Goal: Task Accomplishment & Management: Manage account settings

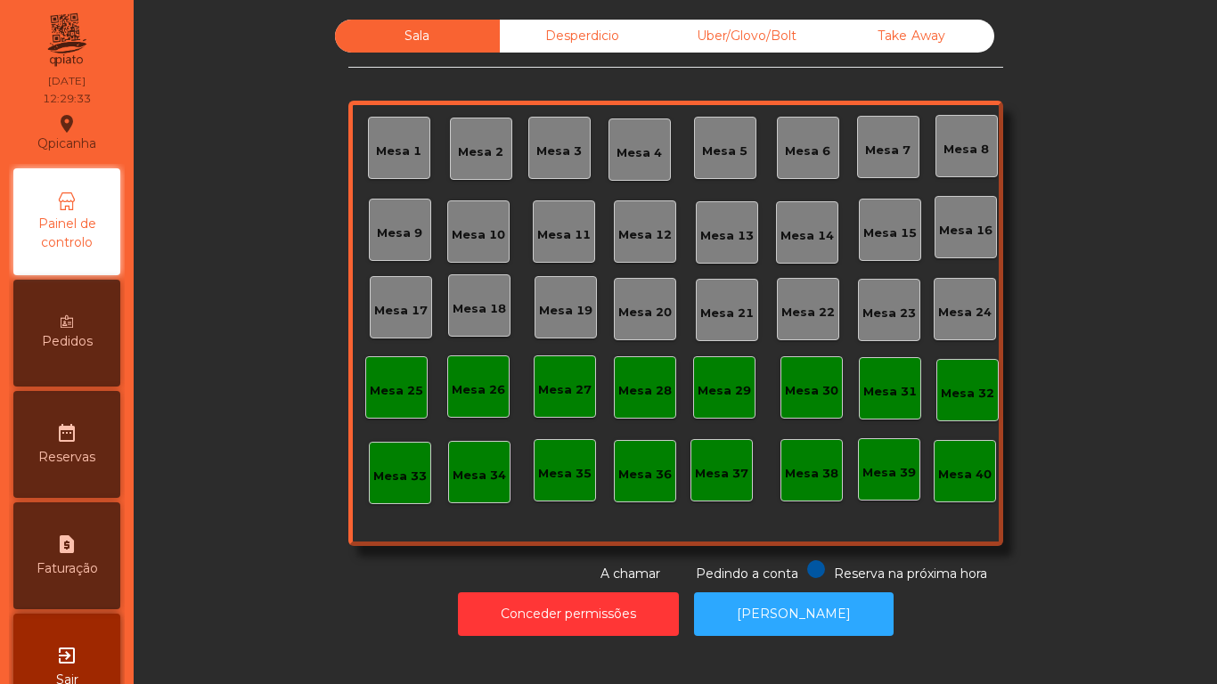
click at [542, 236] on div "Mesa 11" at bounding box center [563, 235] width 53 height 18
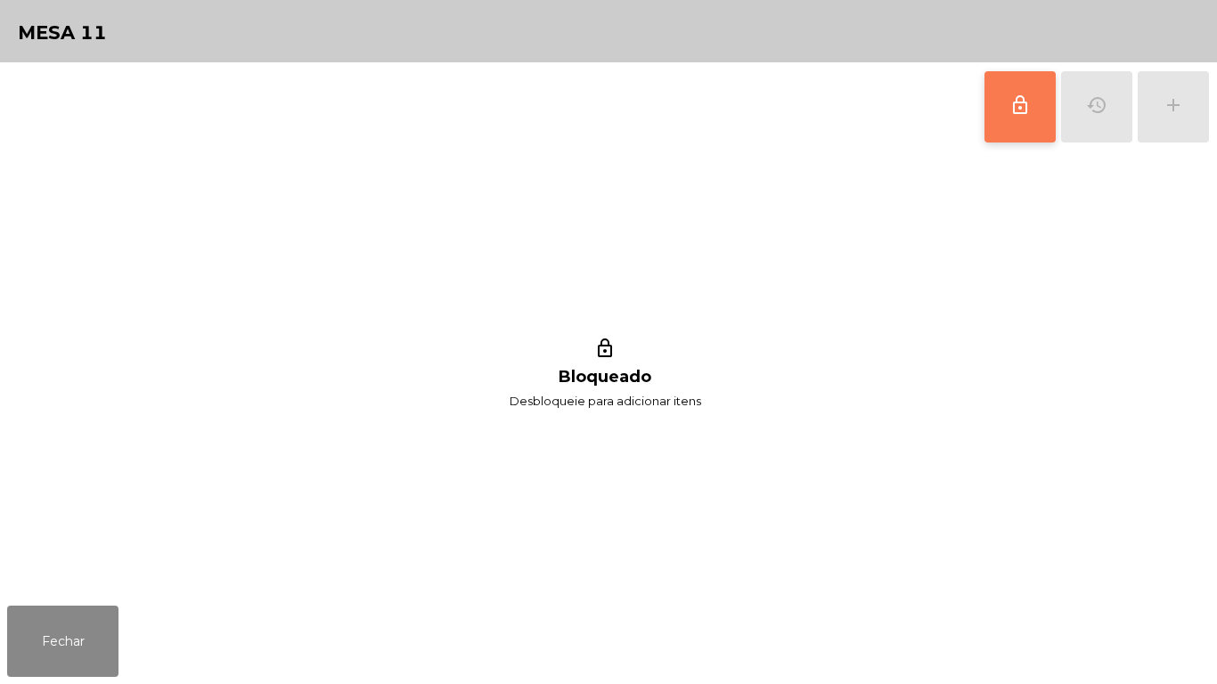
click at [1030, 120] on button "lock_outline" at bounding box center [1019, 106] width 71 height 71
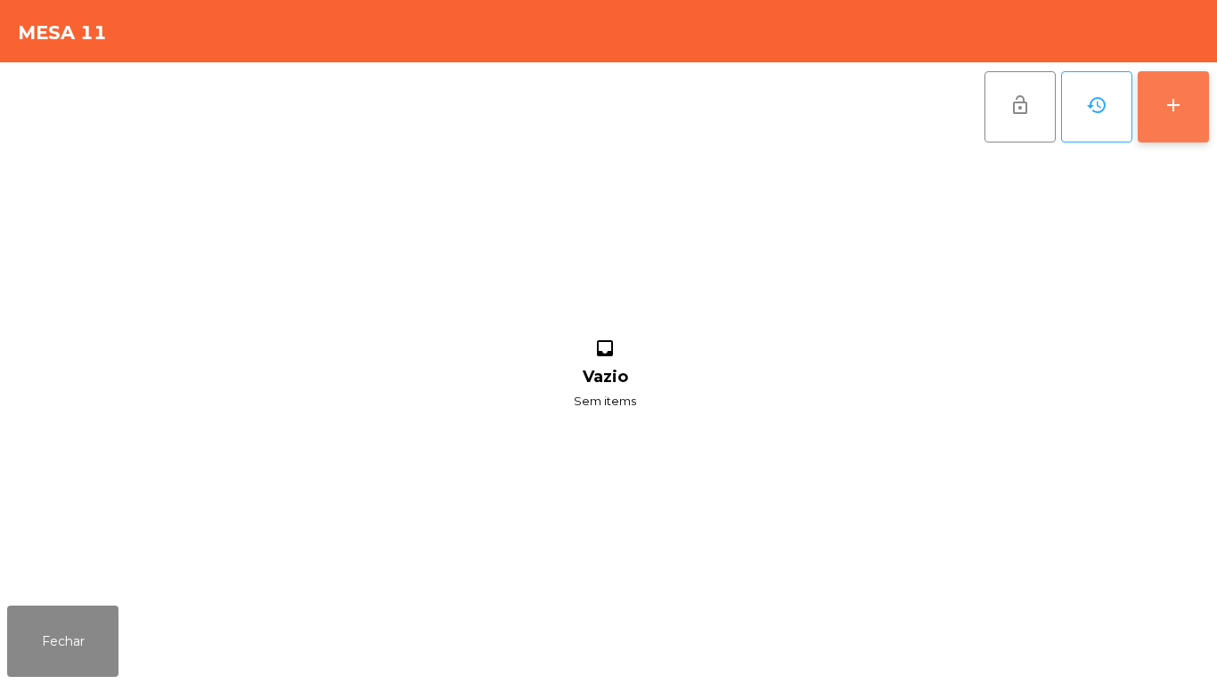
click at [1173, 97] on div "add" at bounding box center [1172, 104] width 21 height 21
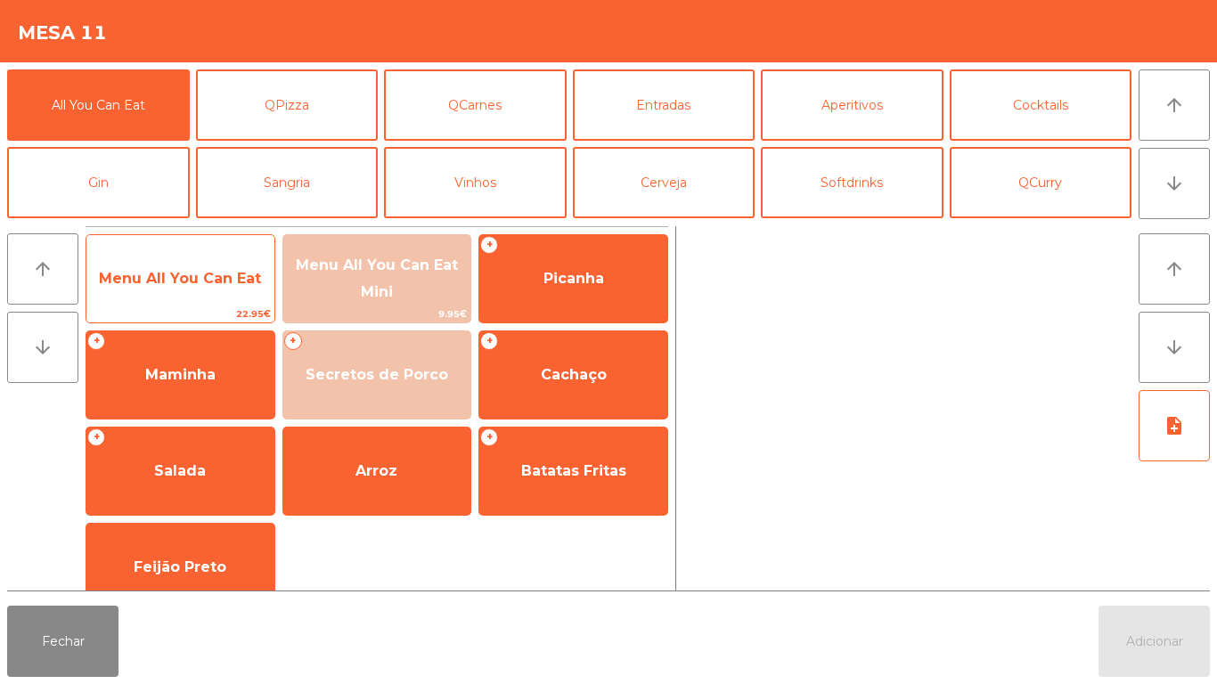
click at [186, 289] on span "Menu All You Can Eat" at bounding box center [180, 279] width 188 height 48
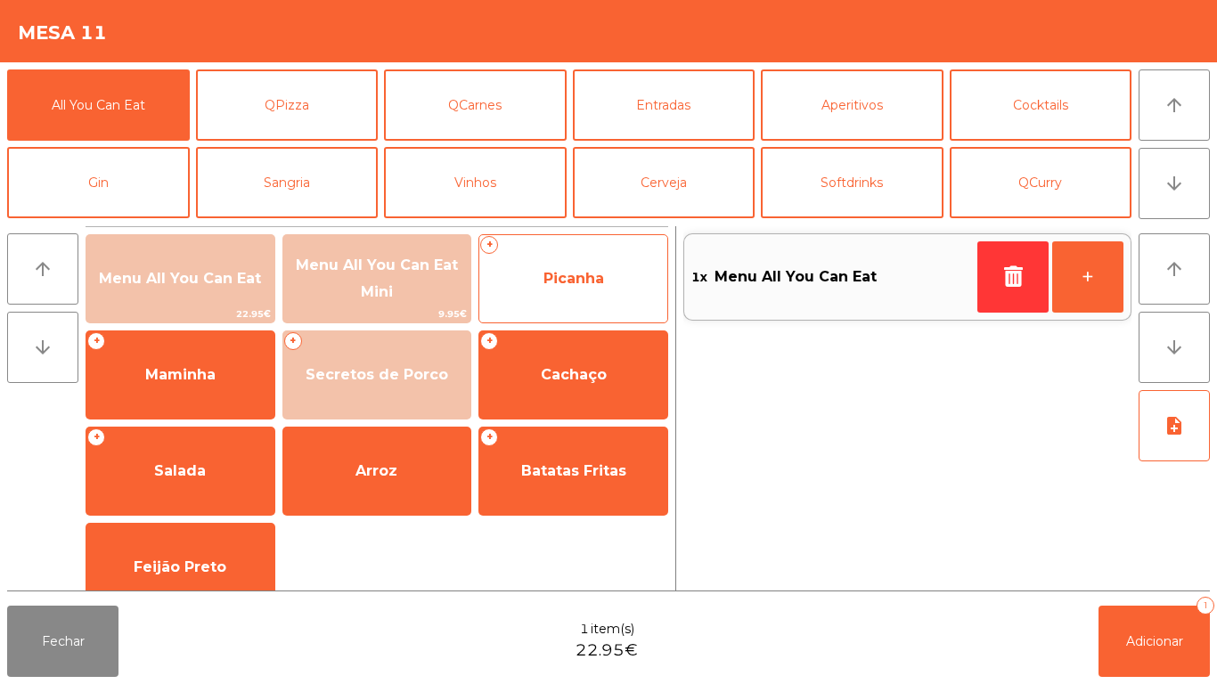
click at [583, 296] on span "Picanha" at bounding box center [573, 279] width 188 height 48
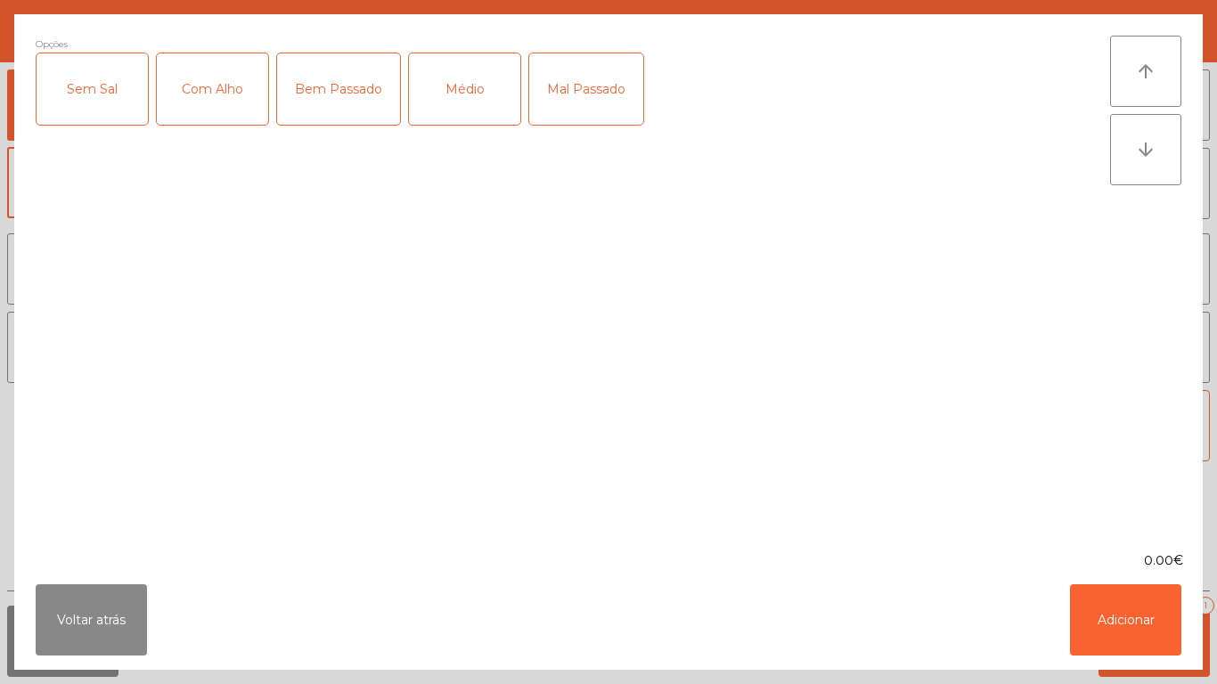
click at [461, 107] on div "Médio" at bounding box center [464, 88] width 111 height 71
click at [217, 109] on div "Com Alho" at bounding box center [212, 88] width 111 height 71
click at [1101, 605] on button "Adicionar" at bounding box center [1125, 619] width 111 height 71
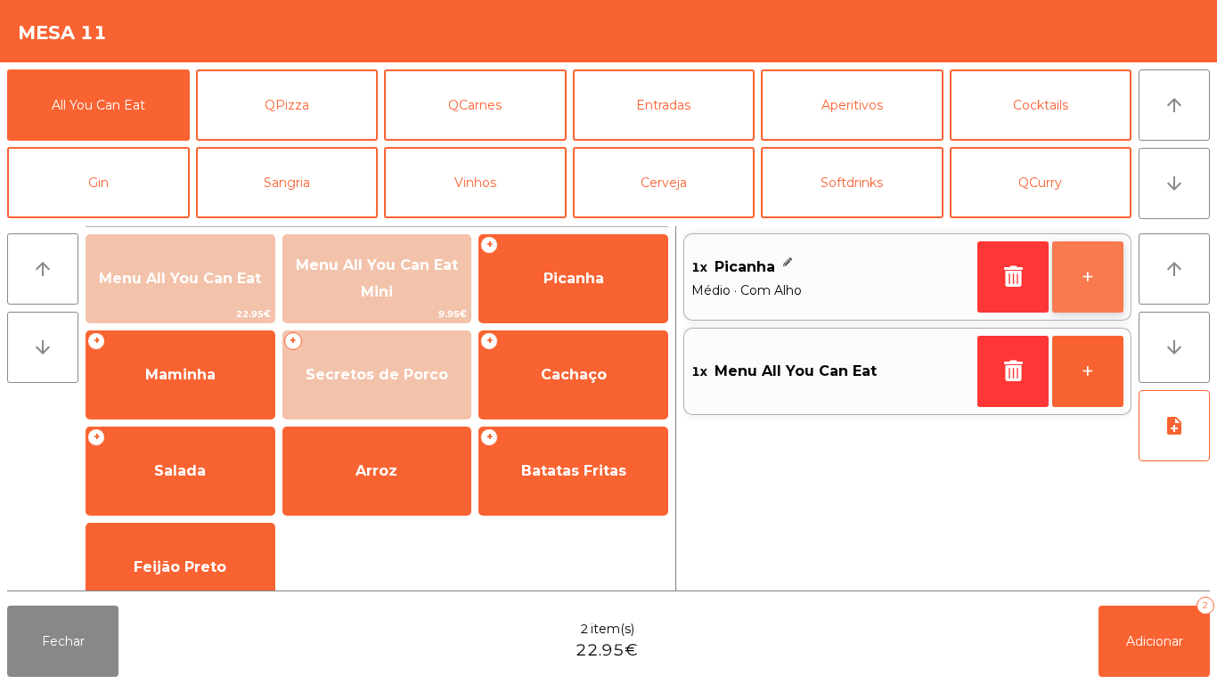
click at [1081, 280] on button "+" at bounding box center [1087, 276] width 71 height 71
click at [1081, 272] on button "+" at bounding box center [1087, 276] width 71 height 71
click at [1080, 281] on button "+" at bounding box center [1087, 276] width 71 height 71
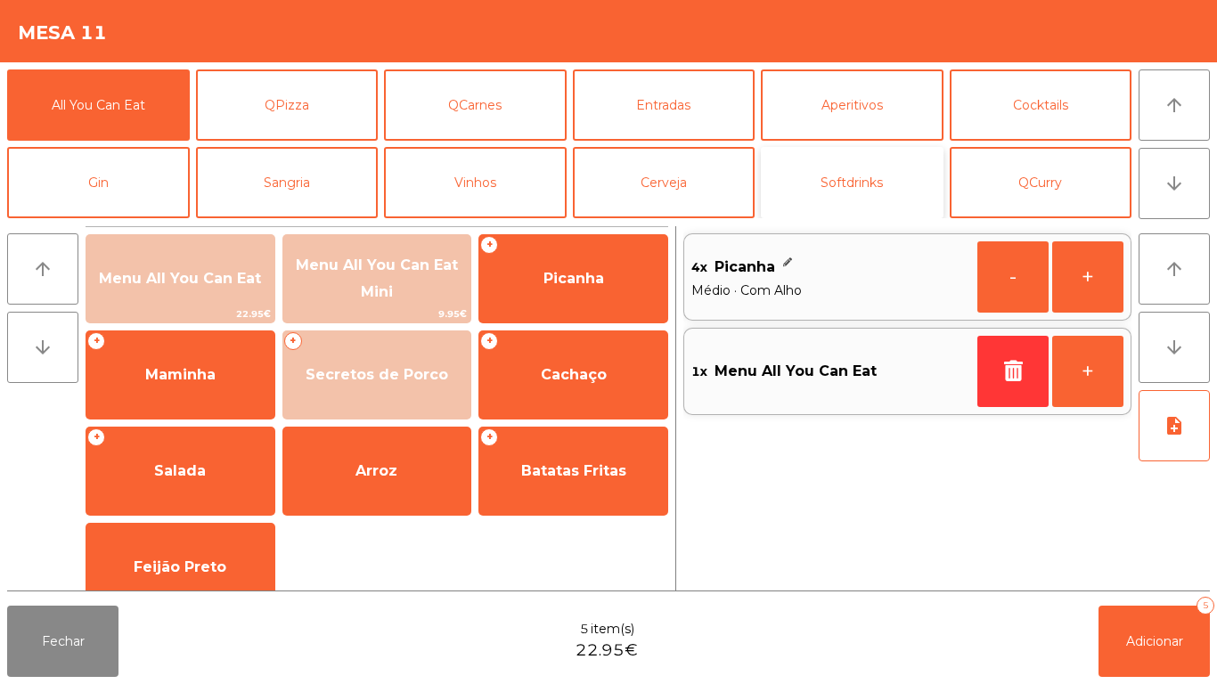
click at [854, 178] on button "Softdrinks" at bounding box center [852, 182] width 183 height 71
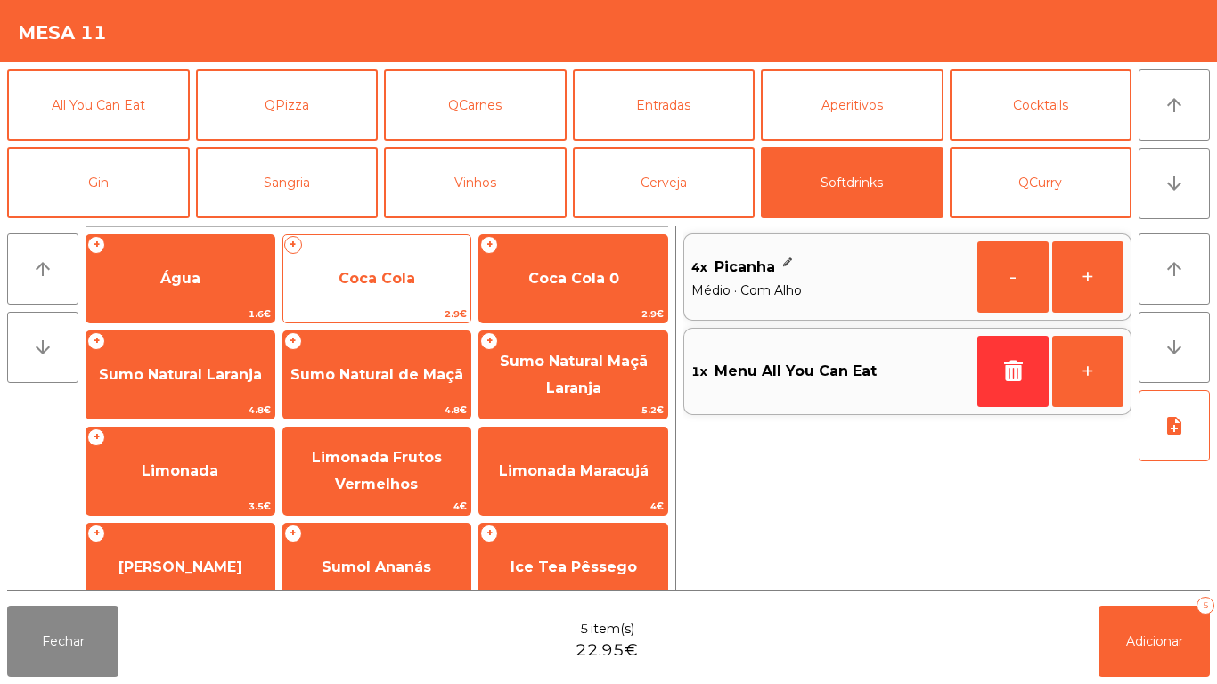
click at [387, 285] on span "Coca Cola" at bounding box center [376, 278] width 77 height 17
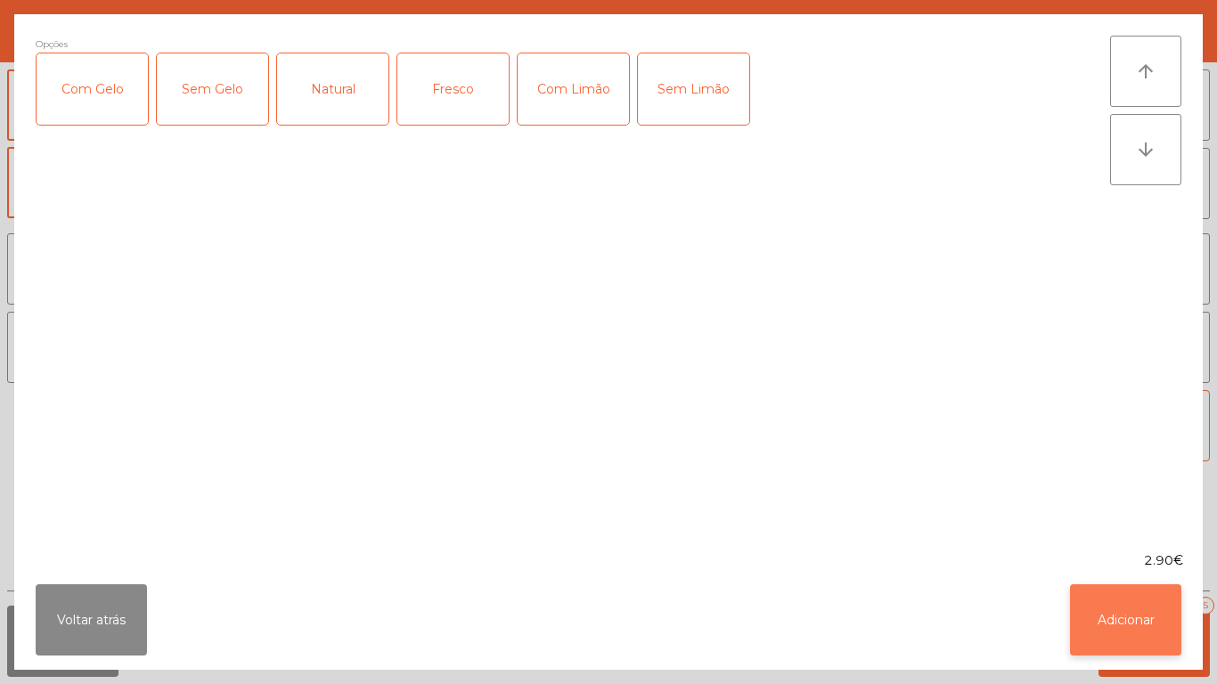
click at [1108, 618] on button "Adicionar" at bounding box center [1125, 619] width 111 height 71
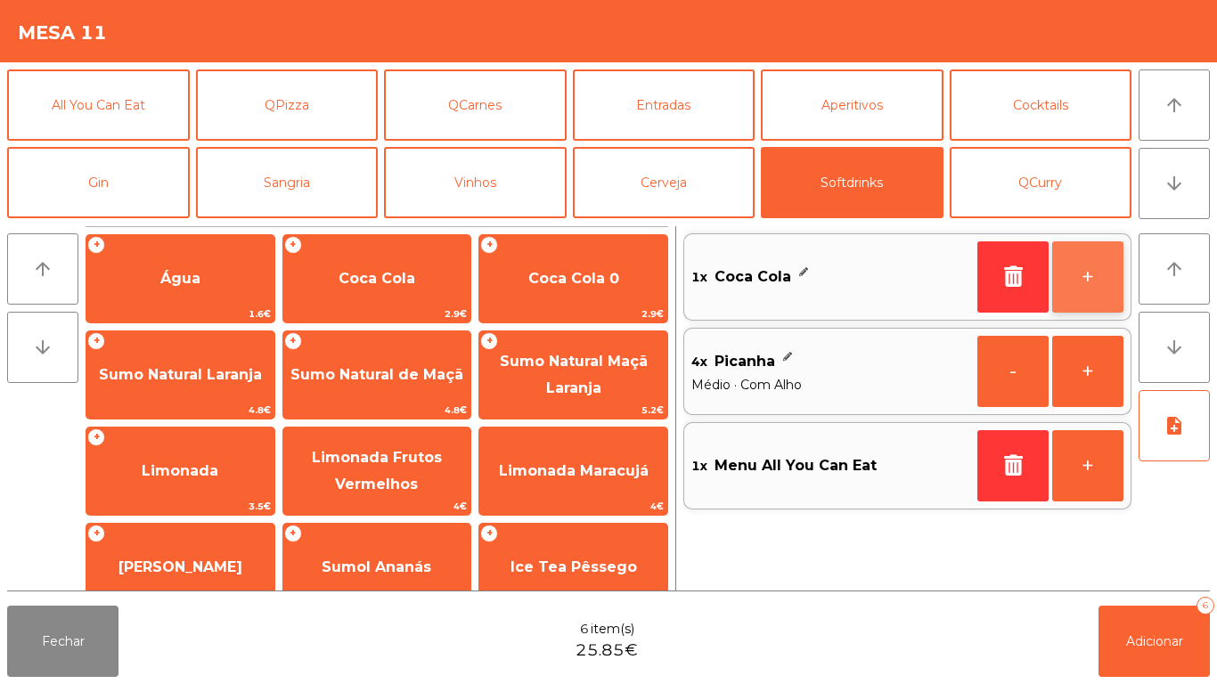
click at [1091, 282] on button "+" at bounding box center [1087, 276] width 71 height 71
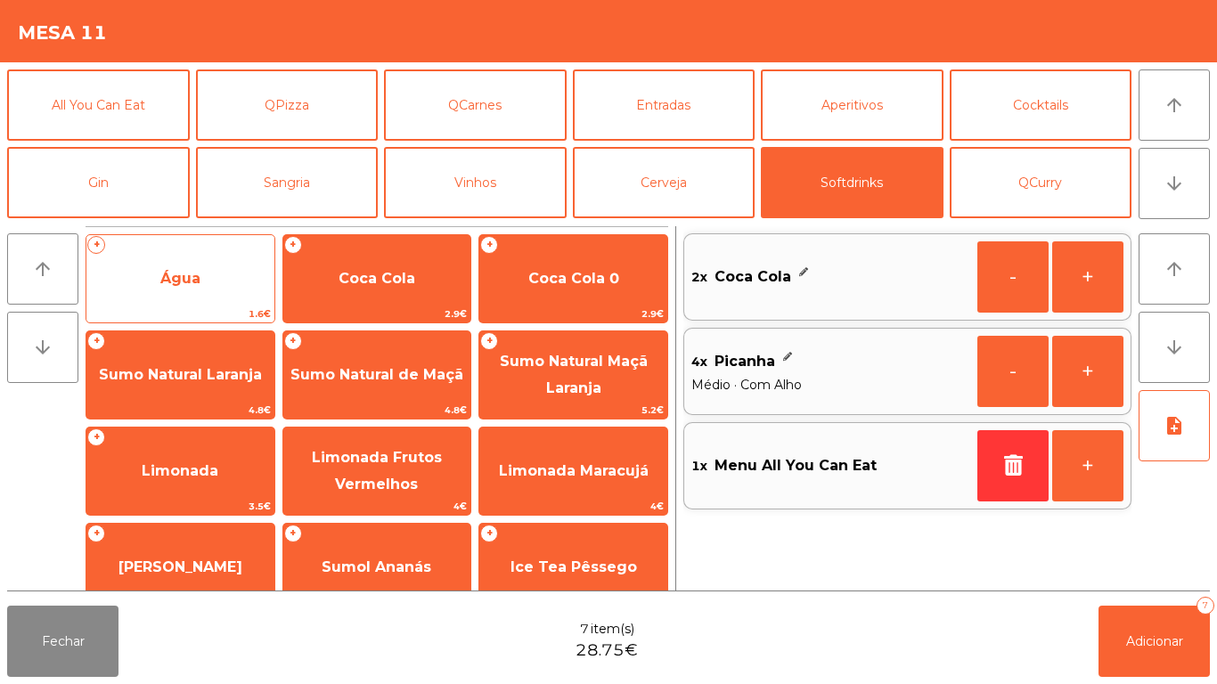
click at [198, 286] on span "Água" at bounding box center [180, 278] width 40 height 17
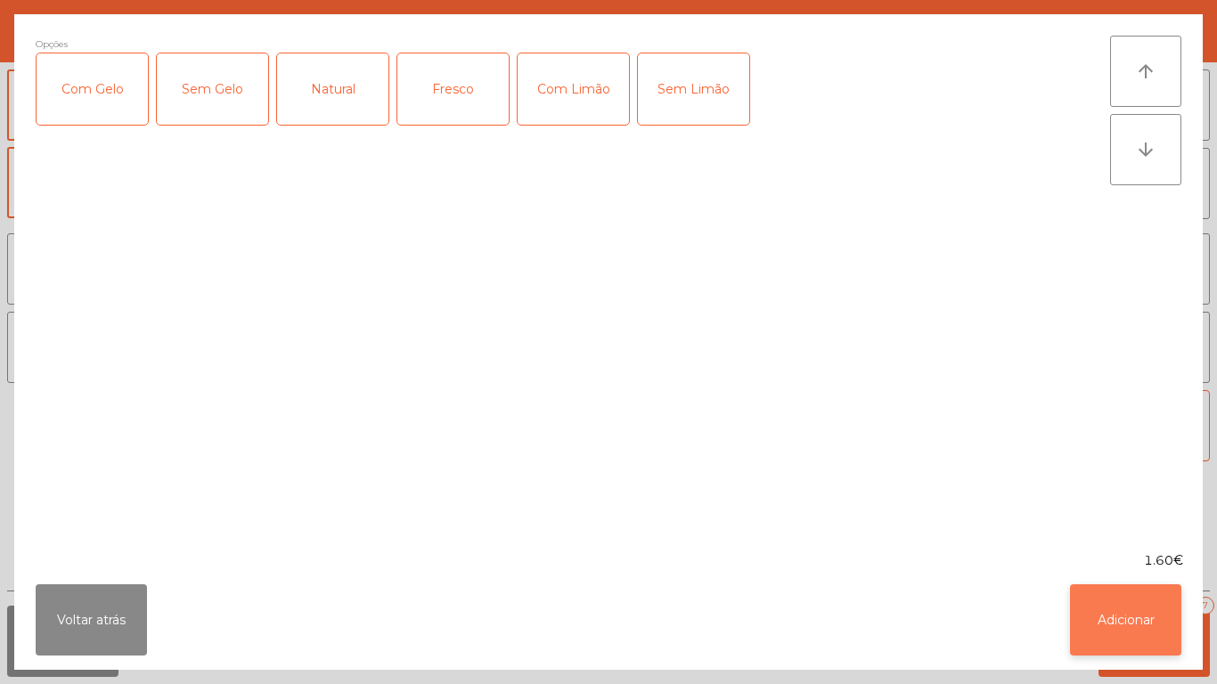
click at [1118, 611] on button "Adicionar" at bounding box center [1125, 619] width 111 height 71
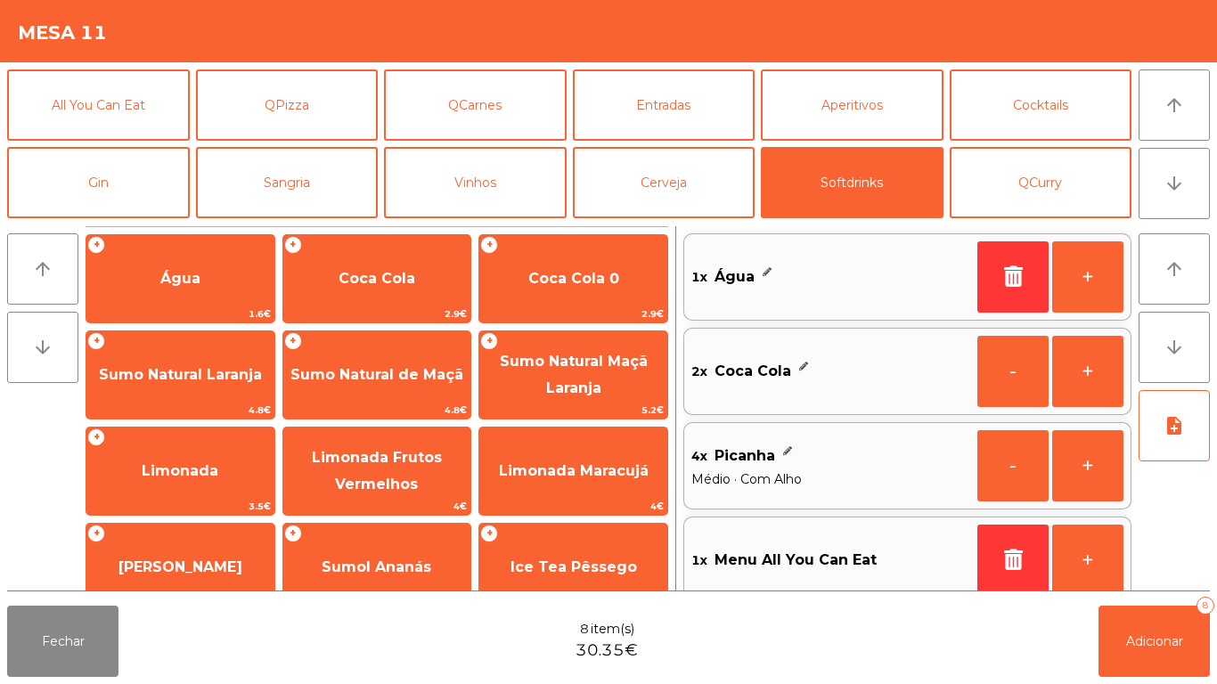
scroll to position [20, 0]
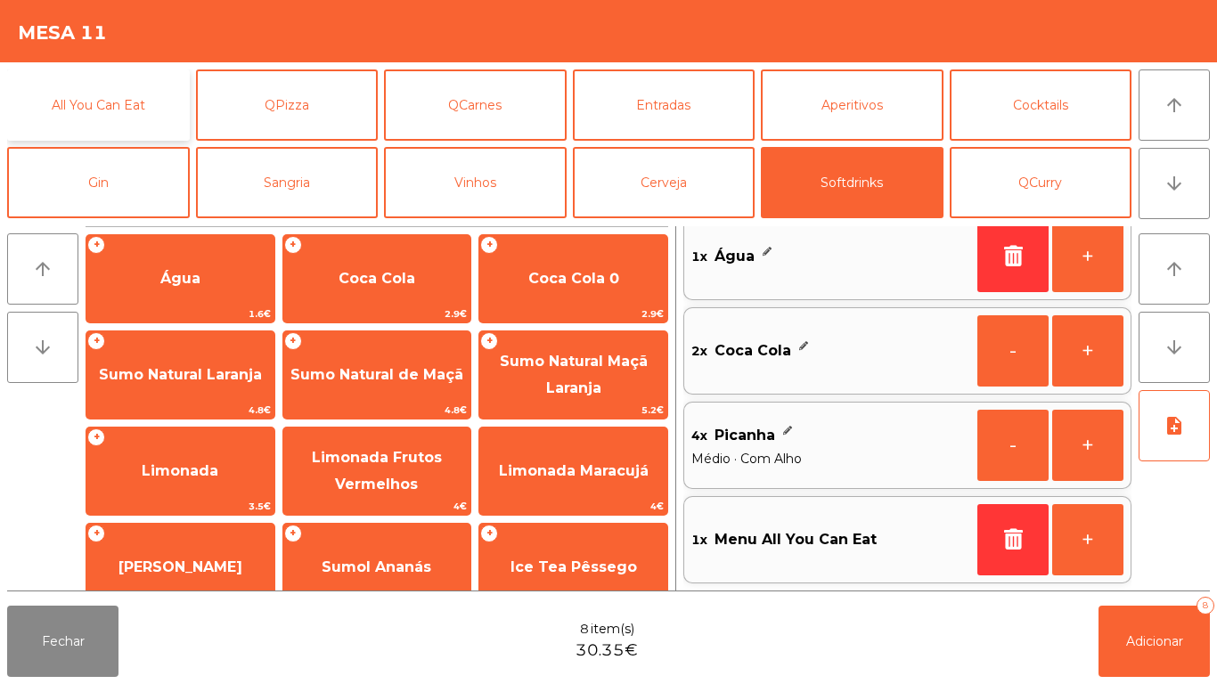
click at [129, 121] on button "All You Can Eat" at bounding box center [98, 104] width 183 height 71
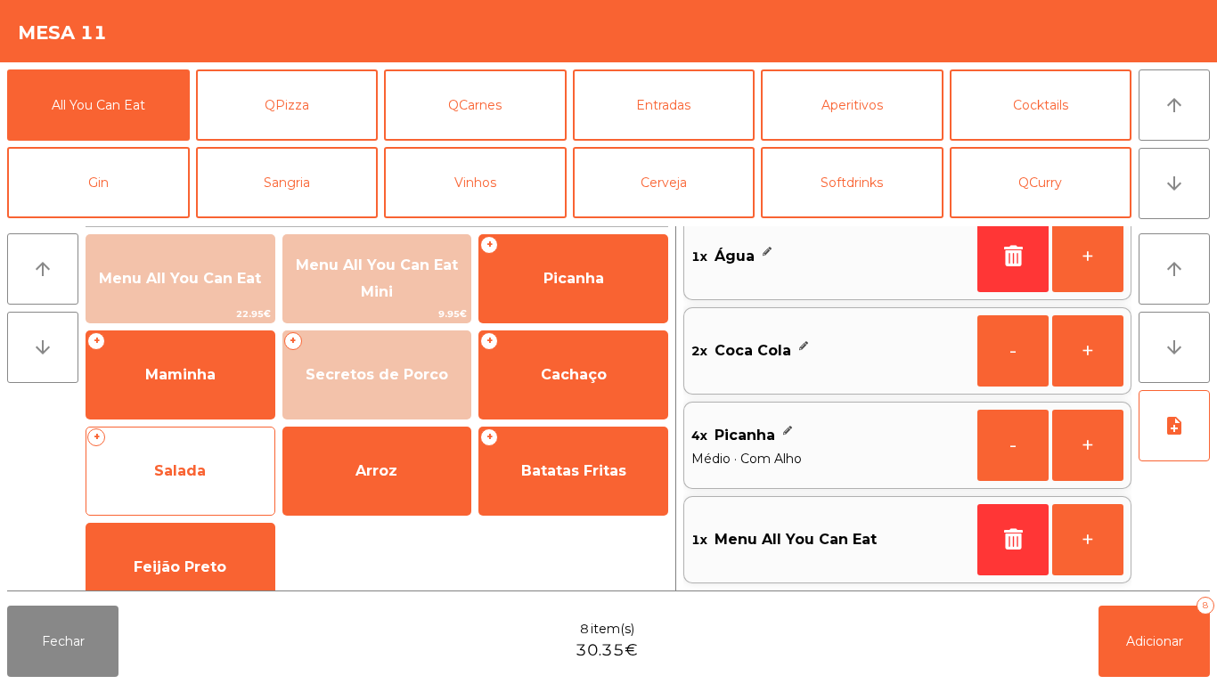
click at [196, 470] on span "Salada" at bounding box center [180, 470] width 52 height 17
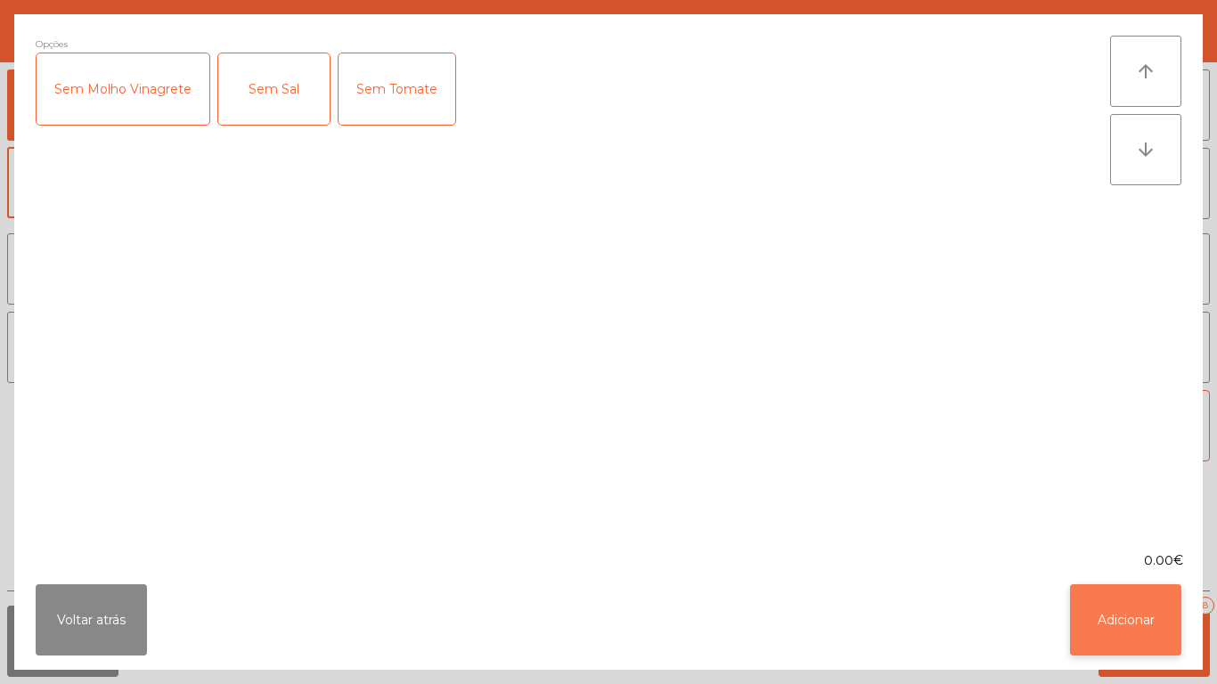
click at [1119, 619] on button "Adicionar" at bounding box center [1125, 619] width 111 height 71
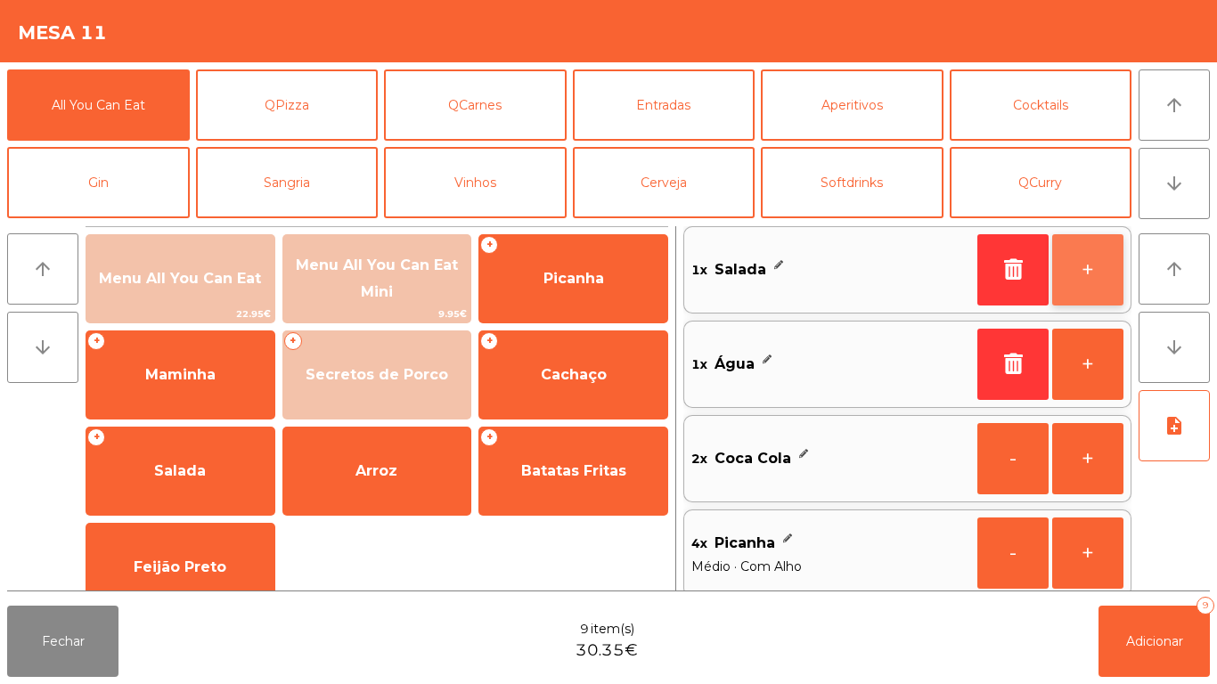
click at [1069, 262] on button "+" at bounding box center [1087, 269] width 71 height 71
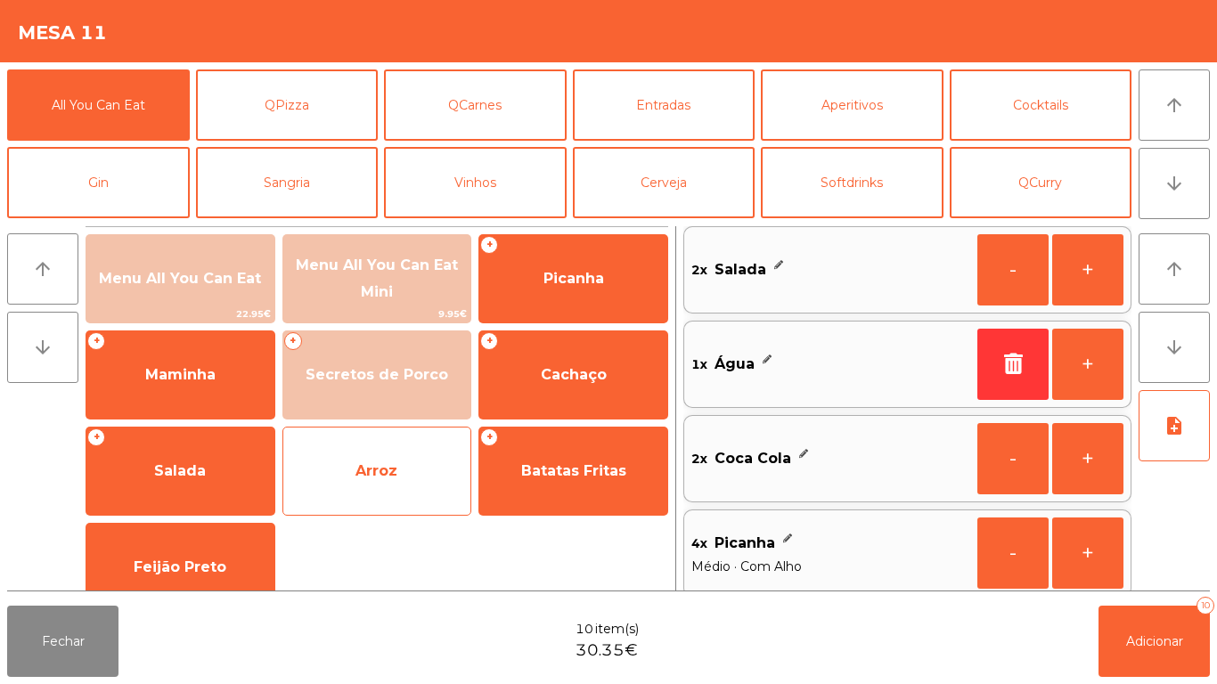
click at [387, 468] on span "Arroz" at bounding box center [376, 470] width 42 height 17
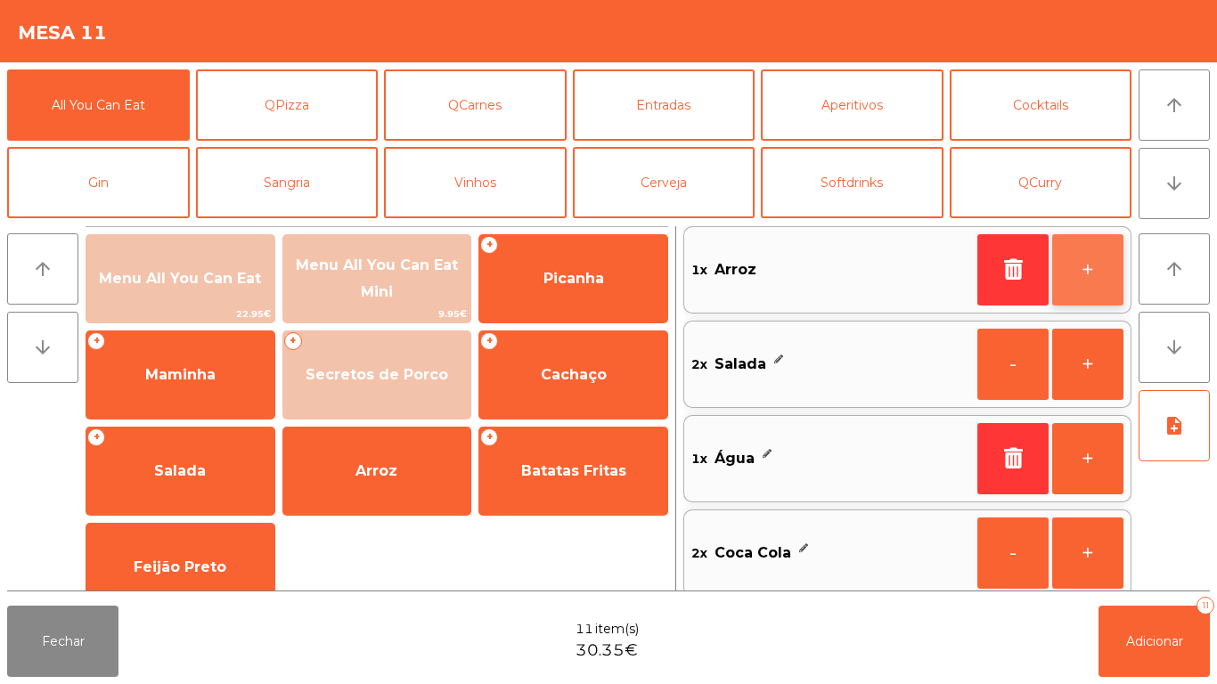
click at [1081, 262] on button "+" at bounding box center [1087, 269] width 71 height 71
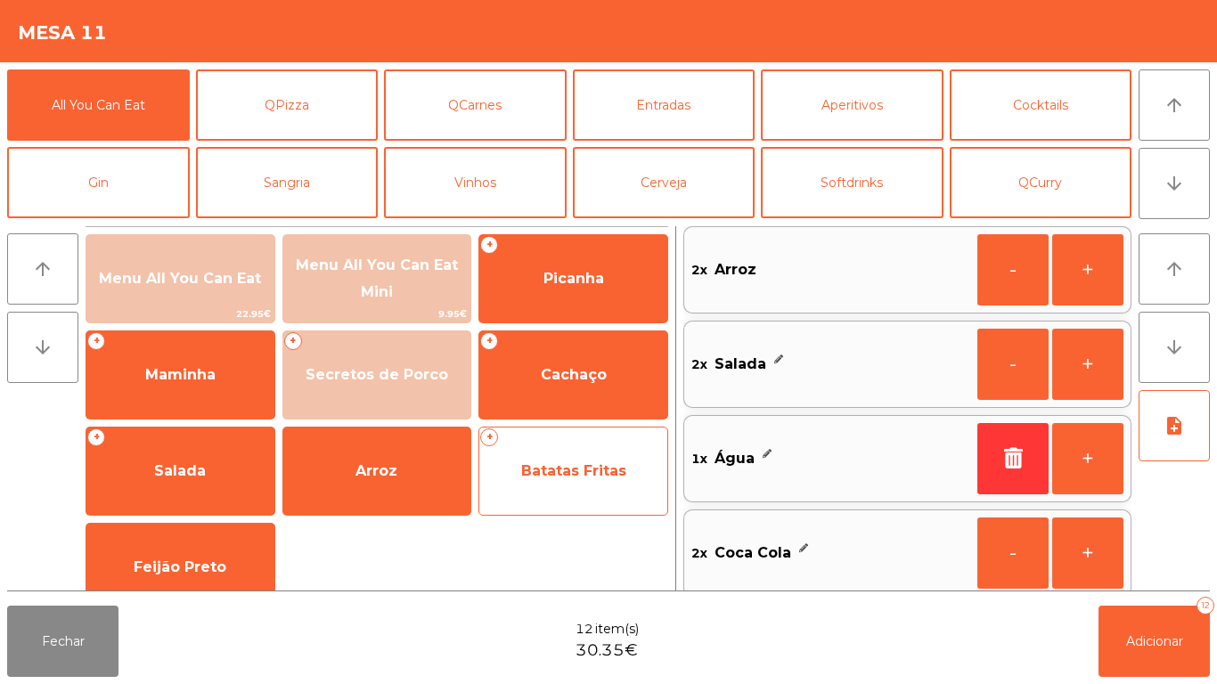
click at [569, 491] on span "Batatas Fritas" at bounding box center [573, 471] width 188 height 48
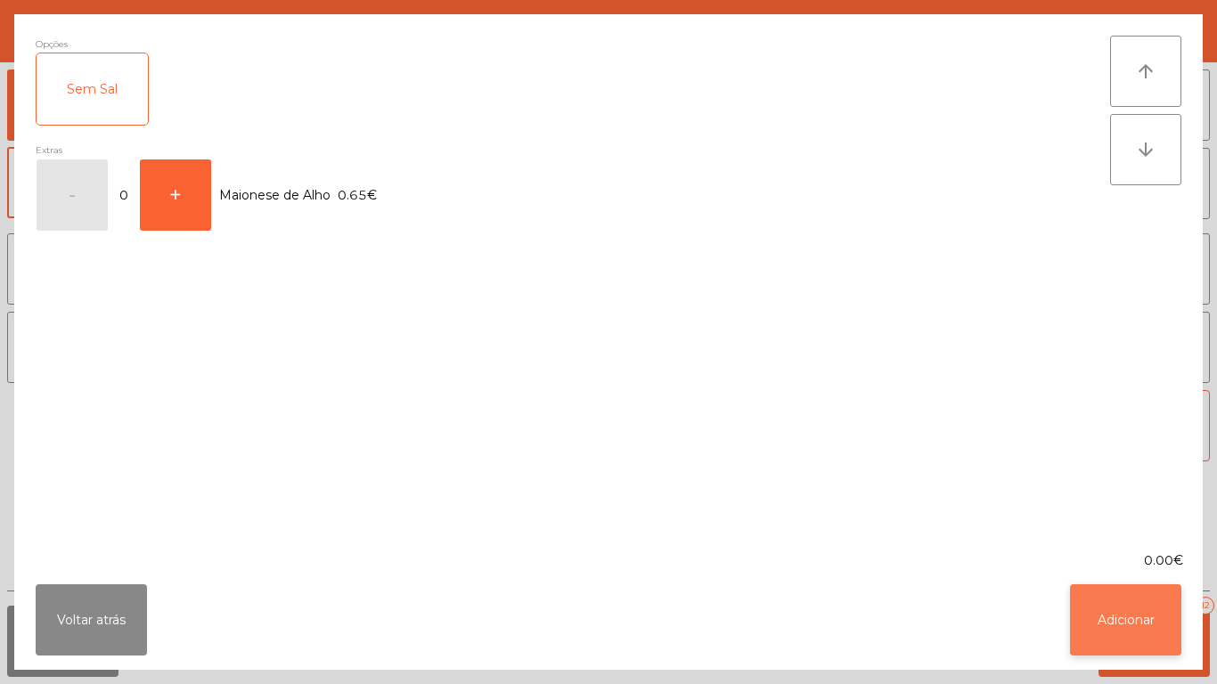
click at [1110, 624] on button "Adicionar" at bounding box center [1125, 619] width 111 height 71
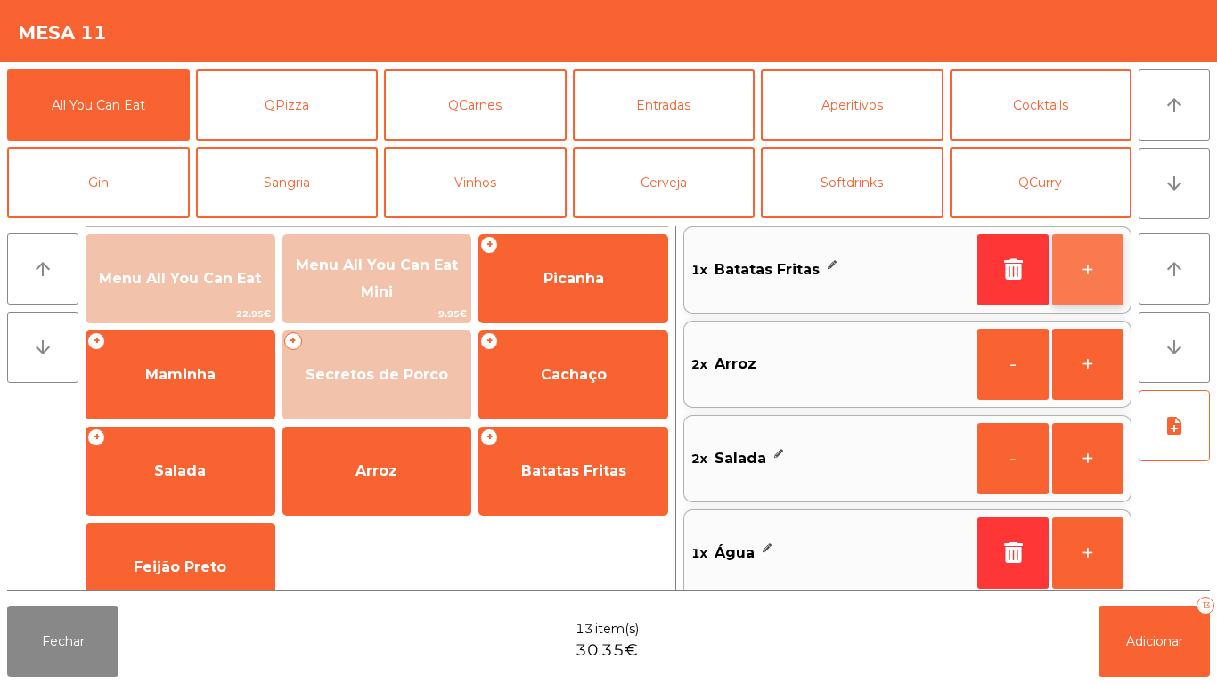
click at [1062, 272] on button "+" at bounding box center [1087, 269] width 71 height 71
click at [1071, 273] on button "+" at bounding box center [1087, 269] width 71 height 71
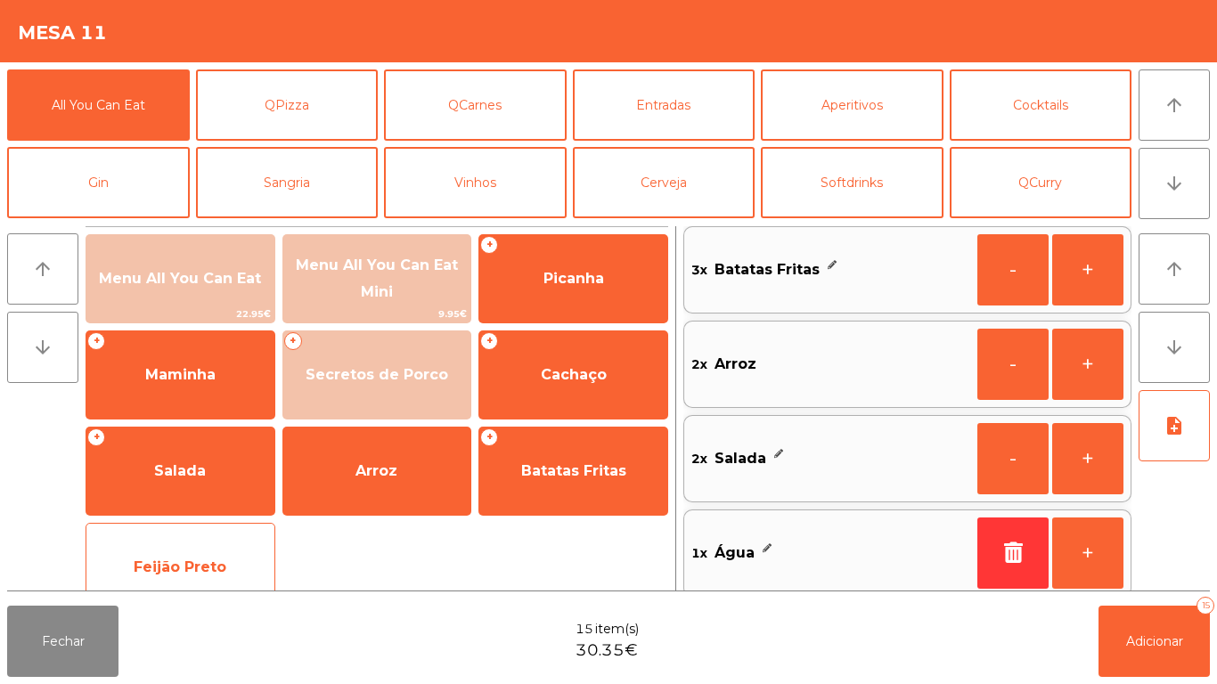
click at [206, 544] on span "Feijão Preto" at bounding box center [180, 567] width 188 height 48
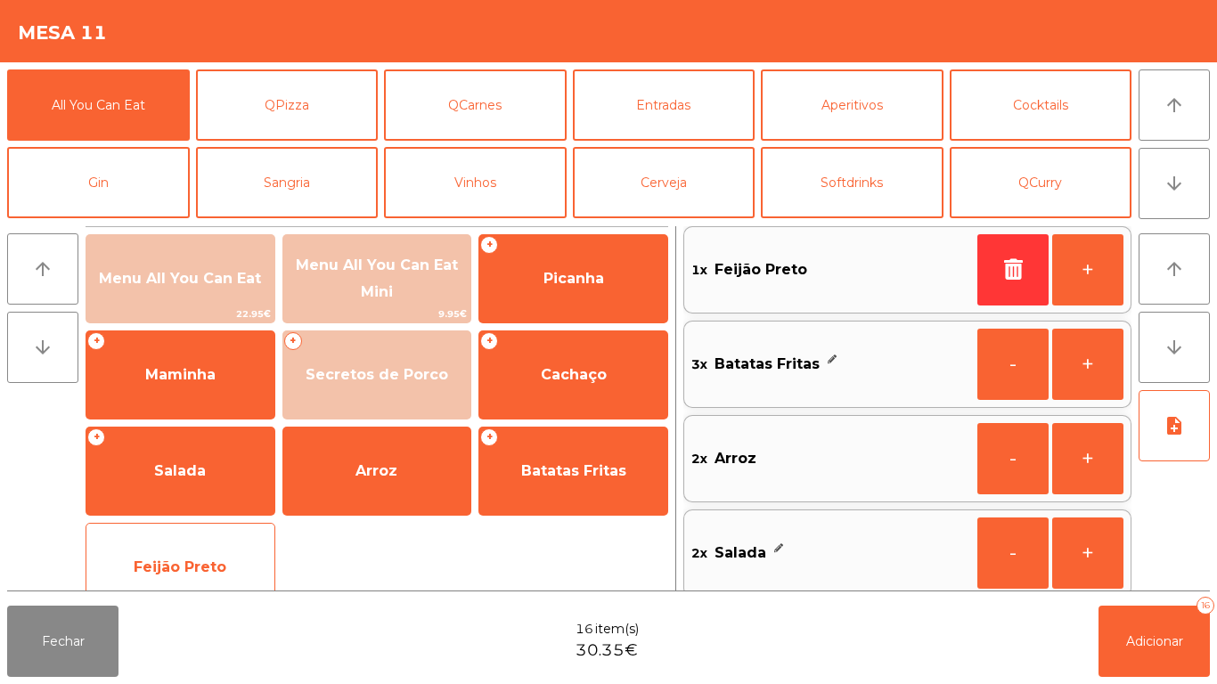
click at [179, 572] on span "Feijão Preto" at bounding box center [180, 566] width 93 height 17
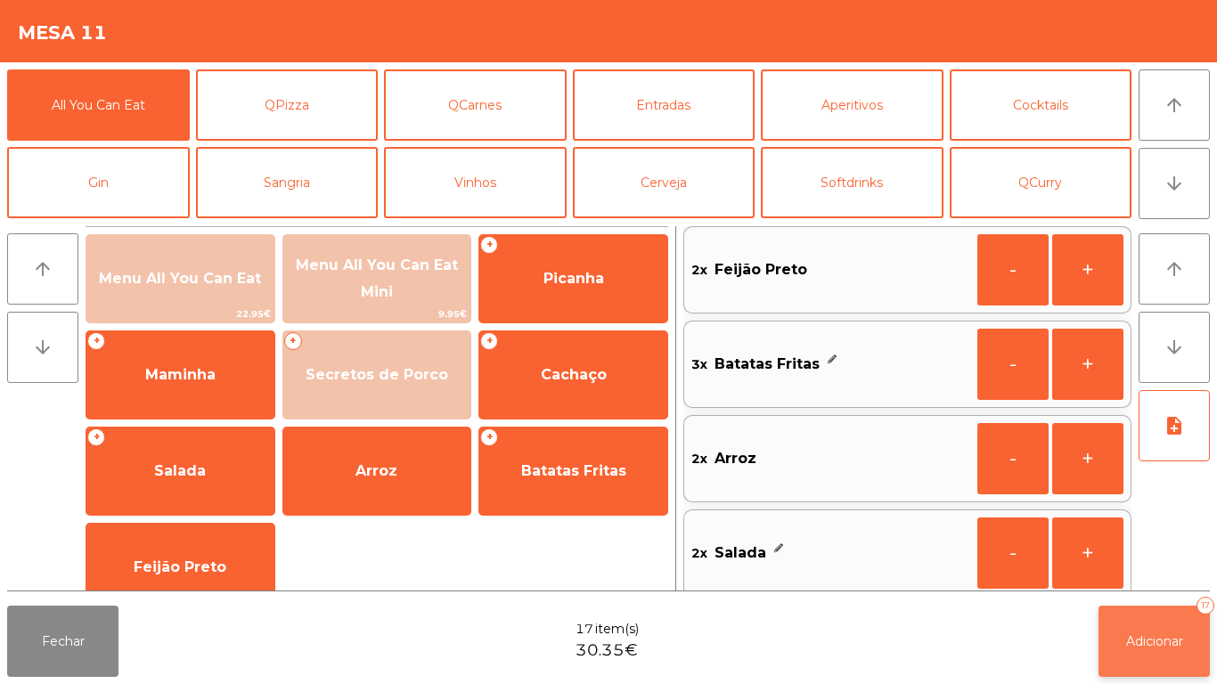
click at [1138, 612] on button "Adicionar 17" at bounding box center [1153, 641] width 111 height 71
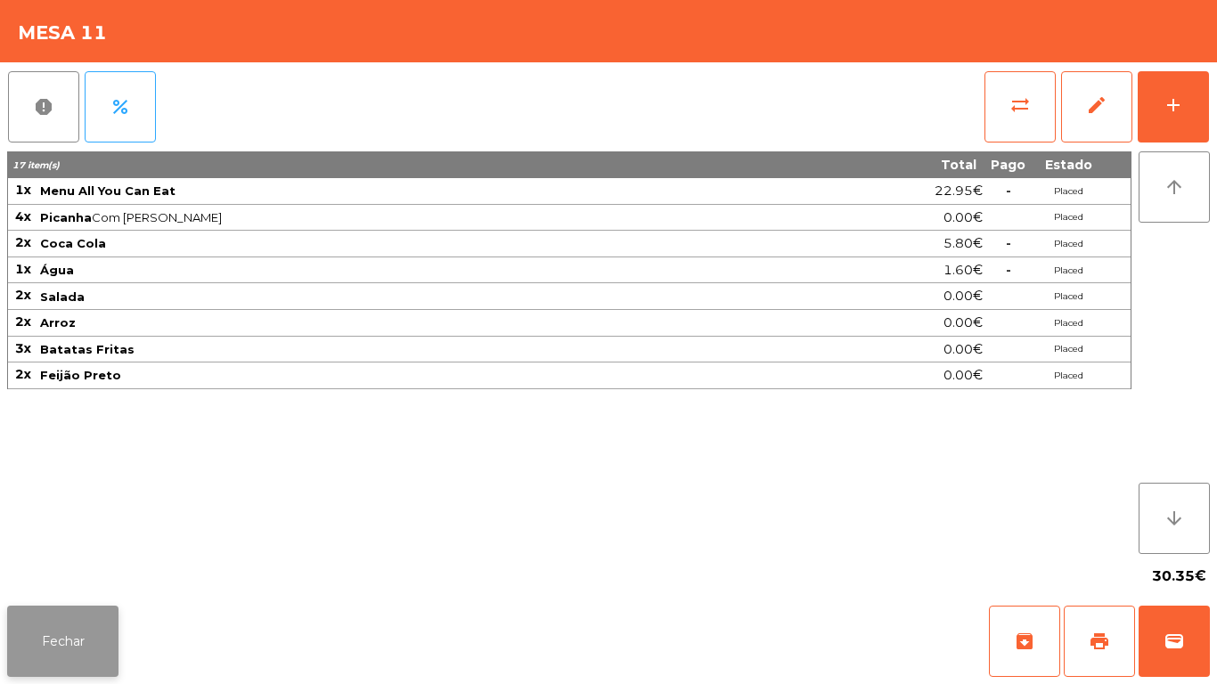
click at [60, 632] on button "Fechar" at bounding box center [62, 641] width 111 height 71
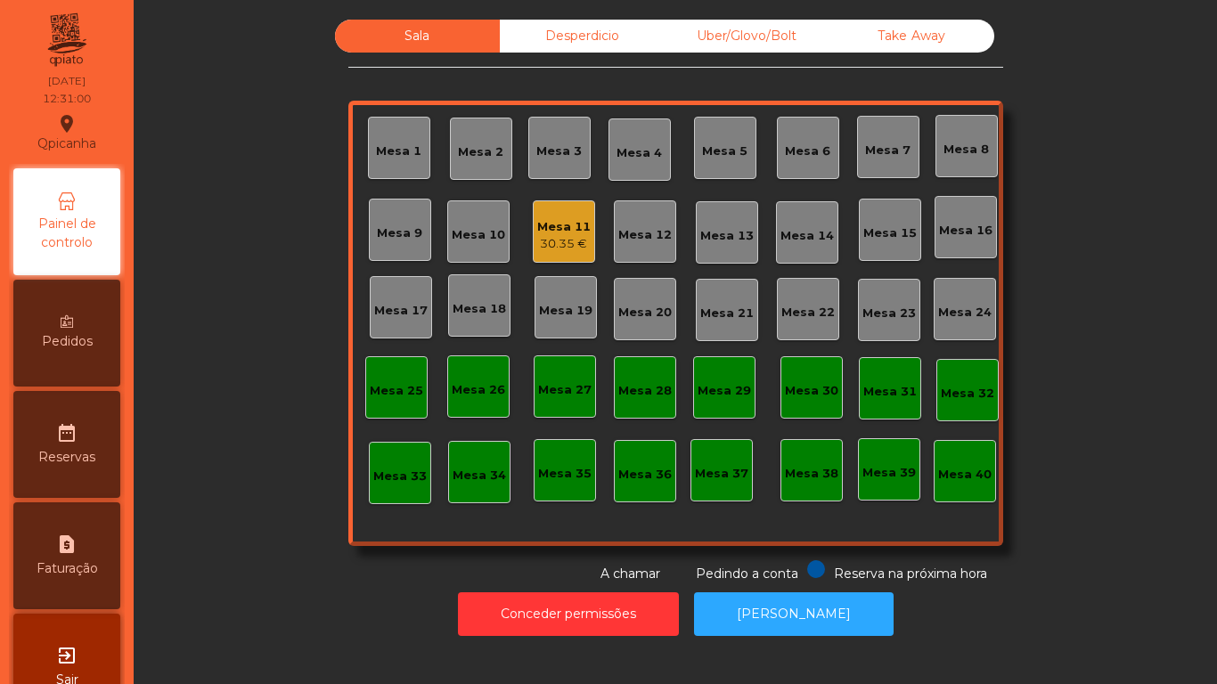
click at [550, 322] on div "Mesa 19" at bounding box center [565, 307] width 62 height 62
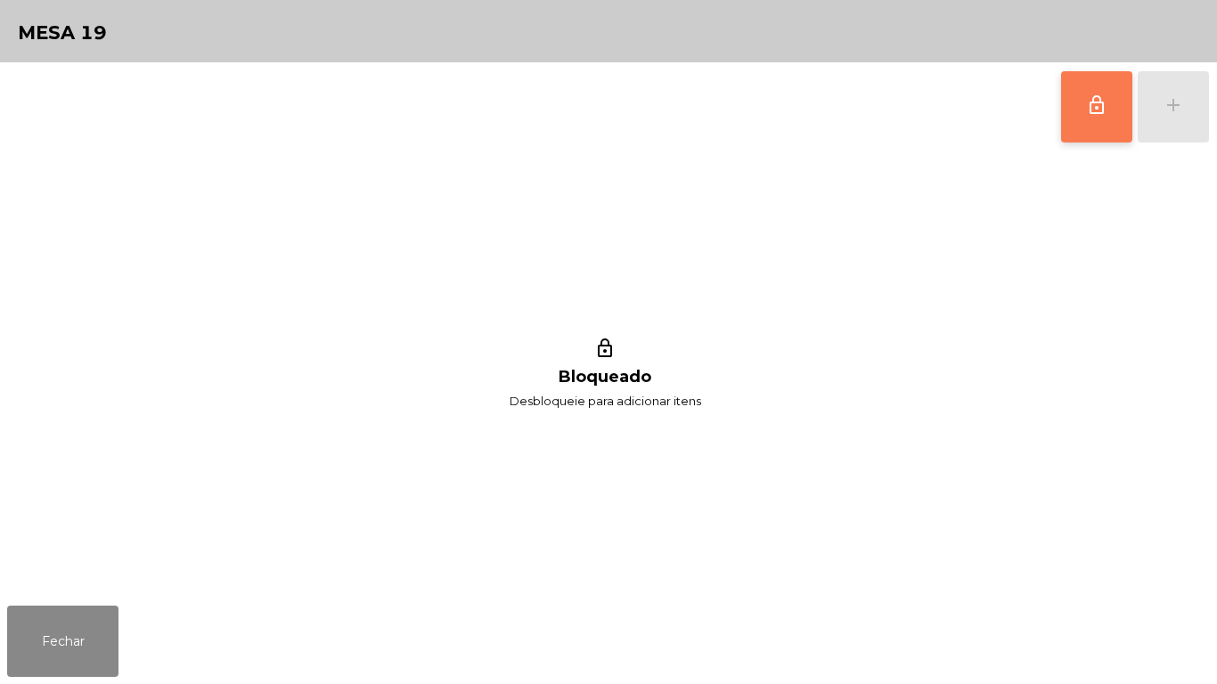
click at [1070, 118] on button "lock_outline" at bounding box center [1096, 106] width 71 height 71
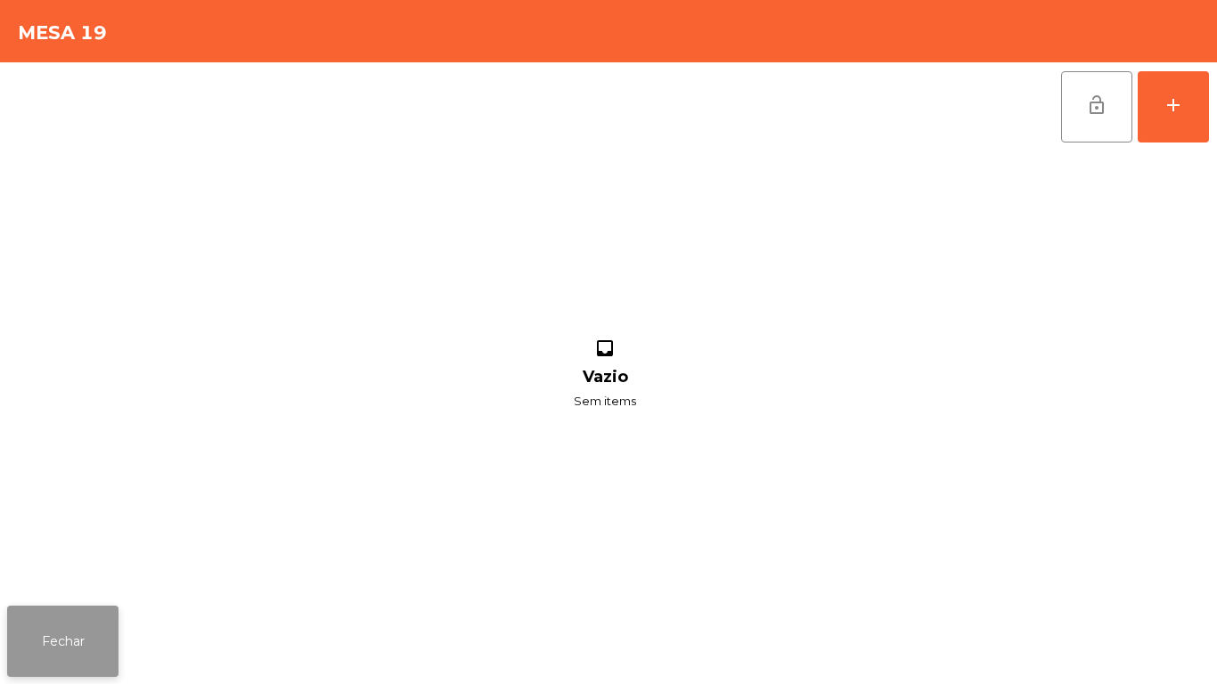
click at [84, 643] on button "Fechar" at bounding box center [62, 641] width 111 height 71
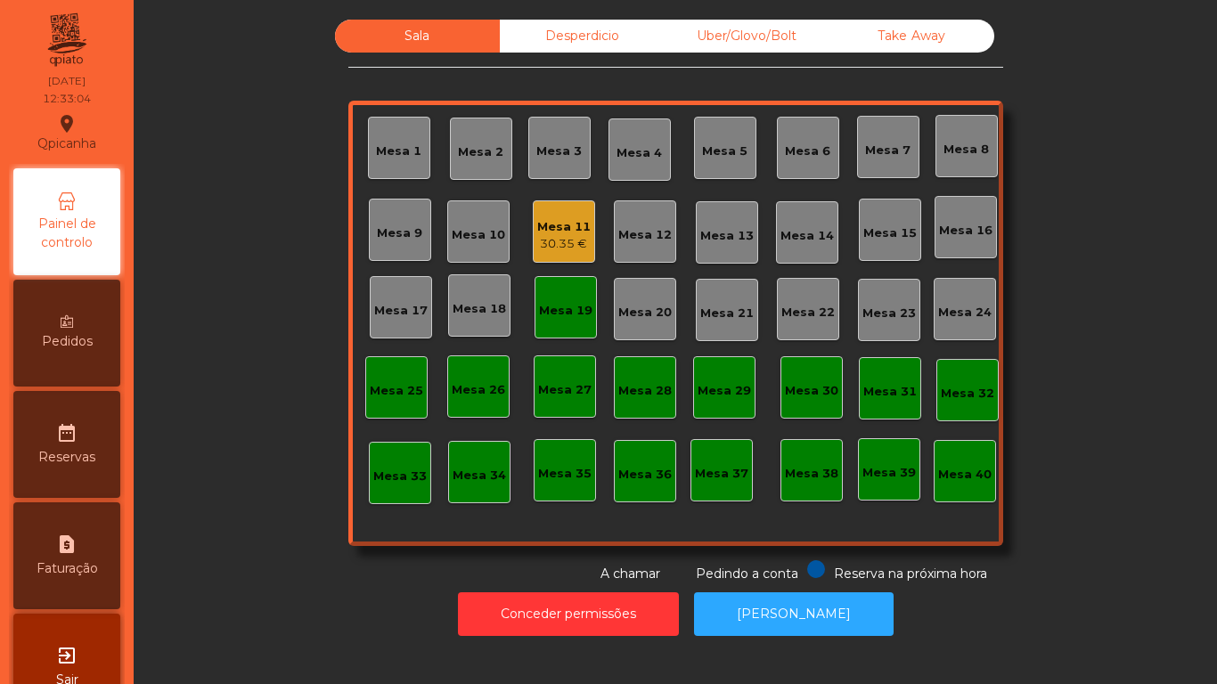
click at [559, 248] on div "30.35 €" at bounding box center [563, 244] width 53 height 18
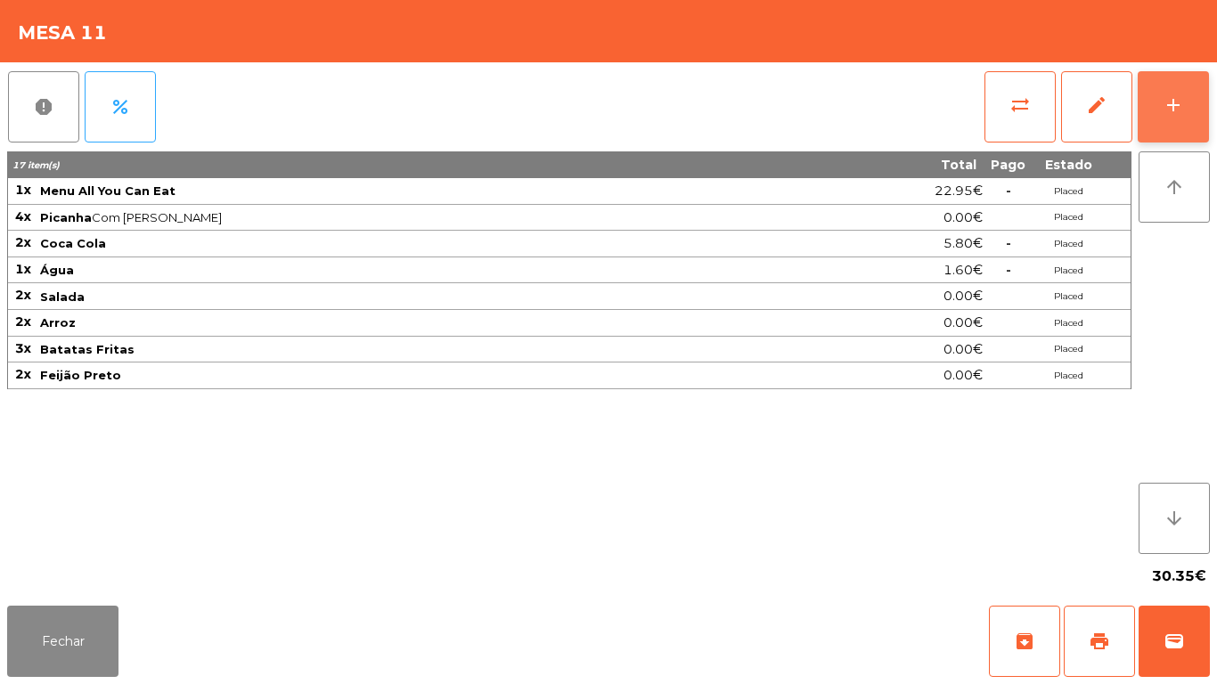
click at [1160, 111] on button "add" at bounding box center [1172, 106] width 71 height 71
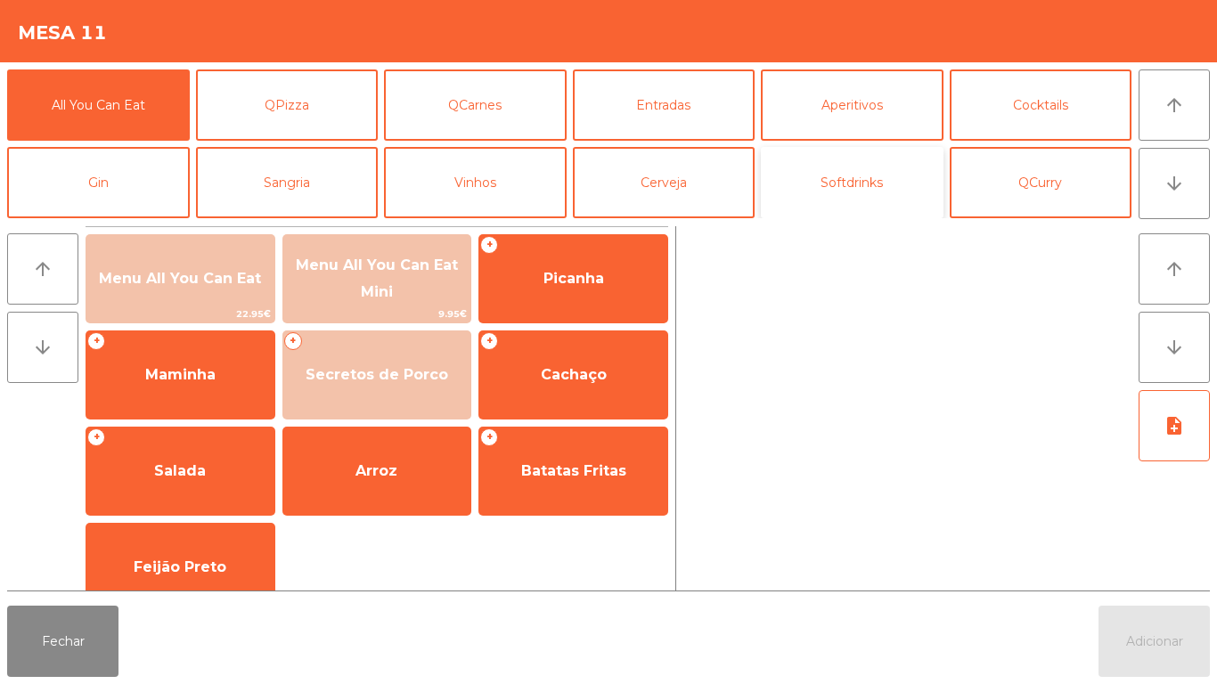
click at [851, 193] on button "Softdrinks" at bounding box center [852, 182] width 183 height 71
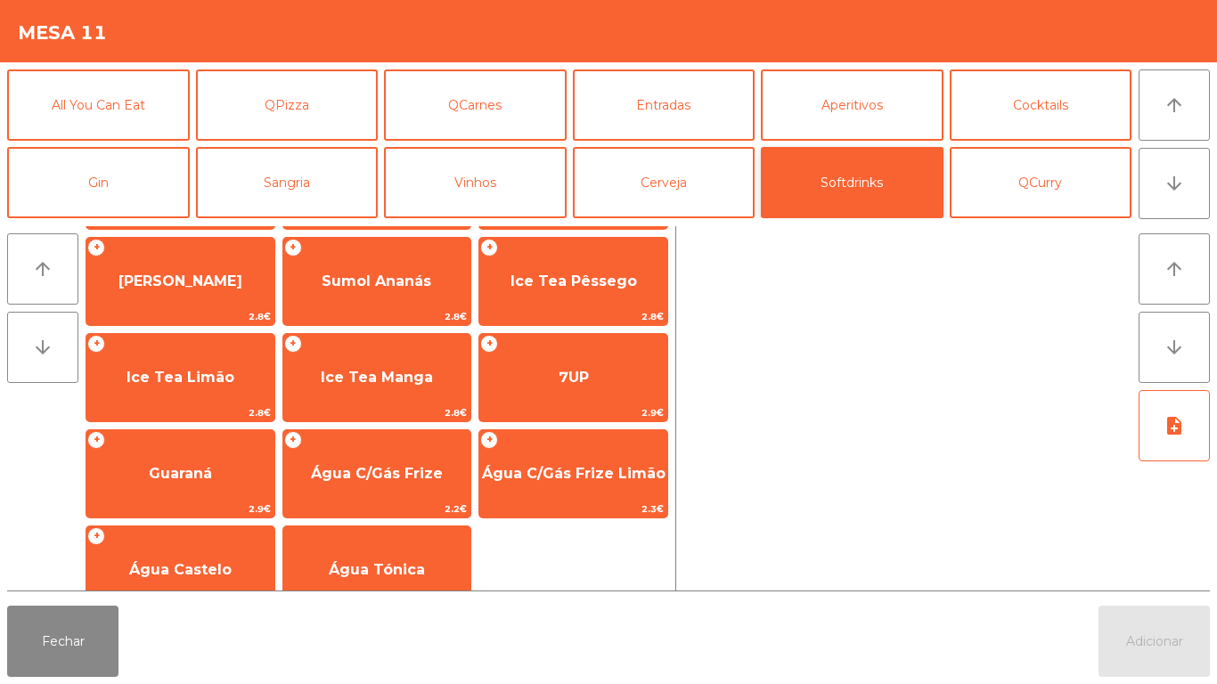
scroll to position [287, 0]
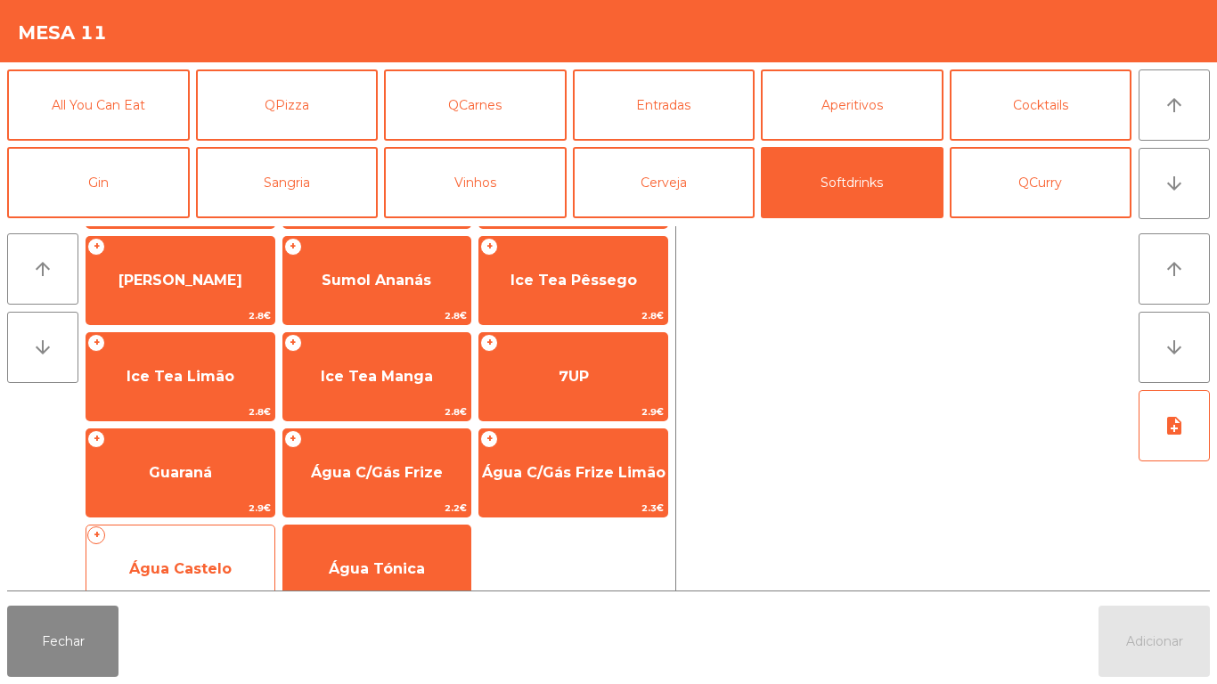
click at [223, 540] on div "+ Água Castelo 2.2€" at bounding box center [181, 569] width 190 height 89
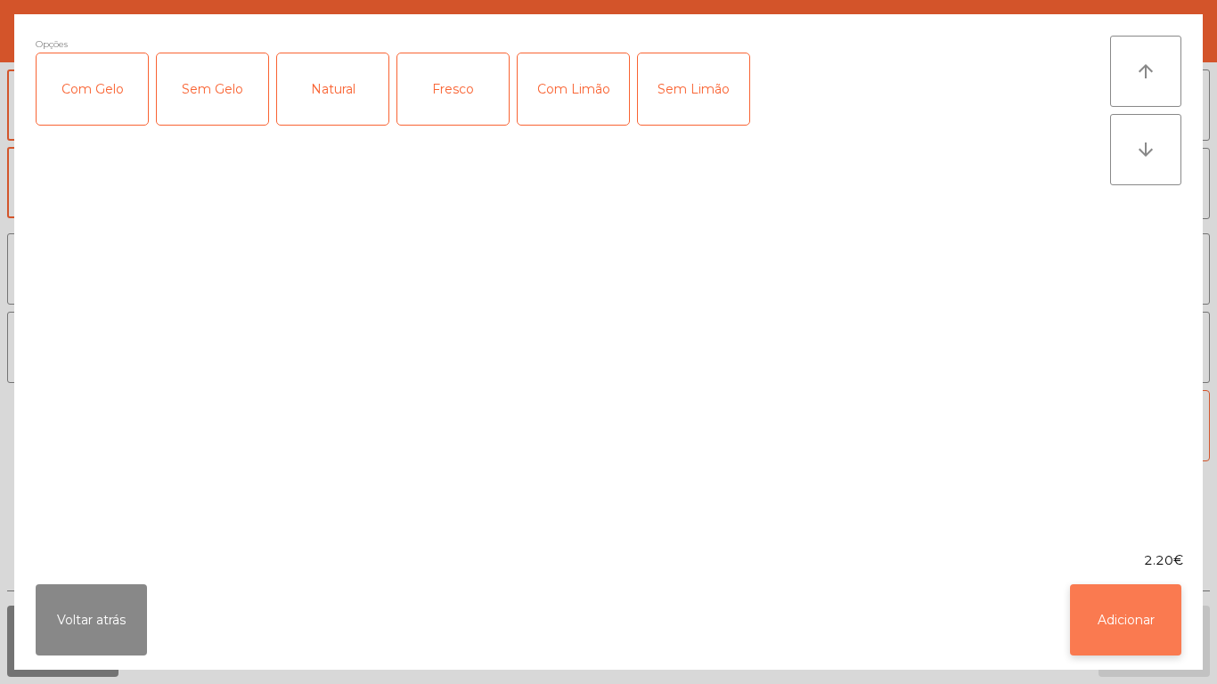
click at [1125, 625] on button "Adicionar" at bounding box center [1125, 619] width 111 height 71
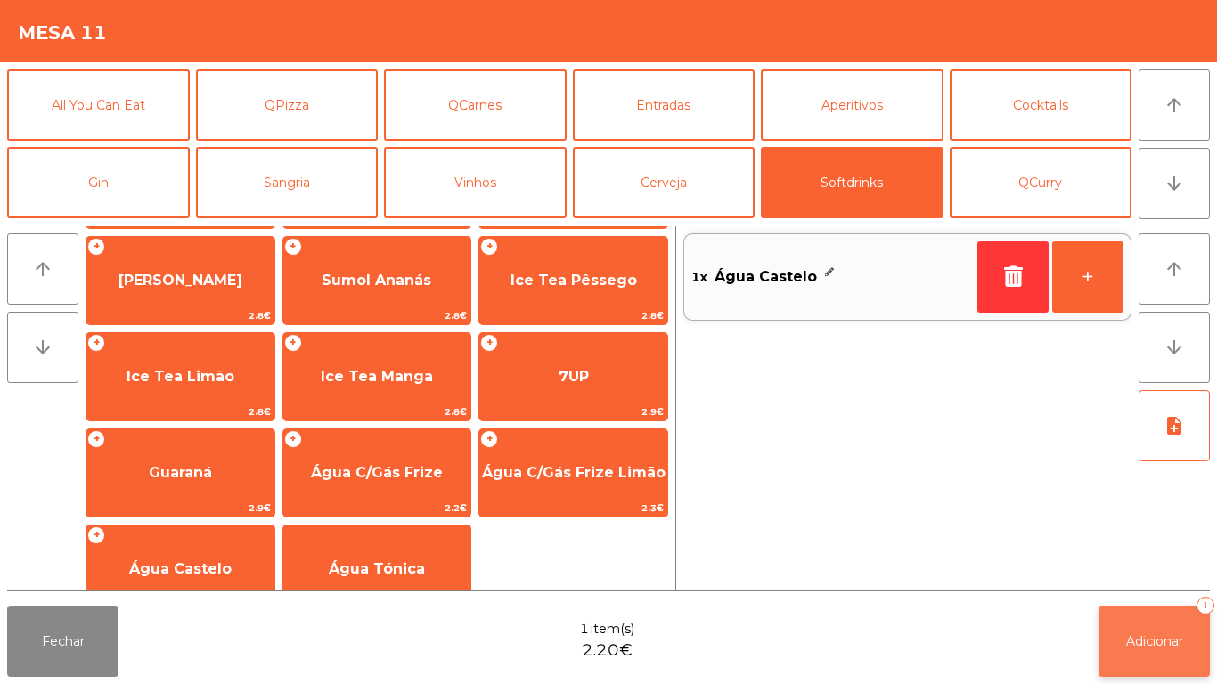
click at [1154, 641] on span "Adicionar" at bounding box center [1154, 641] width 57 height 16
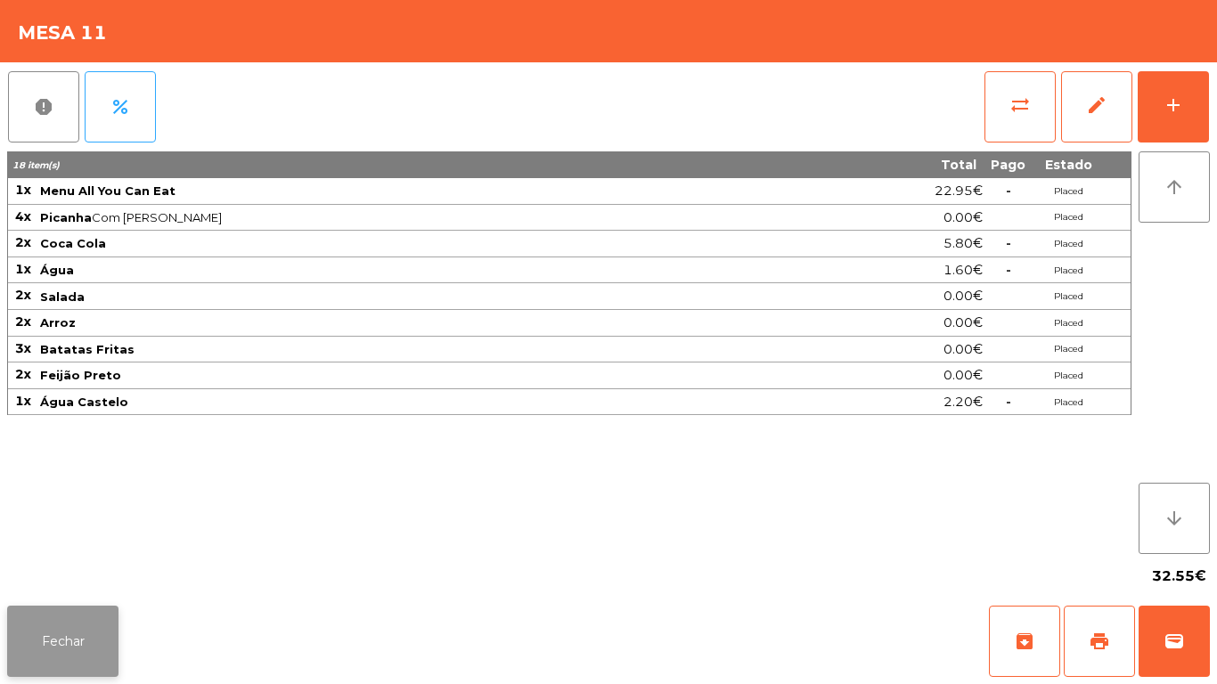
click at [59, 615] on button "Fechar" at bounding box center [62, 641] width 111 height 71
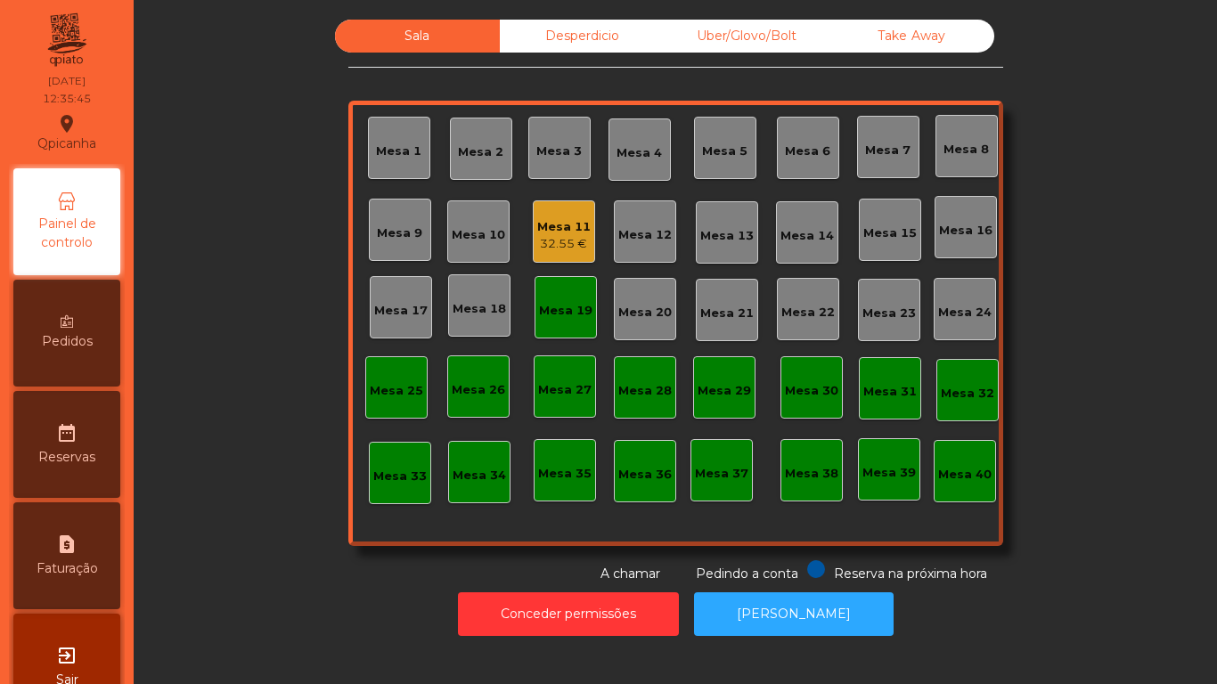
click at [538, 292] on div "Mesa 19" at bounding box center [565, 307] width 62 height 62
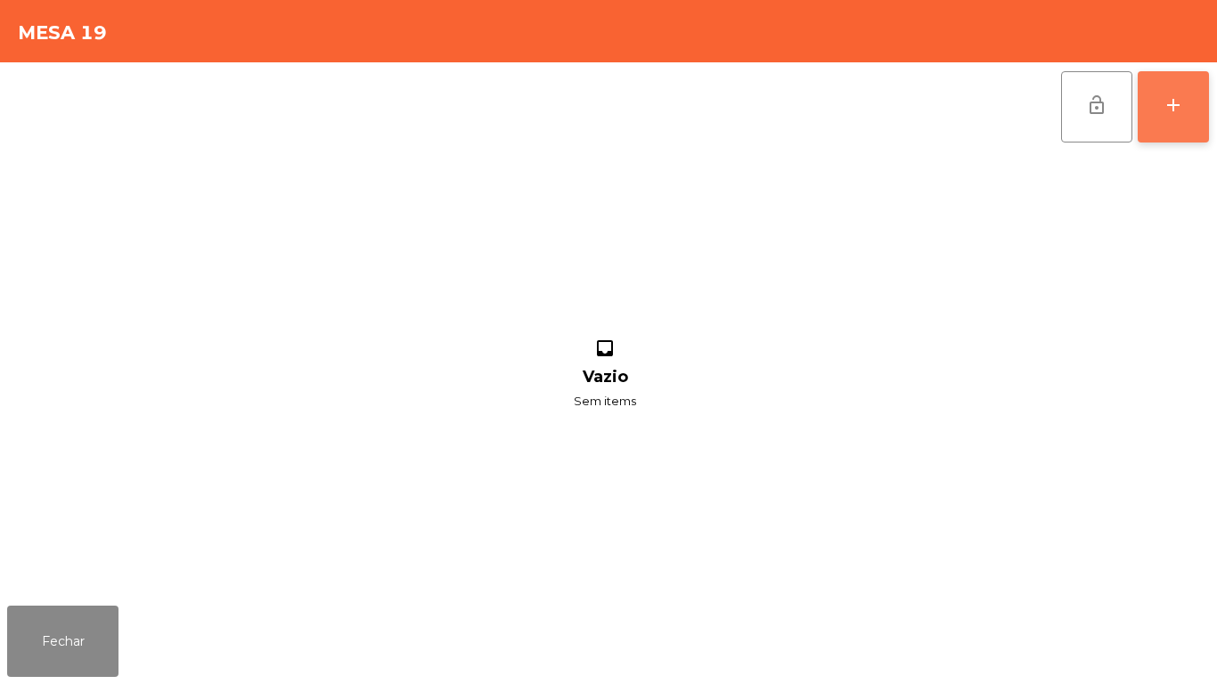
click at [1143, 105] on button "add" at bounding box center [1172, 106] width 71 height 71
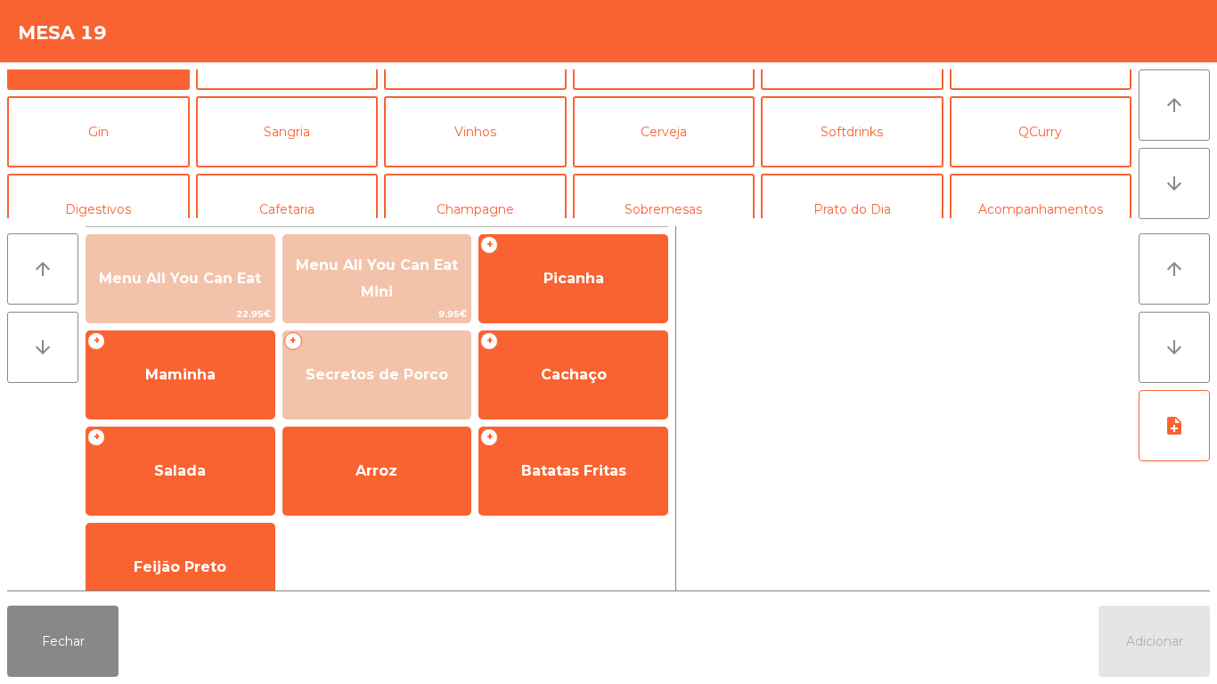
scroll to position [54, 0]
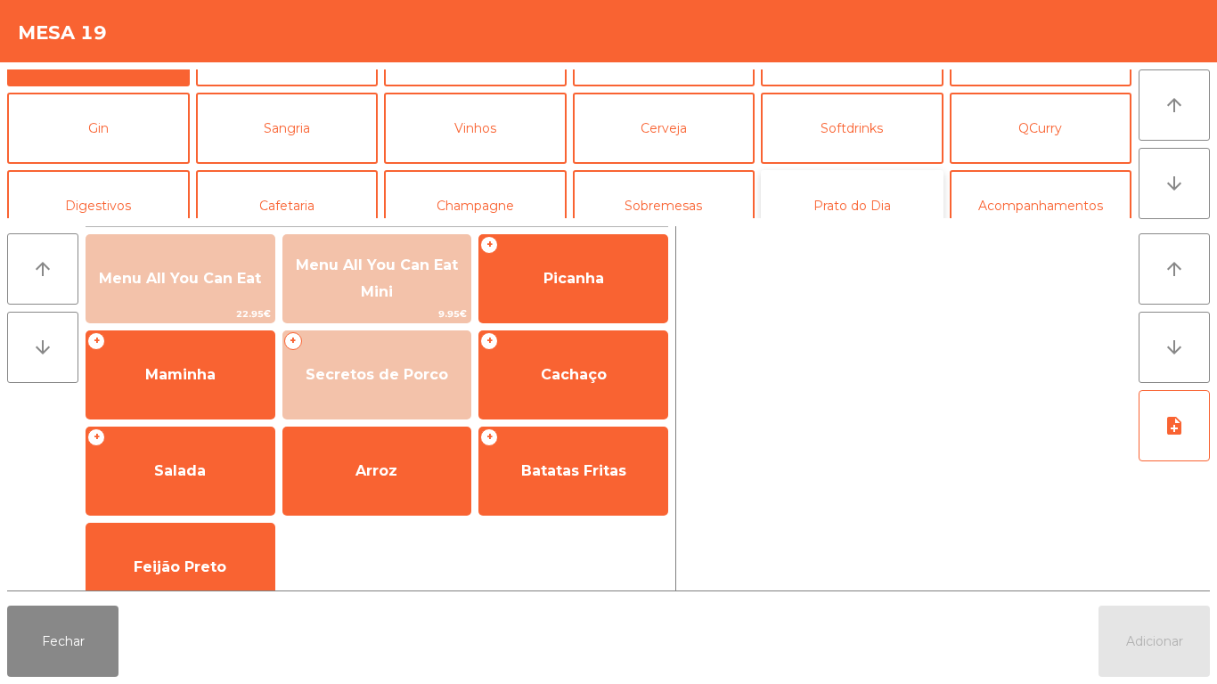
click at [852, 209] on button "Prato do Dia" at bounding box center [852, 205] width 183 height 71
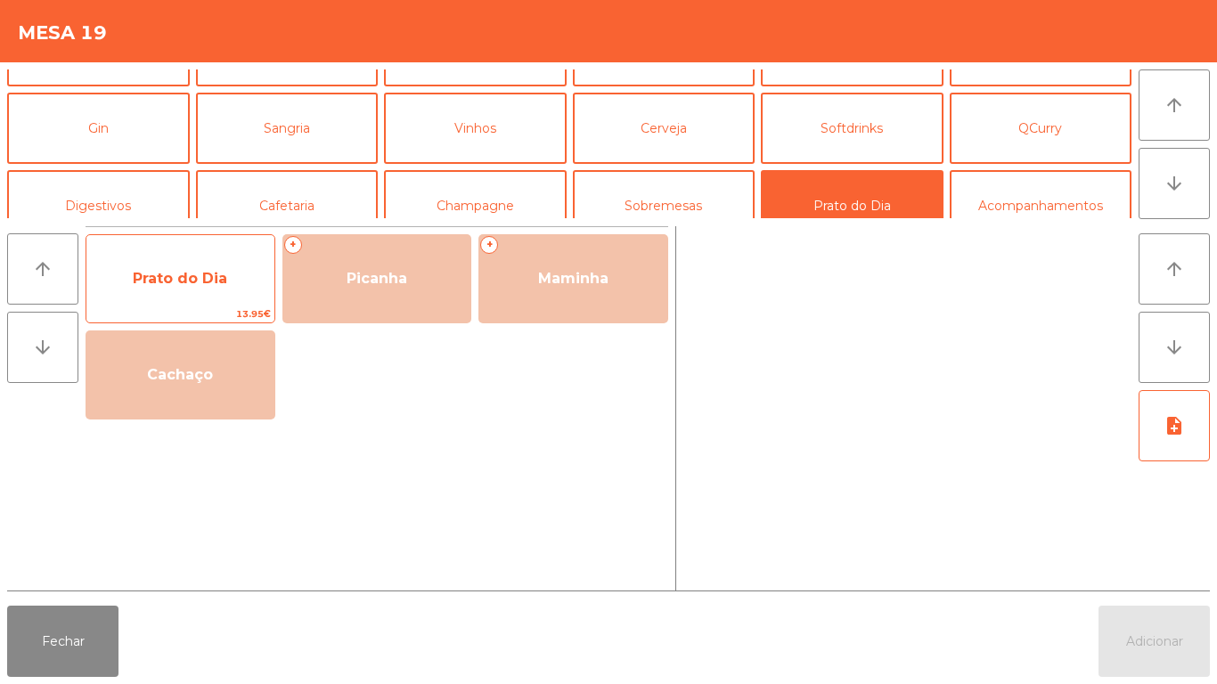
click at [203, 297] on span "Prato do Dia" at bounding box center [180, 279] width 188 height 48
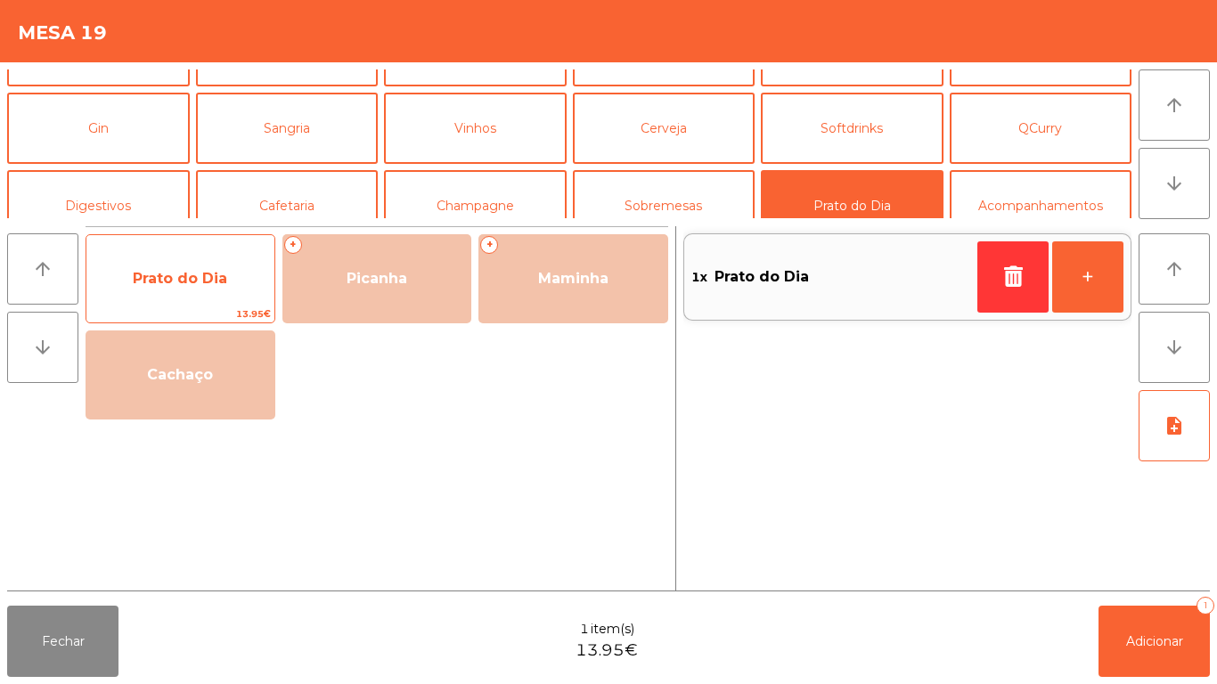
click at [196, 288] on span "Prato do Dia" at bounding box center [180, 279] width 188 height 48
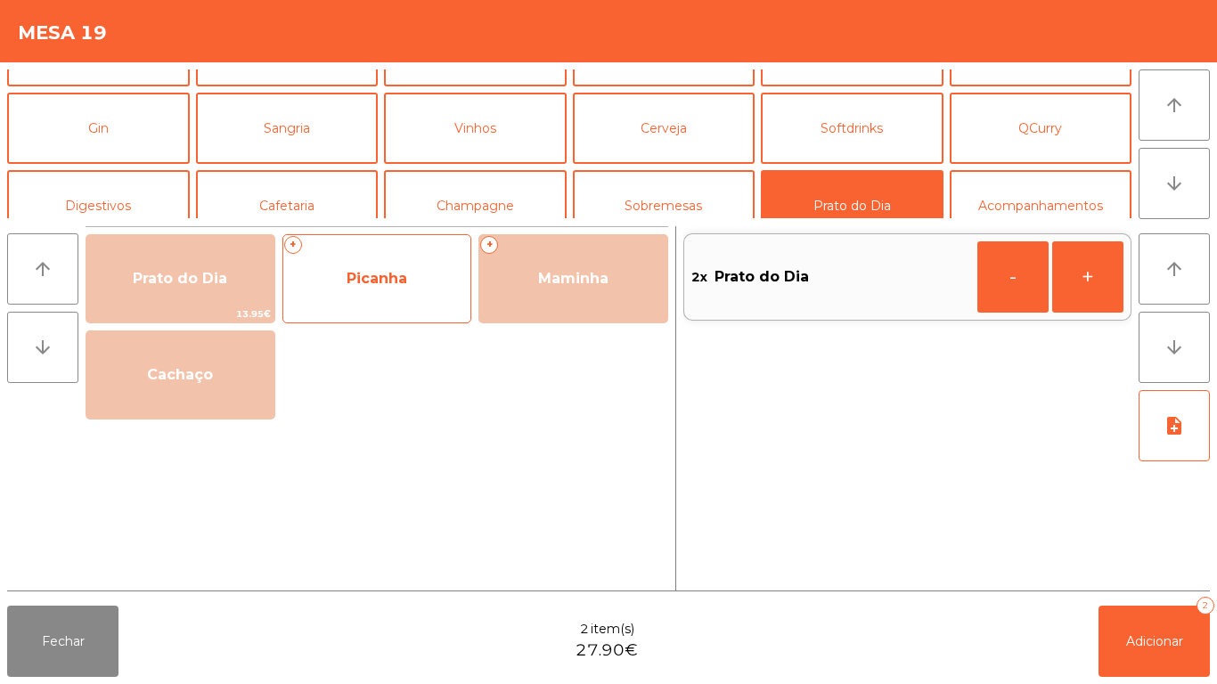
click at [370, 278] on span "Picanha" at bounding box center [376, 278] width 61 height 17
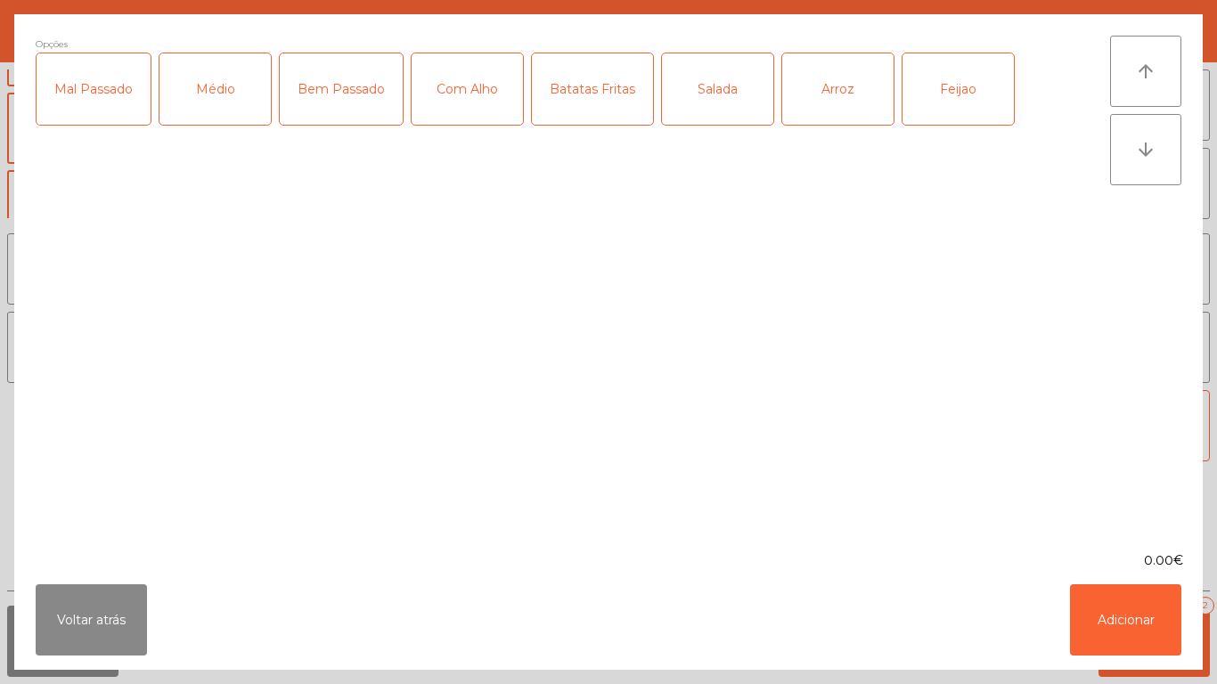
click at [219, 117] on div "Médio" at bounding box center [214, 88] width 111 height 71
click at [485, 118] on div "Com Alho" at bounding box center [466, 88] width 111 height 71
click at [840, 108] on div "Arroz" at bounding box center [837, 88] width 111 height 71
click at [1112, 613] on button "Adicionar" at bounding box center [1125, 619] width 111 height 71
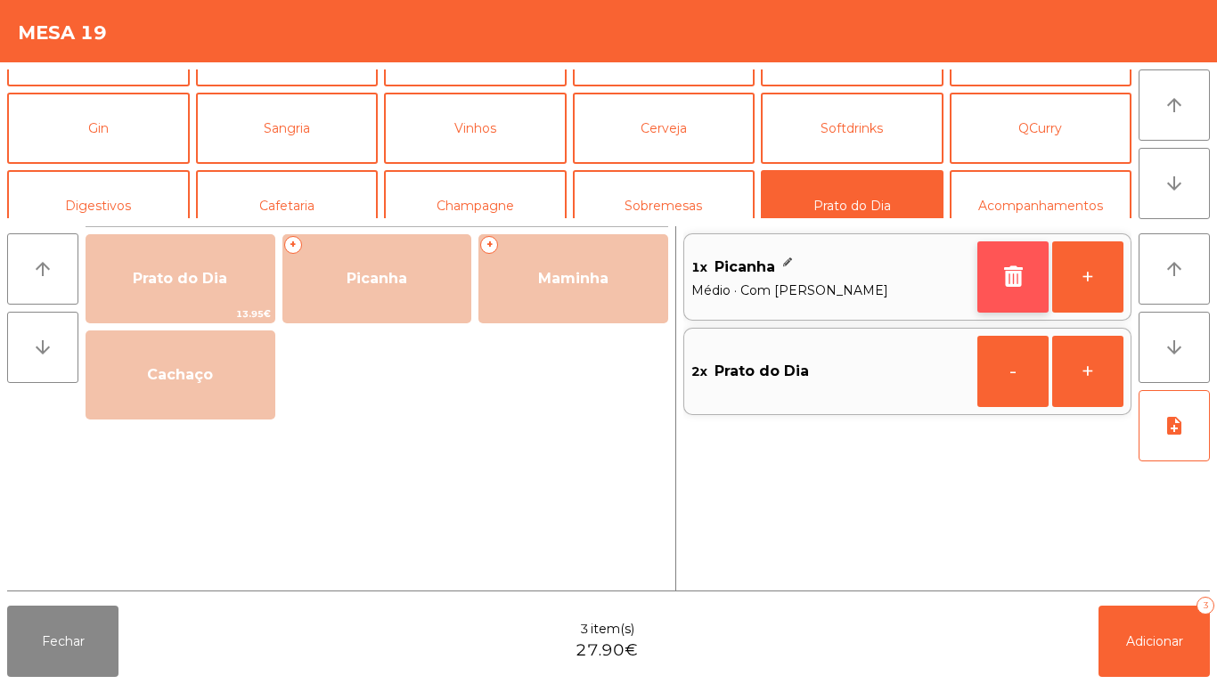
click at [995, 281] on button "button" at bounding box center [1012, 276] width 71 height 71
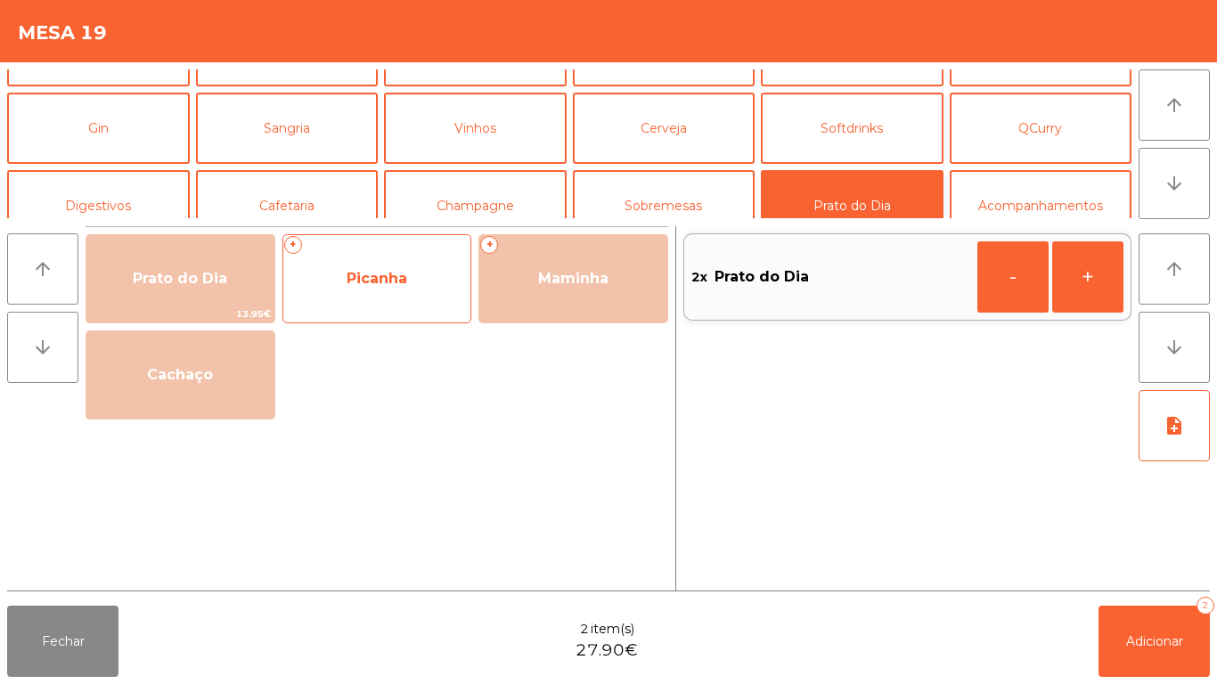
click at [378, 304] on div "+ Picanha" at bounding box center [377, 278] width 190 height 89
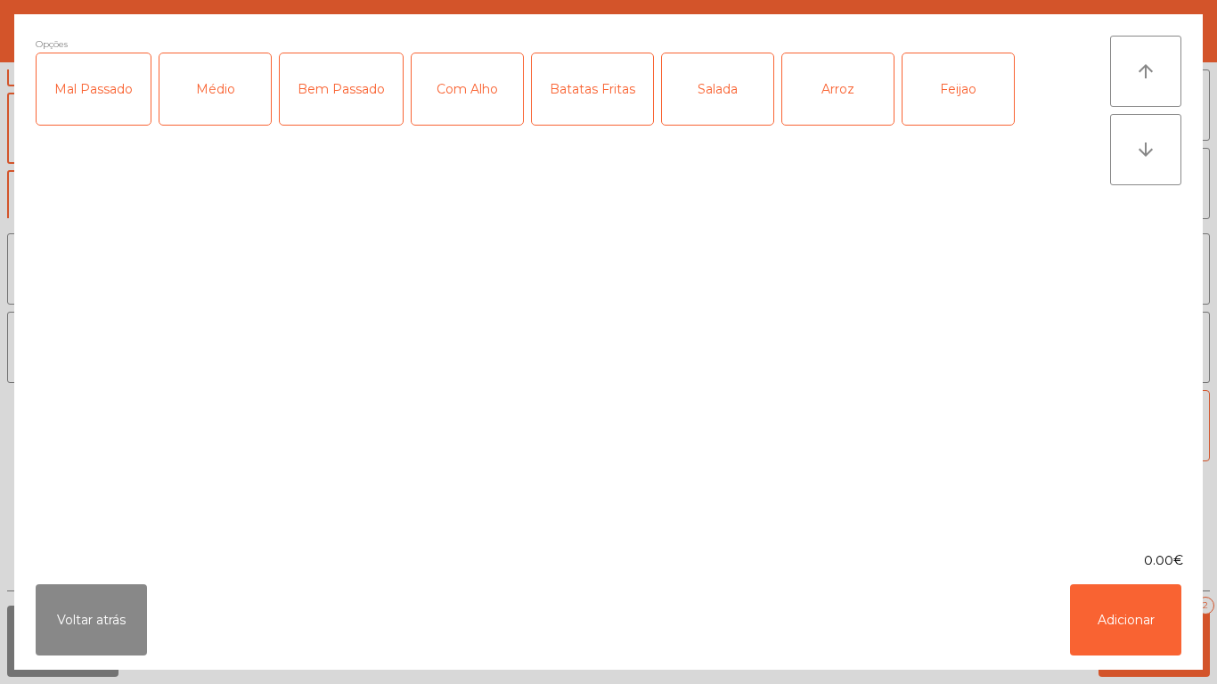
click at [215, 117] on div "Médio" at bounding box center [214, 88] width 111 height 71
click at [456, 119] on div "Com Alho" at bounding box center [466, 88] width 111 height 71
click at [581, 123] on div "Batatas Fritas" at bounding box center [592, 88] width 121 height 71
click at [819, 116] on div "Arroz" at bounding box center [837, 88] width 111 height 71
click at [599, 116] on div "Batatas Fritas" at bounding box center [592, 88] width 121 height 71
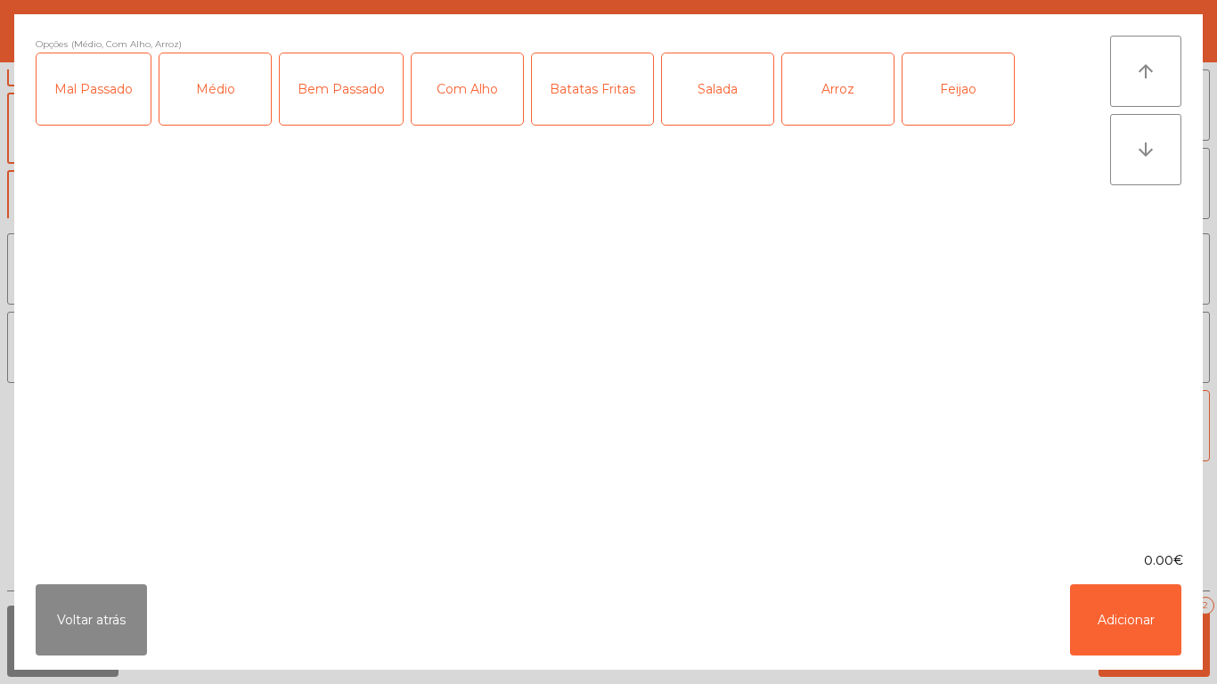
click at [978, 100] on div "Feijao" at bounding box center [957, 88] width 111 height 71
click at [1148, 599] on button "Adicionar" at bounding box center [1125, 619] width 111 height 71
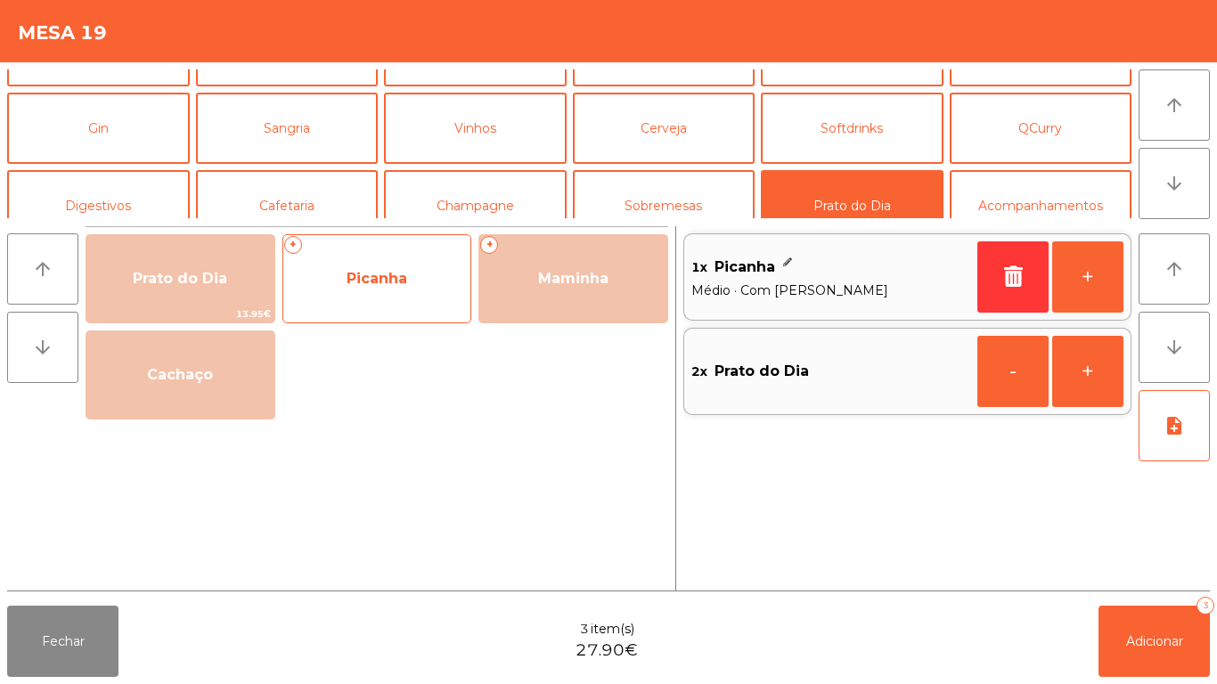
click at [403, 305] on div "+ Picanha" at bounding box center [377, 278] width 190 height 89
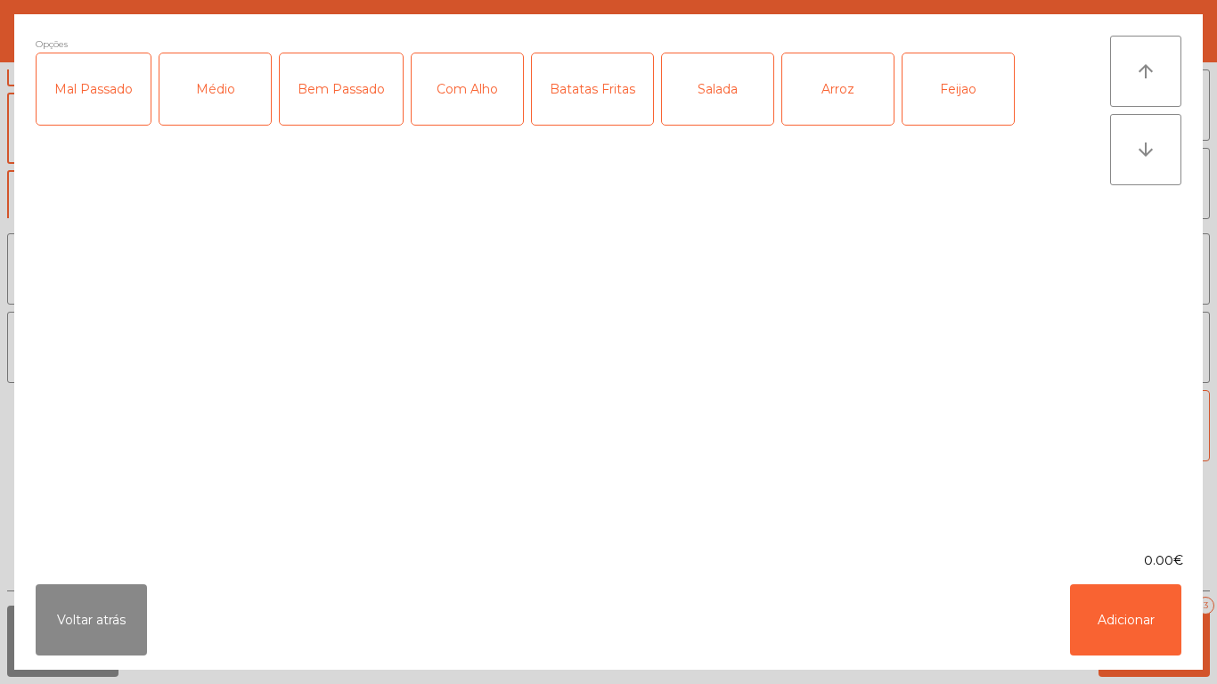
click at [241, 114] on div "Médio" at bounding box center [214, 88] width 111 height 71
click at [477, 118] on div "Com Alho" at bounding box center [466, 88] width 111 height 71
click at [579, 113] on div "Batatas Fritas" at bounding box center [592, 88] width 121 height 71
click at [828, 102] on div "Arroz" at bounding box center [837, 88] width 111 height 71
click at [954, 94] on div "Feijao" at bounding box center [957, 88] width 111 height 71
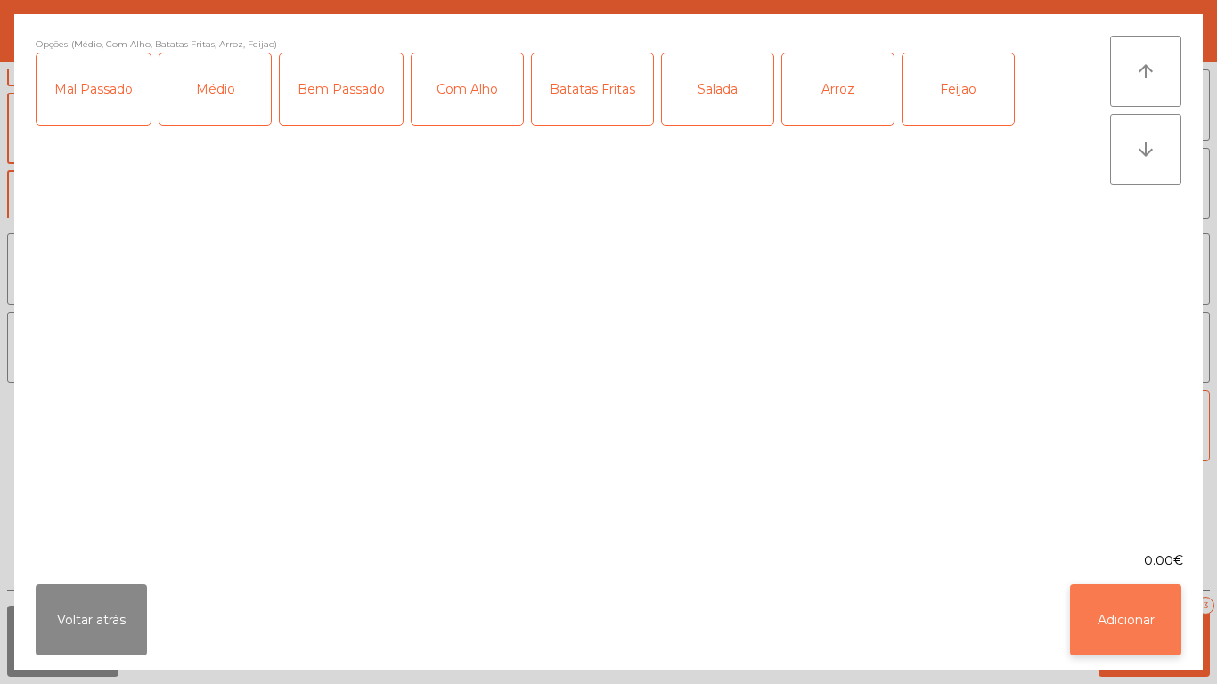
click at [1119, 645] on button "Adicionar" at bounding box center [1125, 619] width 111 height 71
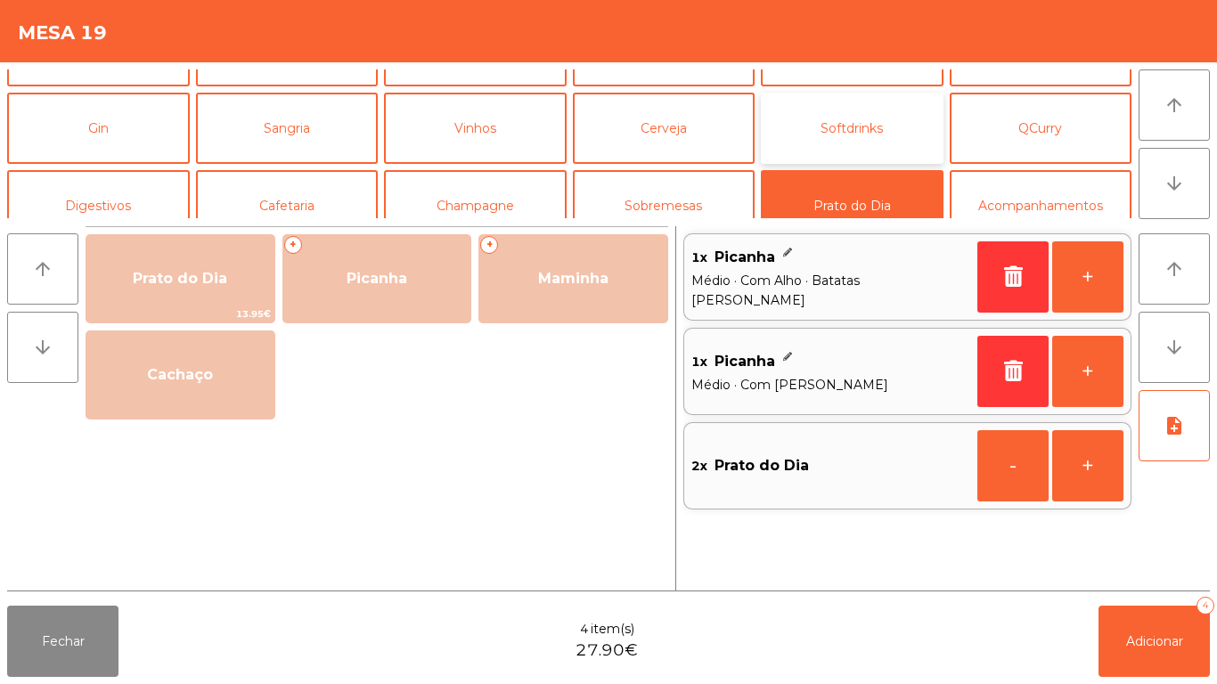
click at [835, 146] on button "Softdrinks" at bounding box center [852, 128] width 183 height 71
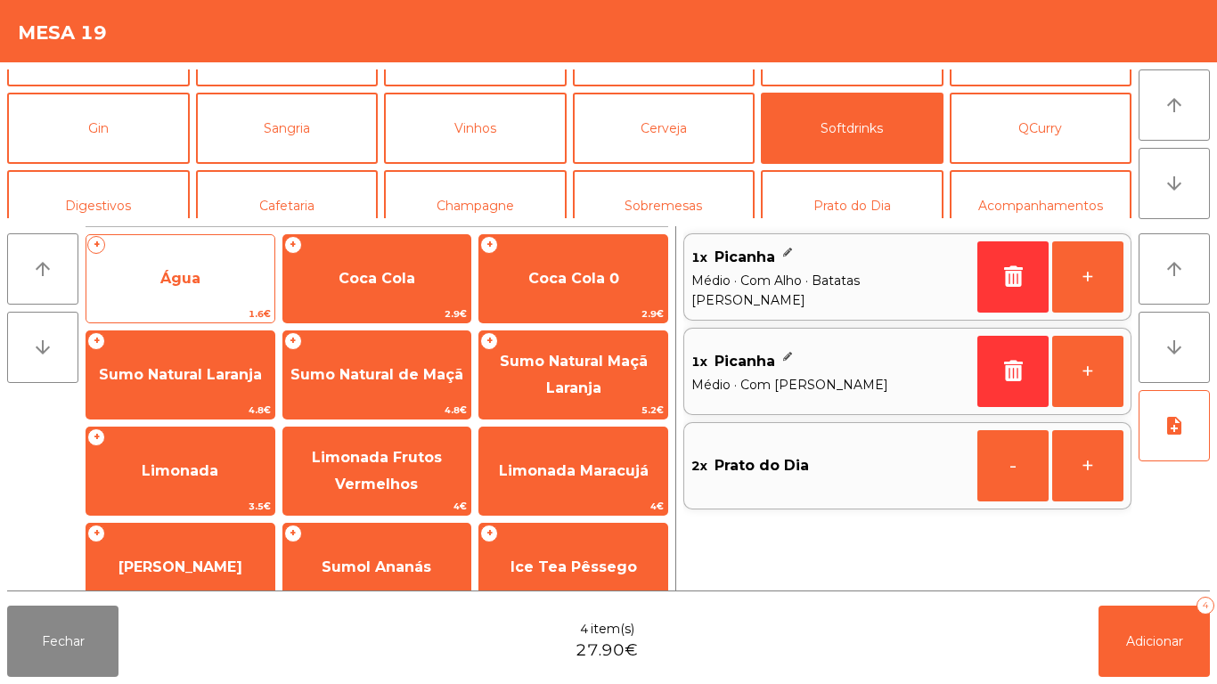
click at [199, 270] on span "Água" at bounding box center [180, 278] width 40 height 17
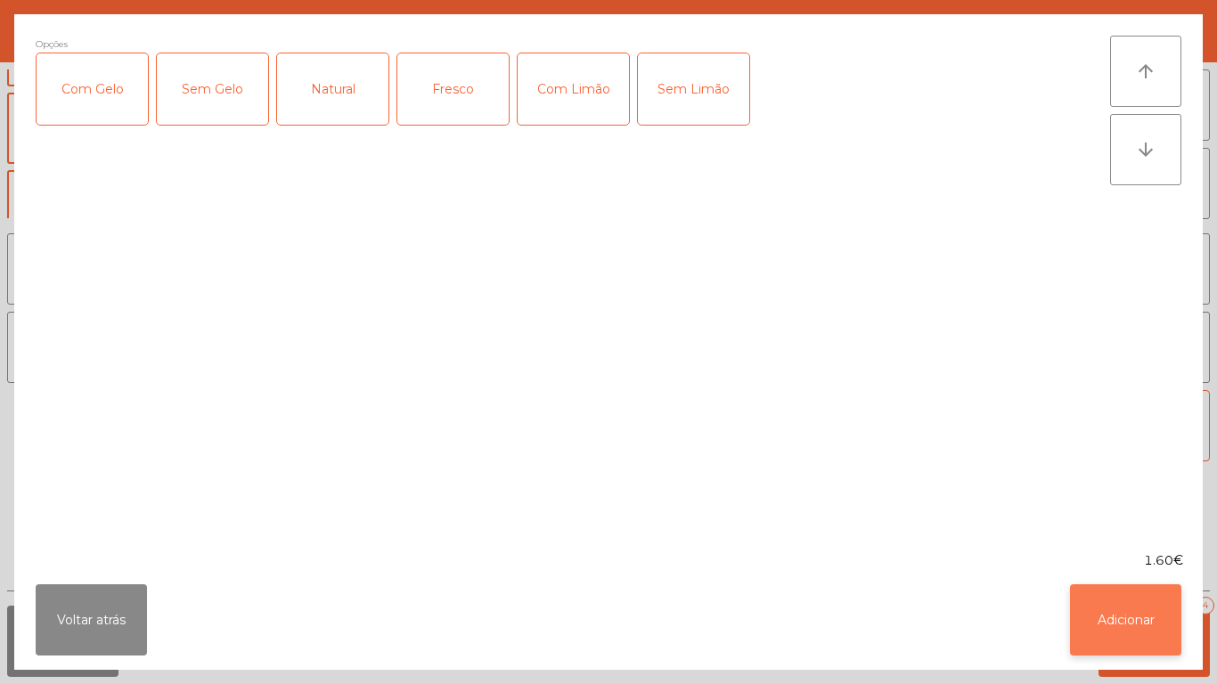
click at [1114, 626] on button "Adicionar" at bounding box center [1125, 619] width 111 height 71
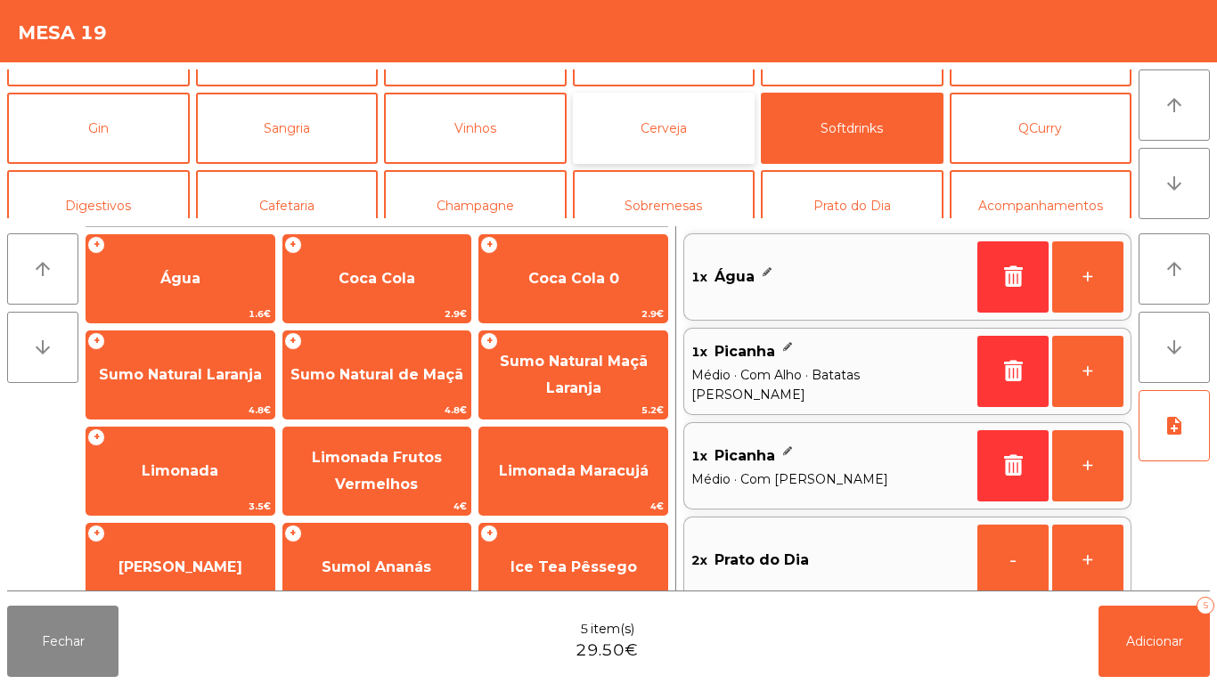
click at [653, 133] on button "Cerveja" at bounding box center [664, 128] width 183 height 71
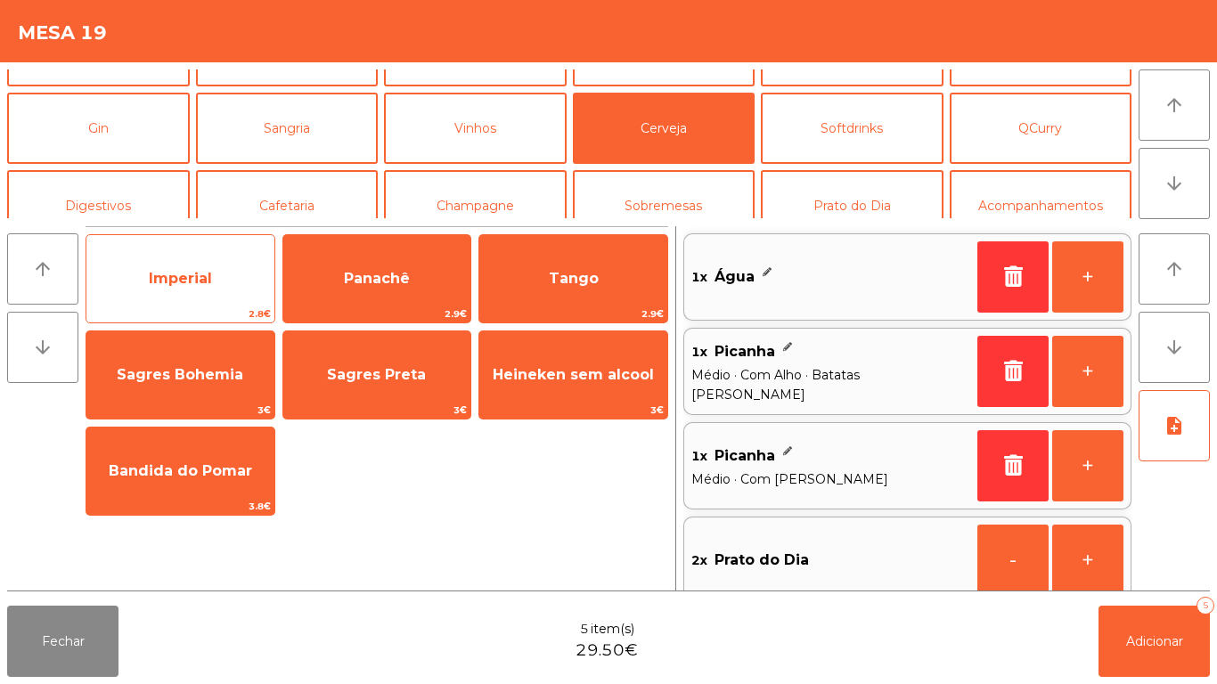
click at [193, 279] on span "Imperial" at bounding box center [180, 278] width 63 height 17
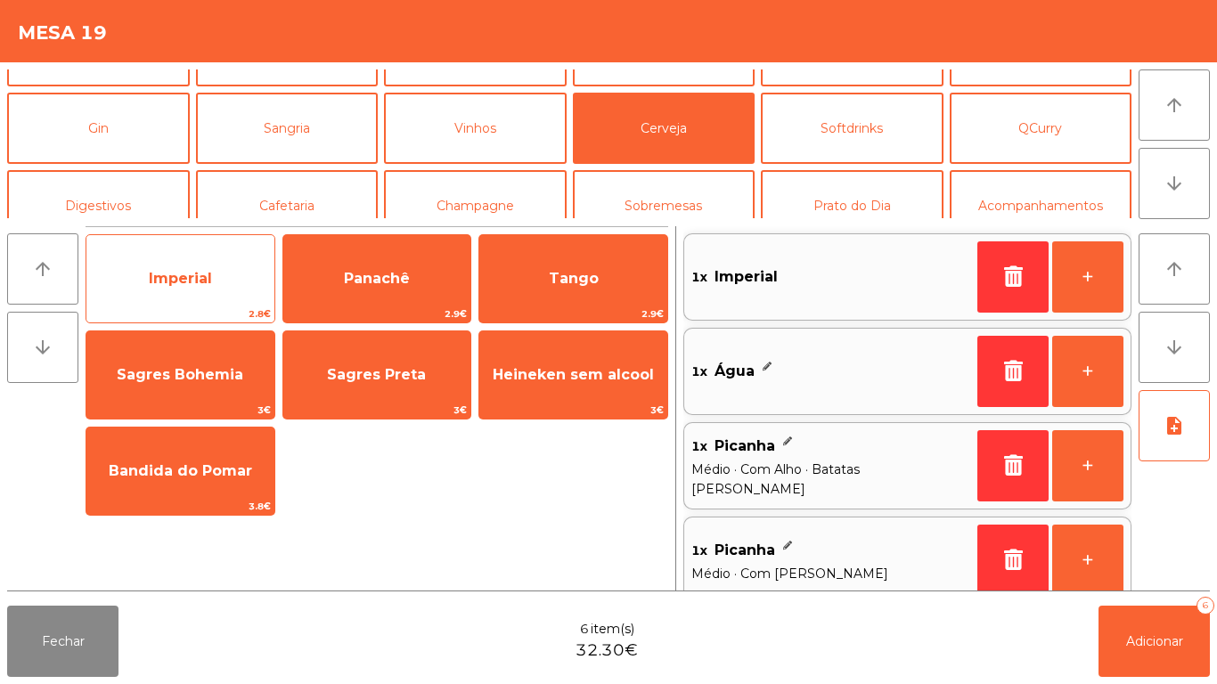
scroll to position [7, 0]
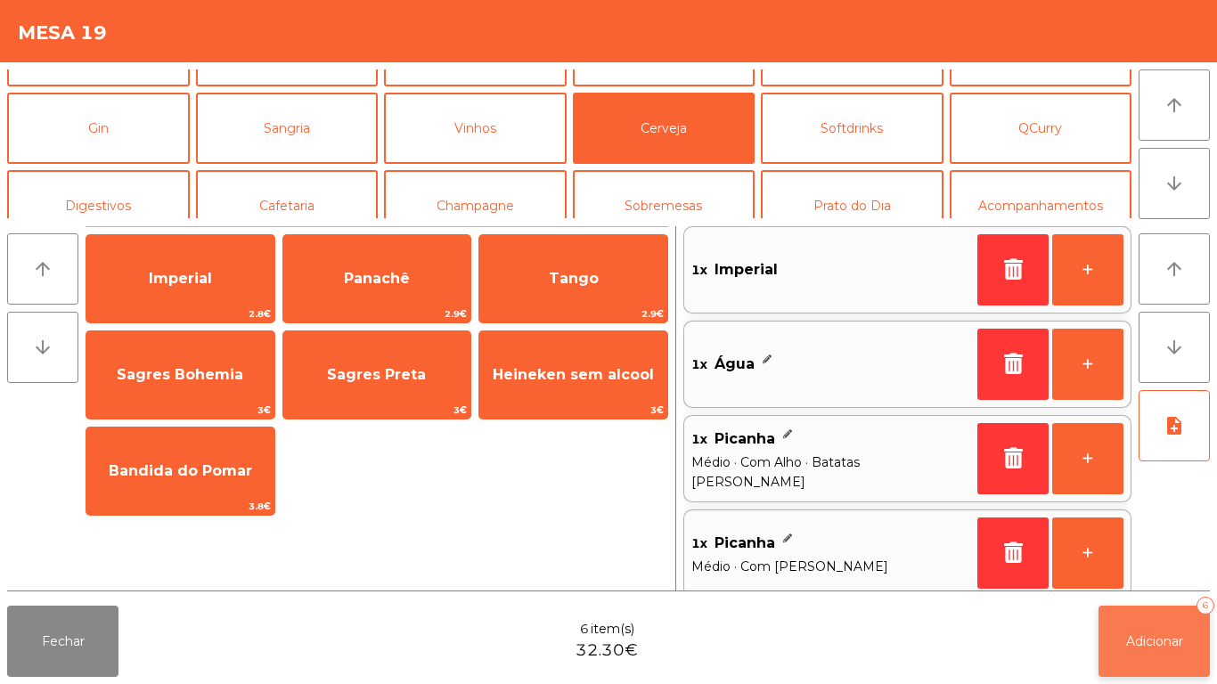
click at [1153, 639] on span "Adicionar" at bounding box center [1154, 641] width 57 height 16
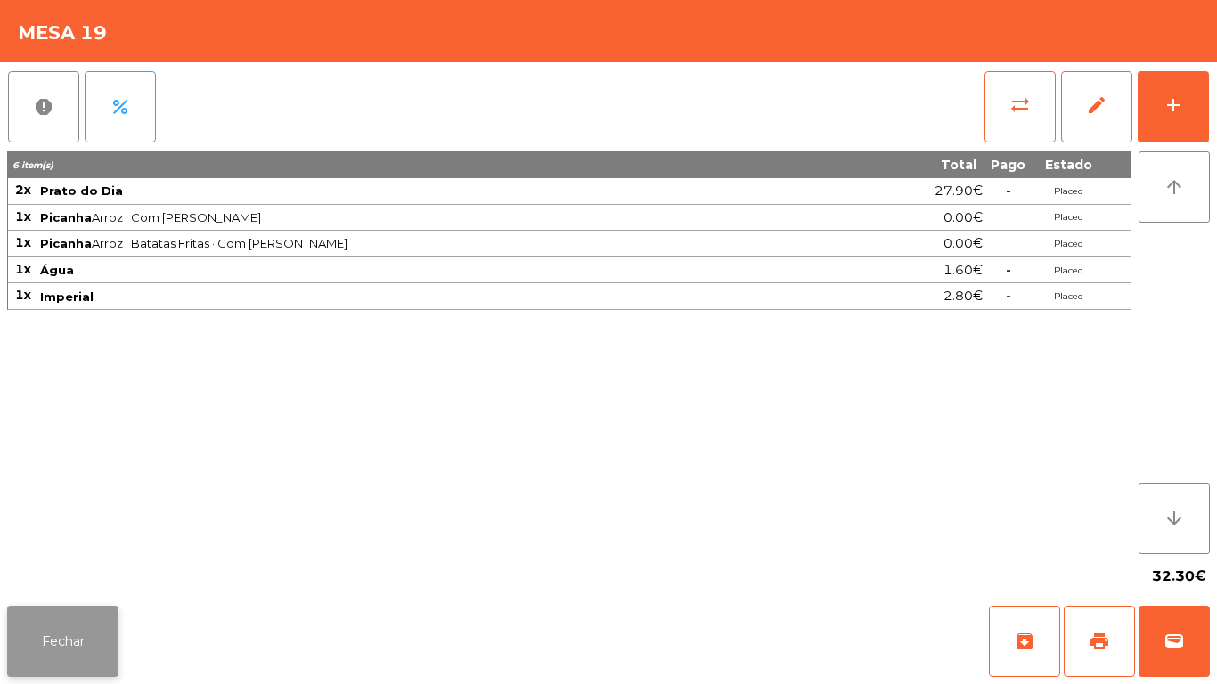
click at [70, 631] on button "Fechar" at bounding box center [62, 641] width 111 height 71
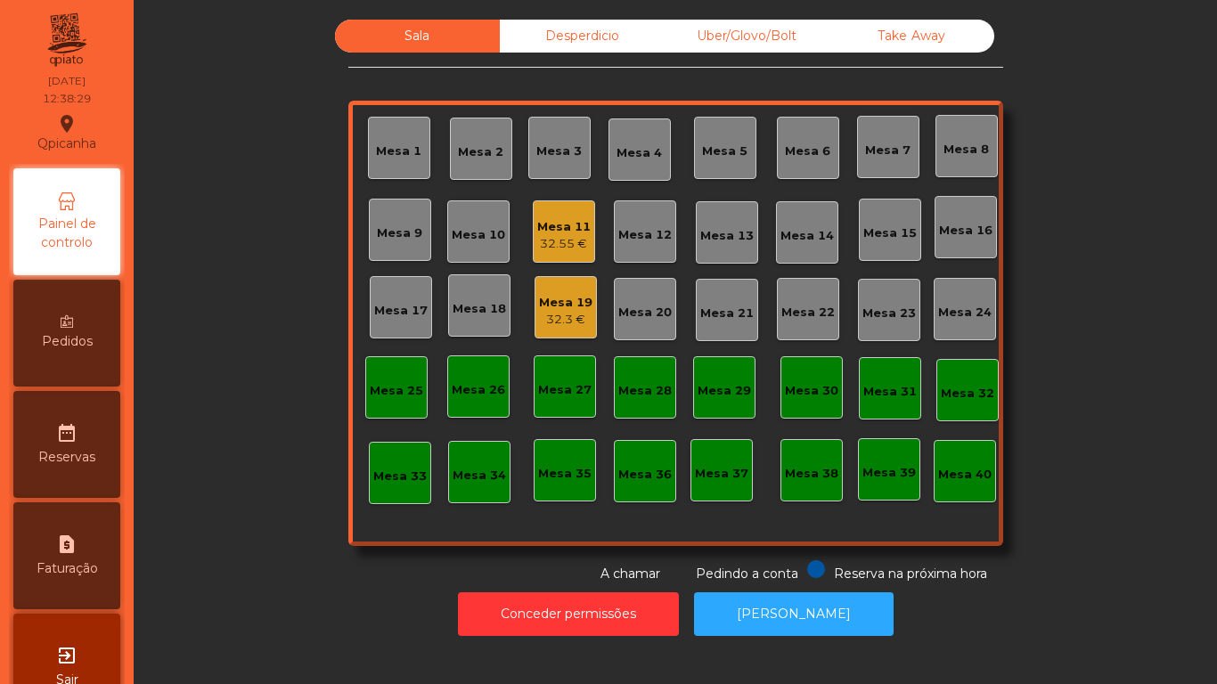
click at [550, 145] on div "Mesa 3" at bounding box center [558, 152] width 45 height 18
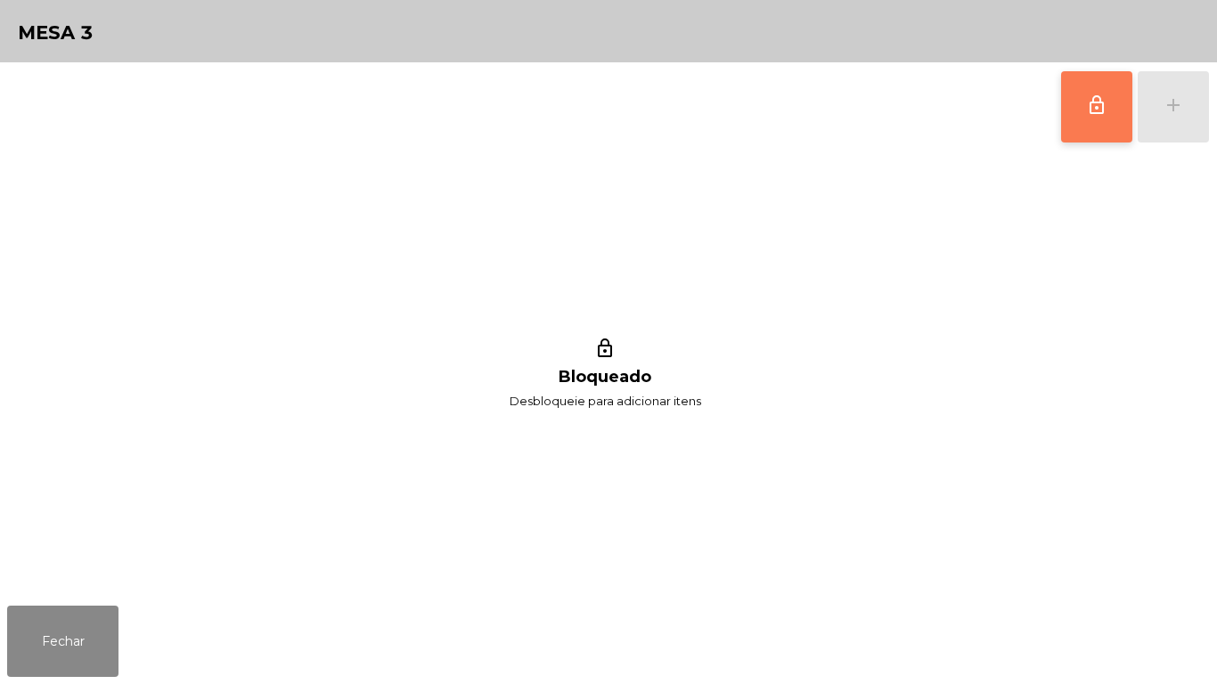
click at [1071, 107] on button "lock_outline" at bounding box center [1096, 106] width 71 height 71
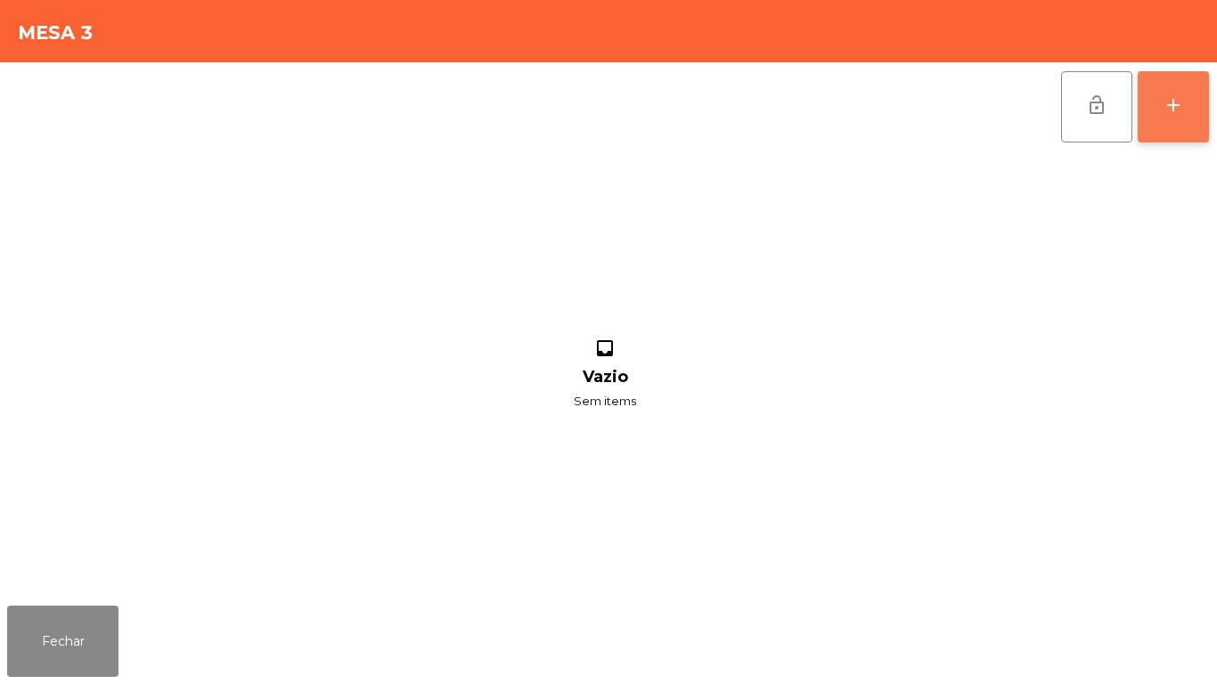
click at [1161, 106] on button "add" at bounding box center [1172, 106] width 71 height 71
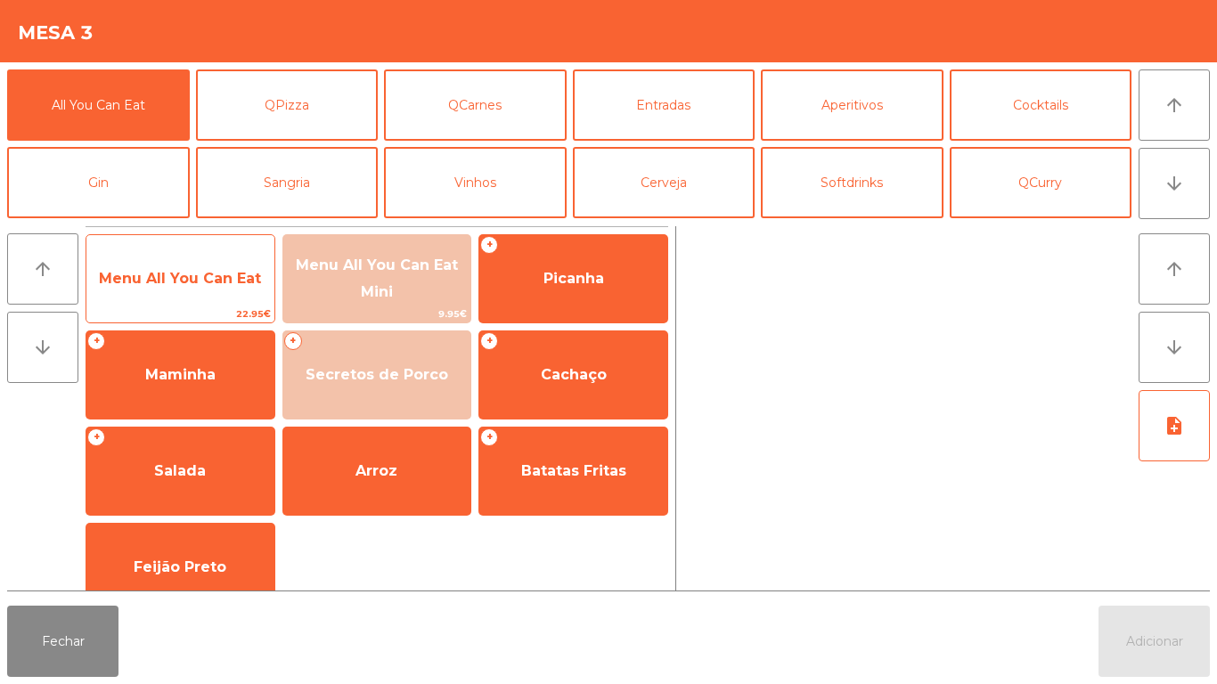
click at [167, 276] on span "Menu All You Can Eat" at bounding box center [180, 278] width 162 height 17
click at [166, 265] on span "Menu All You Can Eat" at bounding box center [180, 279] width 188 height 48
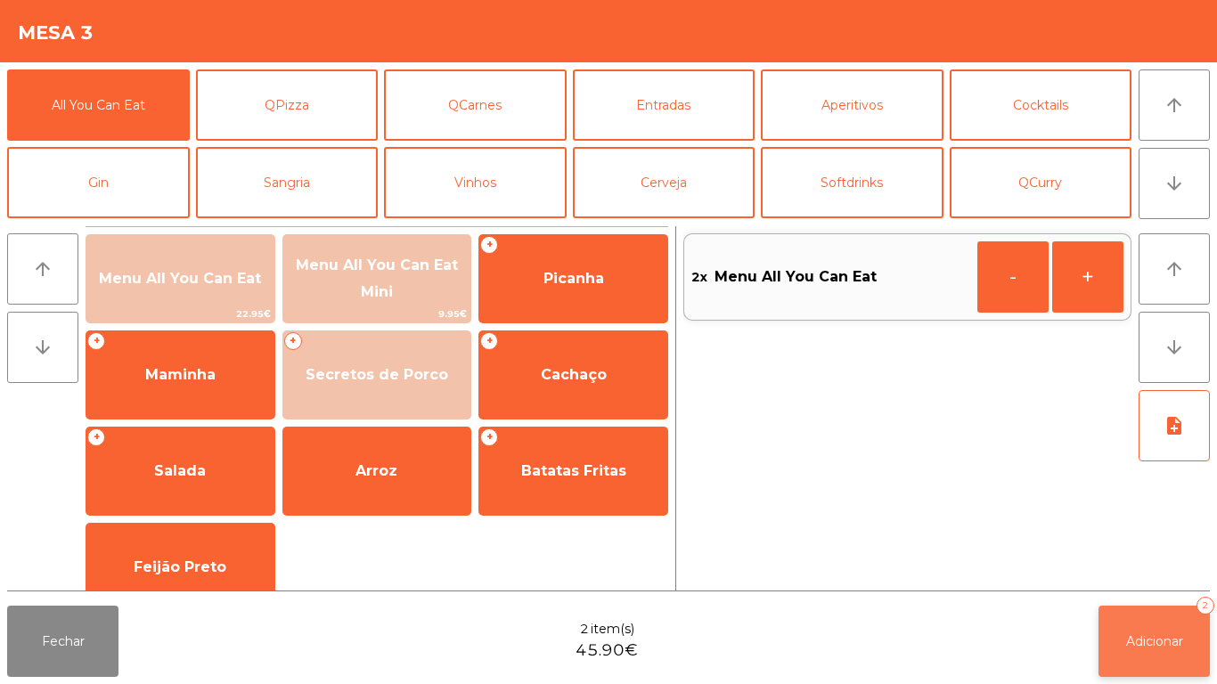
click at [1145, 633] on span "Adicionar" at bounding box center [1154, 641] width 57 height 16
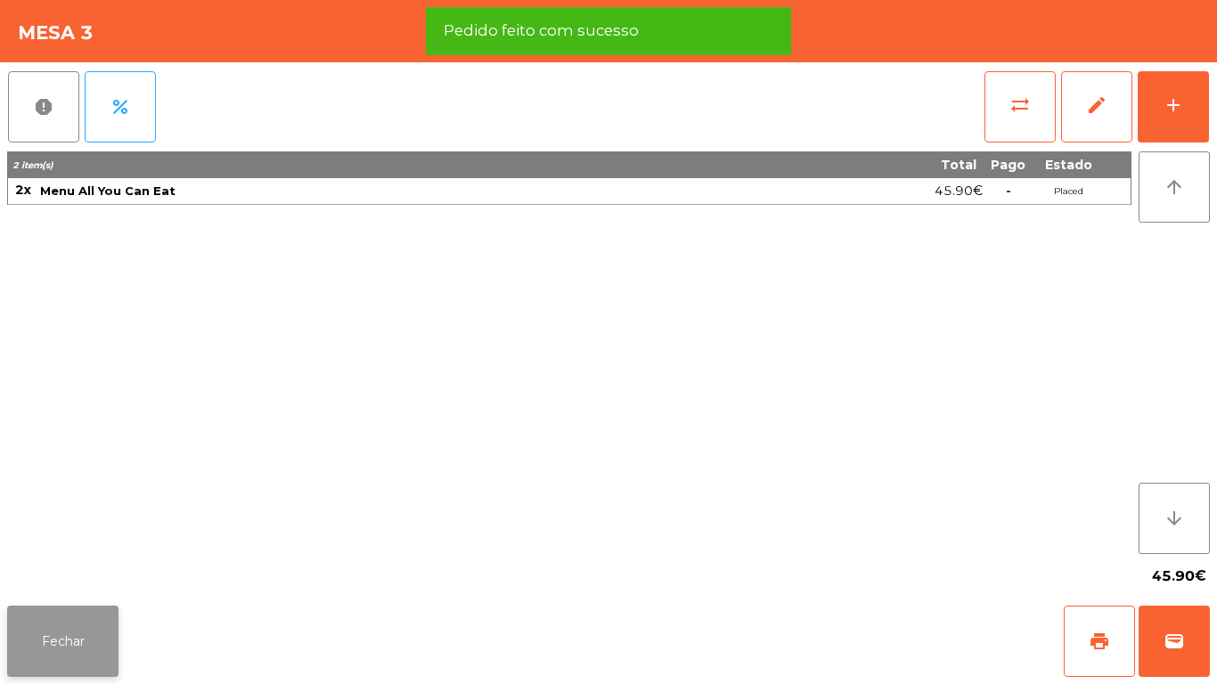
click at [71, 622] on button "Fechar" at bounding box center [62, 641] width 111 height 71
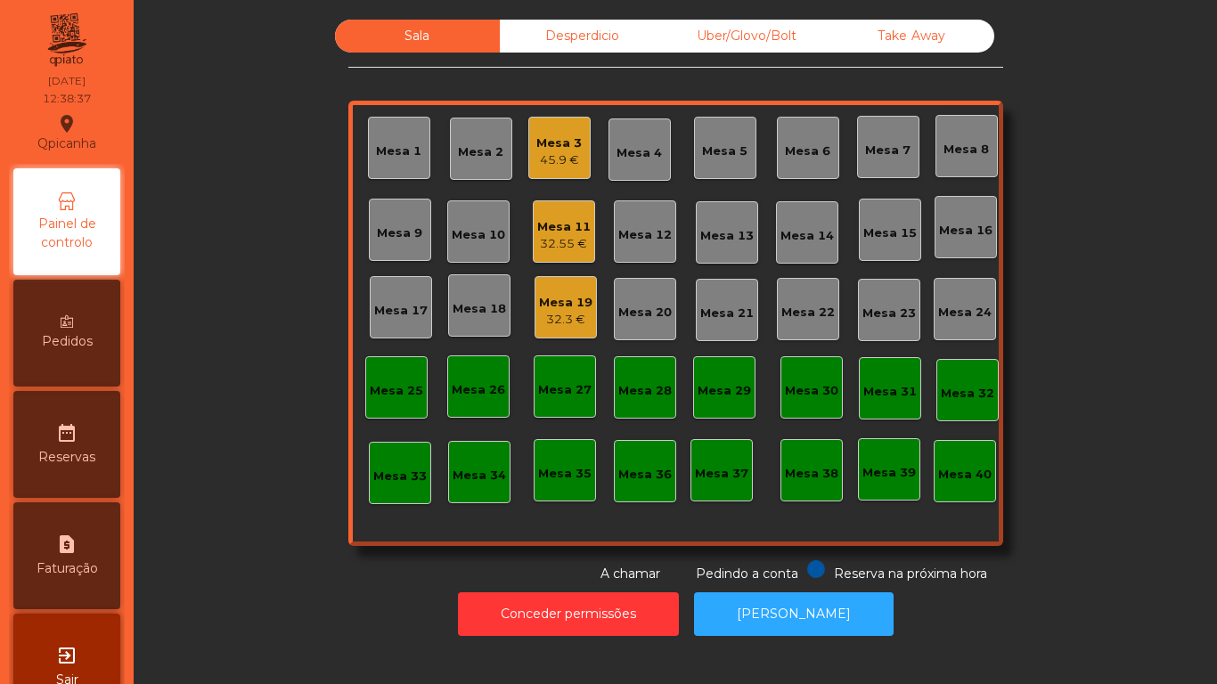
click at [476, 157] on div "Mesa 2" at bounding box center [480, 152] width 45 height 18
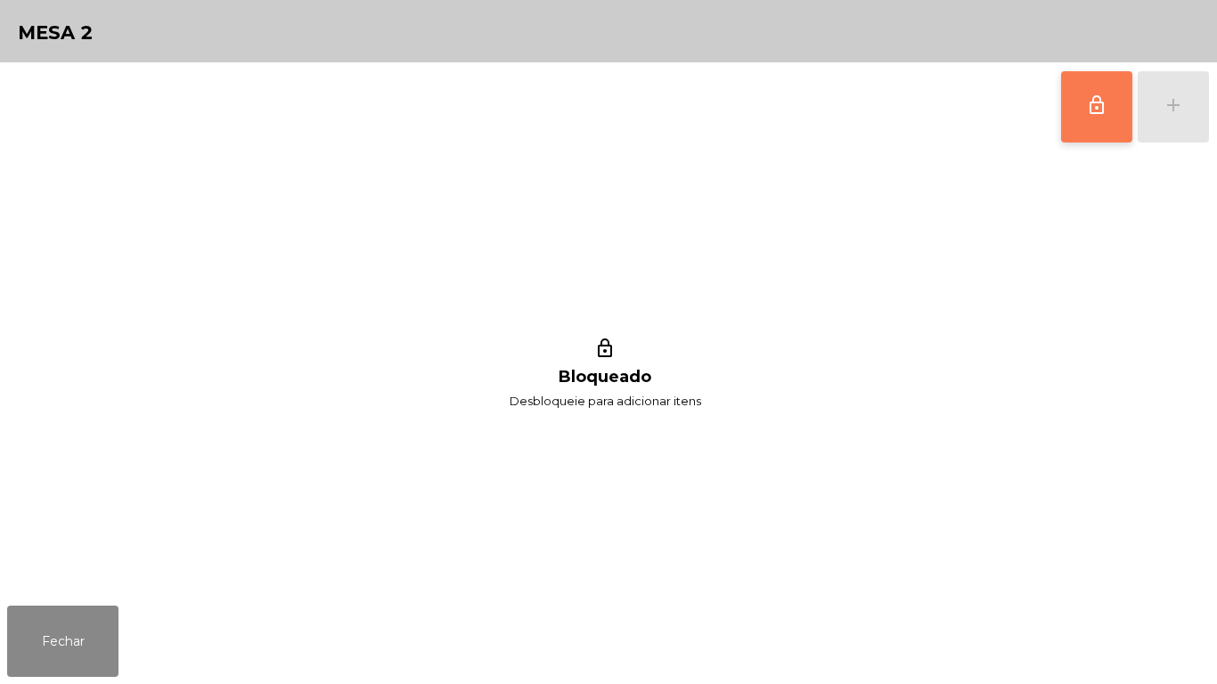
click at [1079, 111] on button "lock_outline" at bounding box center [1096, 106] width 71 height 71
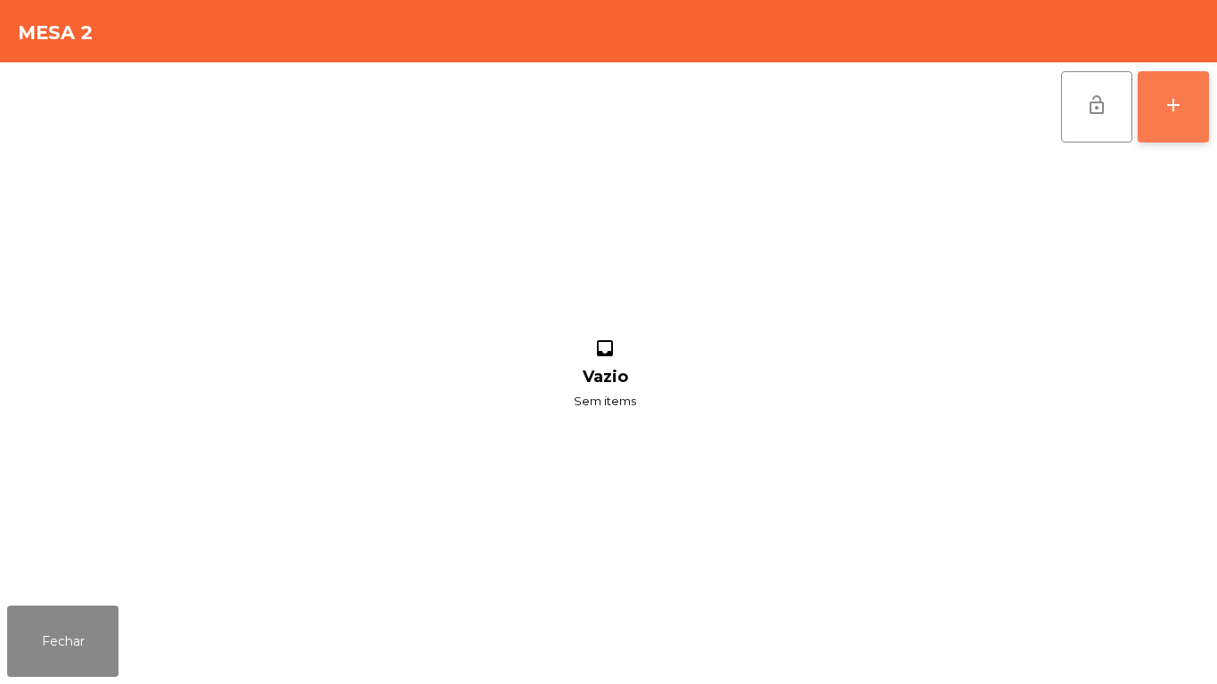
click at [1177, 97] on div "add" at bounding box center [1172, 104] width 21 height 21
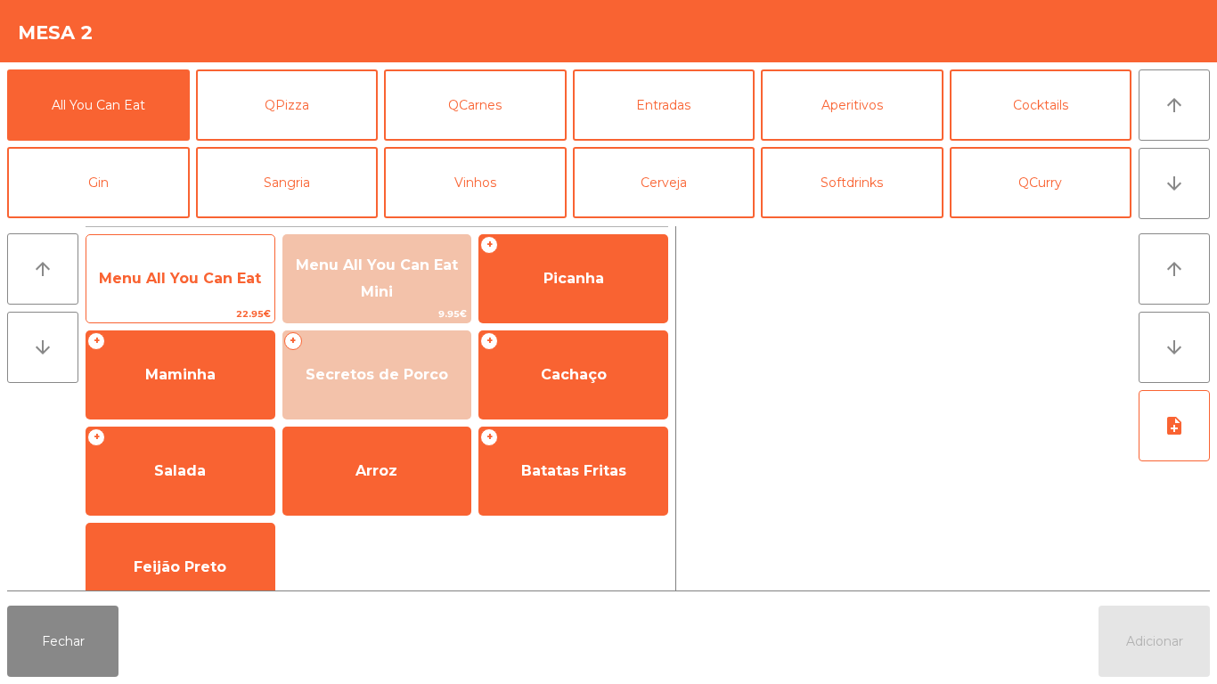
click at [200, 291] on span "Menu All You Can Eat" at bounding box center [180, 279] width 188 height 48
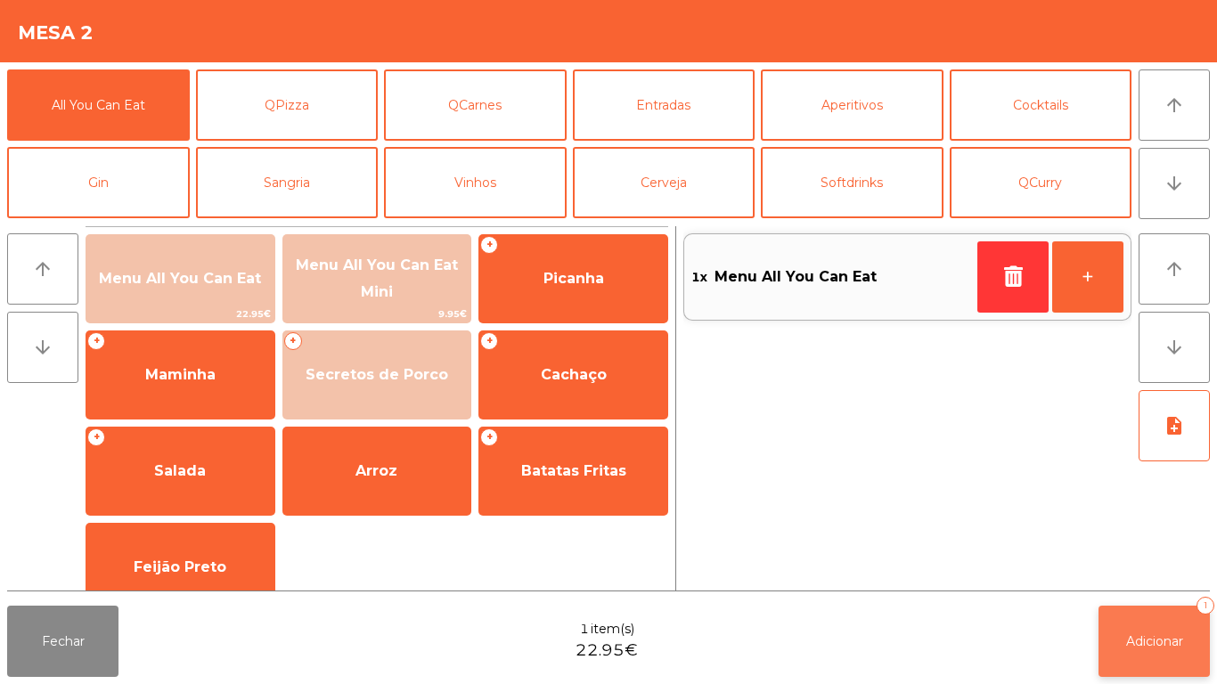
click at [1161, 644] on span "Adicionar" at bounding box center [1154, 641] width 57 height 16
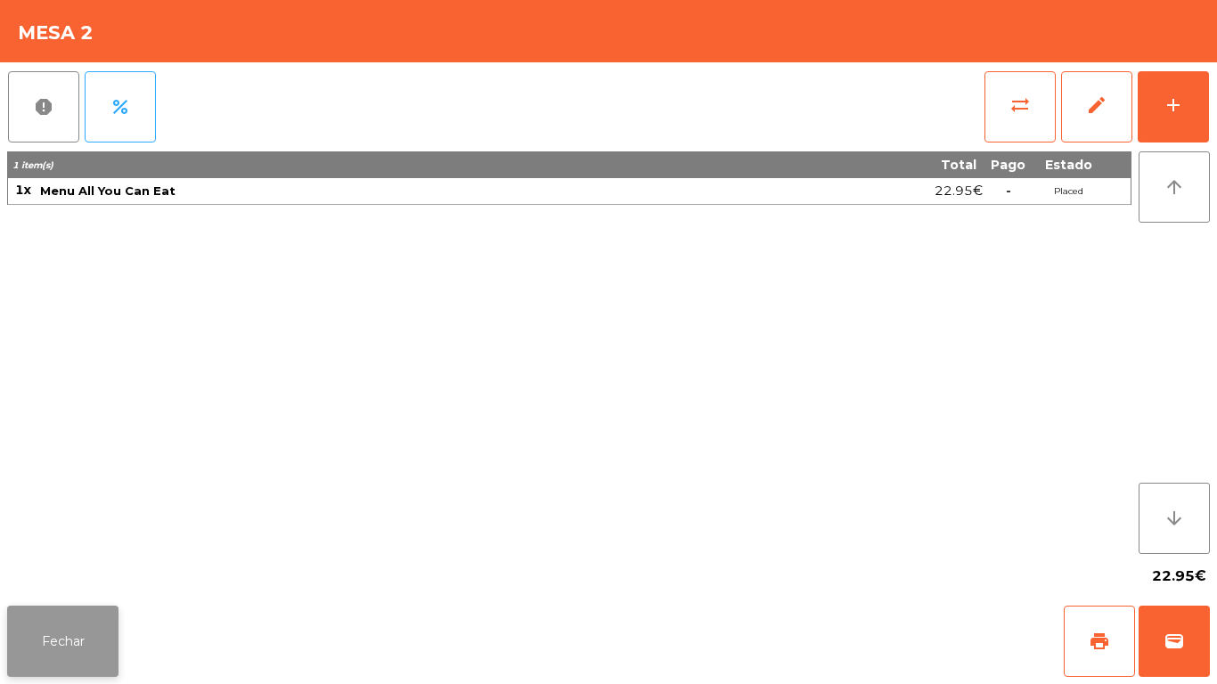
click at [81, 611] on button "Fechar" at bounding box center [62, 641] width 111 height 71
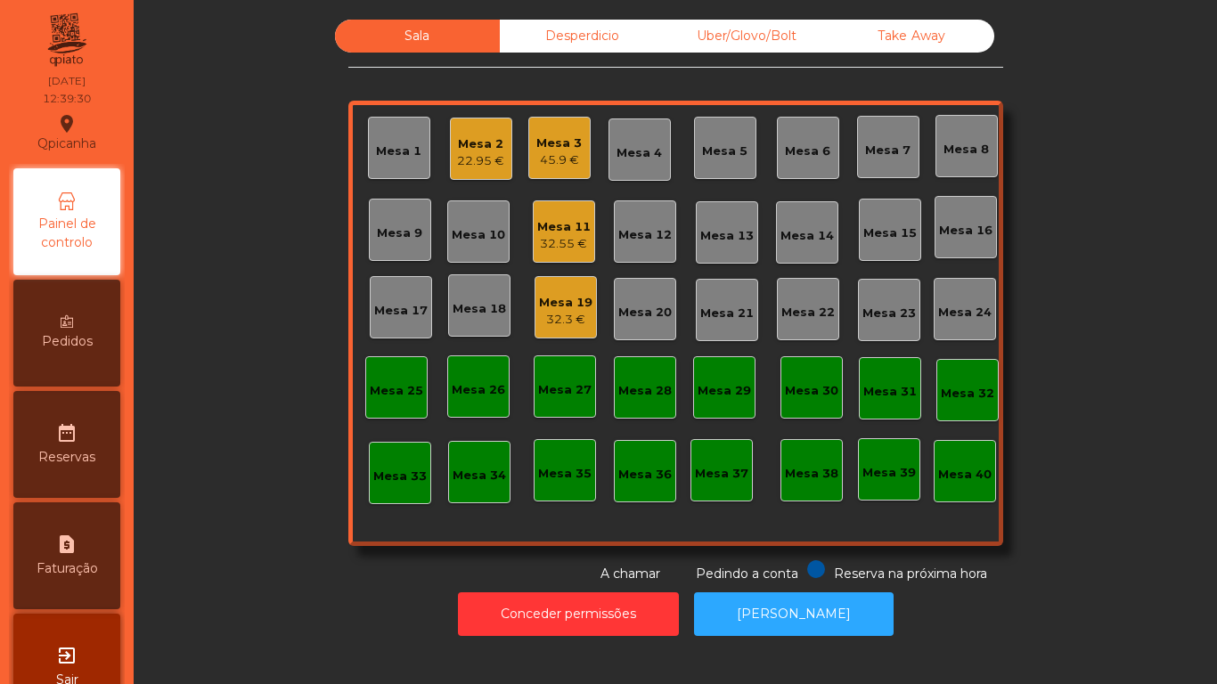
click at [565, 174] on div "Mesa 3 45.9 €" at bounding box center [559, 148] width 62 height 62
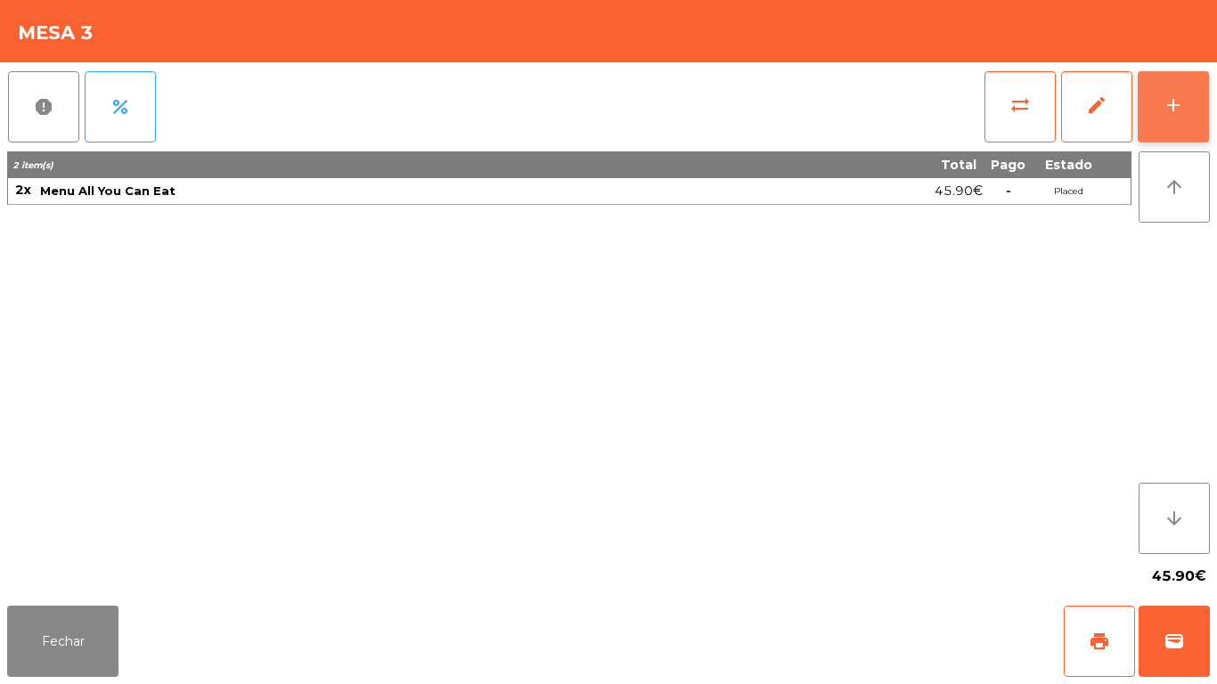
click at [1164, 104] on div "add" at bounding box center [1172, 104] width 21 height 21
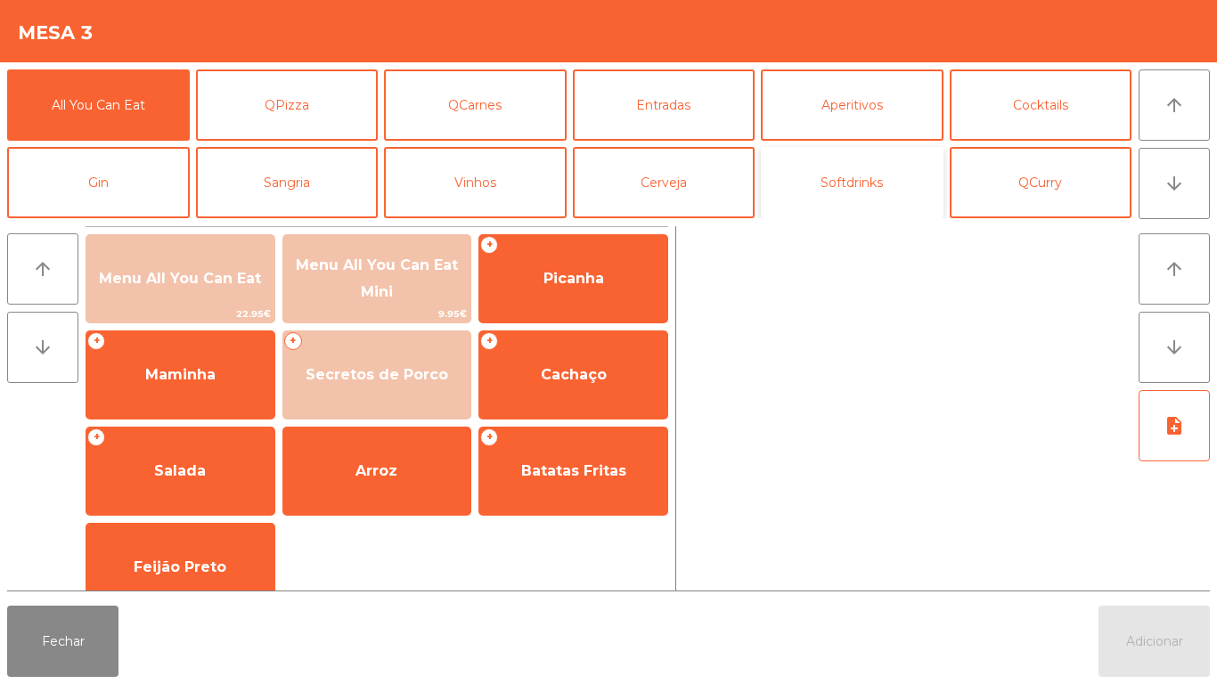
click at [855, 170] on button "Softdrinks" at bounding box center [852, 182] width 183 height 71
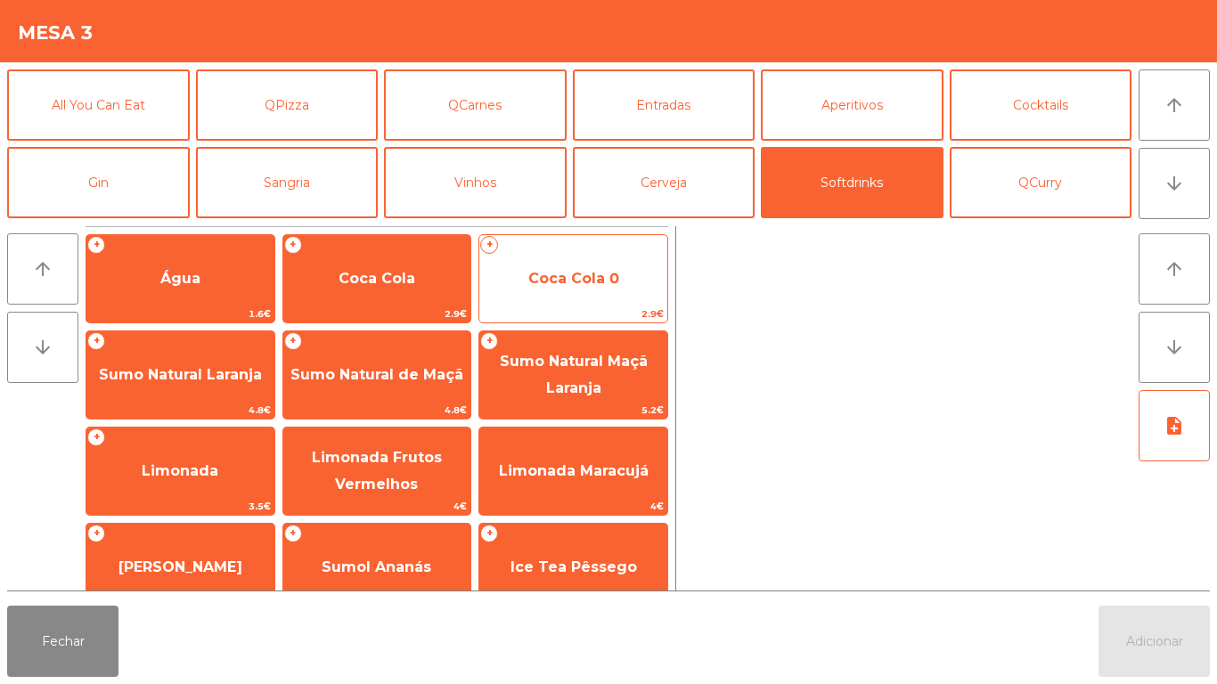
click at [560, 289] on span "Coca Cola 0" at bounding box center [573, 279] width 188 height 48
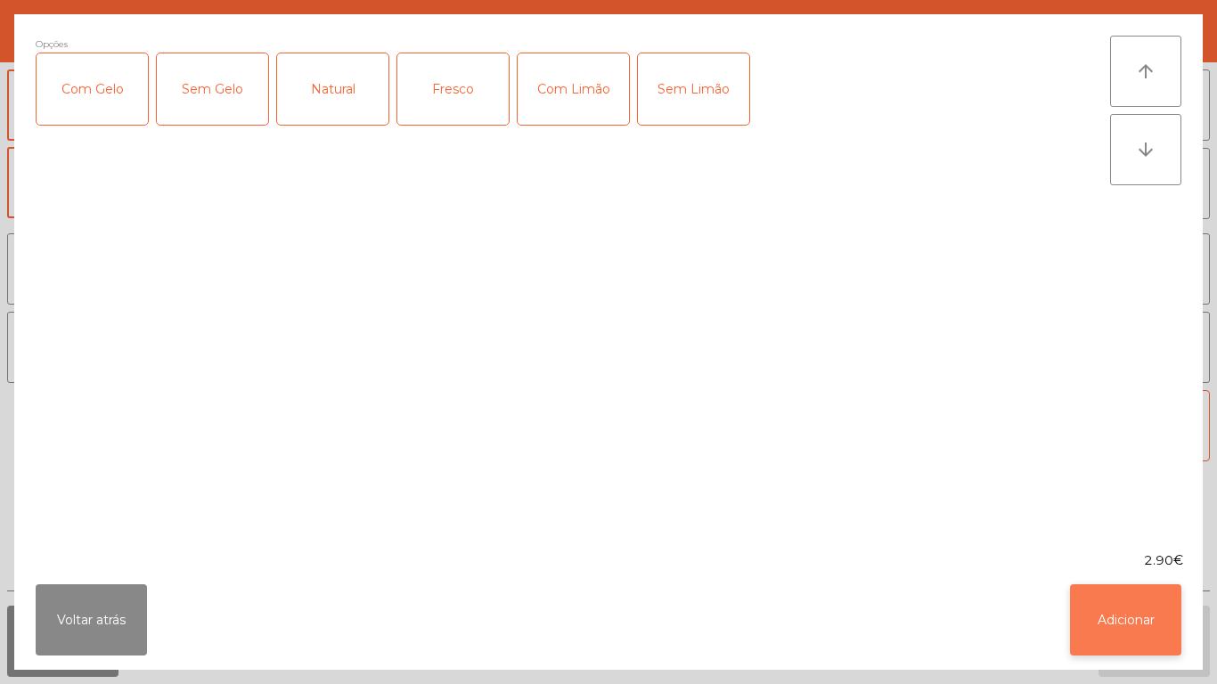
click at [1118, 624] on button "Adicionar" at bounding box center [1125, 619] width 111 height 71
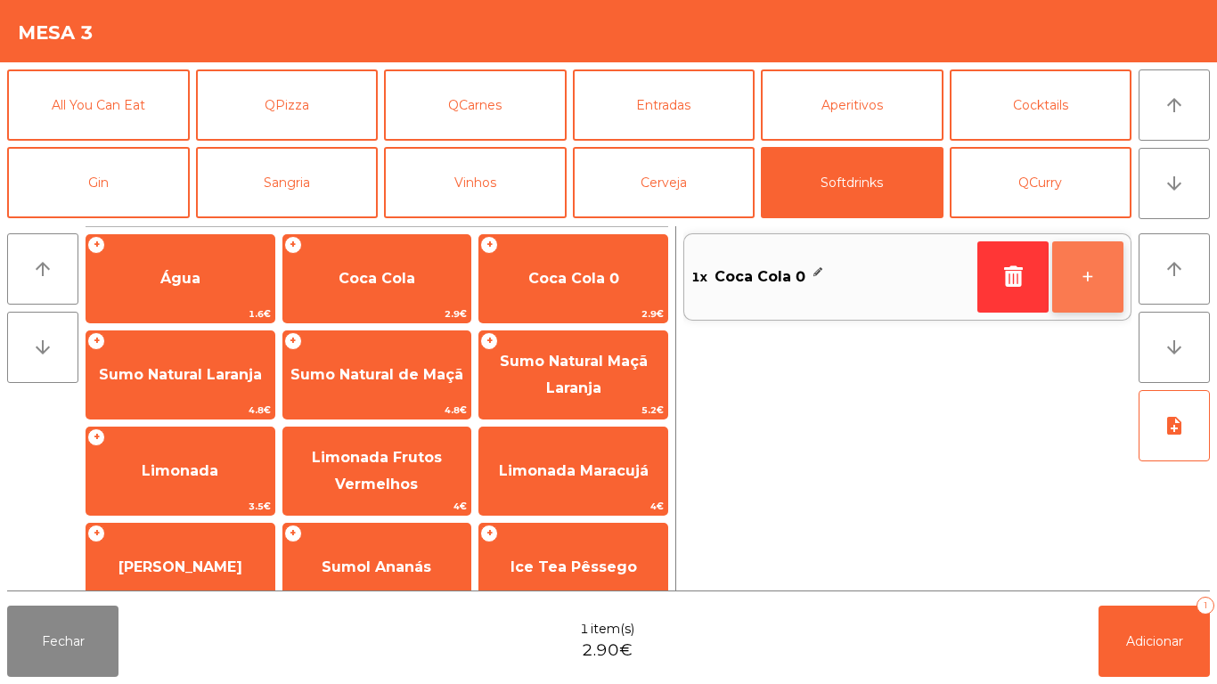
click at [1062, 282] on button "+" at bounding box center [1087, 276] width 71 height 71
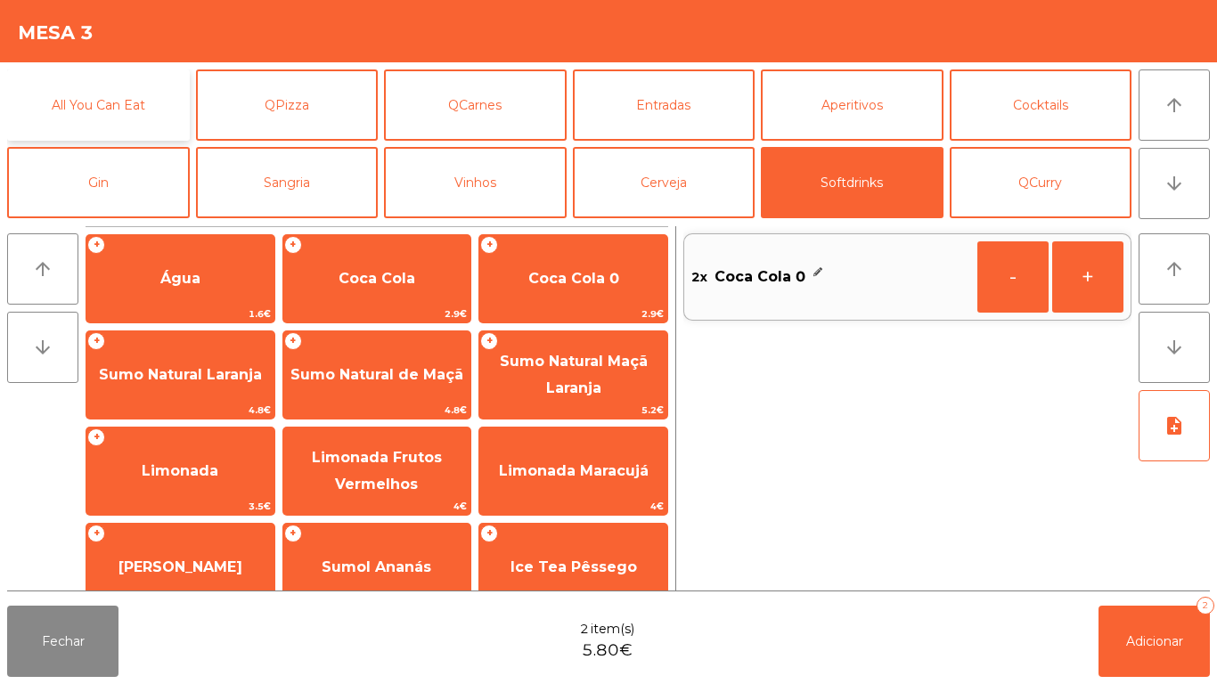
click at [120, 115] on button "All You Can Eat" at bounding box center [98, 104] width 183 height 71
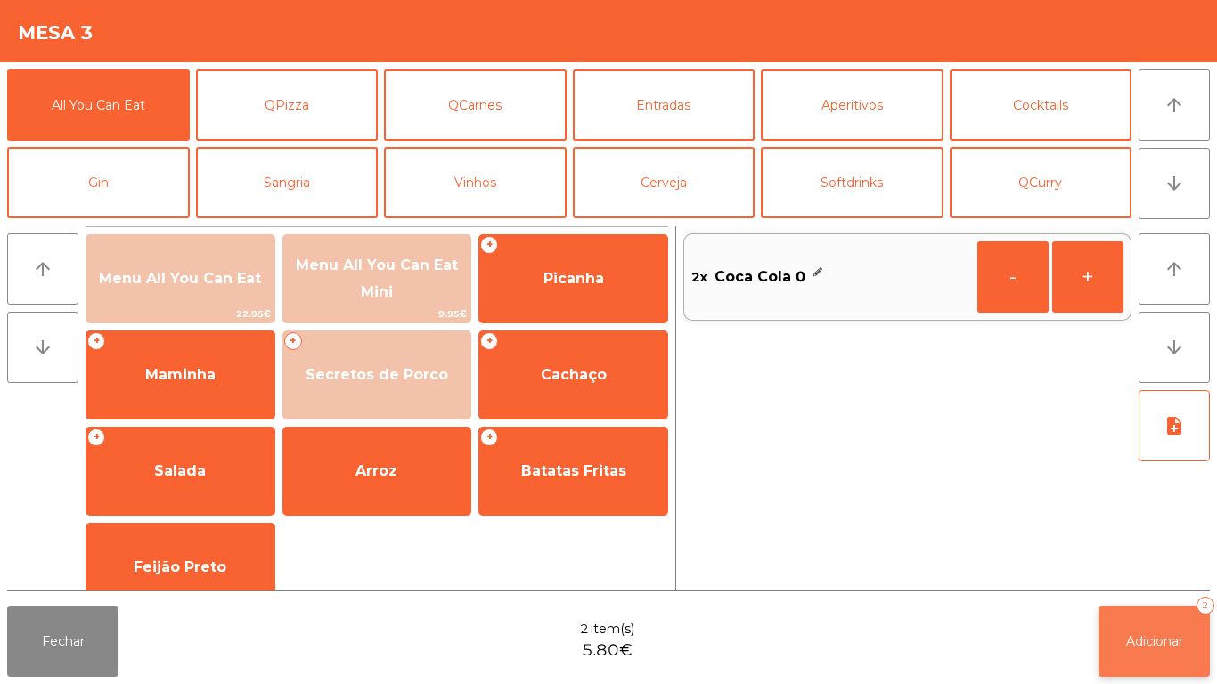
click at [1180, 615] on button "Adicionar 2" at bounding box center [1153, 641] width 111 height 71
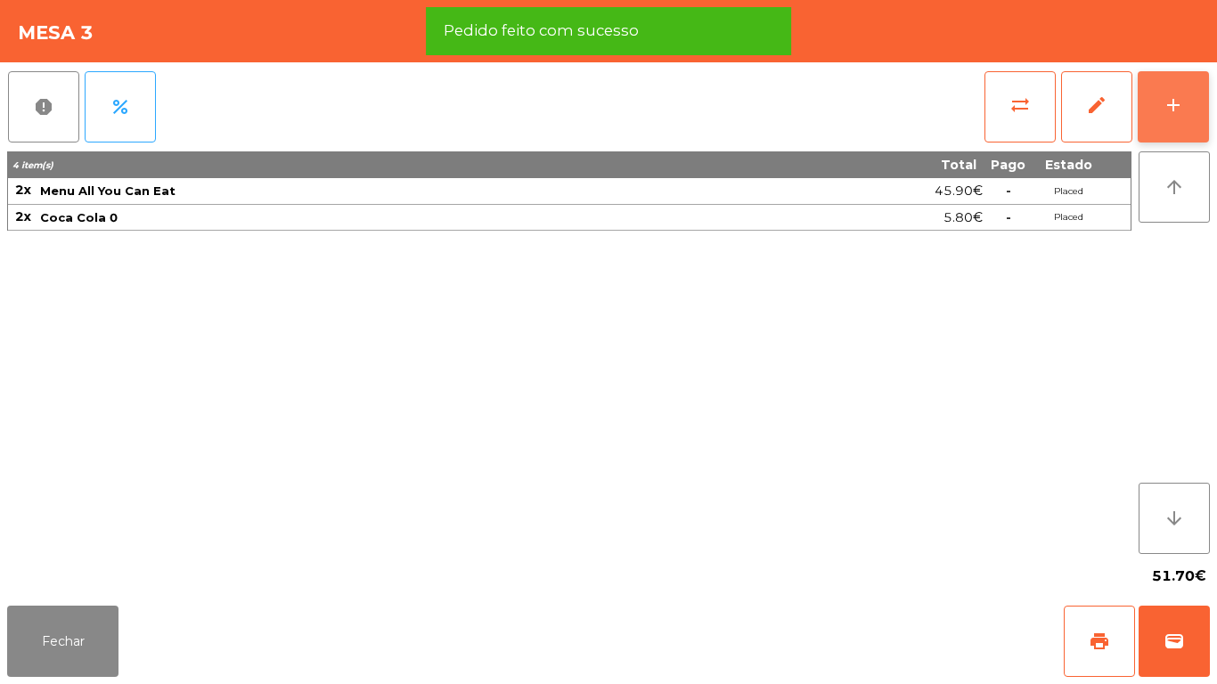
click at [1173, 96] on div "add" at bounding box center [1172, 104] width 21 height 21
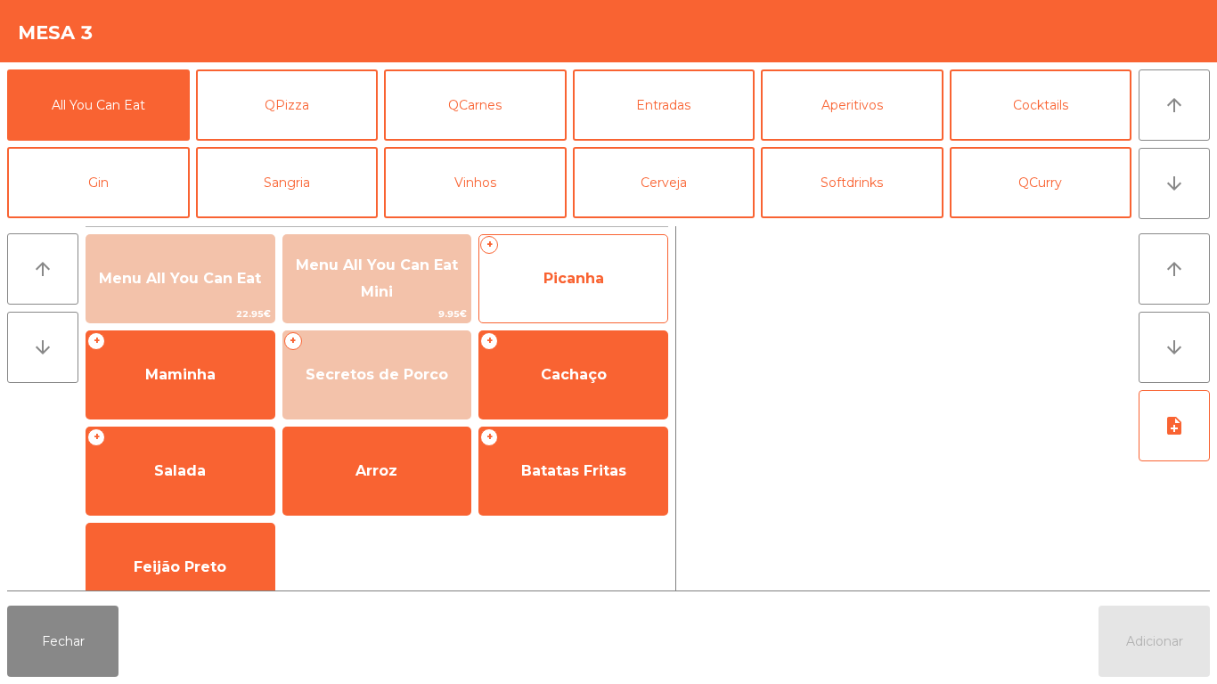
click at [547, 291] on span "Picanha" at bounding box center [573, 279] width 188 height 48
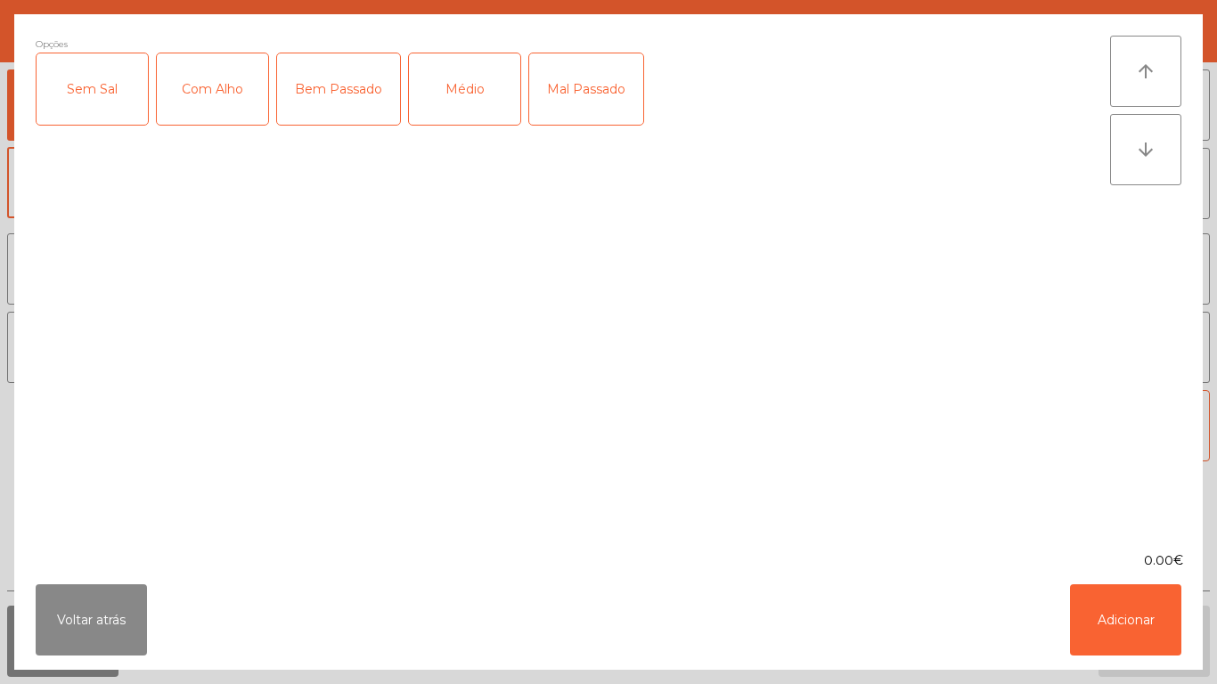
click at [568, 110] on div "Mal Passado" at bounding box center [586, 88] width 114 height 71
click at [228, 119] on div "Com Alho" at bounding box center [212, 88] width 111 height 71
click at [1126, 626] on button "Adicionar" at bounding box center [1125, 619] width 111 height 71
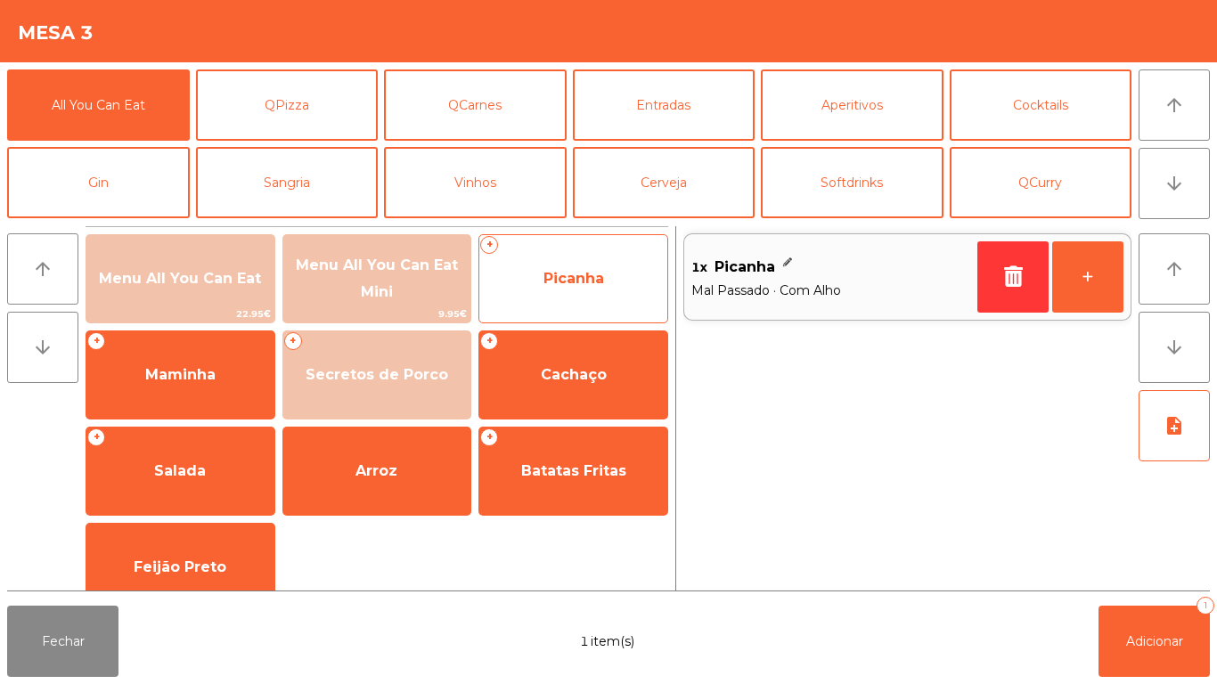
click at [563, 297] on span "Picanha" at bounding box center [573, 279] width 188 height 48
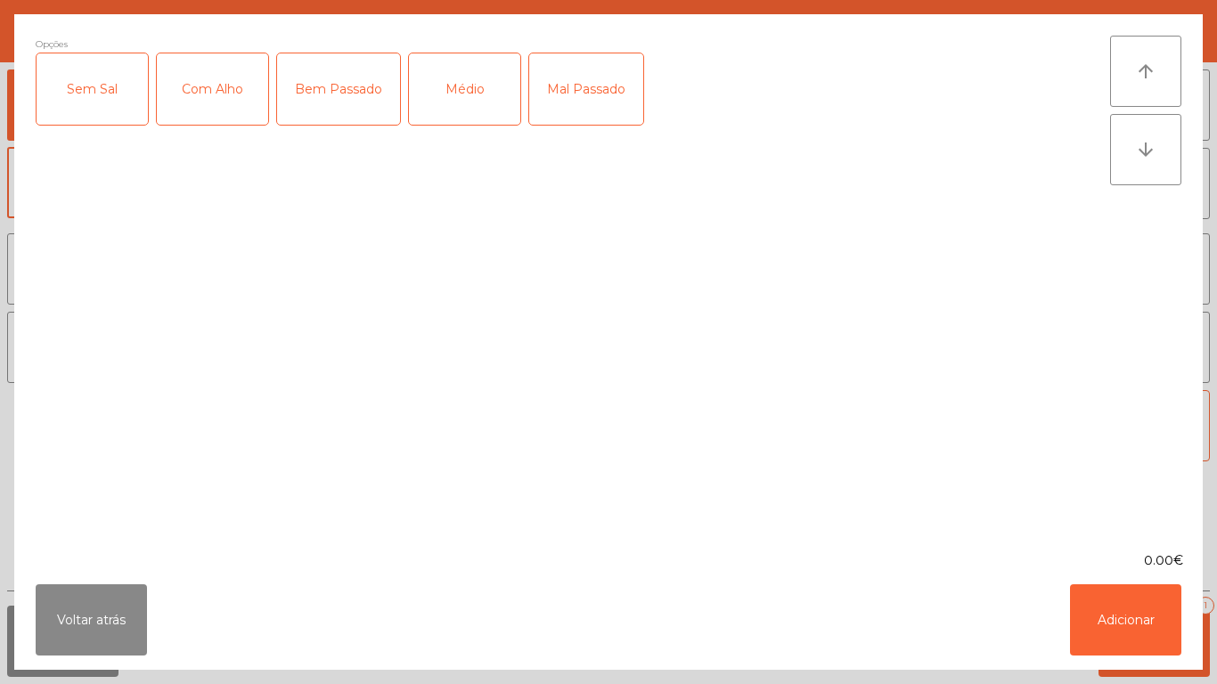
click at [217, 110] on div "Com Alho" at bounding box center [212, 88] width 111 height 71
click at [453, 95] on div "Médio" at bounding box center [464, 88] width 111 height 71
click at [1130, 614] on button "Adicionar" at bounding box center [1125, 619] width 111 height 71
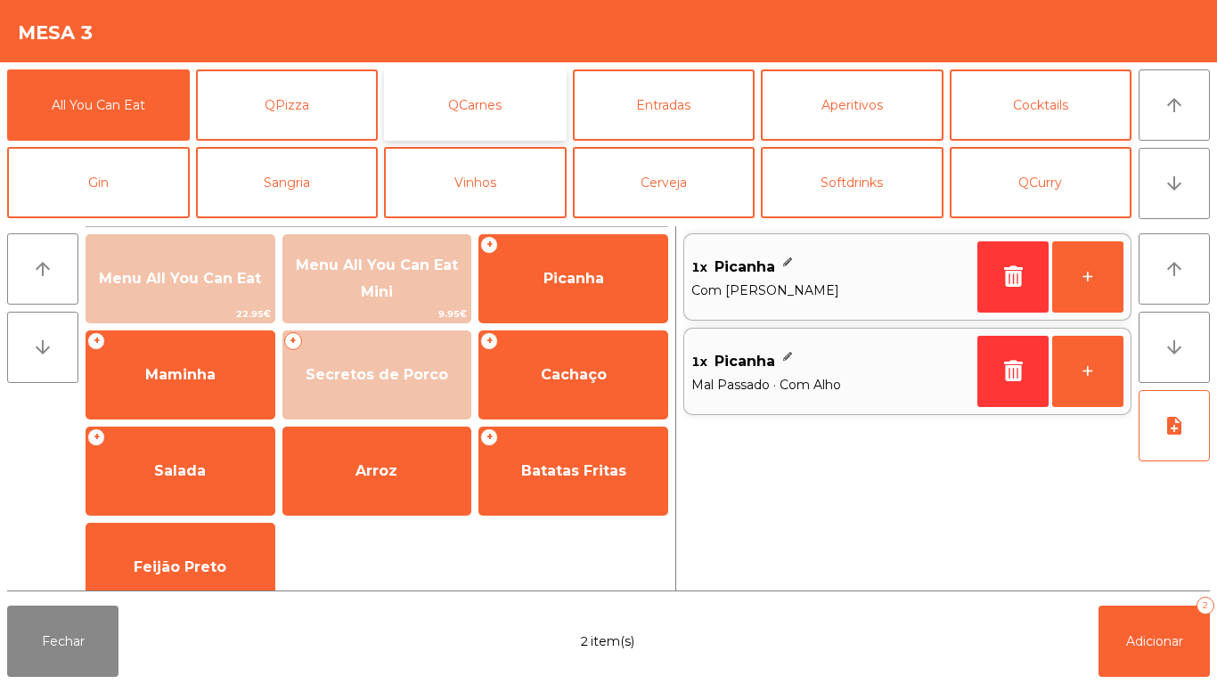
click at [476, 110] on button "QCarnes" at bounding box center [475, 104] width 183 height 71
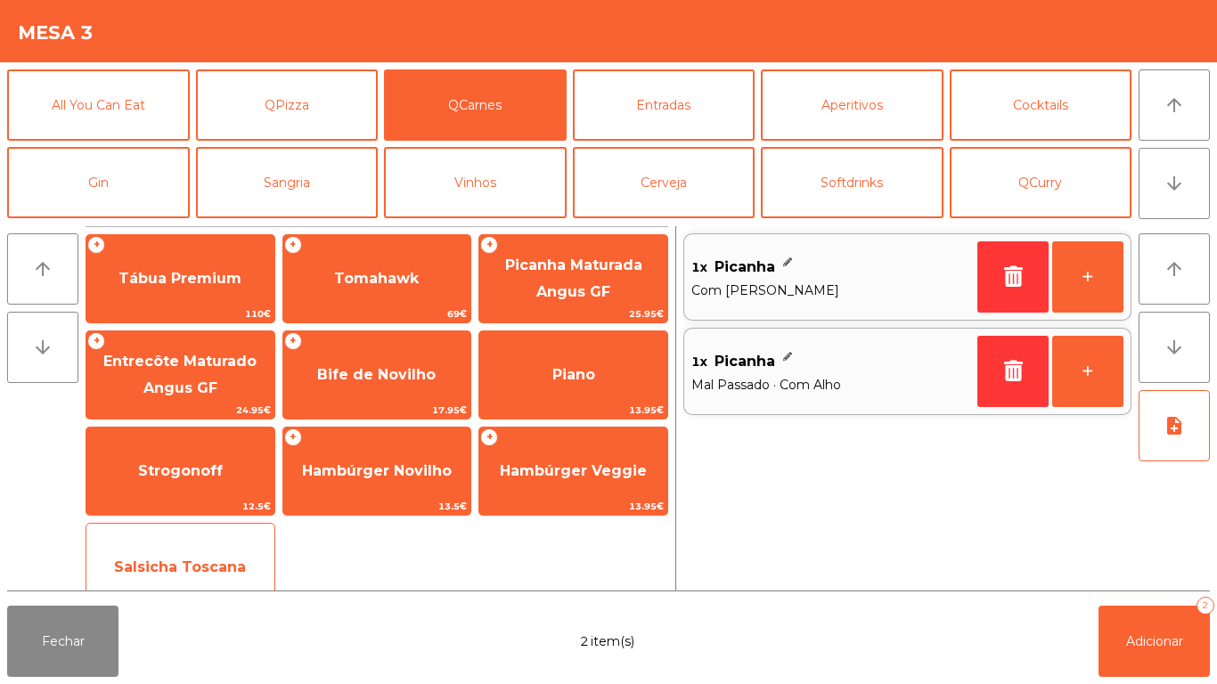
click at [201, 570] on span "Salsicha Toscana" at bounding box center [180, 566] width 132 height 17
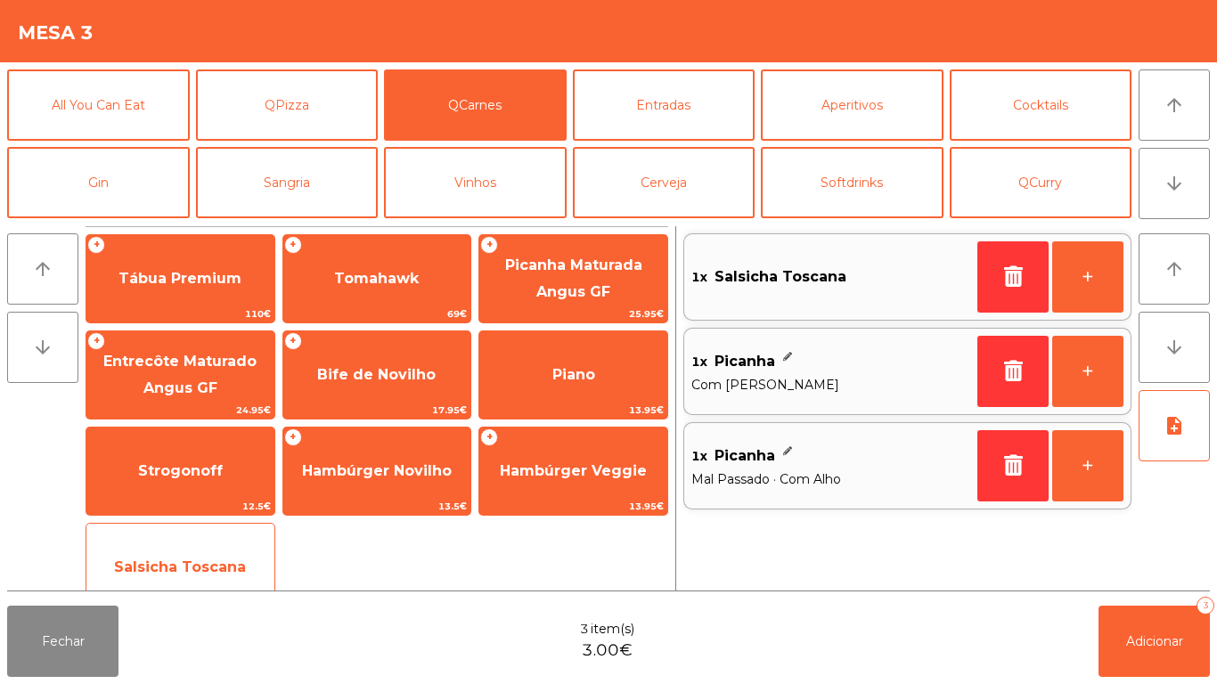
click at [200, 563] on span "Salsicha Toscana" at bounding box center [180, 566] width 132 height 17
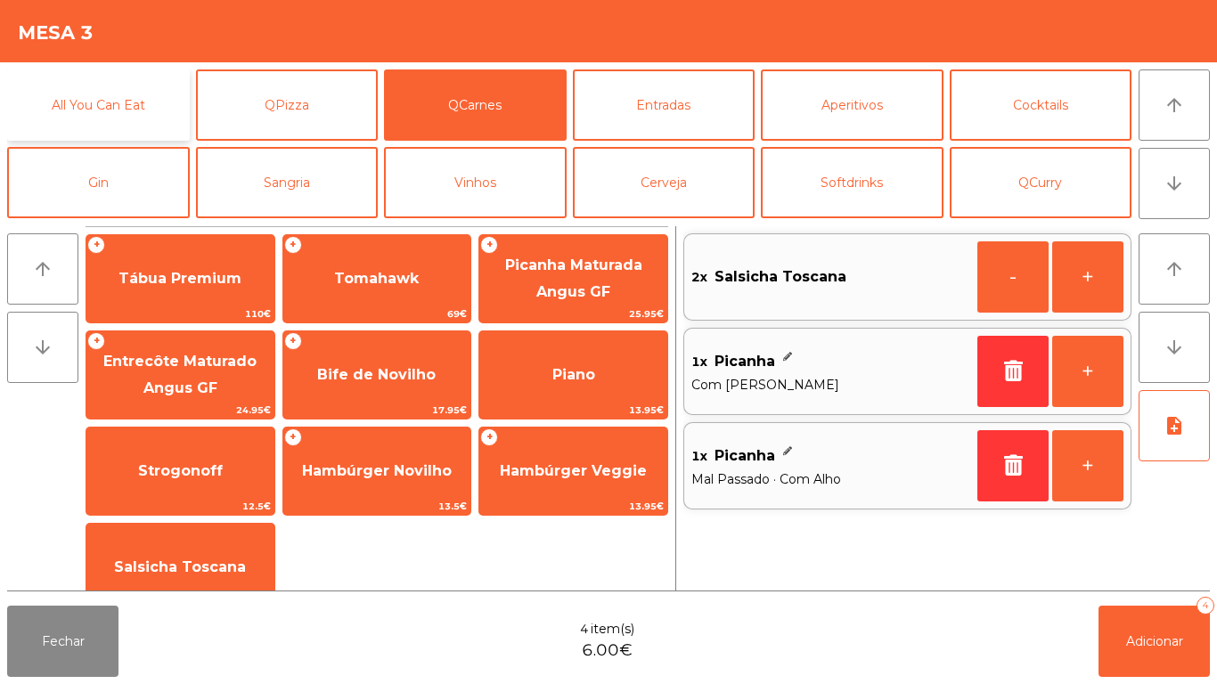
click at [126, 123] on button "All You Can Eat" at bounding box center [98, 104] width 183 height 71
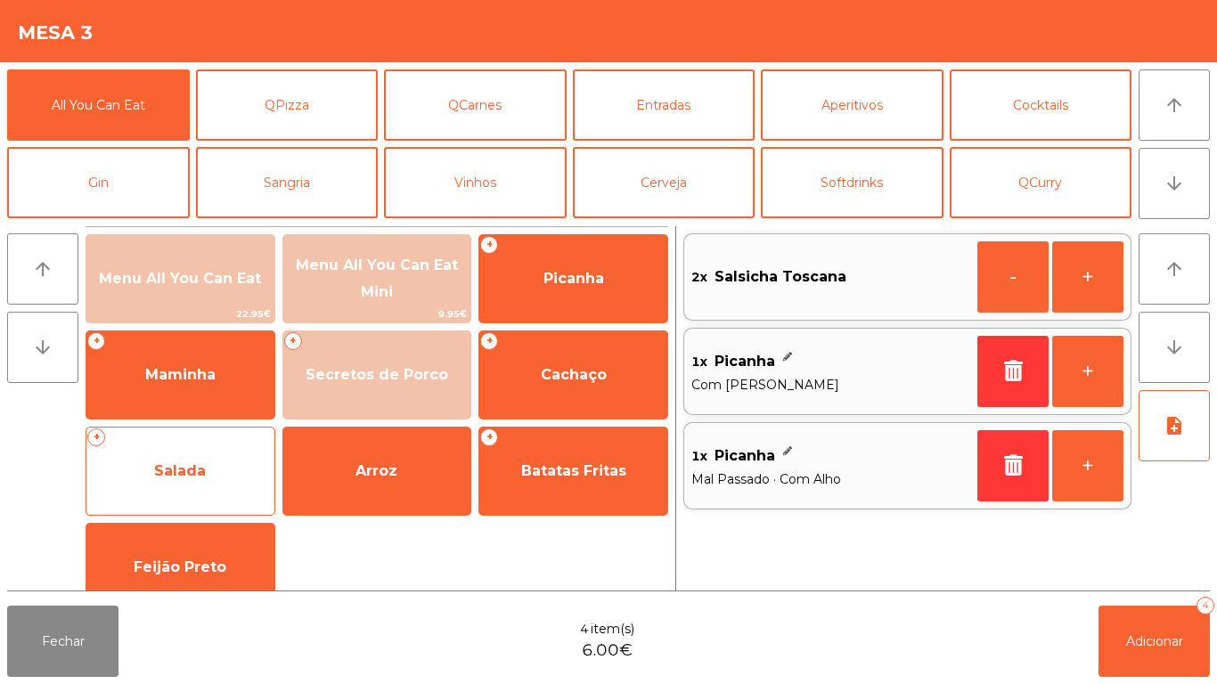
click at [195, 458] on span "Salada" at bounding box center [180, 471] width 188 height 48
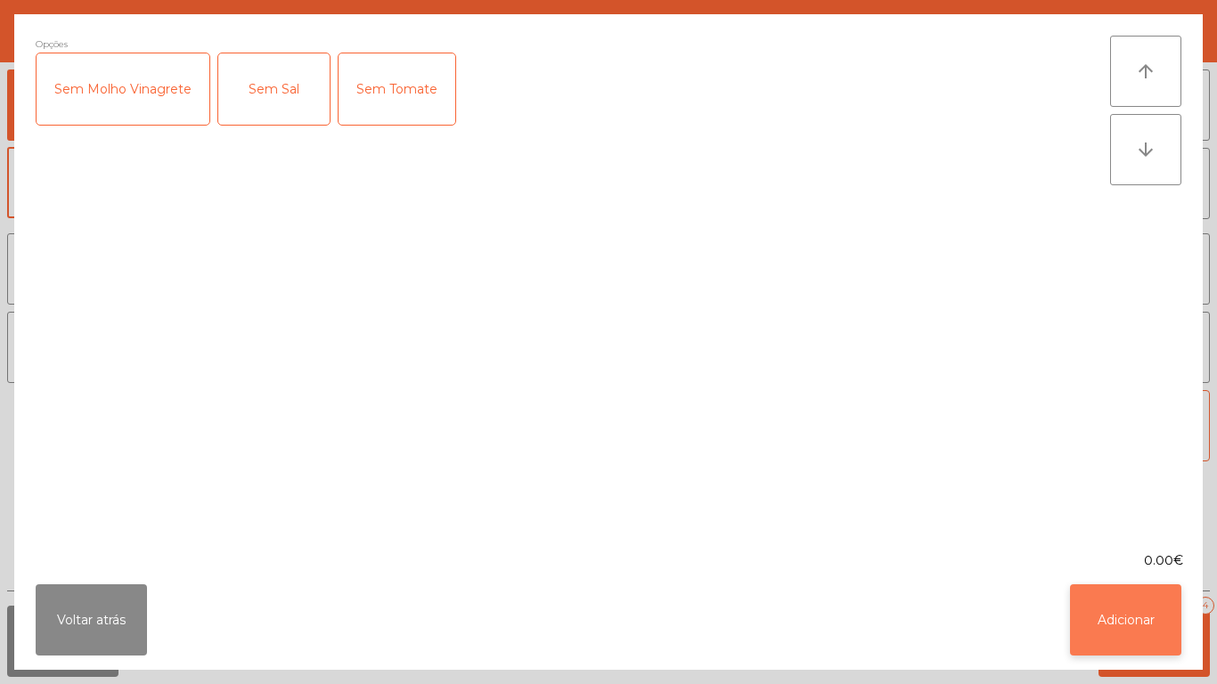
click at [1126, 612] on button "Adicionar" at bounding box center [1125, 619] width 111 height 71
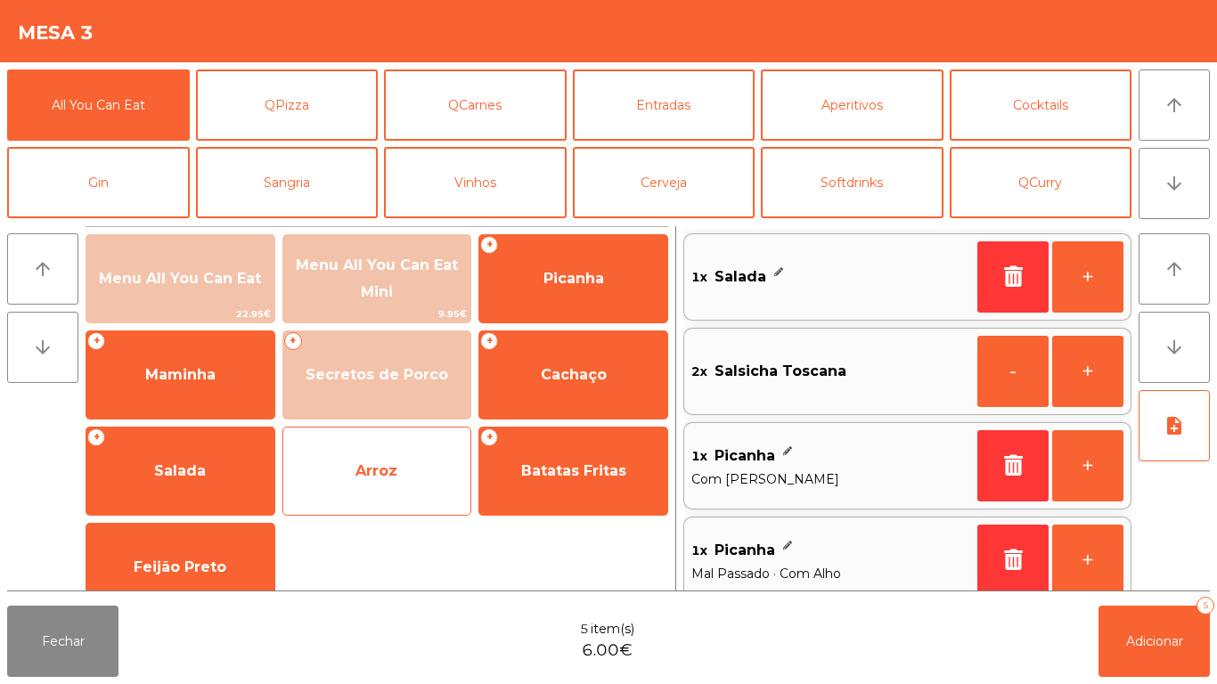
click at [358, 471] on span "Arroz" at bounding box center [376, 470] width 42 height 17
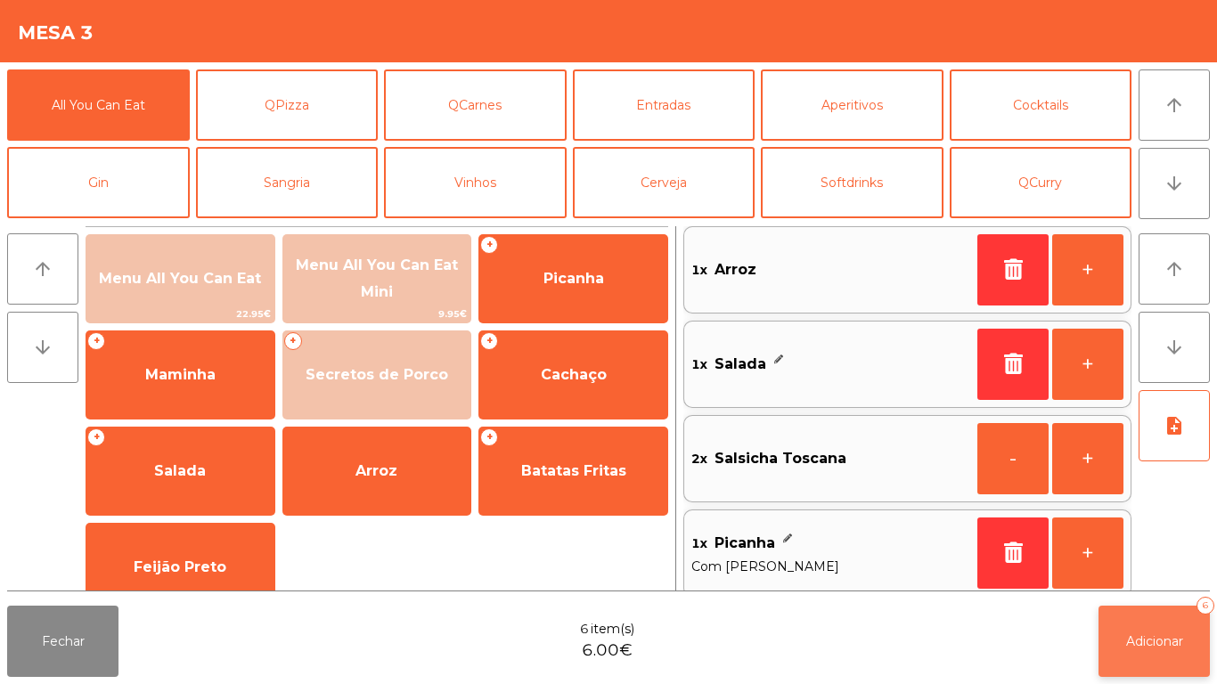
click at [1139, 638] on span "Adicionar" at bounding box center [1154, 641] width 57 height 16
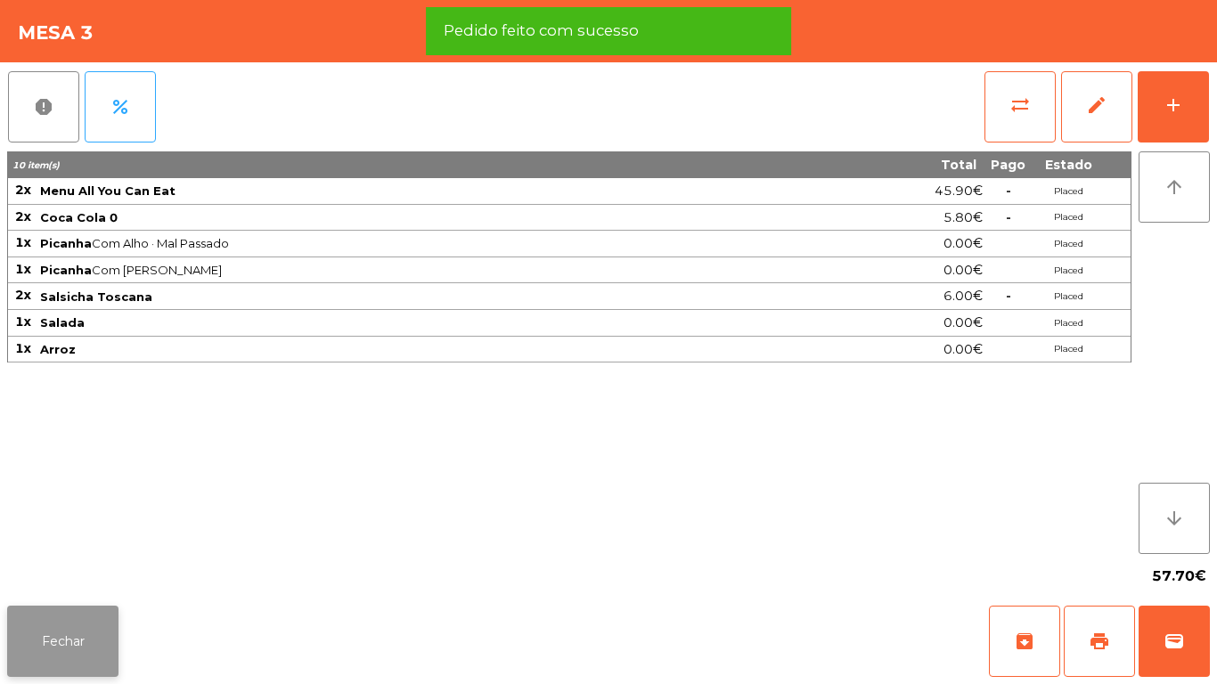
click at [60, 656] on button "Fechar" at bounding box center [62, 641] width 111 height 71
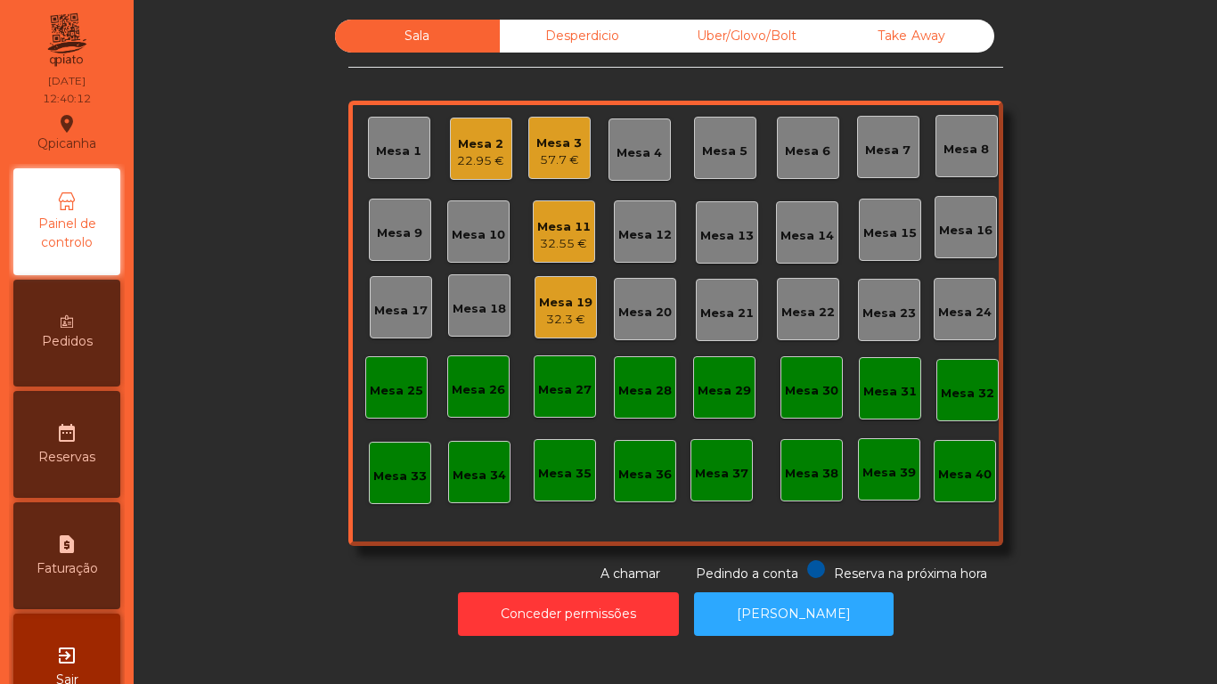
click at [556, 154] on div "57.7 €" at bounding box center [558, 160] width 45 height 18
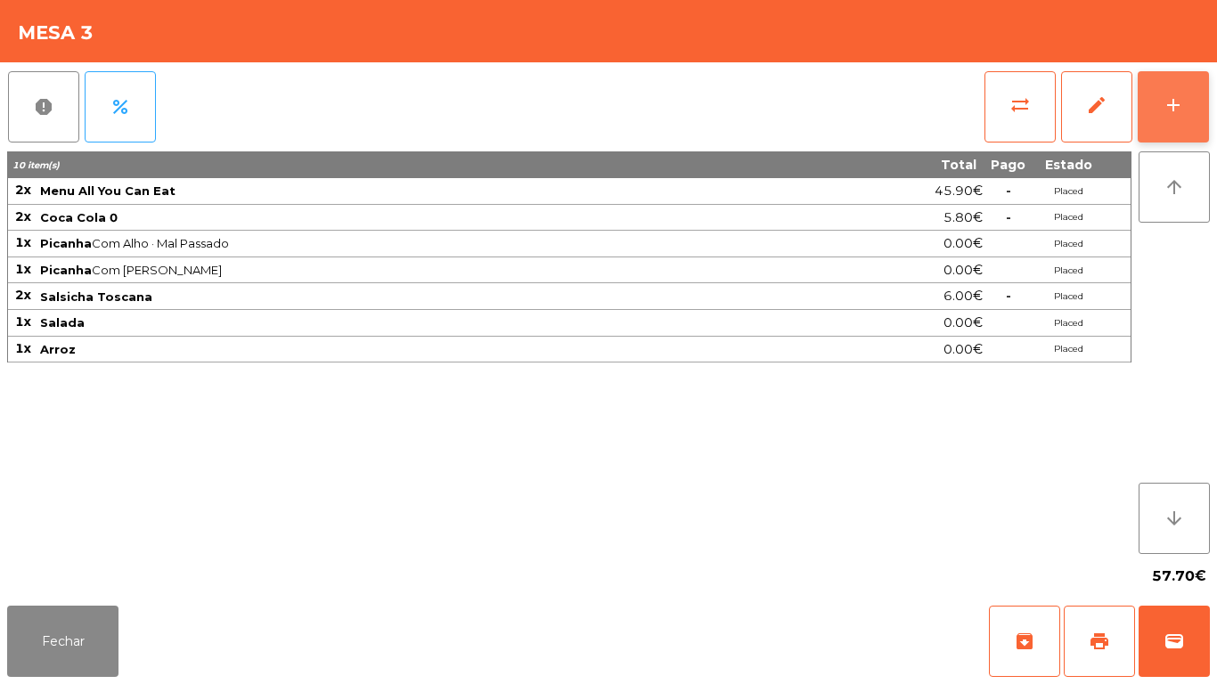
click at [1165, 103] on div "add" at bounding box center [1172, 104] width 21 height 21
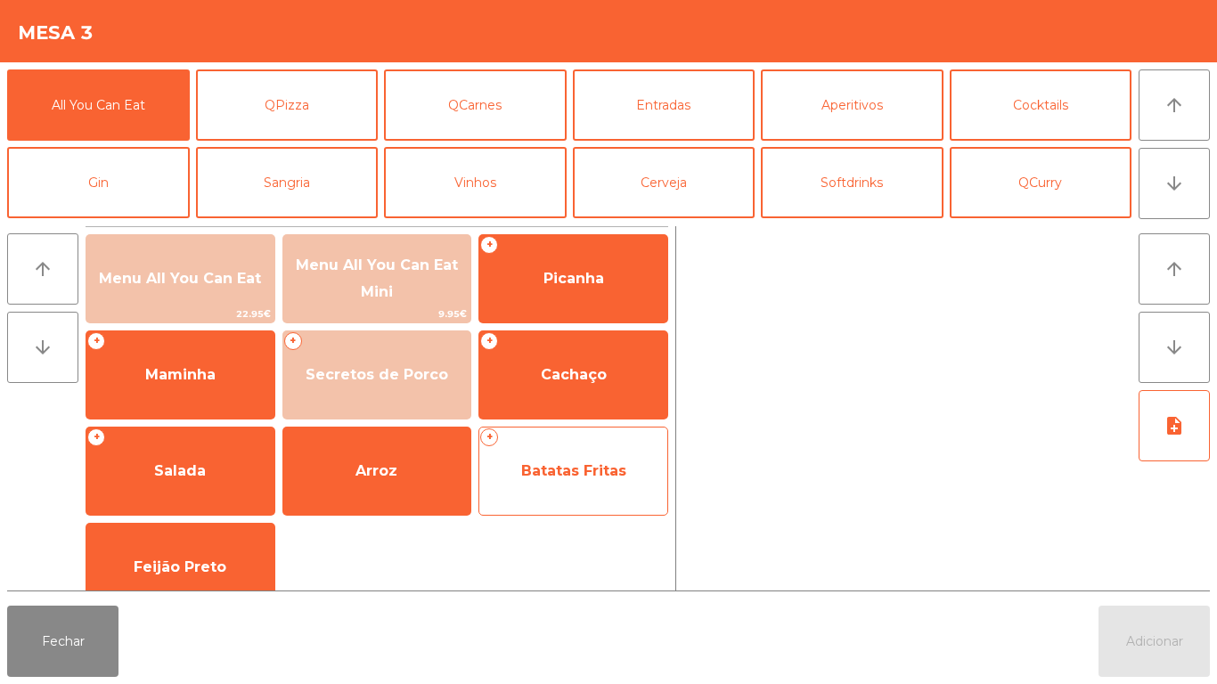
click at [562, 477] on span "Batatas Fritas" at bounding box center [573, 470] width 105 height 17
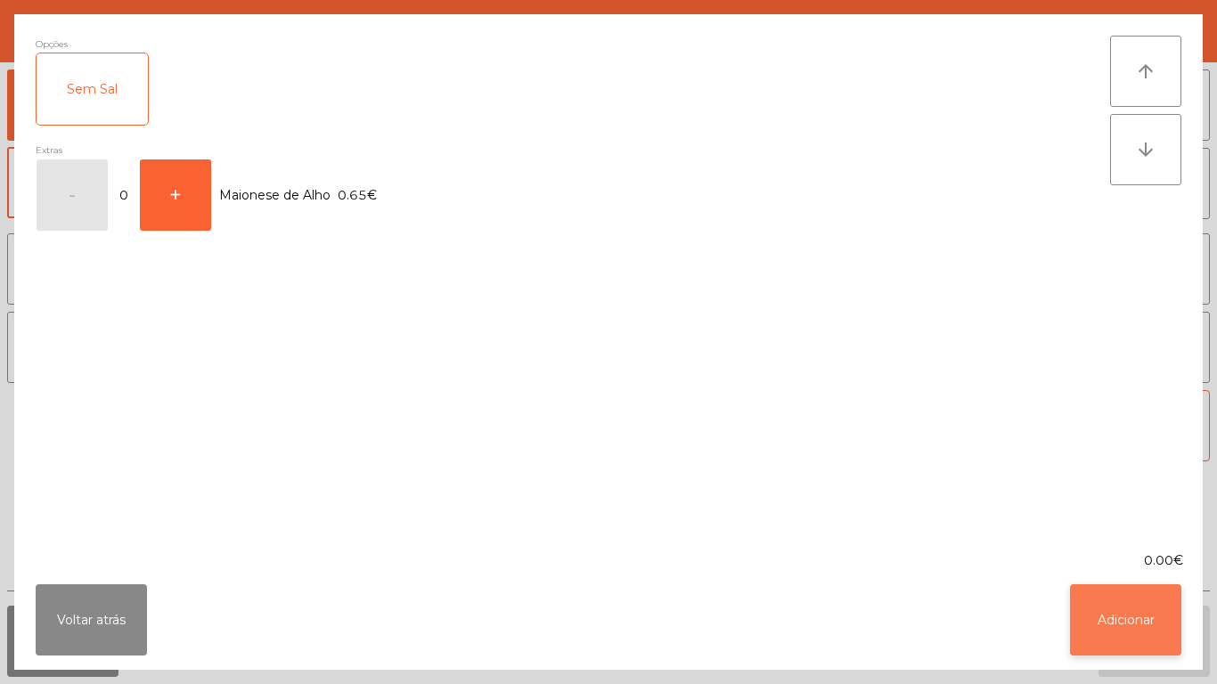
click at [1122, 613] on button "Adicionar" at bounding box center [1125, 619] width 111 height 71
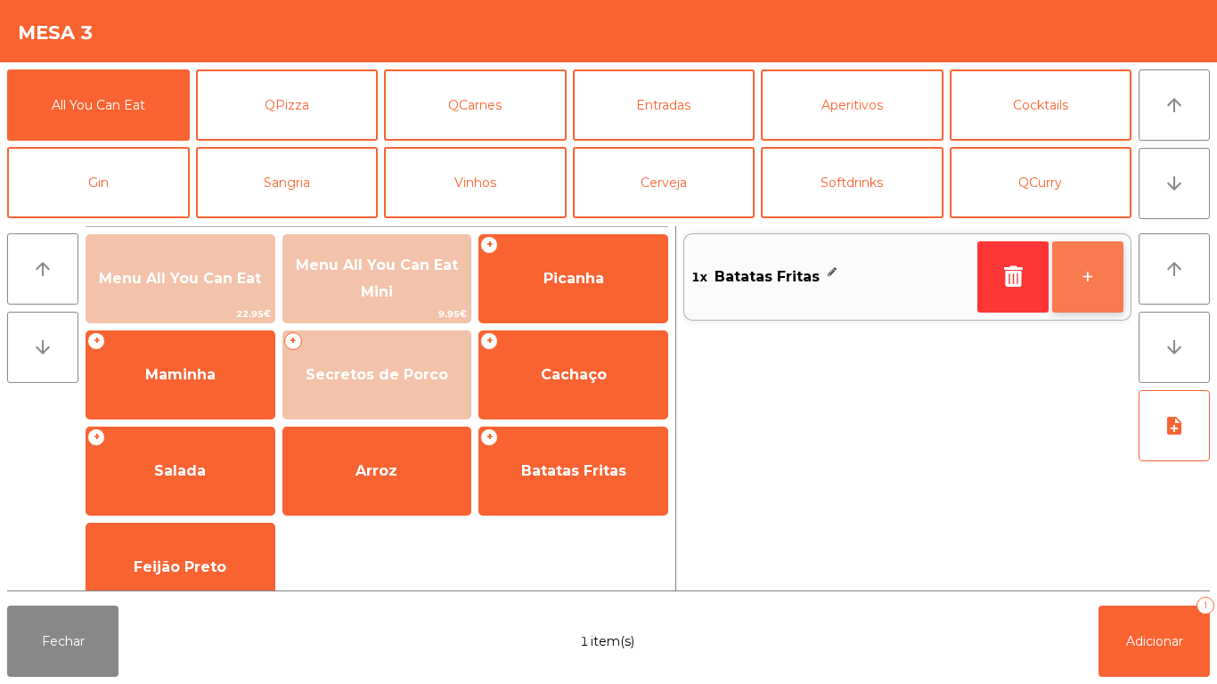
click at [1090, 279] on button "+" at bounding box center [1087, 276] width 71 height 71
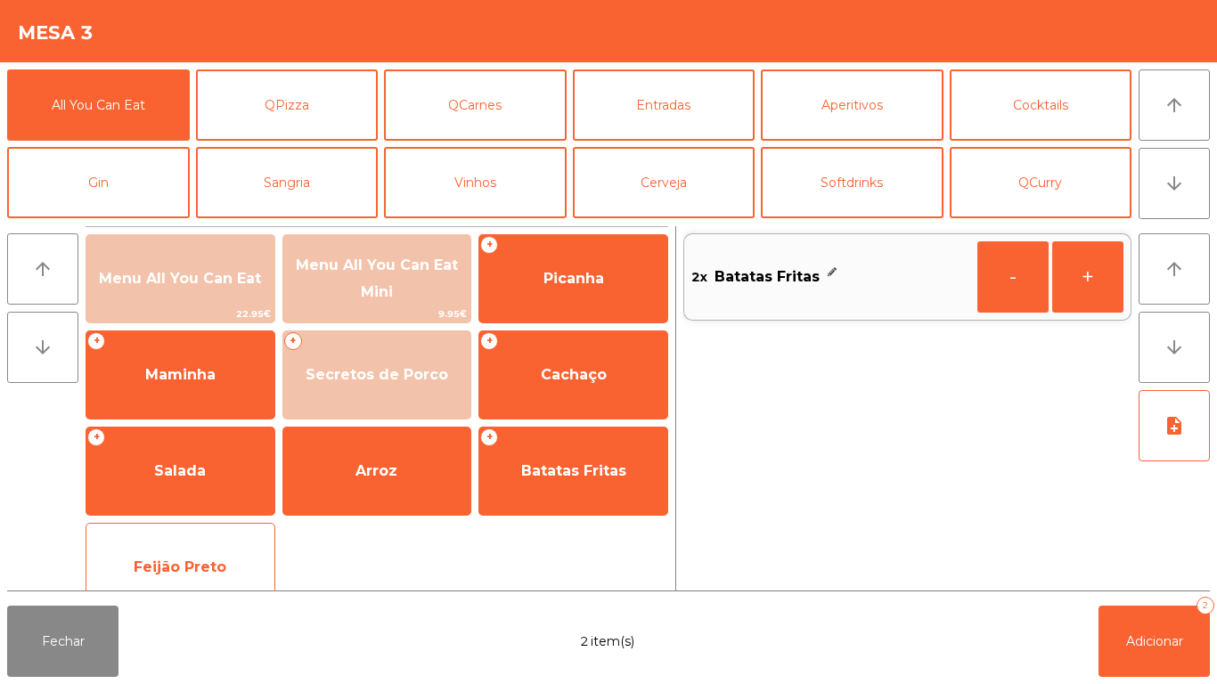
click at [198, 559] on span "Feijão Preto" at bounding box center [180, 566] width 93 height 17
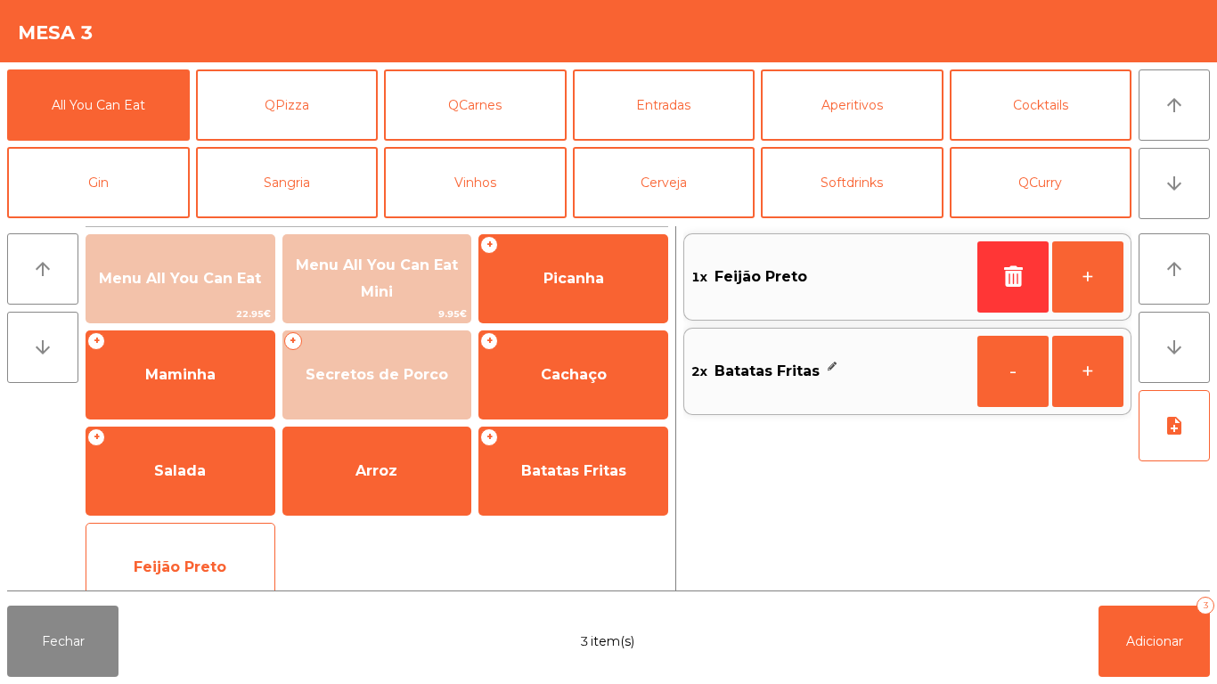
click at [205, 569] on span "Feijão Preto" at bounding box center [180, 566] width 93 height 17
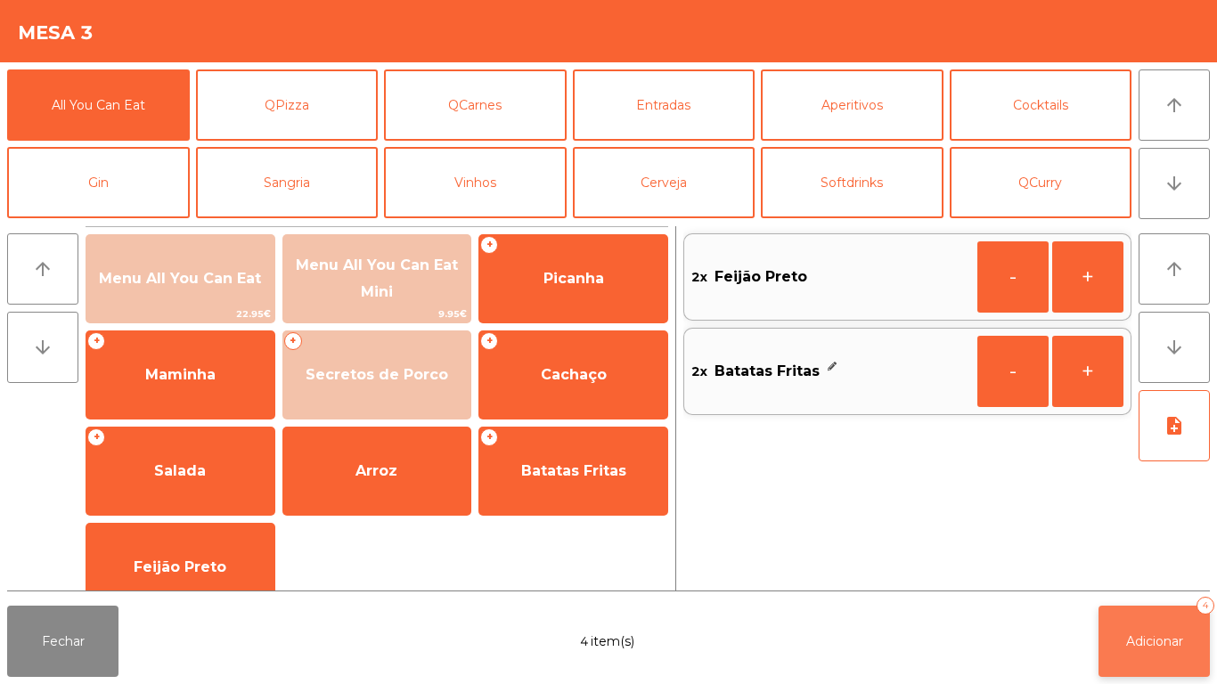
click at [1134, 624] on button "Adicionar 4" at bounding box center [1153, 641] width 111 height 71
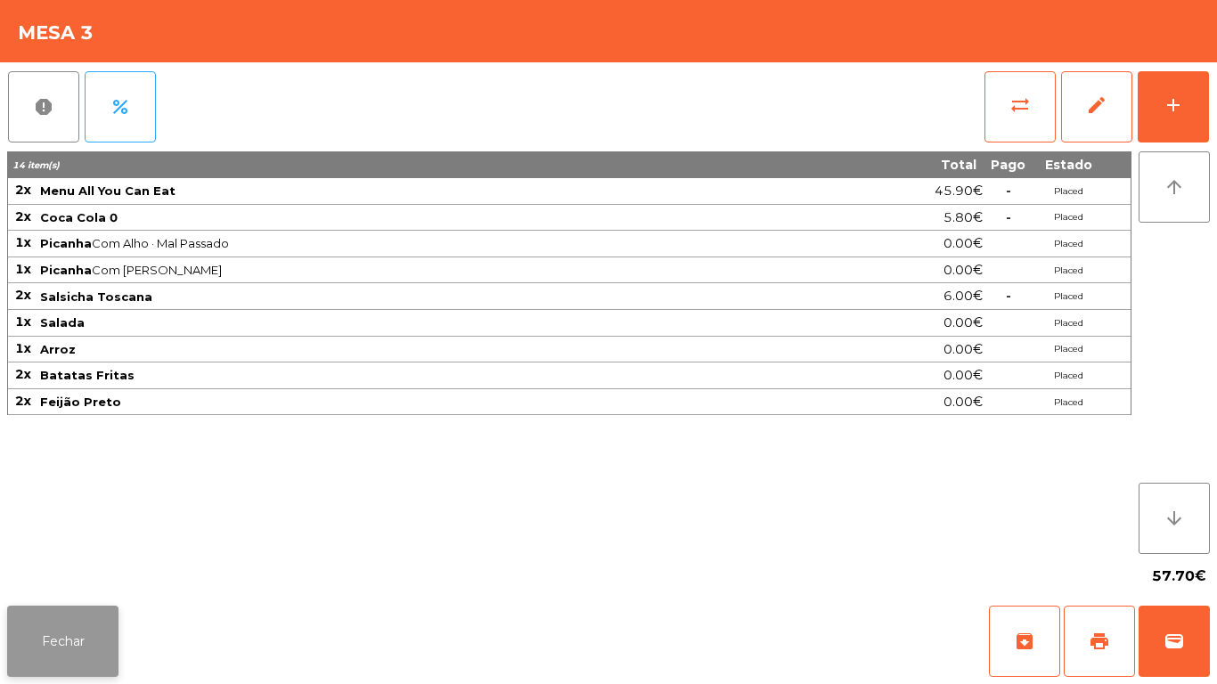
click at [58, 656] on button "Fechar" at bounding box center [62, 641] width 111 height 71
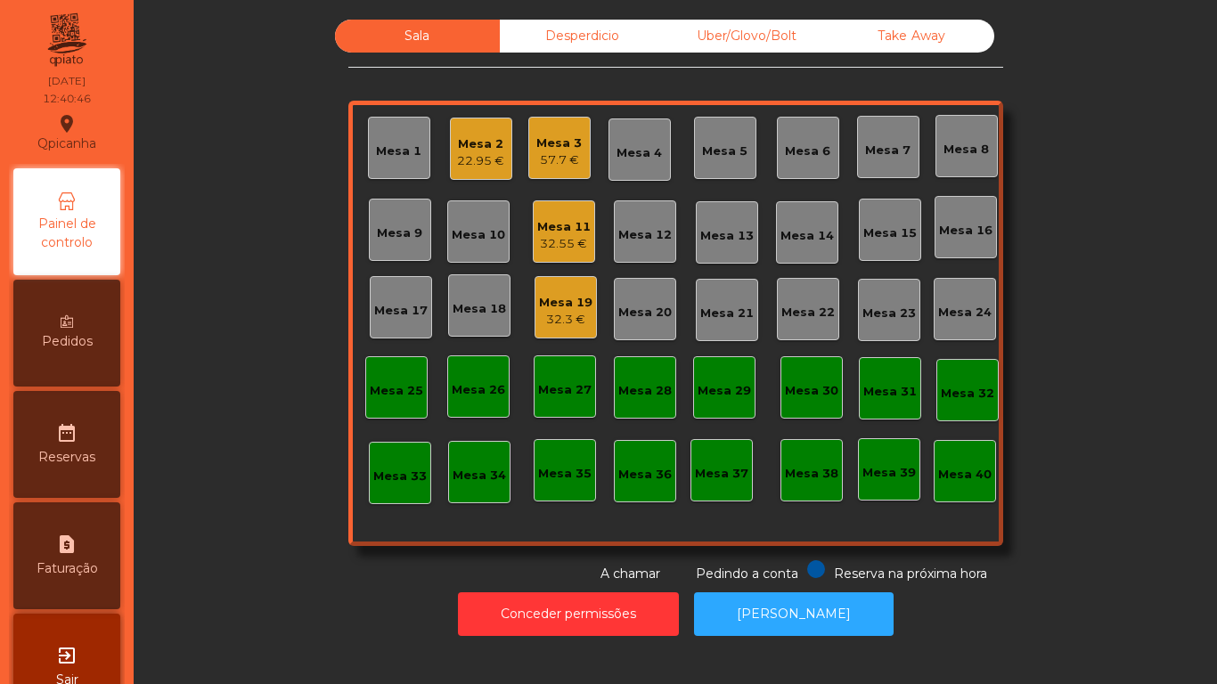
click at [468, 143] on div "Mesa 2" at bounding box center [480, 144] width 47 height 18
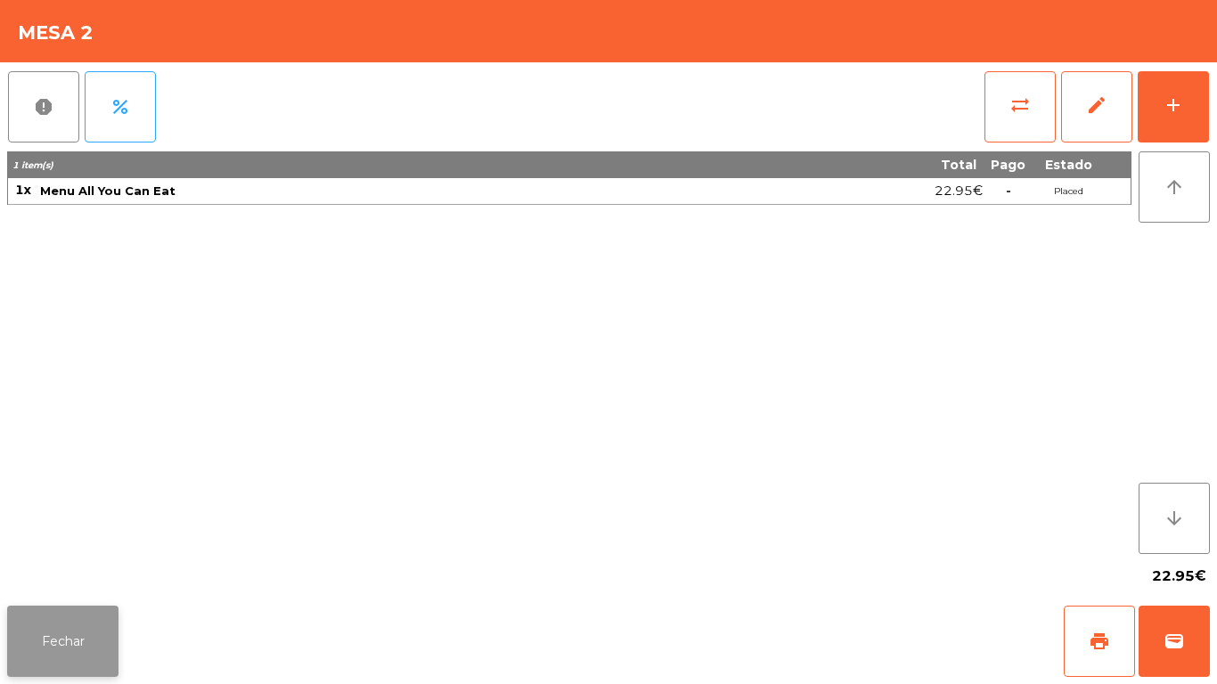
click at [83, 640] on button "Fechar" at bounding box center [62, 641] width 111 height 71
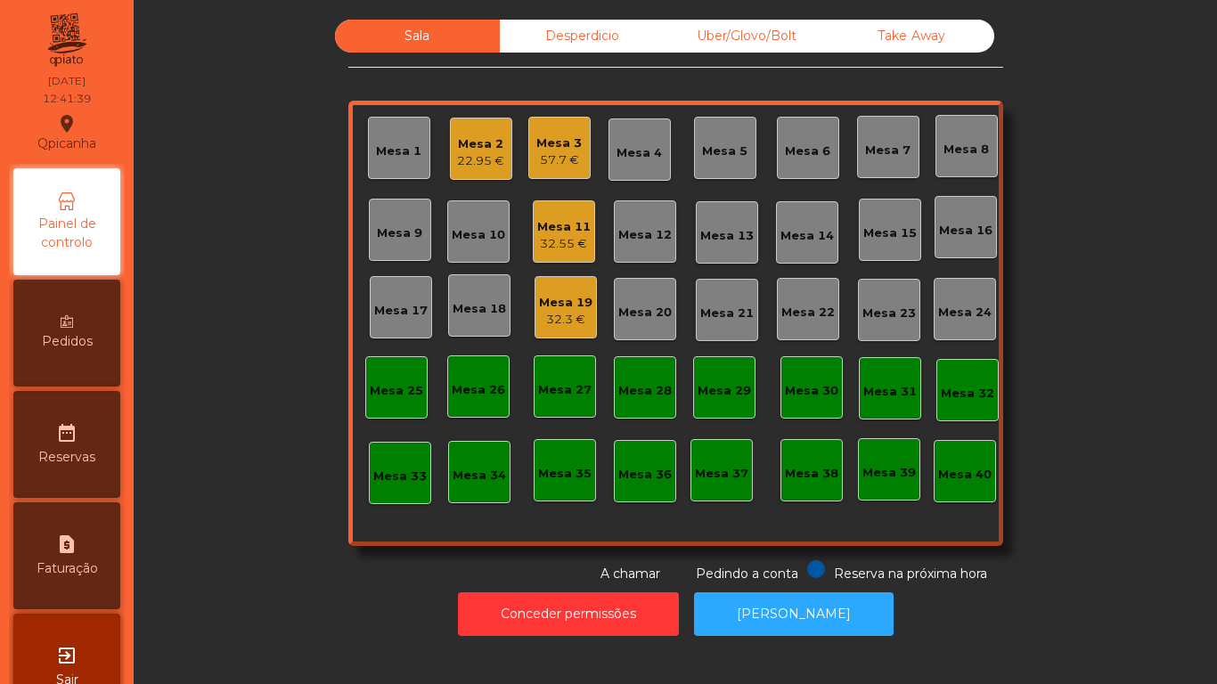
click at [551, 302] on div "Mesa 19" at bounding box center [565, 303] width 53 height 18
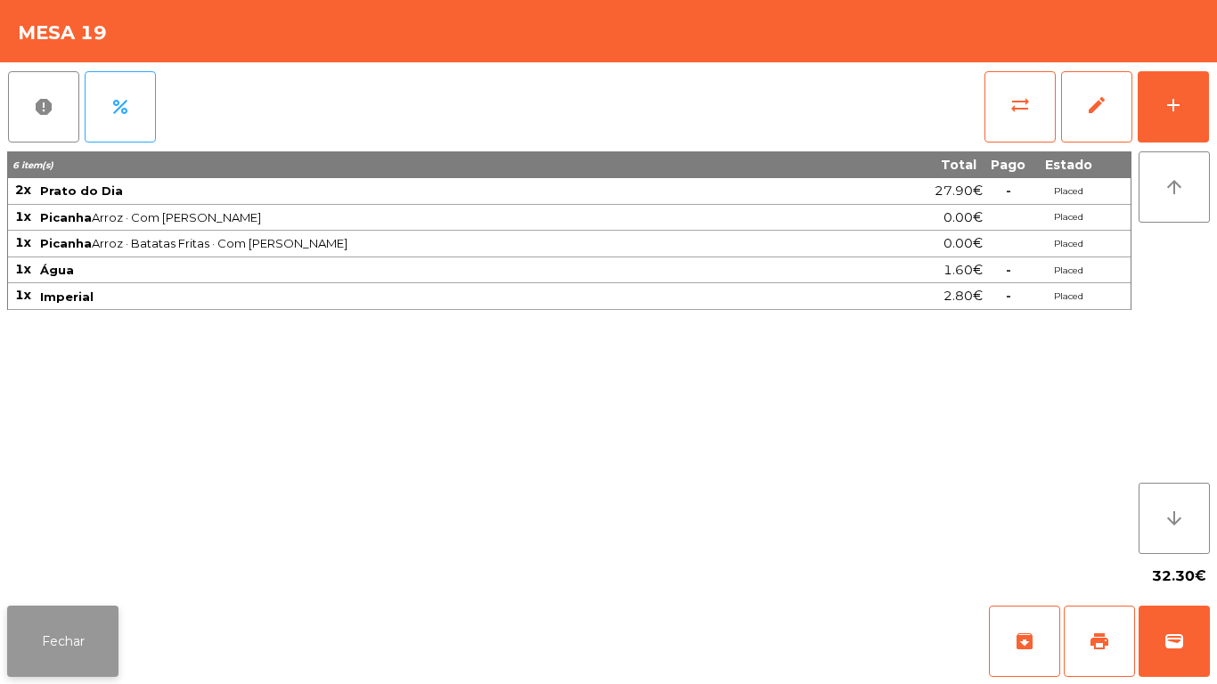
click at [62, 651] on button "Fechar" at bounding box center [62, 641] width 111 height 71
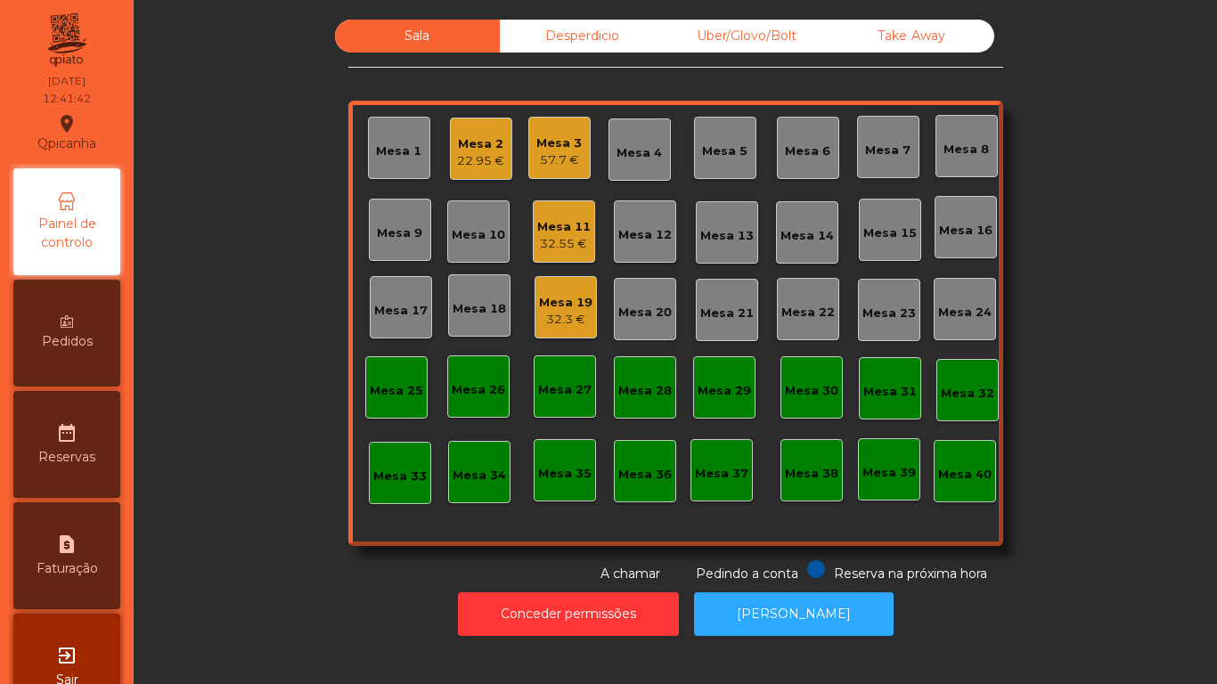
click at [559, 240] on div "32.55 €" at bounding box center [563, 244] width 53 height 18
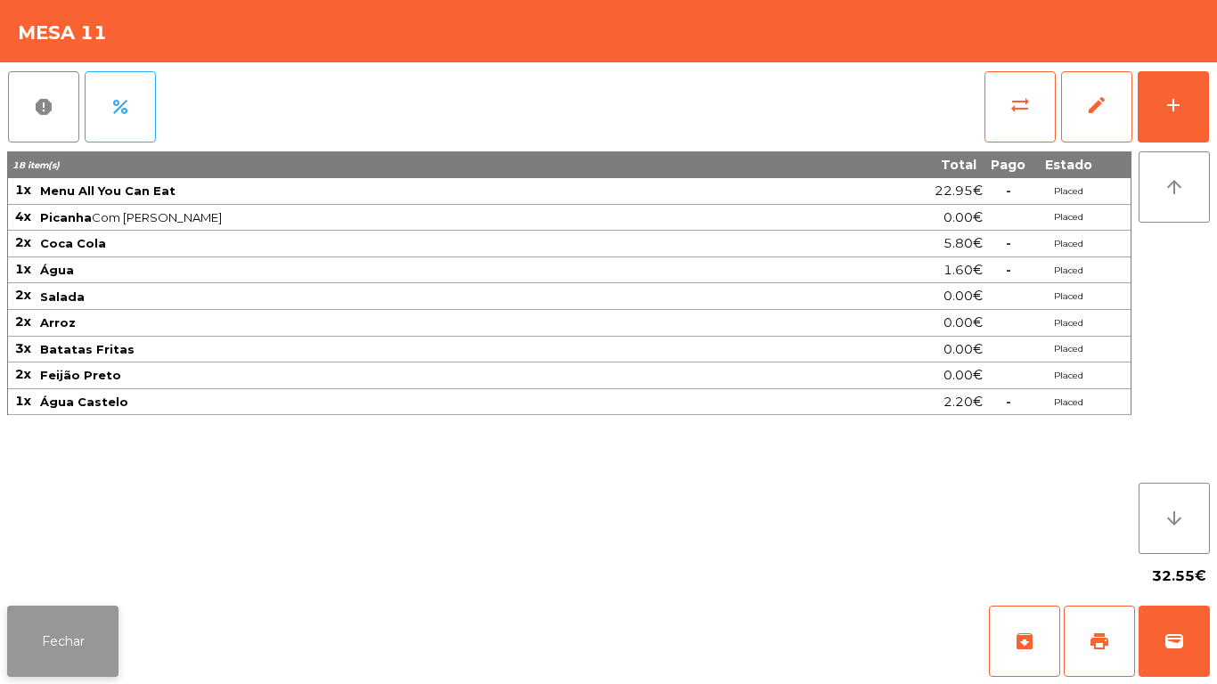
click at [79, 648] on button "Fechar" at bounding box center [62, 641] width 111 height 71
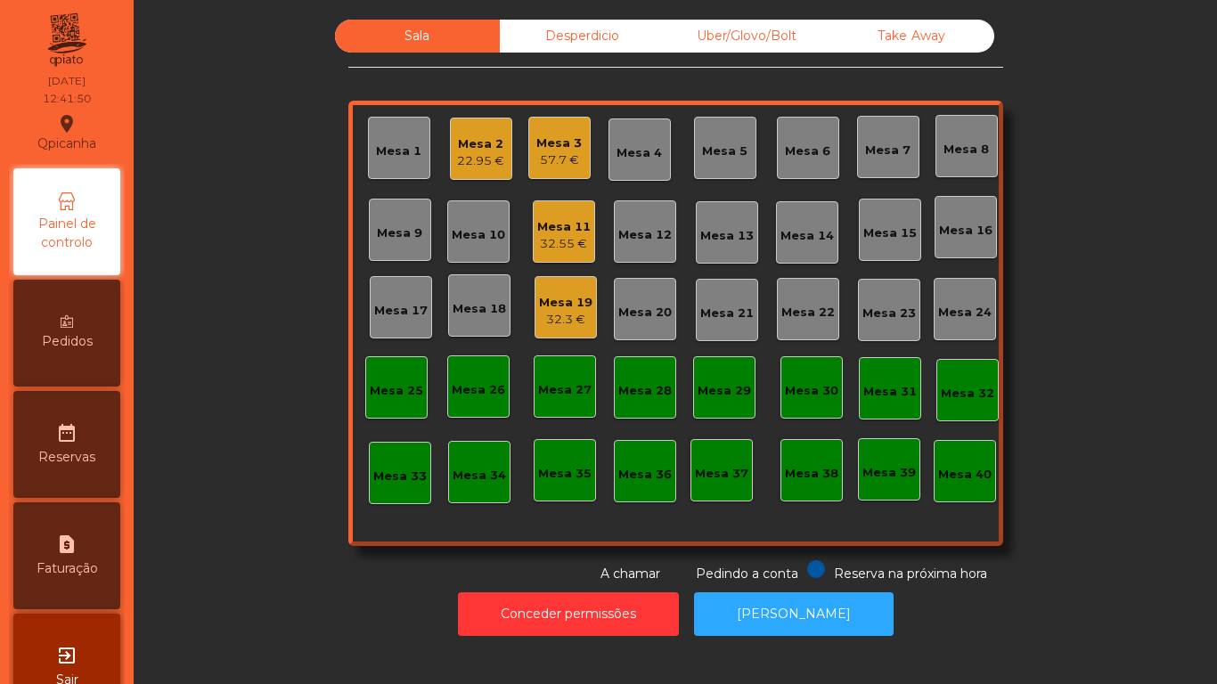
click at [551, 239] on div "32.55 €" at bounding box center [563, 244] width 53 height 18
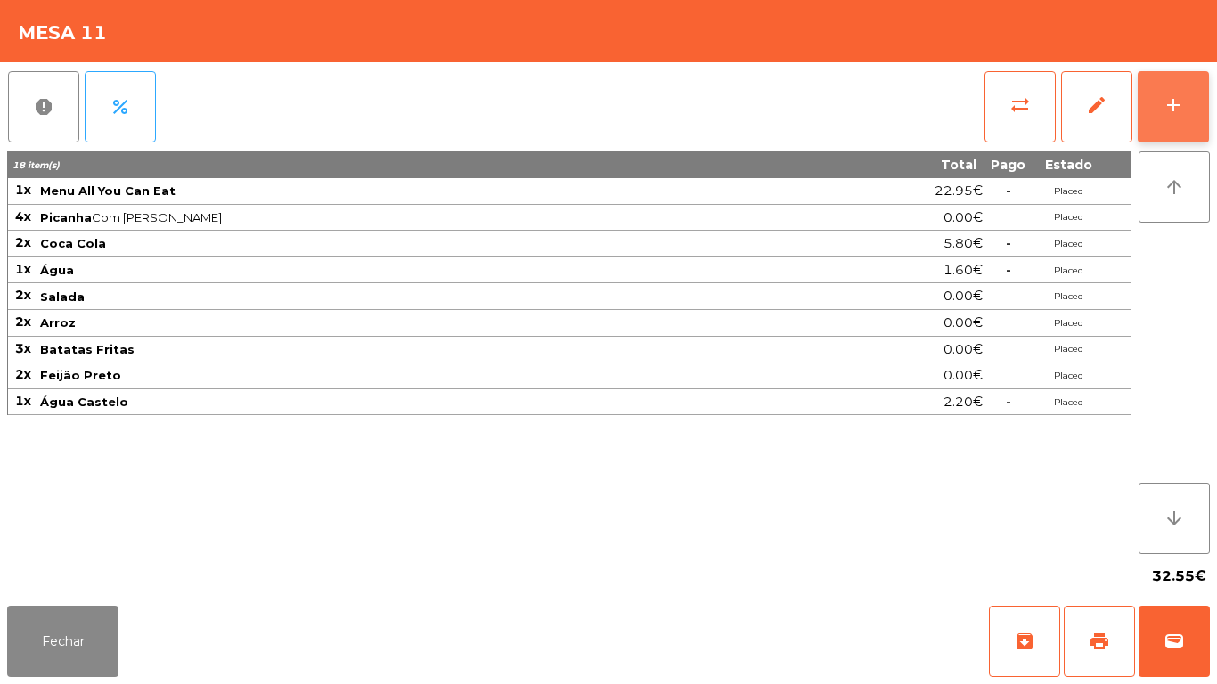
click at [1155, 94] on button "add" at bounding box center [1172, 106] width 71 height 71
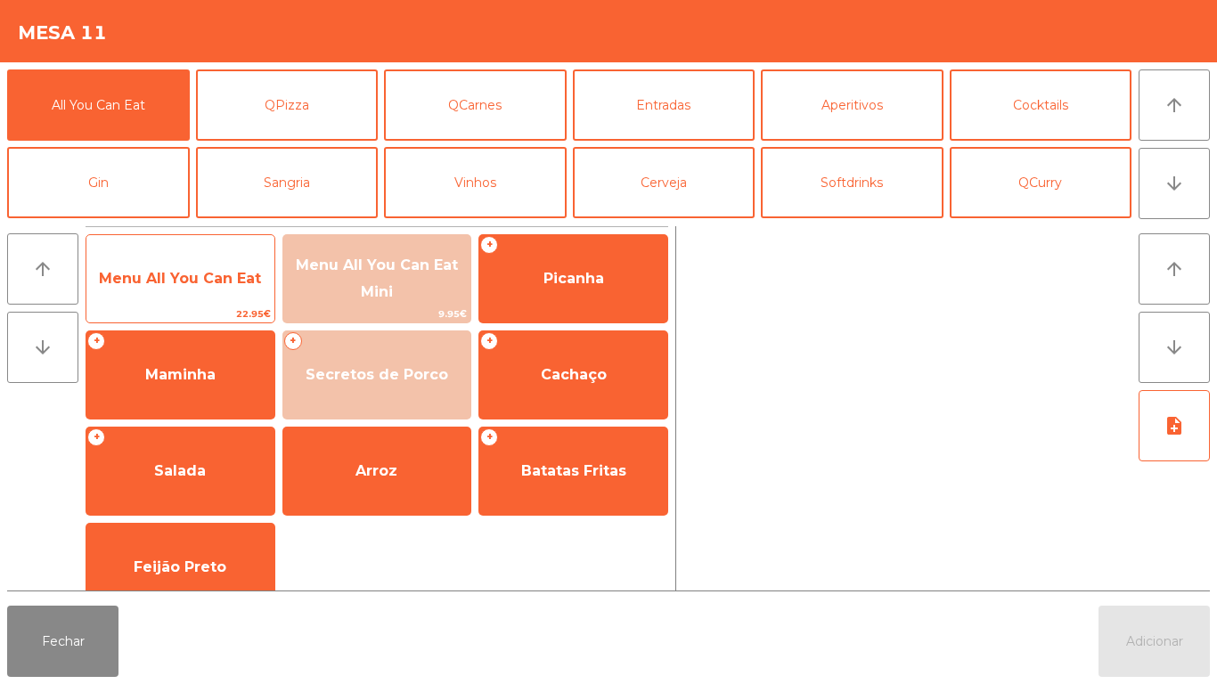
click at [167, 273] on span "Menu All You Can Eat" at bounding box center [180, 278] width 162 height 17
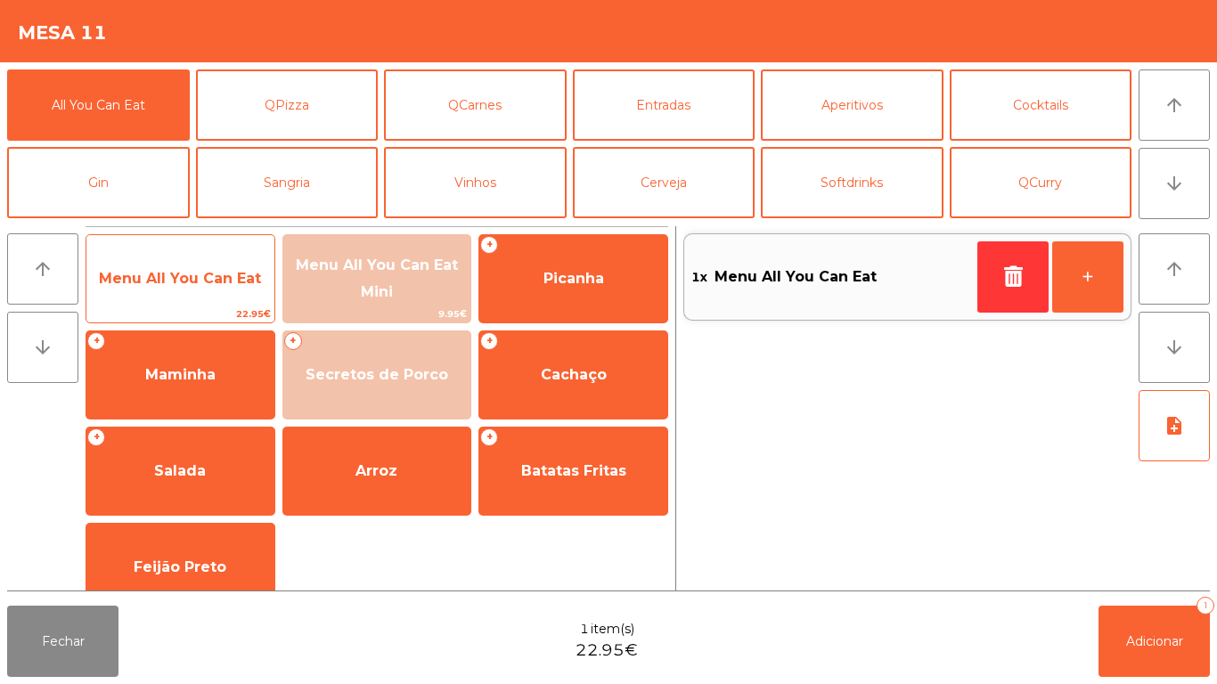
click at [159, 280] on span "Menu All You Can Eat" at bounding box center [180, 278] width 162 height 17
click at [174, 265] on span "Menu All You Can Eat" at bounding box center [180, 279] width 188 height 48
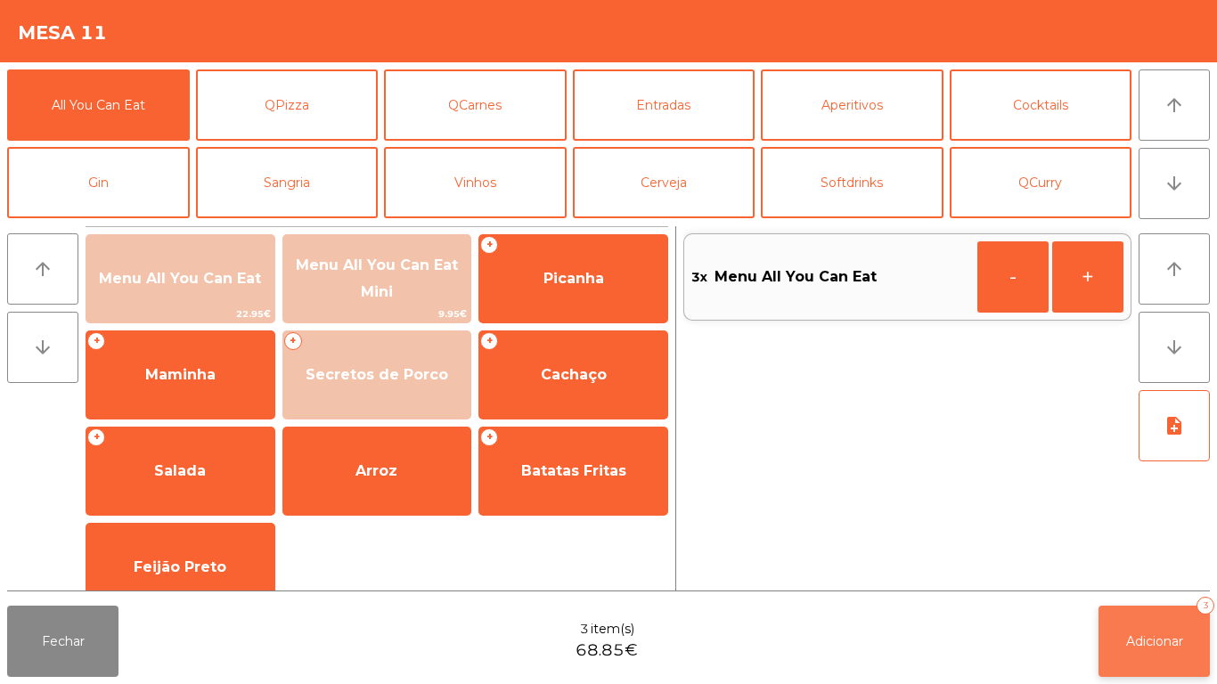
click at [1161, 623] on button "Adicionar 3" at bounding box center [1153, 641] width 111 height 71
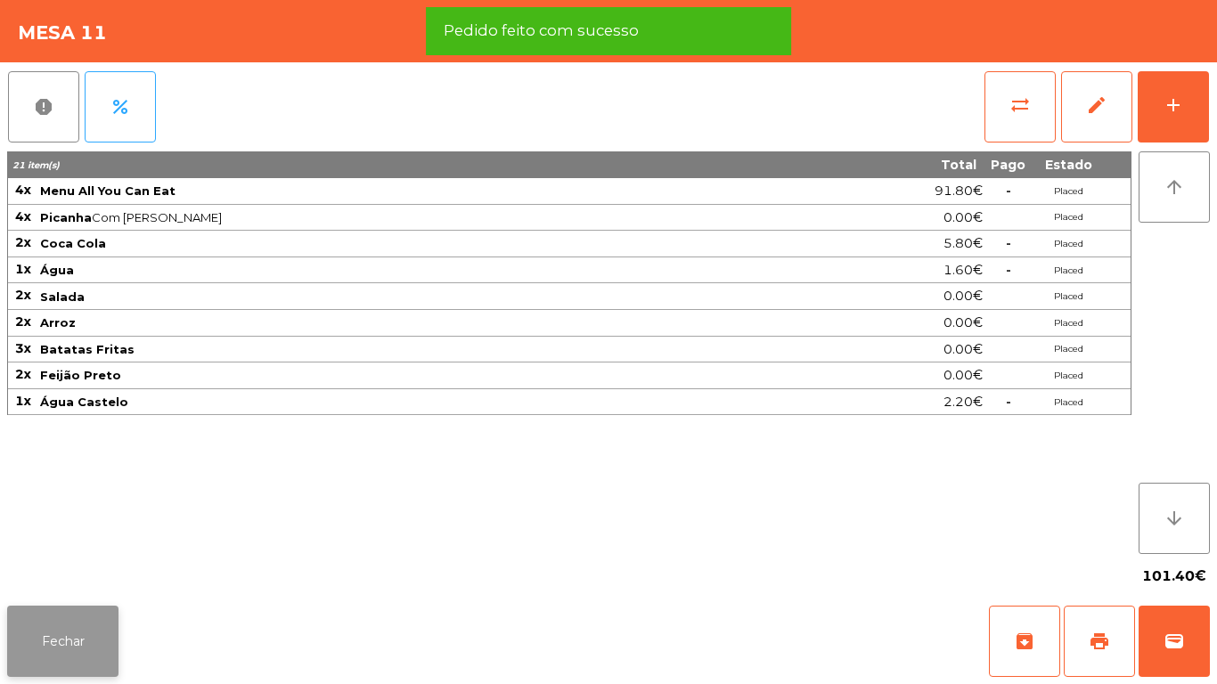
click at [67, 621] on button "Fechar" at bounding box center [62, 641] width 111 height 71
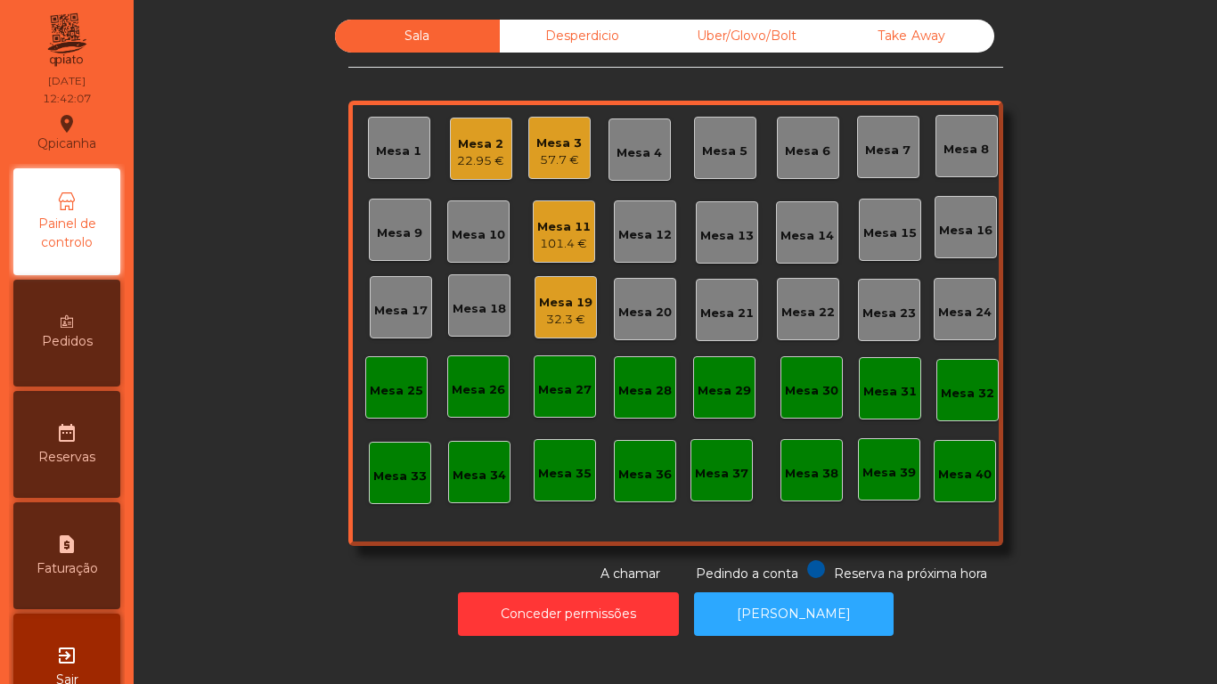
click at [555, 151] on div "57.7 €" at bounding box center [558, 160] width 45 height 18
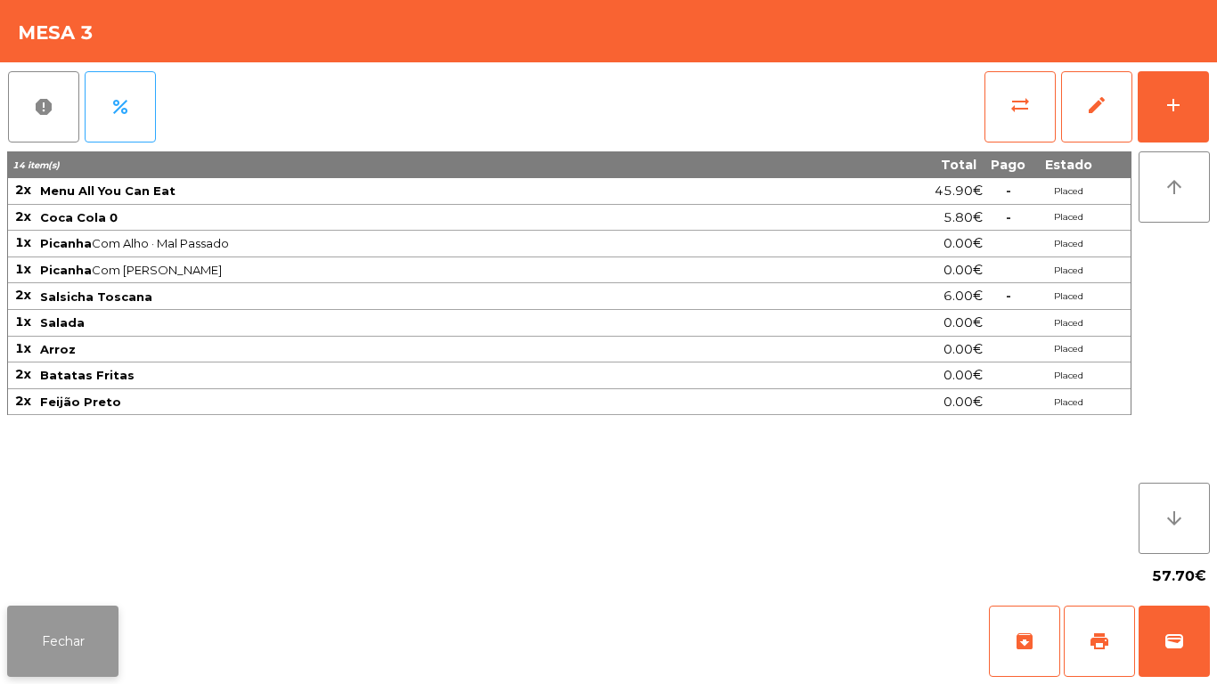
click at [51, 615] on button "Fechar" at bounding box center [62, 641] width 111 height 71
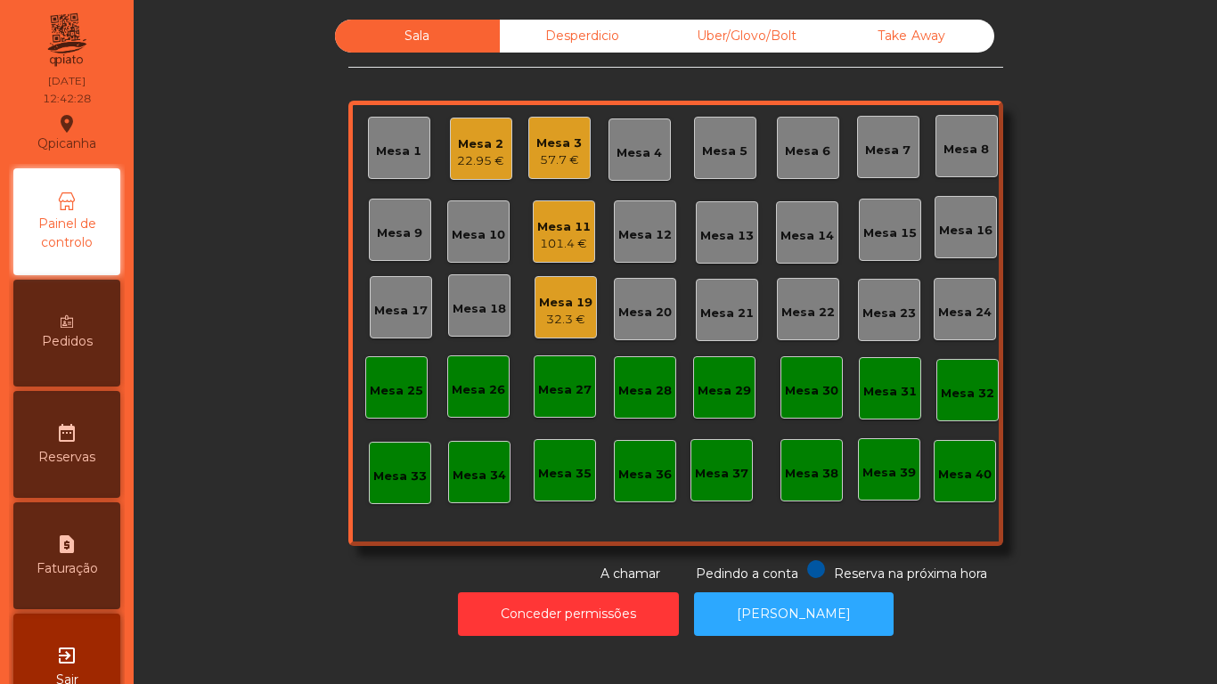
click at [560, 254] on div "Mesa 11 101.4 €" at bounding box center [564, 231] width 62 height 62
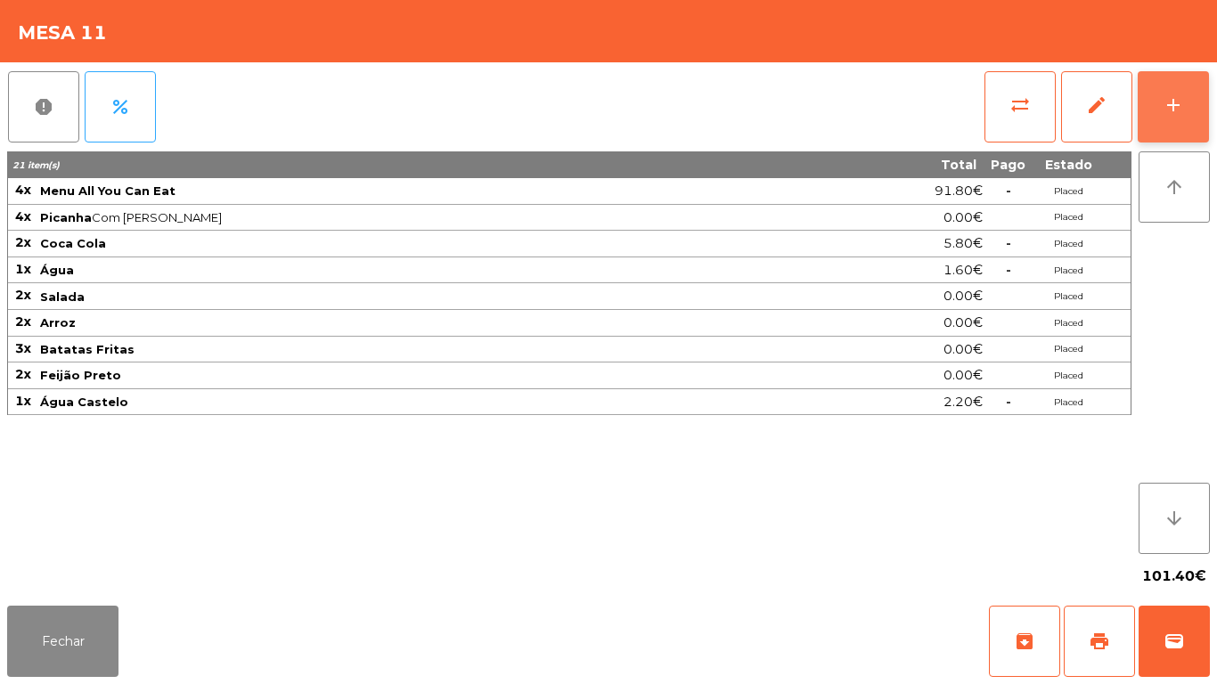
click at [1169, 108] on div "add" at bounding box center [1172, 104] width 21 height 21
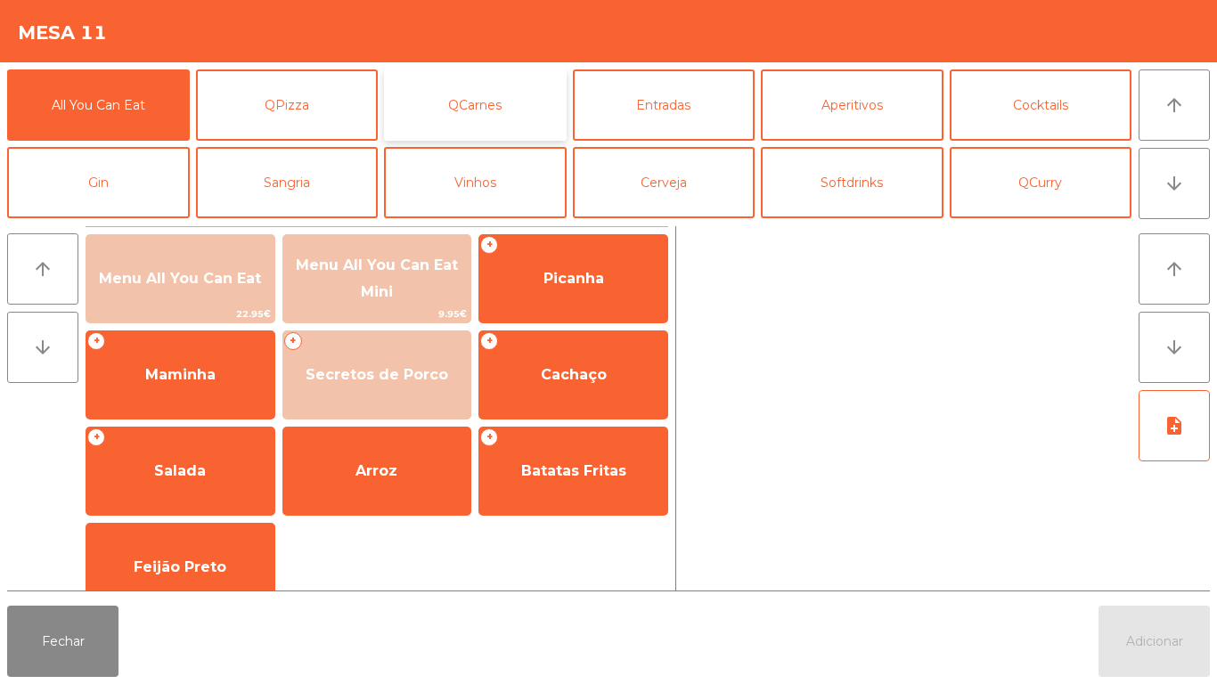
click at [489, 121] on button "QCarnes" at bounding box center [475, 104] width 183 height 71
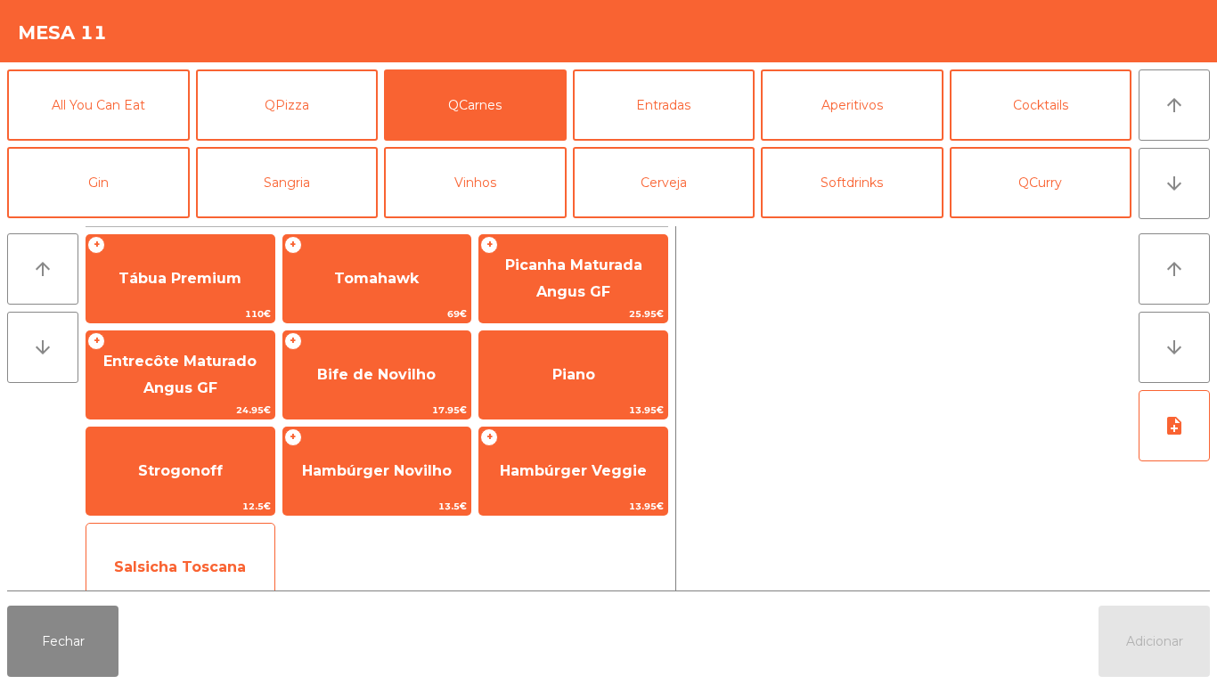
click at [206, 554] on span "Salsicha Toscana" at bounding box center [180, 567] width 188 height 48
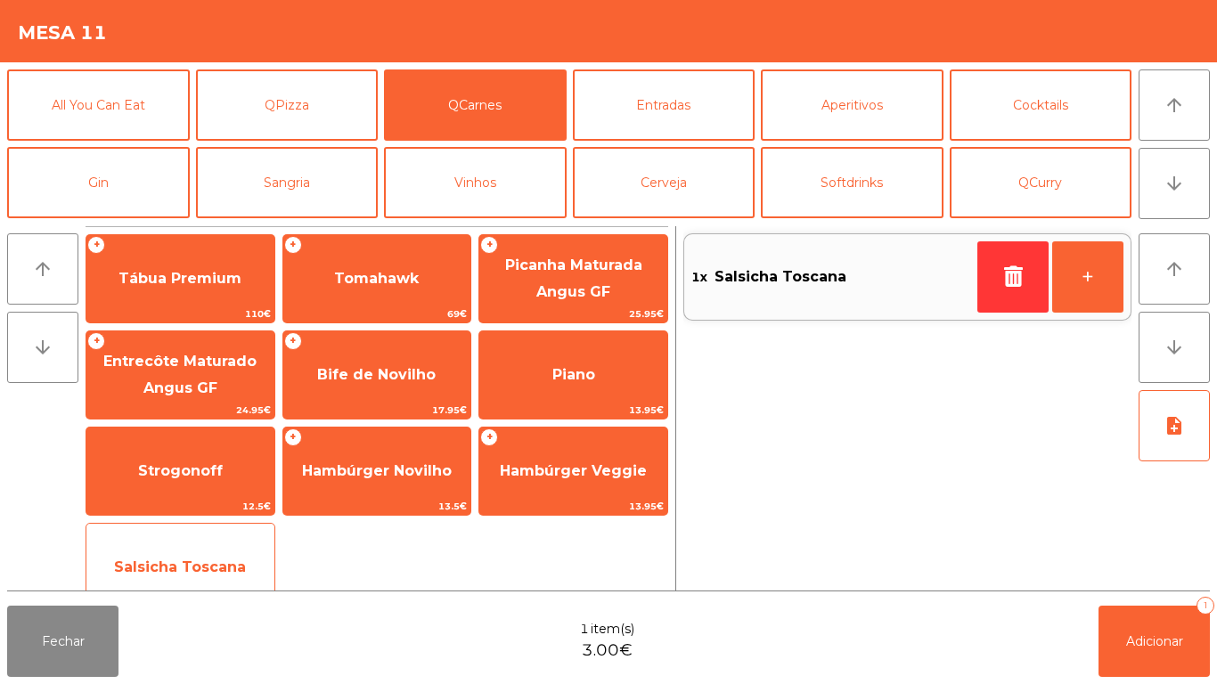
click at [187, 553] on span "Salsicha Toscana" at bounding box center [180, 567] width 188 height 48
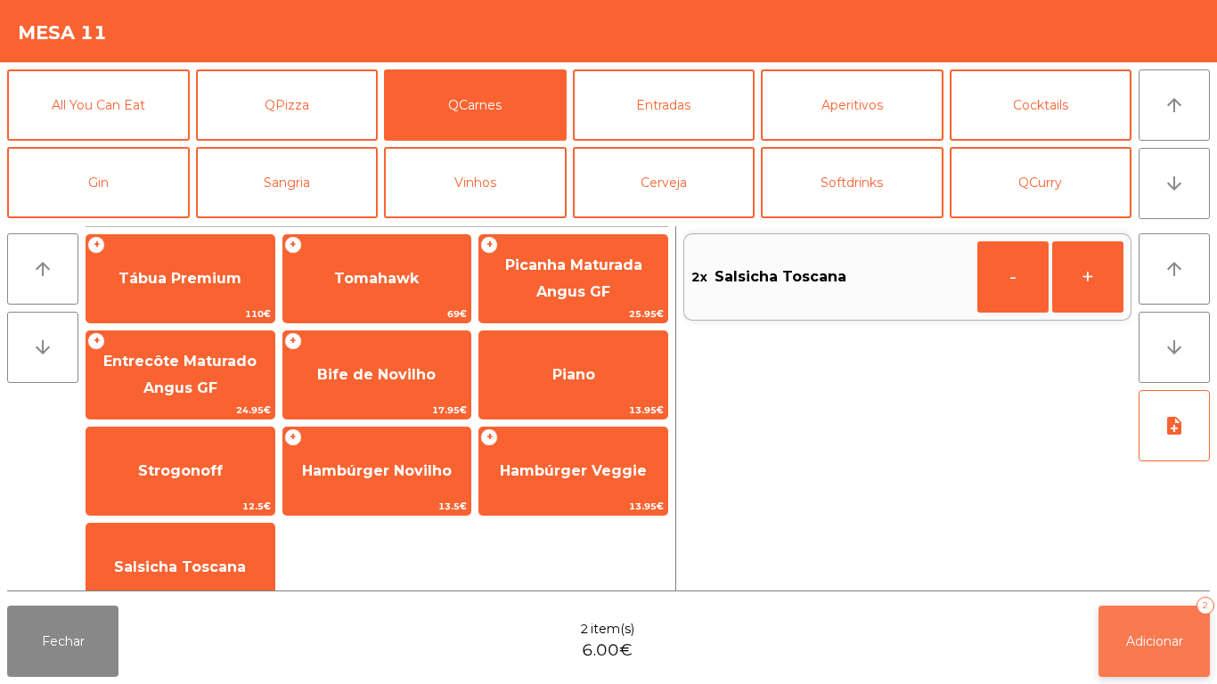
click at [1139, 639] on span "Adicionar" at bounding box center [1154, 641] width 57 height 16
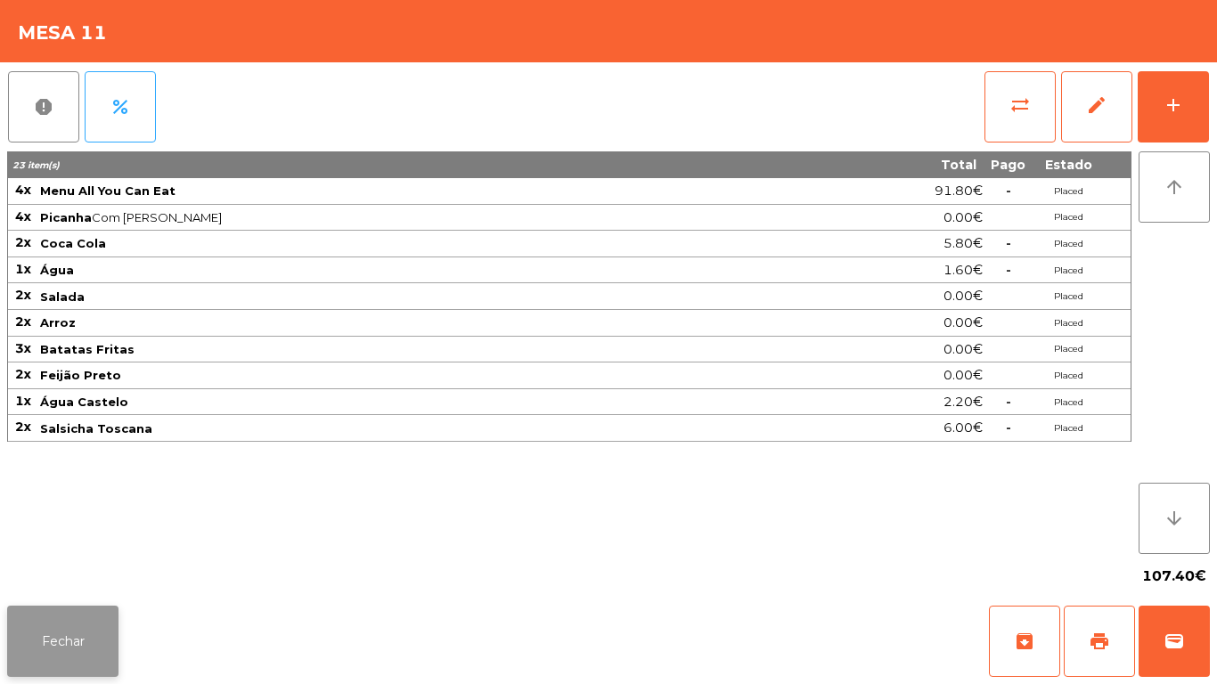
click at [68, 629] on button "Fechar" at bounding box center [62, 641] width 111 height 71
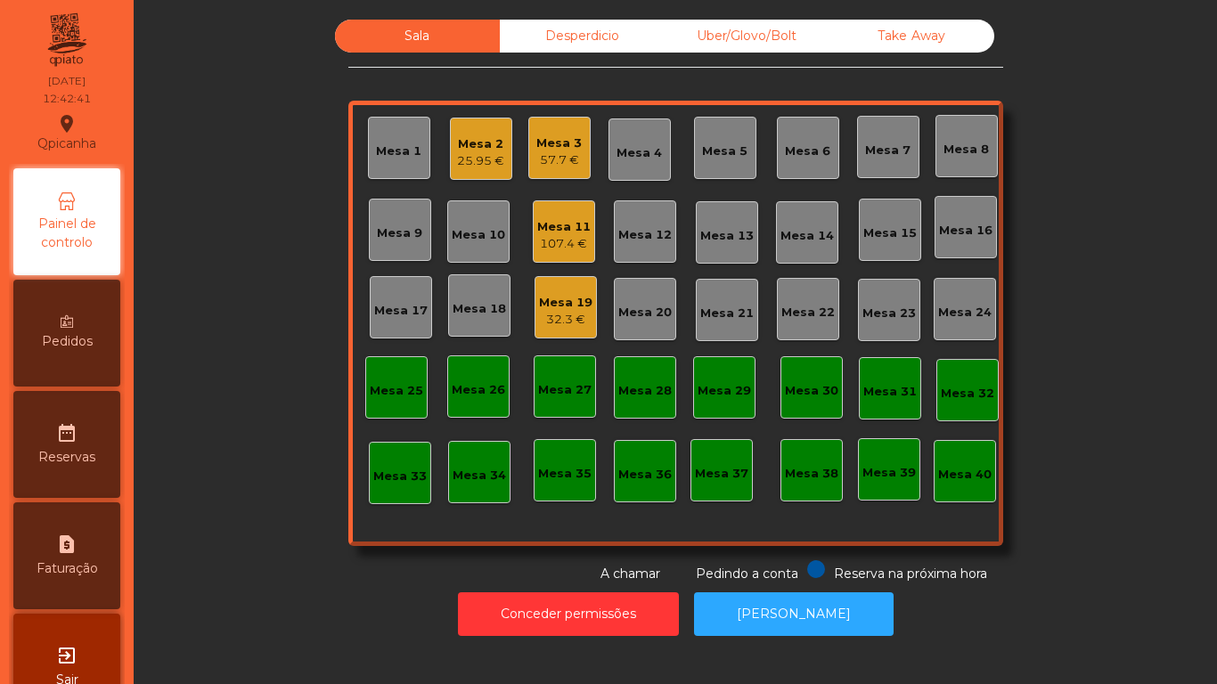
click at [485, 159] on div "25.95 €" at bounding box center [480, 161] width 47 height 18
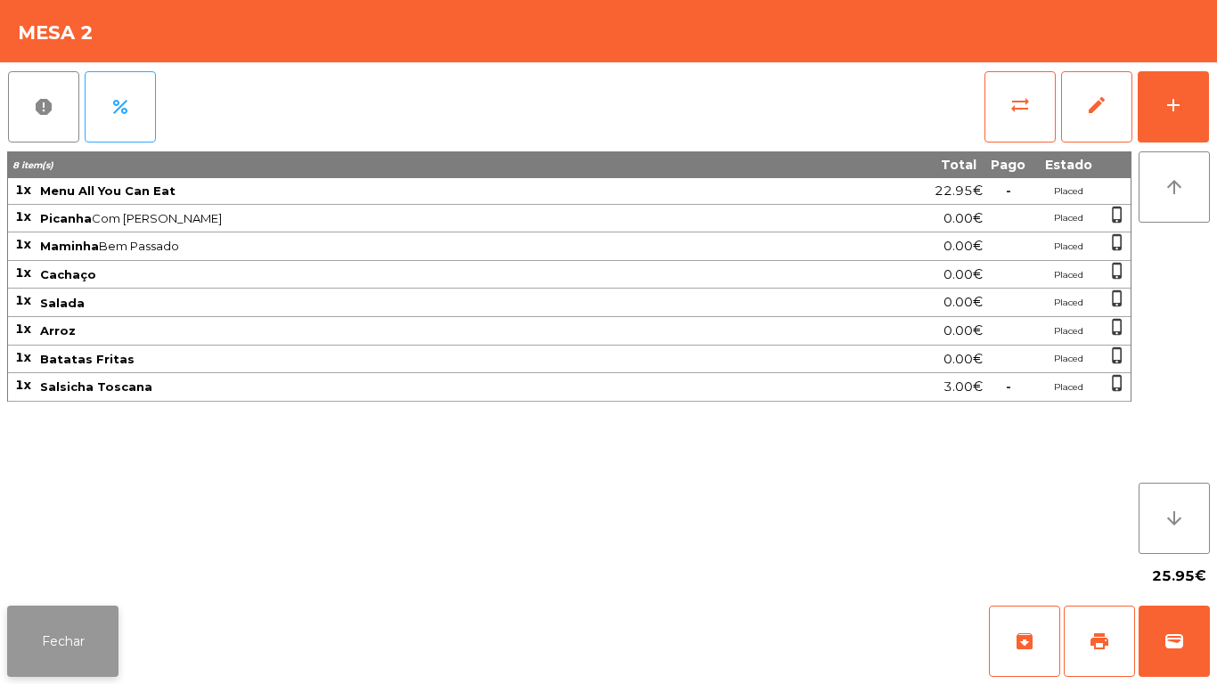
click at [61, 640] on button "Fechar" at bounding box center [62, 641] width 111 height 71
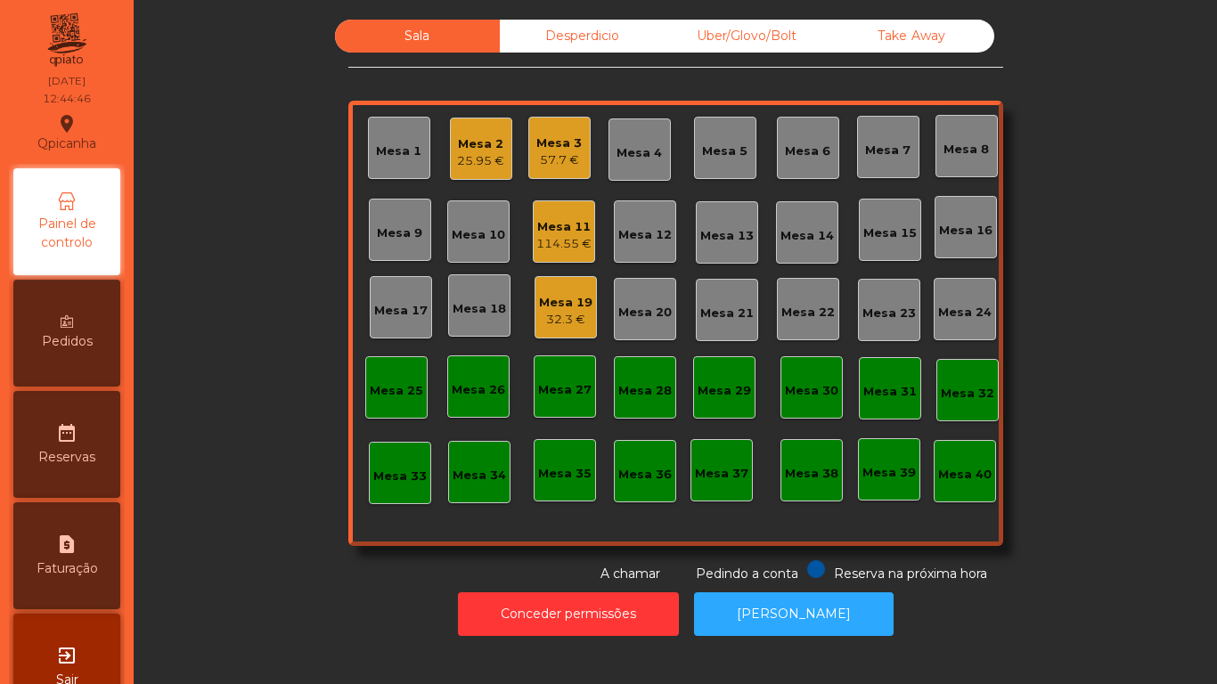
click at [555, 297] on div "Mesa 19" at bounding box center [565, 303] width 53 height 18
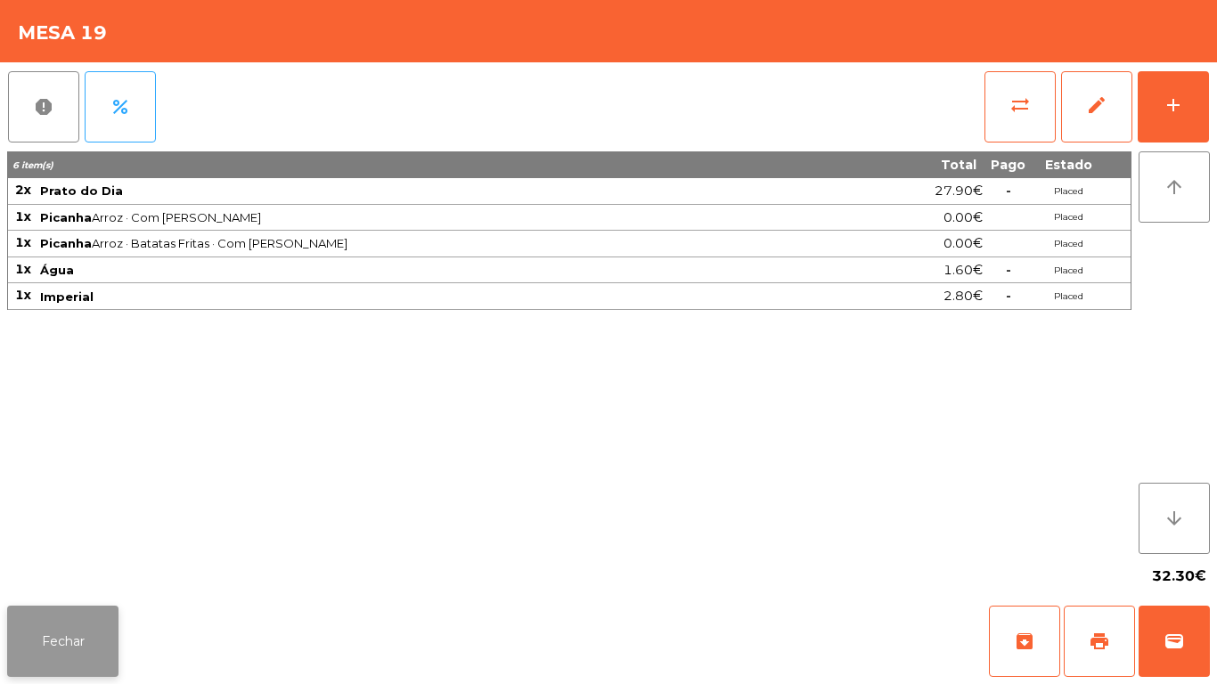
click at [53, 622] on button "Fechar" at bounding box center [62, 641] width 111 height 71
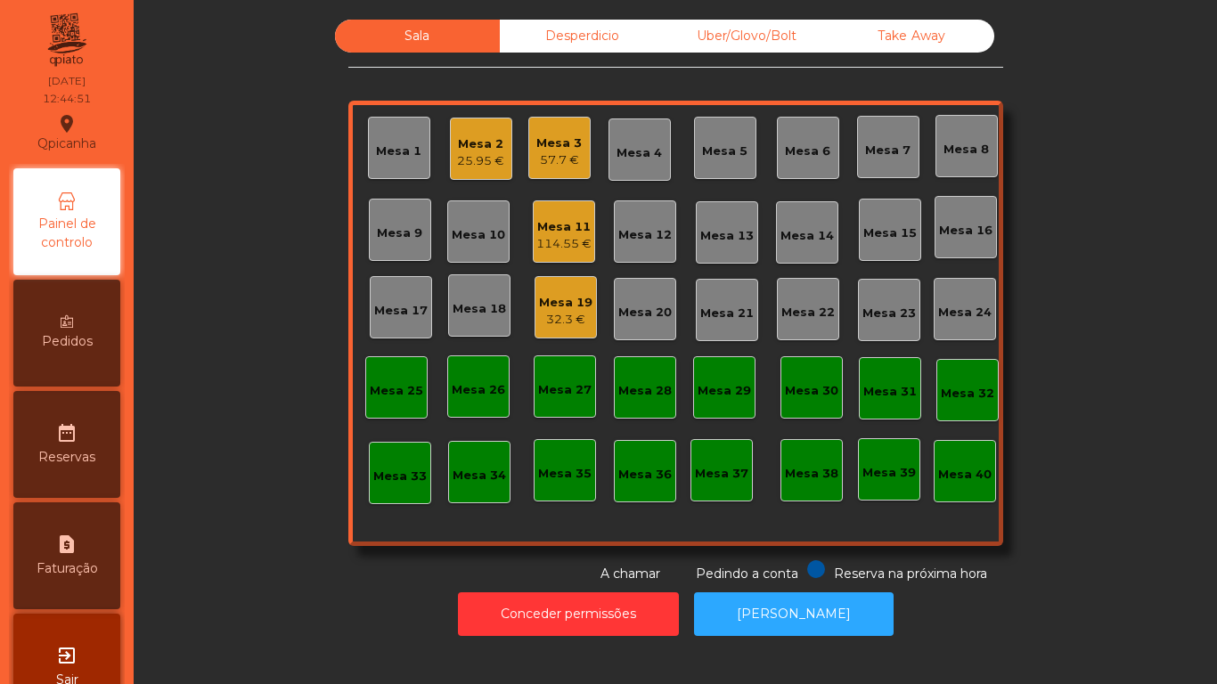
click at [639, 204] on div "Mesa 12" at bounding box center [645, 231] width 62 height 62
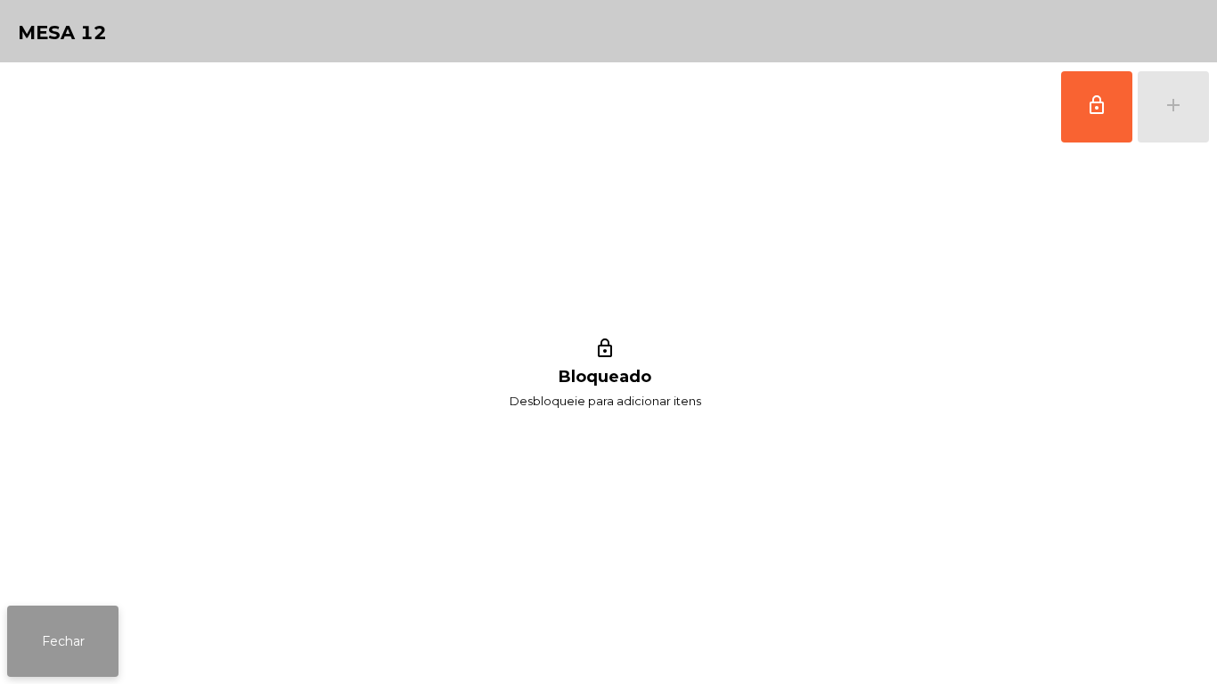
click at [79, 633] on button "Fechar" at bounding box center [62, 641] width 111 height 71
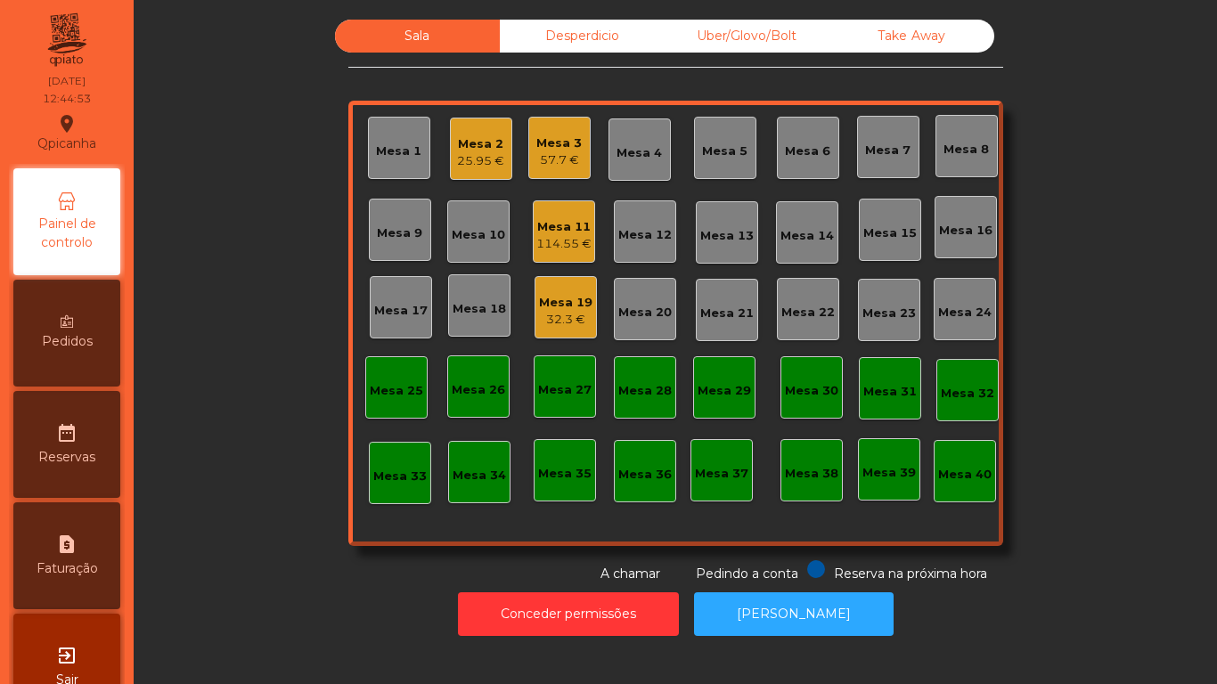
click at [560, 240] on div "114.55 €" at bounding box center [563, 244] width 55 height 18
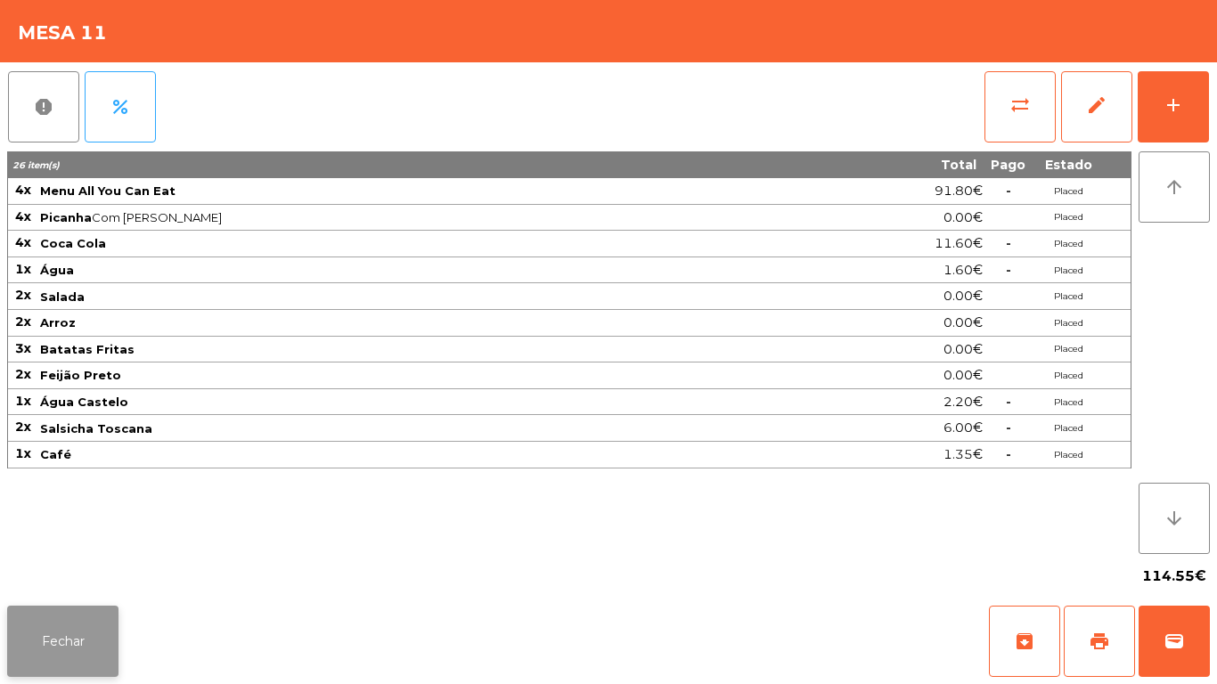
click at [77, 632] on button "Fechar" at bounding box center [62, 641] width 111 height 71
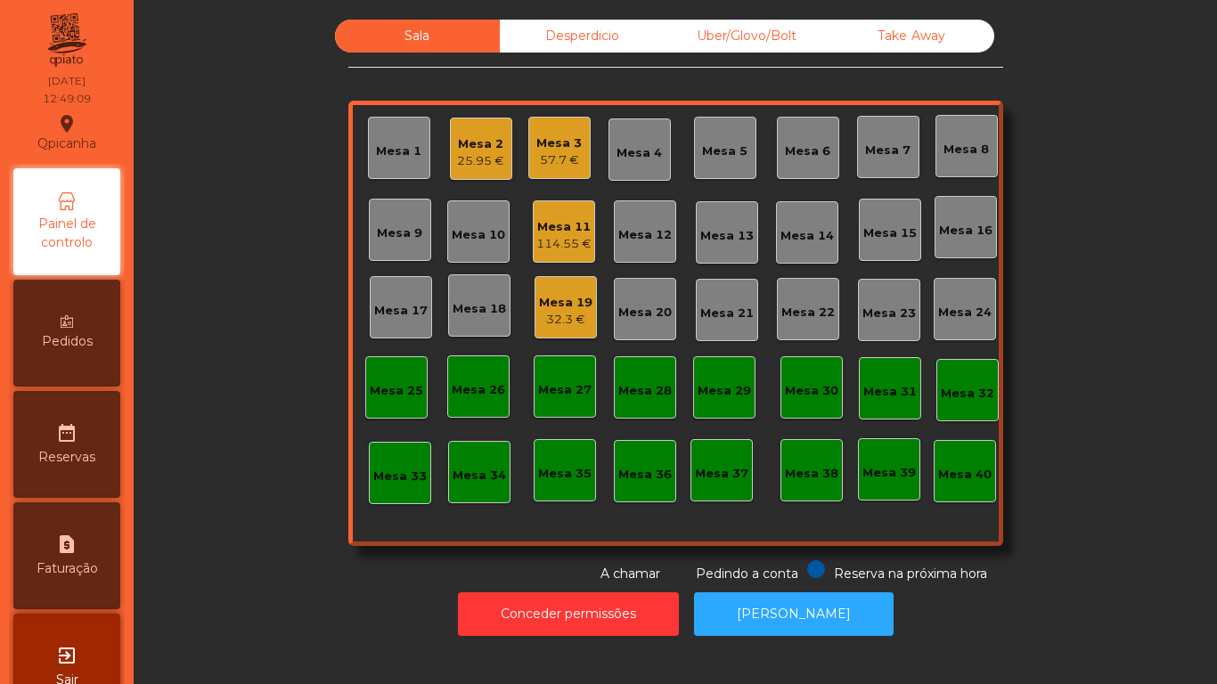
click at [555, 224] on div "Mesa 11" at bounding box center [563, 227] width 55 height 18
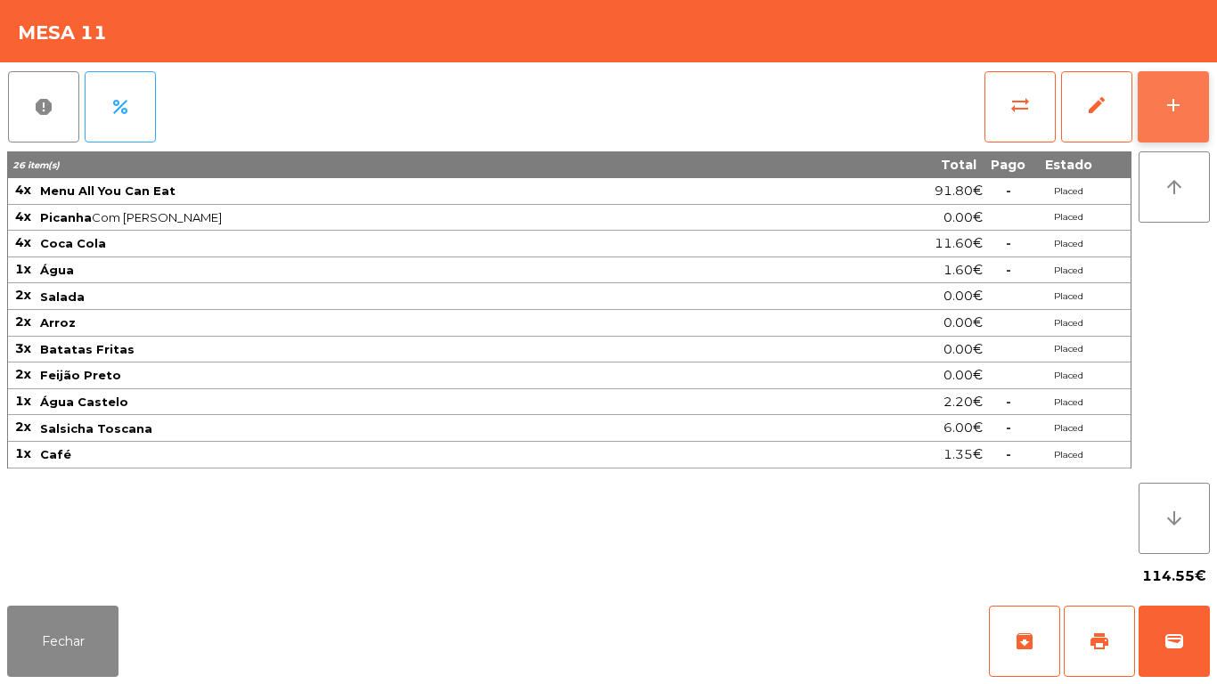
click at [1165, 105] on div "add" at bounding box center [1172, 104] width 21 height 21
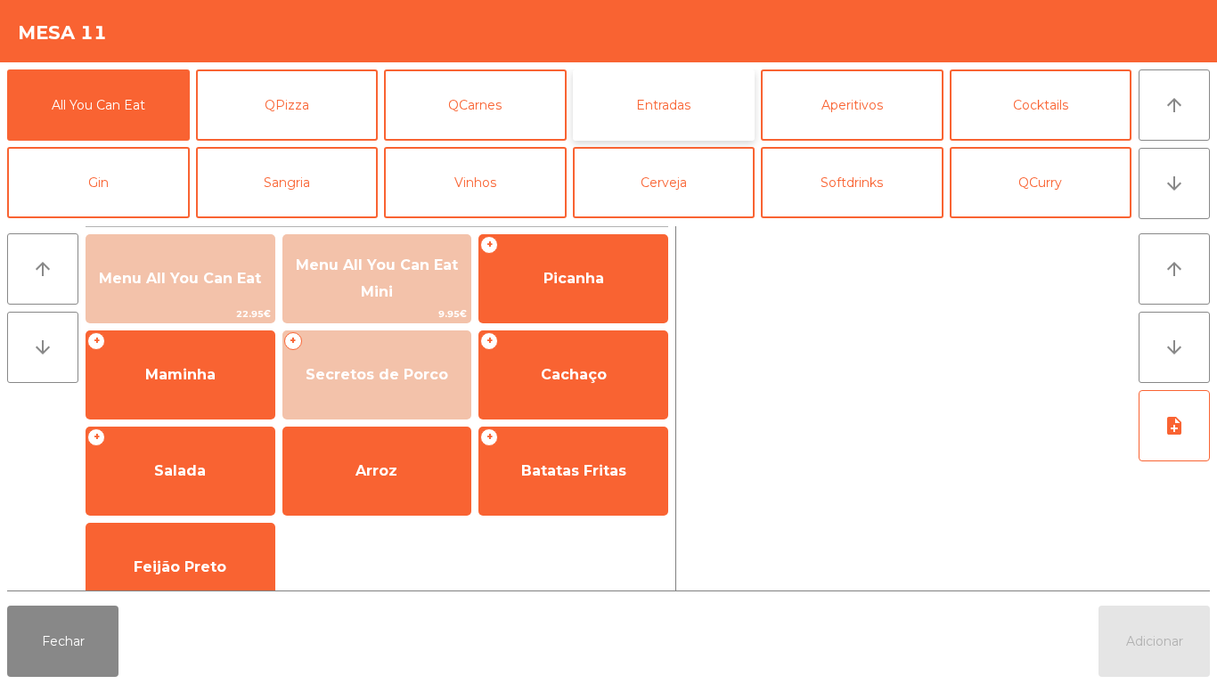
click at [651, 114] on button "Entradas" at bounding box center [664, 104] width 183 height 71
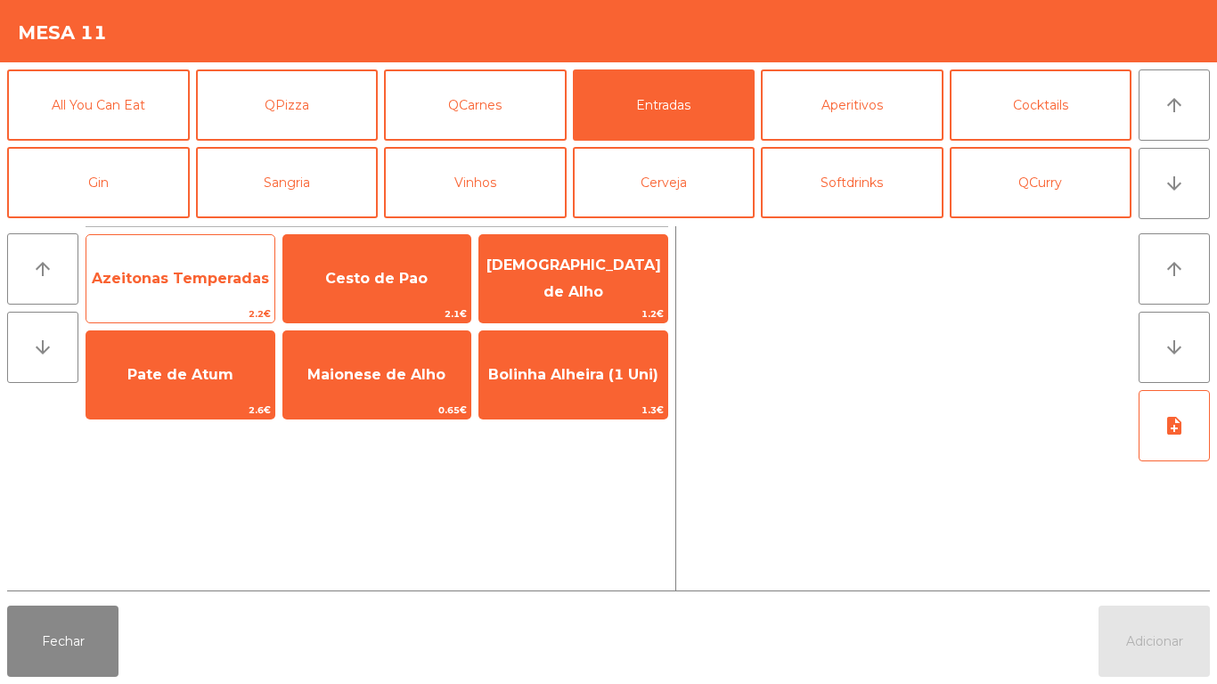
click at [194, 272] on span "Azeitonas Temperadas" at bounding box center [180, 278] width 177 height 17
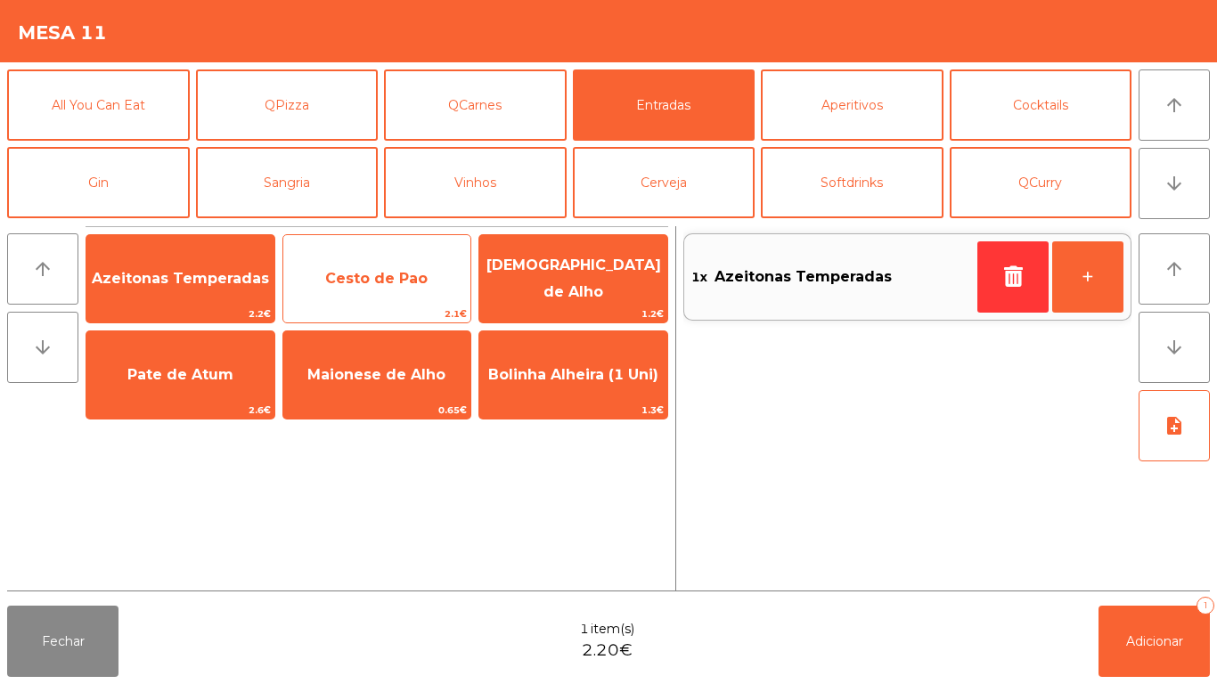
click at [386, 275] on span "Cesto de Pao" at bounding box center [376, 278] width 102 height 17
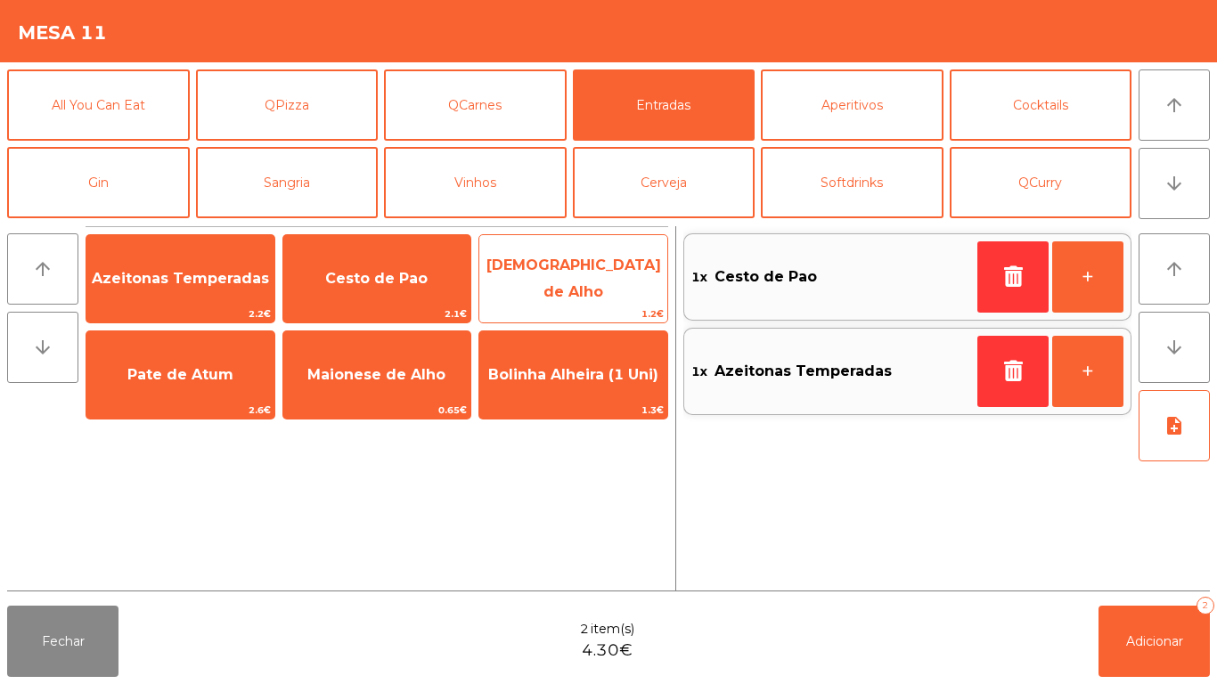
click at [554, 281] on span "[DEMOGRAPHIC_DATA] de Alho" at bounding box center [573, 279] width 175 height 44
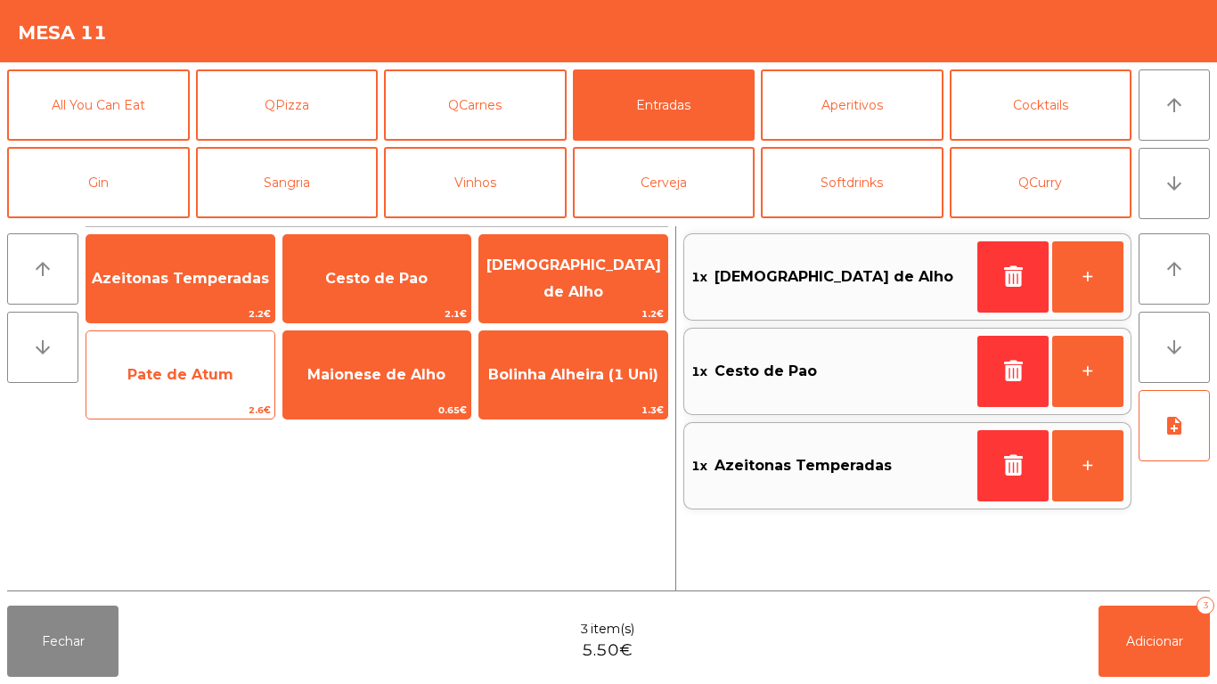
click at [191, 371] on span "Pate de Atum" at bounding box center [180, 374] width 106 height 17
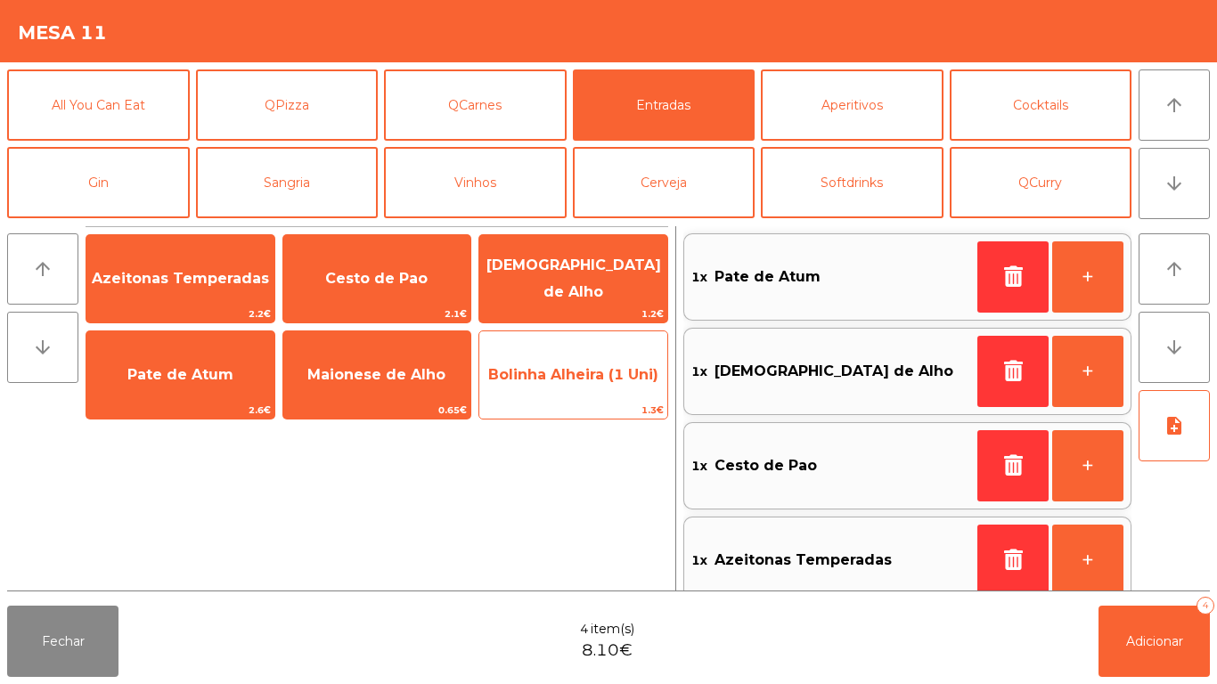
click at [552, 377] on span "Bolinha Alheira (1 Uni)" at bounding box center [573, 374] width 170 height 17
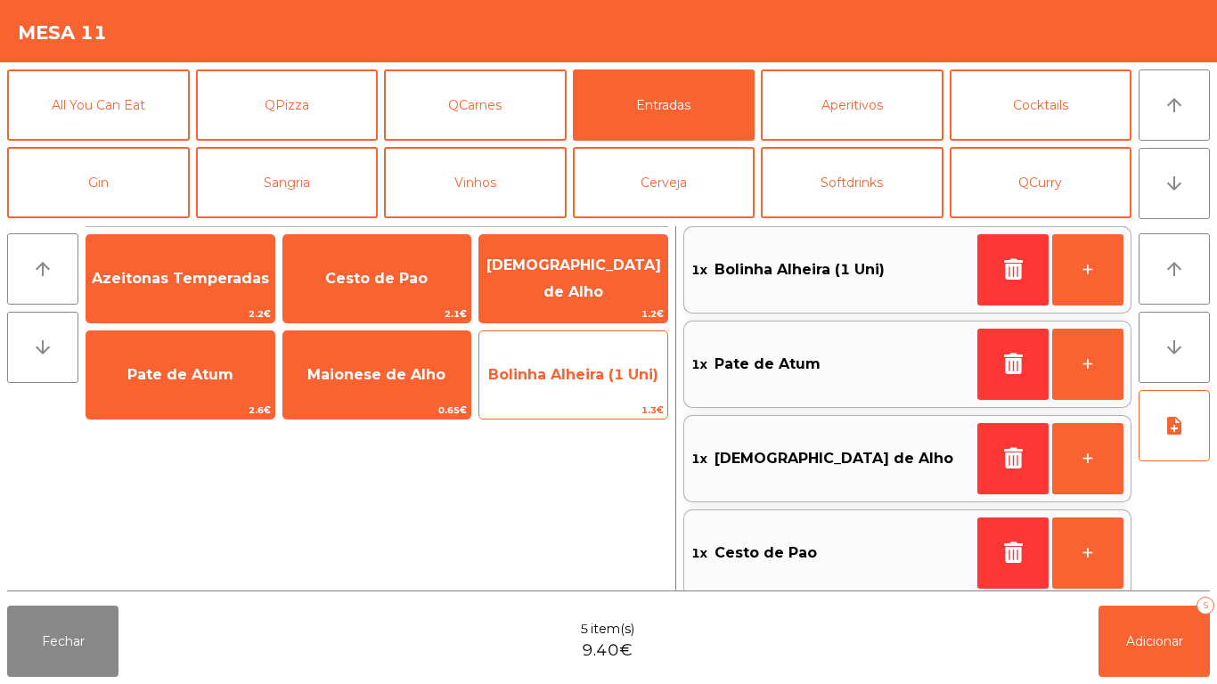
click at [556, 366] on span "Bolinha Alheira (1 Uni)" at bounding box center [573, 374] width 170 height 17
click at [555, 373] on span "Bolinha Alheira (1 Uni)" at bounding box center [573, 374] width 170 height 17
click at [559, 354] on span "Bolinha Alheira (1 Uni)" at bounding box center [573, 375] width 188 height 48
click at [554, 360] on span "Bolinha Alheira (1 Uni)" at bounding box center [573, 375] width 188 height 48
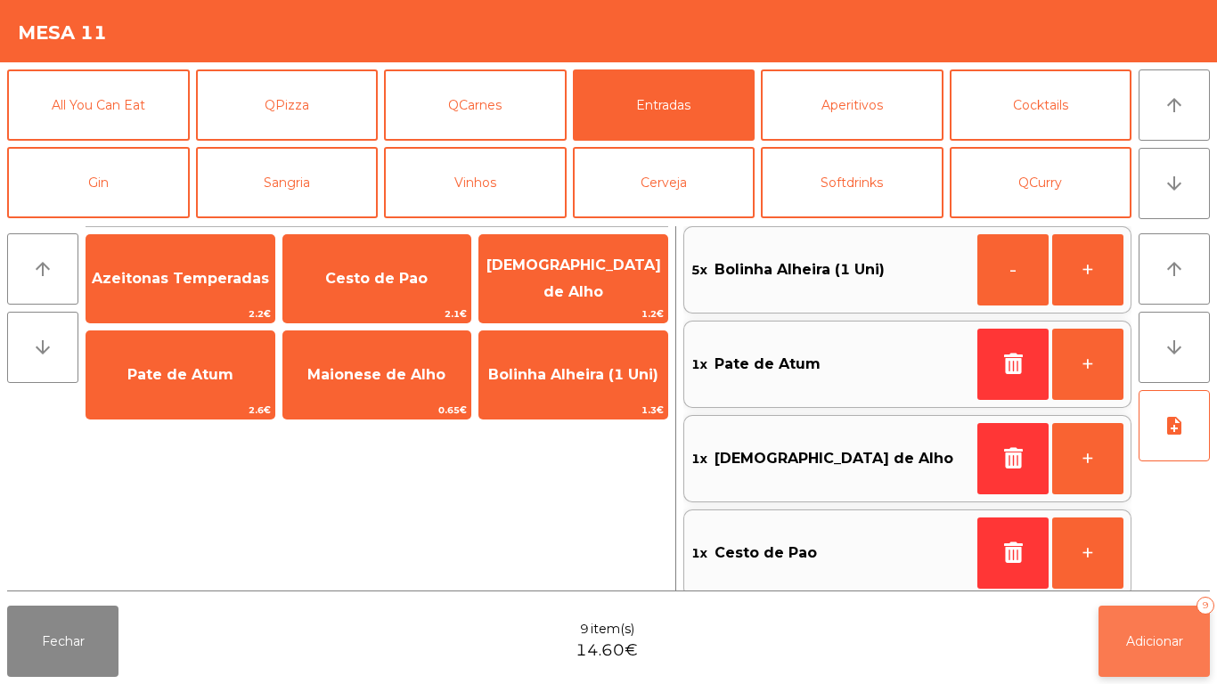
click at [1157, 633] on span "Adicionar" at bounding box center [1154, 641] width 57 height 16
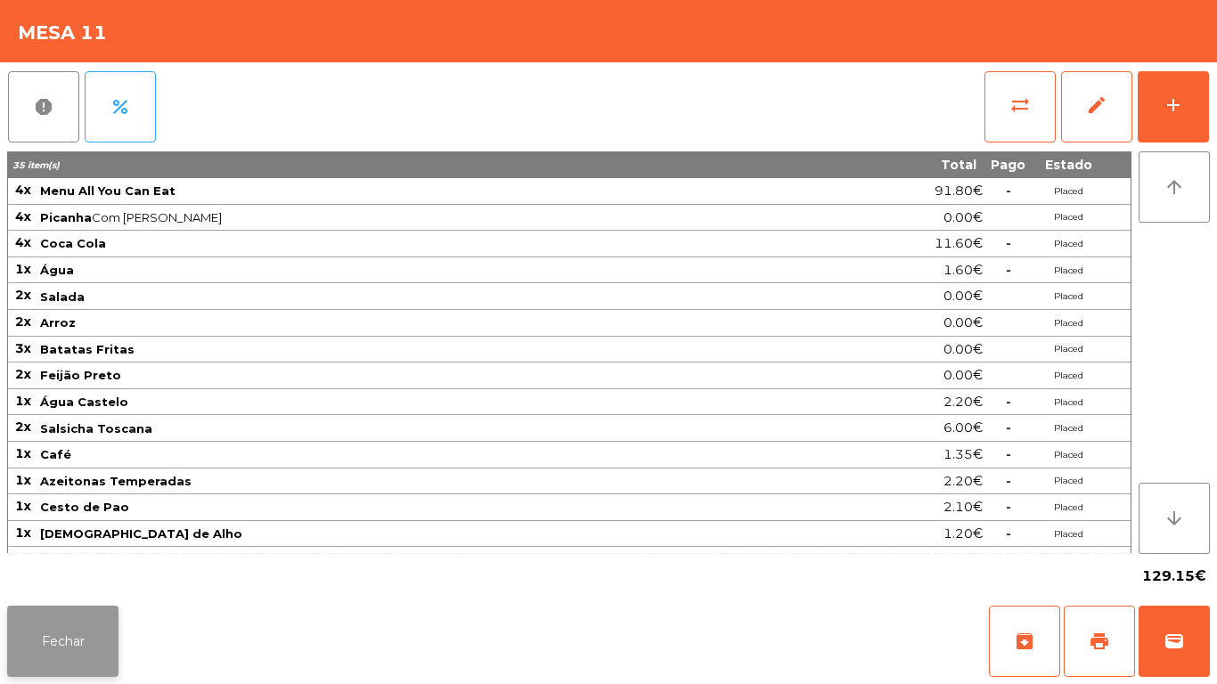
click at [62, 632] on button "Fechar" at bounding box center [62, 641] width 111 height 71
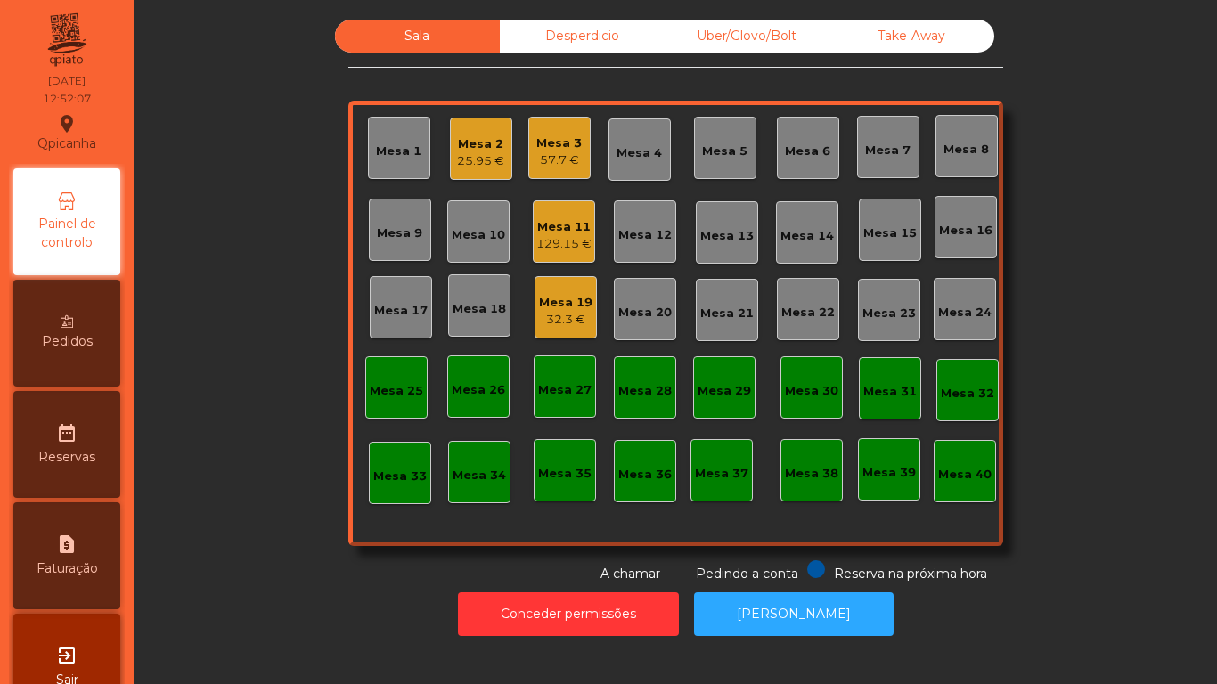
click at [399, 153] on div "Mesa 1" at bounding box center [398, 152] width 45 height 18
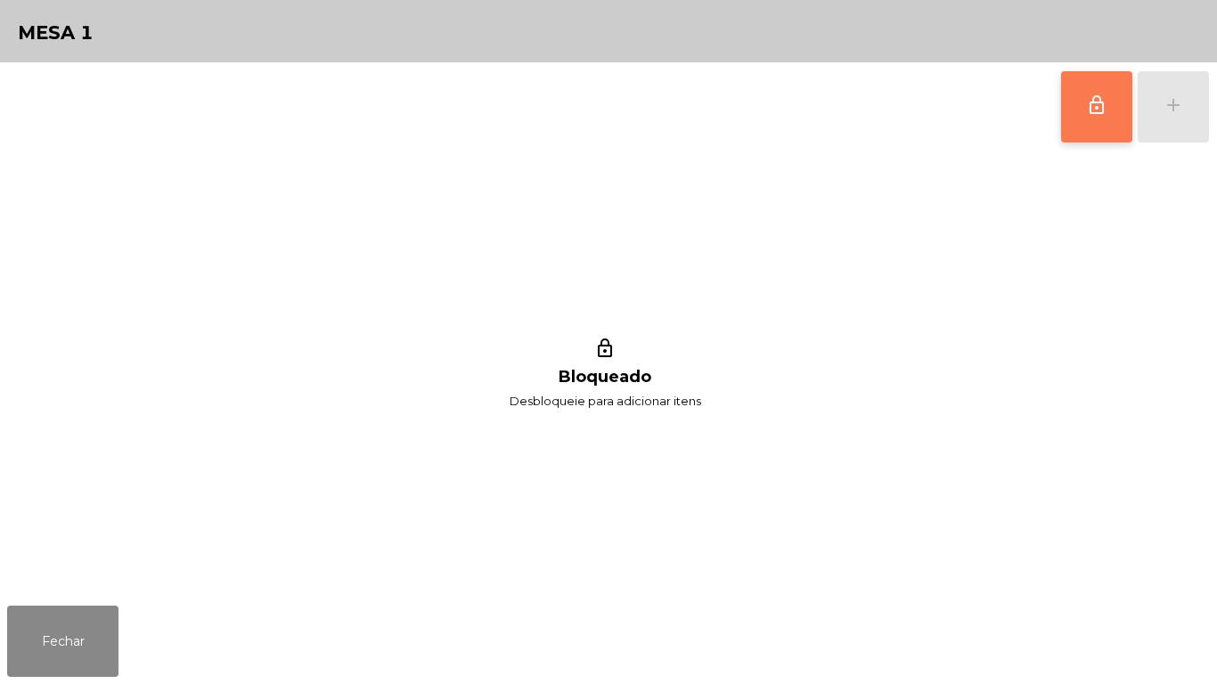
click at [1077, 129] on button "lock_outline" at bounding box center [1096, 106] width 71 height 71
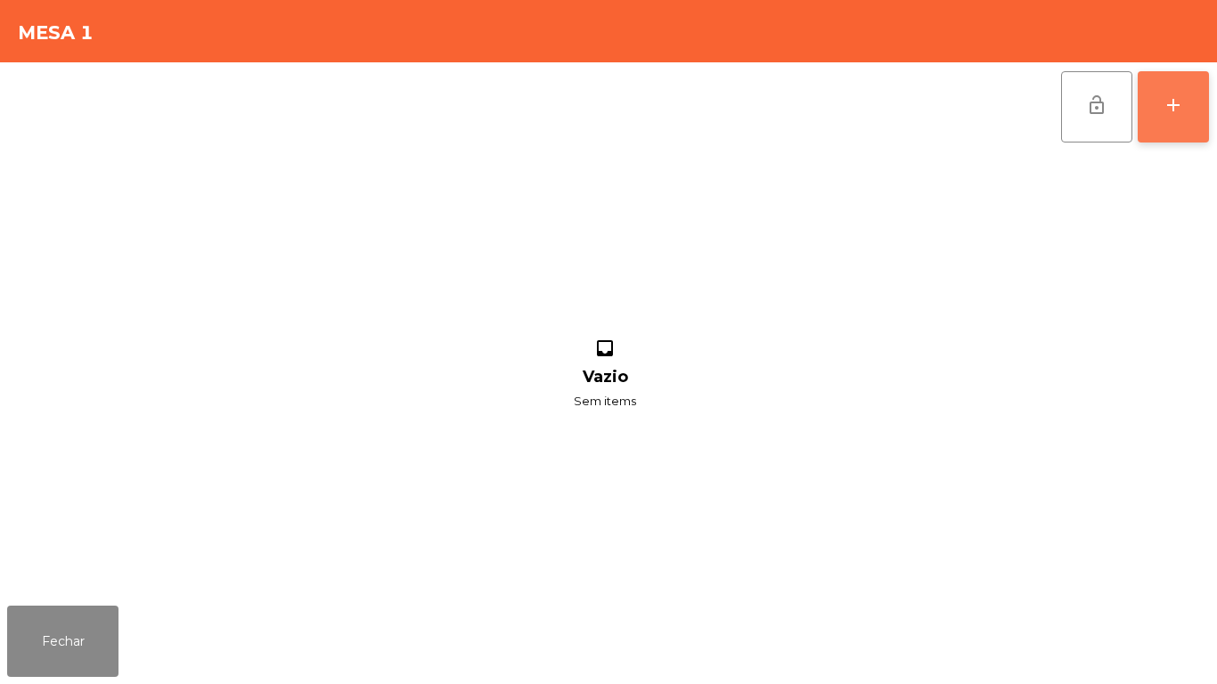
click at [1174, 108] on div "add" at bounding box center [1172, 104] width 21 height 21
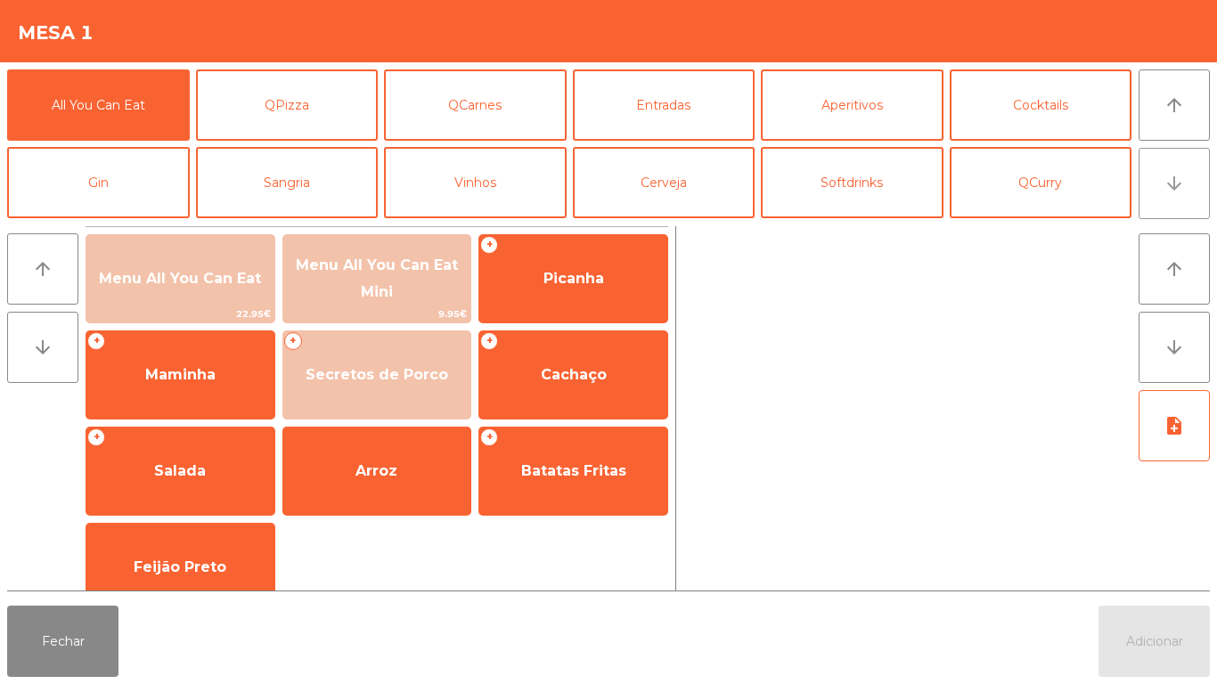
click at [1173, 204] on button "arrow_downward" at bounding box center [1173, 183] width 71 height 71
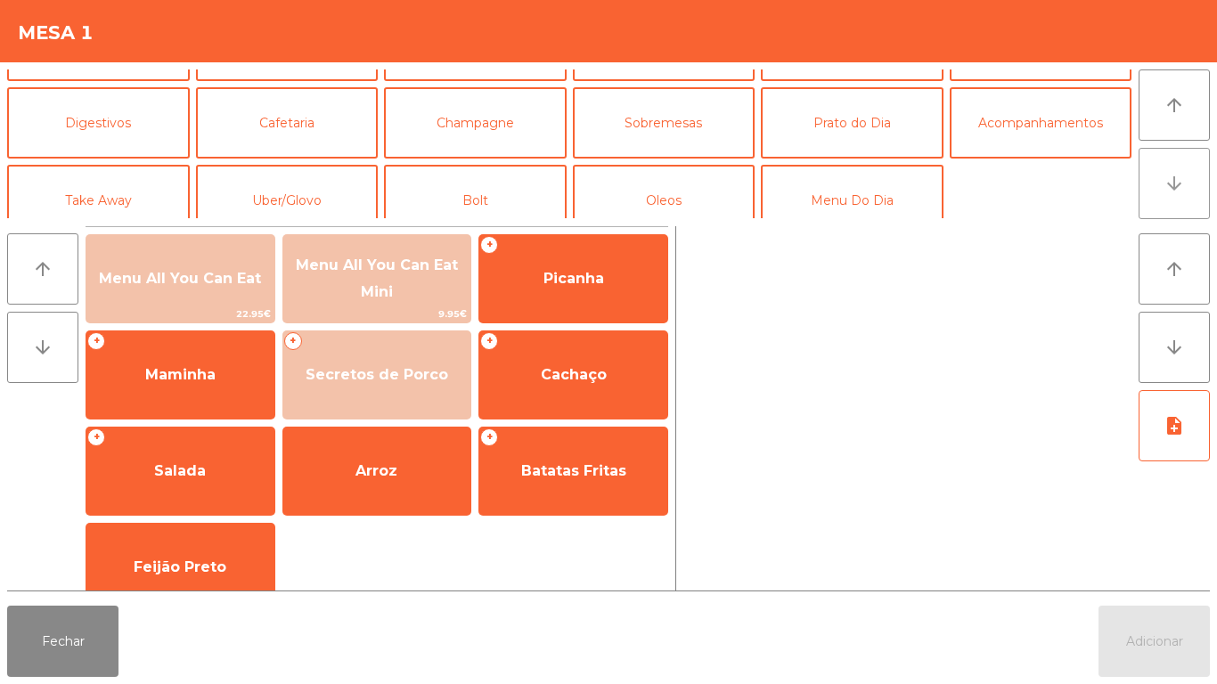
scroll to position [155, 0]
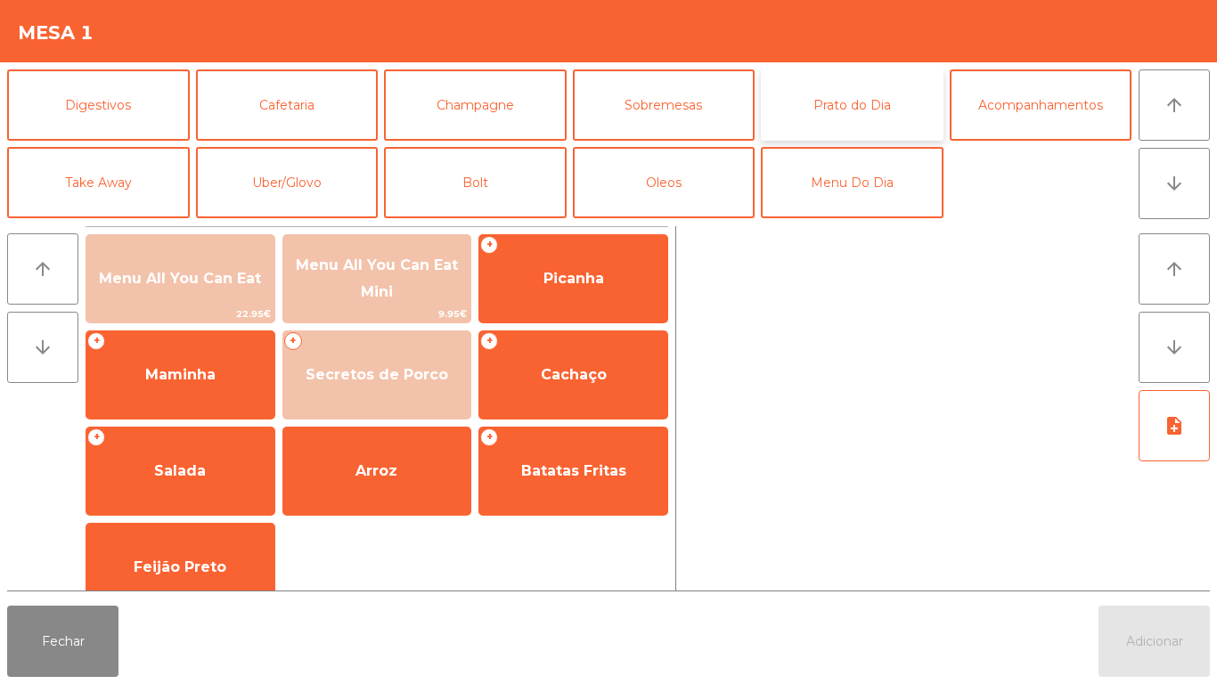
click at [870, 103] on button "Prato do Dia" at bounding box center [852, 104] width 183 height 71
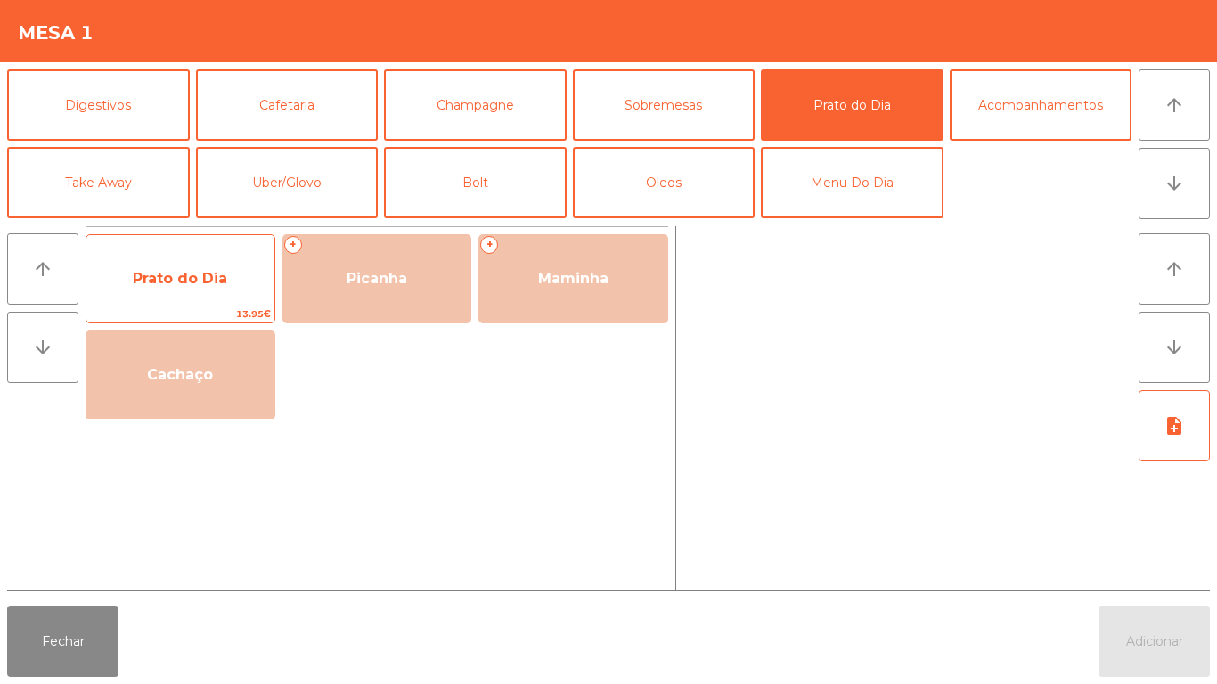
click at [177, 273] on span "Prato do Dia" at bounding box center [180, 278] width 94 height 17
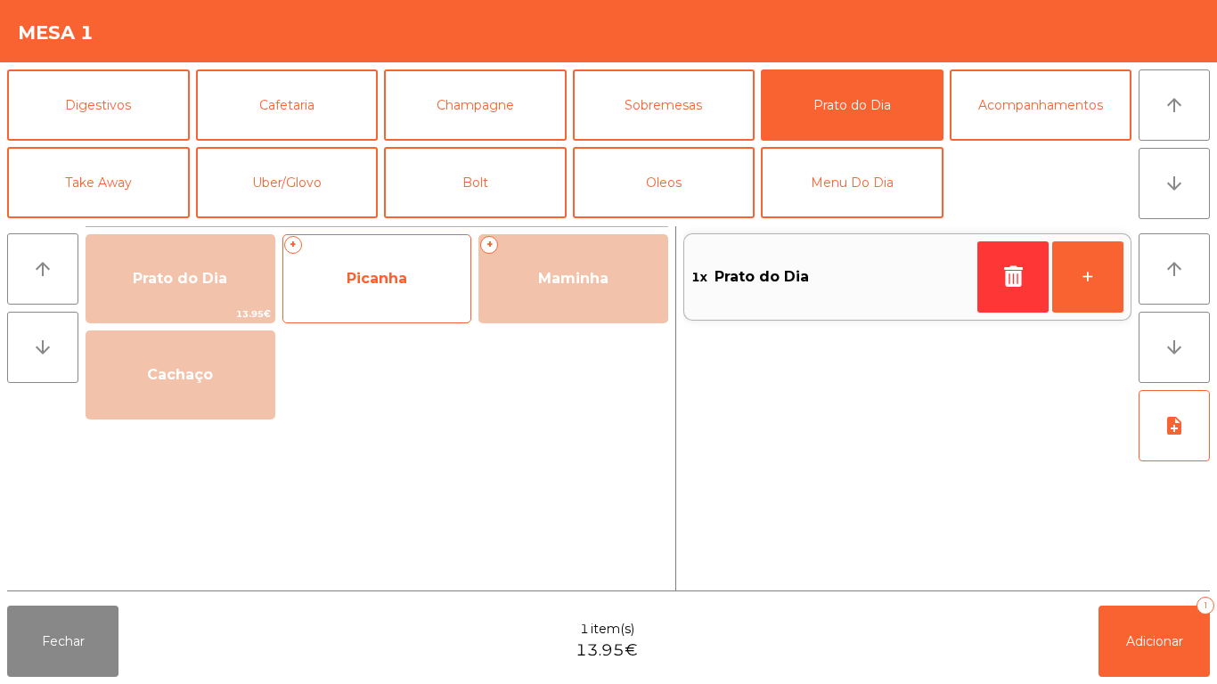
click at [380, 278] on span "Picanha" at bounding box center [376, 278] width 61 height 17
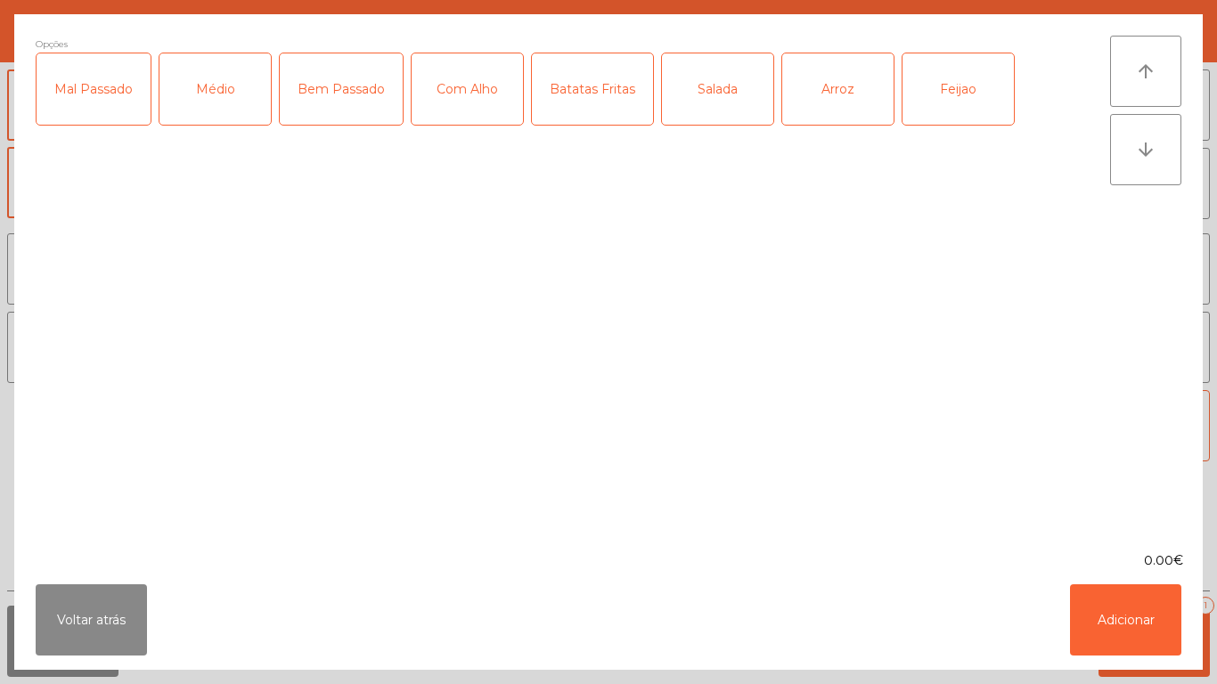
click at [241, 89] on div "Médio" at bounding box center [214, 88] width 111 height 71
click at [471, 95] on div "Com Alho" at bounding box center [466, 88] width 111 height 71
click at [601, 86] on div "Batatas Fritas" at bounding box center [592, 88] width 121 height 71
click at [833, 94] on div "Arroz" at bounding box center [837, 88] width 111 height 71
click at [948, 89] on div "Feijao" at bounding box center [957, 88] width 111 height 71
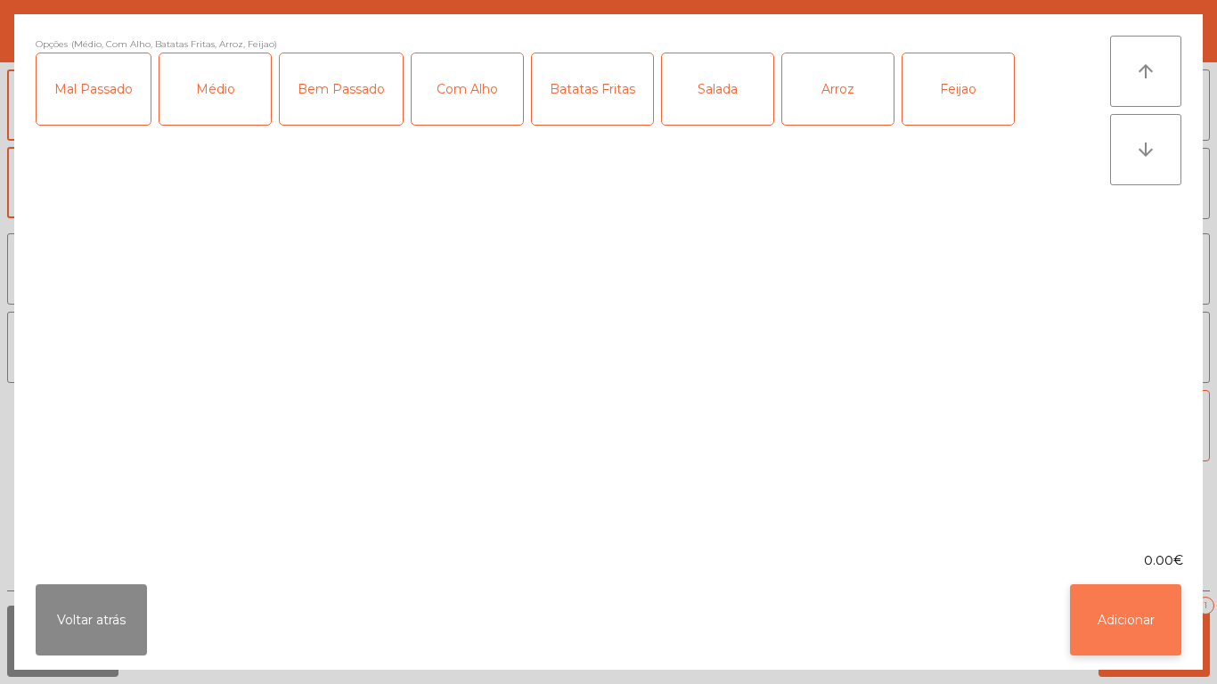
click at [1111, 621] on button "Adicionar" at bounding box center [1125, 619] width 111 height 71
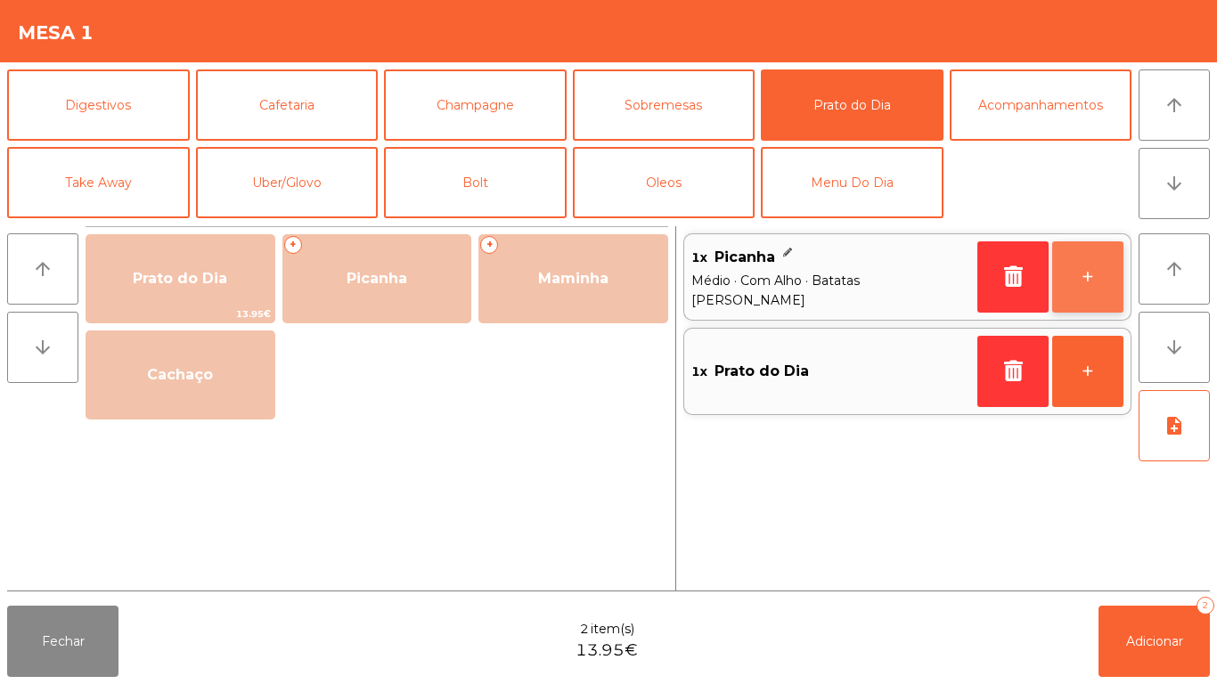
click at [1078, 273] on button "+" at bounding box center [1087, 276] width 71 height 71
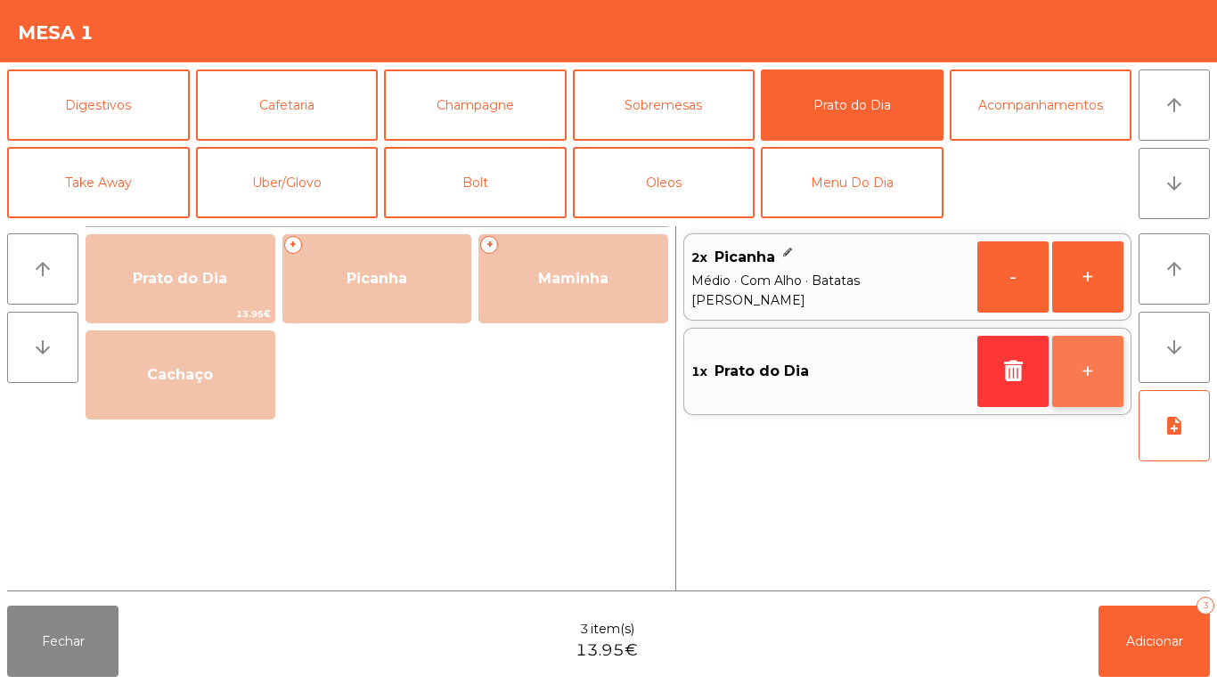
click at [1080, 379] on button "+" at bounding box center [1087, 371] width 71 height 71
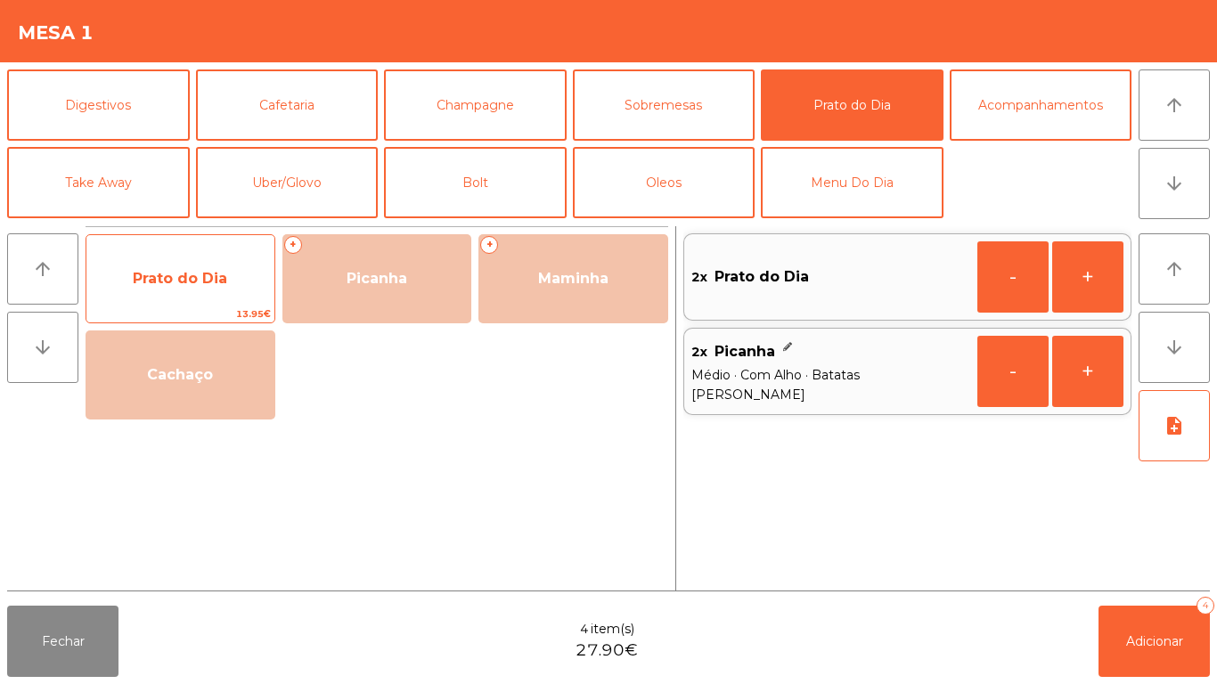
click at [175, 274] on span "Prato do Dia" at bounding box center [180, 278] width 94 height 17
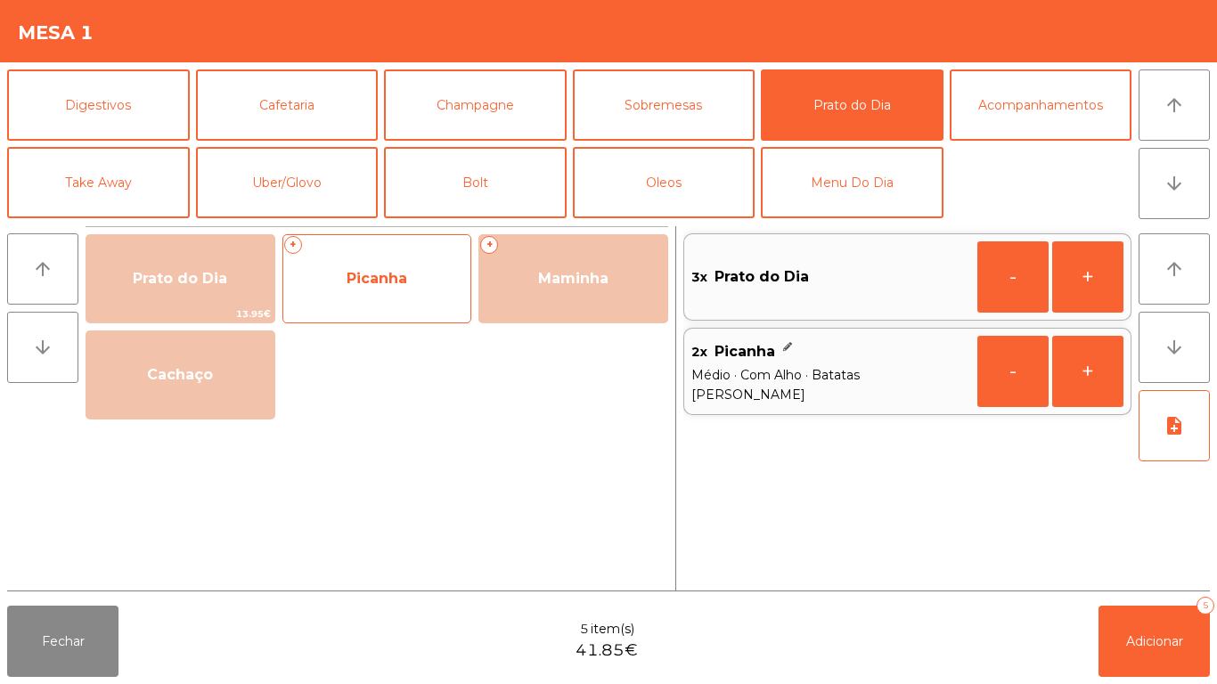
click at [398, 276] on span "Picanha" at bounding box center [376, 278] width 61 height 17
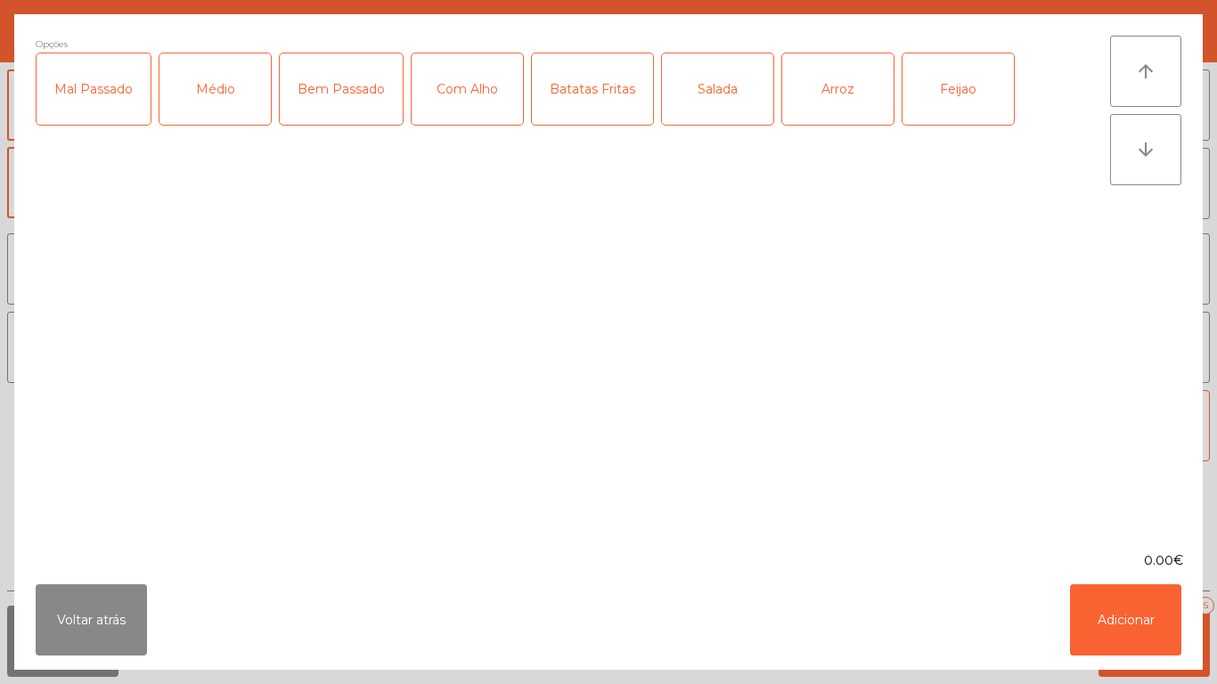
click at [221, 89] on div "Médio" at bounding box center [214, 88] width 111 height 71
click at [473, 91] on div "Com Alho" at bounding box center [466, 88] width 111 height 71
click at [575, 92] on div "Batatas Fritas" at bounding box center [592, 88] width 121 height 71
click at [718, 102] on div "Salada" at bounding box center [717, 88] width 111 height 71
click at [835, 85] on div "Arroz" at bounding box center [837, 88] width 111 height 71
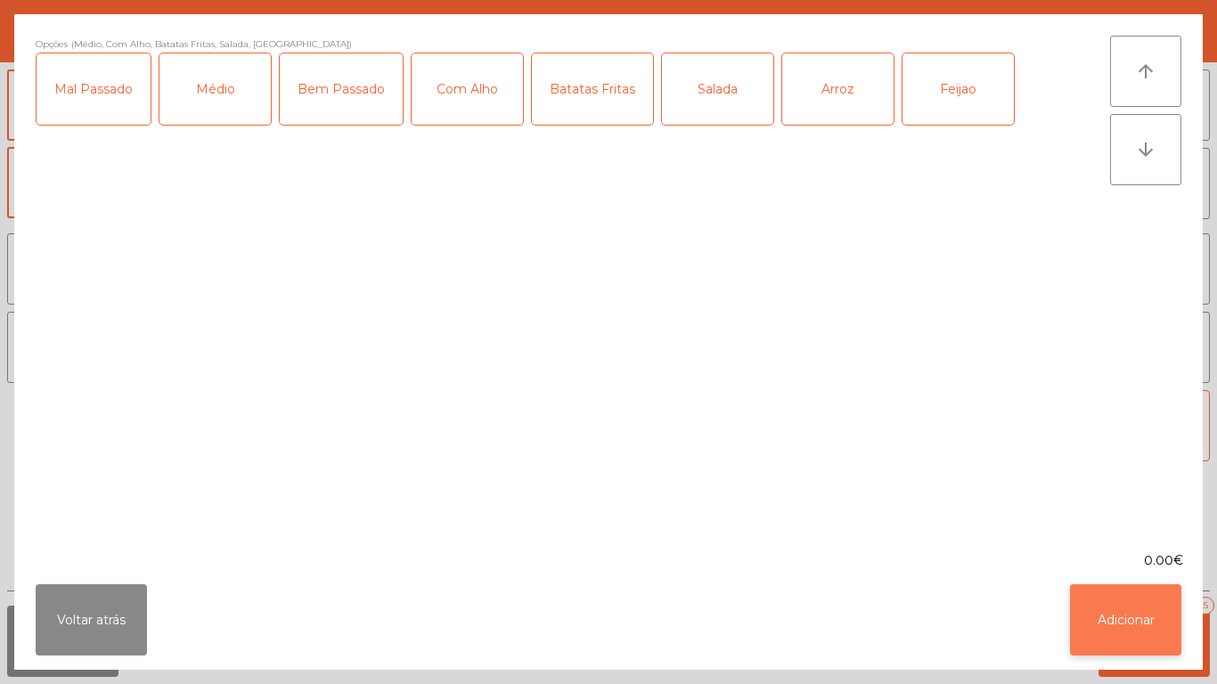
click at [1108, 614] on button "Adicionar" at bounding box center [1125, 619] width 111 height 71
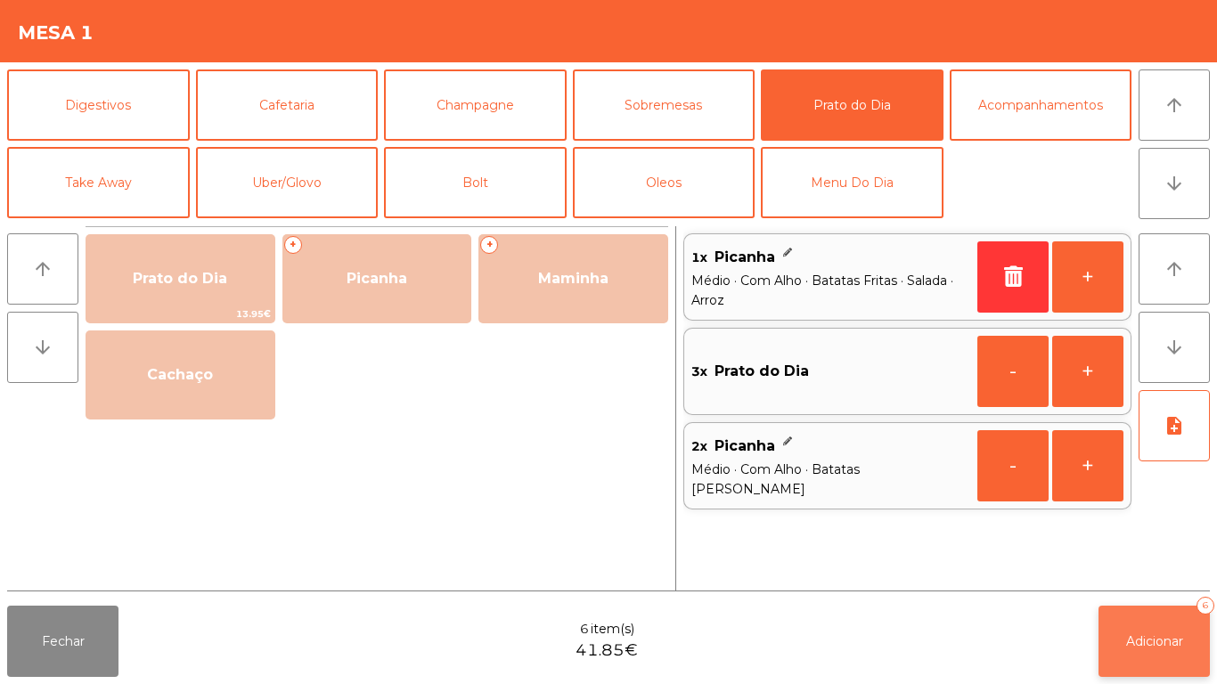
click at [1150, 638] on span "Adicionar" at bounding box center [1154, 641] width 57 height 16
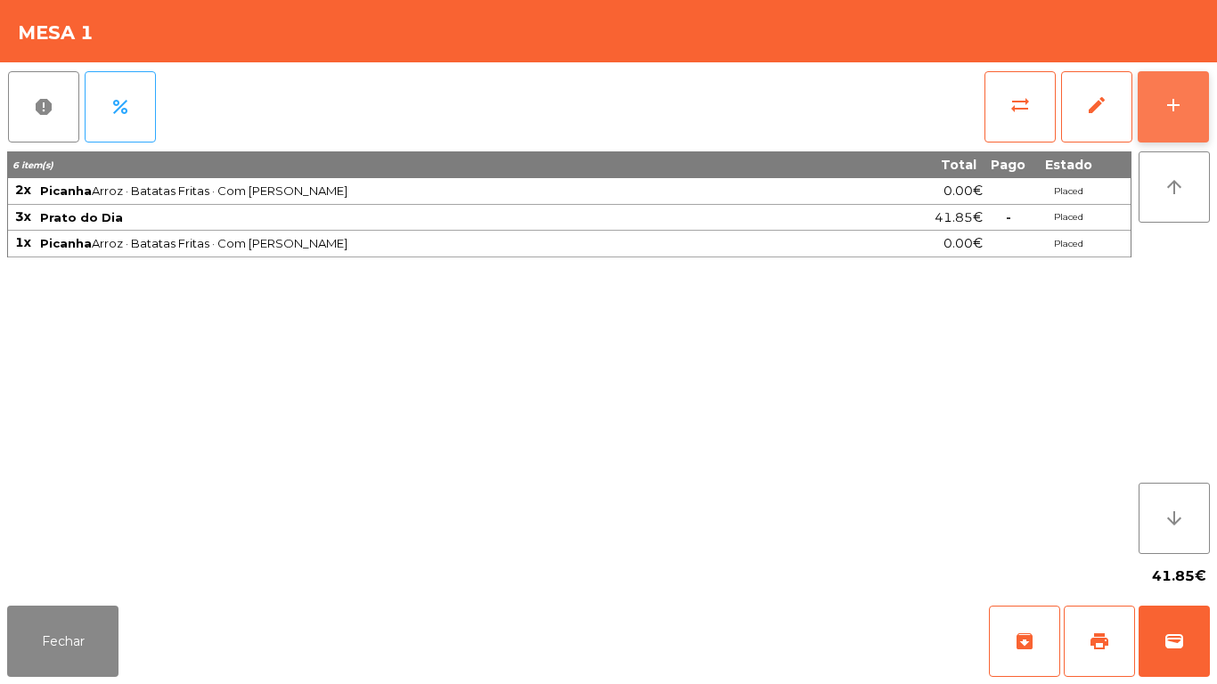
click at [1162, 110] on div "add" at bounding box center [1172, 104] width 21 height 21
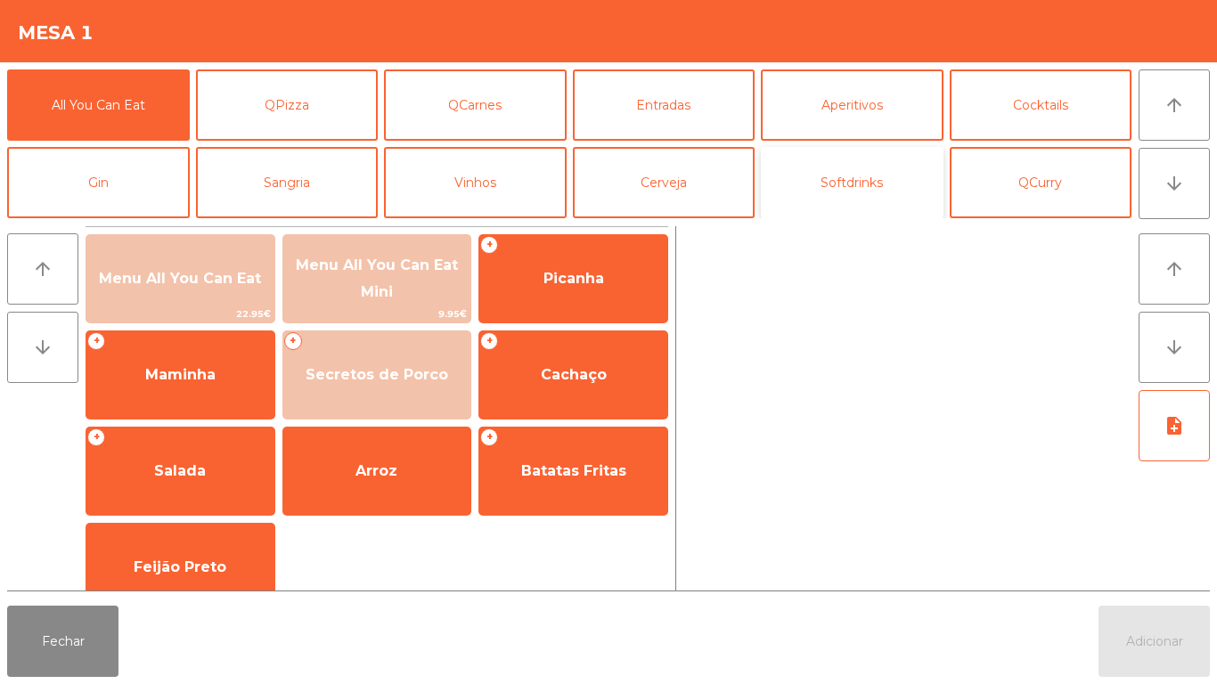
click at [854, 185] on button "Softdrinks" at bounding box center [852, 182] width 183 height 71
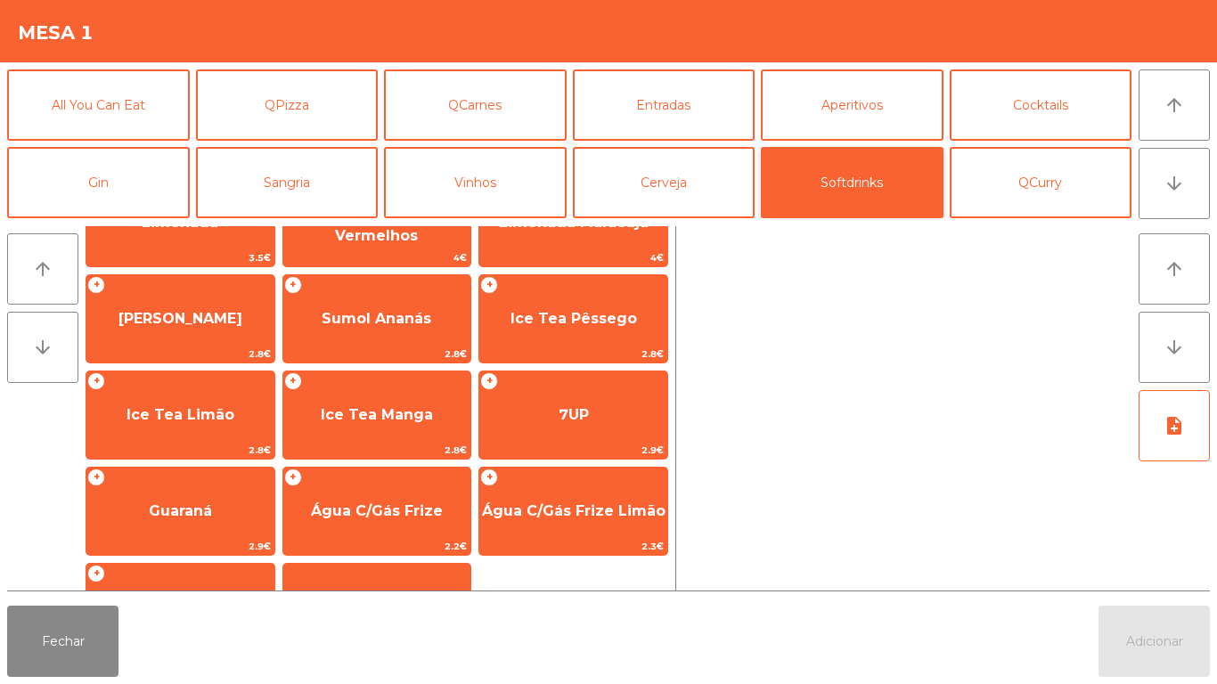
scroll to position [317, 0]
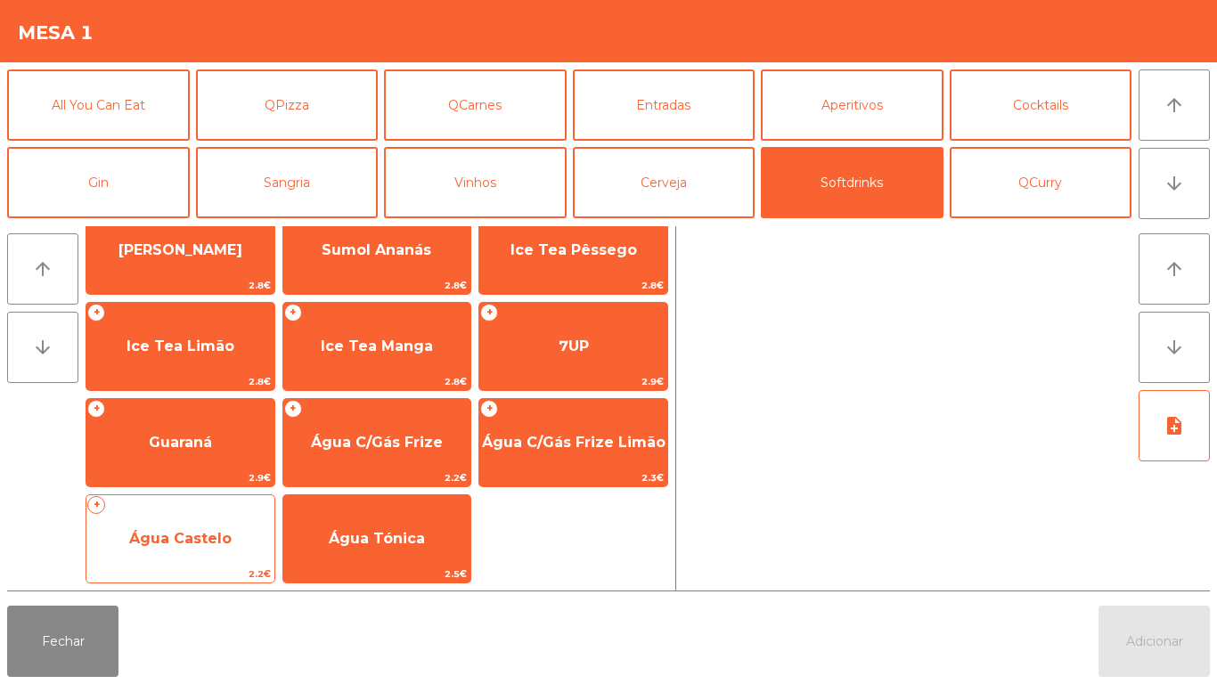
click at [181, 537] on span "Água Castelo" at bounding box center [180, 538] width 102 height 17
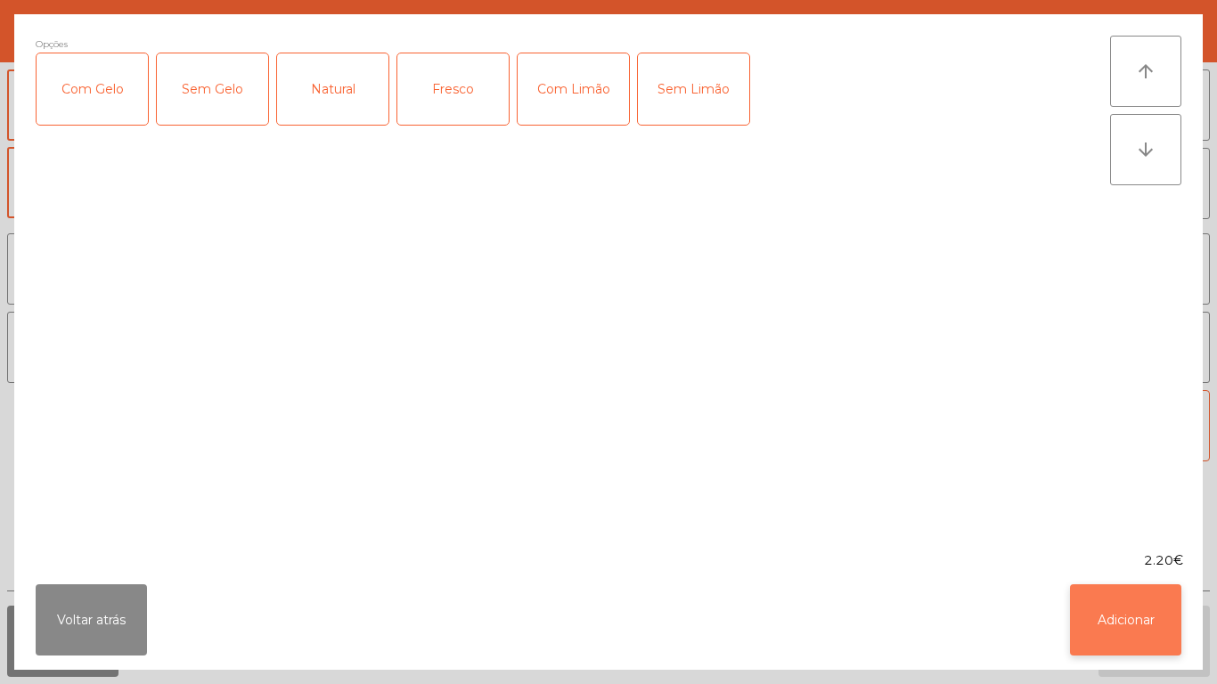
click at [1105, 619] on button "Adicionar" at bounding box center [1125, 619] width 111 height 71
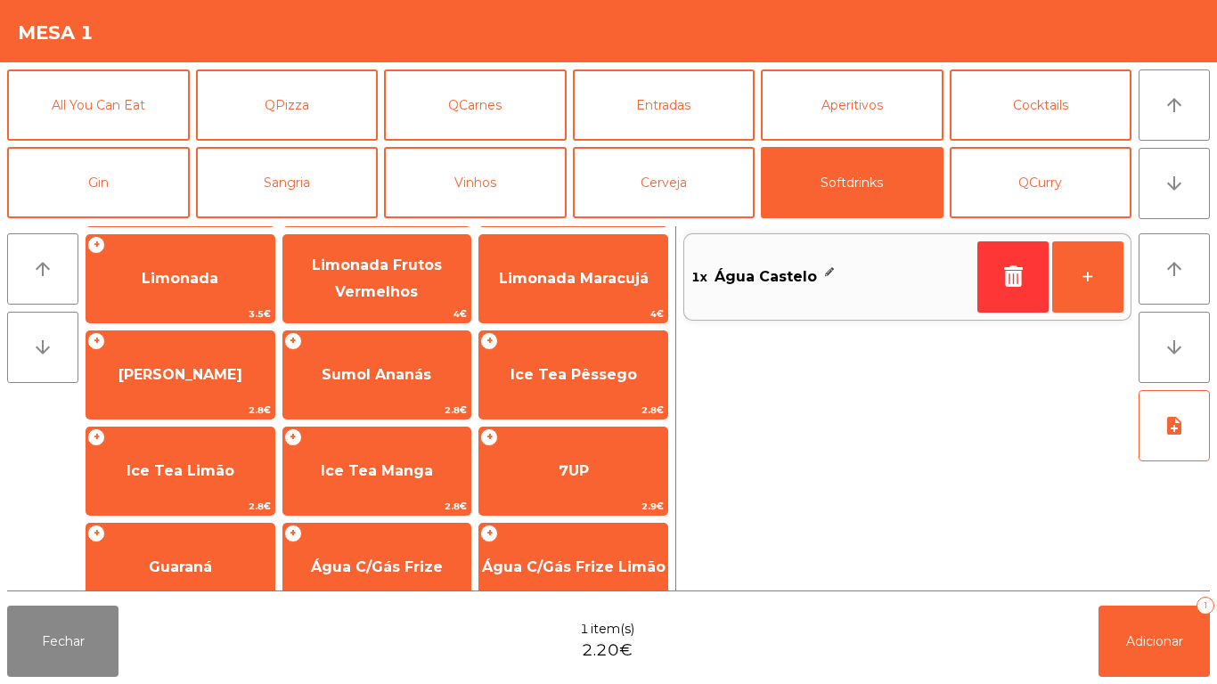
scroll to position [0, 0]
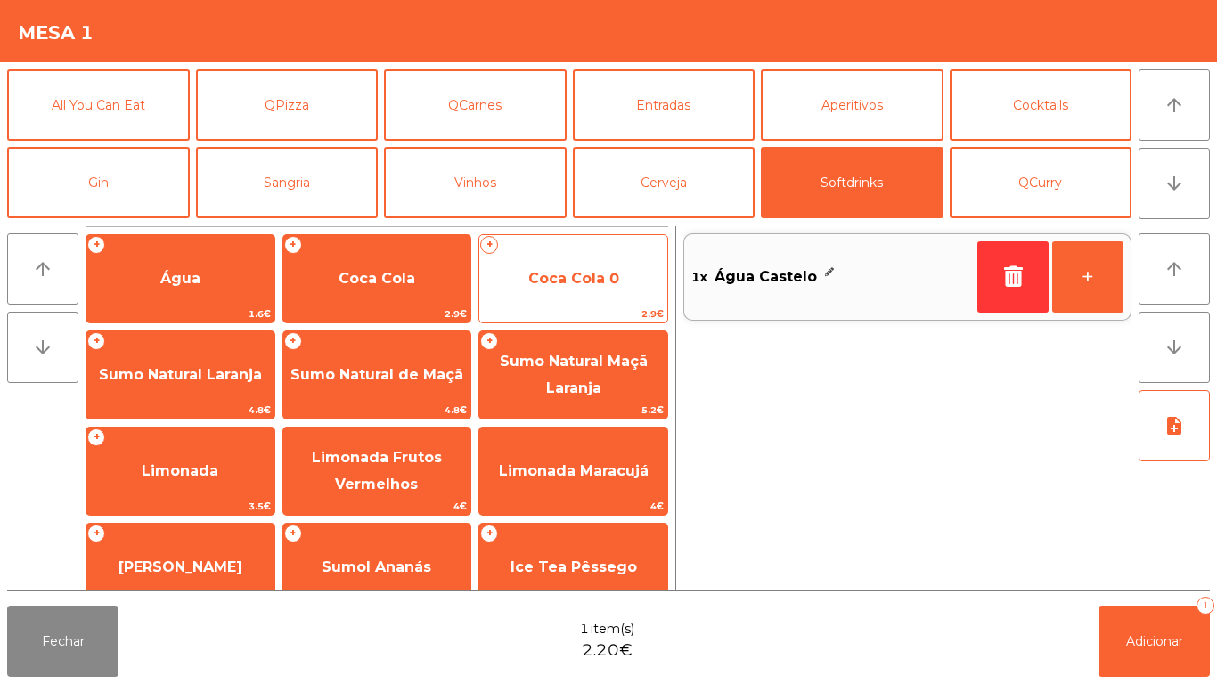
click at [577, 270] on span "Coca Cola 0" at bounding box center [573, 278] width 91 height 17
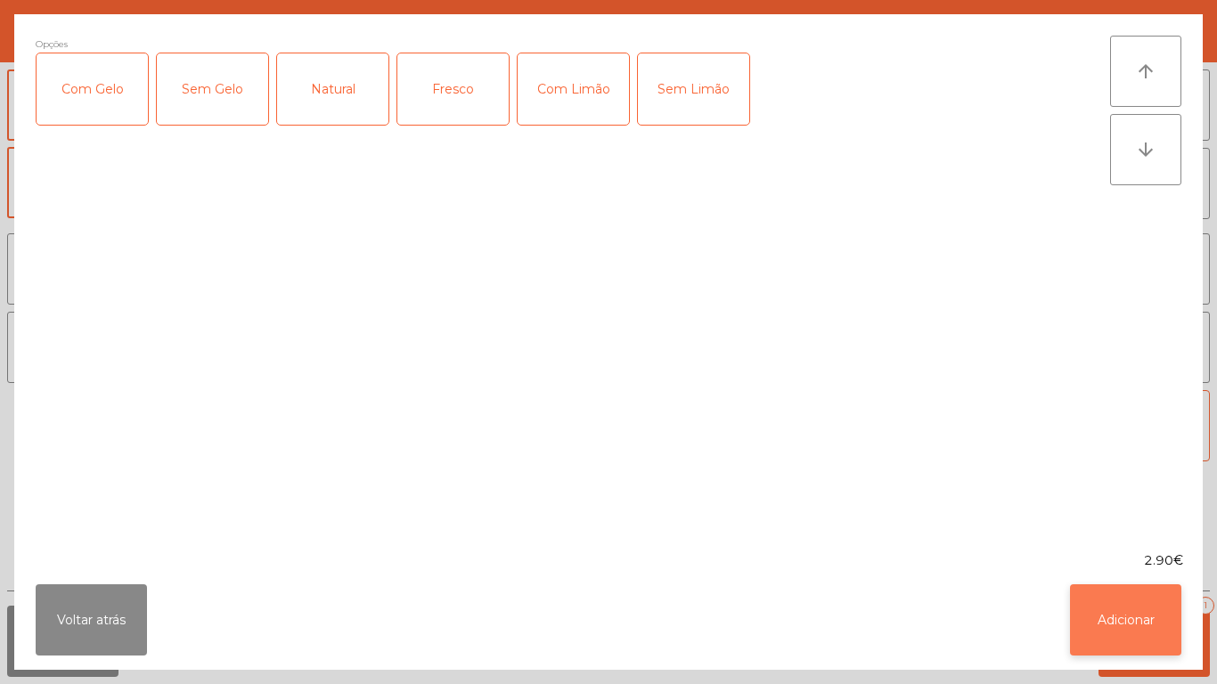
click at [1121, 609] on button "Adicionar" at bounding box center [1125, 619] width 111 height 71
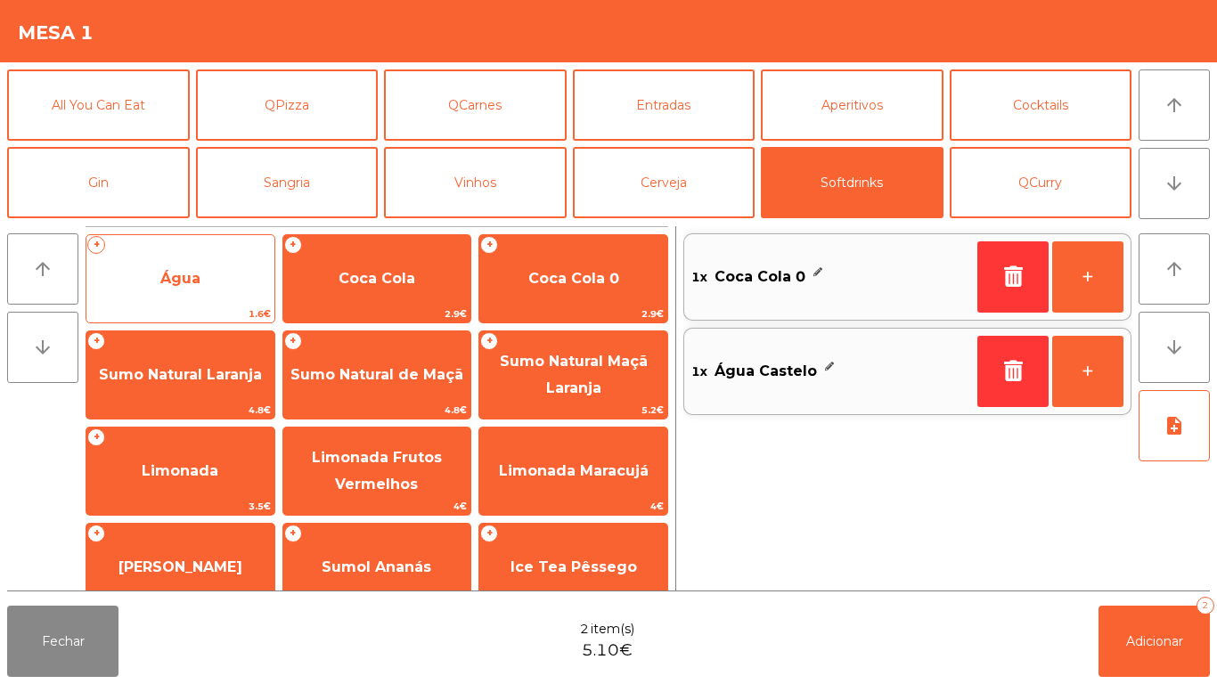
click at [199, 273] on span "Água" at bounding box center [180, 278] width 40 height 17
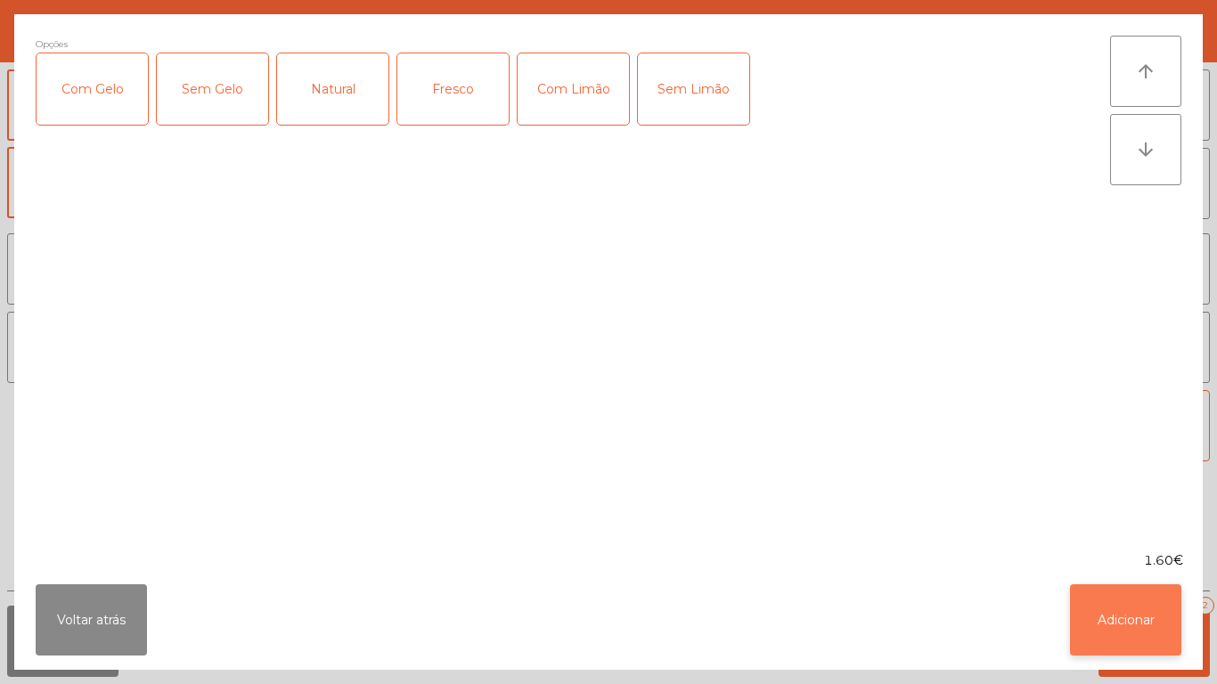
click at [1109, 613] on button "Adicionar" at bounding box center [1125, 619] width 111 height 71
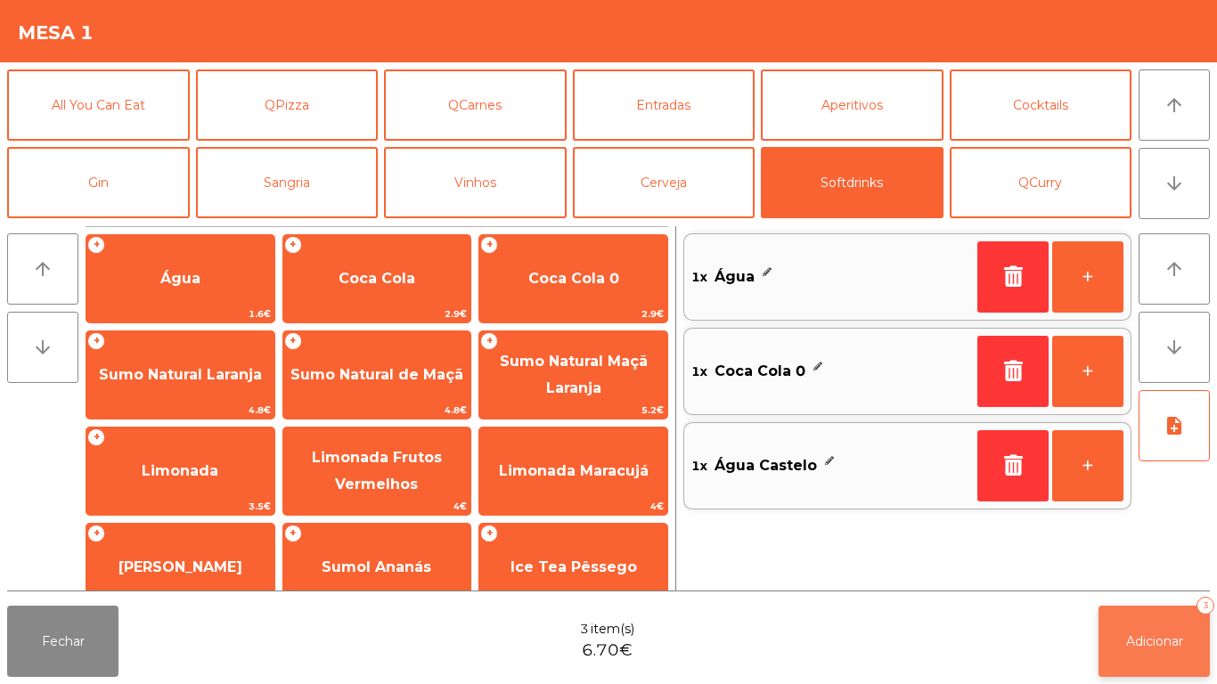
click at [1144, 633] on span "Adicionar" at bounding box center [1154, 641] width 57 height 16
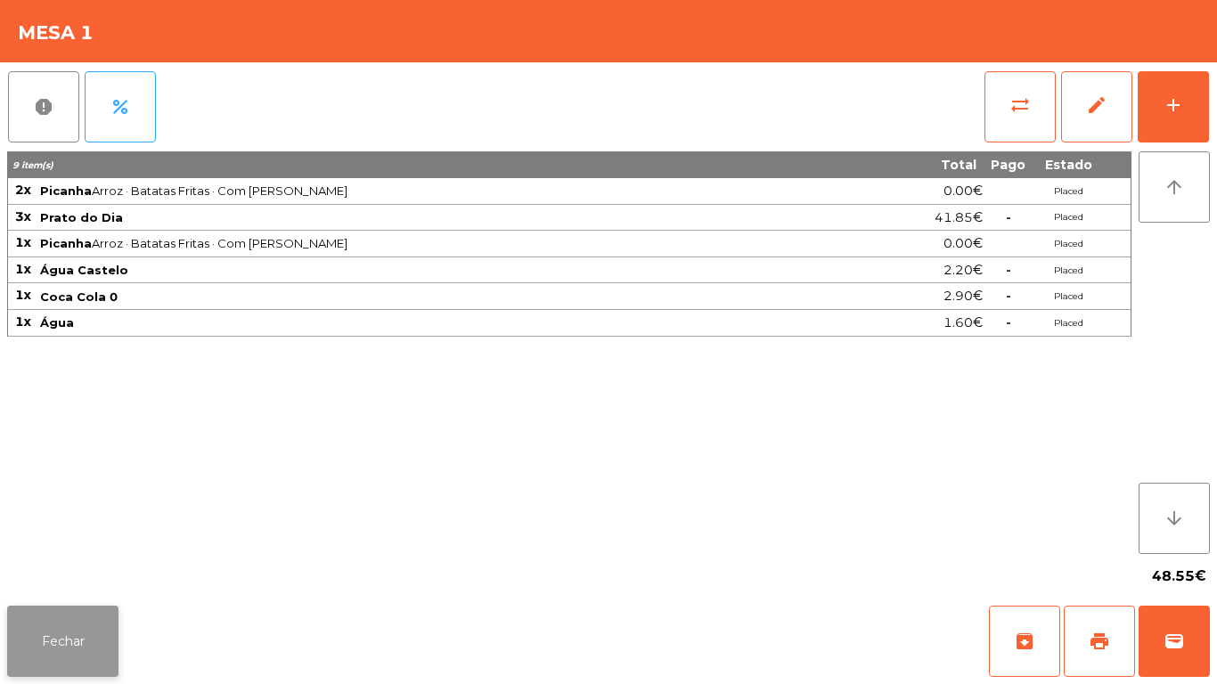
click at [74, 624] on button "Fechar" at bounding box center [62, 641] width 111 height 71
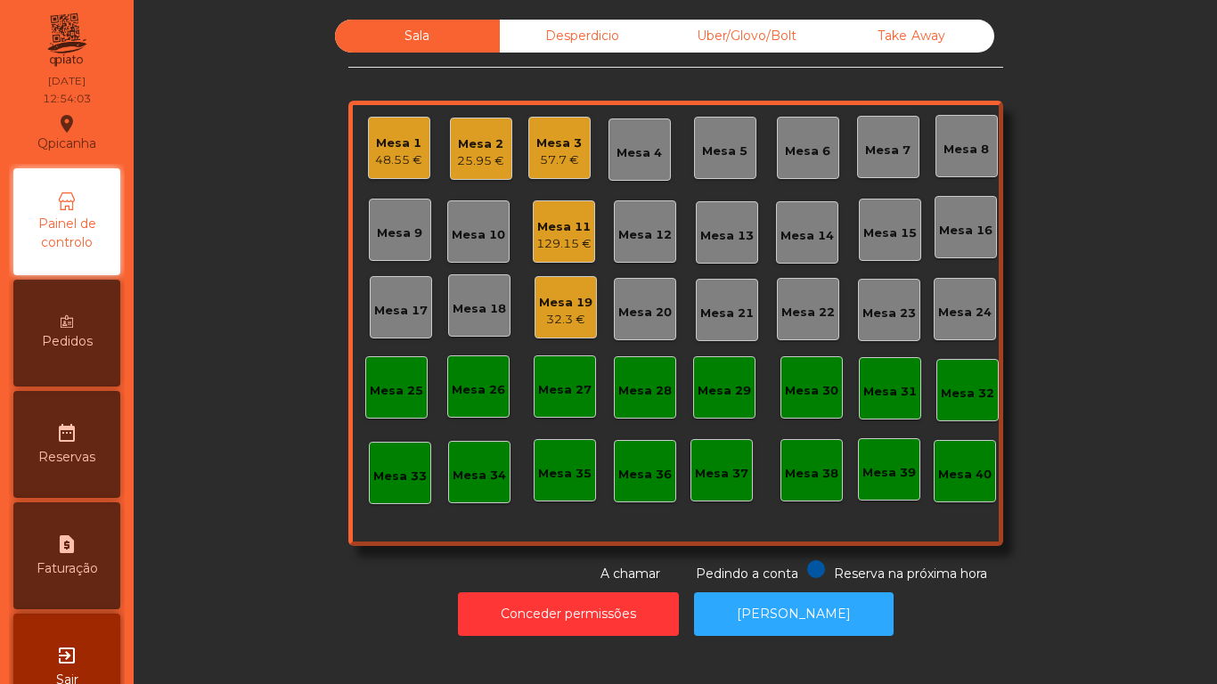
click at [562, 322] on div "32.3 €" at bounding box center [565, 320] width 53 height 18
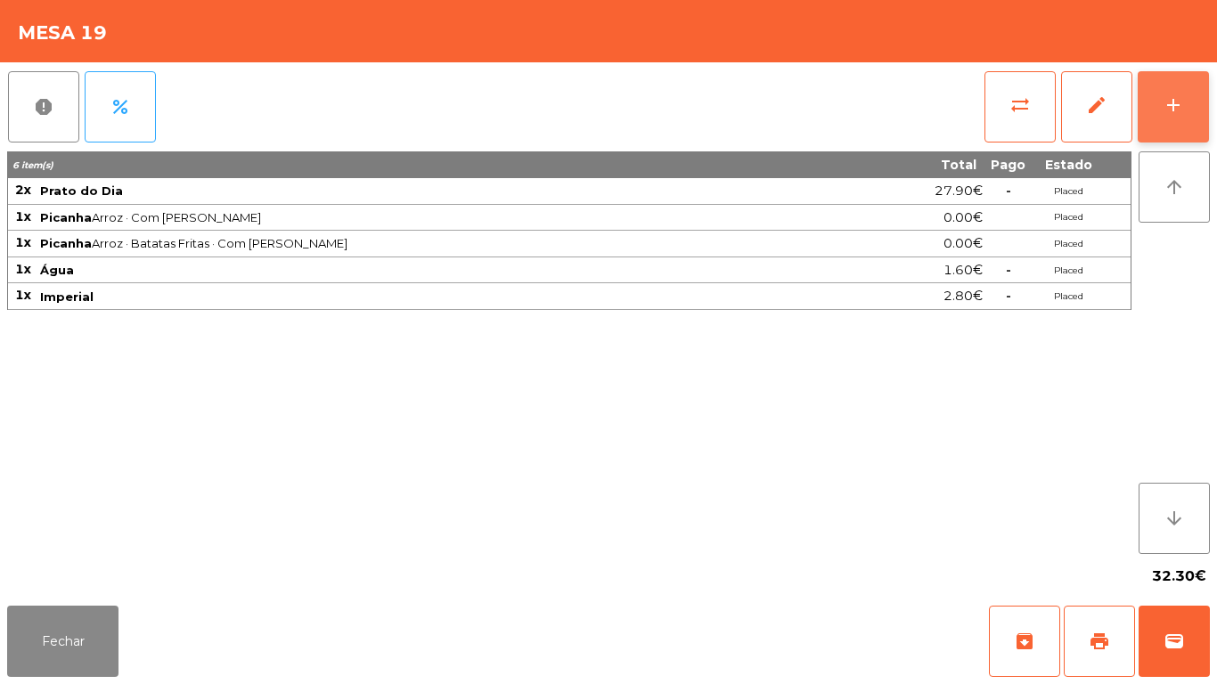
click at [1170, 117] on button "add" at bounding box center [1172, 106] width 71 height 71
click at [1165, 105] on div "add" at bounding box center [1172, 104] width 21 height 21
click at [1166, 102] on div "add" at bounding box center [1172, 104] width 21 height 21
click at [1169, 104] on div "add" at bounding box center [1172, 104] width 21 height 21
click at [76, 661] on button "Fechar" at bounding box center [62, 641] width 111 height 71
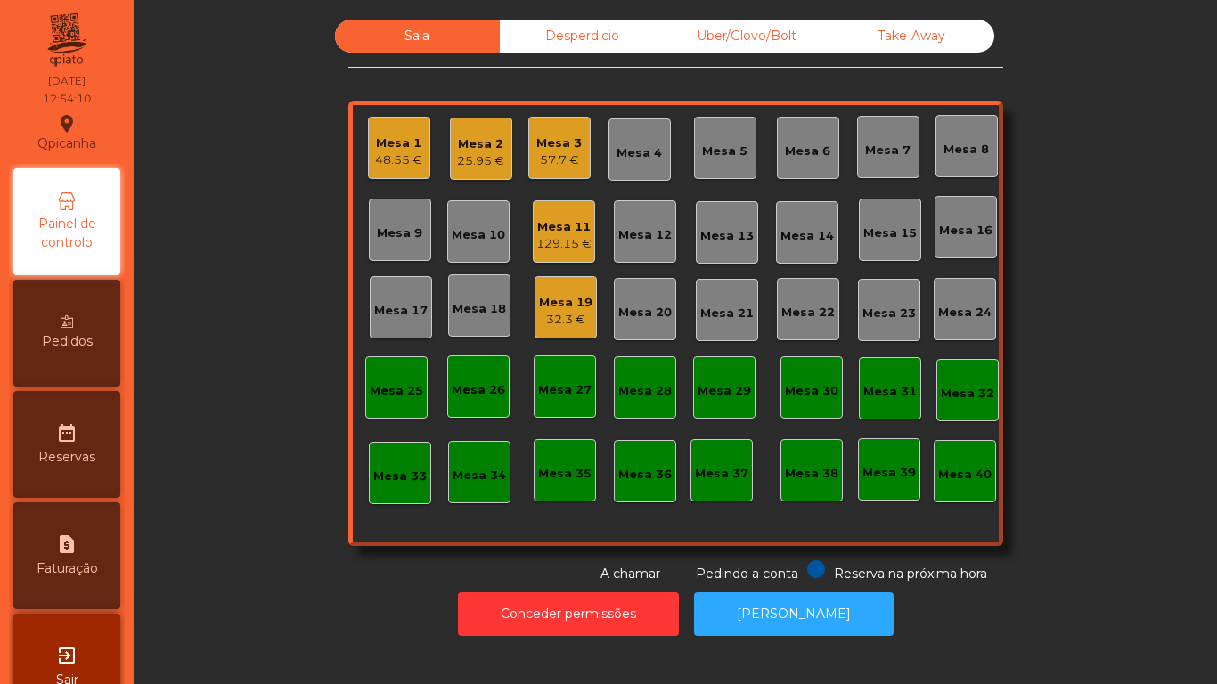
click at [574, 315] on div "32.3 €" at bounding box center [565, 320] width 53 height 18
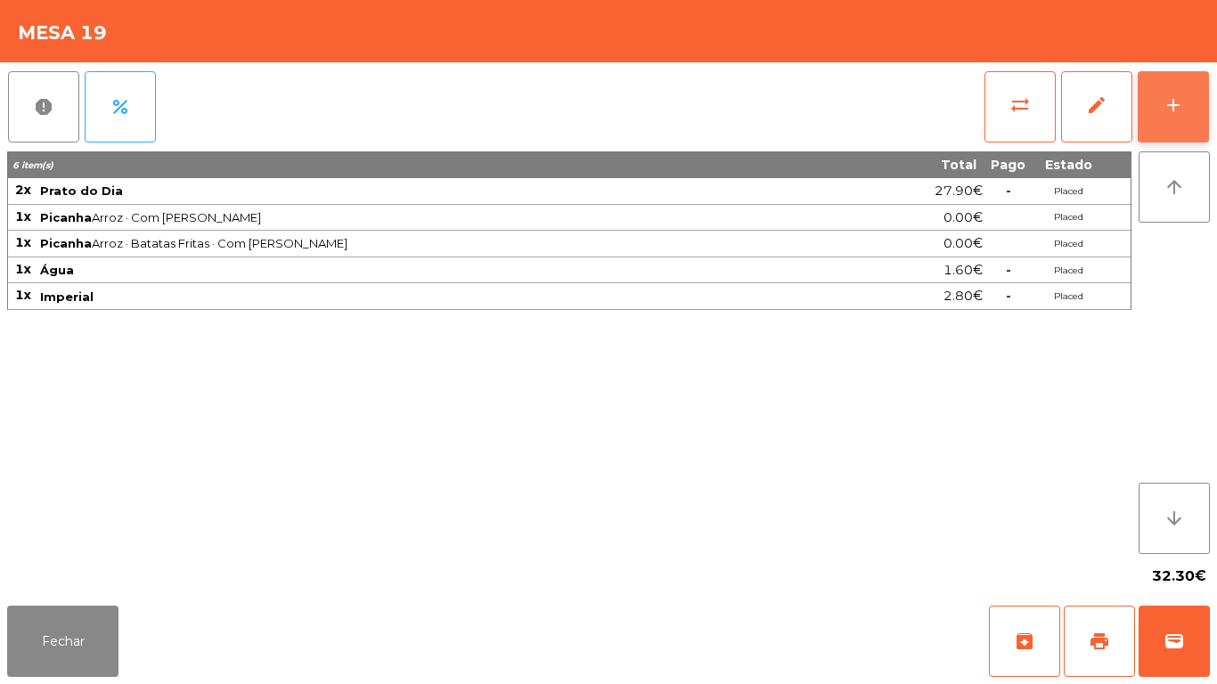
click at [1153, 107] on button "add" at bounding box center [1172, 106] width 71 height 71
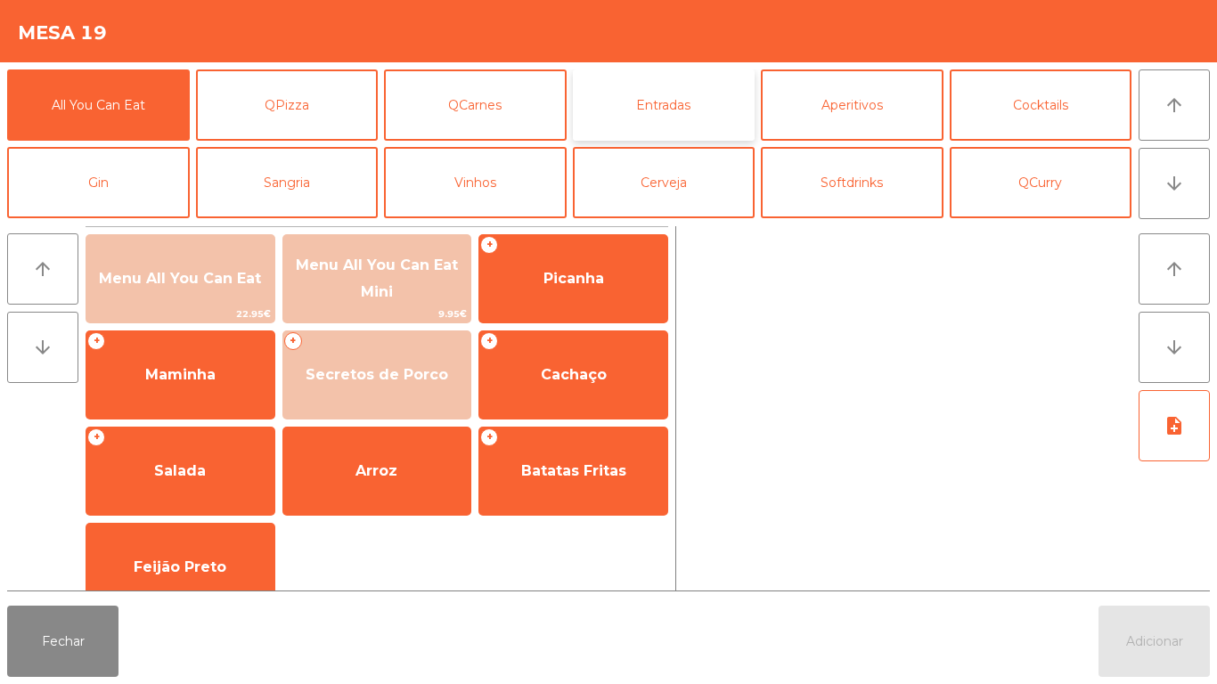
click at [655, 100] on button "Entradas" at bounding box center [664, 104] width 183 height 71
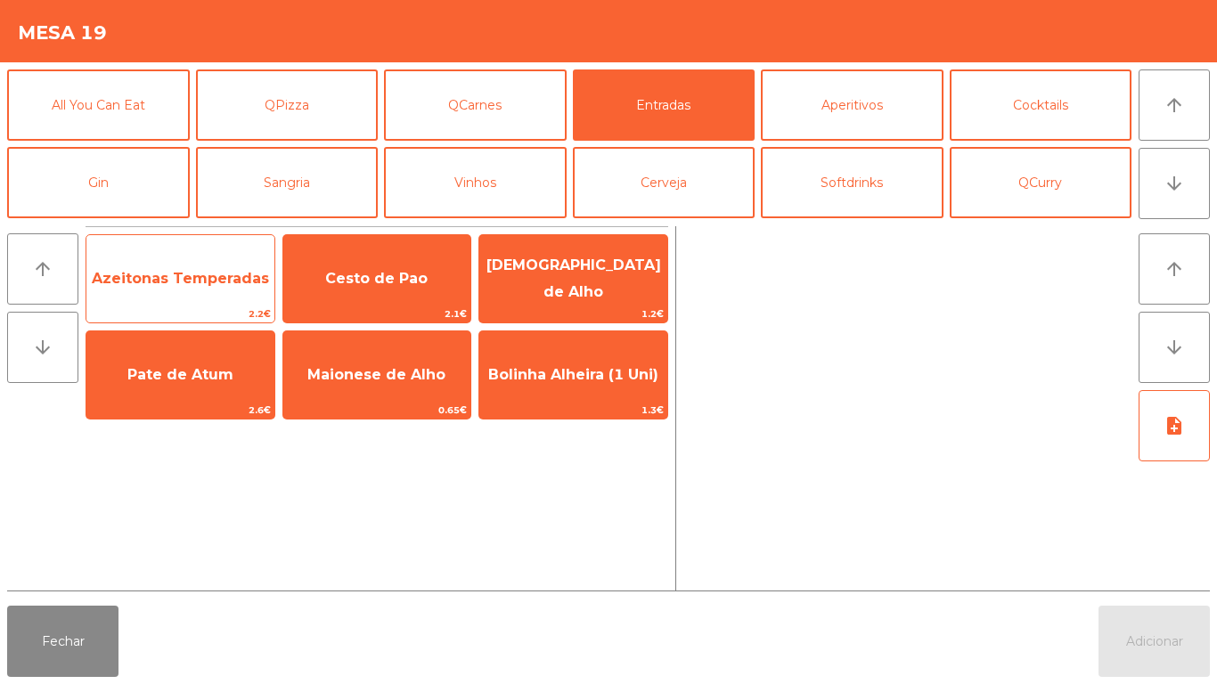
click at [208, 287] on span "Azeitonas Temperadas" at bounding box center [180, 279] width 188 height 48
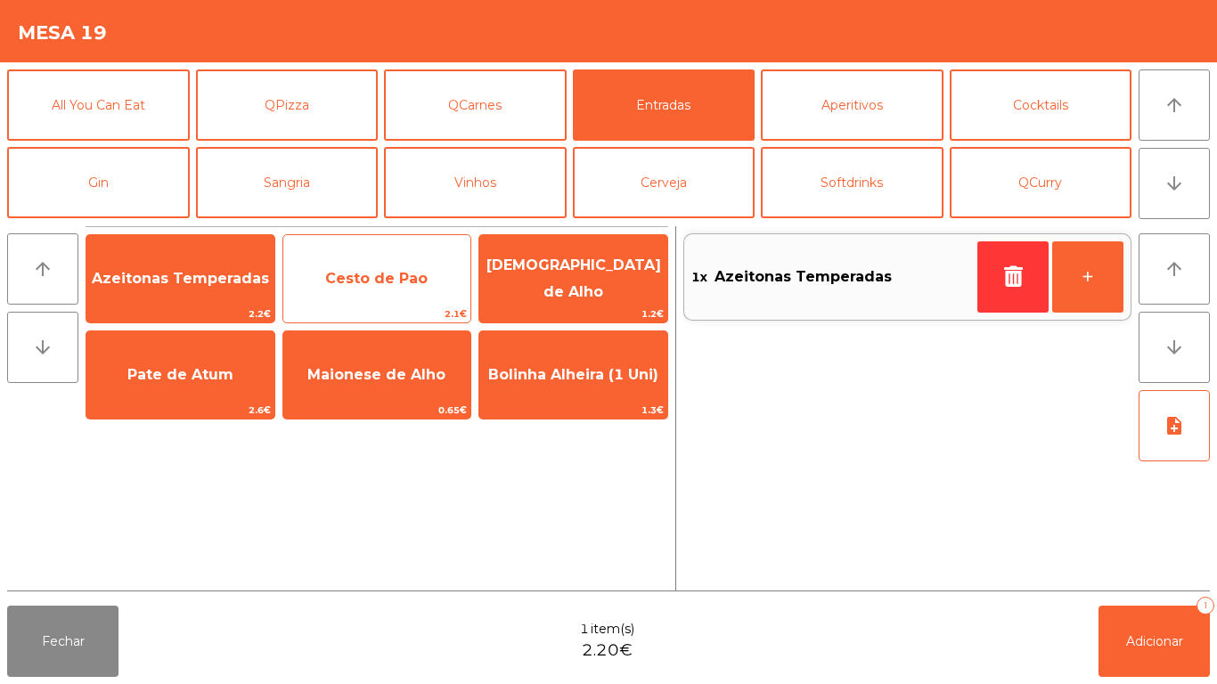
click at [393, 282] on span "Cesto de Pao" at bounding box center [376, 278] width 102 height 17
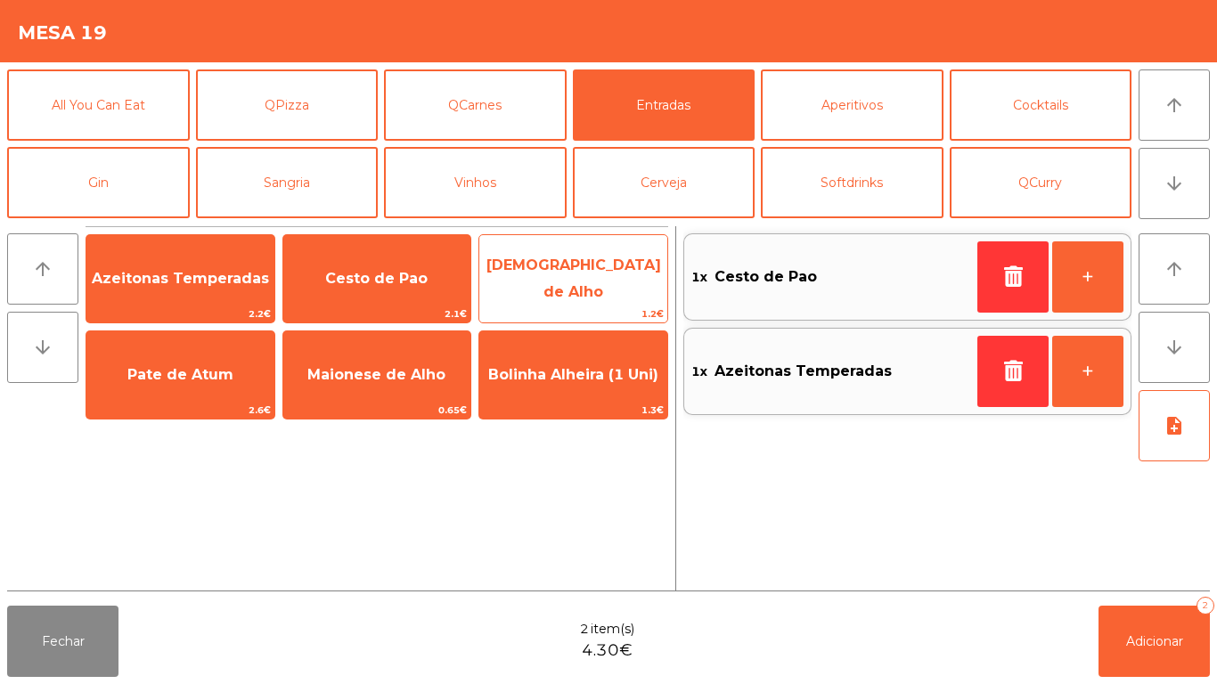
click at [573, 277] on span "[DEMOGRAPHIC_DATA] de Alho" at bounding box center [573, 279] width 175 height 44
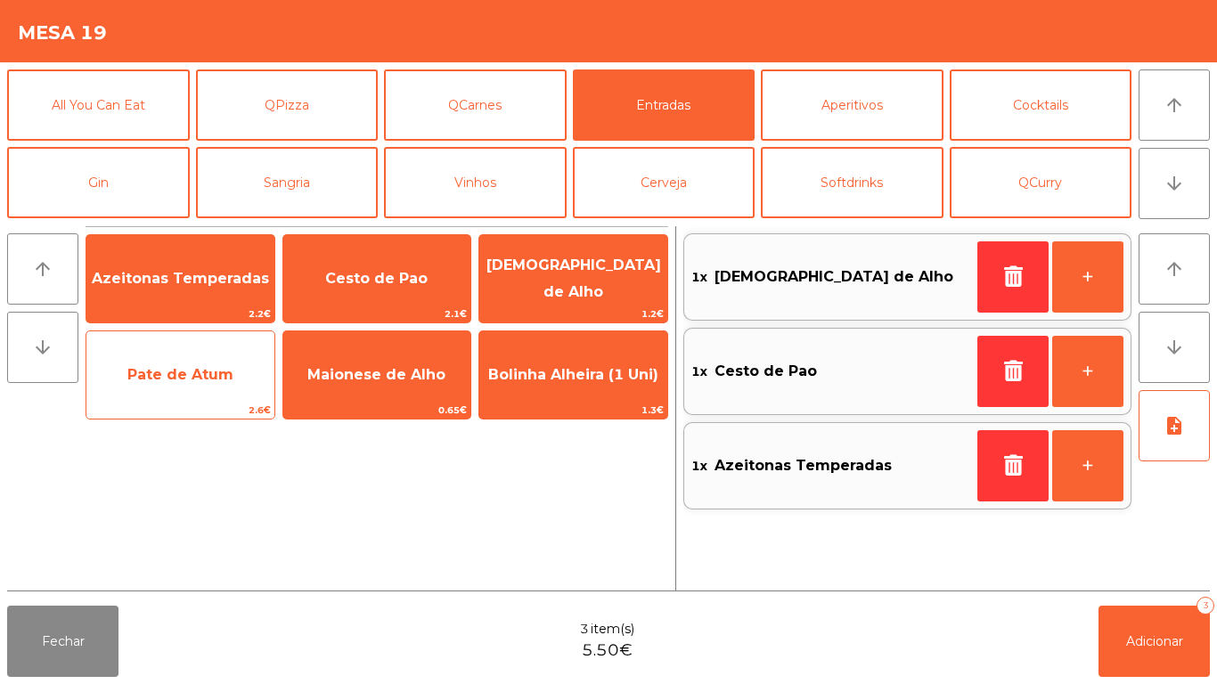
click at [195, 382] on span "Pate de Atum" at bounding box center [180, 374] width 106 height 17
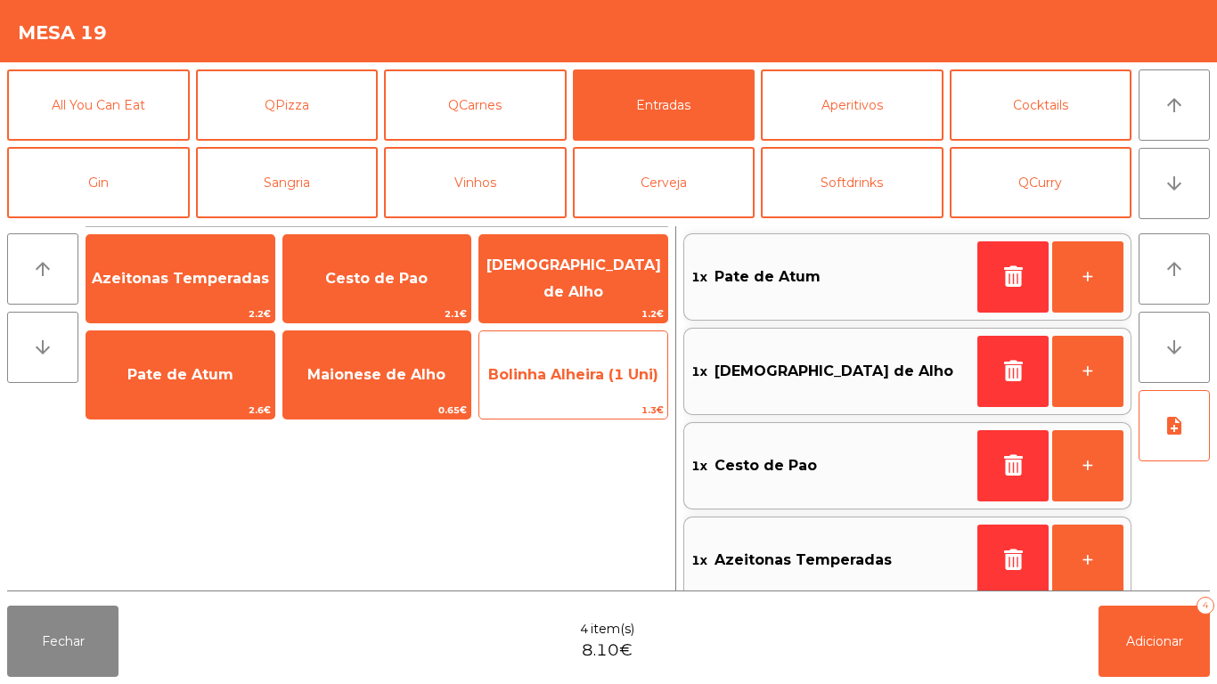
click at [561, 380] on span "Bolinha Alheira (1 Uni)" at bounding box center [573, 374] width 170 height 17
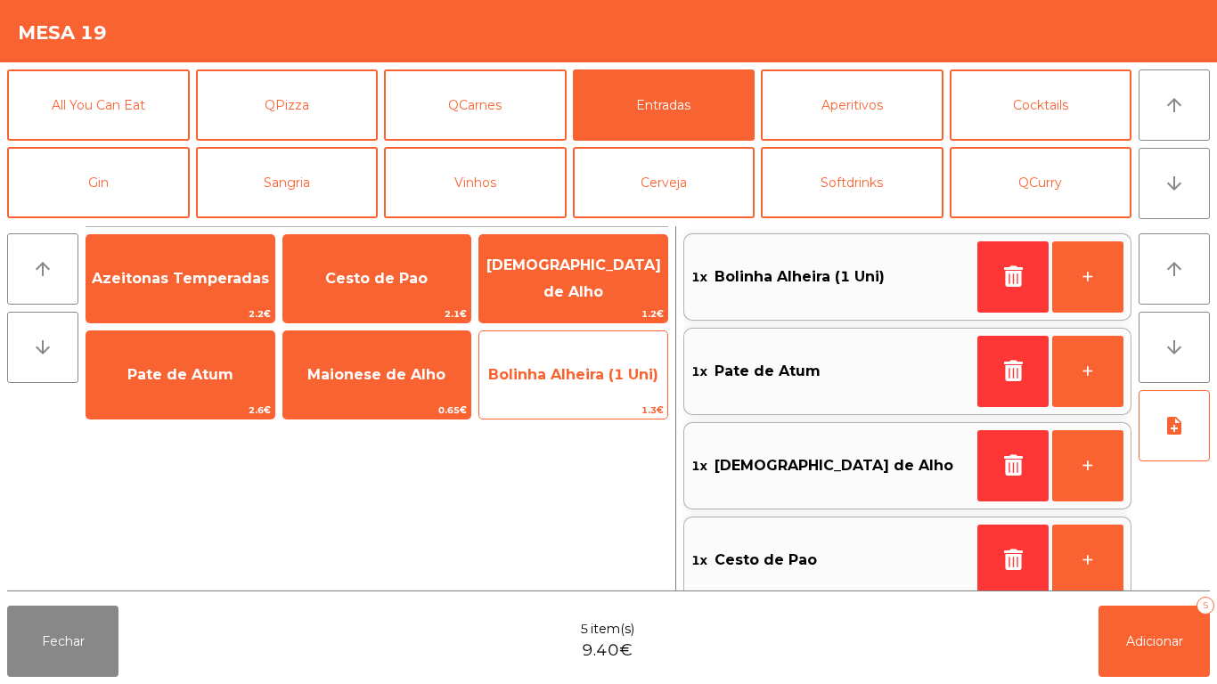
scroll to position [7, 0]
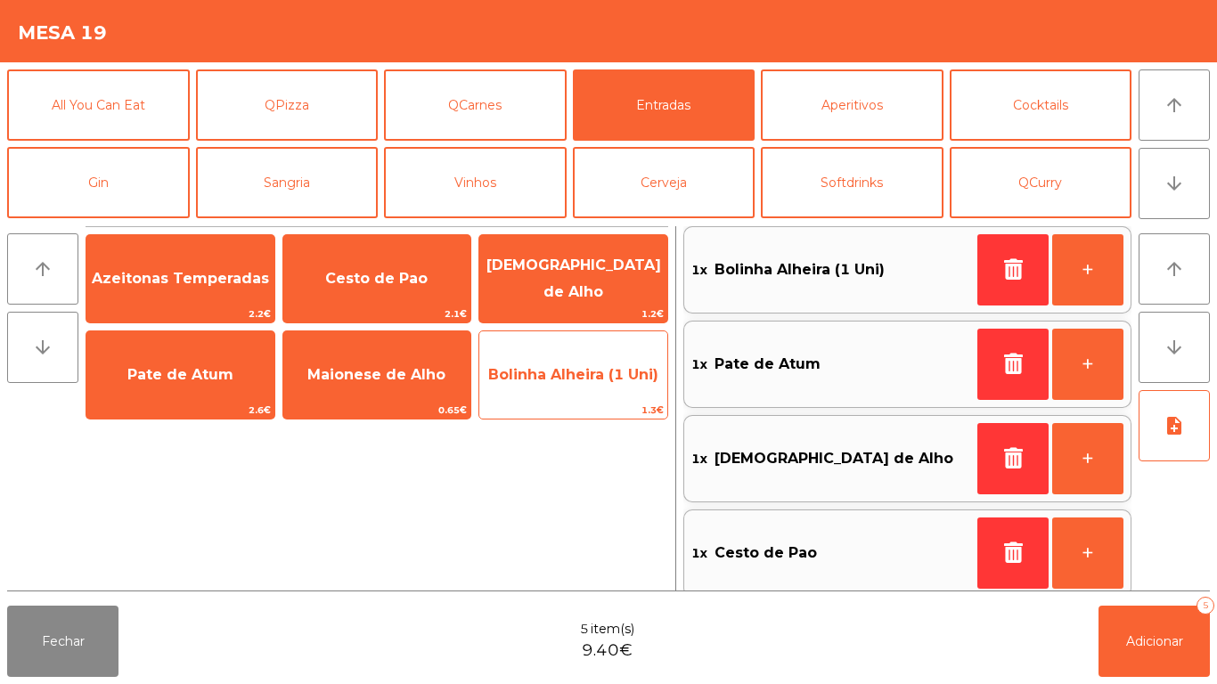
click at [550, 373] on span "Bolinha Alheira (1 Uni)" at bounding box center [573, 374] width 170 height 17
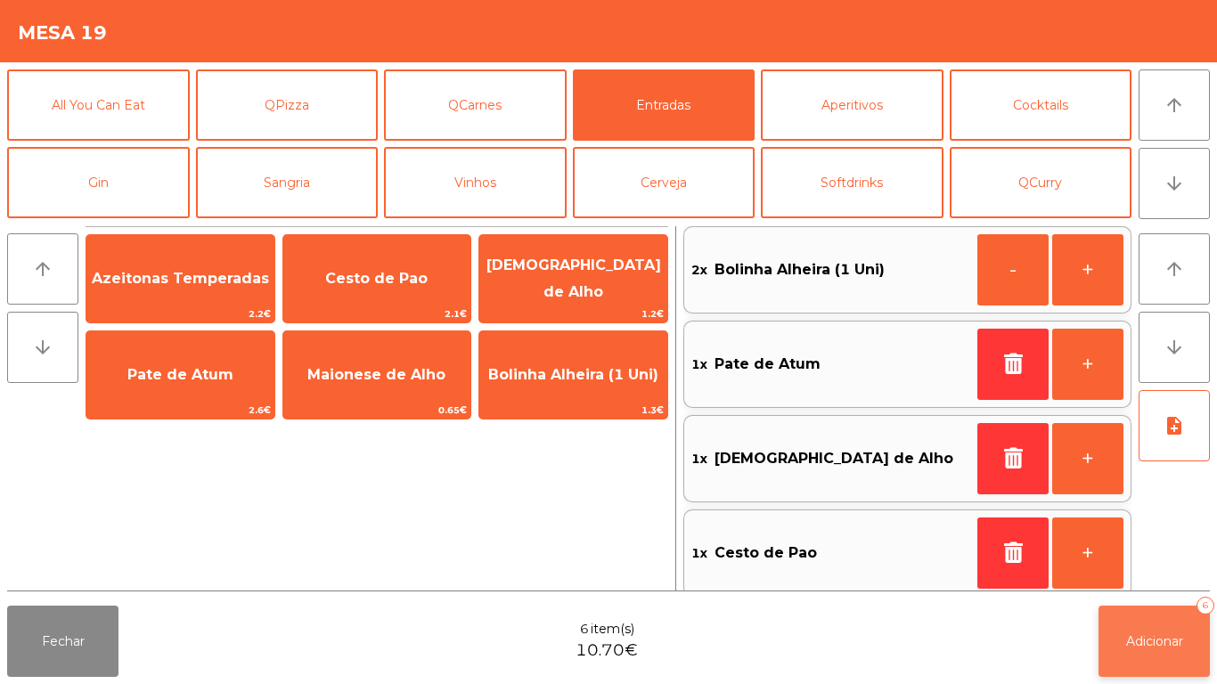
click at [1153, 627] on button "Adicionar 6" at bounding box center [1153, 641] width 111 height 71
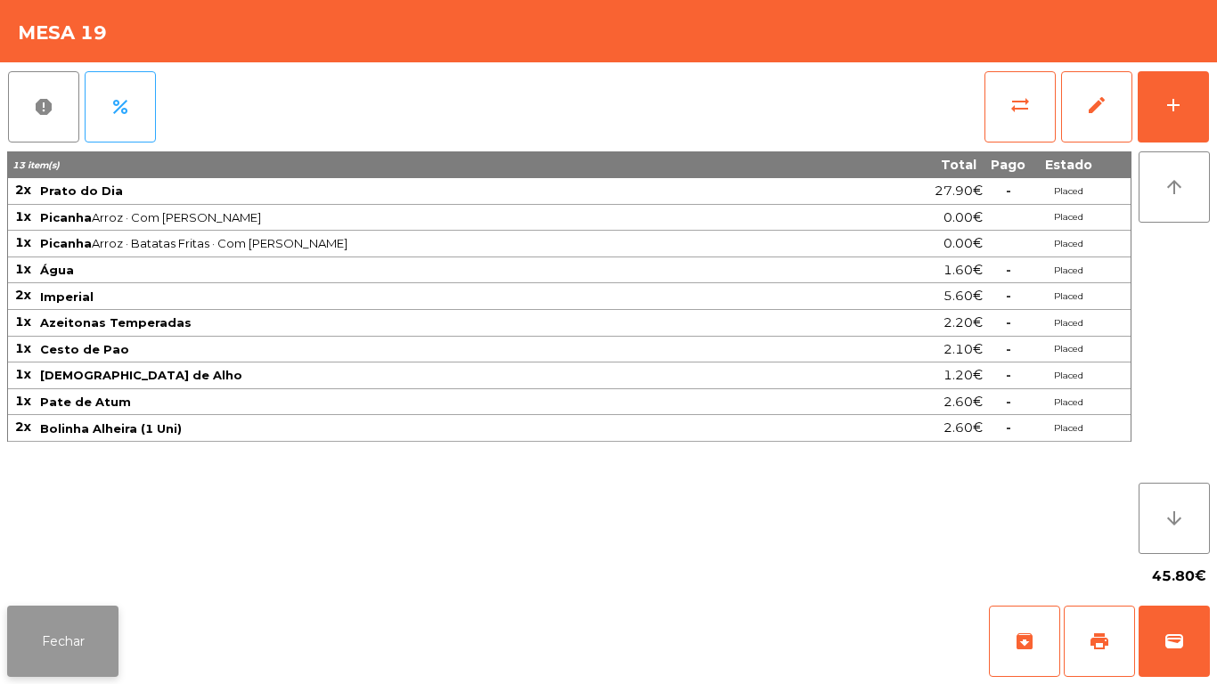
click at [63, 648] on button "Fechar" at bounding box center [62, 641] width 111 height 71
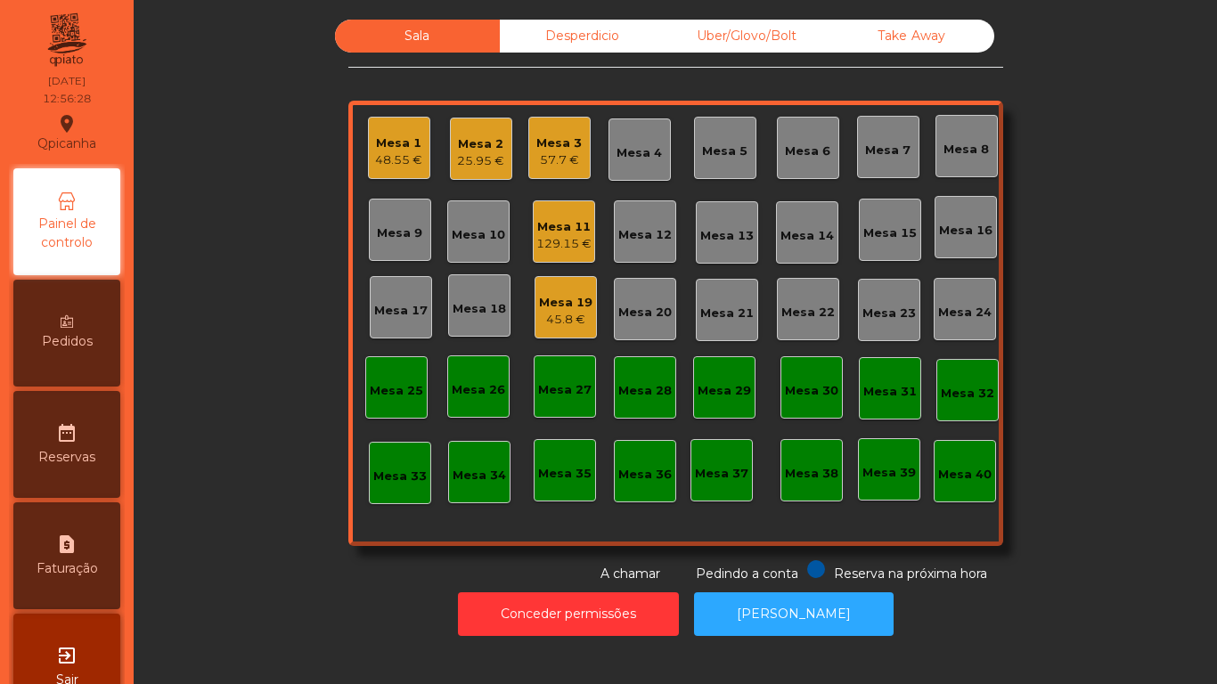
click at [562, 254] on div "Mesa 11 129.15 €" at bounding box center [564, 231] width 62 height 62
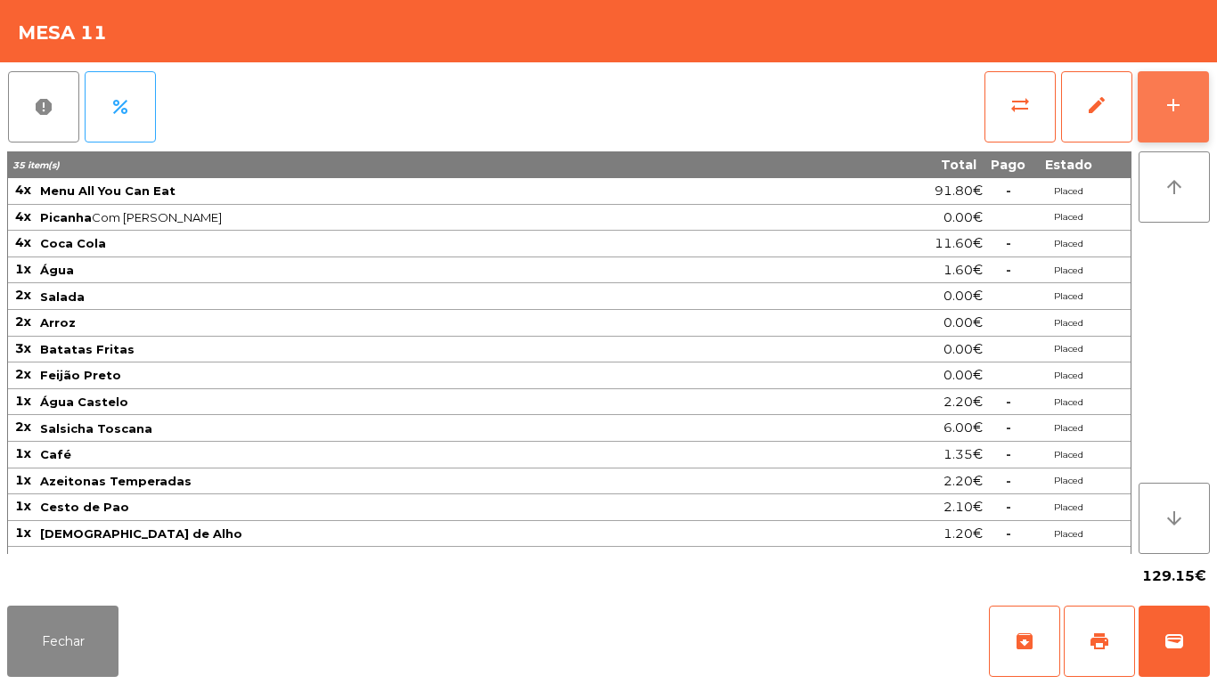
click at [1166, 103] on div "add" at bounding box center [1172, 104] width 21 height 21
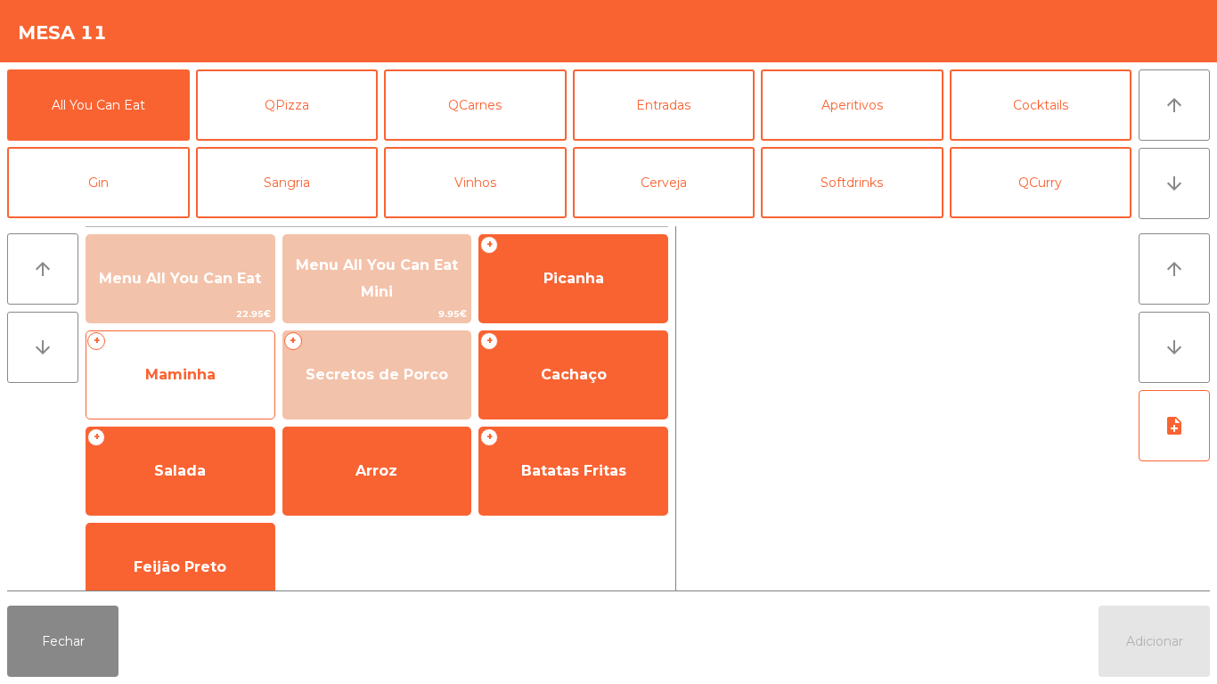
click at [220, 387] on span "Maminha" at bounding box center [180, 375] width 188 height 48
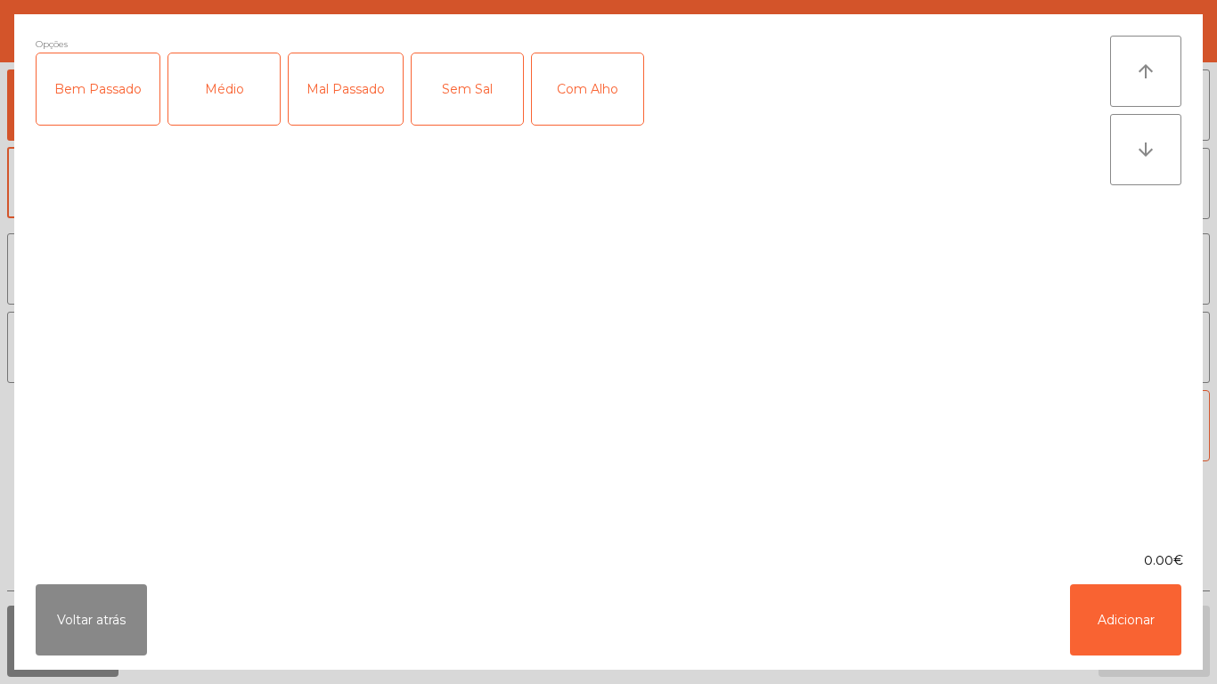
click at [239, 119] on div "Médio" at bounding box center [223, 88] width 111 height 71
click at [584, 103] on div "Com Alho" at bounding box center [587, 88] width 111 height 71
click at [1104, 619] on button "Adicionar" at bounding box center [1125, 619] width 111 height 71
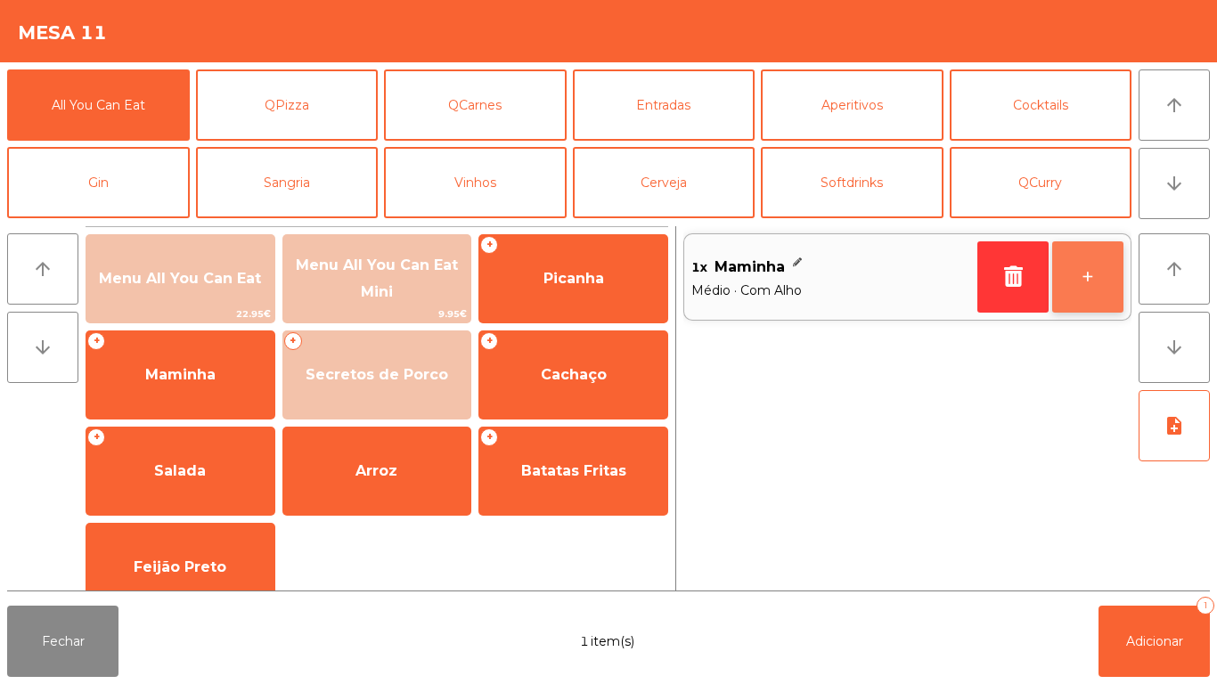
click at [1081, 272] on button "+" at bounding box center [1087, 276] width 71 height 71
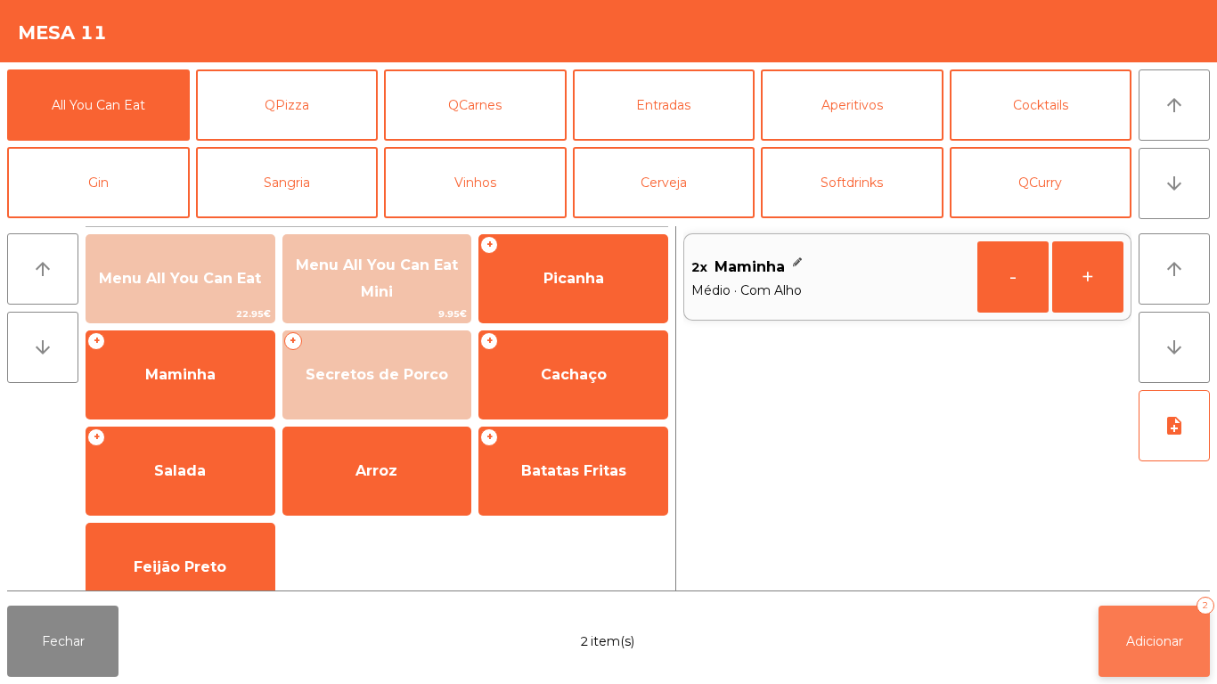
click at [1148, 636] on span "Adicionar" at bounding box center [1154, 641] width 57 height 16
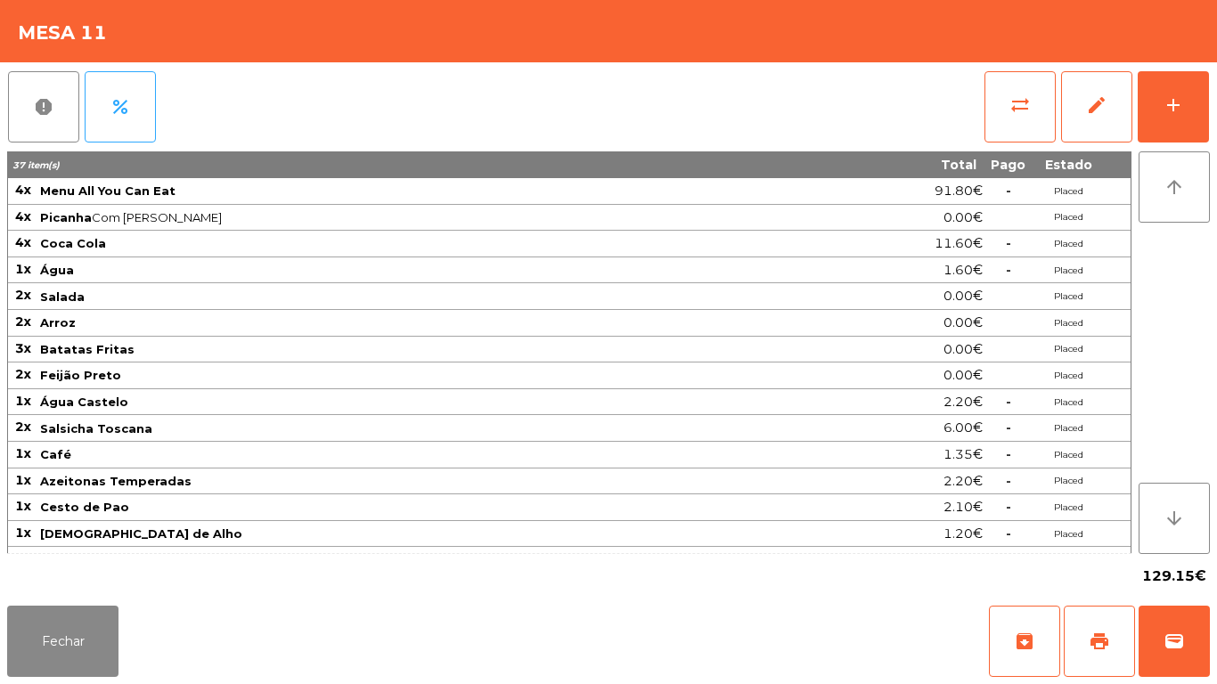
click at [85, 683] on div "Fechar archive print wallet" at bounding box center [608, 642] width 1217 height 86
click at [78, 625] on button "Fechar" at bounding box center [62, 641] width 111 height 71
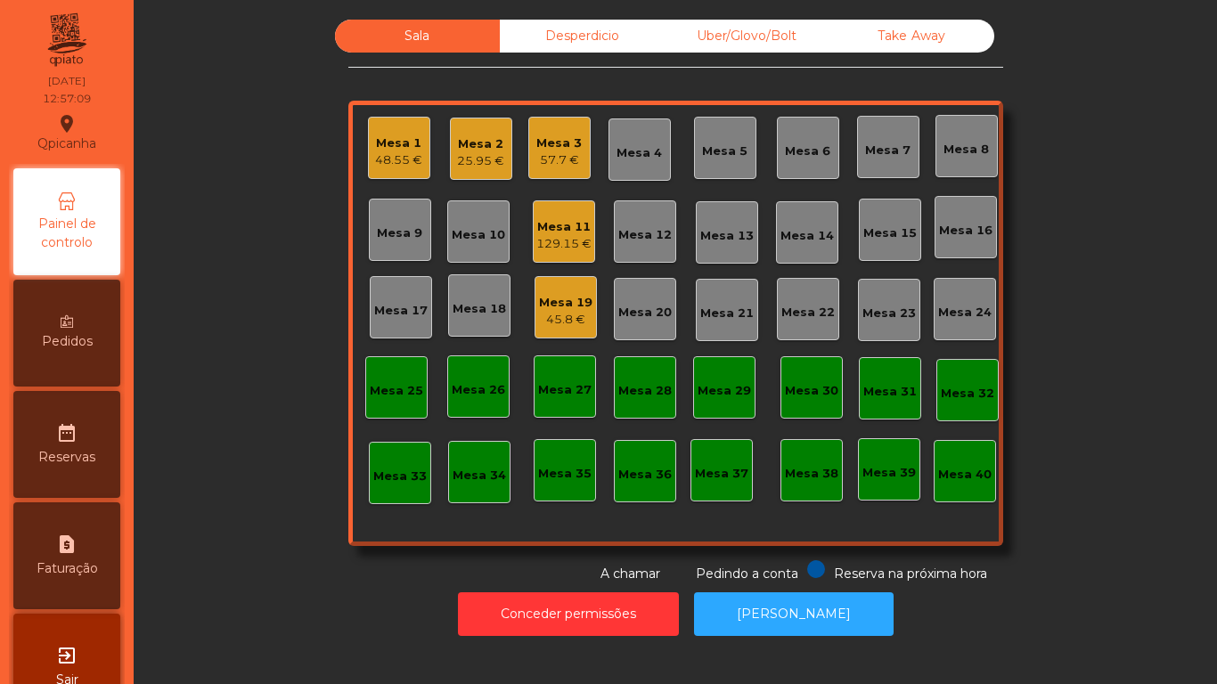
click at [563, 150] on div "Mesa 3" at bounding box center [558, 143] width 45 height 18
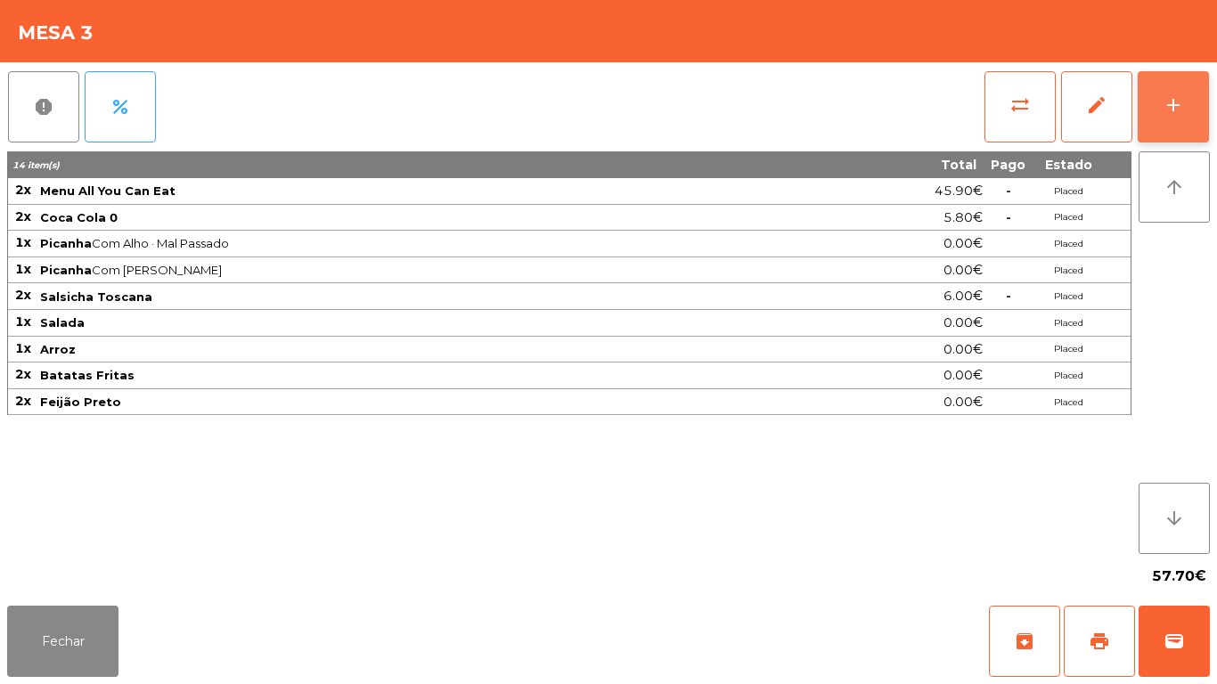
click at [1175, 96] on div "add" at bounding box center [1172, 104] width 21 height 21
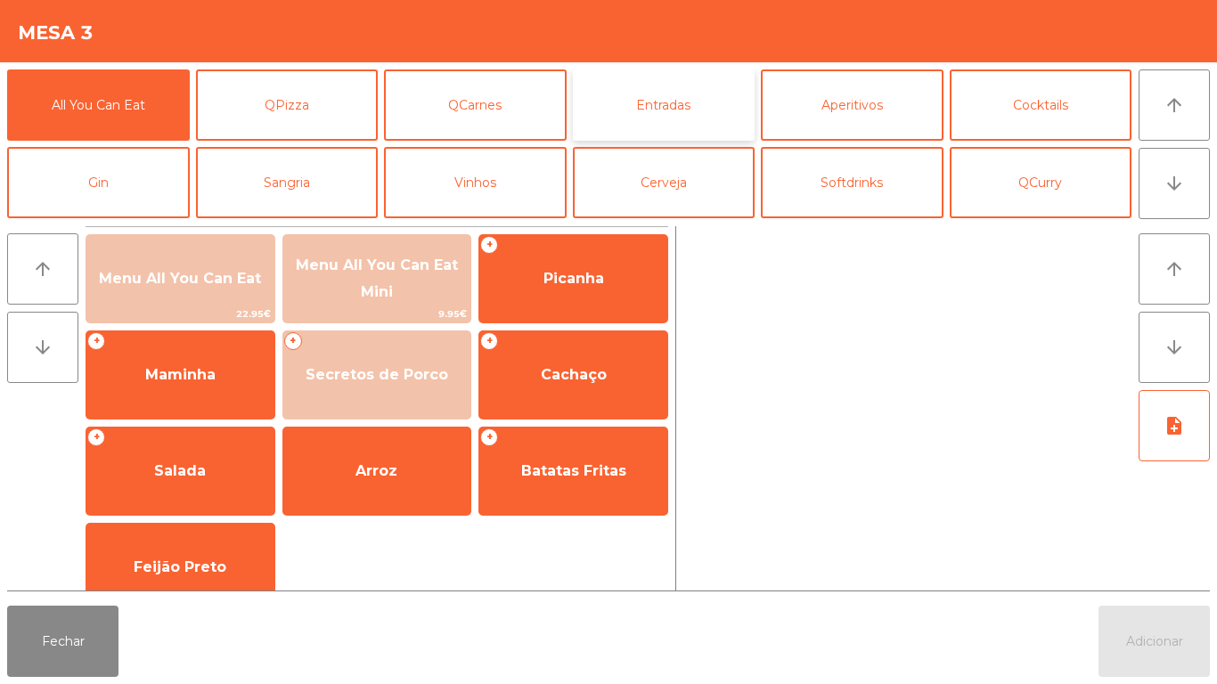
click at [683, 117] on button "Entradas" at bounding box center [664, 104] width 183 height 71
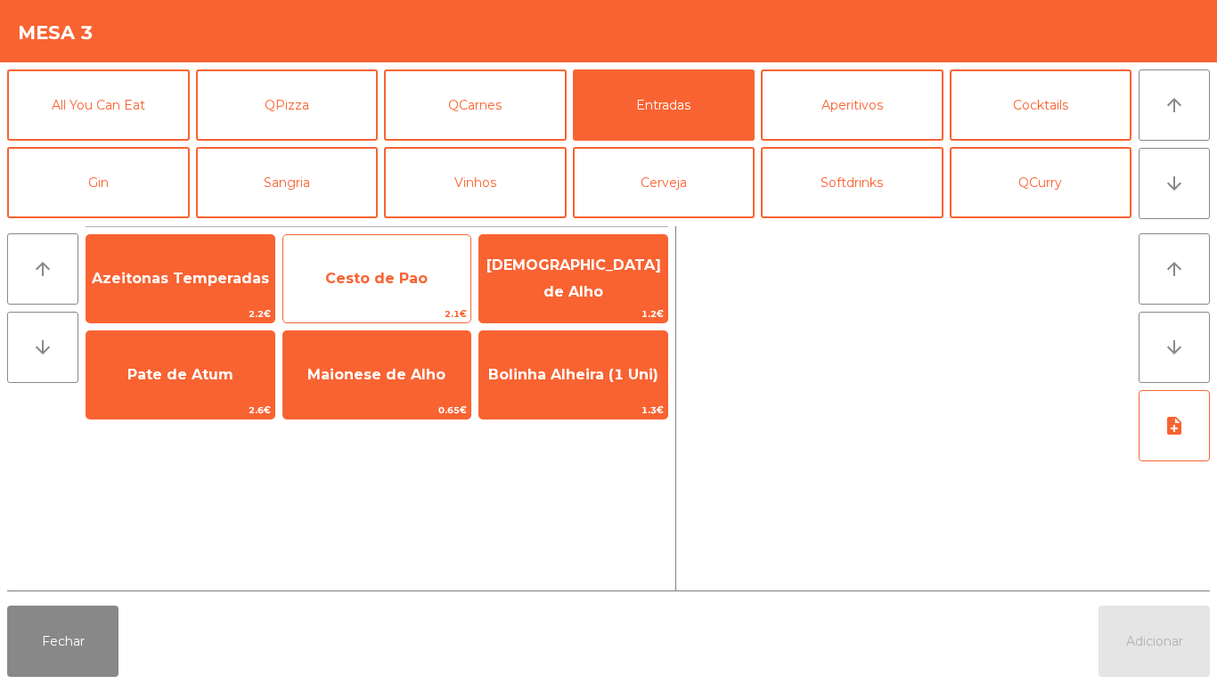
click at [362, 291] on span "Cesto de Pao" at bounding box center [377, 279] width 188 height 48
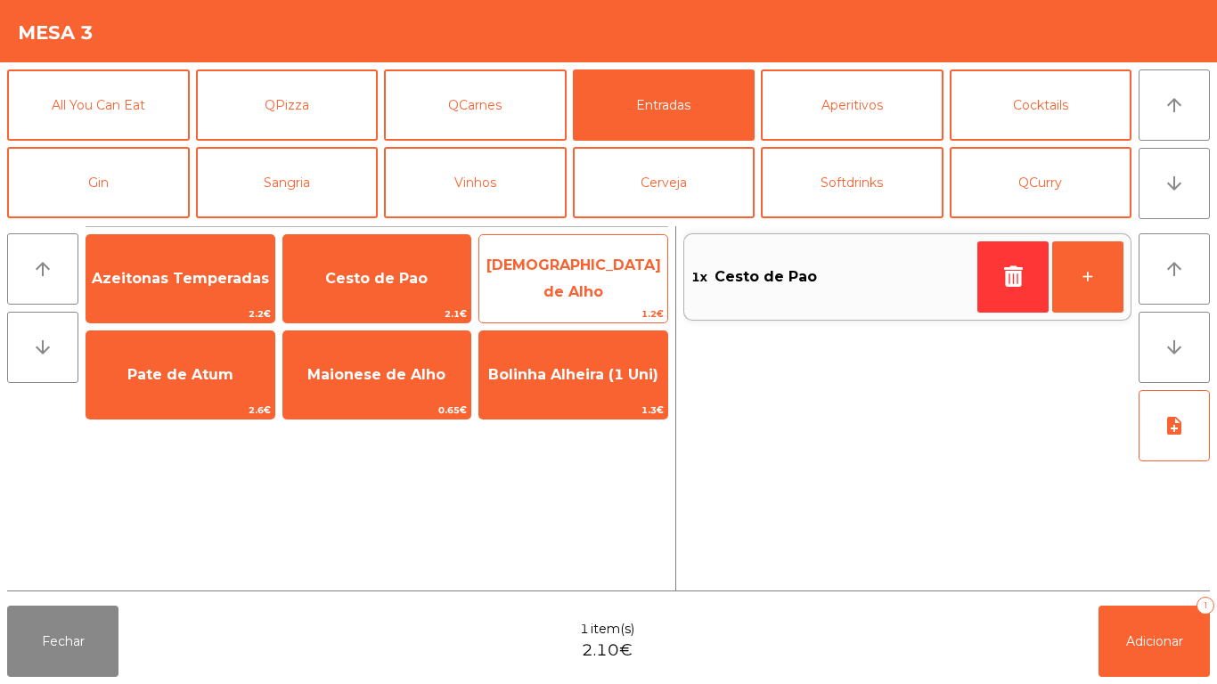
click at [545, 281] on span "[DEMOGRAPHIC_DATA] de Alho" at bounding box center [573, 279] width 175 height 44
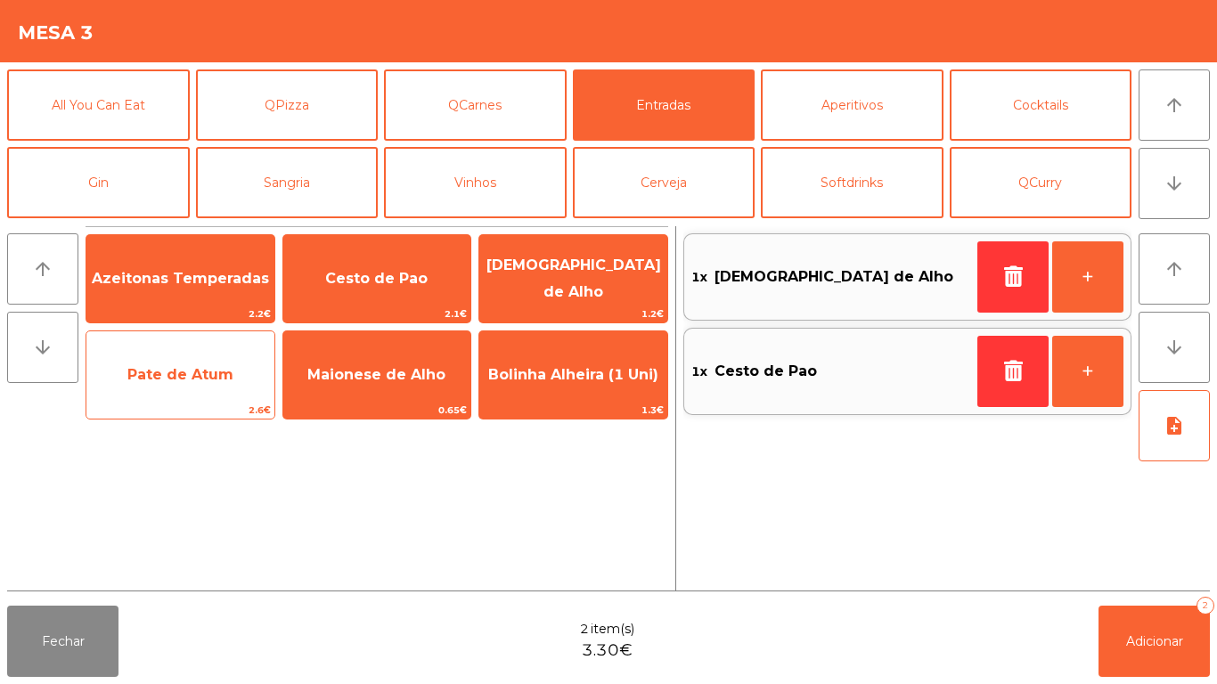
click at [218, 386] on span "Pate de Atum" at bounding box center [180, 375] width 188 height 48
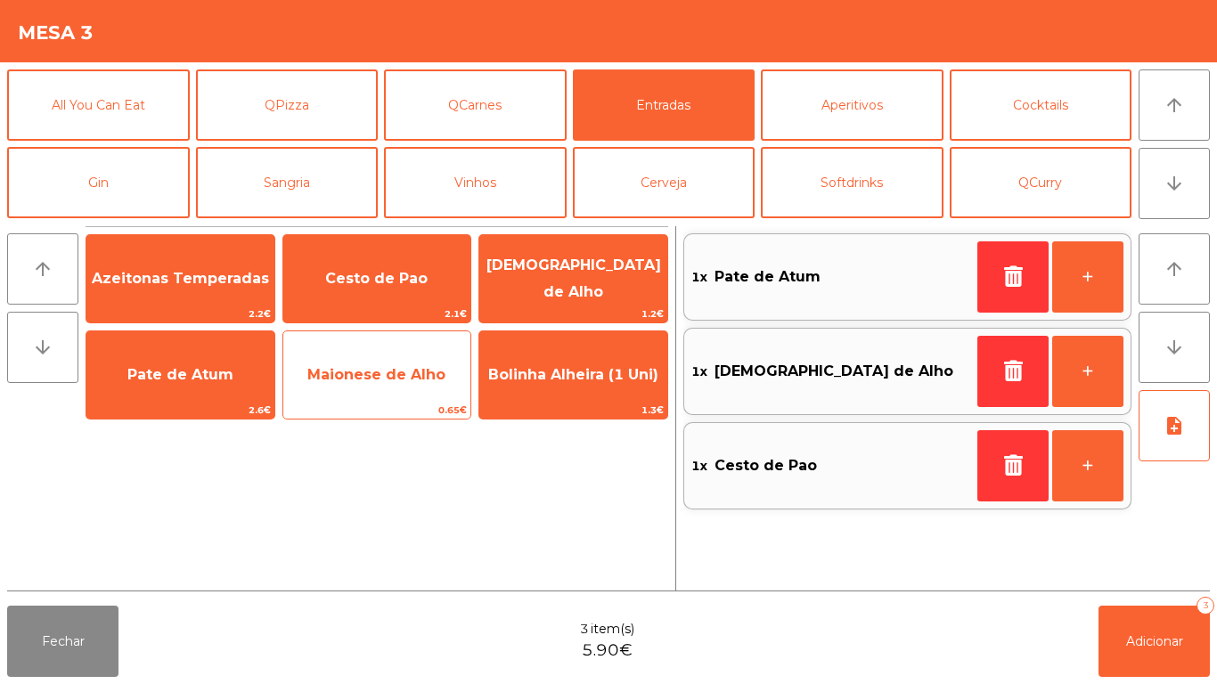
click at [372, 383] on span "Maionese de Alho" at bounding box center [377, 375] width 188 height 48
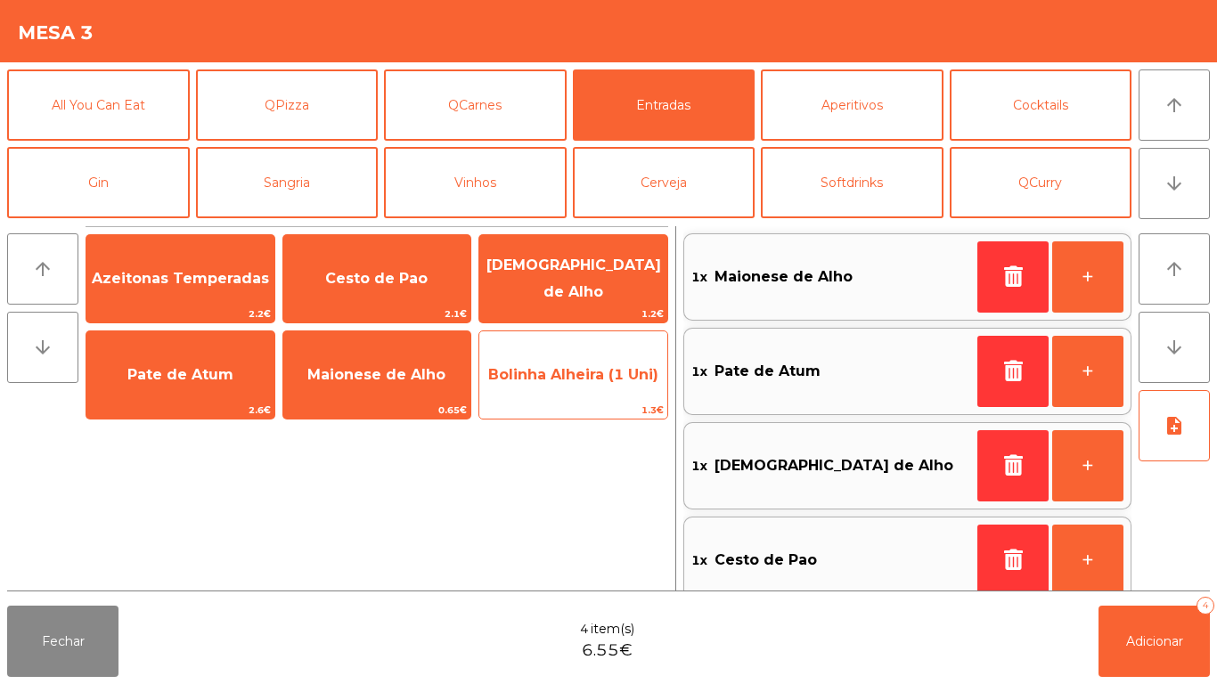
click at [610, 386] on span "Bolinha Alheira (1 Uni)" at bounding box center [573, 375] width 188 height 48
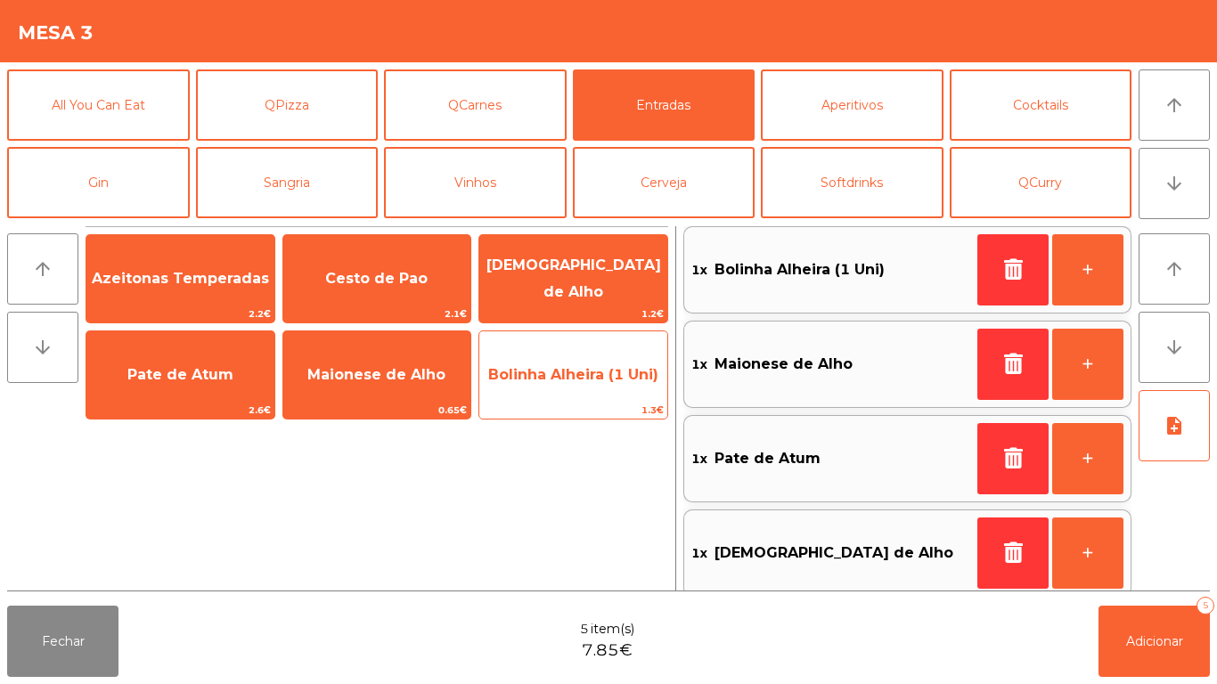
click at [585, 388] on span "Bolinha Alheira (1 Uni)" at bounding box center [573, 375] width 188 height 48
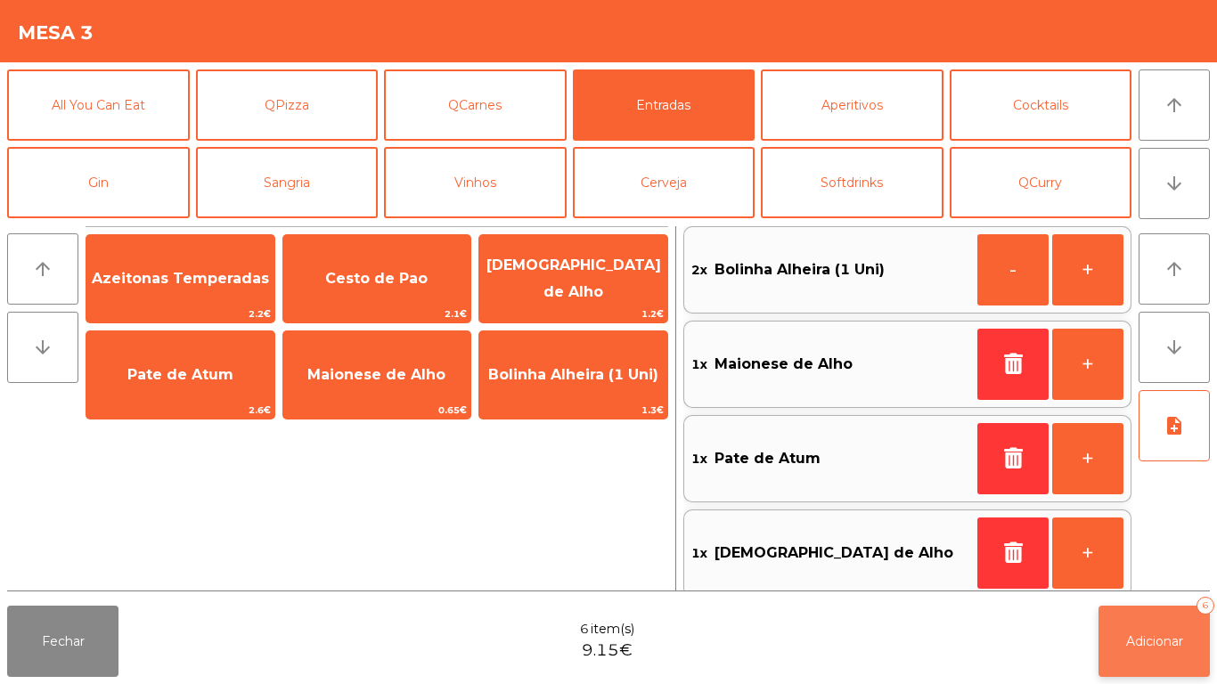
click at [1155, 639] on span "Adicionar" at bounding box center [1154, 641] width 57 height 16
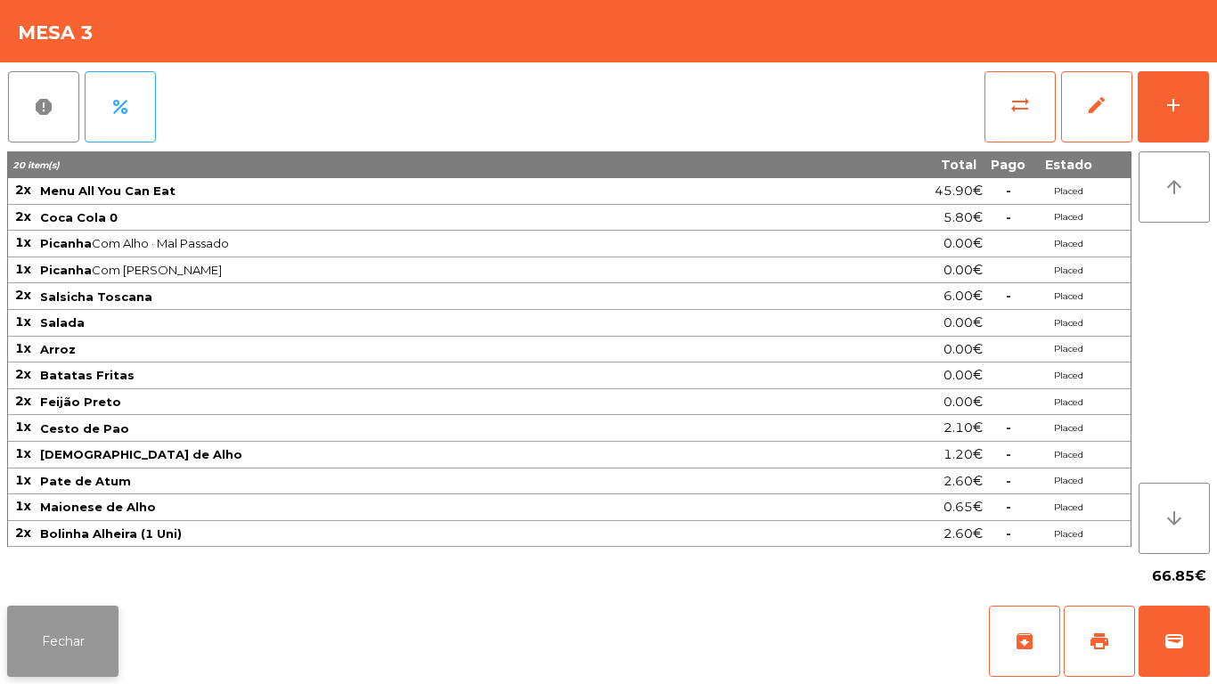
click at [75, 646] on button "Fechar" at bounding box center [62, 641] width 111 height 71
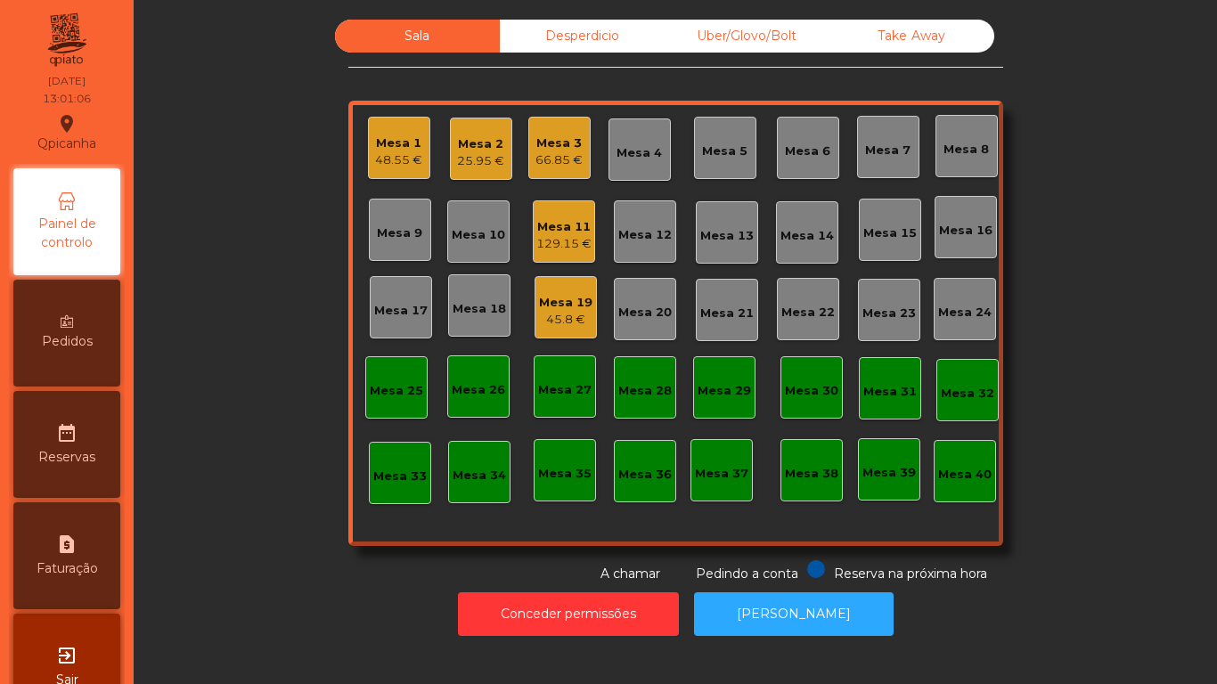
click at [563, 239] on div "129.15 €" at bounding box center [563, 244] width 55 height 18
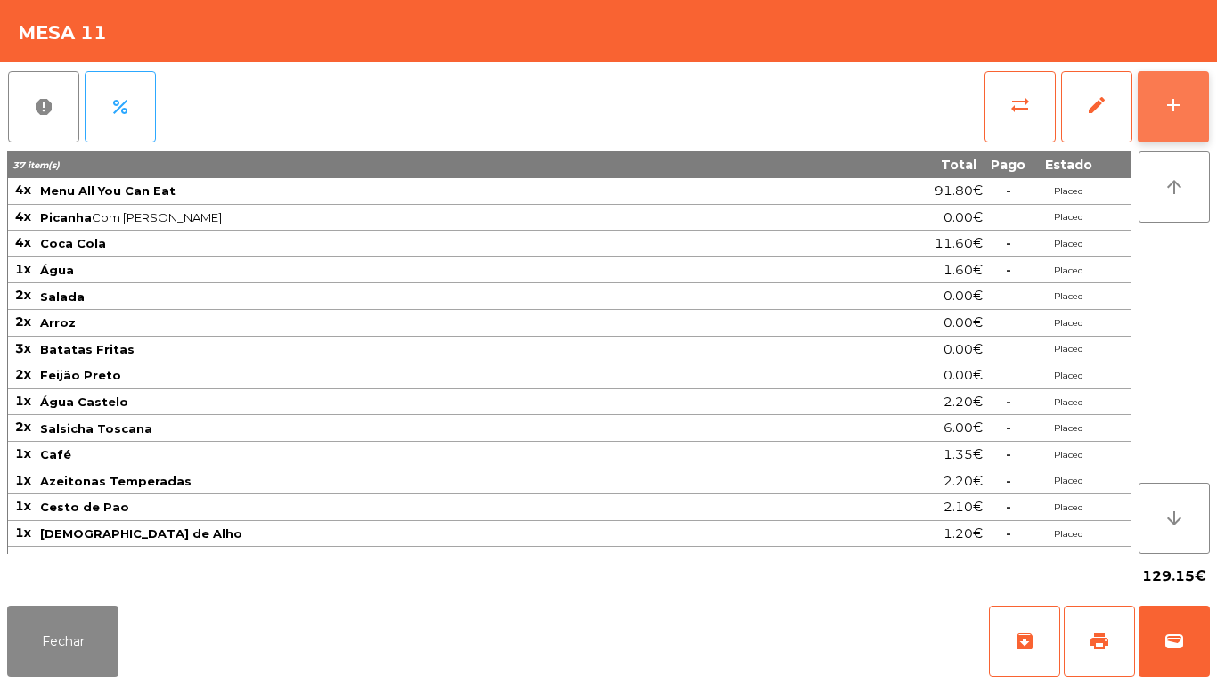
click at [1172, 122] on button "add" at bounding box center [1172, 106] width 71 height 71
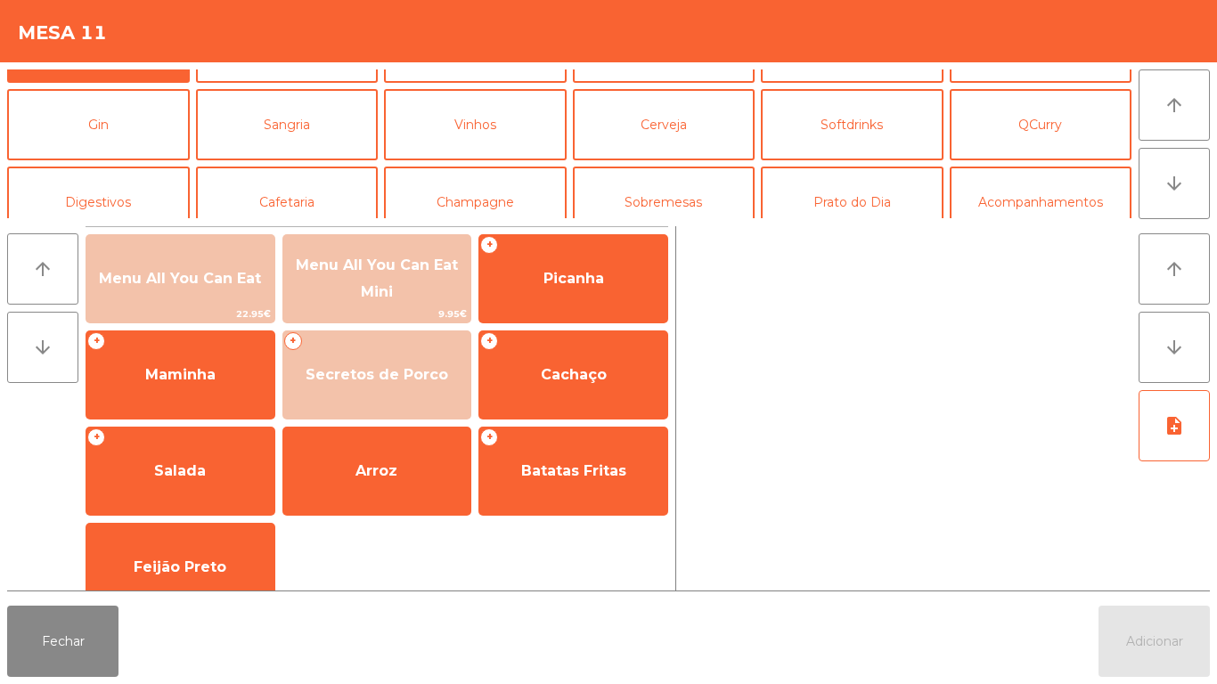
scroll to position [74, 0]
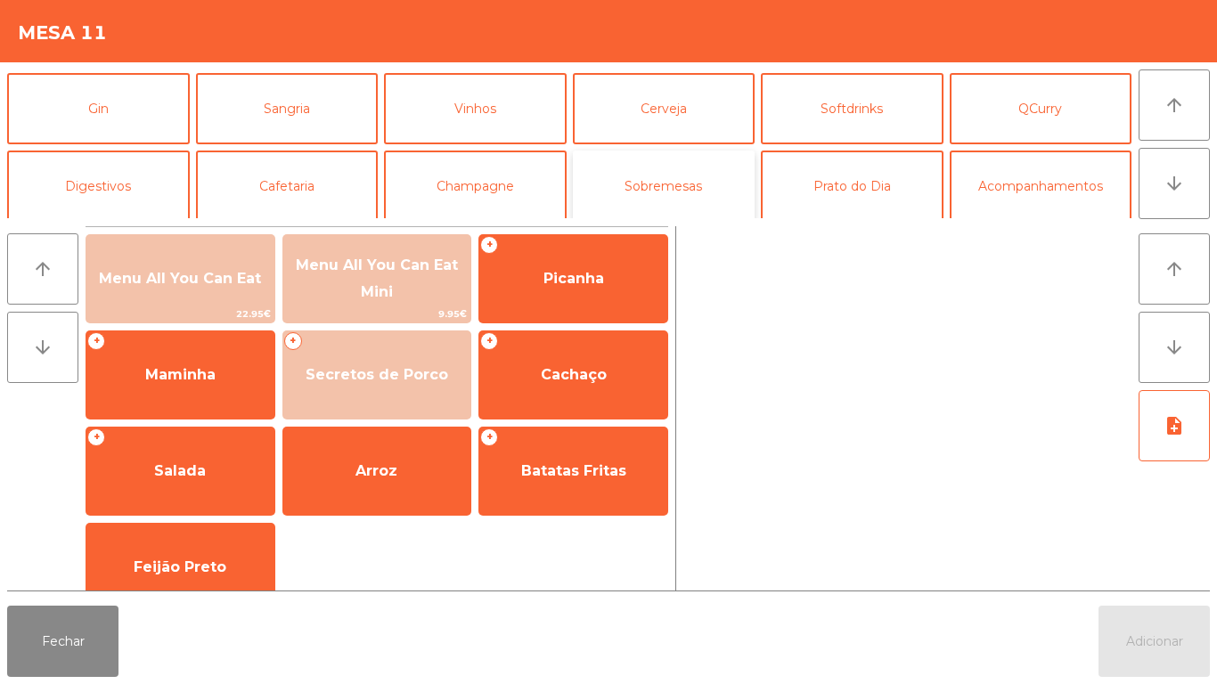
click at [655, 194] on button "Sobremesas" at bounding box center [664, 186] width 183 height 71
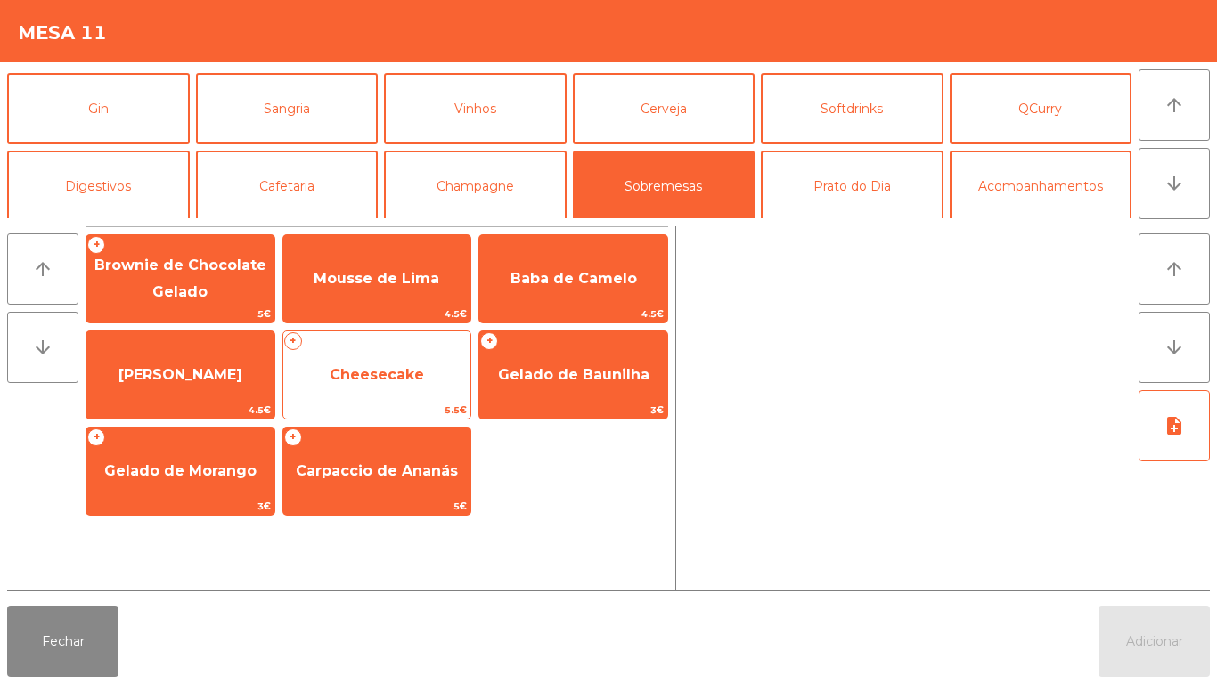
click at [393, 382] on span "Cheesecake" at bounding box center [377, 374] width 94 height 17
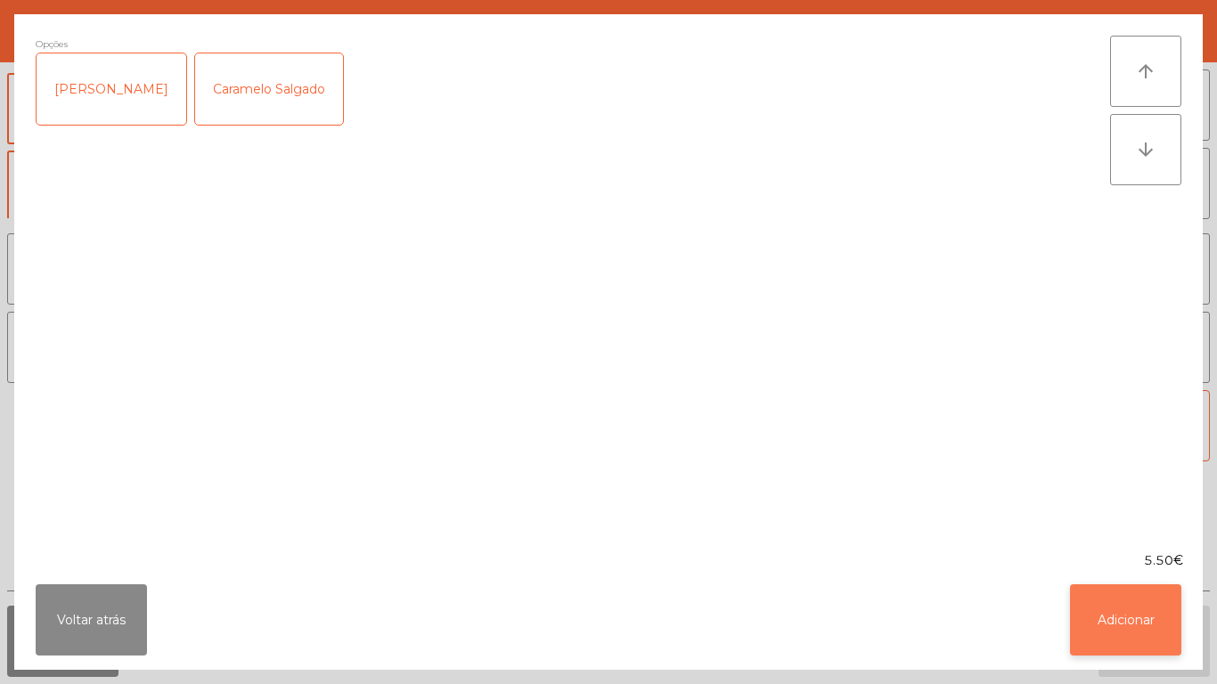
click at [1123, 612] on button "Adicionar" at bounding box center [1125, 619] width 111 height 71
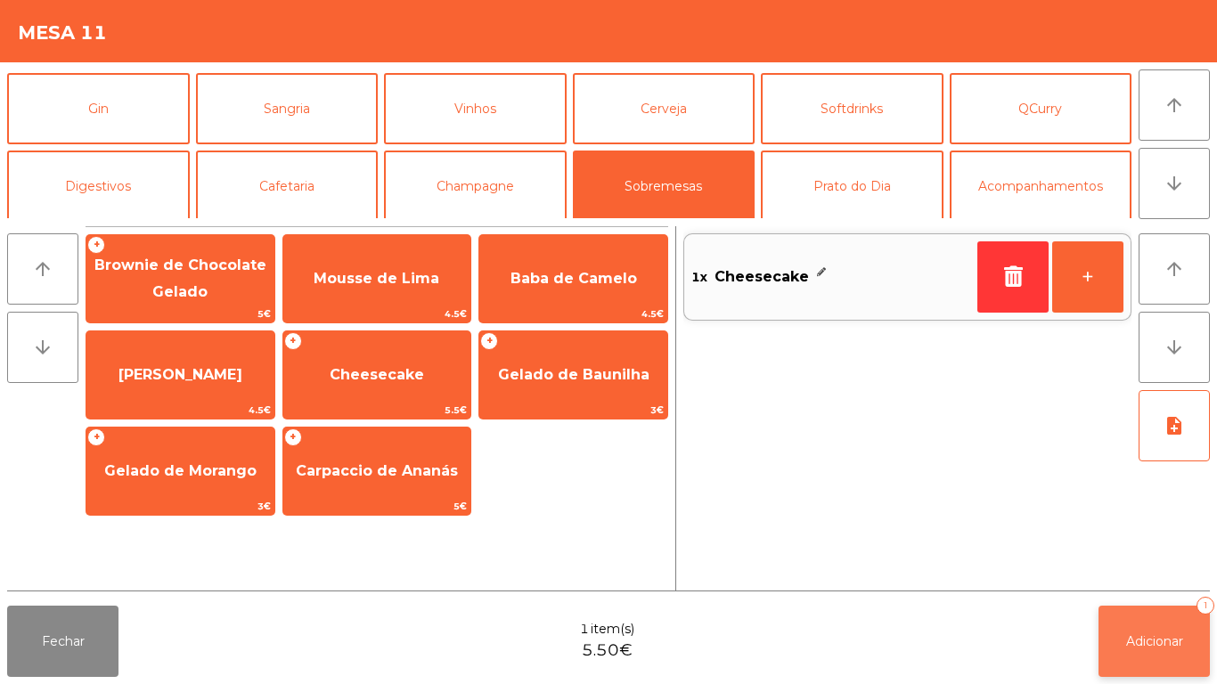
click at [1160, 640] on span "Adicionar" at bounding box center [1154, 641] width 57 height 16
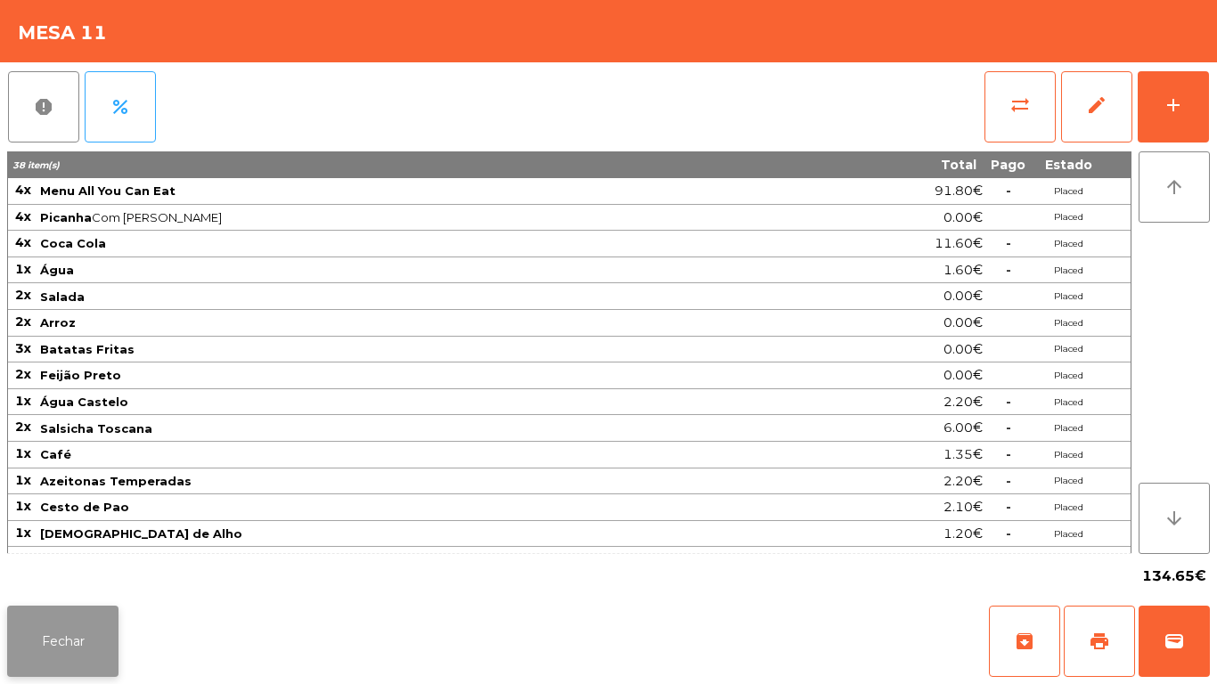
click at [53, 622] on button "Fechar" at bounding box center [62, 641] width 111 height 71
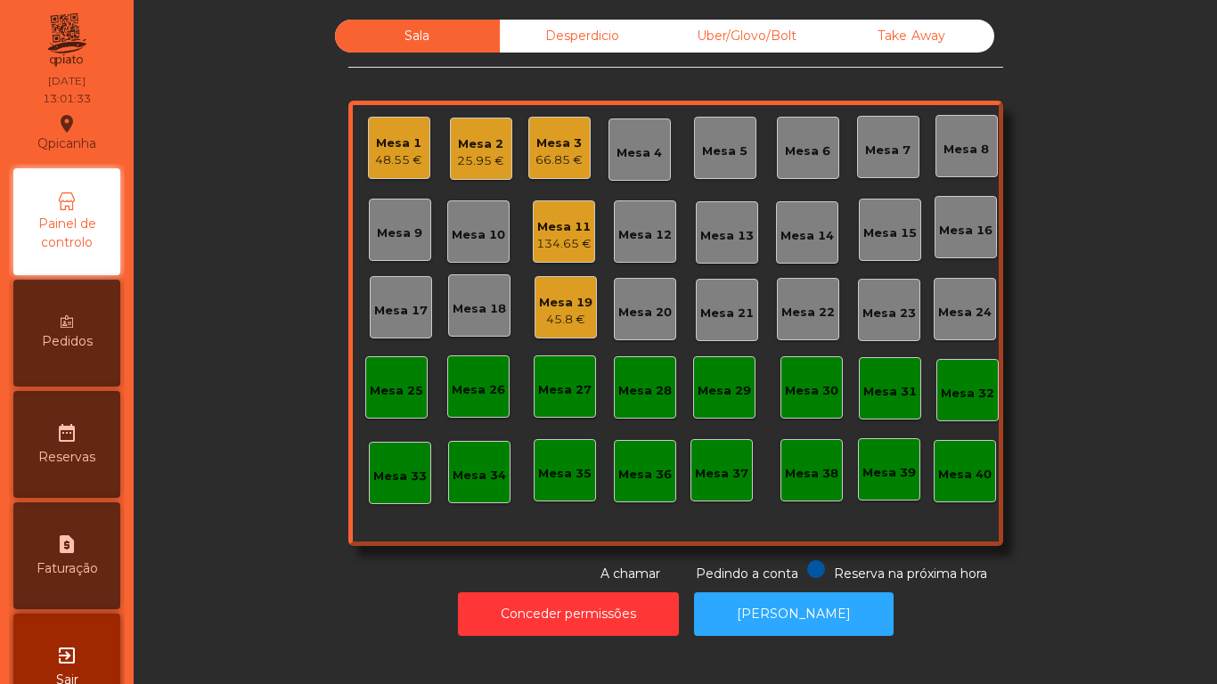
click at [556, 158] on div "66.85 €" at bounding box center [558, 160] width 47 height 18
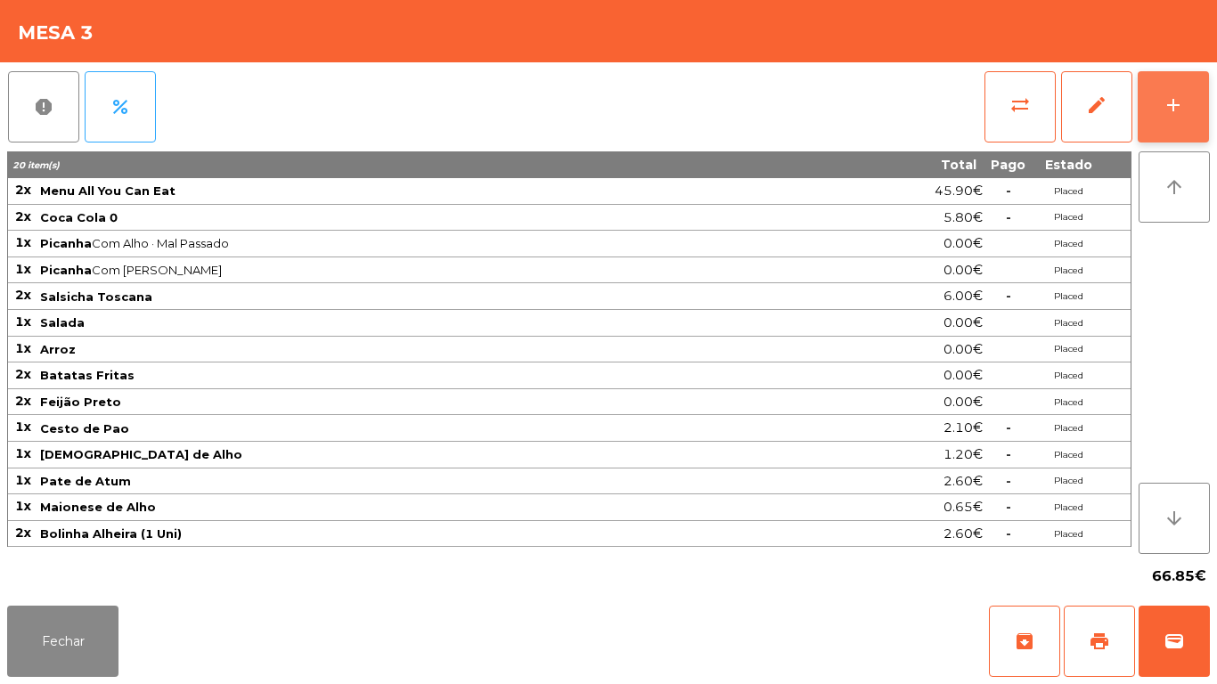
click at [1152, 112] on button "add" at bounding box center [1172, 106] width 71 height 71
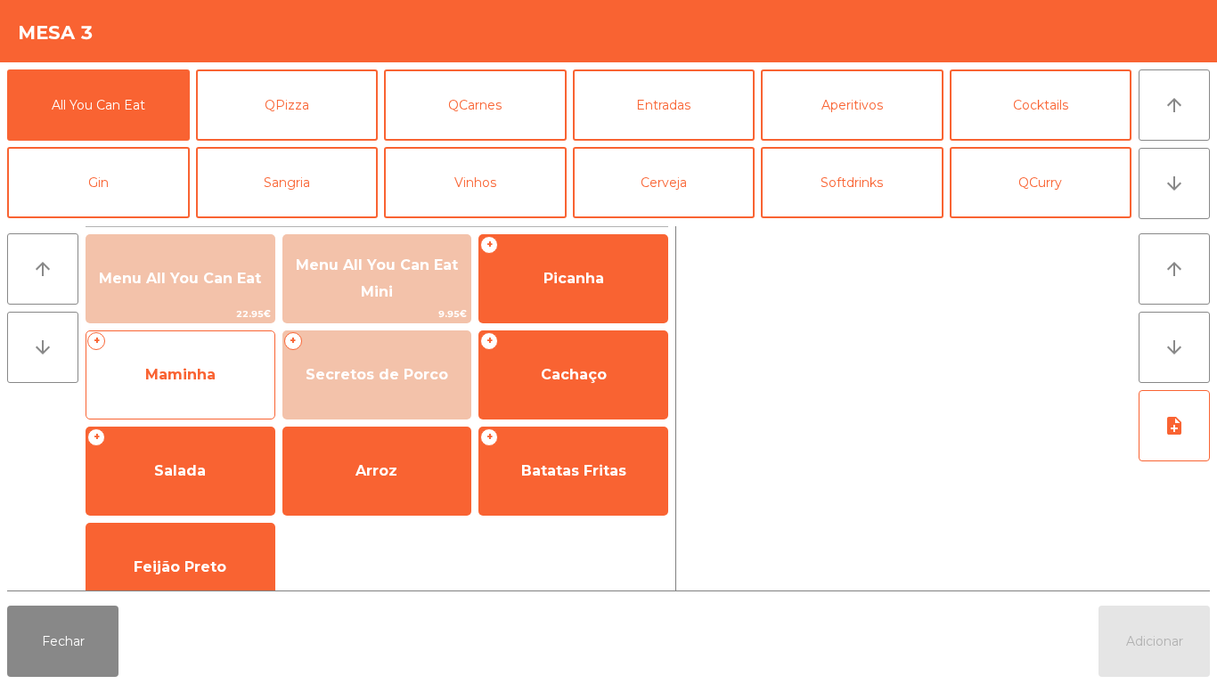
click at [189, 389] on span "Maminha" at bounding box center [180, 375] width 188 height 48
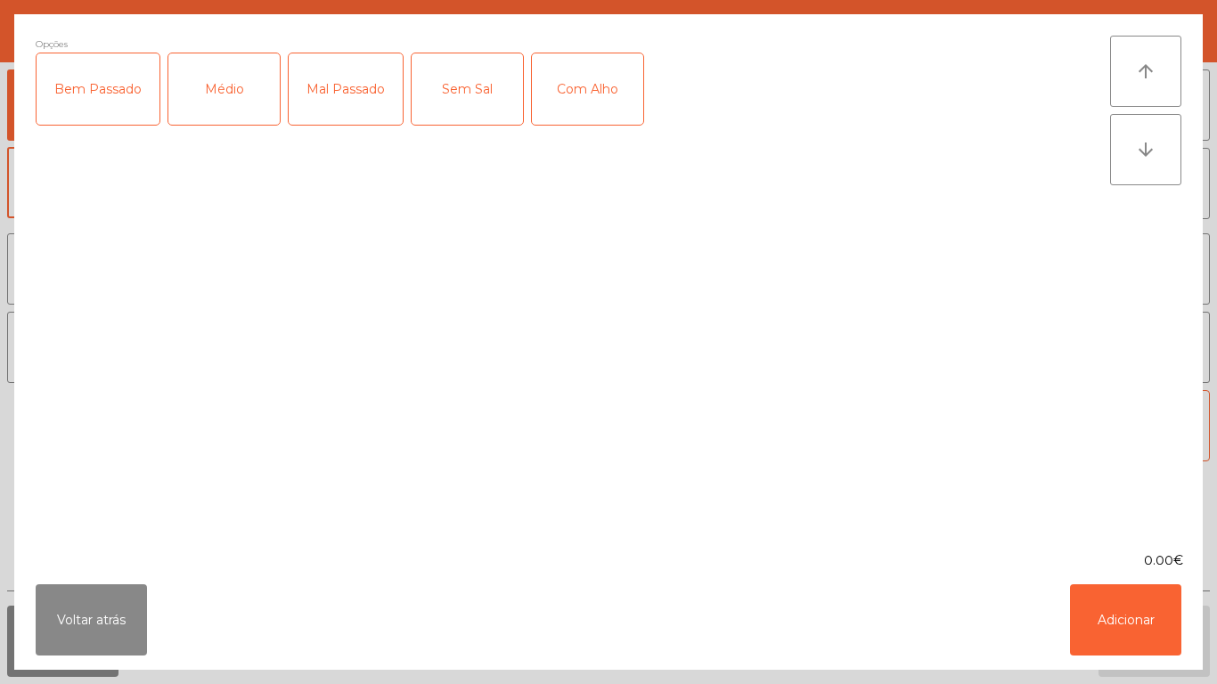
click at [600, 90] on div "Com Alho" at bounding box center [587, 88] width 111 height 71
click at [320, 113] on div "Mal Passado" at bounding box center [346, 88] width 114 height 71
click at [1112, 625] on button "Adicionar" at bounding box center [1125, 619] width 111 height 71
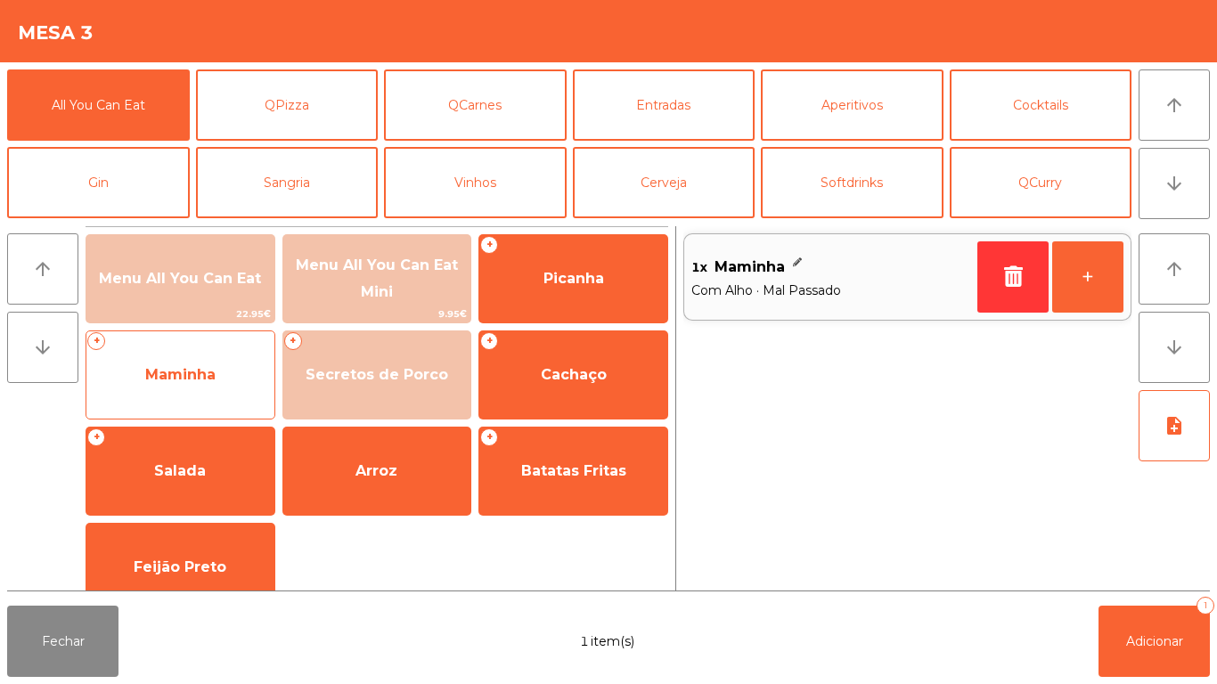
click at [199, 385] on span "Maminha" at bounding box center [180, 375] width 188 height 48
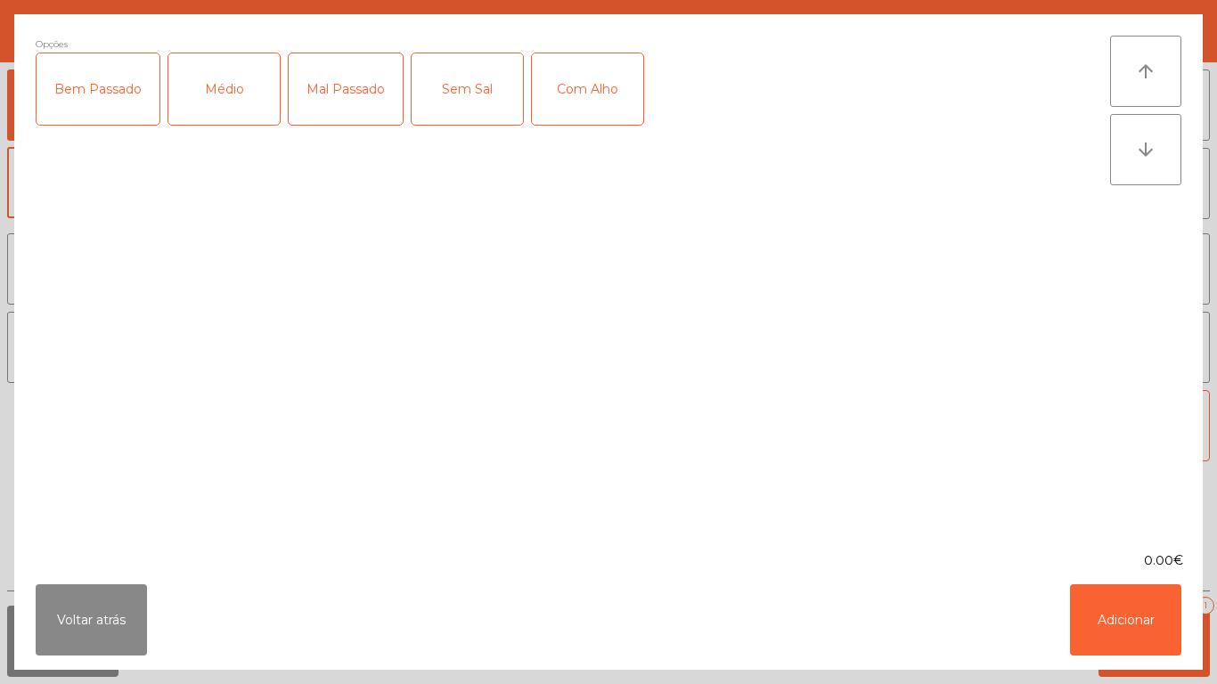
click at [235, 110] on div "Médio" at bounding box center [223, 88] width 111 height 71
click at [582, 93] on div "Com Alho" at bounding box center [587, 88] width 111 height 71
click at [1128, 612] on button "Adicionar" at bounding box center [1125, 619] width 111 height 71
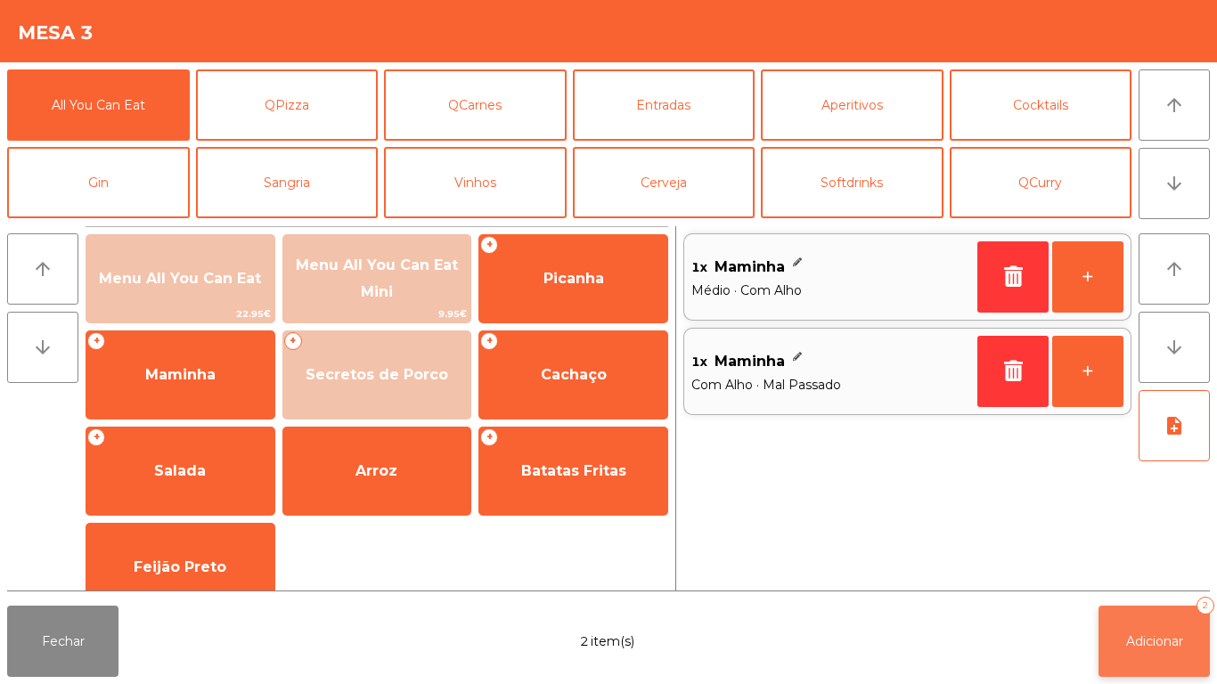
click at [1159, 639] on span "Adicionar" at bounding box center [1154, 641] width 57 height 16
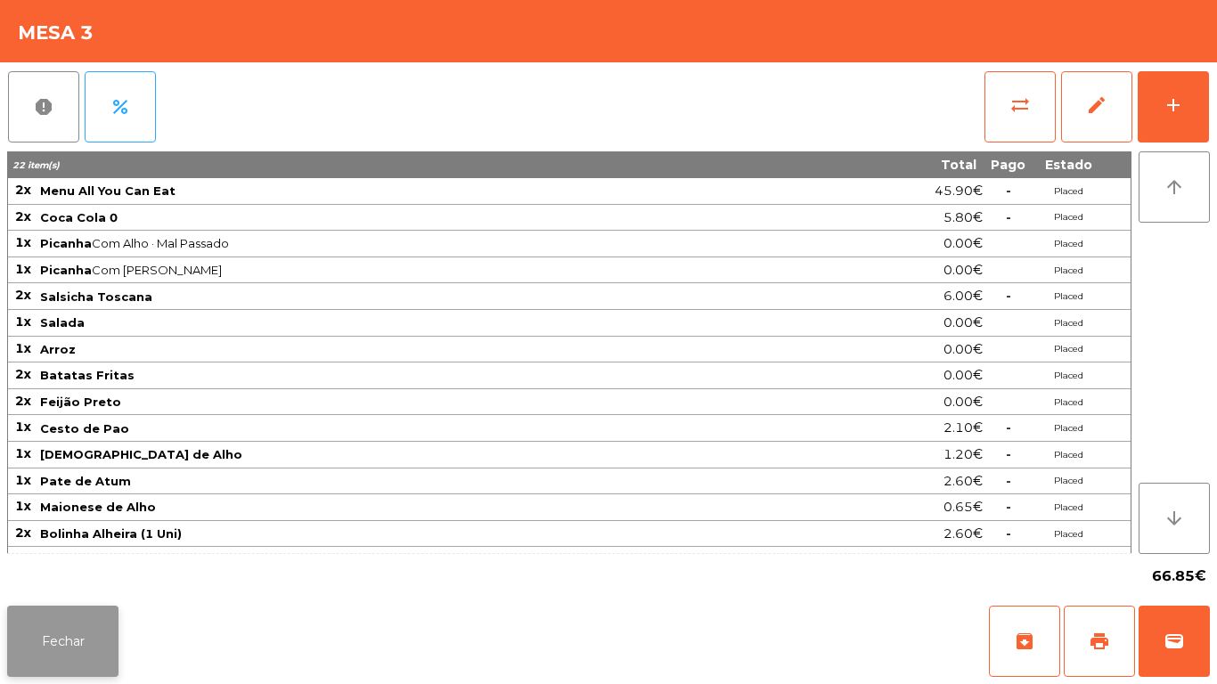
click at [61, 635] on button "Fechar" at bounding box center [62, 641] width 111 height 71
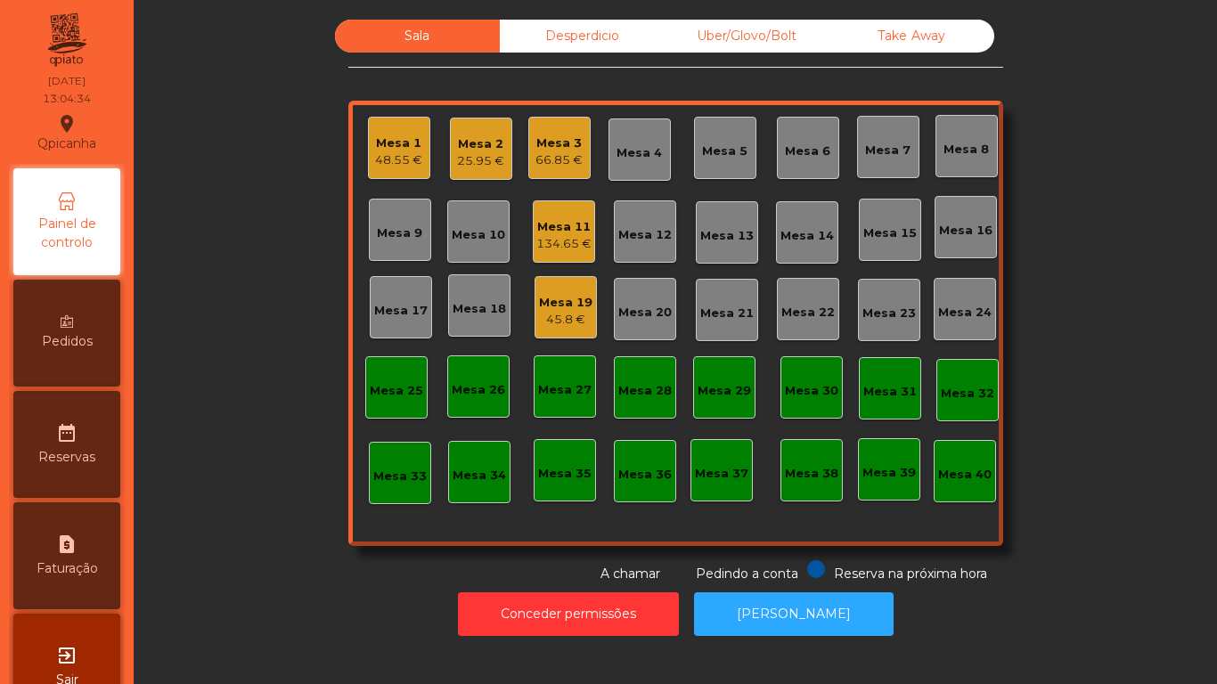
click at [396, 153] on div "48.55 €" at bounding box center [398, 160] width 47 height 18
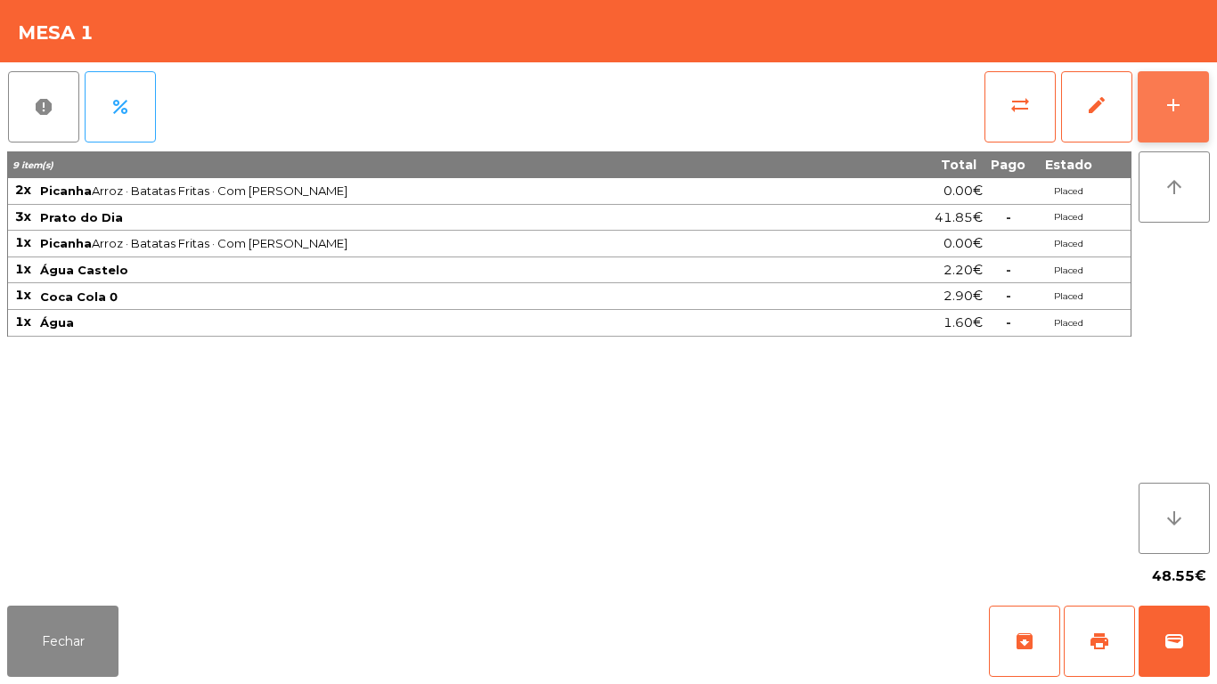
click at [1170, 95] on div "add" at bounding box center [1172, 104] width 21 height 21
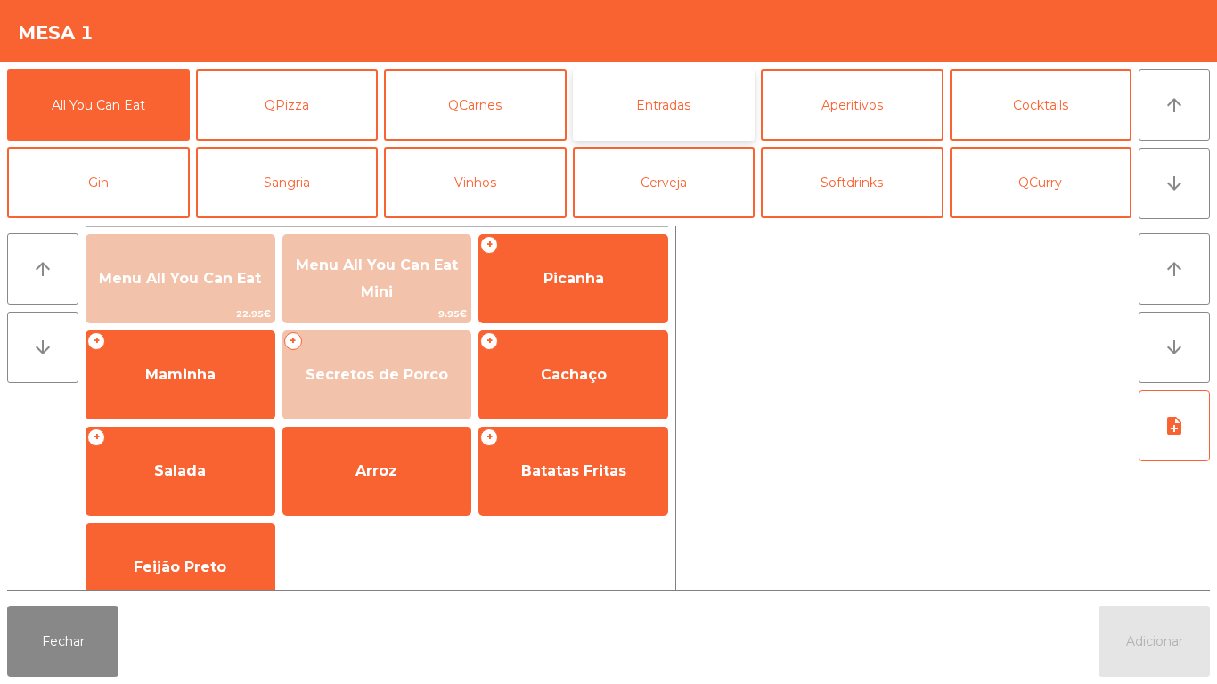
click at [677, 110] on button "Entradas" at bounding box center [664, 104] width 183 height 71
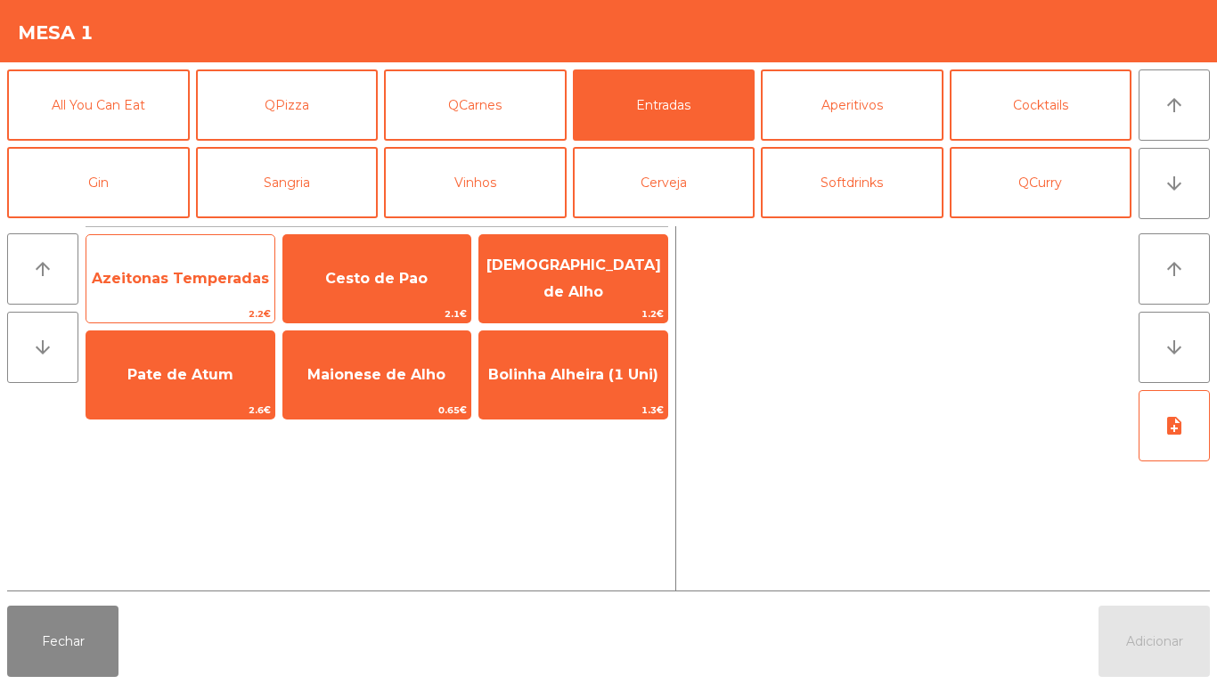
click at [204, 260] on span "Azeitonas Temperadas" at bounding box center [180, 279] width 188 height 48
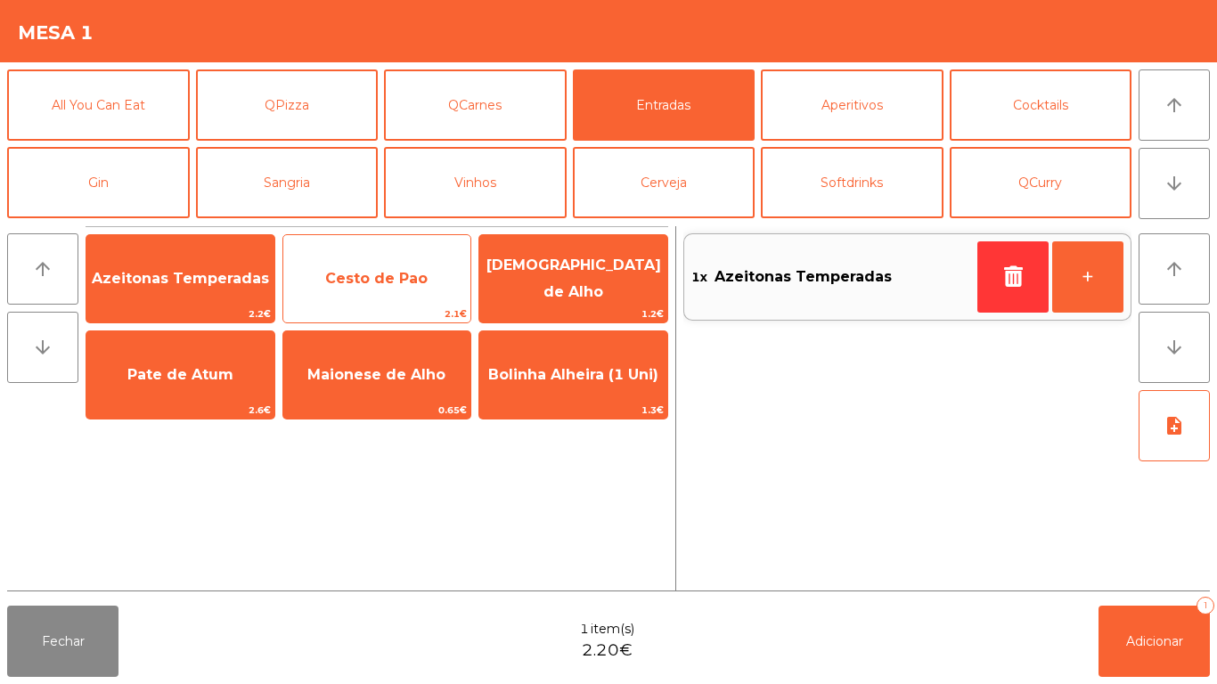
click at [393, 282] on span "Cesto de Pao" at bounding box center [376, 278] width 102 height 17
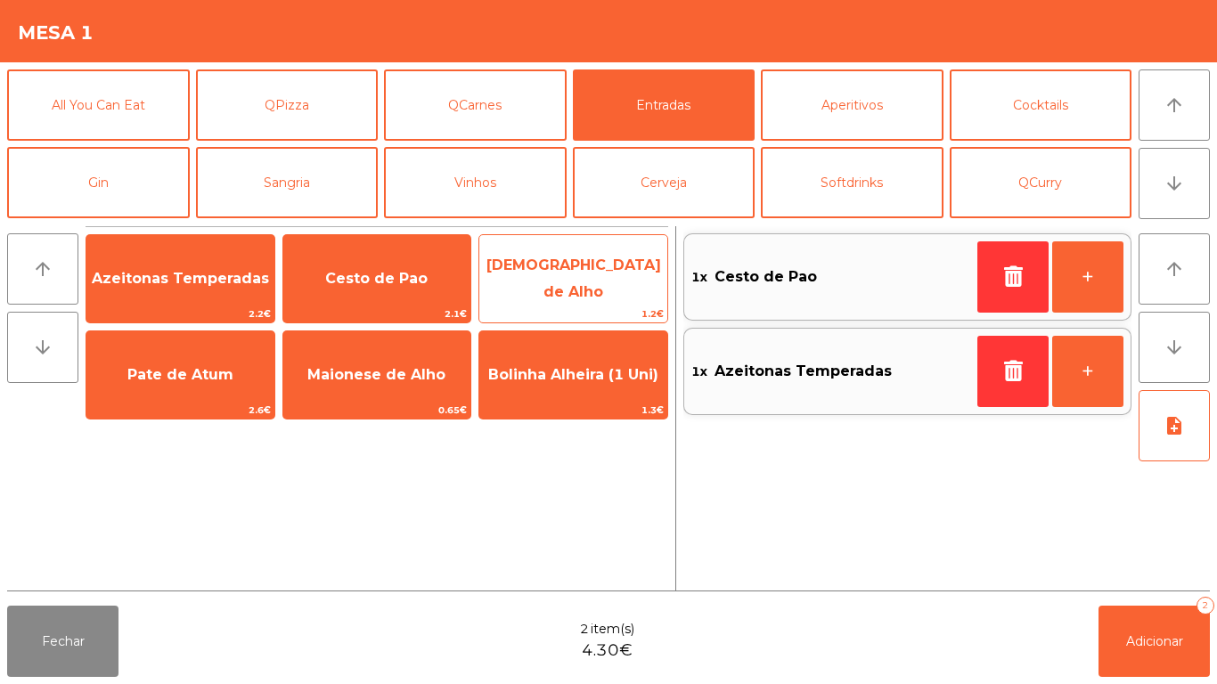
click at [558, 282] on span "[DEMOGRAPHIC_DATA] de Alho" at bounding box center [573, 279] width 175 height 44
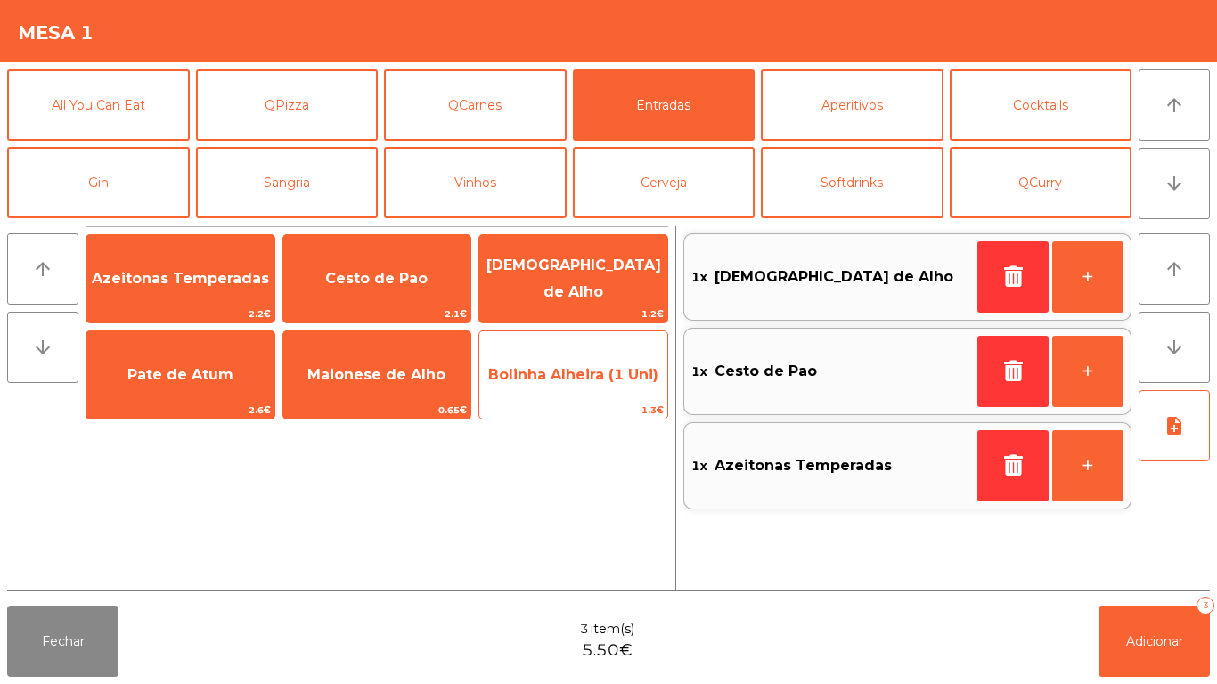
click at [574, 391] on span "Bolinha Alheira (1 Uni)" at bounding box center [573, 375] width 188 height 48
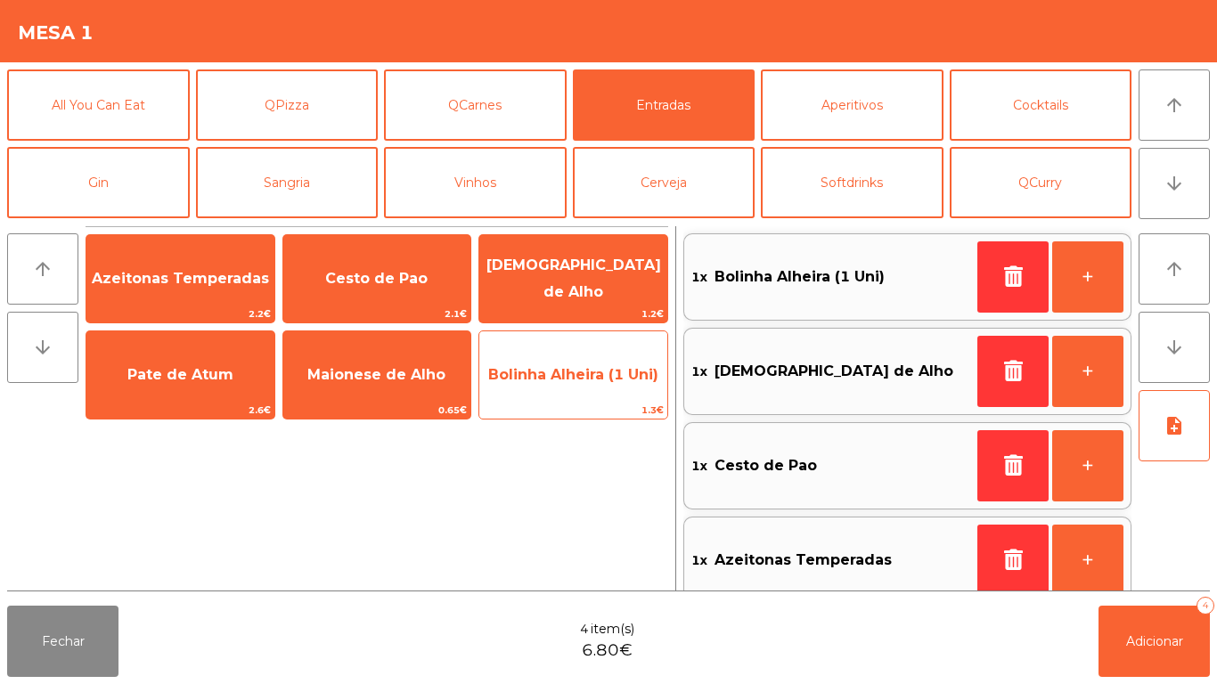
click at [590, 384] on span "Bolinha Alheira (1 Uni)" at bounding box center [573, 375] width 188 height 48
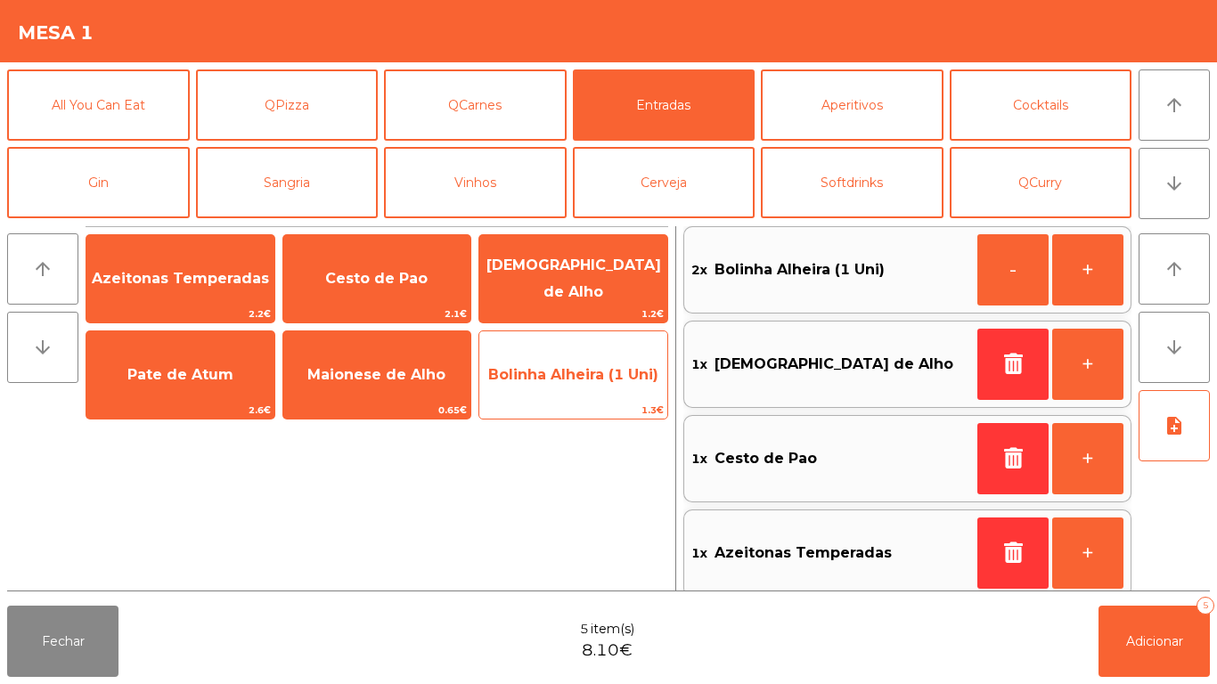
click at [566, 387] on span "Bolinha Alheira (1 Uni)" at bounding box center [573, 375] width 188 height 48
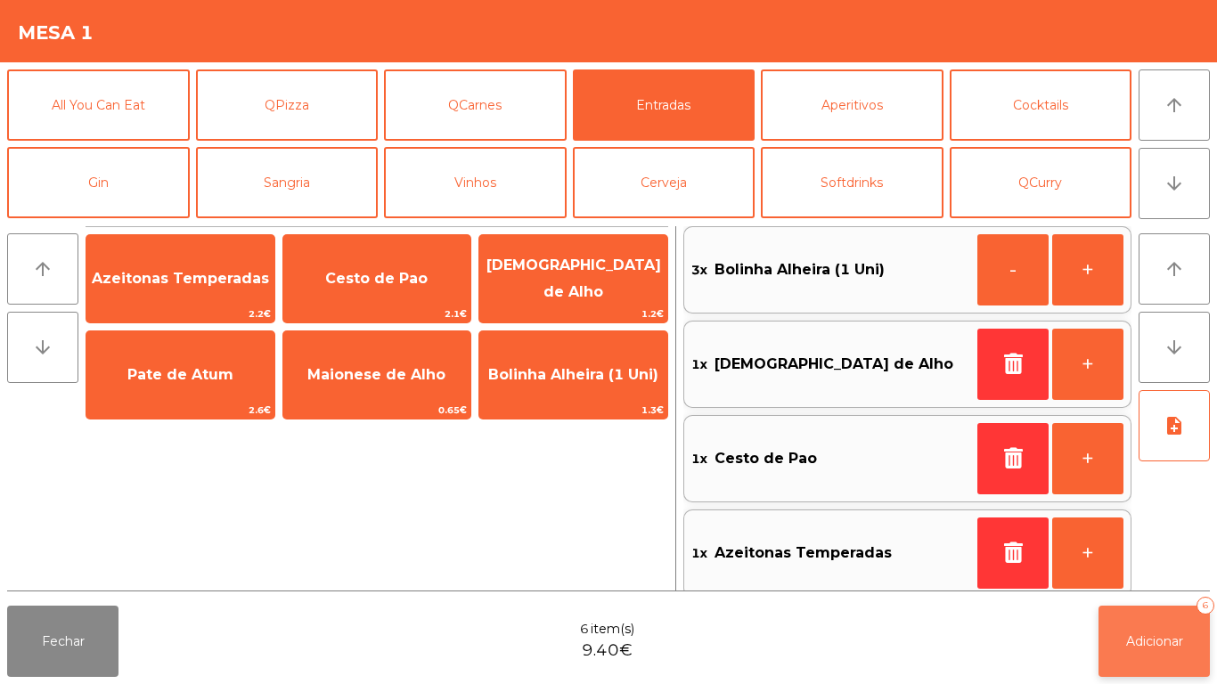
click at [1153, 624] on button "Adicionar 6" at bounding box center [1153, 641] width 111 height 71
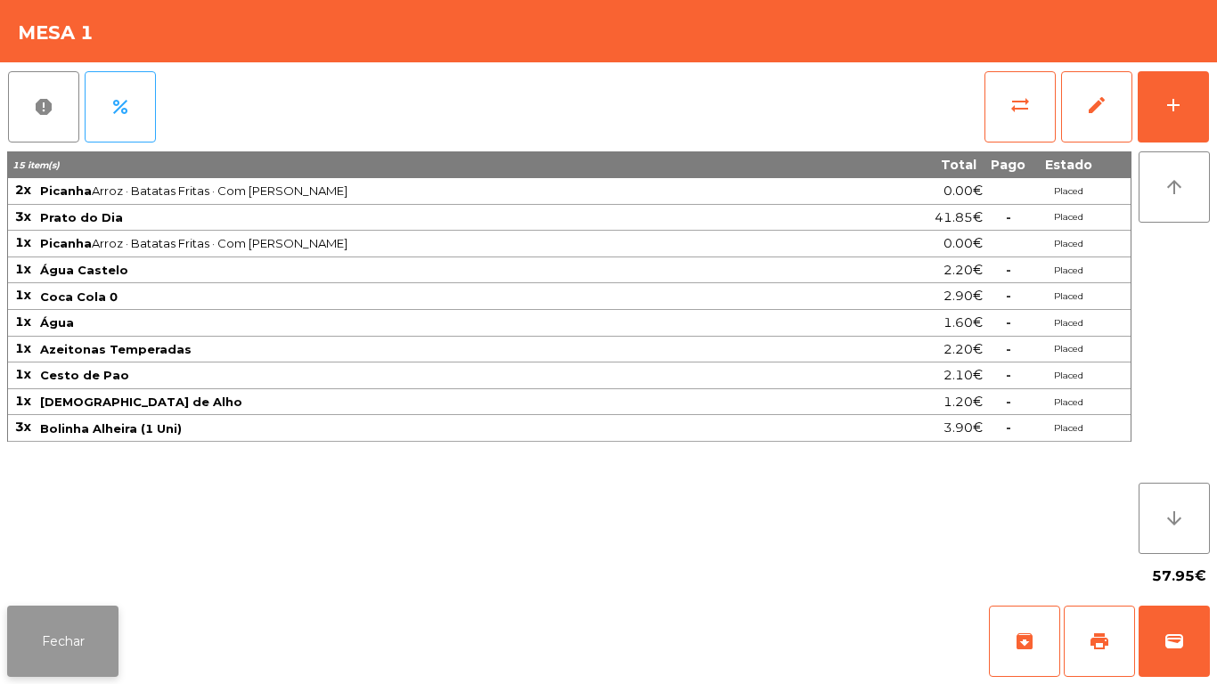
click at [68, 638] on button "Fechar" at bounding box center [62, 641] width 111 height 71
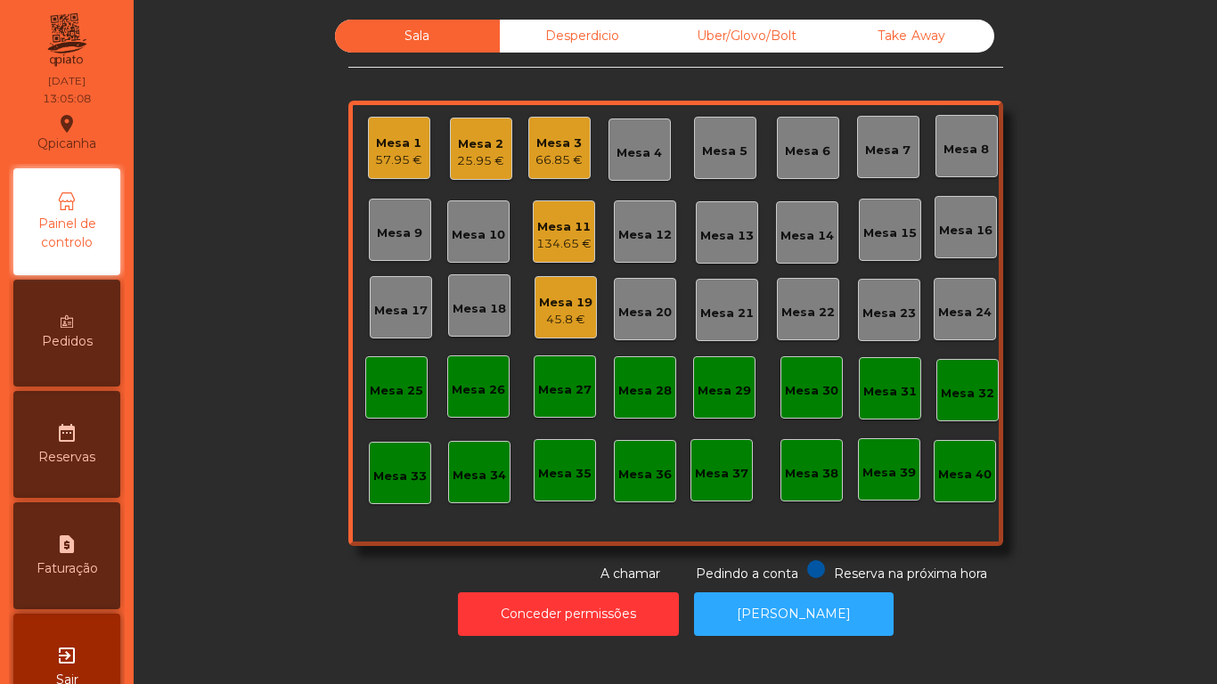
click at [566, 313] on div "45.8 €" at bounding box center [565, 320] width 53 height 18
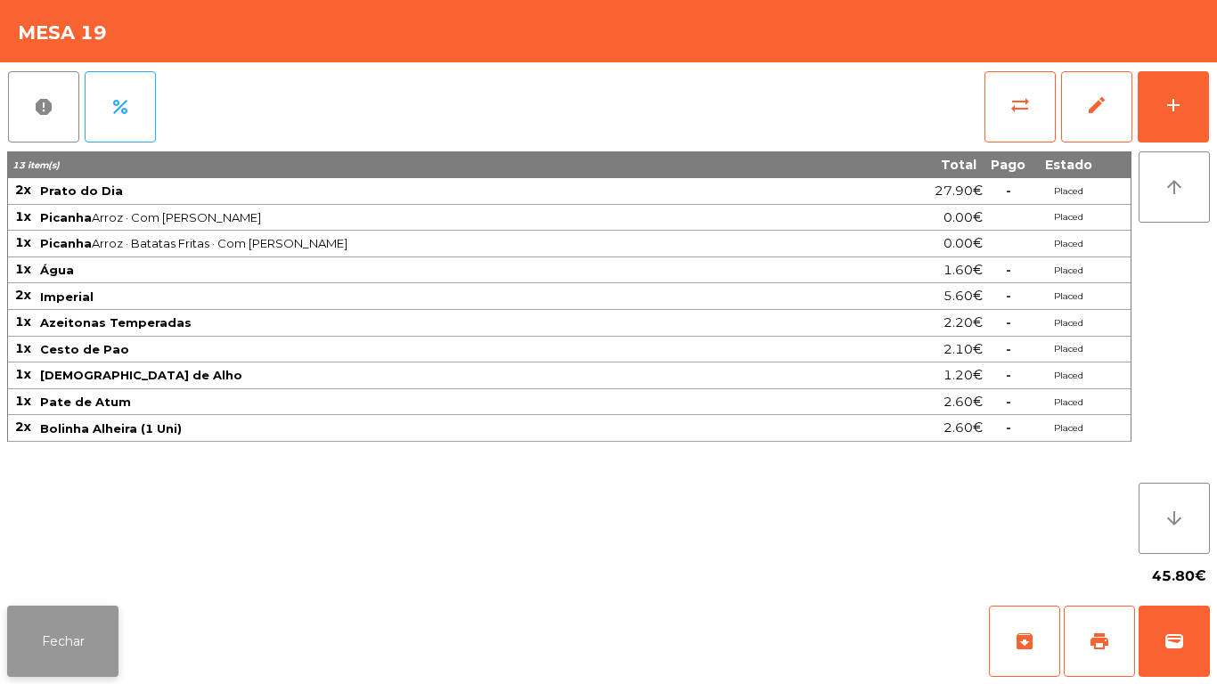
click at [67, 629] on button "Fechar" at bounding box center [62, 641] width 111 height 71
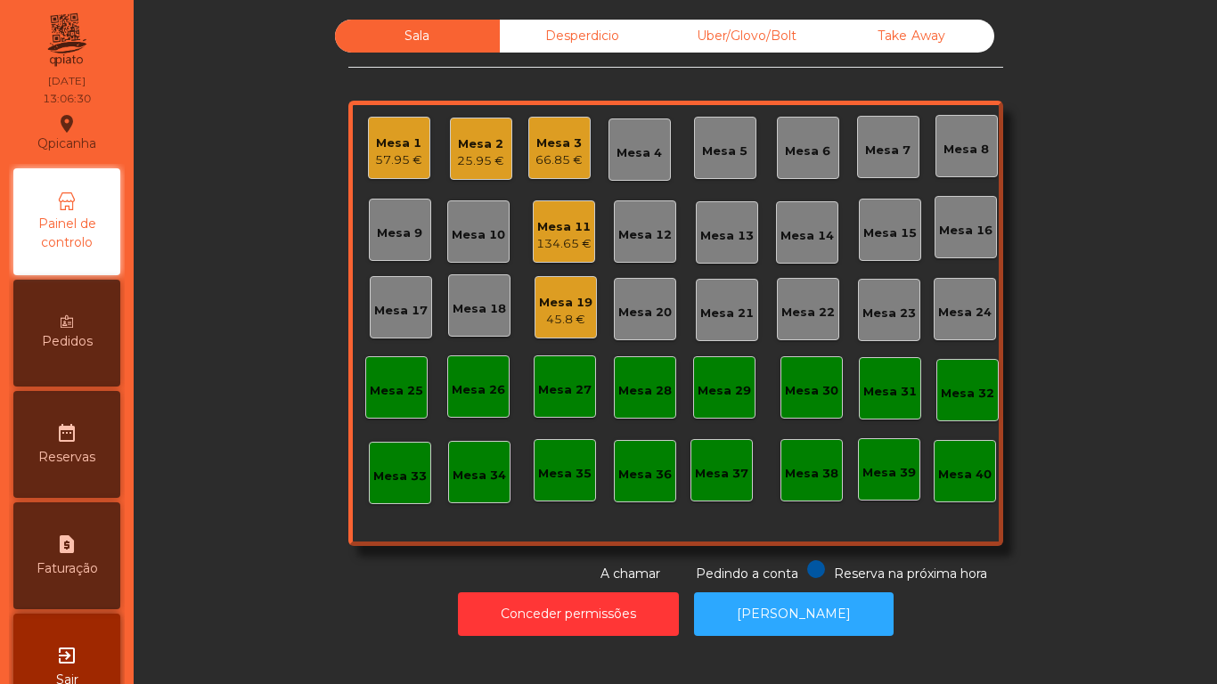
click at [548, 159] on div "66.85 €" at bounding box center [558, 160] width 47 height 18
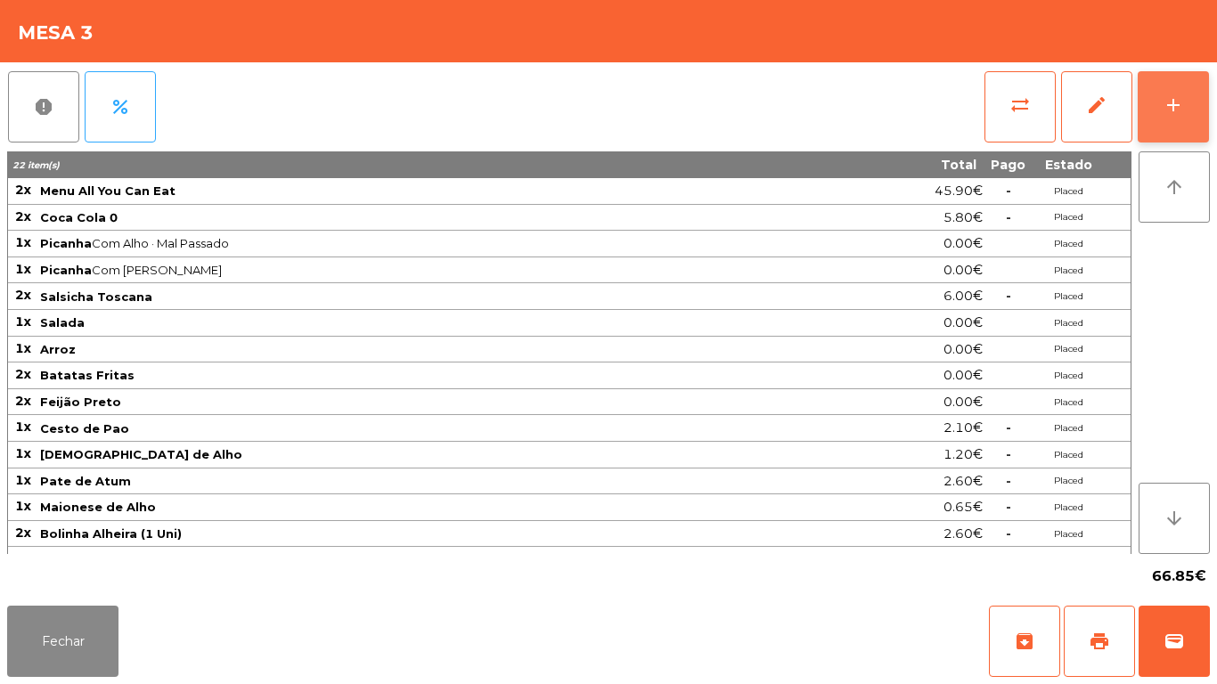
click at [1169, 112] on div "add" at bounding box center [1172, 104] width 21 height 21
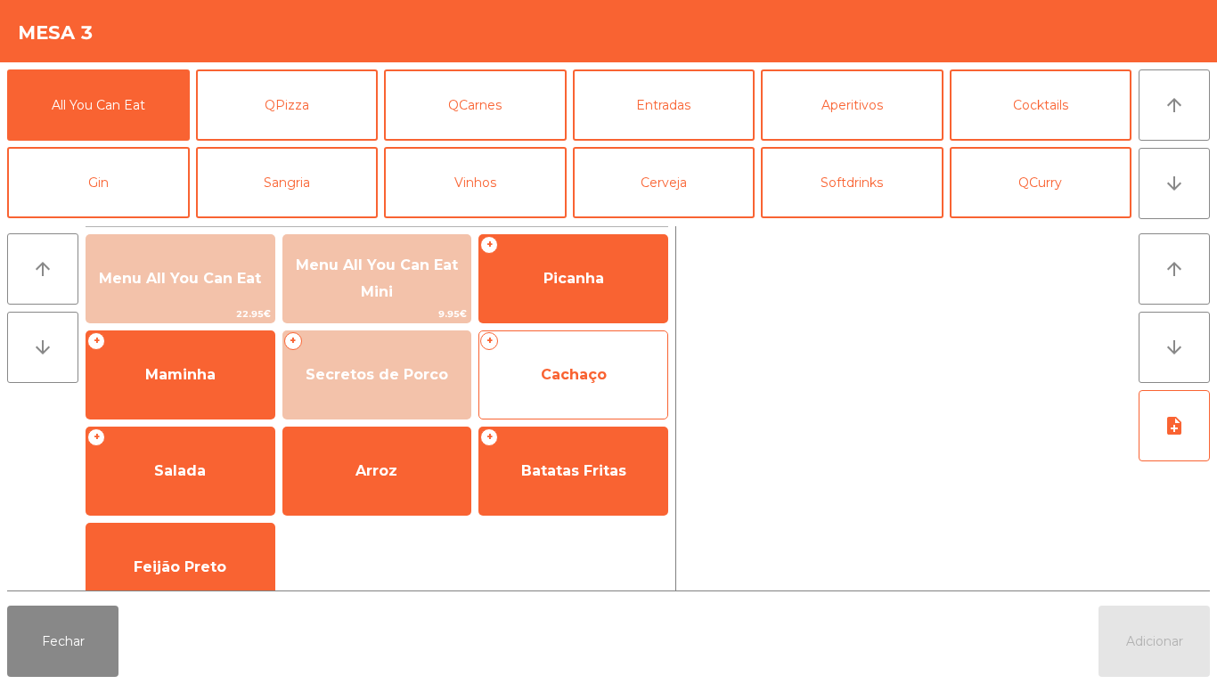
click at [563, 379] on span "Cachaço" at bounding box center [574, 374] width 66 height 17
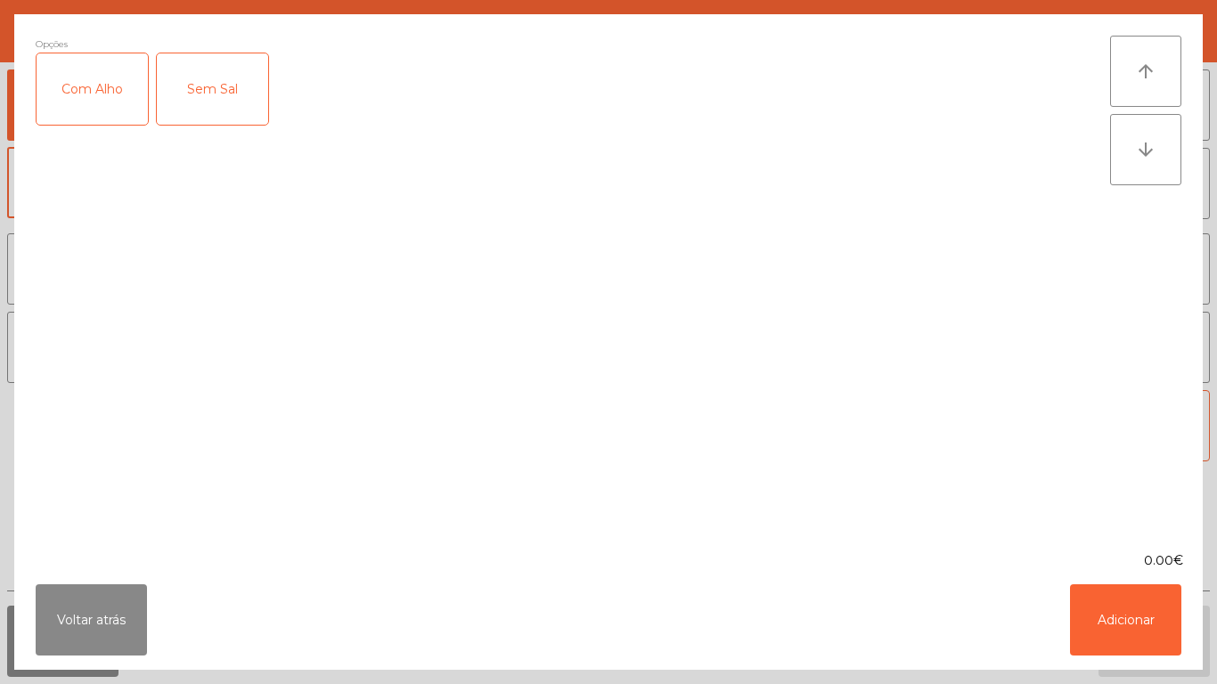
click at [110, 101] on div "Com Alho" at bounding box center [92, 88] width 111 height 71
click at [1125, 611] on button "Adicionar" at bounding box center [1125, 619] width 111 height 71
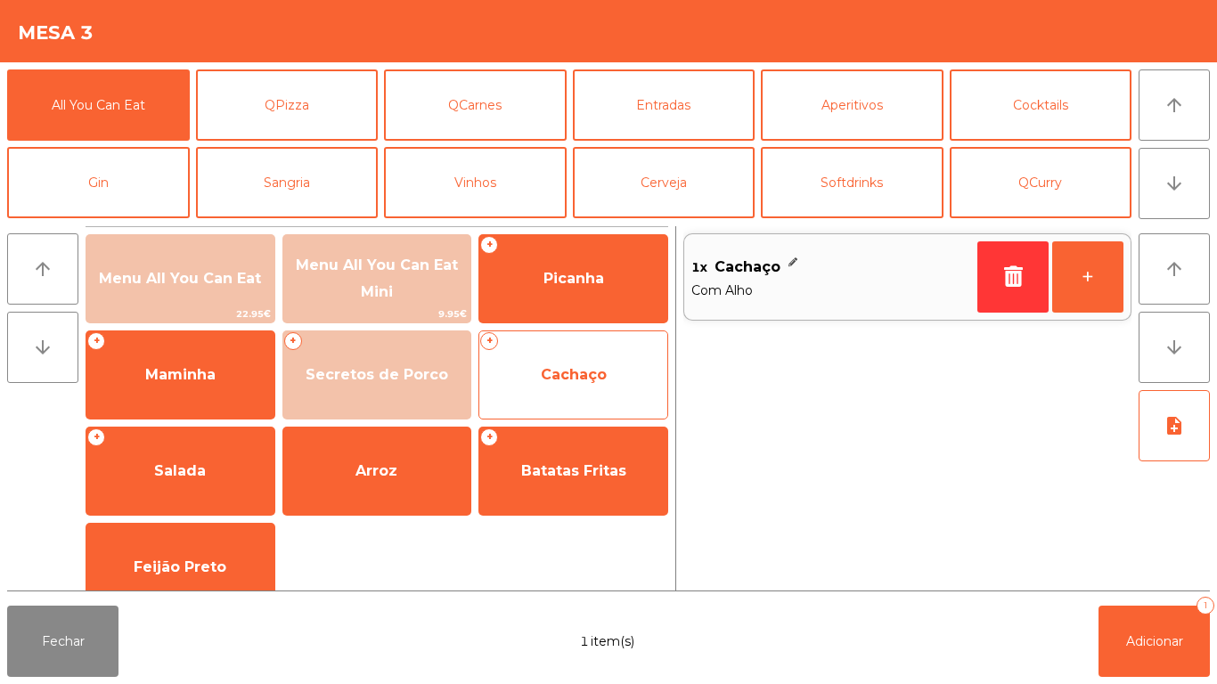
click at [575, 386] on span "Cachaço" at bounding box center [573, 375] width 188 height 48
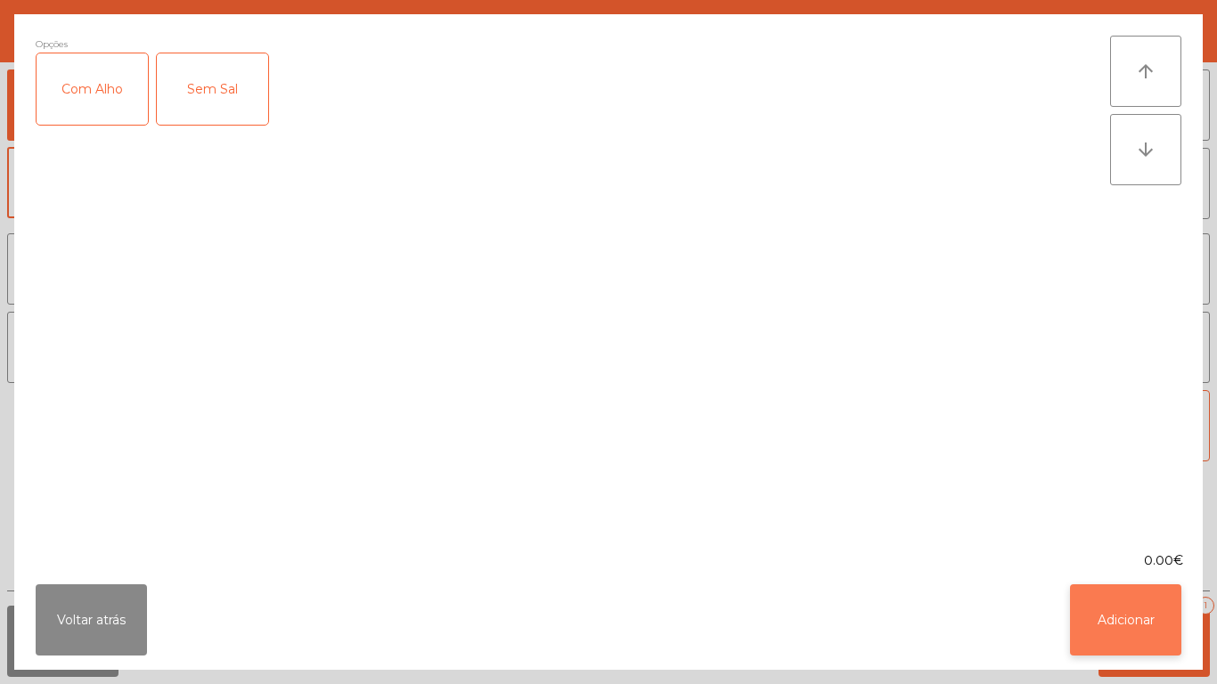
click at [1116, 613] on button "Adicionar" at bounding box center [1125, 619] width 111 height 71
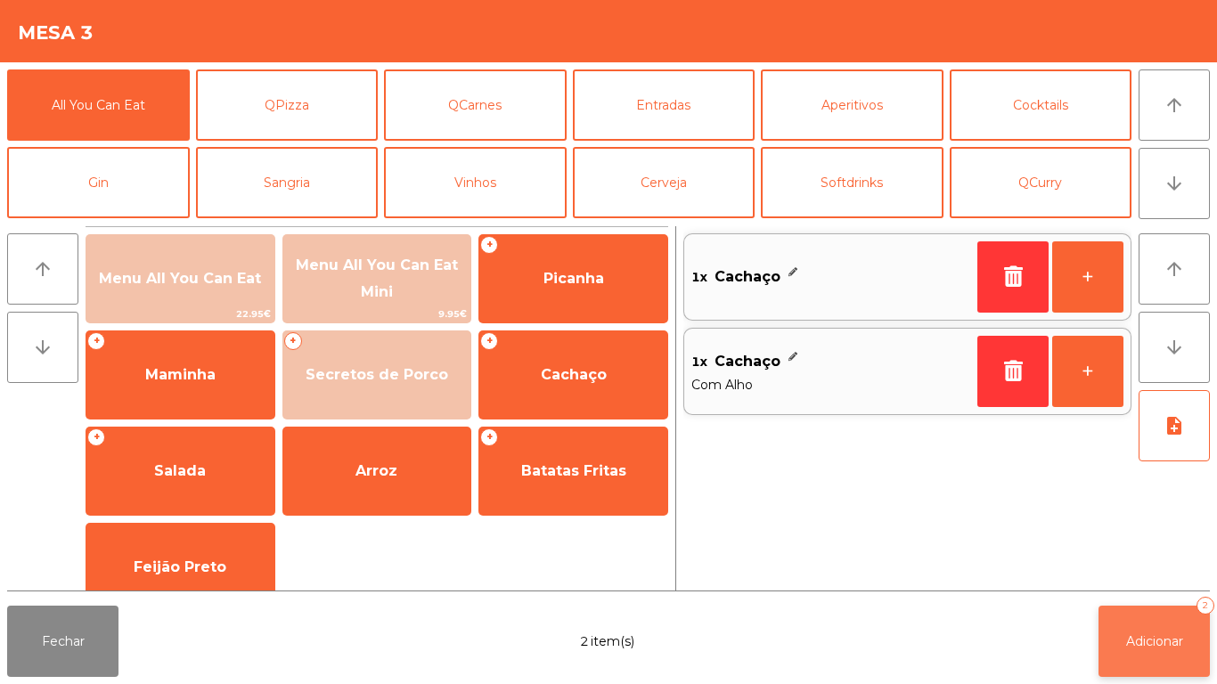
click at [1154, 641] on span "Adicionar" at bounding box center [1154, 641] width 57 height 16
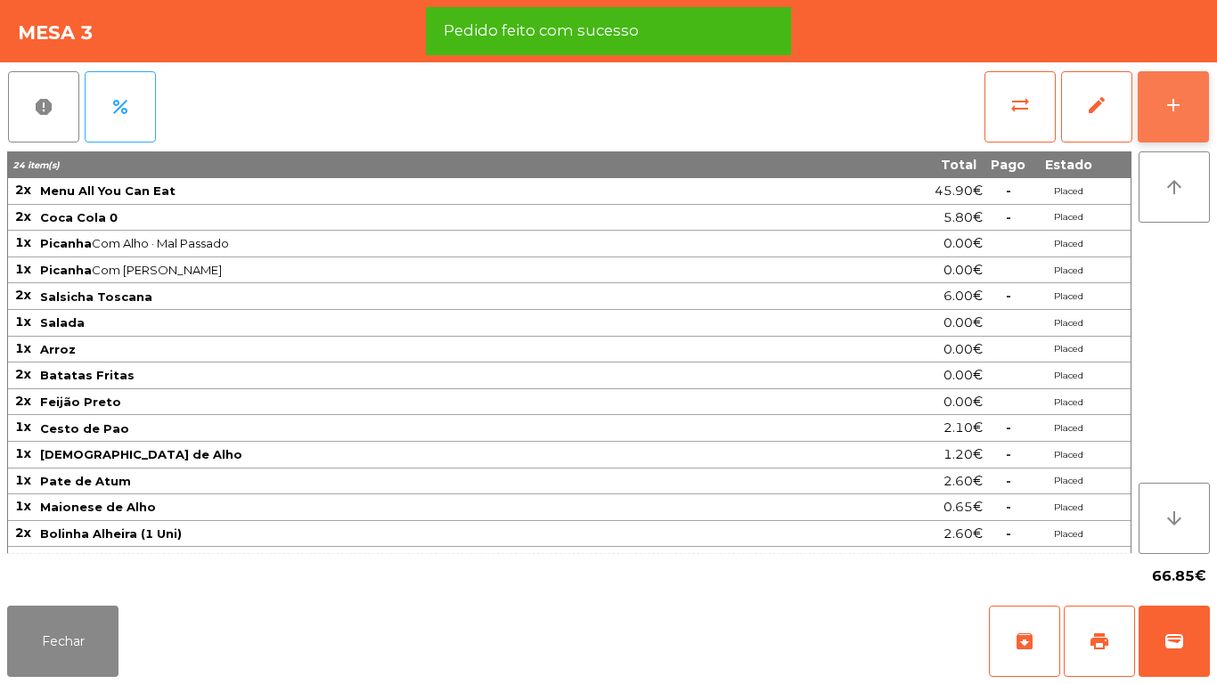
click at [1166, 83] on button "add" at bounding box center [1172, 106] width 71 height 71
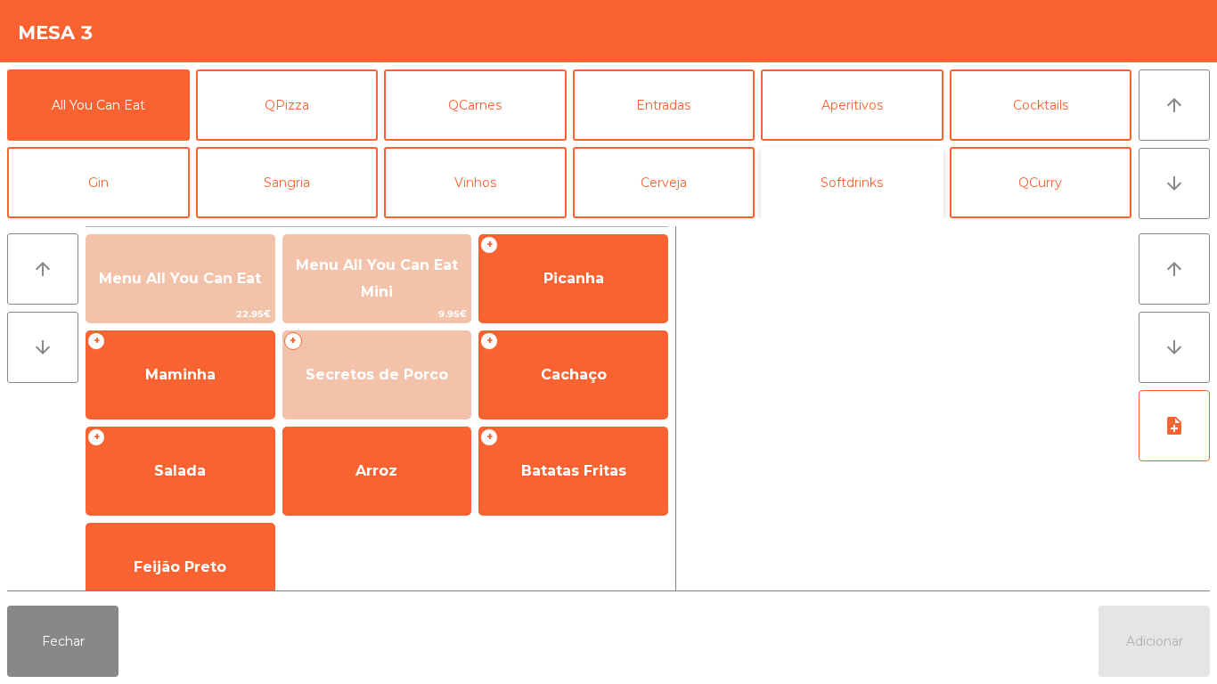
click at [834, 192] on button "Softdrinks" at bounding box center [852, 182] width 183 height 71
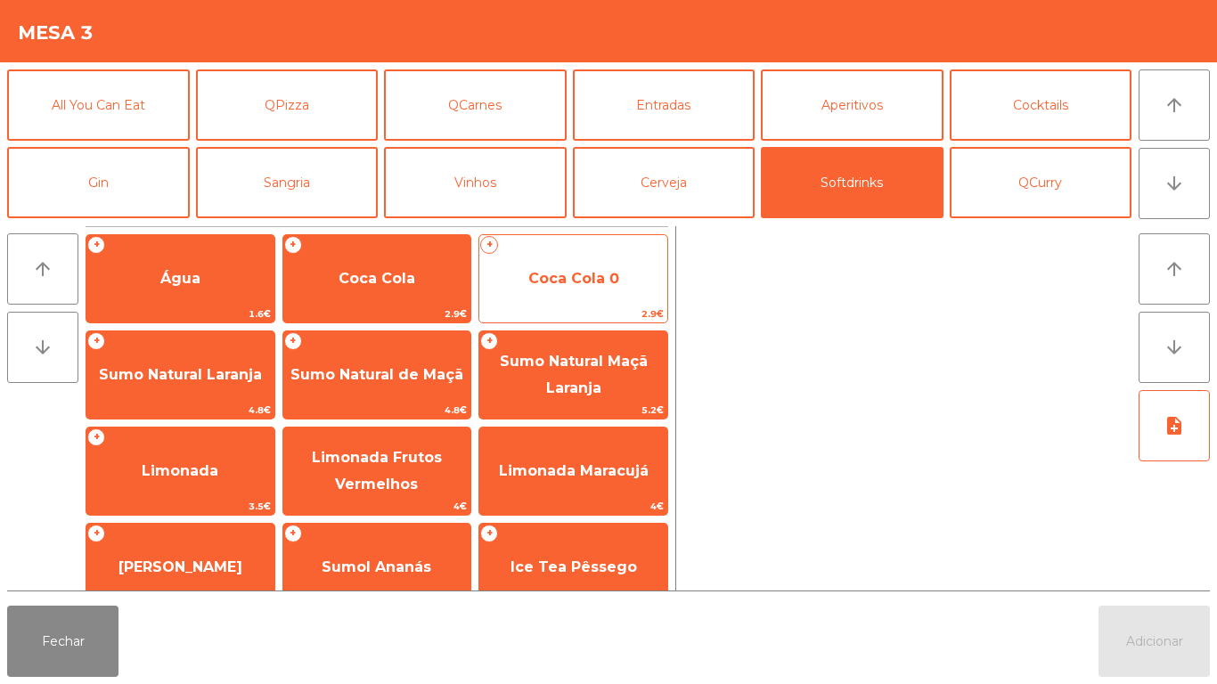
click at [550, 294] on span "Coca Cola 0" at bounding box center [573, 279] width 188 height 48
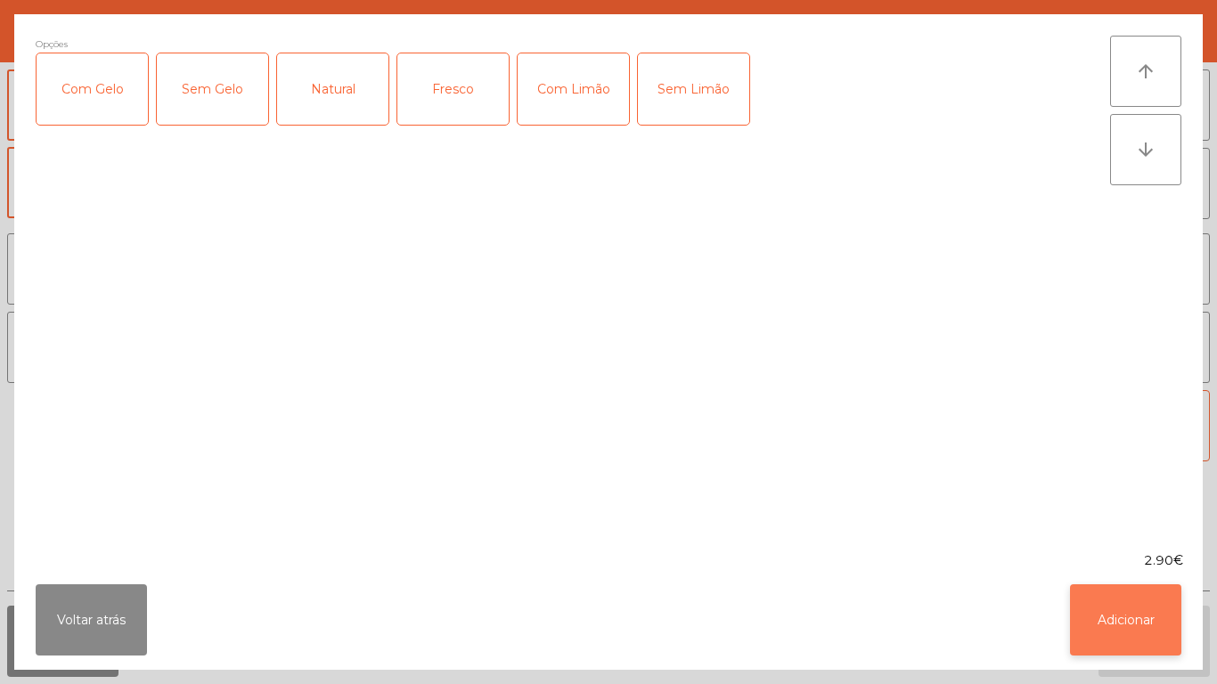
click at [1107, 619] on button "Adicionar" at bounding box center [1125, 619] width 111 height 71
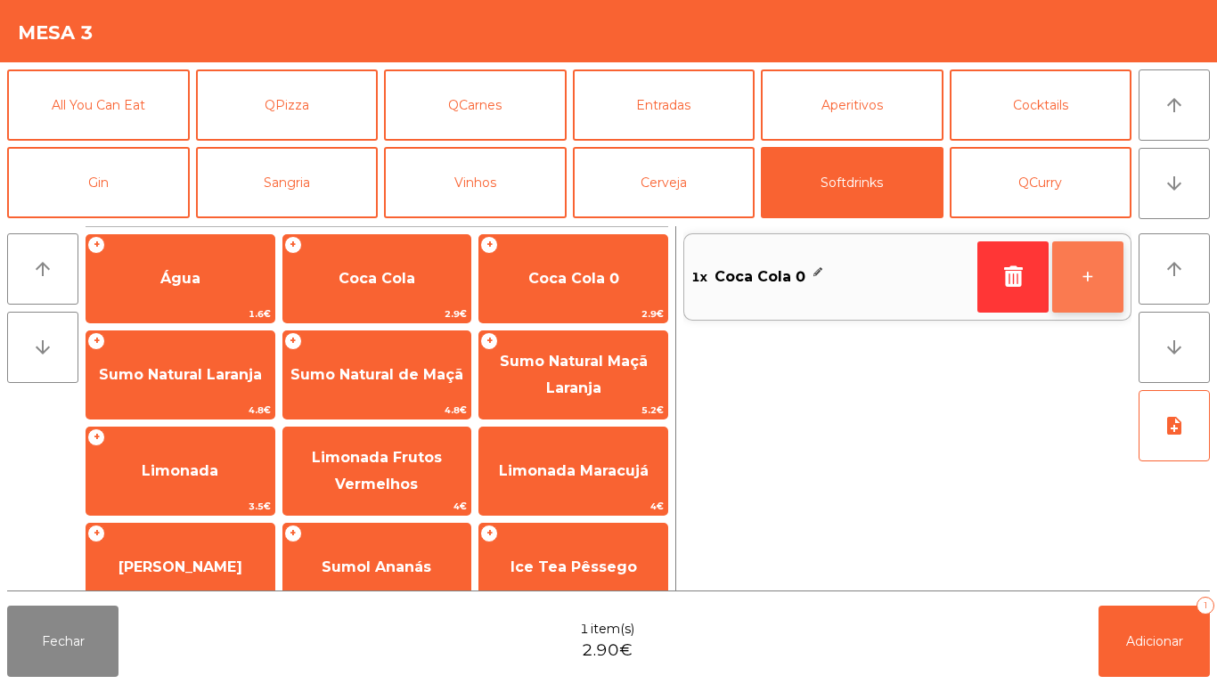
click at [1081, 271] on button "+" at bounding box center [1087, 276] width 71 height 71
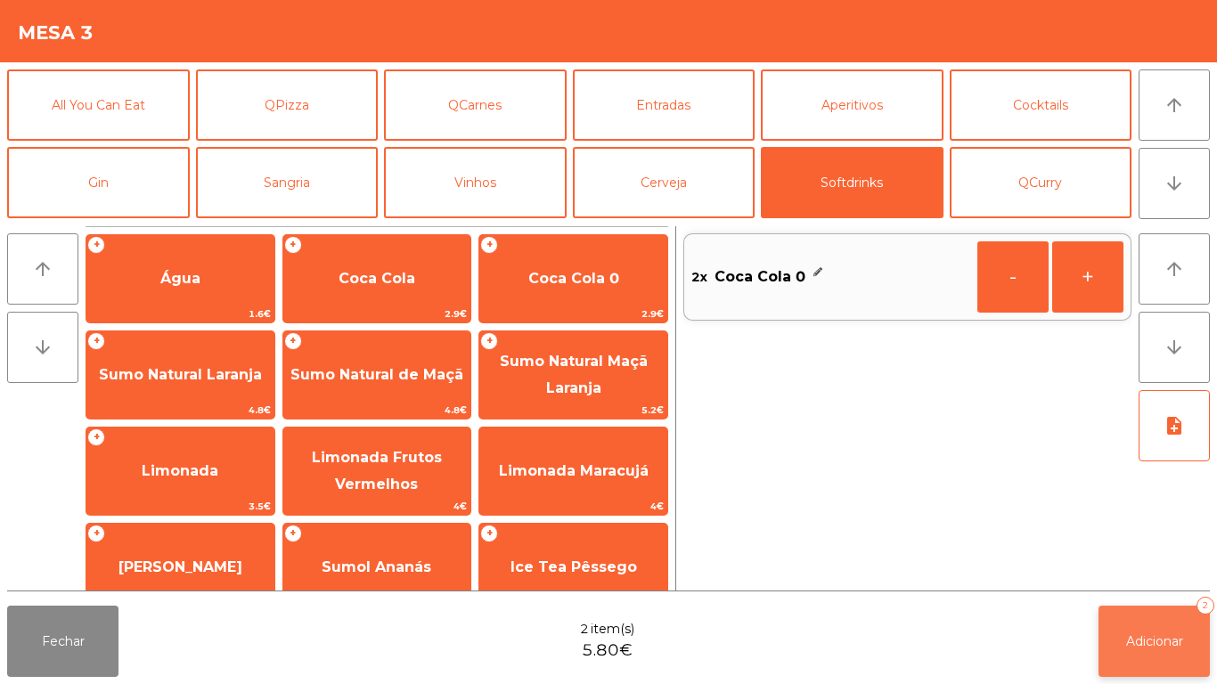
click at [1149, 639] on span "Adicionar" at bounding box center [1154, 641] width 57 height 16
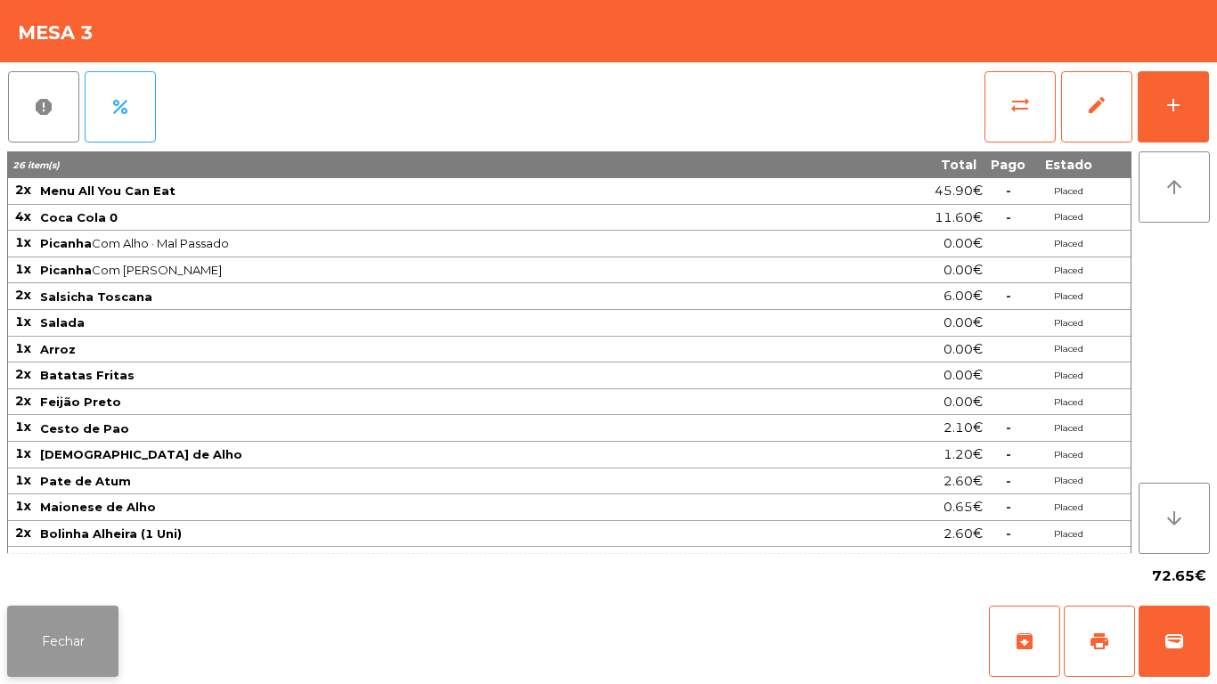
click at [72, 638] on button "Fechar" at bounding box center [62, 641] width 111 height 71
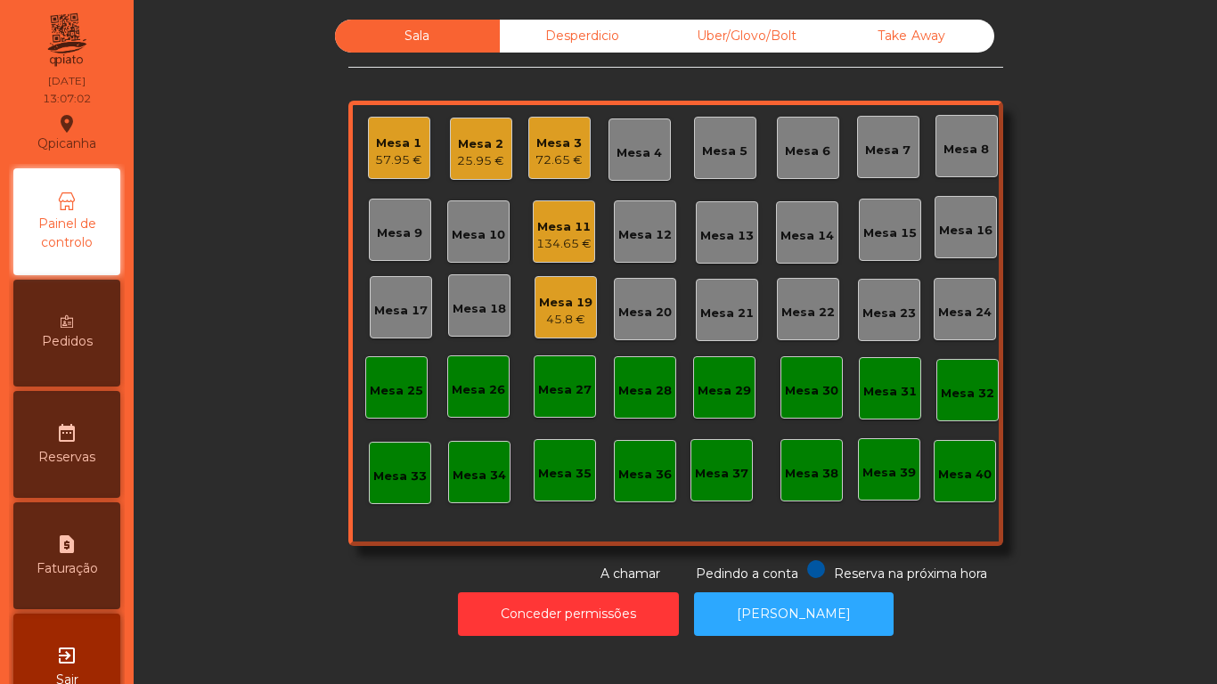
click at [556, 256] on div "Mesa 11 134.65 €" at bounding box center [564, 231] width 62 height 62
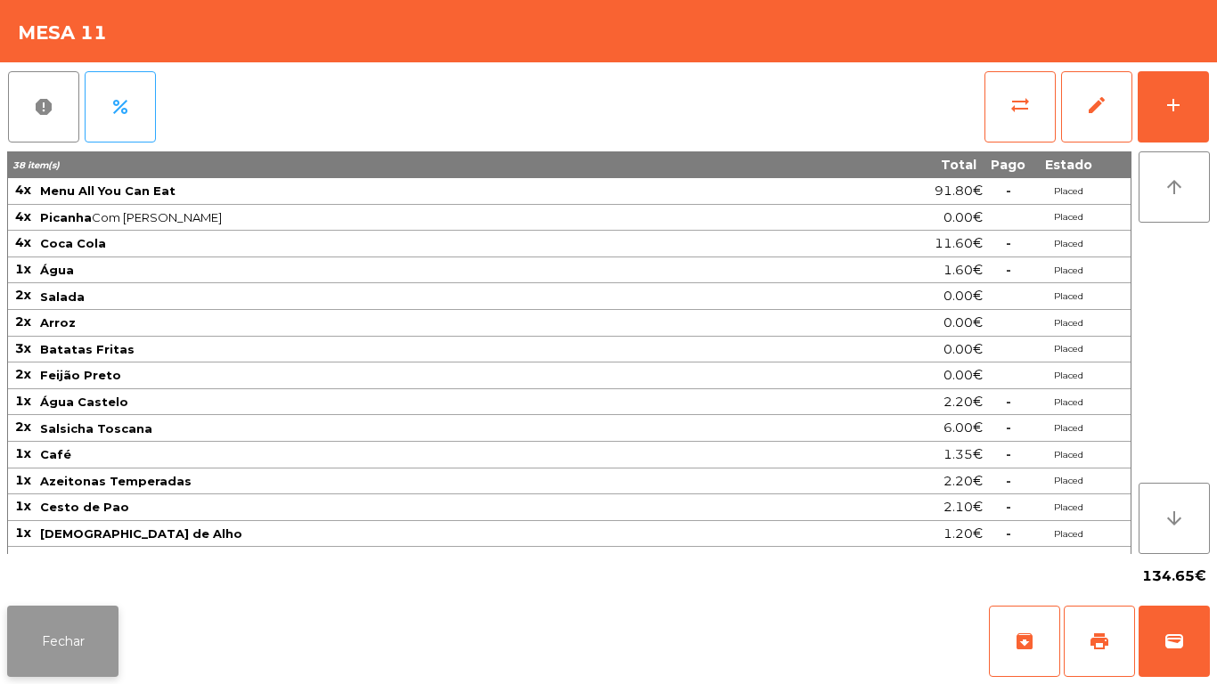
click at [58, 636] on button "Fechar" at bounding box center [62, 641] width 111 height 71
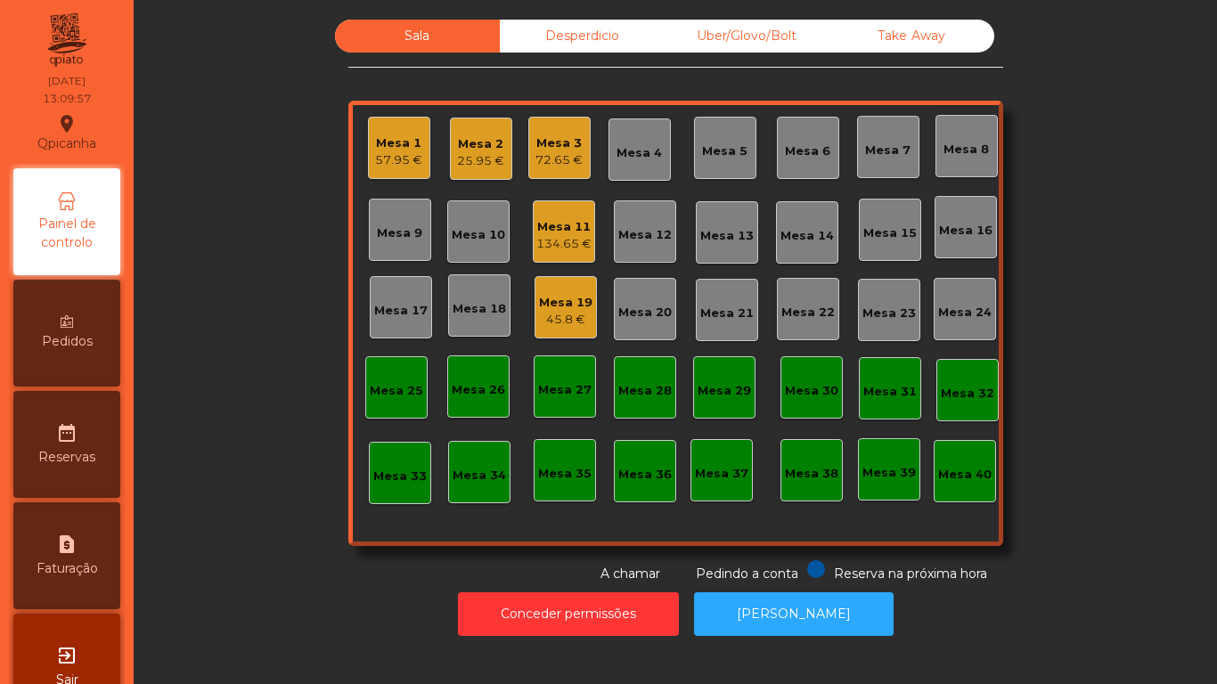
click at [552, 248] on div "134.65 €" at bounding box center [563, 244] width 55 height 18
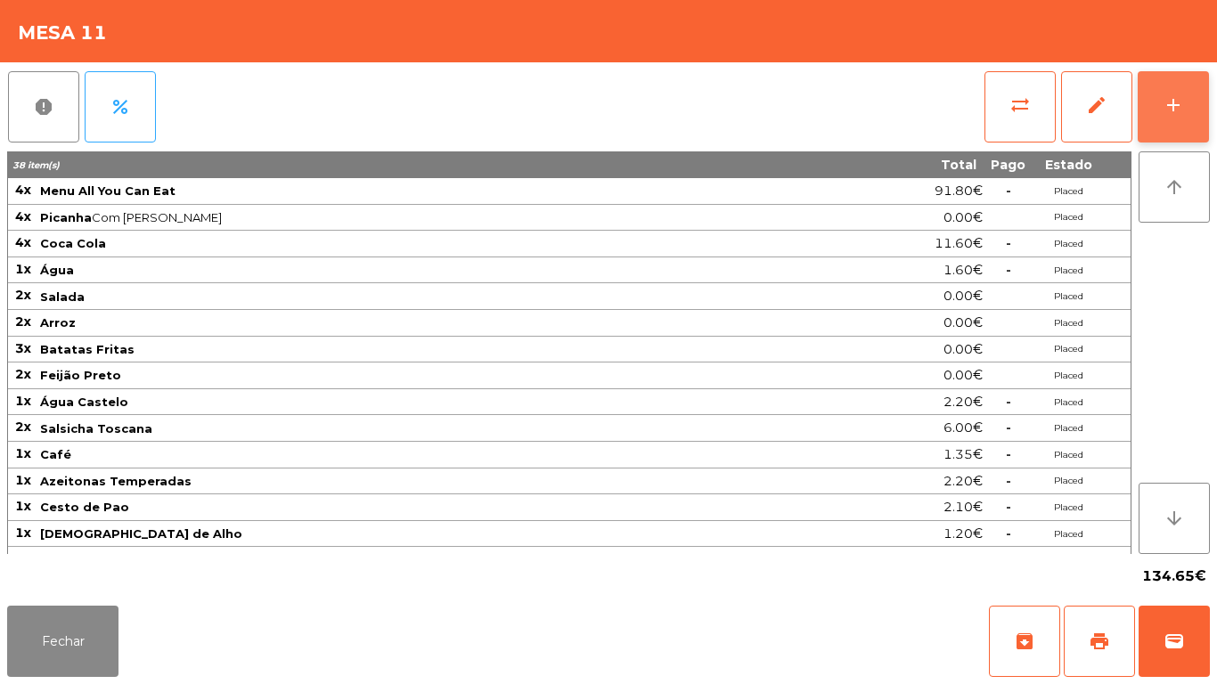
click at [1153, 110] on button "add" at bounding box center [1172, 106] width 71 height 71
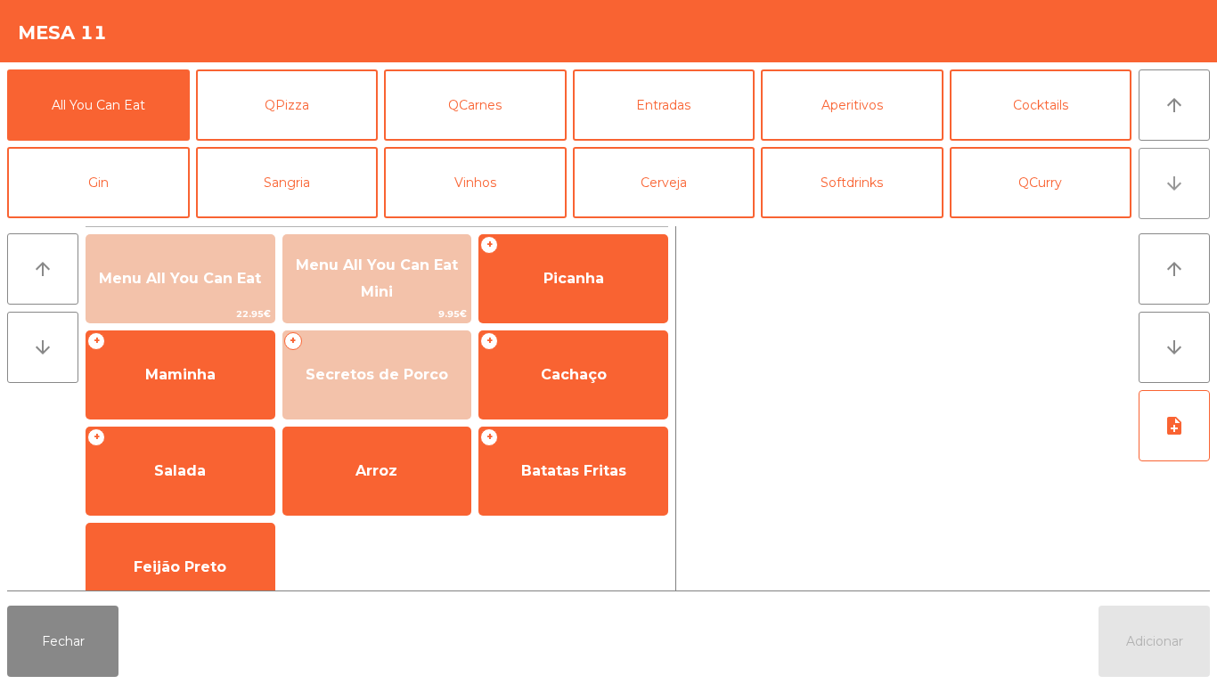
click at [1171, 204] on button "arrow_downward" at bounding box center [1173, 183] width 71 height 71
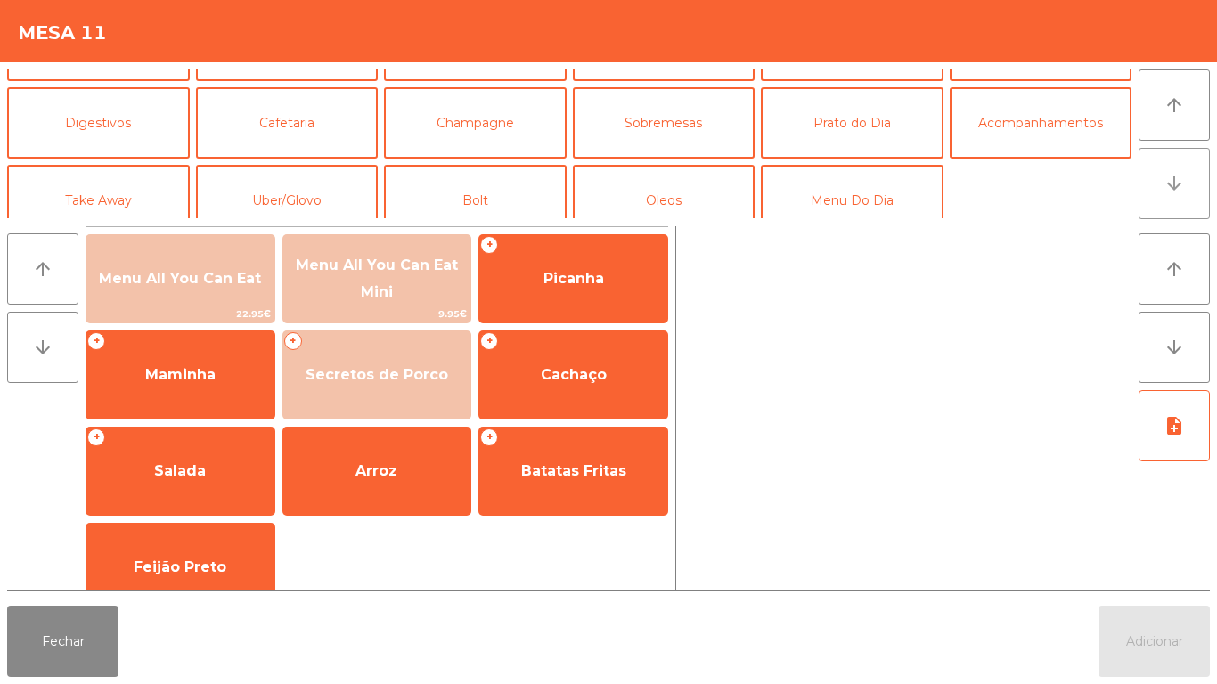
scroll to position [155, 0]
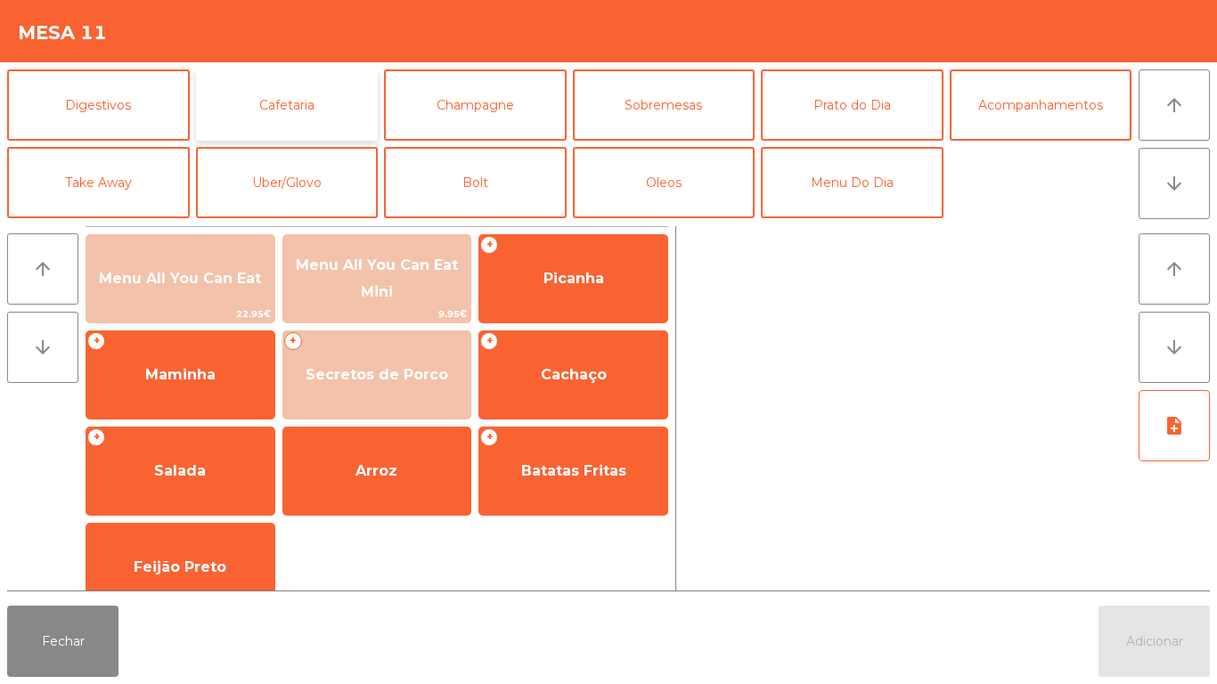
click at [298, 101] on button "Cafetaria" at bounding box center [287, 104] width 183 height 71
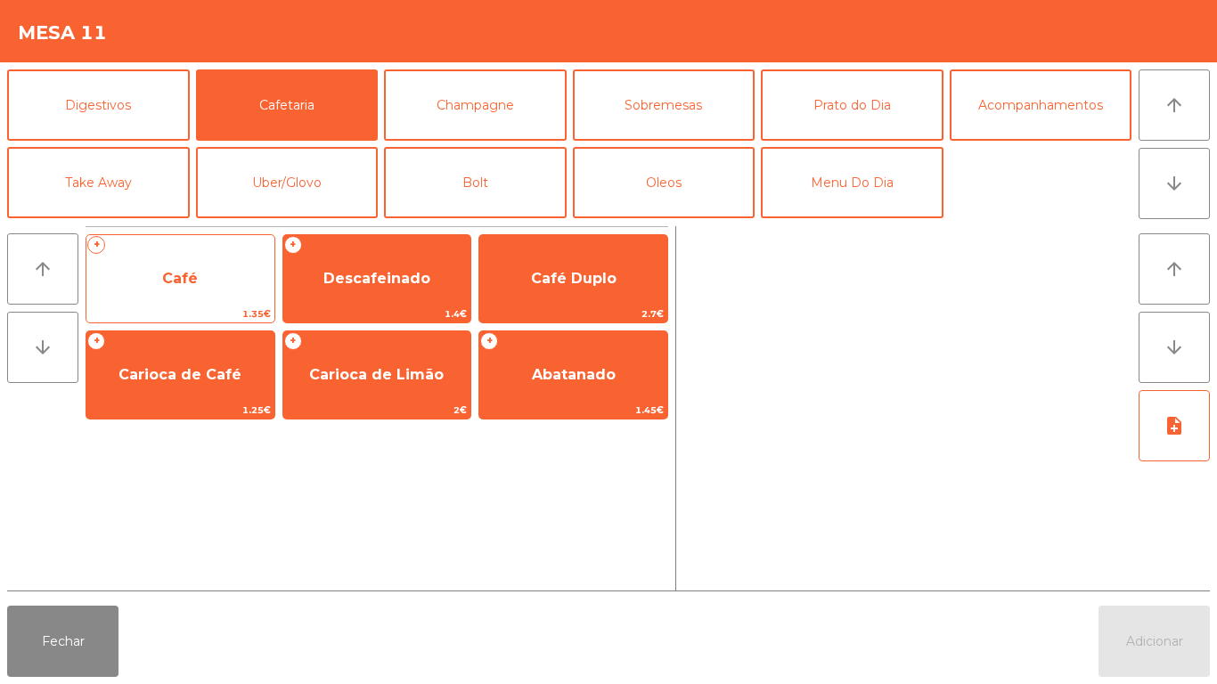
click at [182, 262] on span "Café" at bounding box center [180, 279] width 188 height 48
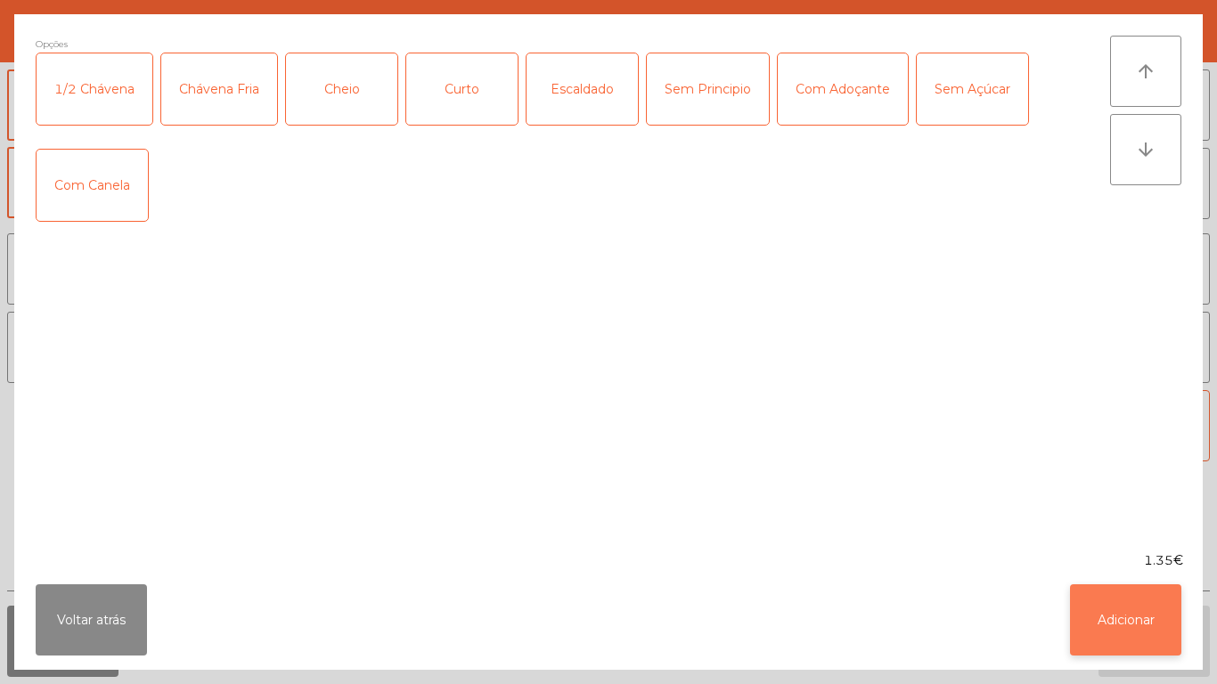
click at [1122, 601] on button "Adicionar" at bounding box center [1125, 619] width 111 height 71
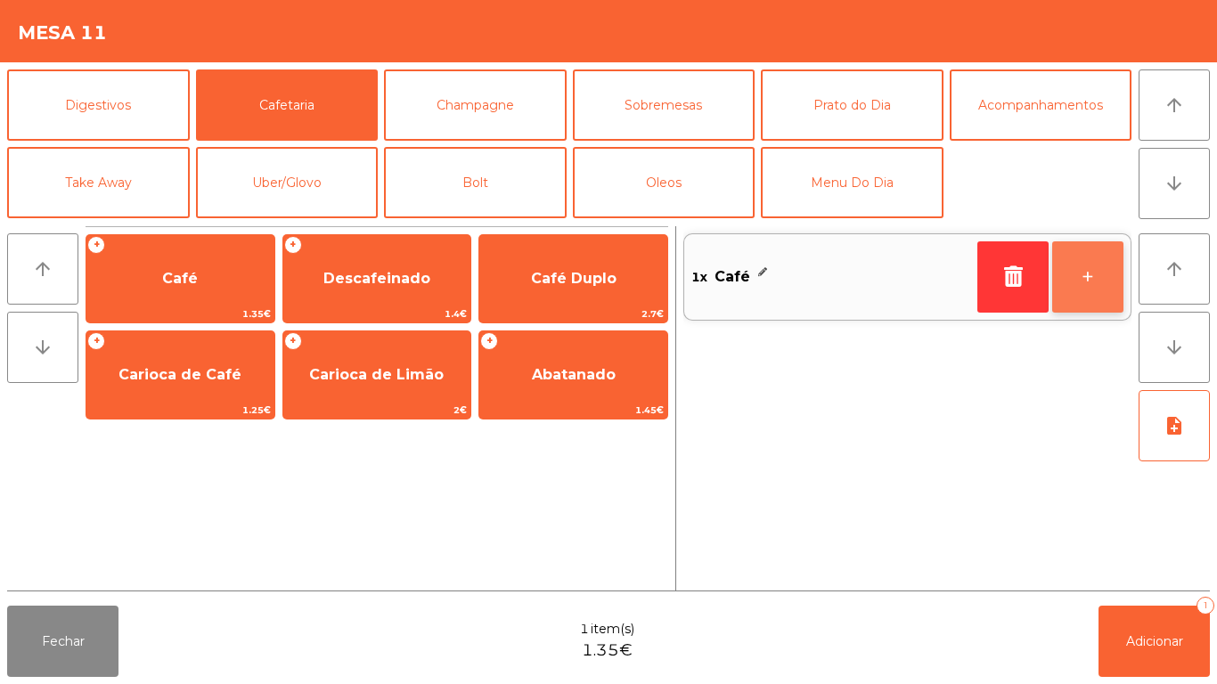
click at [1078, 281] on button "+" at bounding box center [1087, 276] width 71 height 71
click at [1068, 281] on button "+" at bounding box center [1087, 276] width 71 height 71
click at [1076, 271] on button "+" at bounding box center [1087, 276] width 71 height 71
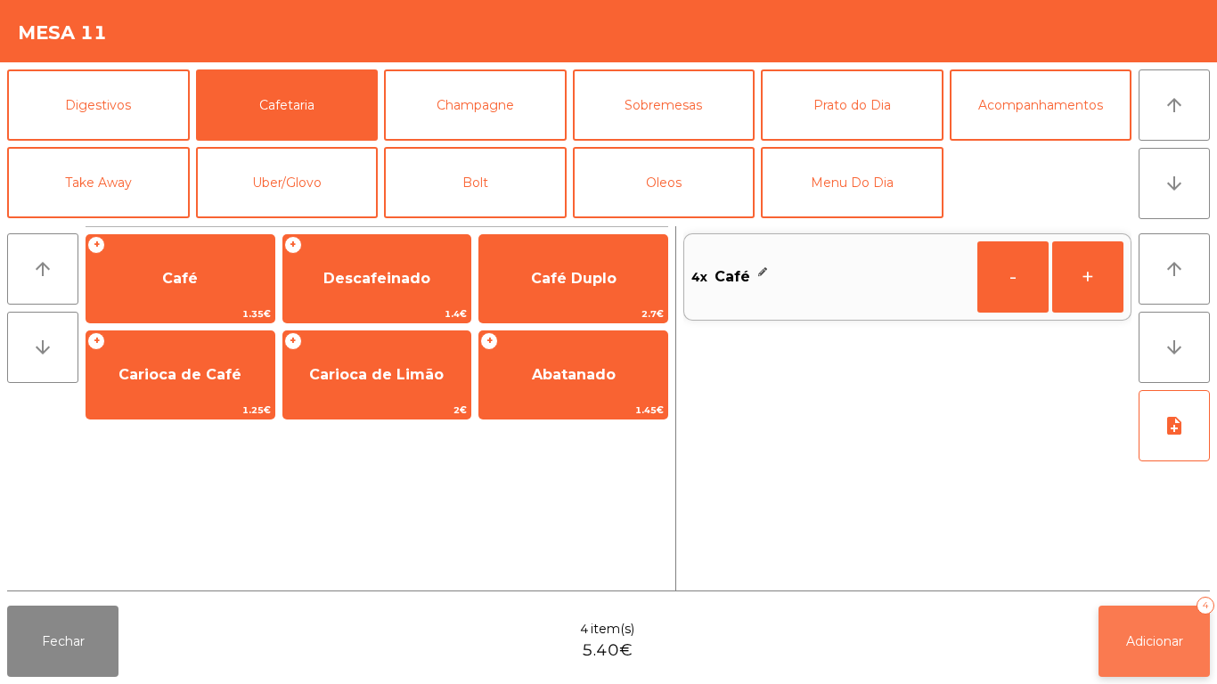
click at [1153, 623] on button "Adicionar 4" at bounding box center [1153, 641] width 111 height 71
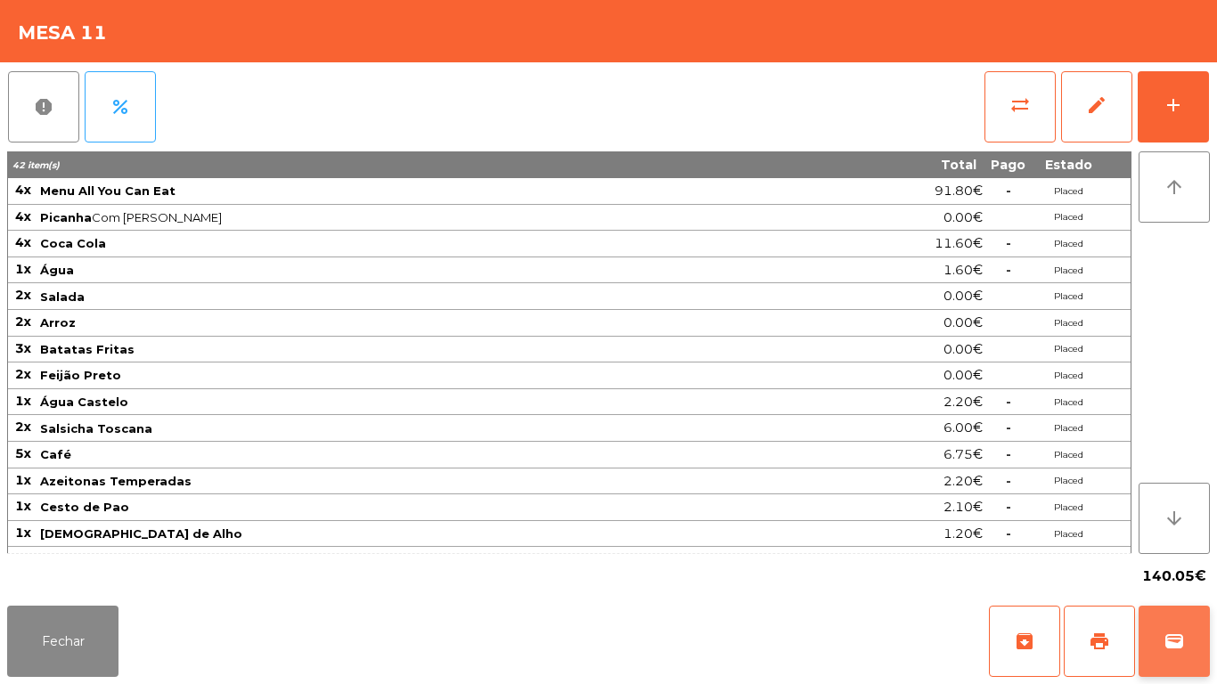
click at [1161, 631] on button "wallet" at bounding box center [1173, 641] width 71 height 71
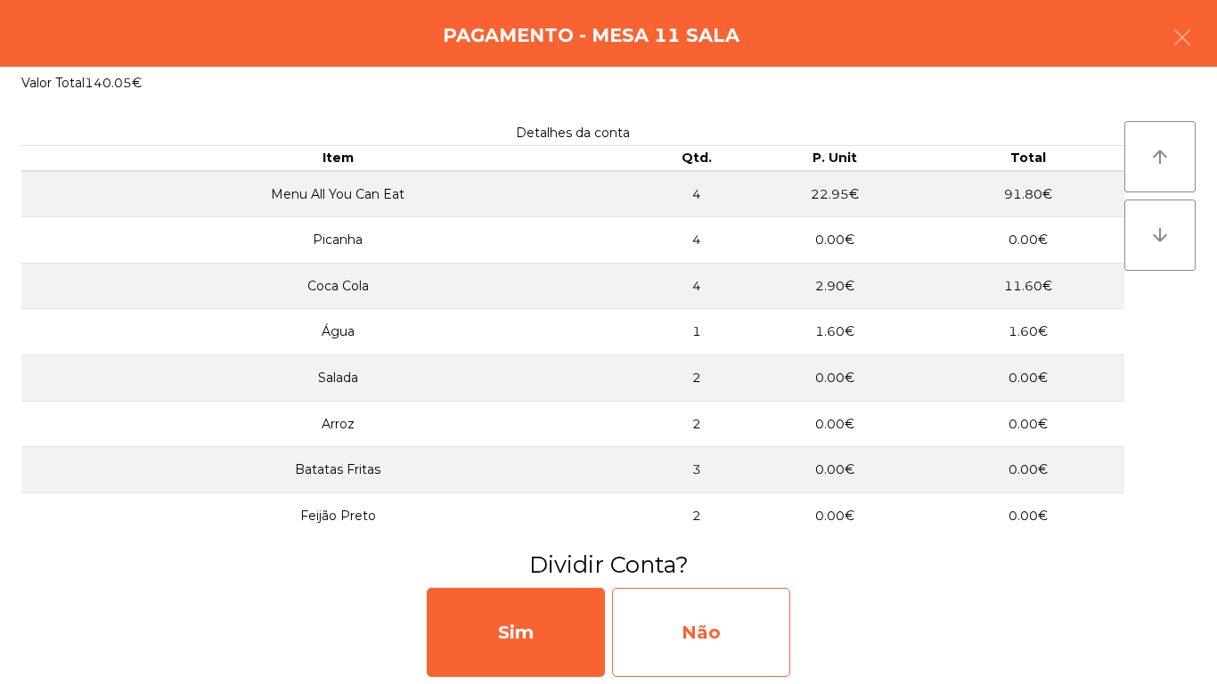
click at [739, 636] on div "Não" at bounding box center [701, 632] width 178 height 89
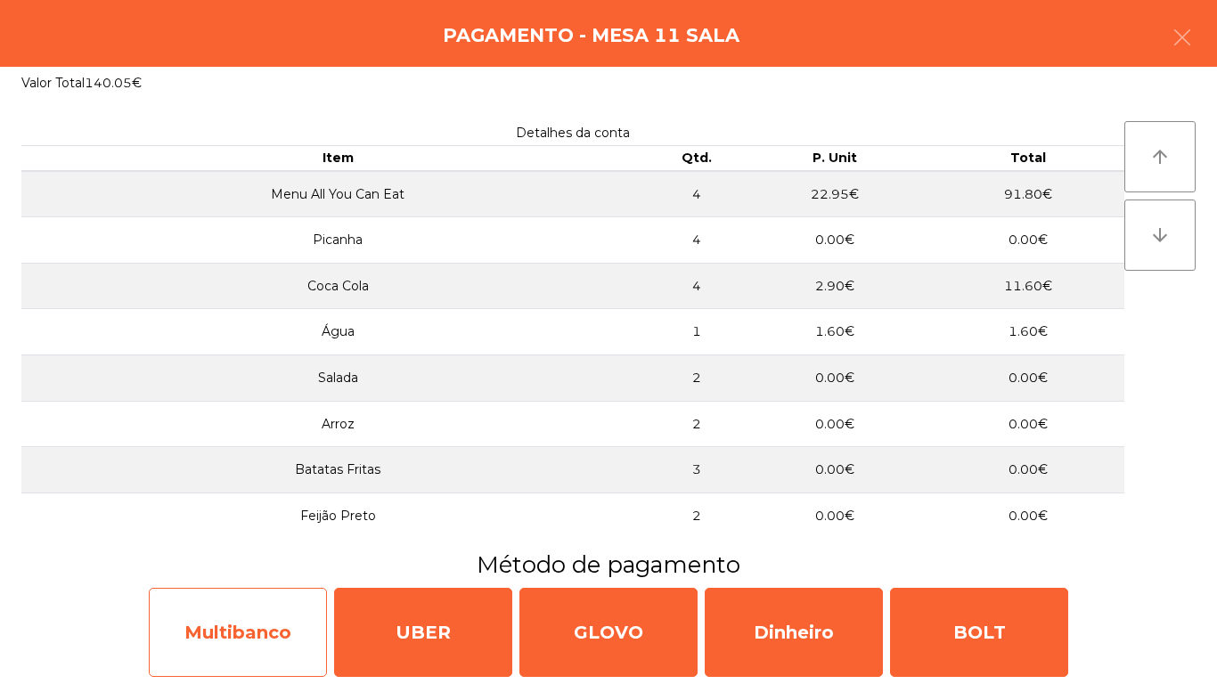
click at [245, 639] on div "Multibanco" at bounding box center [238, 632] width 178 height 89
select select "**"
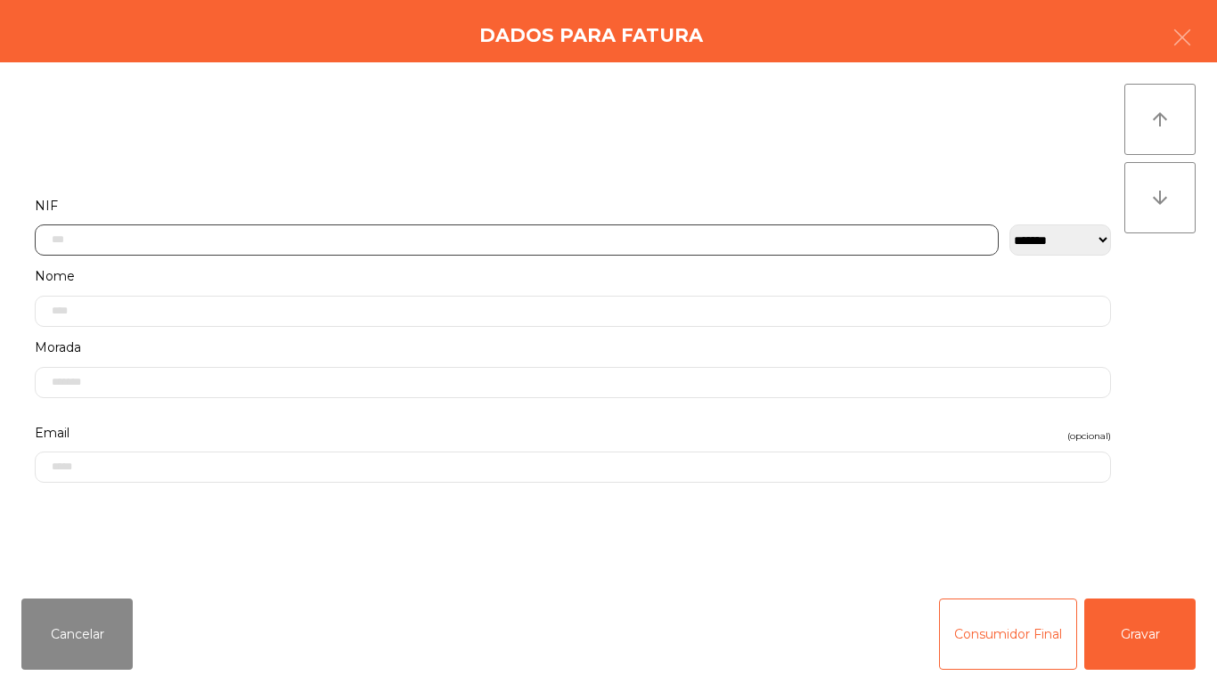
click at [151, 244] on input "text" at bounding box center [517, 239] width 964 height 31
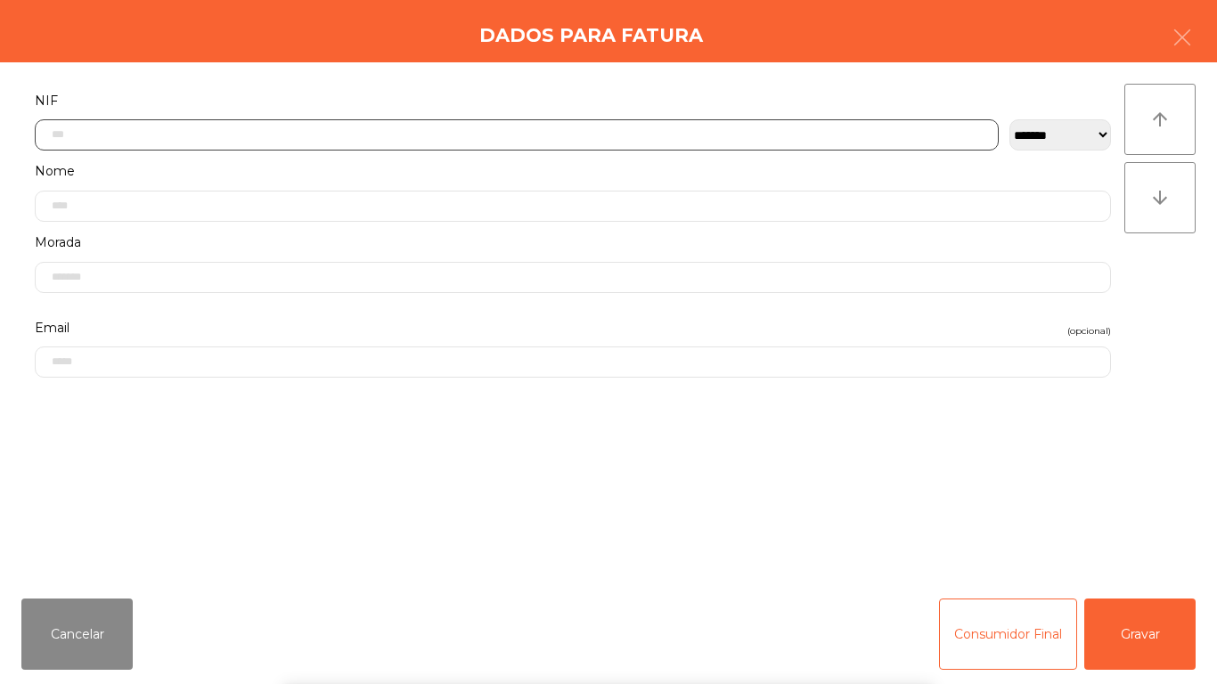
scroll to position [109, 0]
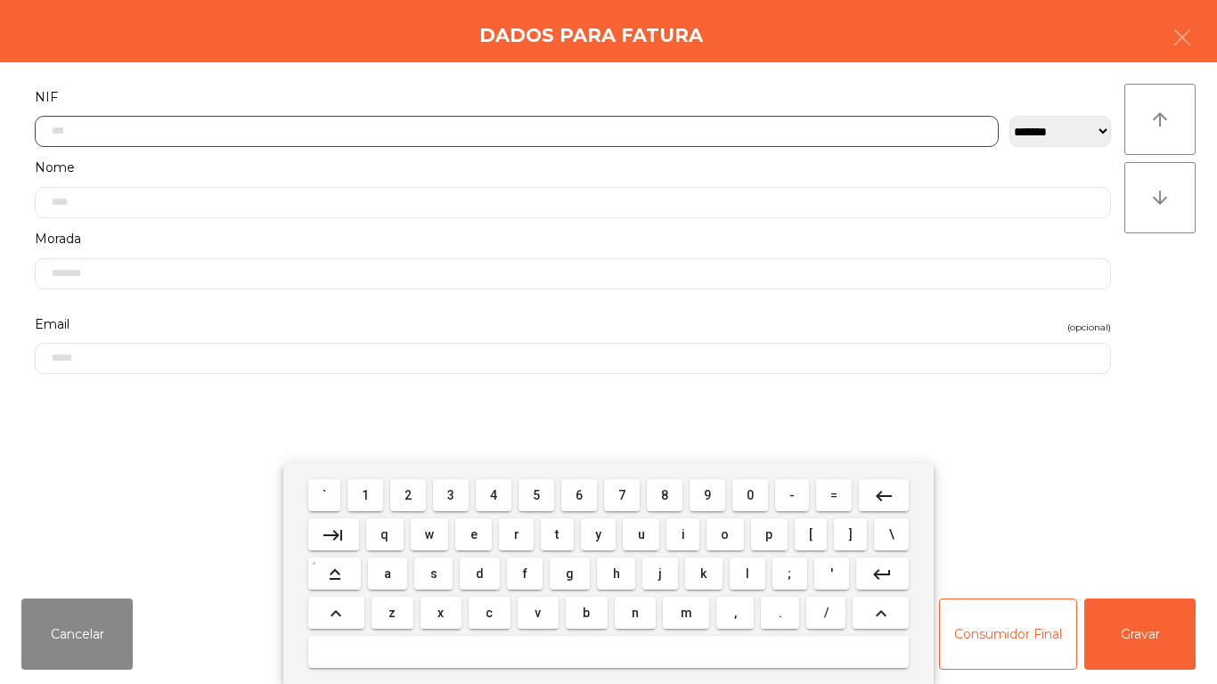
click at [534, 496] on span "5" at bounding box center [536, 495] width 7 height 14
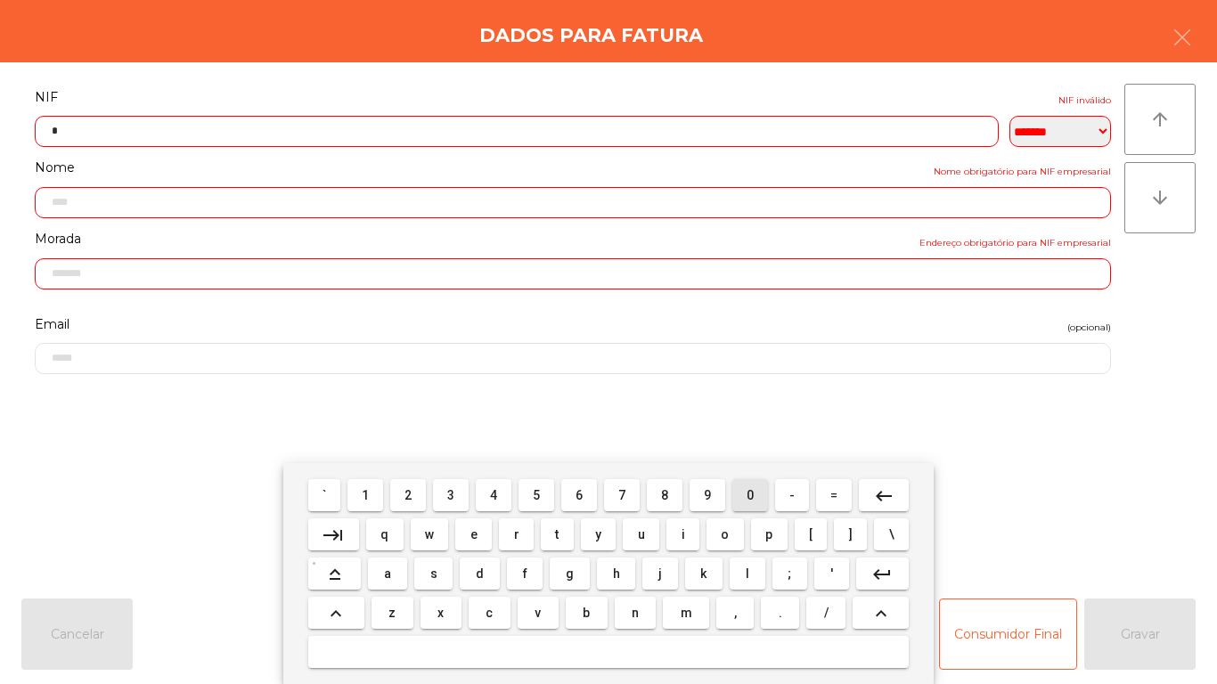
click at [746, 488] on span "0" at bounding box center [749, 495] width 7 height 14
click at [366, 494] on span "1" at bounding box center [365, 495] width 7 height 14
click at [575, 495] on span "6" at bounding box center [578, 495] width 7 height 14
click at [536, 494] on span "5" at bounding box center [536, 495] width 7 height 14
click at [410, 498] on span "2" at bounding box center [407, 495] width 7 height 14
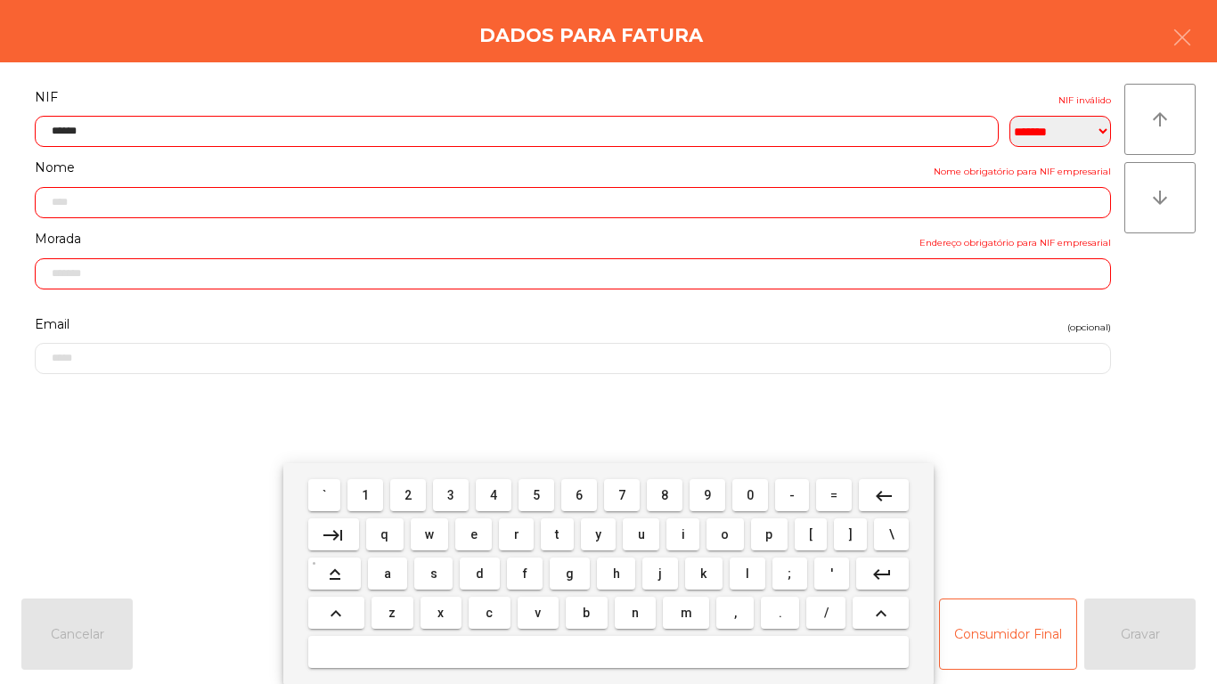
click at [577, 490] on span "6" at bounding box center [578, 495] width 7 height 14
click at [448, 496] on span "3" at bounding box center [450, 495] width 7 height 14
click at [705, 488] on span "9" at bounding box center [707, 495] width 7 height 14
type input "*********"
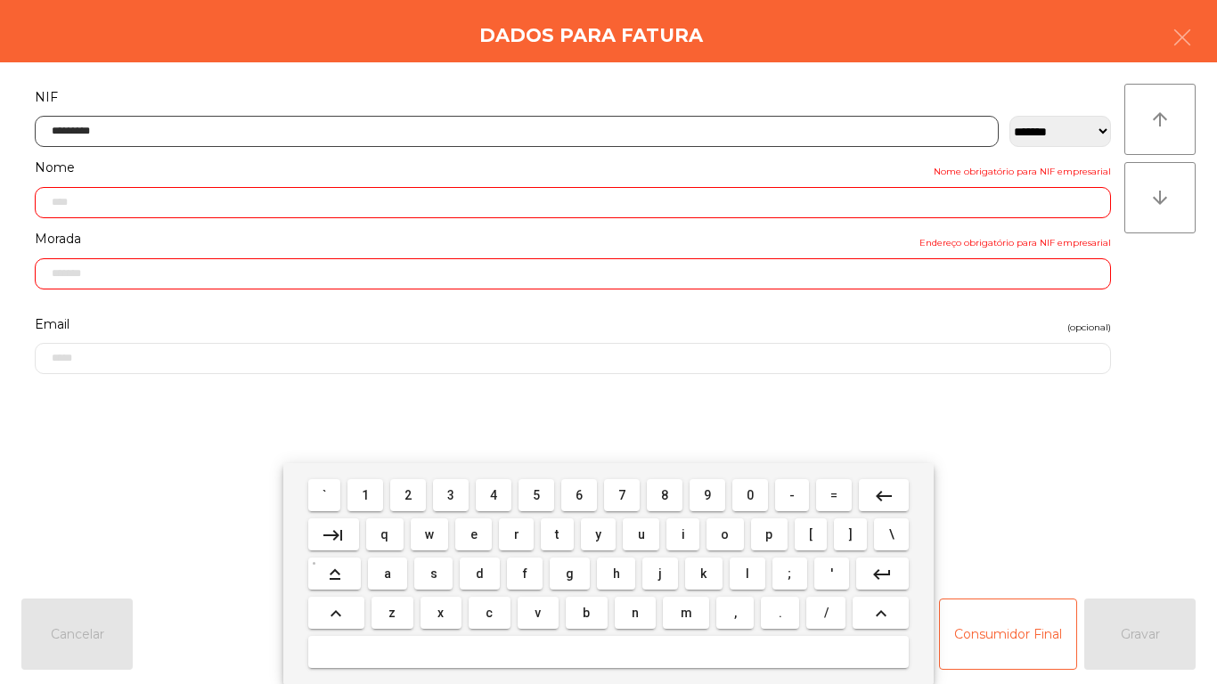
type input "**********"
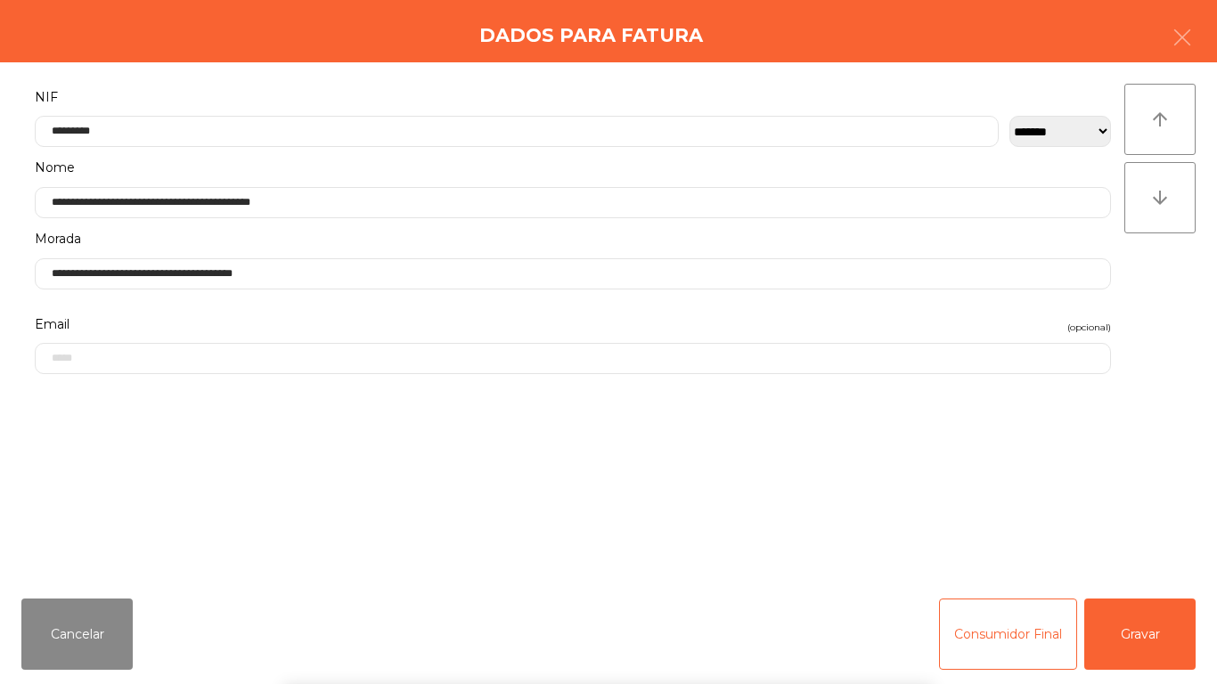
click at [1123, 619] on div "` 1 2 3 4 5 6 7 8 9 0 - = keyboard_backspace keyboard_tab q w e r t y u i o p […" at bounding box center [608, 573] width 1217 height 221
click at [1138, 635] on button "Gravar" at bounding box center [1139, 634] width 111 height 71
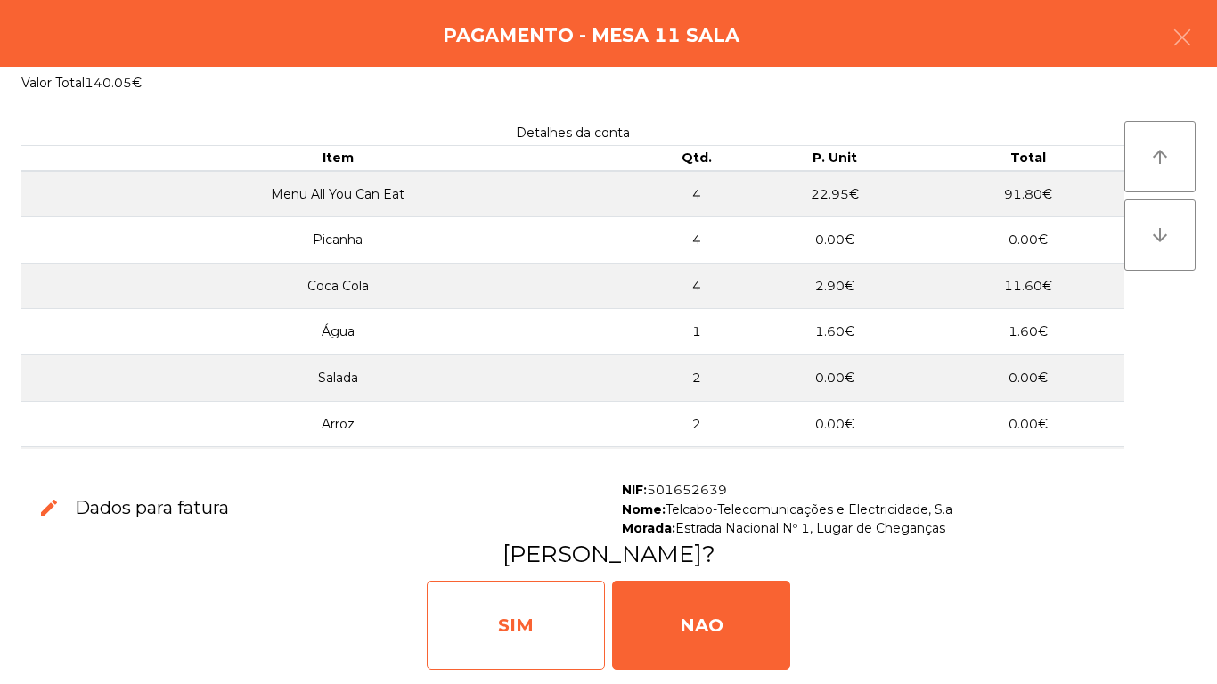
click at [524, 619] on div "SIM" at bounding box center [516, 625] width 178 height 89
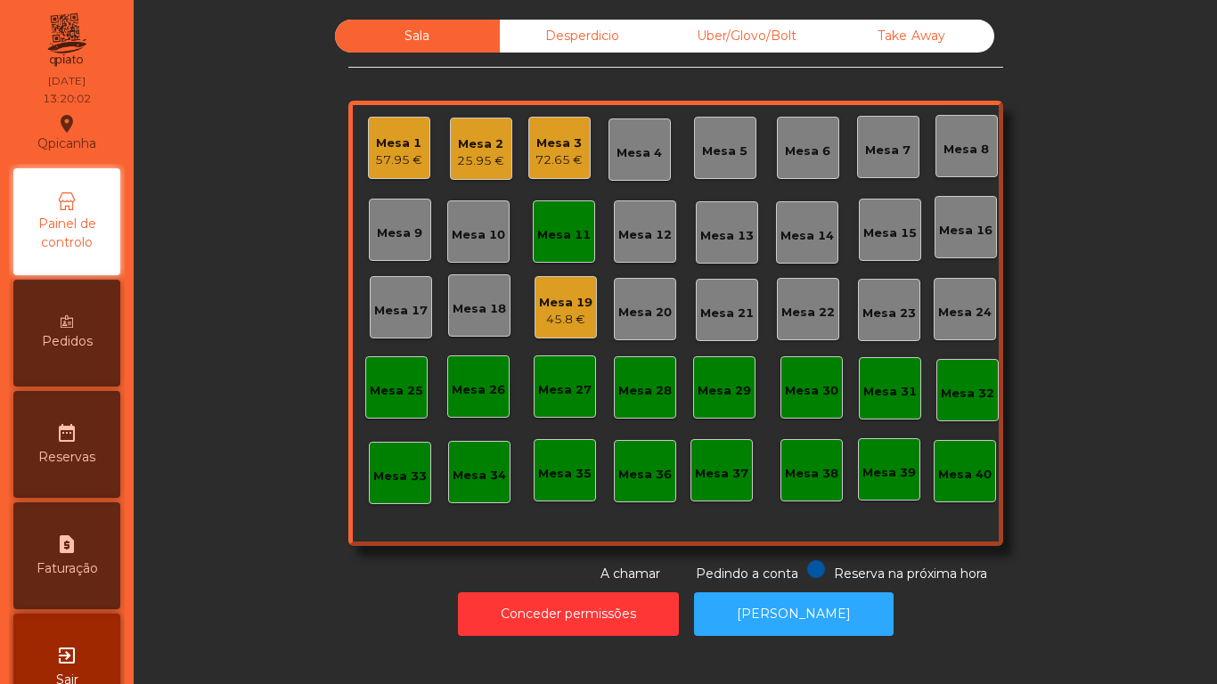
click at [960, 226] on div "Mesa 16" at bounding box center [965, 231] width 53 height 18
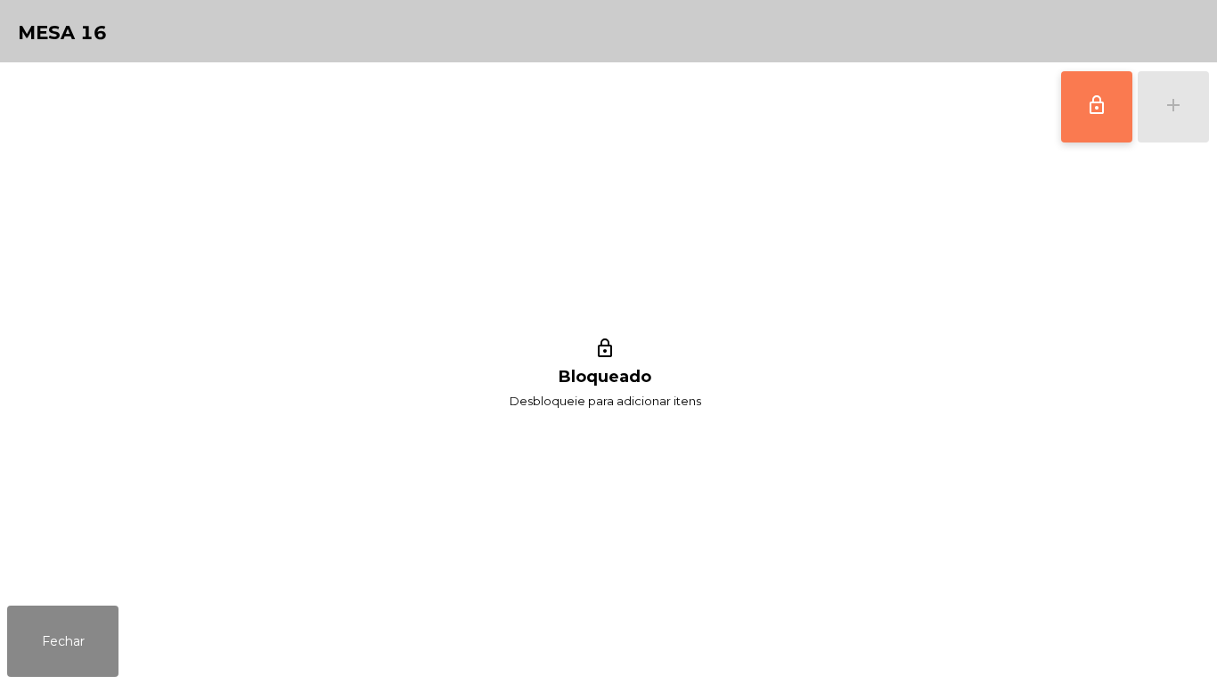
click at [1080, 114] on button "lock_outline" at bounding box center [1096, 106] width 71 height 71
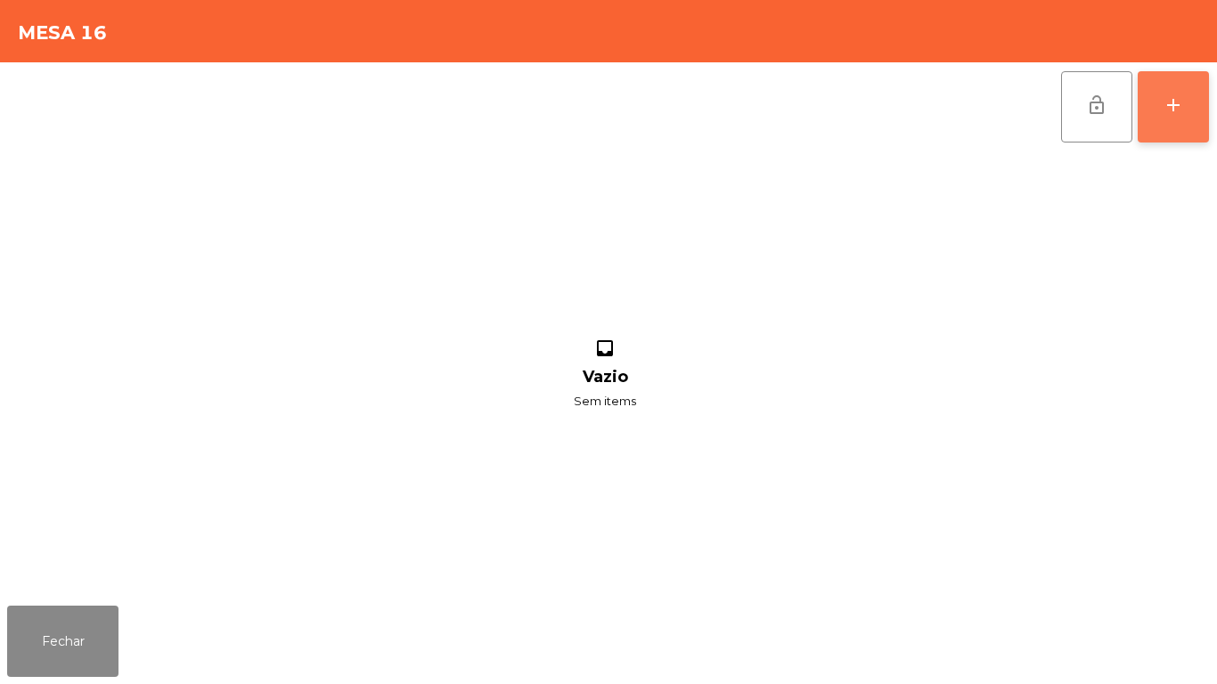
click at [1165, 117] on button "add" at bounding box center [1172, 106] width 71 height 71
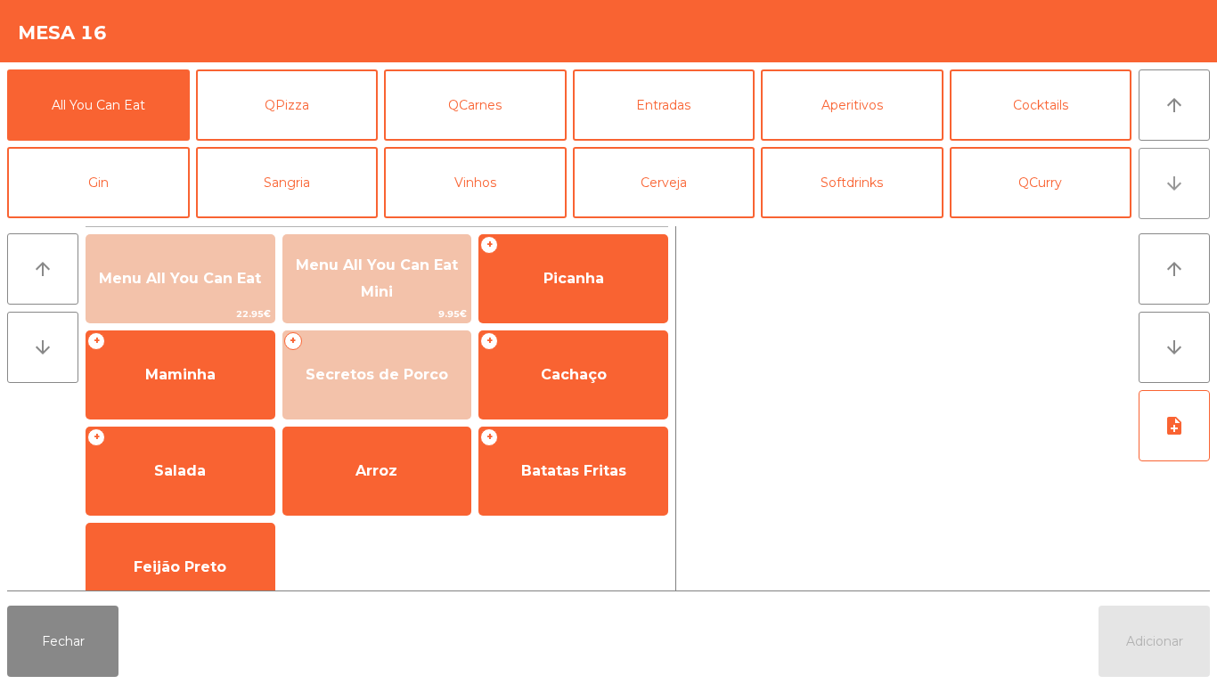
click at [1173, 183] on icon "arrow_downward" at bounding box center [1173, 183] width 21 height 21
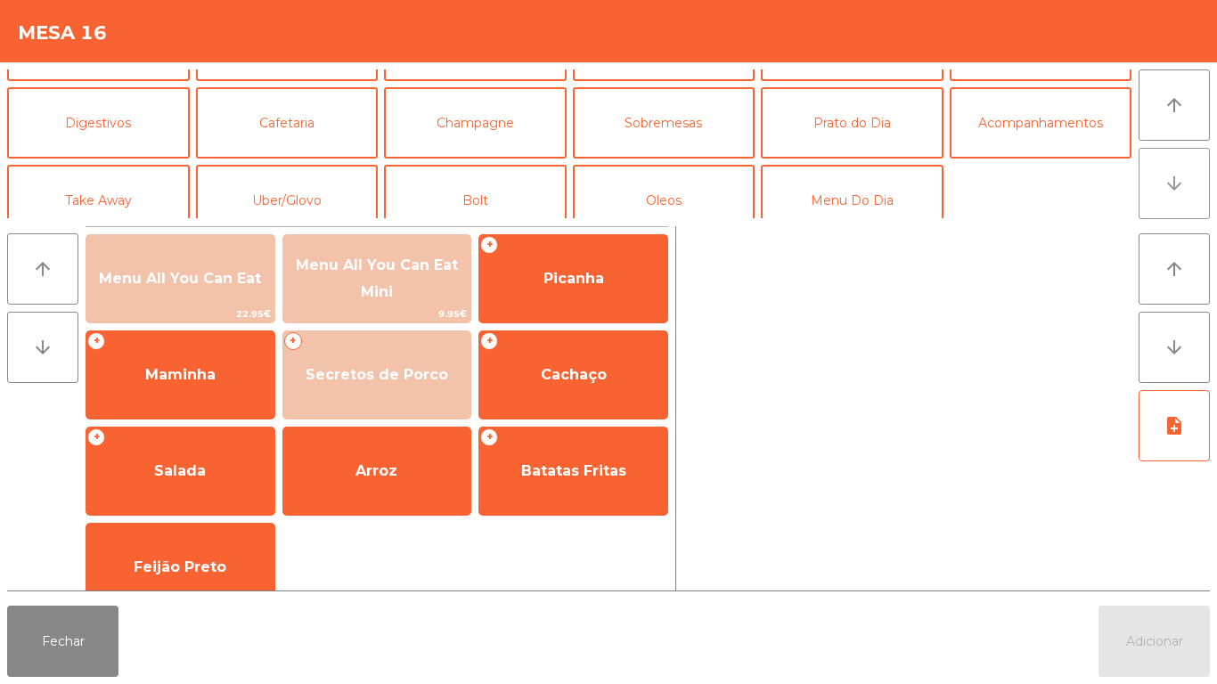
scroll to position [155, 0]
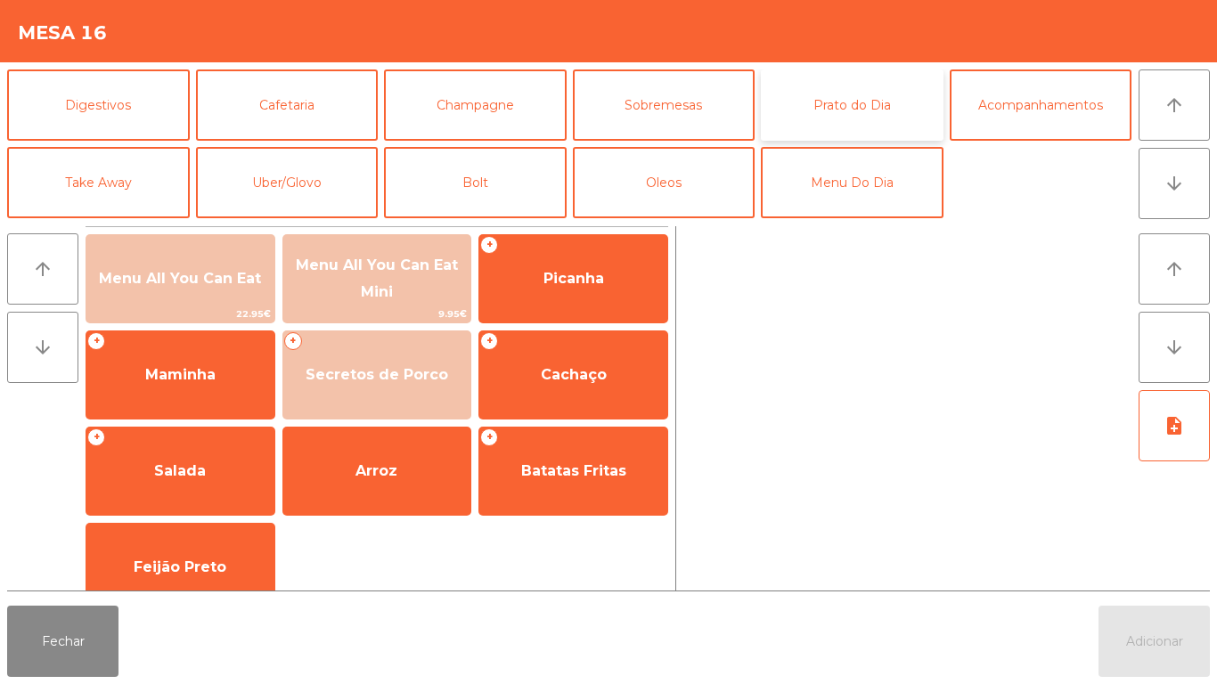
click at [840, 110] on button "Prato do Dia" at bounding box center [852, 104] width 183 height 71
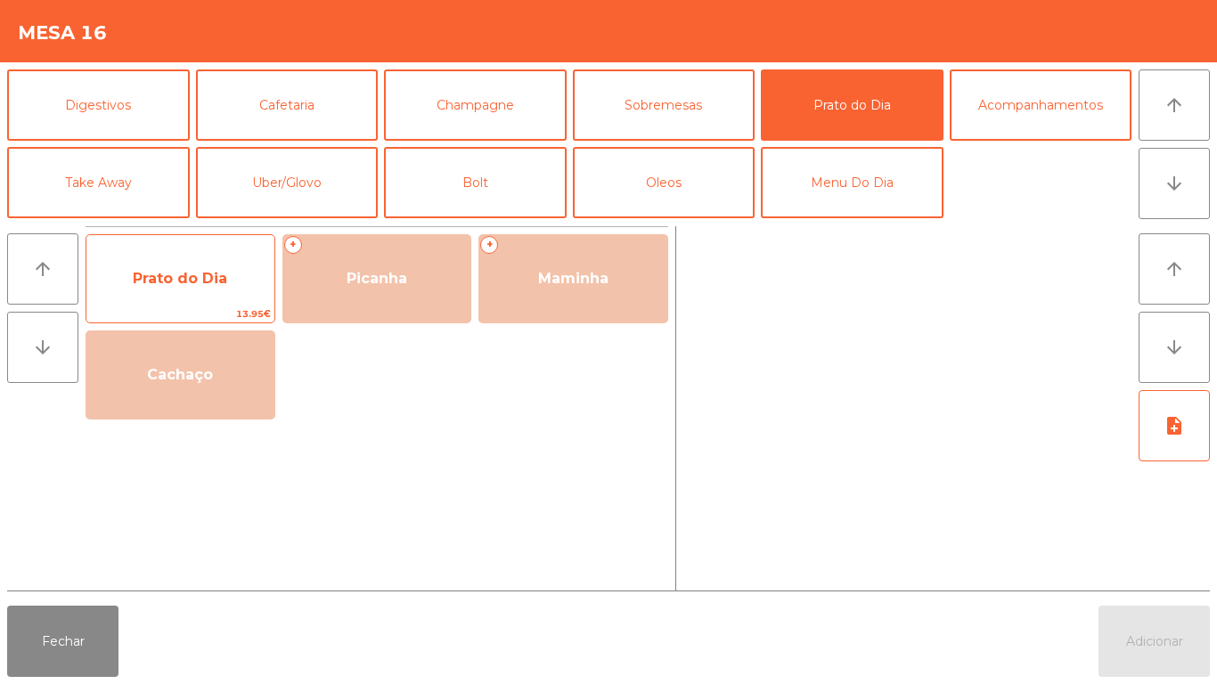
click at [189, 284] on span "Prato do Dia" at bounding box center [180, 278] width 94 height 17
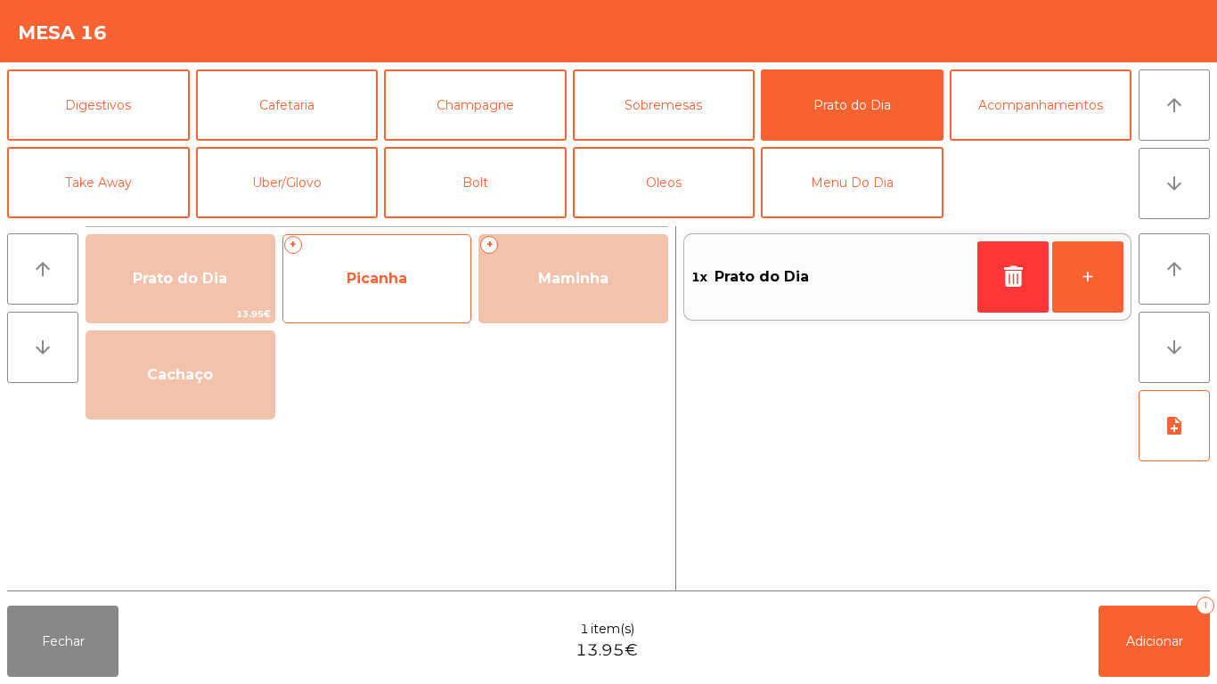
click at [375, 285] on span "Picanha" at bounding box center [376, 278] width 61 height 17
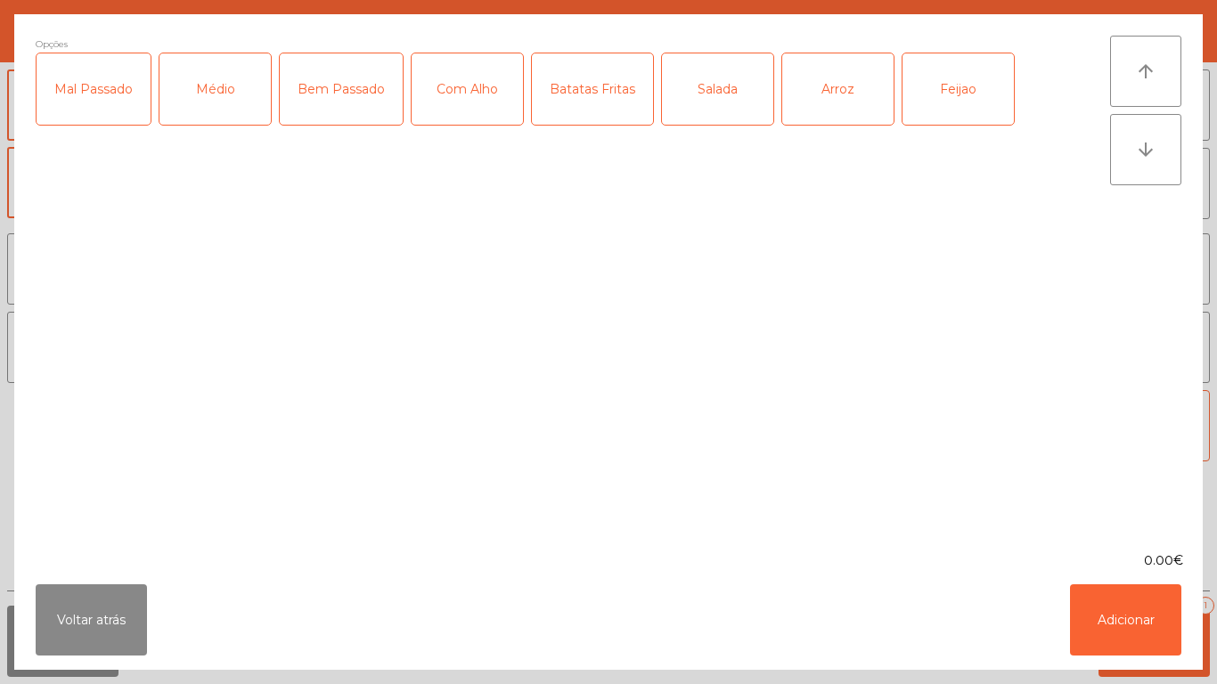
click at [105, 87] on div "Mal Passado" at bounding box center [94, 88] width 114 height 71
click at [468, 98] on div "Com Alho" at bounding box center [466, 88] width 111 height 71
click at [827, 91] on div "Arroz" at bounding box center [837, 88] width 111 height 71
click at [574, 92] on div "Batatas Fritas" at bounding box center [592, 88] width 121 height 71
click at [1121, 609] on button "Adicionar" at bounding box center [1125, 619] width 111 height 71
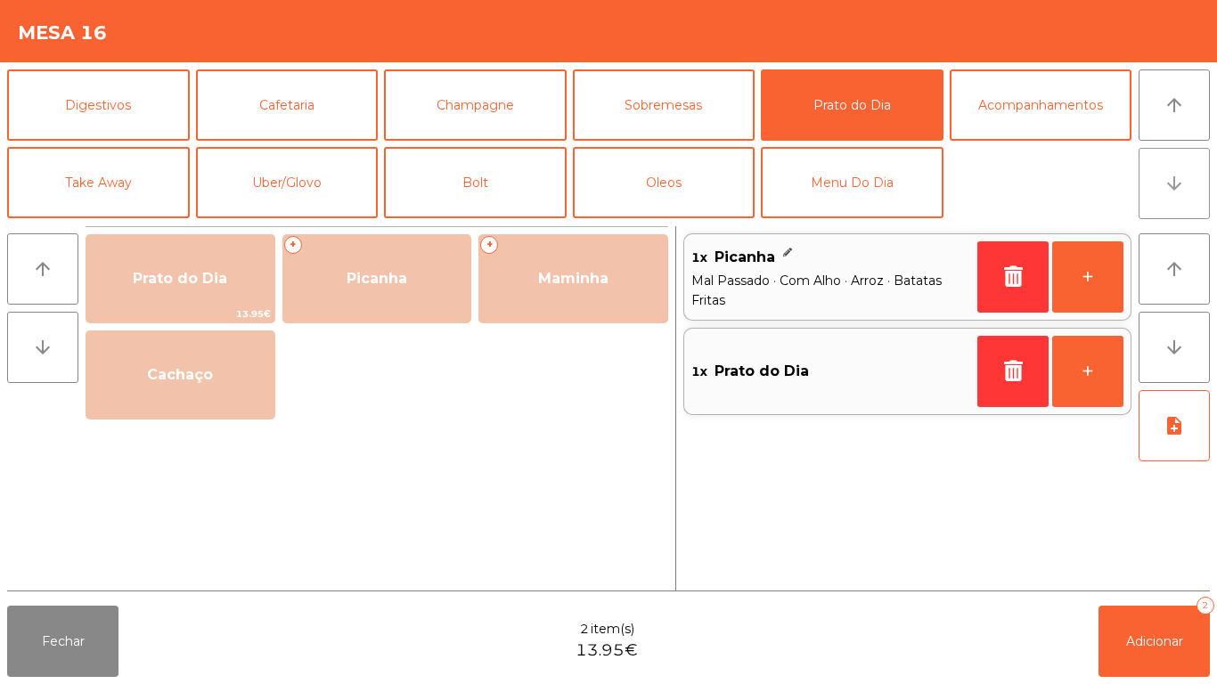
click at [1161, 197] on button "arrow_downward" at bounding box center [1173, 183] width 71 height 71
click at [1143, 133] on button "arrow_upward" at bounding box center [1173, 104] width 71 height 71
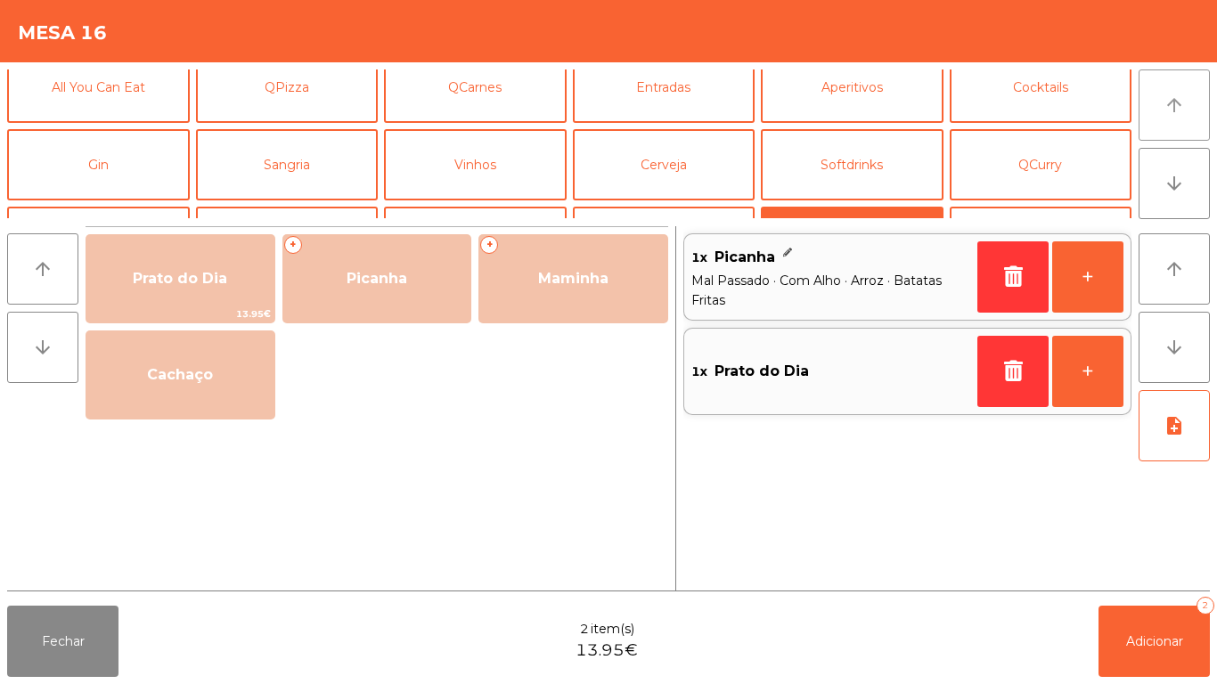
scroll to position [0, 0]
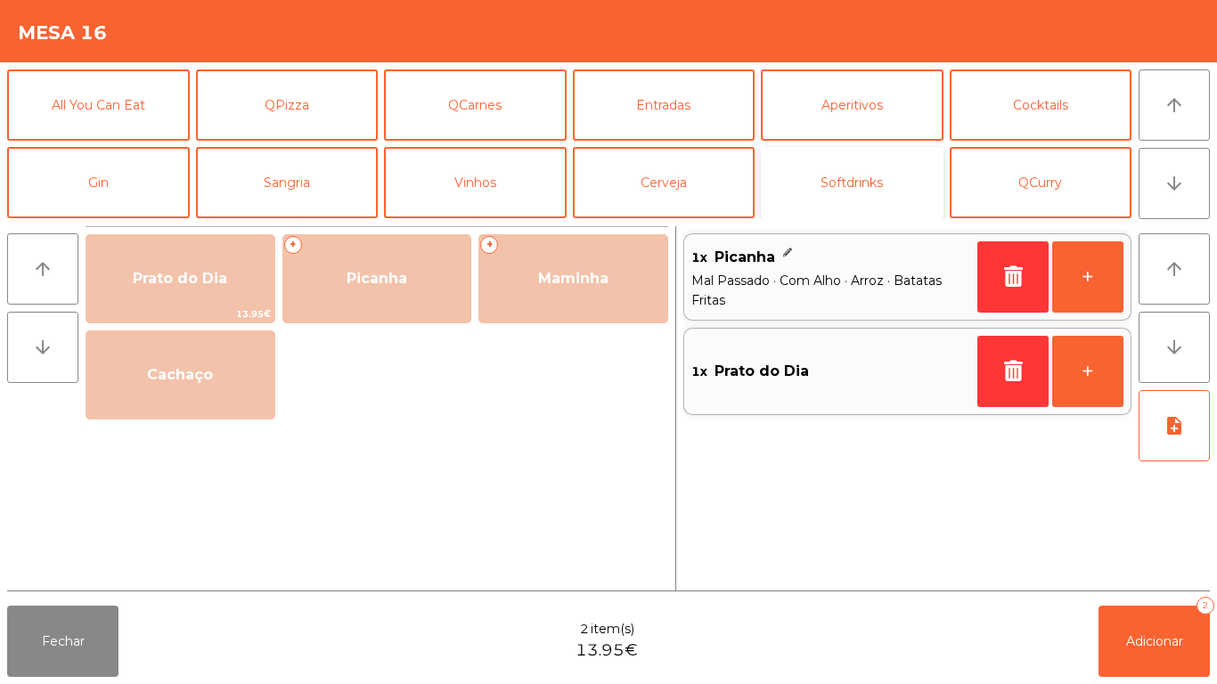
click at [839, 187] on button "Softdrinks" at bounding box center [852, 182] width 183 height 71
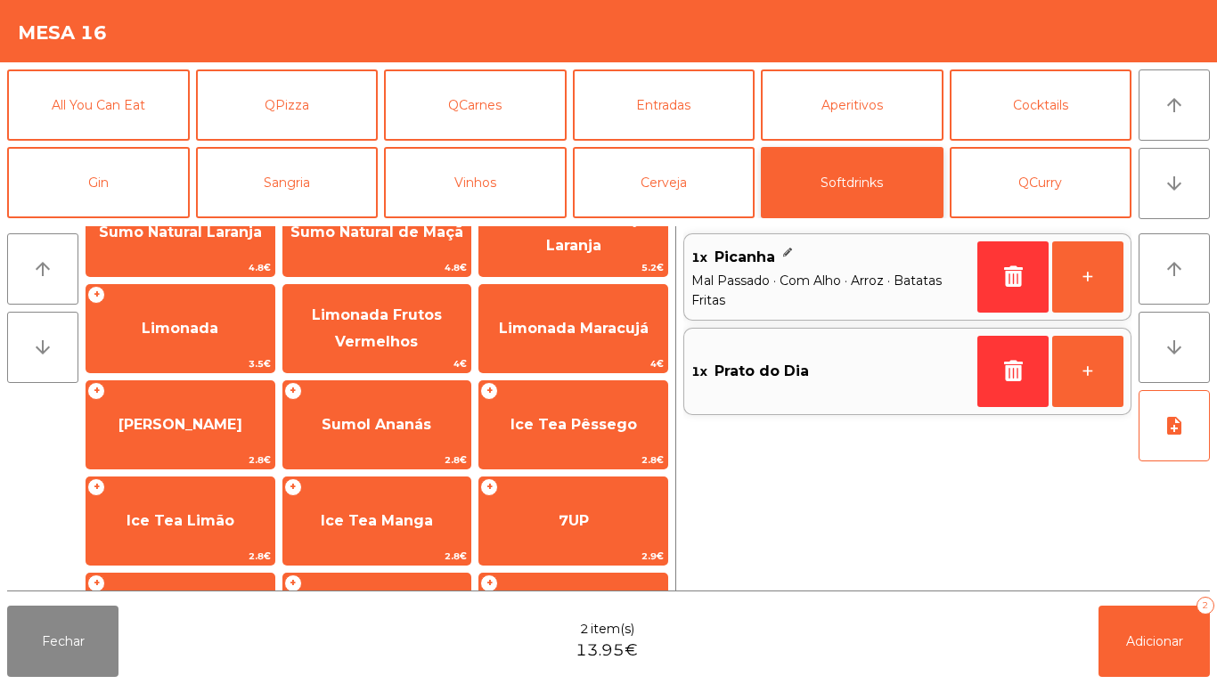
scroll to position [143, 0]
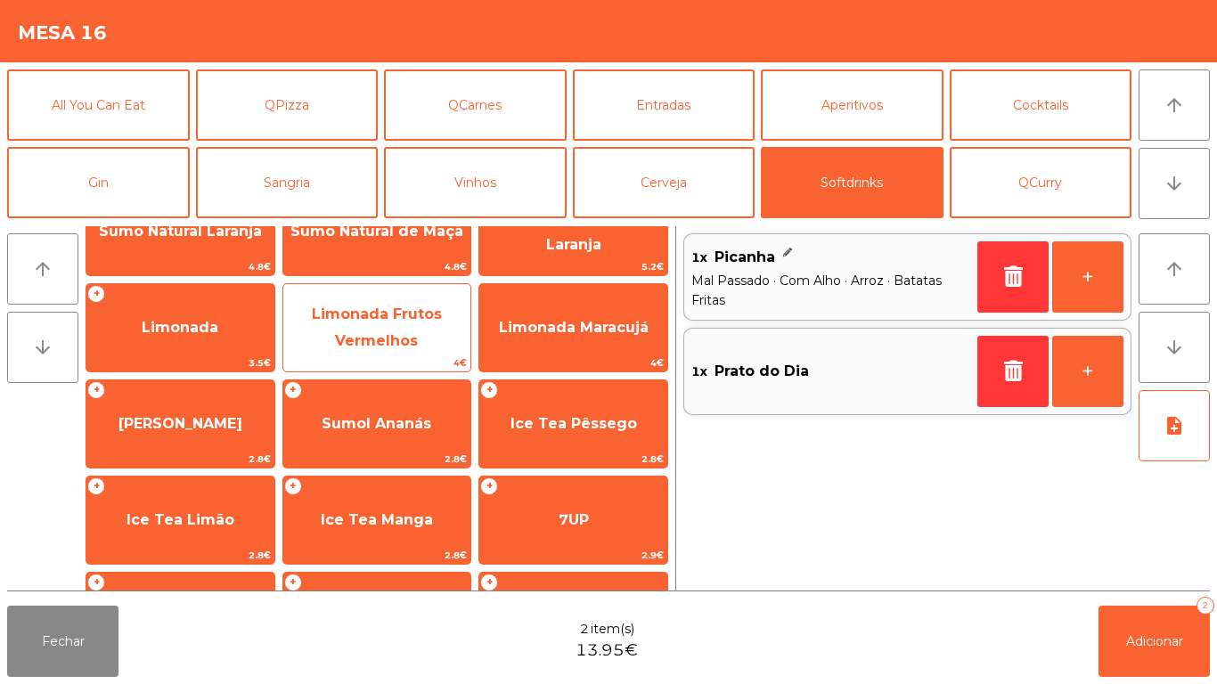
click at [375, 326] on span "Limonada Frutos Vermelhos" at bounding box center [377, 328] width 188 height 76
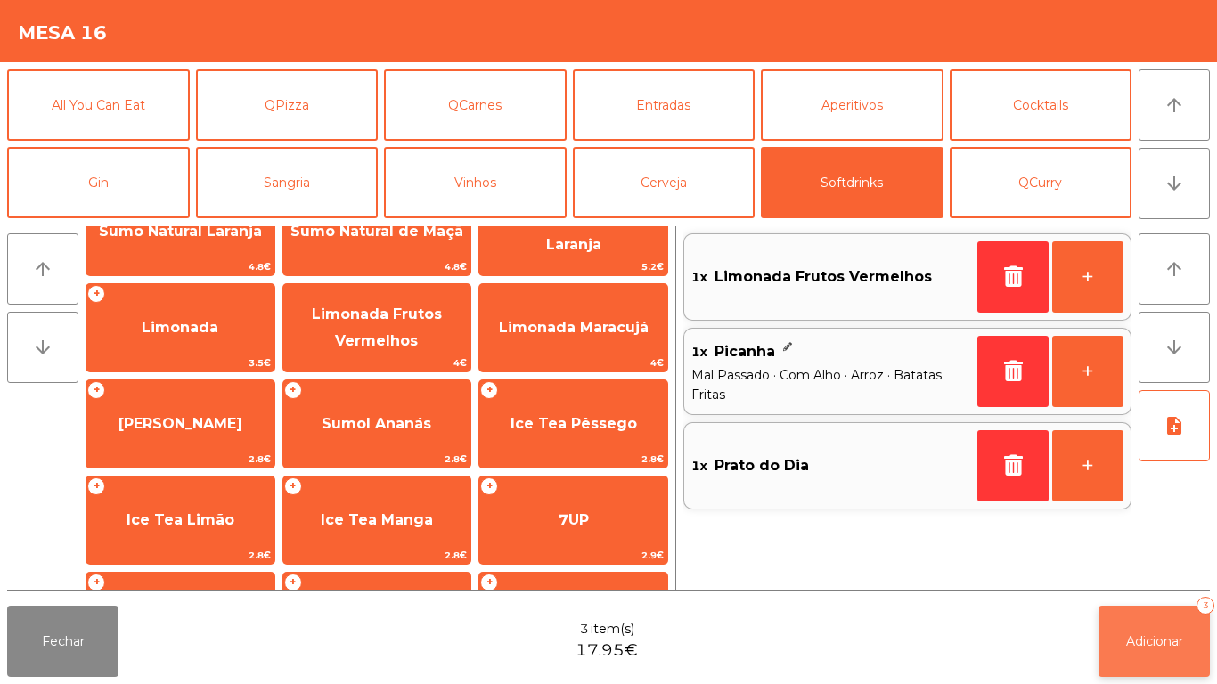
click at [1152, 630] on button "Adicionar 3" at bounding box center [1153, 641] width 111 height 71
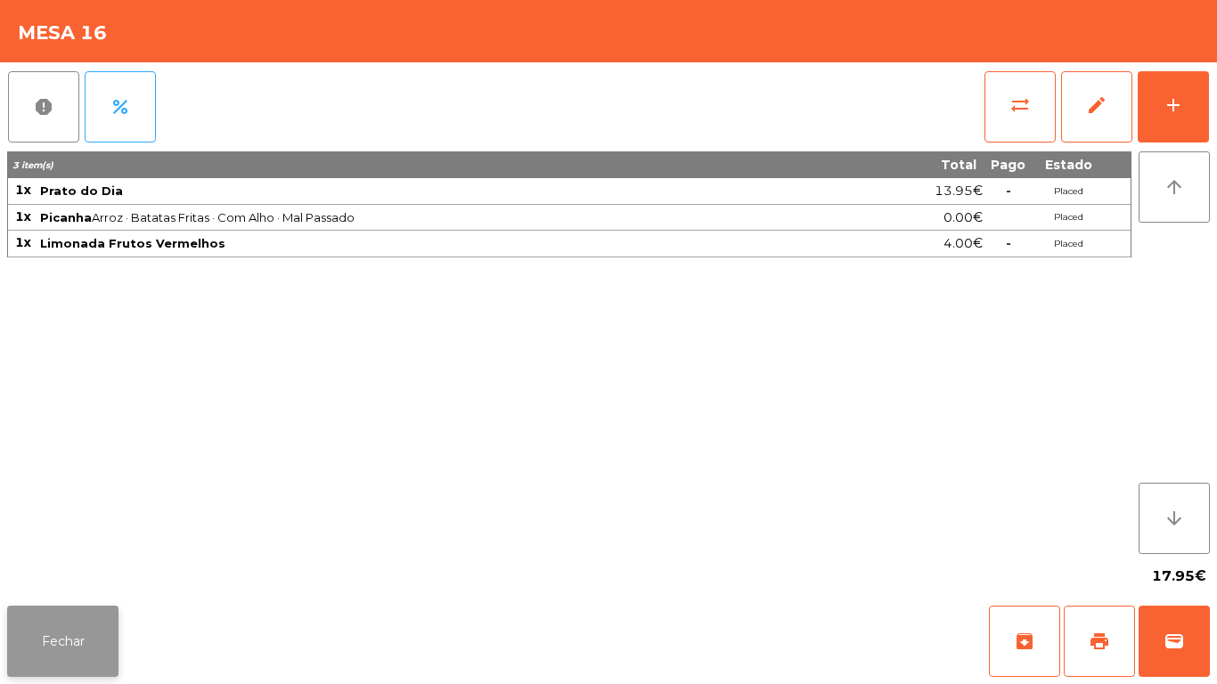
click at [77, 630] on button "Fechar" at bounding box center [62, 641] width 111 height 71
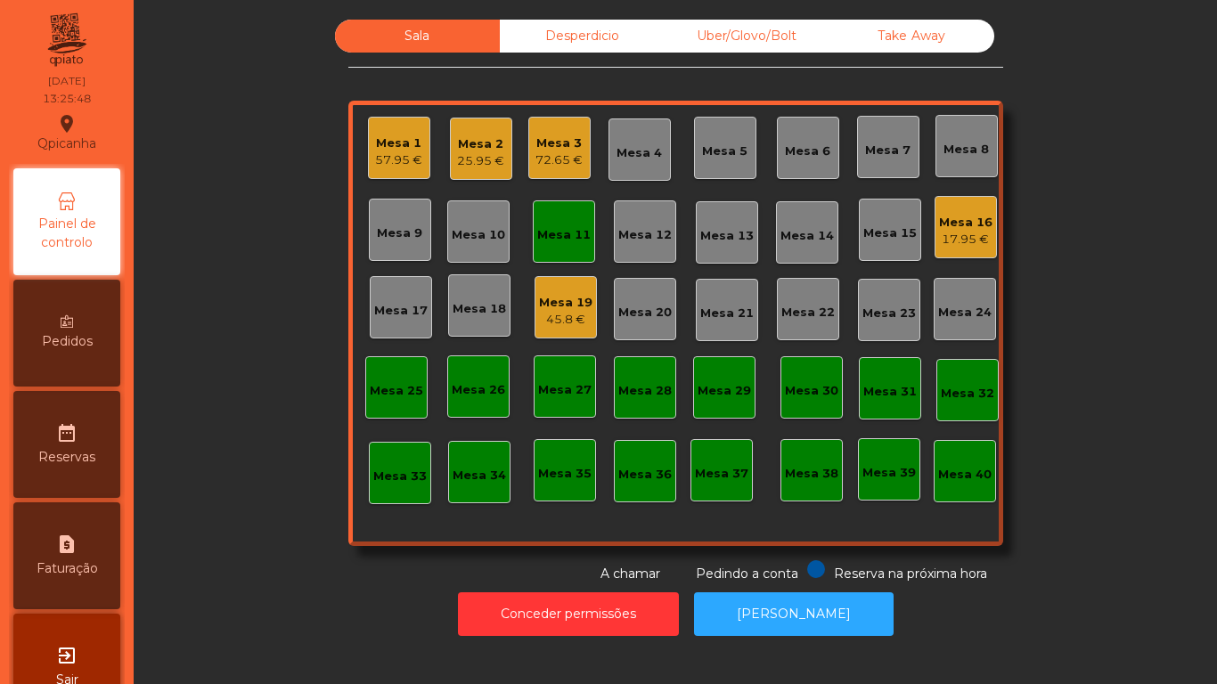
click at [570, 322] on div "45.8 €" at bounding box center [565, 320] width 53 height 18
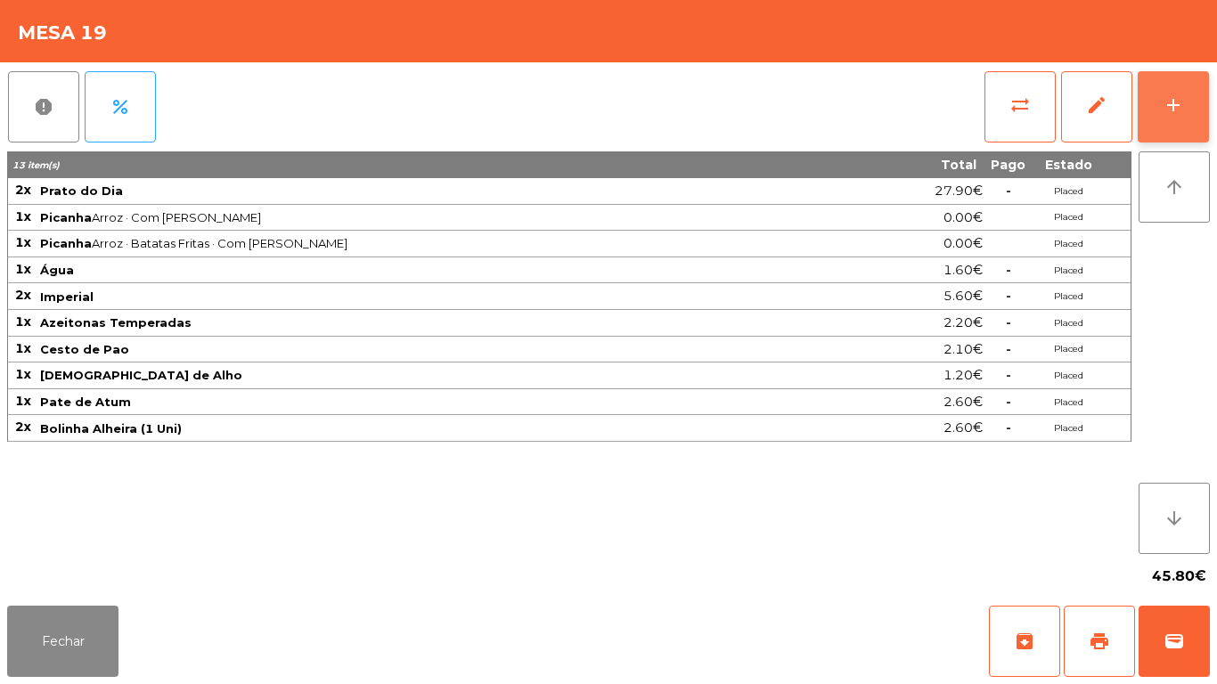
click at [1157, 95] on button "add" at bounding box center [1172, 106] width 71 height 71
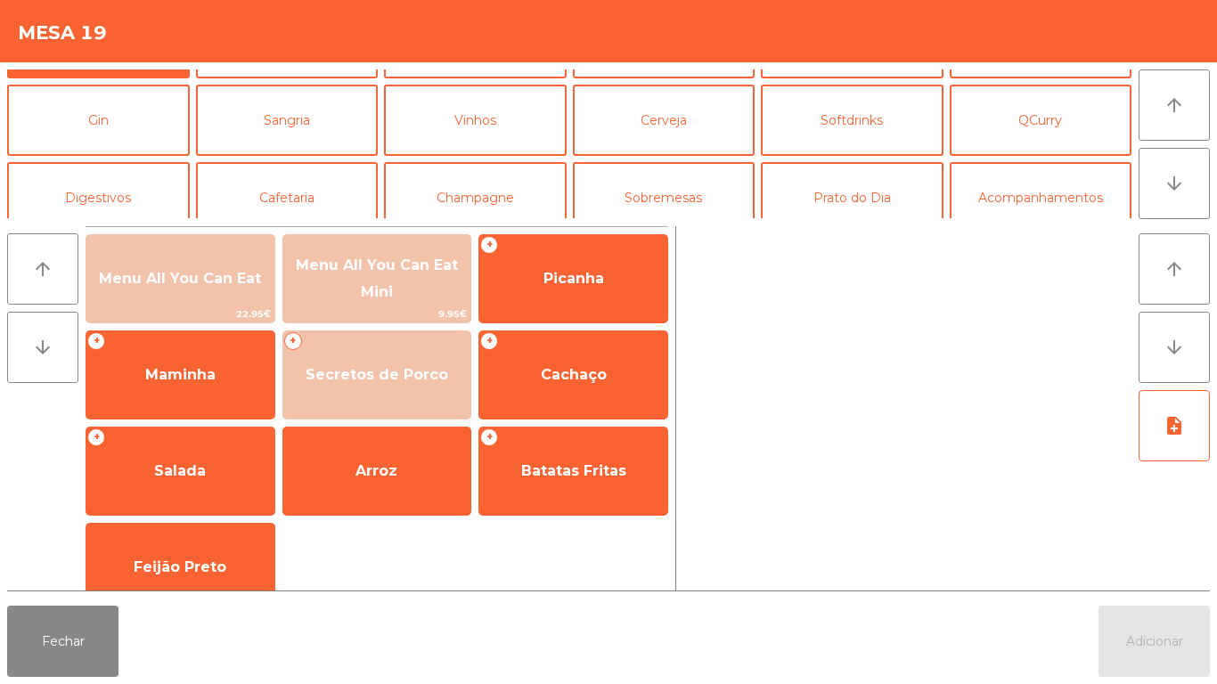
scroll to position [86, 0]
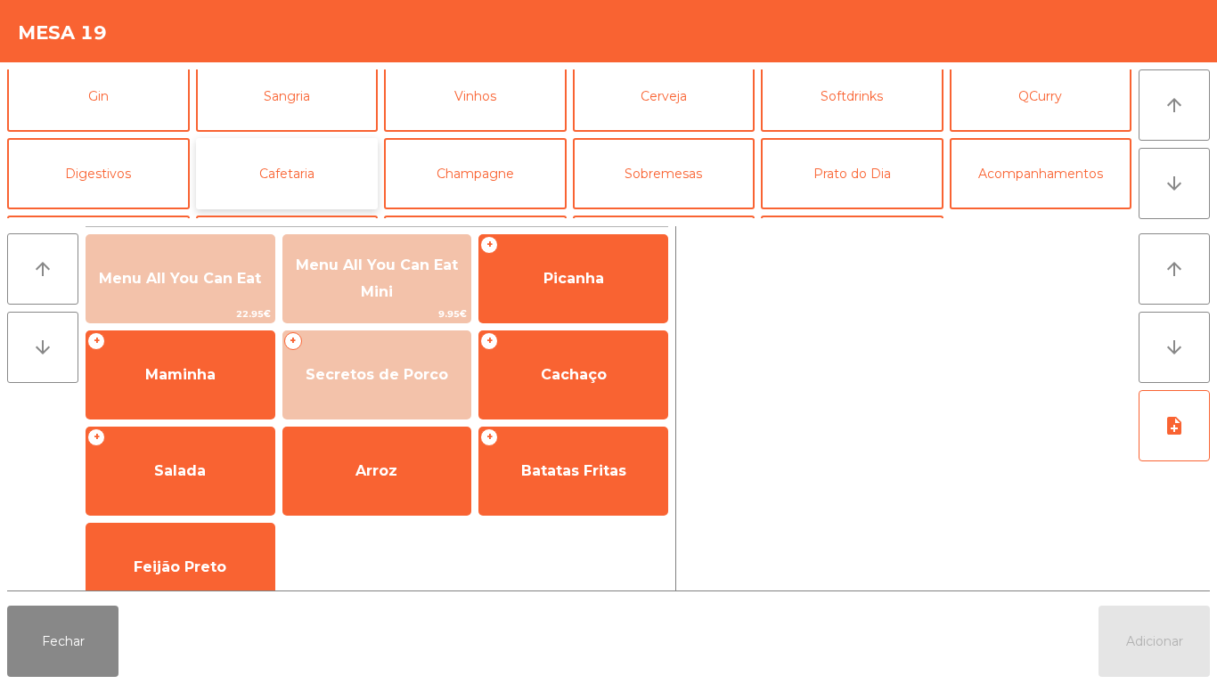
click at [284, 197] on button "Cafetaria" at bounding box center [287, 173] width 183 height 71
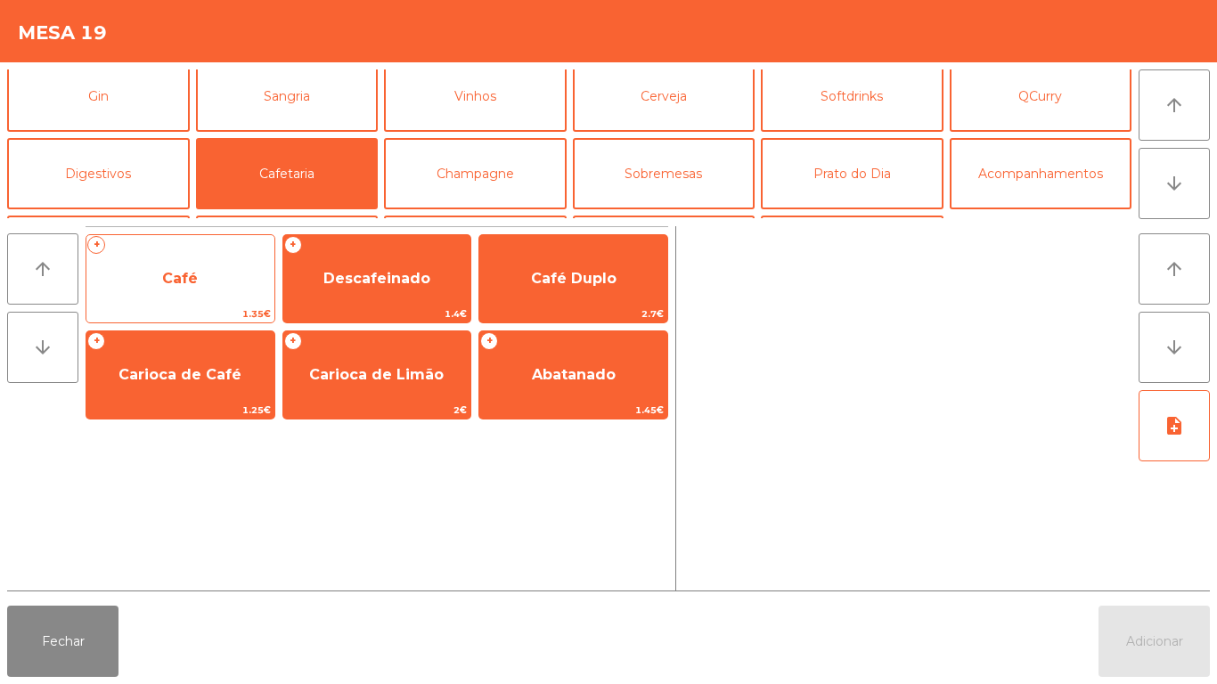
click at [197, 298] on span "Café" at bounding box center [180, 279] width 188 height 48
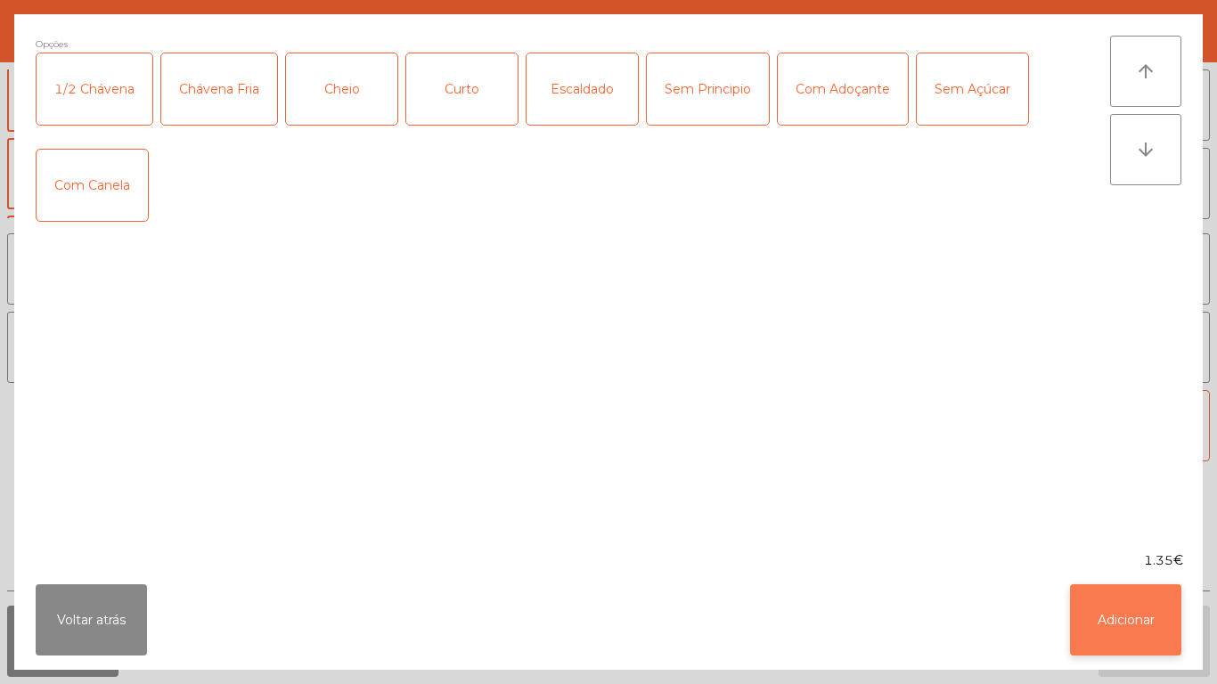
click at [1104, 610] on button "Adicionar" at bounding box center [1125, 619] width 111 height 71
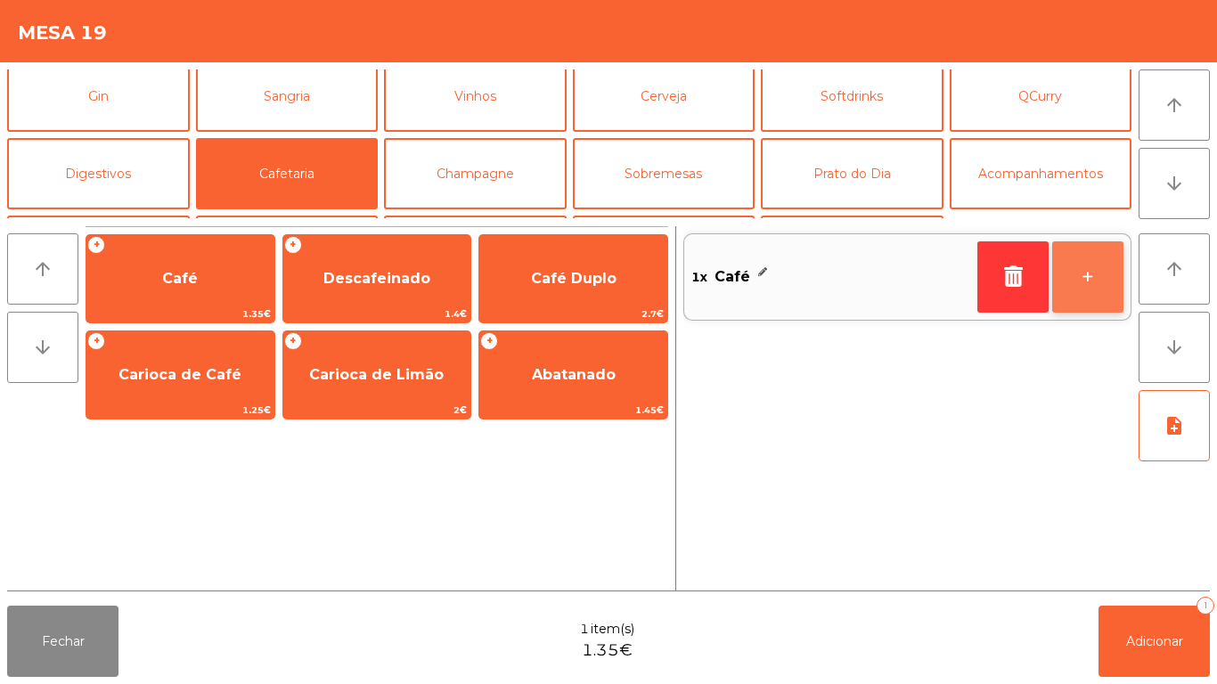
click at [1080, 260] on button "+" at bounding box center [1087, 276] width 71 height 71
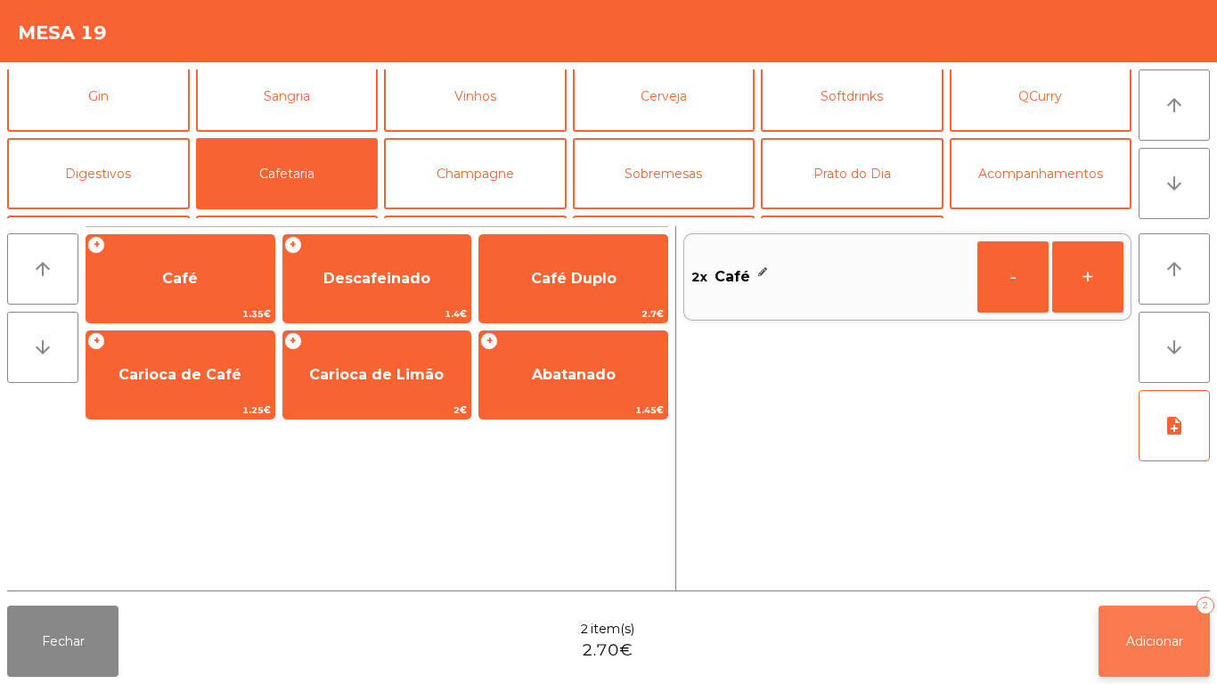
click at [1160, 624] on button "Adicionar 2" at bounding box center [1153, 641] width 111 height 71
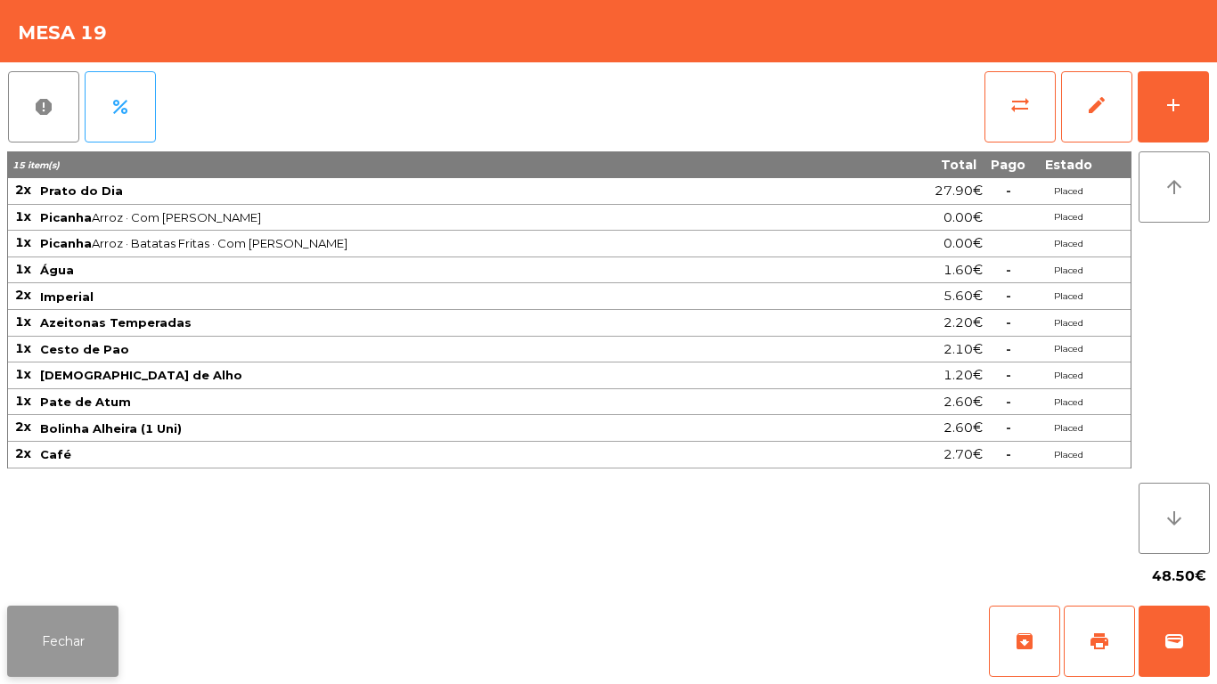
click at [70, 631] on button "Fechar" at bounding box center [62, 641] width 111 height 71
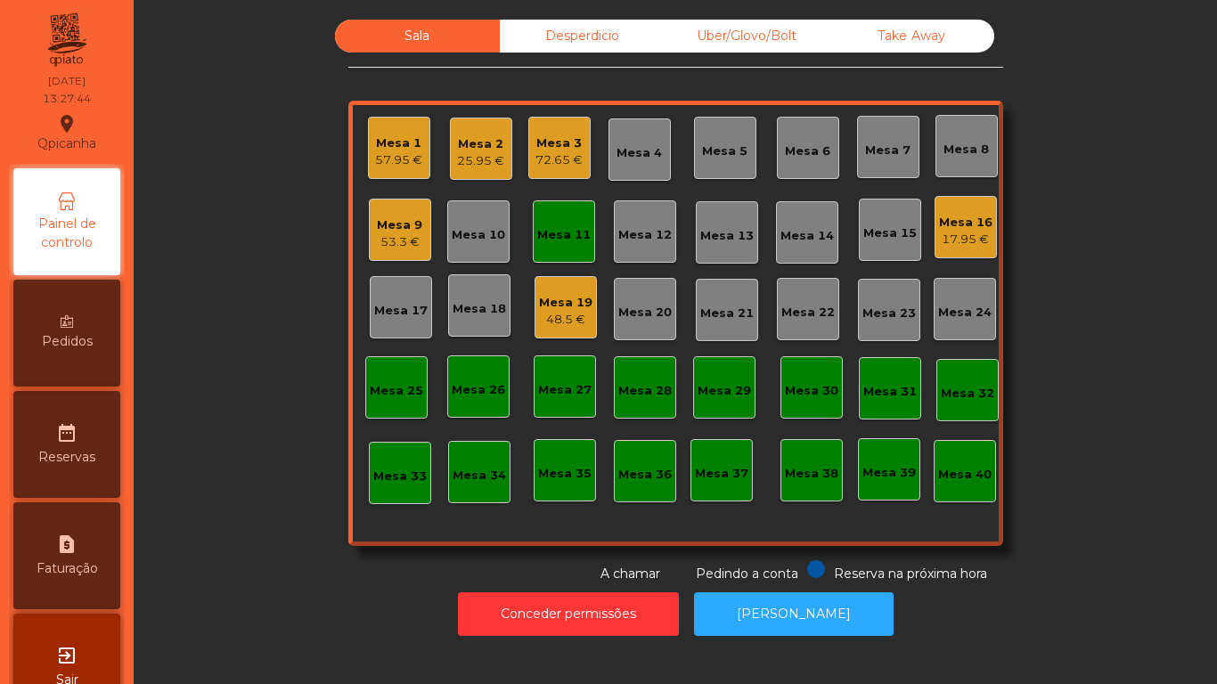
click at [389, 235] on div "53.3 €" at bounding box center [399, 242] width 45 height 18
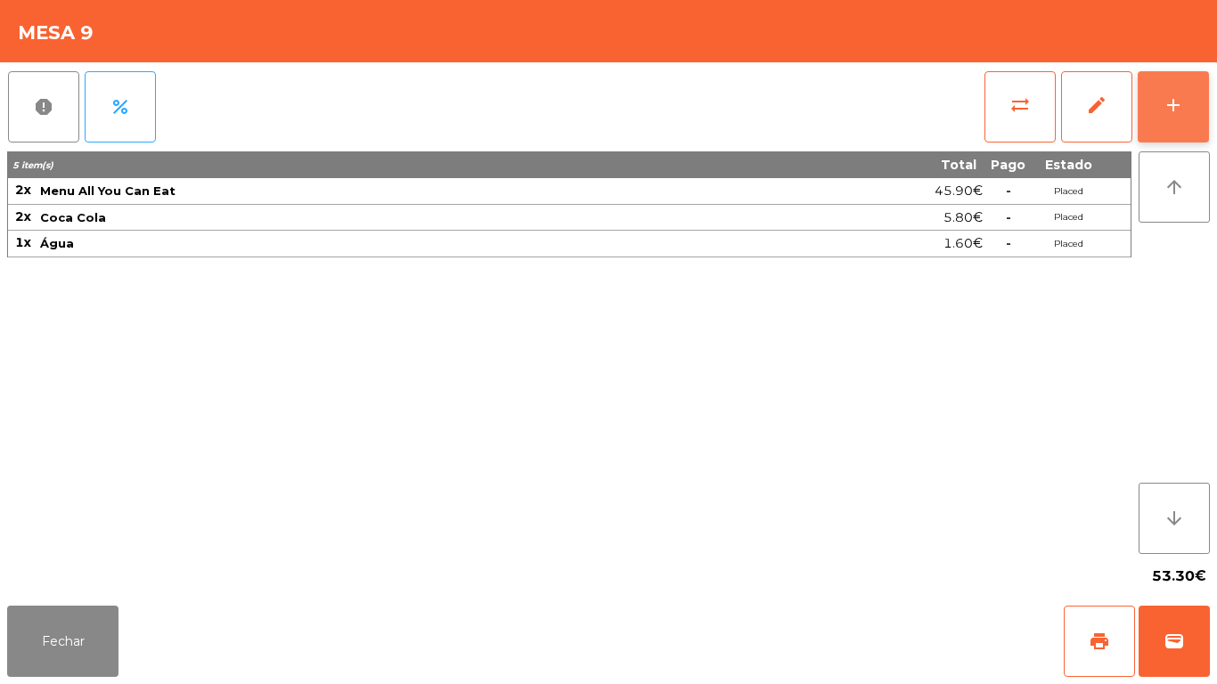
click at [1162, 120] on button "add" at bounding box center [1172, 106] width 71 height 71
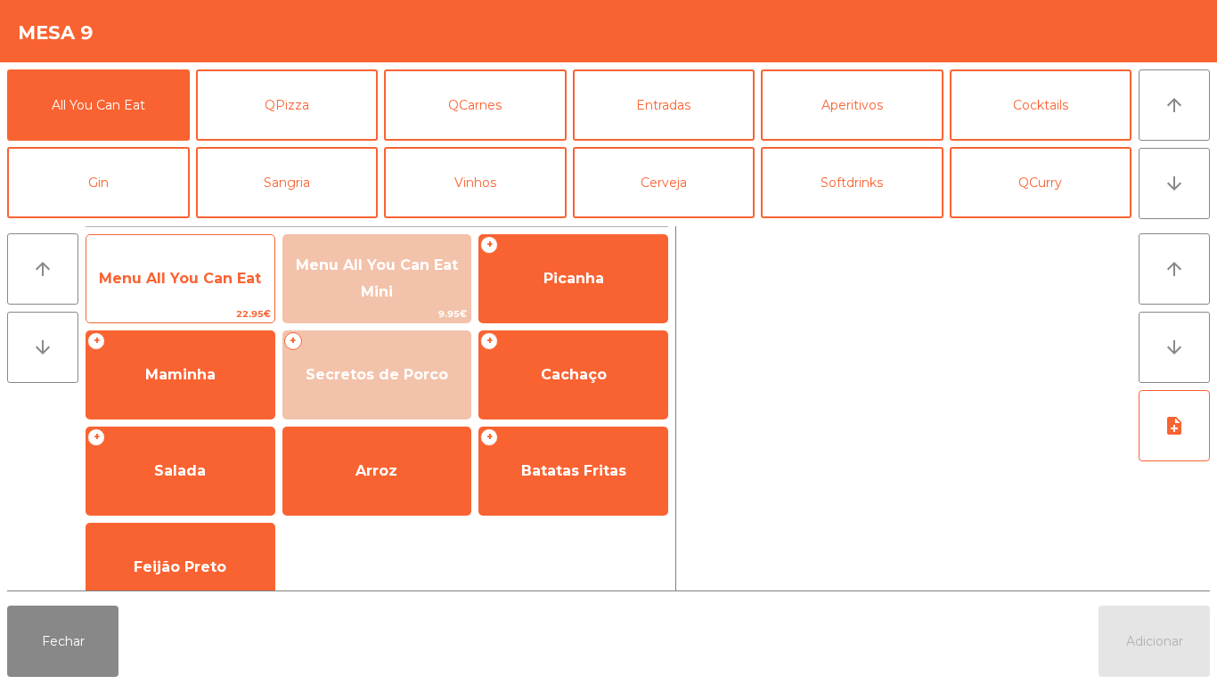
click at [184, 284] on span "Menu All You Can Eat" at bounding box center [180, 278] width 162 height 17
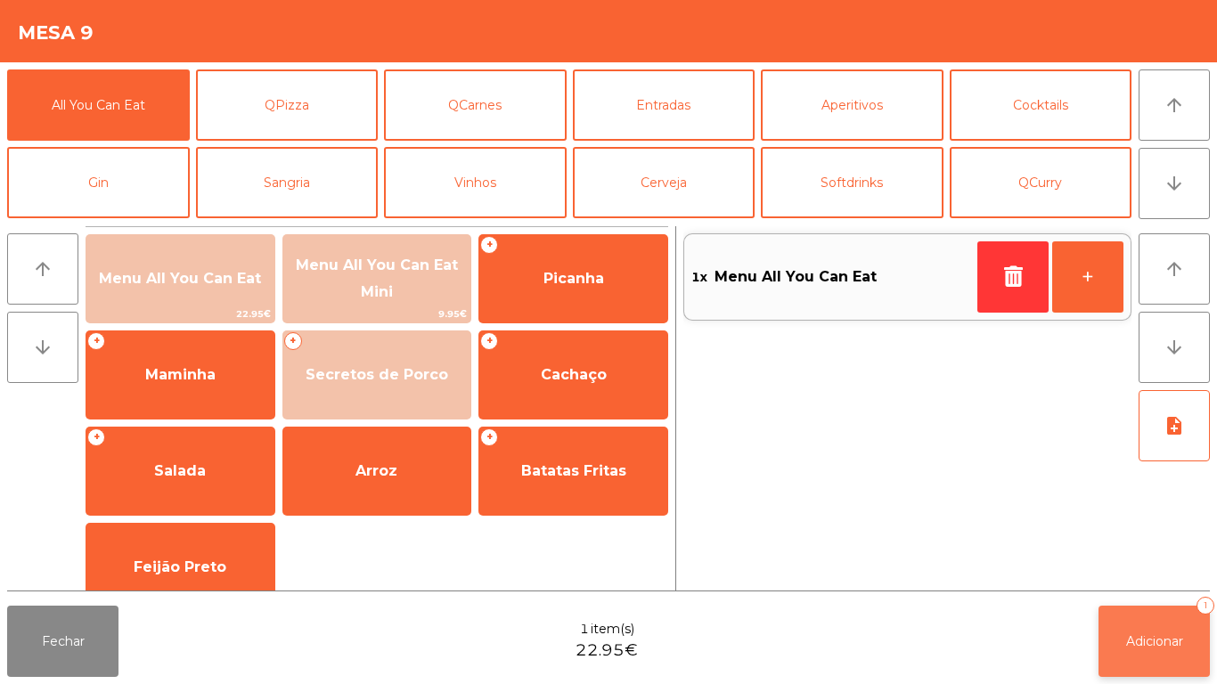
click at [1155, 631] on button "Adicionar 1" at bounding box center [1153, 641] width 111 height 71
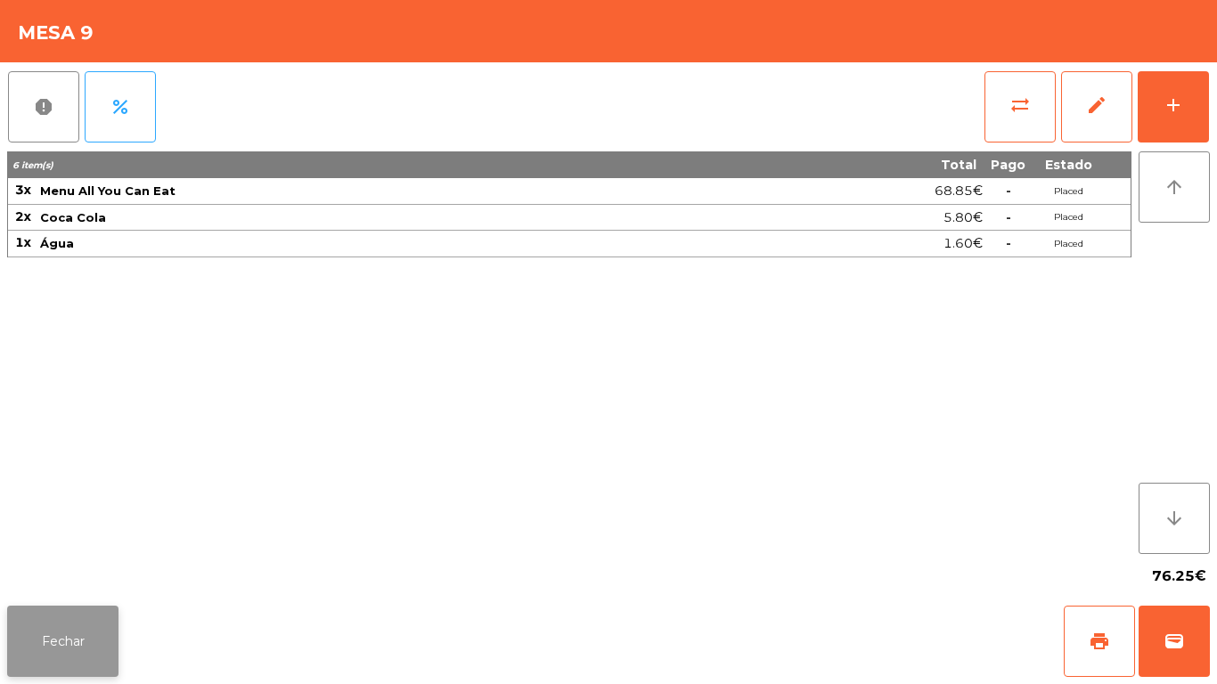
click at [80, 643] on button "Fechar" at bounding box center [62, 641] width 111 height 71
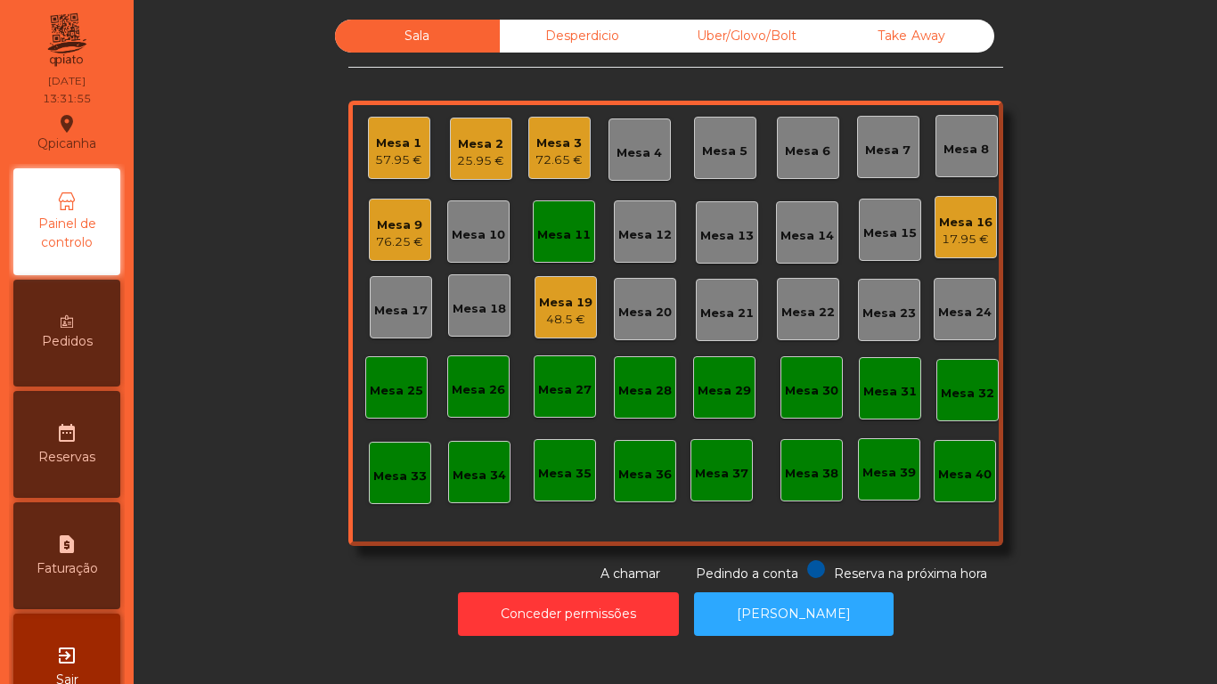
click at [387, 232] on div "Mesa 9" at bounding box center [399, 225] width 47 height 18
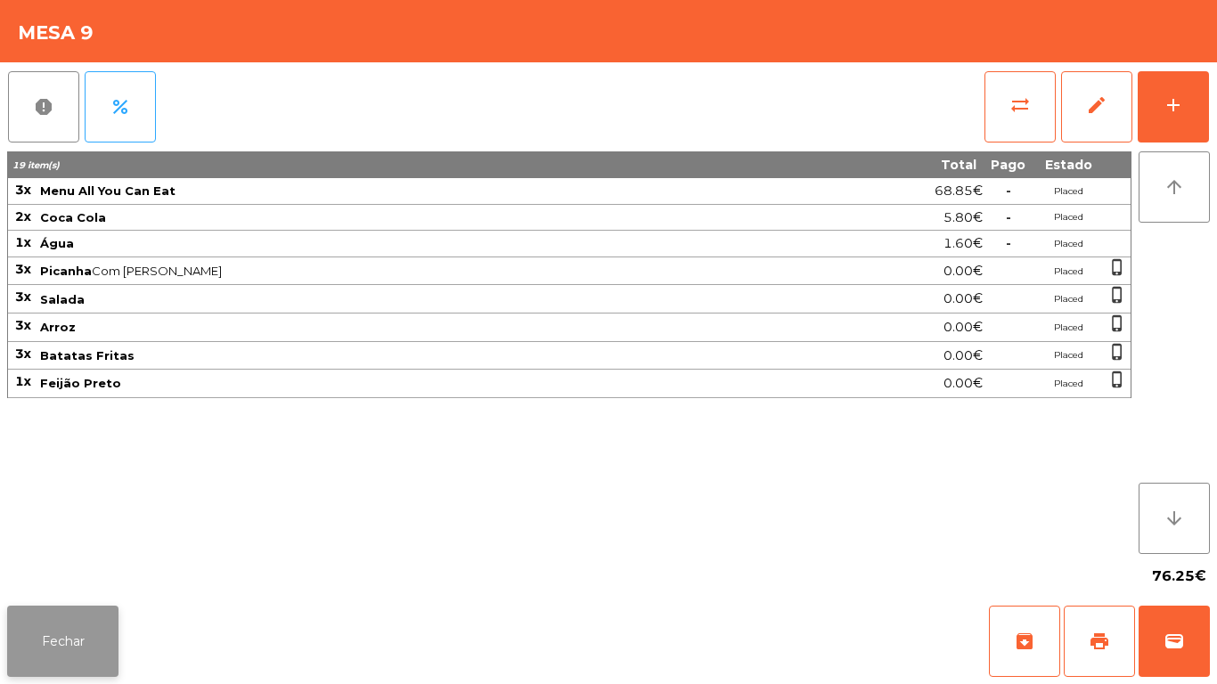
click at [57, 645] on button "Fechar" at bounding box center [62, 641] width 111 height 71
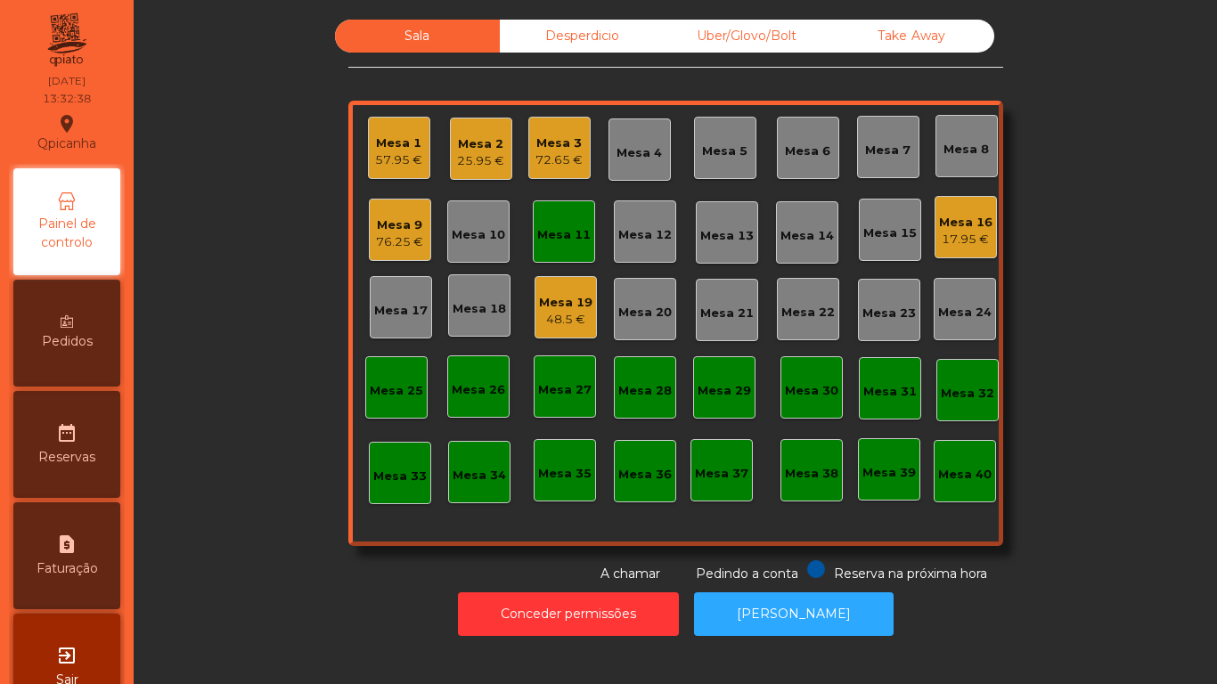
click at [396, 159] on div "57.95 €" at bounding box center [398, 160] width 47 height 18
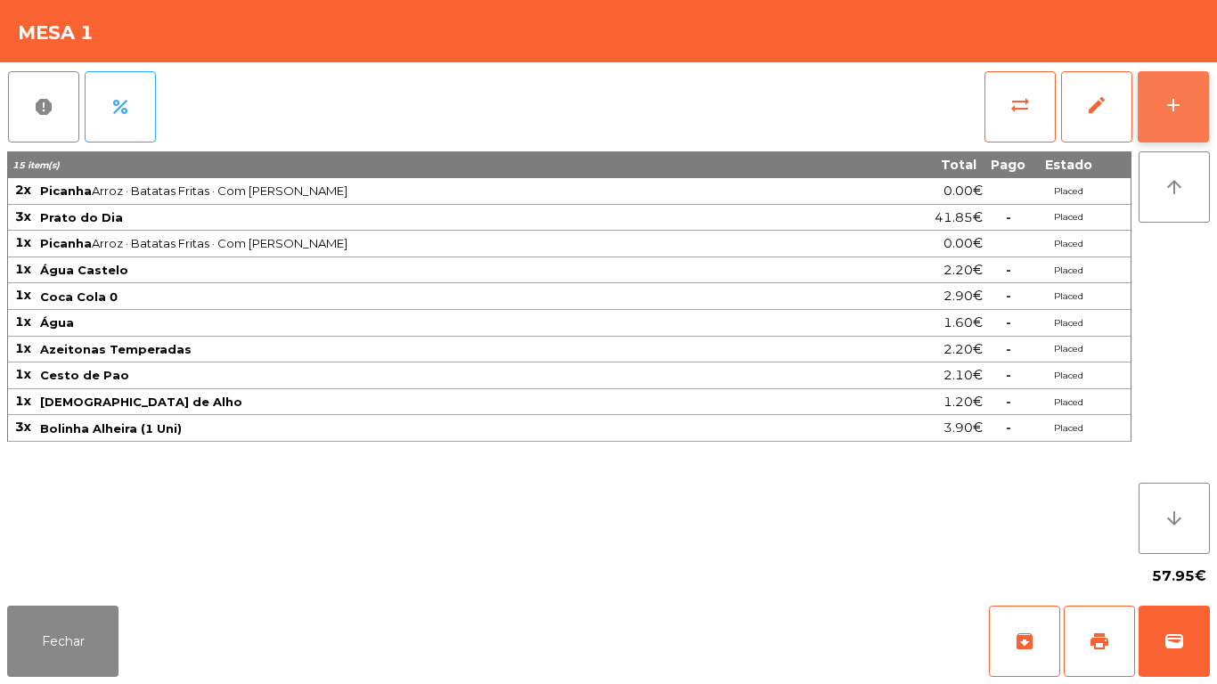
click at [1172, 129] on button "add" at bounding box center [1172, 106] width 71 height 71
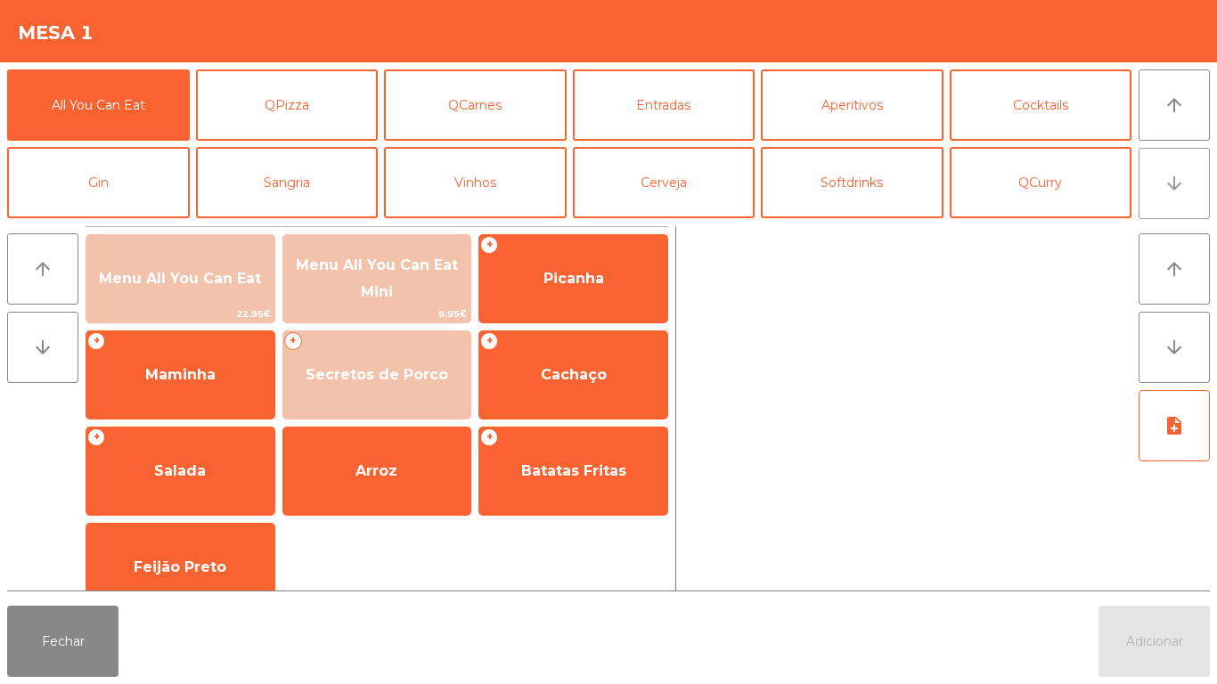
click at [1166, 201] on button "arrow_downward" at bounding box center [1173, 183] width 71 height 71
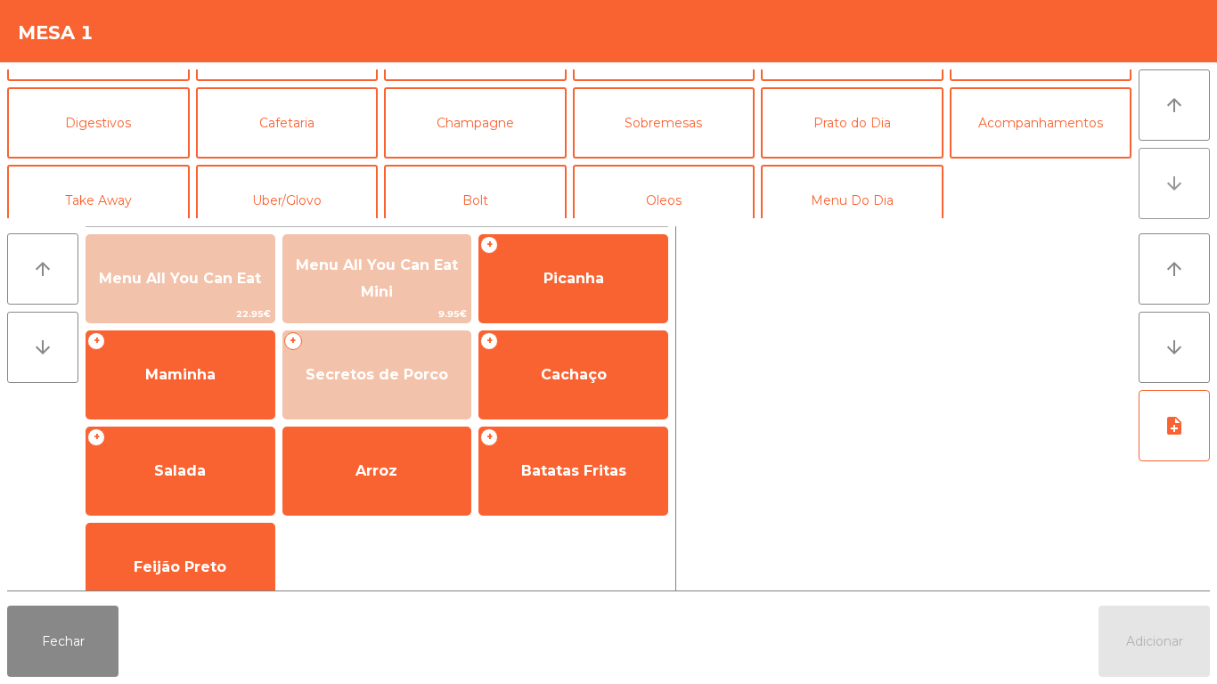
scroll to position [155, 0]
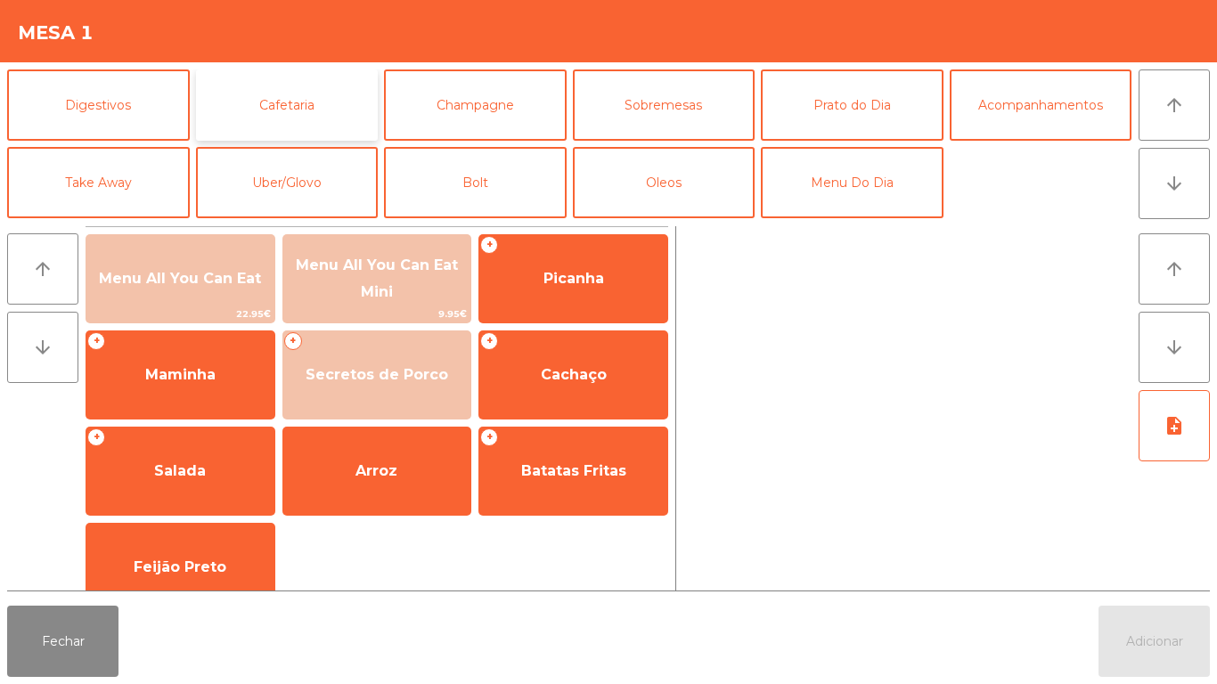
click at [291, 110] on button "Cafetaria" at bounding box center [287, 104] width 183 height 71
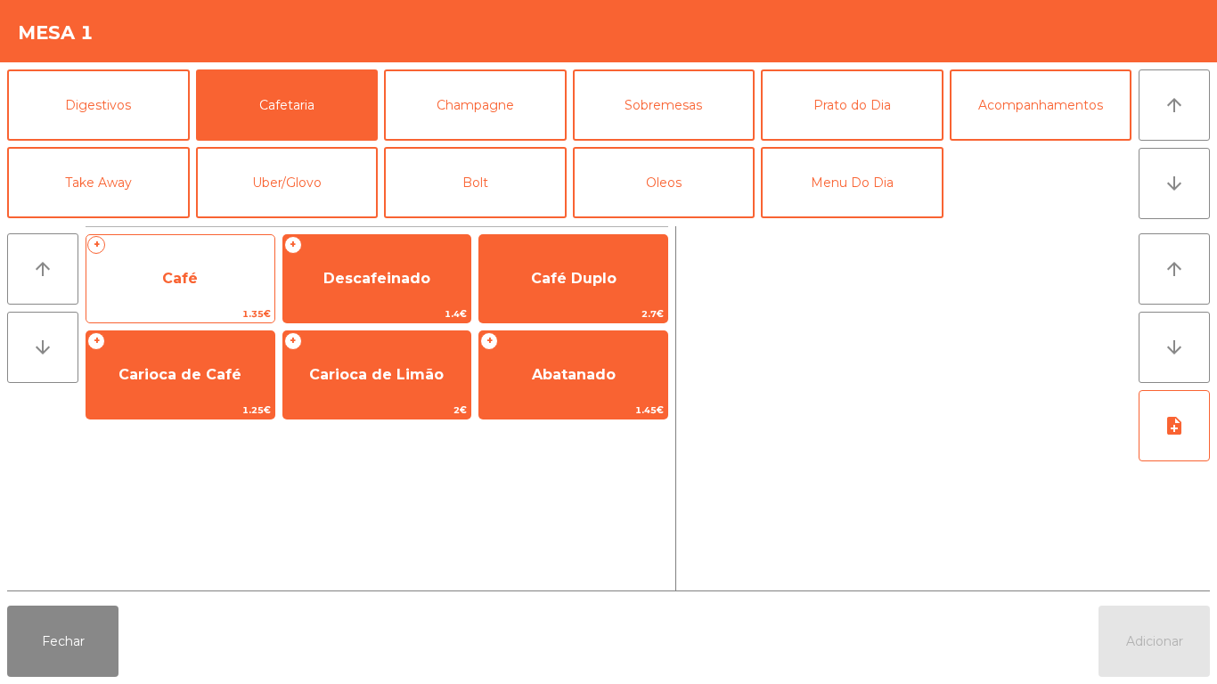
click at [183, 280] on span "Café" at bounding box center [180, 278] width 36 height 17
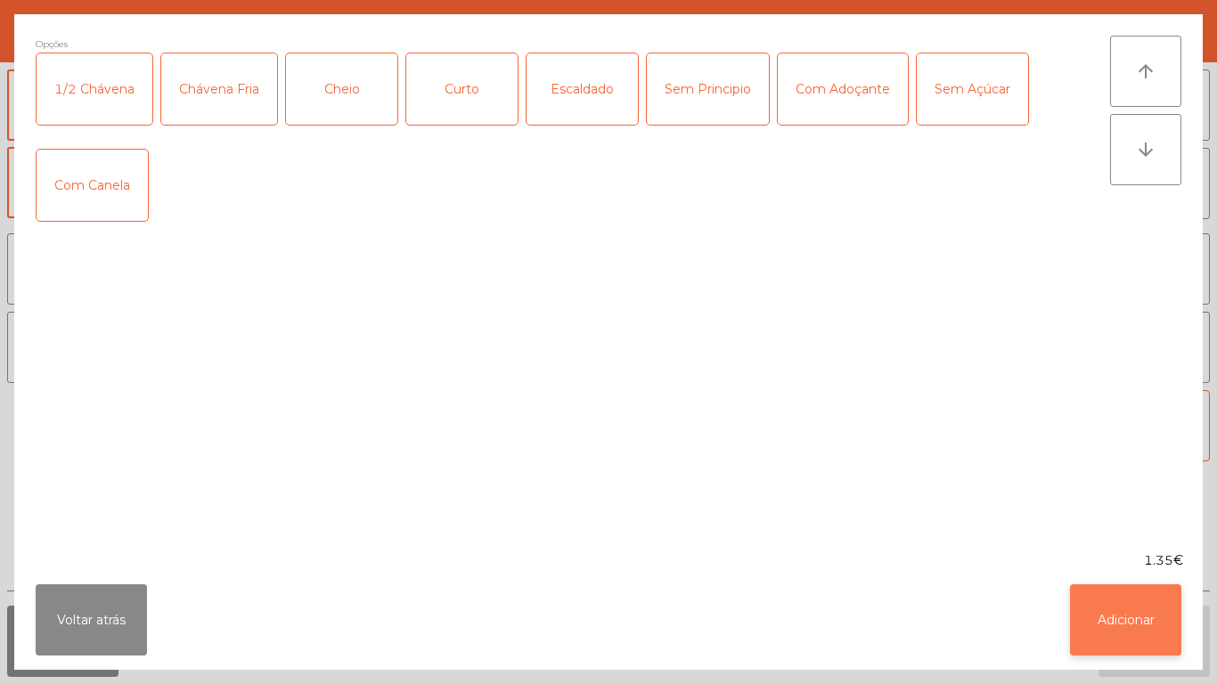
click at [1119, 599] on button "Adicionar" at bounding box center [1125, 619] width 111 height 71
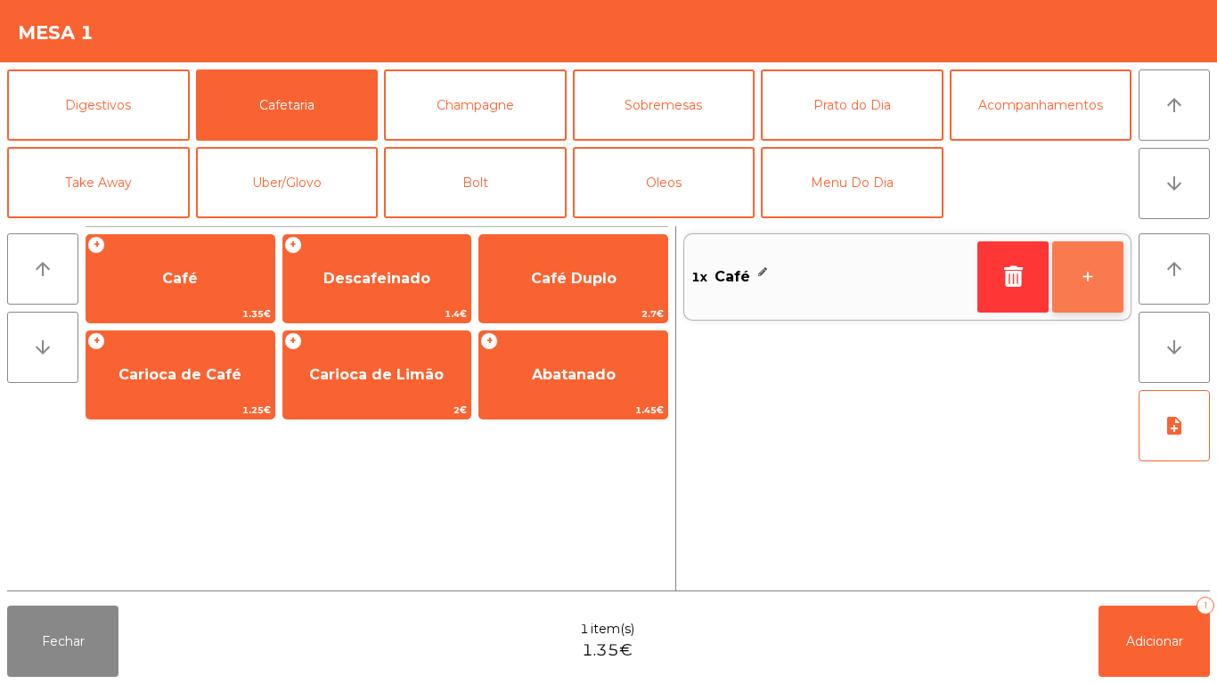
click at [1077, 269] on button "+" at bounding box center [1087, 276] width 71 height 71
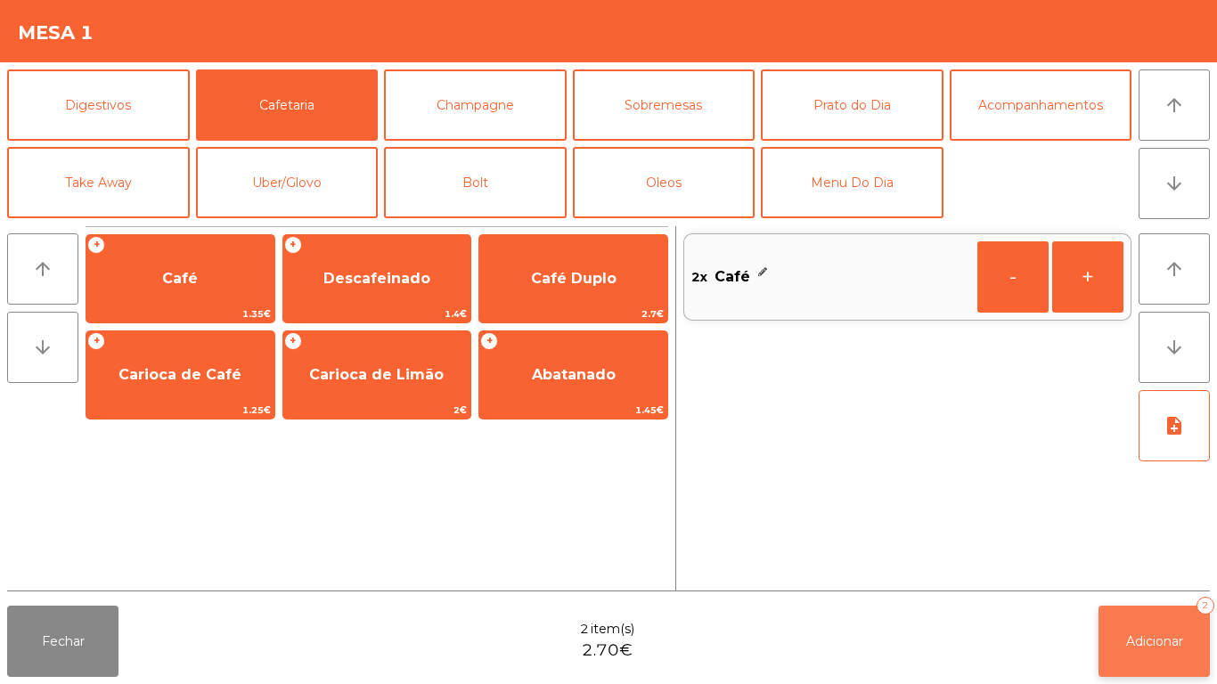
click at [1146, 625] on button "Adicionar 2" at bounding box center [1153, 641] width 111 height 71
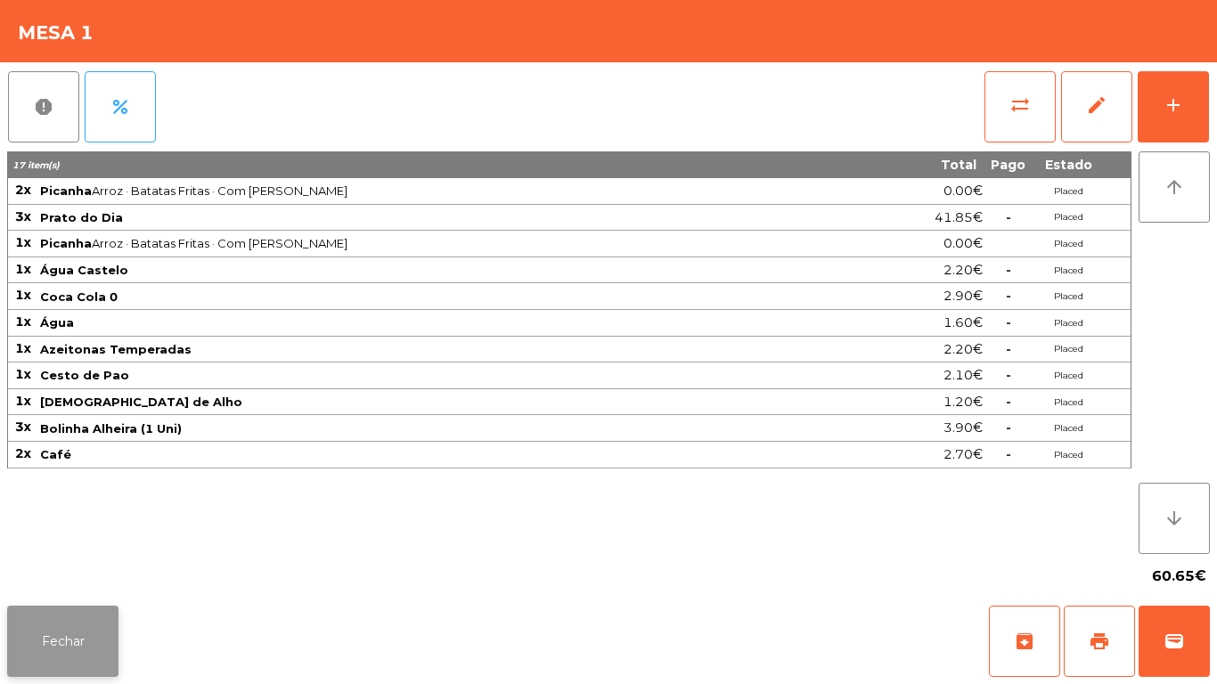
click at [61, 624] on button "Fechar" at bounding box center [62, 641] width 111 height 71
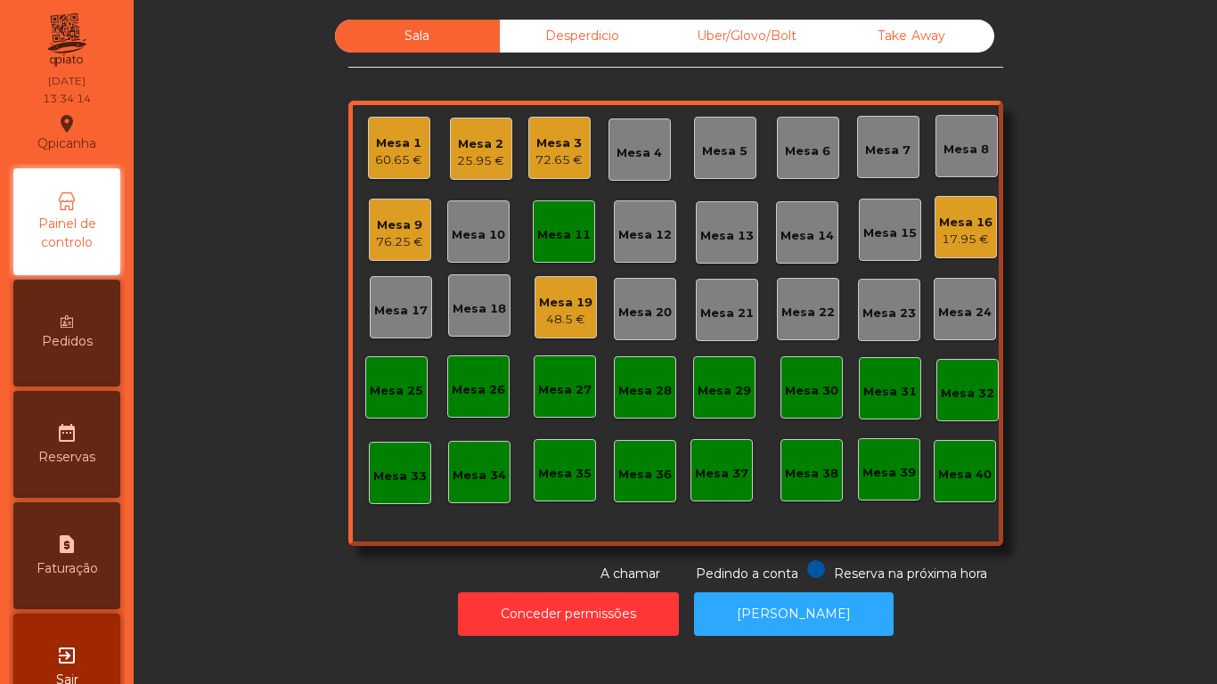
click at [618, 221] on div "Mesa 12" at bounding box center [644, 231] width 53 height 25
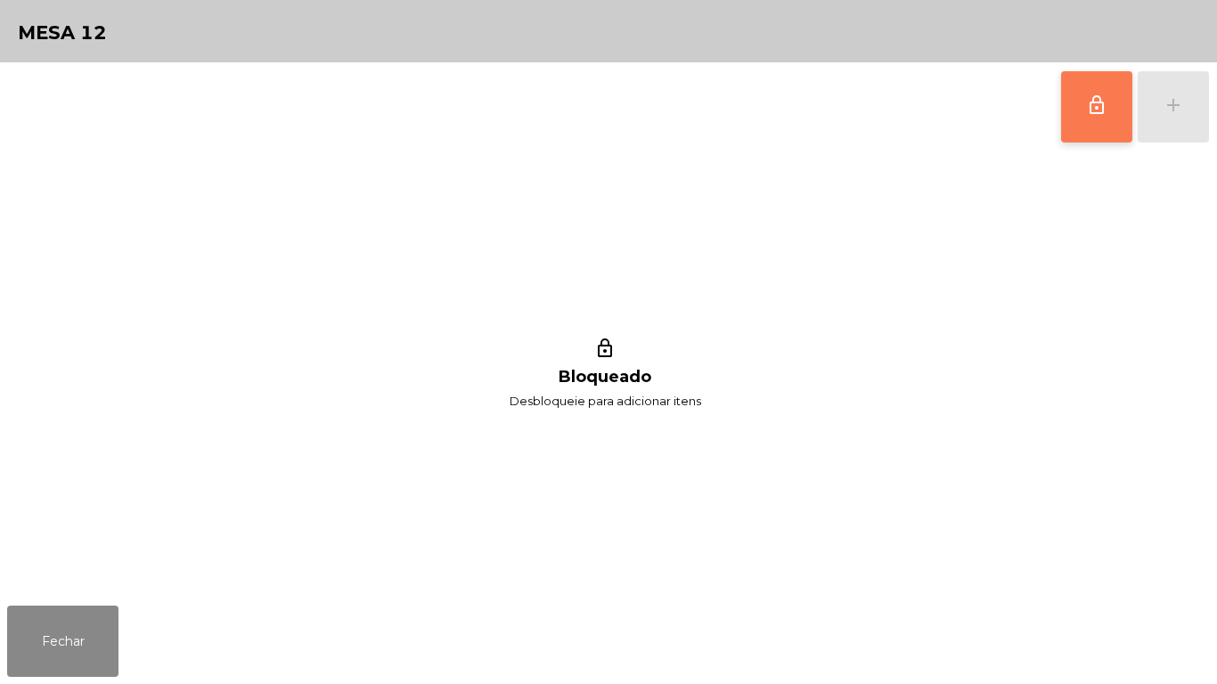
click at [1077, 95] on button "lock_outline" at bounding box center [1096, 106] width 71 height 71
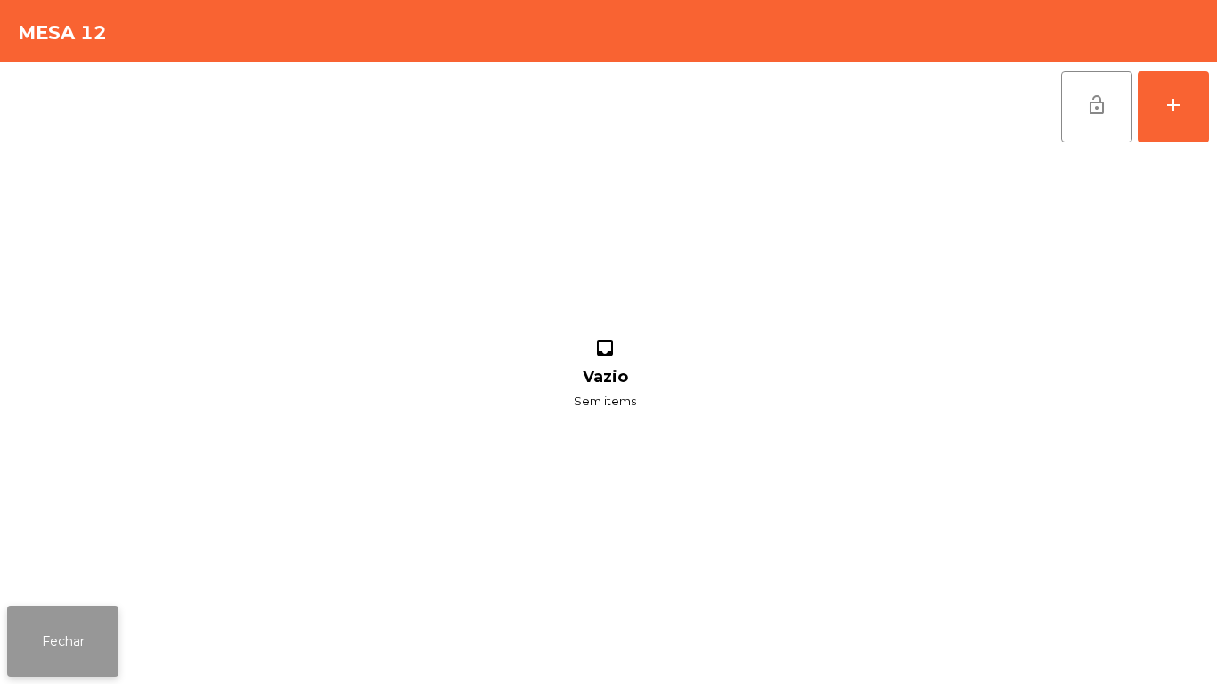
click at [81, 639] on button "Fechar" at bounding box center [62, 641] width 111 height 71
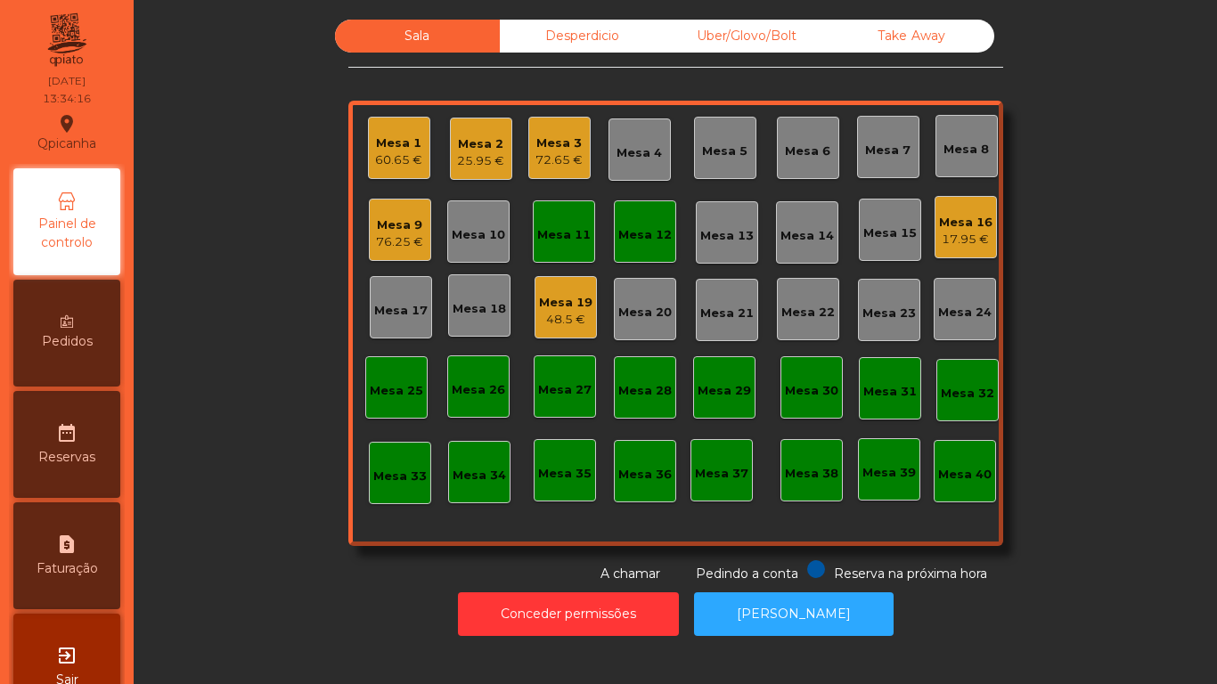
click at [549, 248] on div "Mesa 11" at bounding box center [564, 231] width 62 height 62
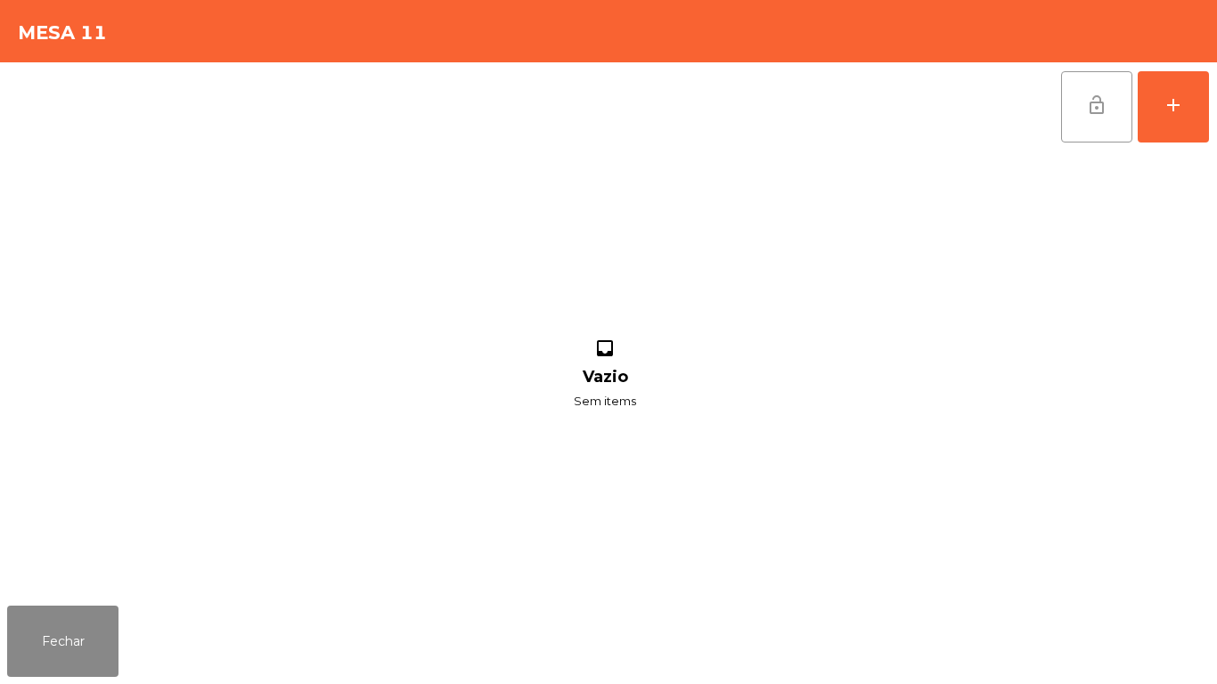
click at [1080, 113] on button "lock_open" at bounding box center [1096, 106] width 71 height 71
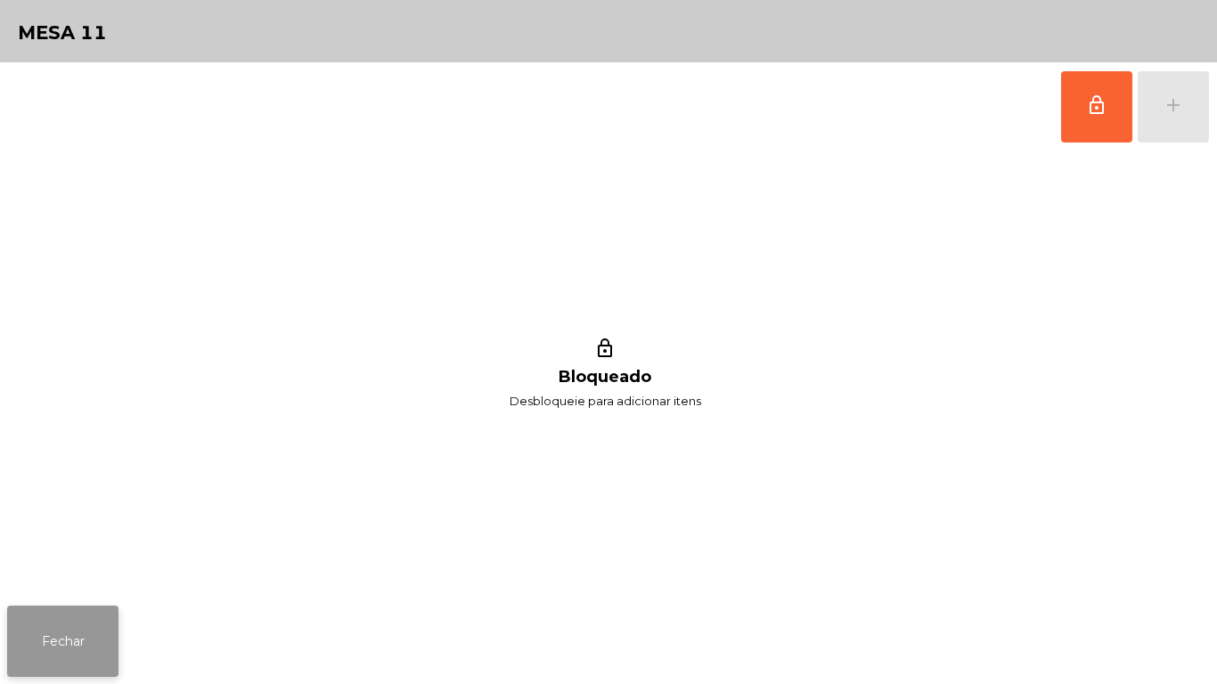
click at [69, 632] on button "Fechar" at bounding box center [62, 641] width 111 height 71
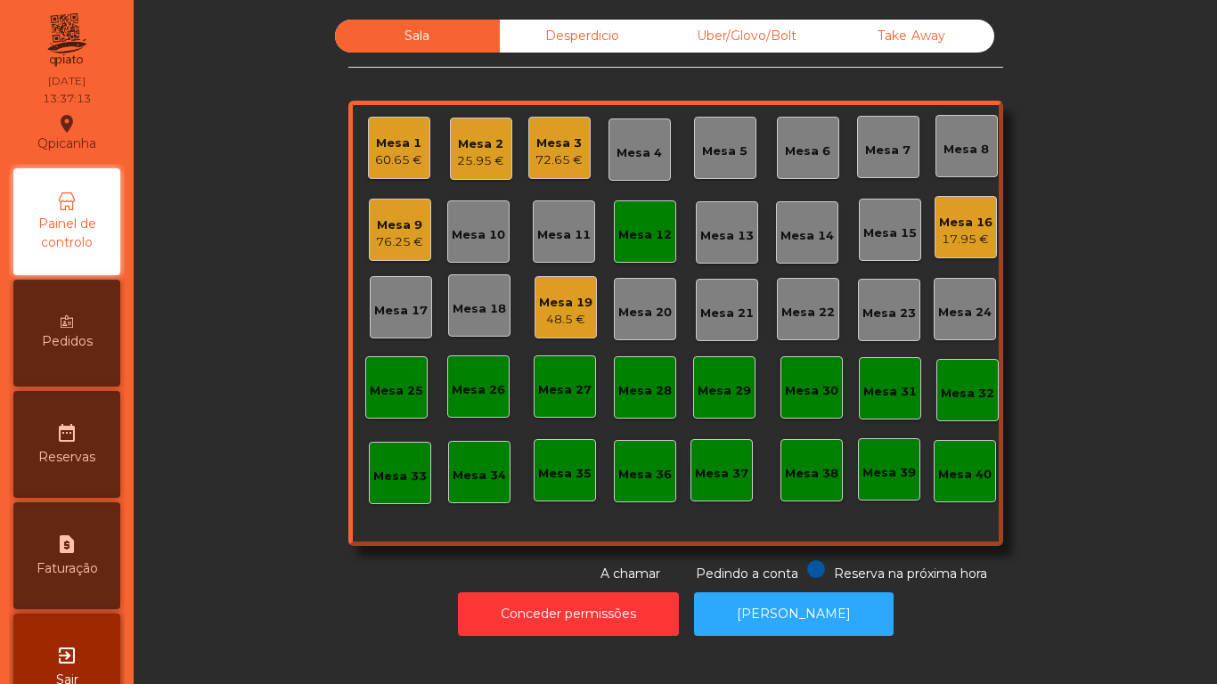
click at [393, 240] on div "76.25 €" at bounding box center [399, 242] width 47 height 18
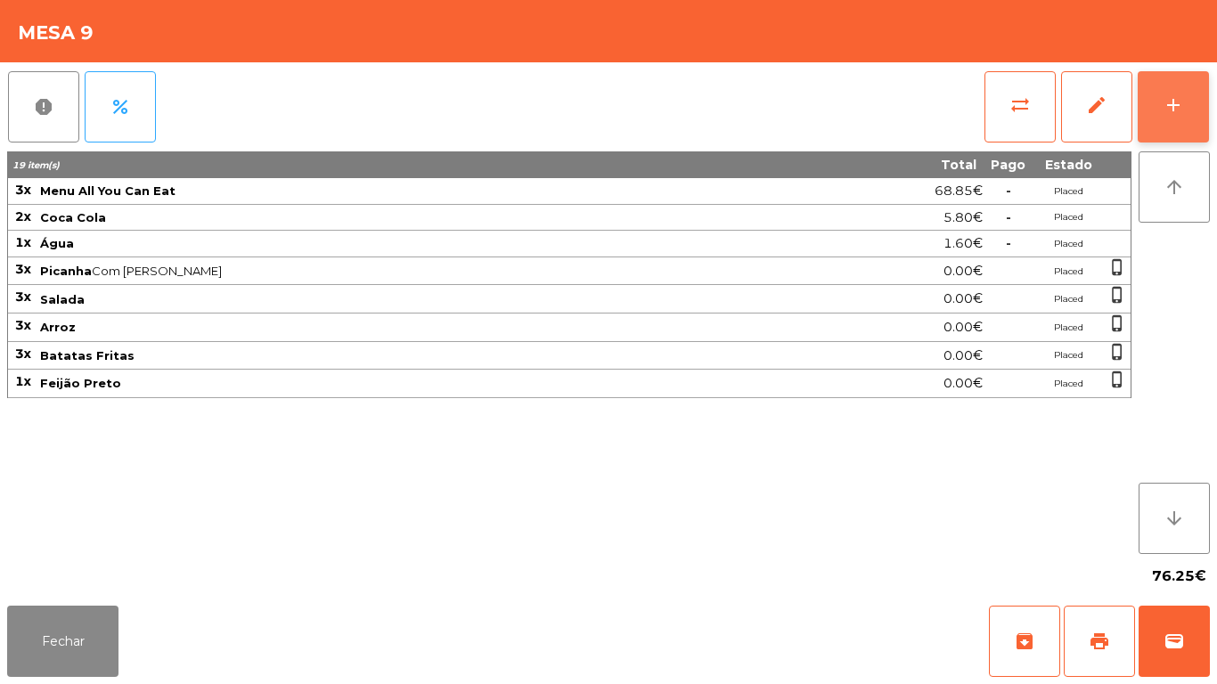
click at [1172, 106] on div "add" at bounding box center [1172, 104] width 21 height 21
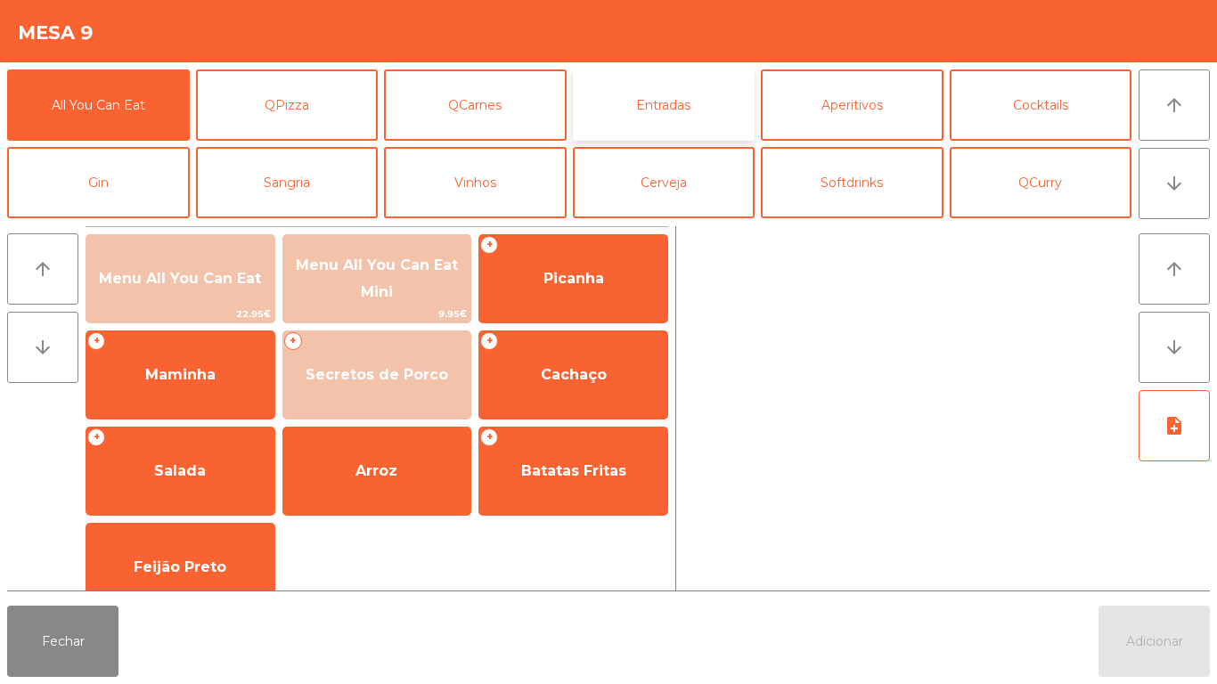
click at [657, 111] on button "Entradas" at bounding box center [664, 104] width 183 height 71
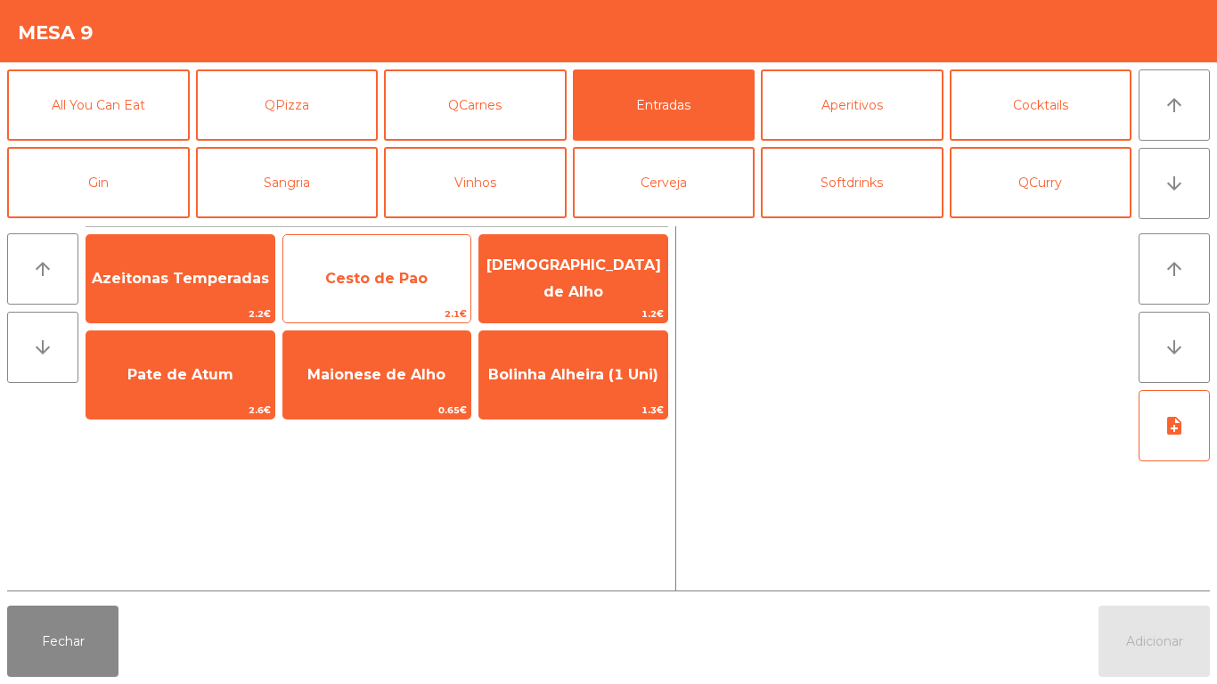
click at [359, 282] on span "Cesto de Pao" at bounding box center [376, 278] width 102 height 17
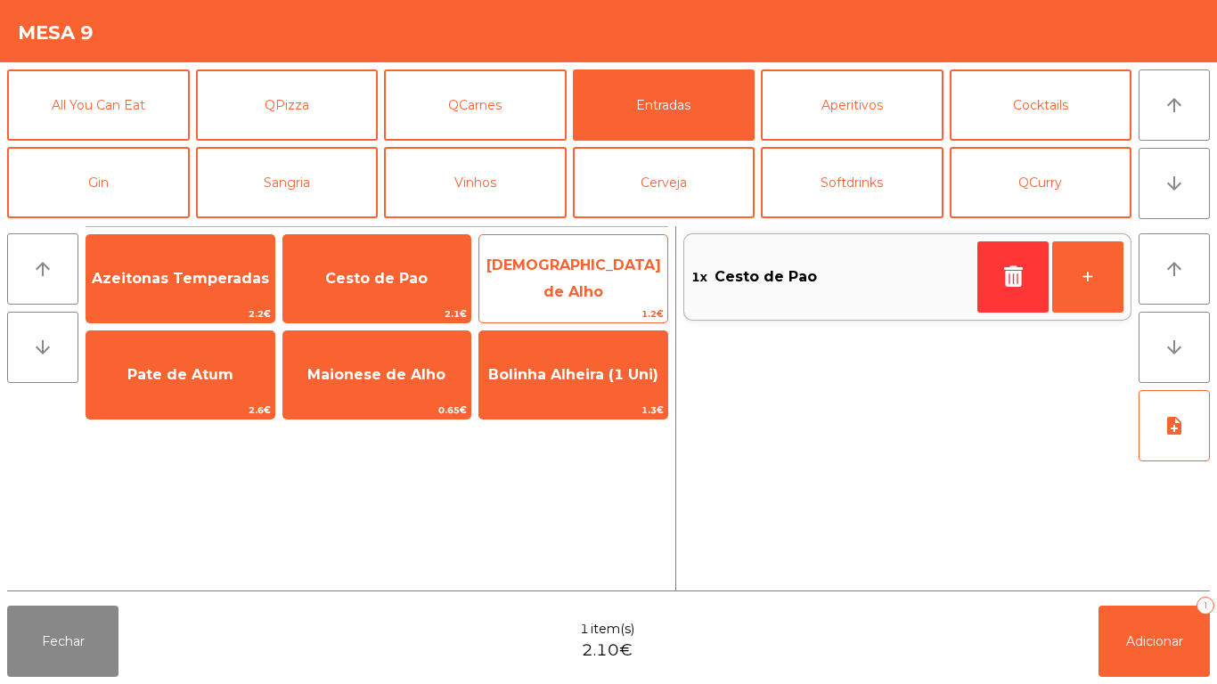
click at [570, 278] on span "[DEMOGRAPHIC_DATA] de Alho" at bounding box center [573, 279] width 175 height 44
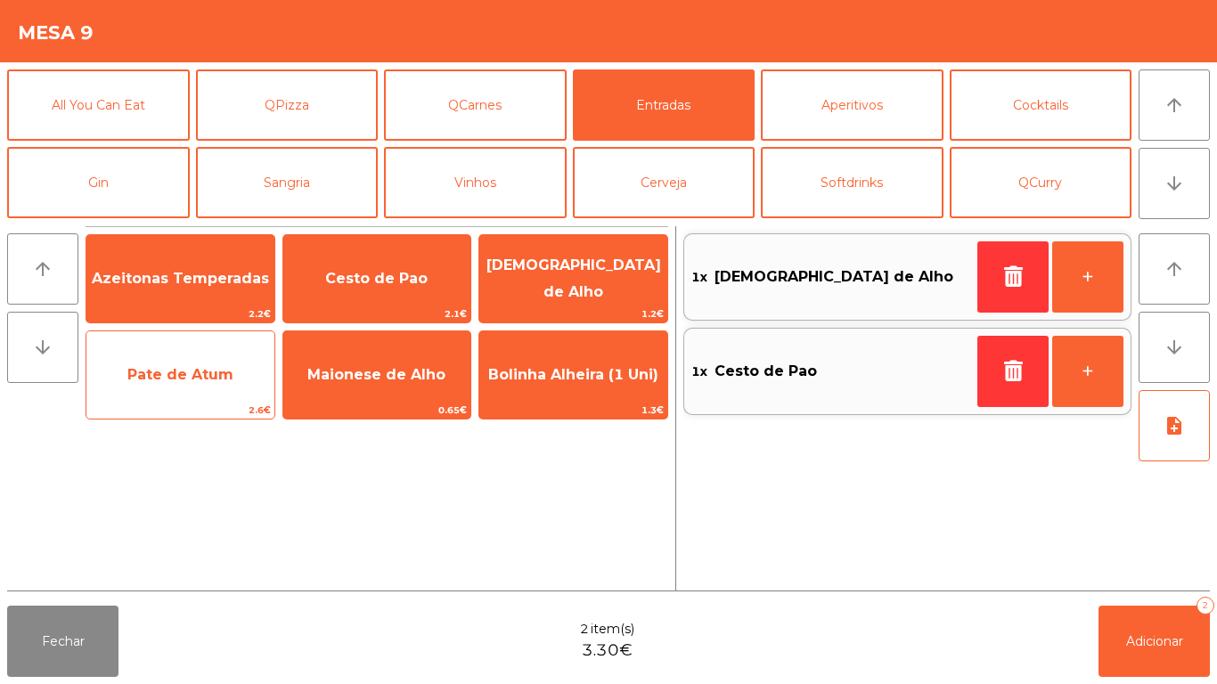
click at [183, 374] on span "Pate de Atum" at bounding box center [180, 374] width 106 height 17
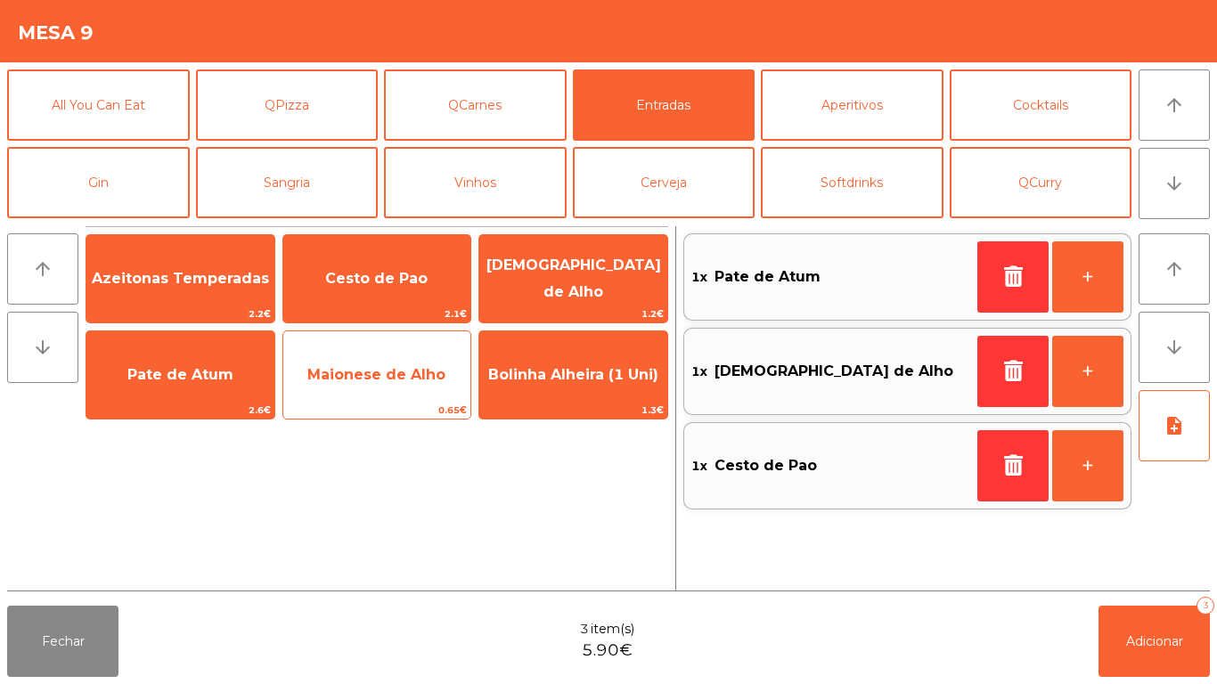
click at [387, 373] on span "Maionese de Alho" at bounding box center [376, 374] width 138 height 17
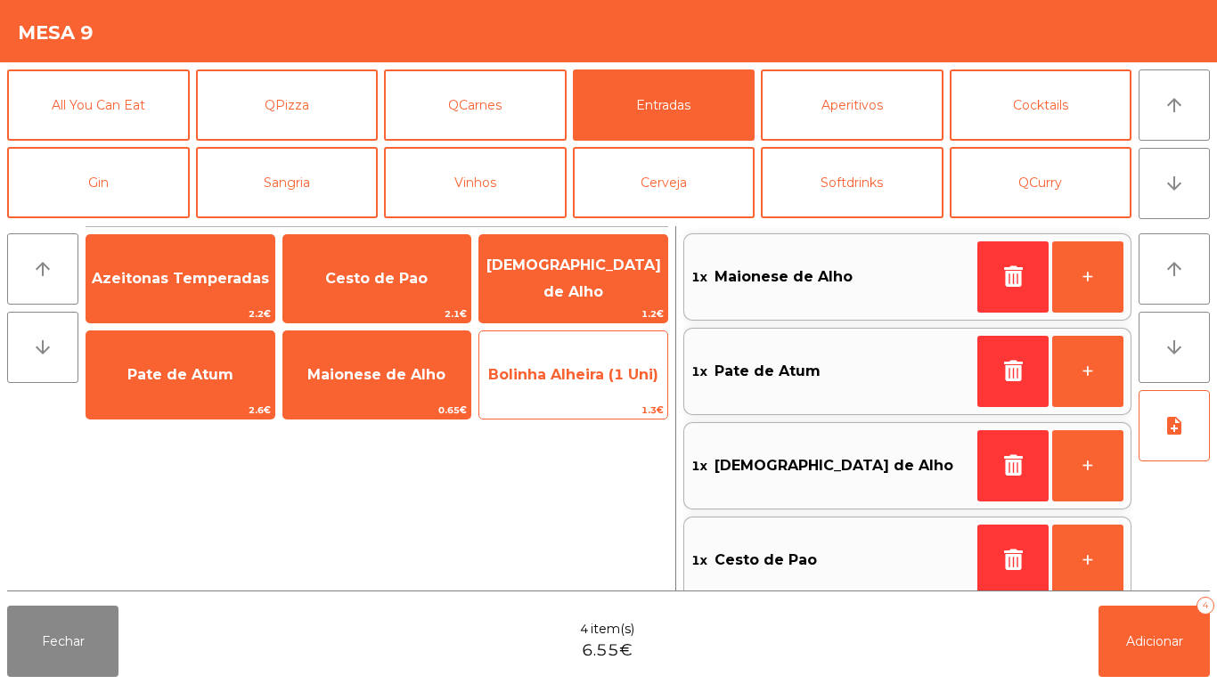
click at [549, 375] on span "Bolinha Alheira (1 Uni)" at bounding box center [573, 374] width 170 height 17
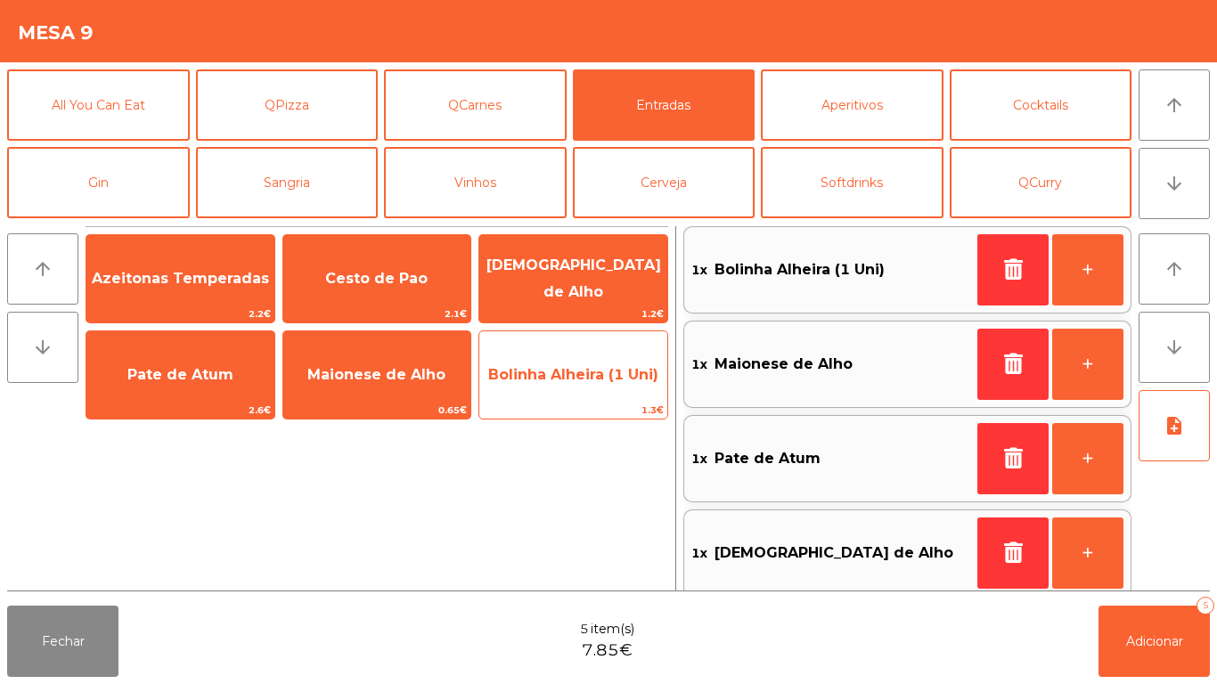
click at [550, 367] on span "Bolinha Alheira (1 Uni)" at bounding box center [573, 374] width 170 height 17
click at [543, 367] on span "Bolinha Alheira (1 Uni)" at bounding box center [573, 374] width 170 height 17
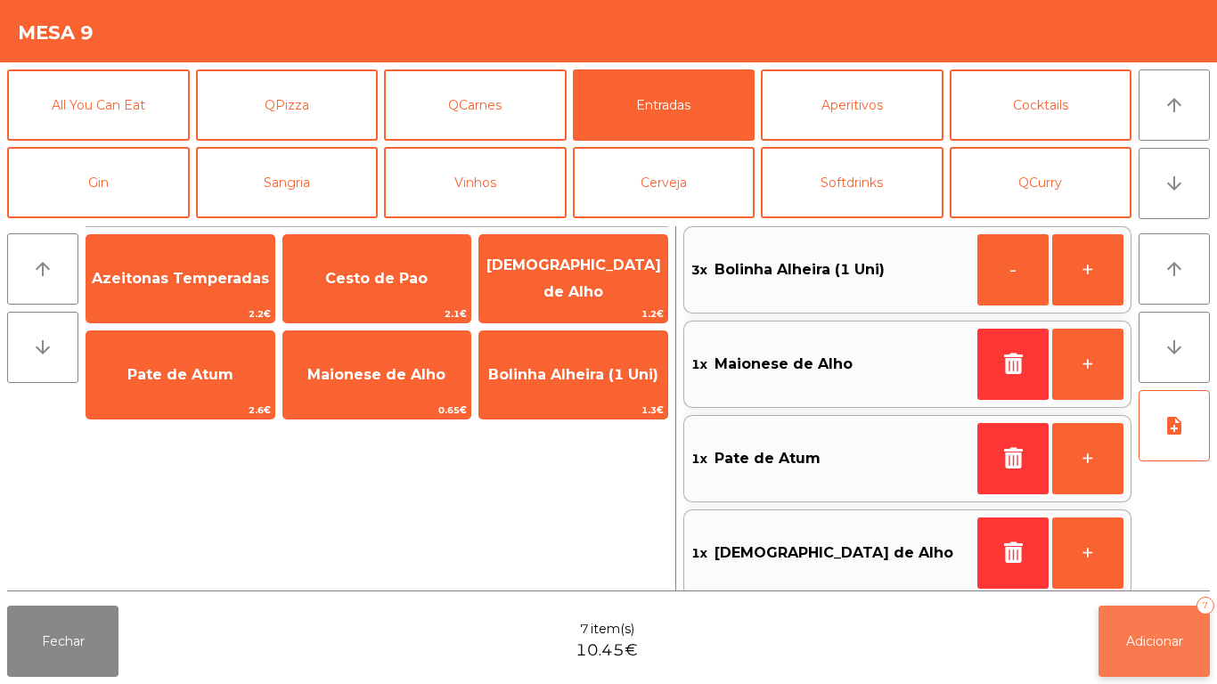
click at [1148, 627] on button "Adicionar 7" at bounding box center [1153, 641] width 111 height 71
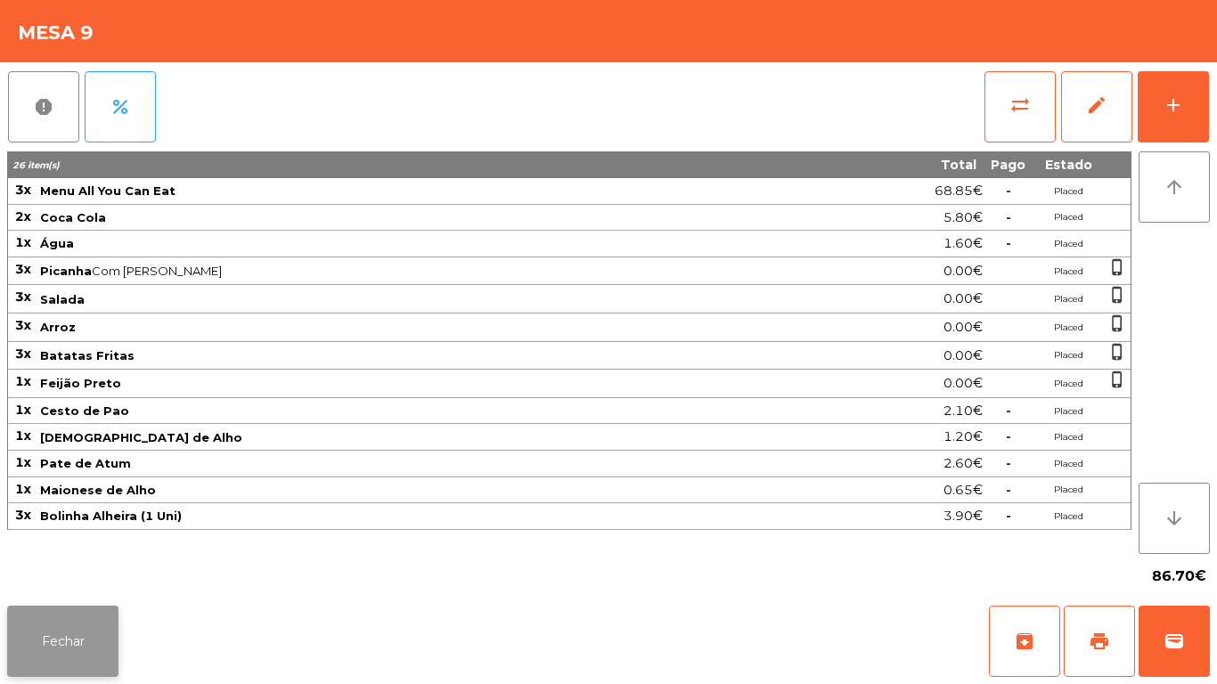
click at [36, 623] on button "Fechar" at bounding box center [62, 641] width 111 height 71
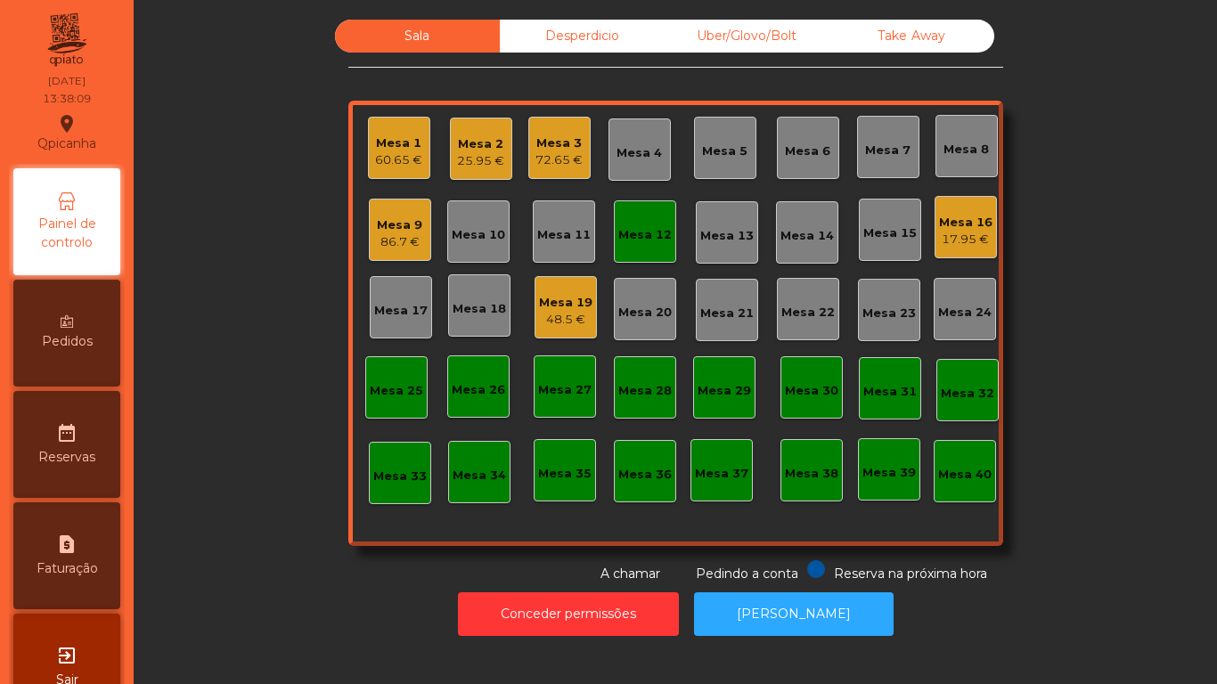
click at [631, 232] on div "Mesa 12" at bounding box center [644, 235] width 53 height 18
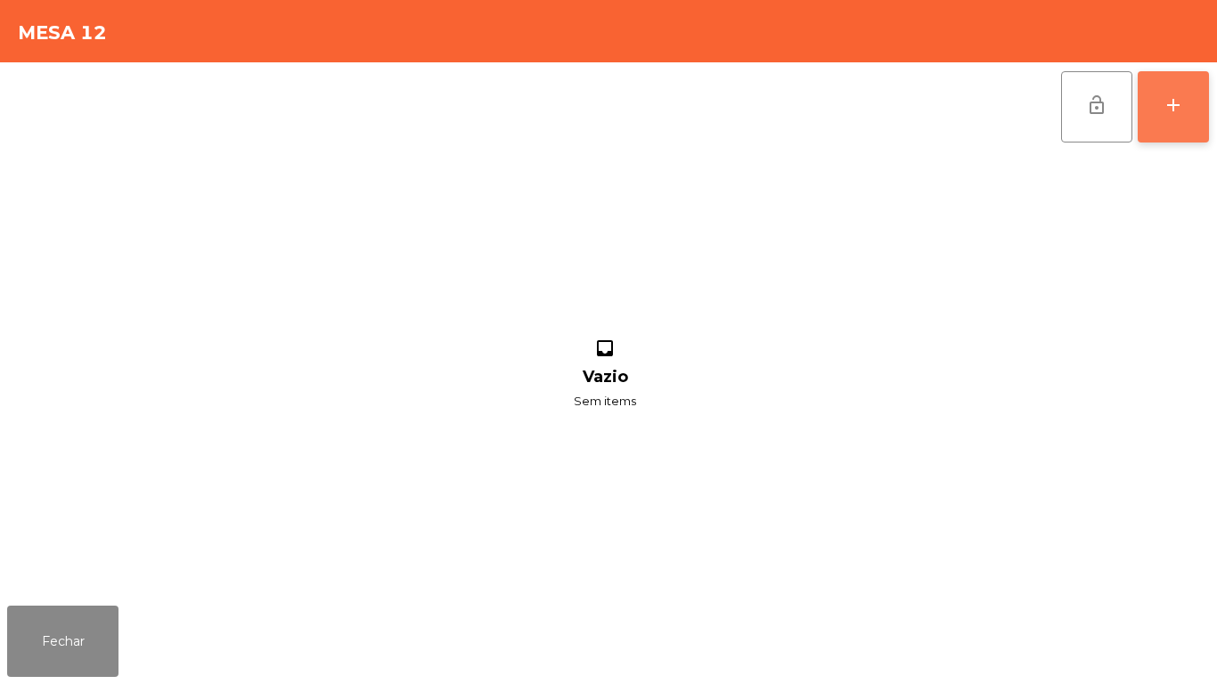
click at [1162, 82] on button "add" at bounding box center [1172, 106] width 71 height 71
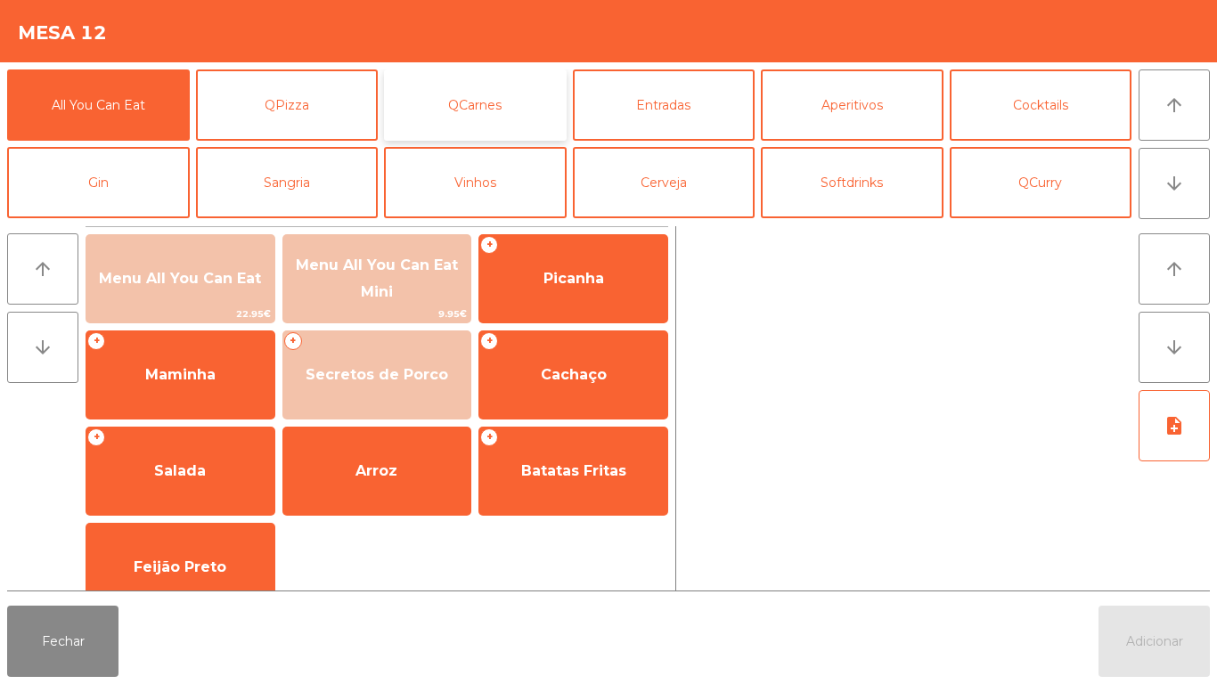
click at [497, 100] on button "QCarnes" at bounding box center [475, 104] width 183 height 71
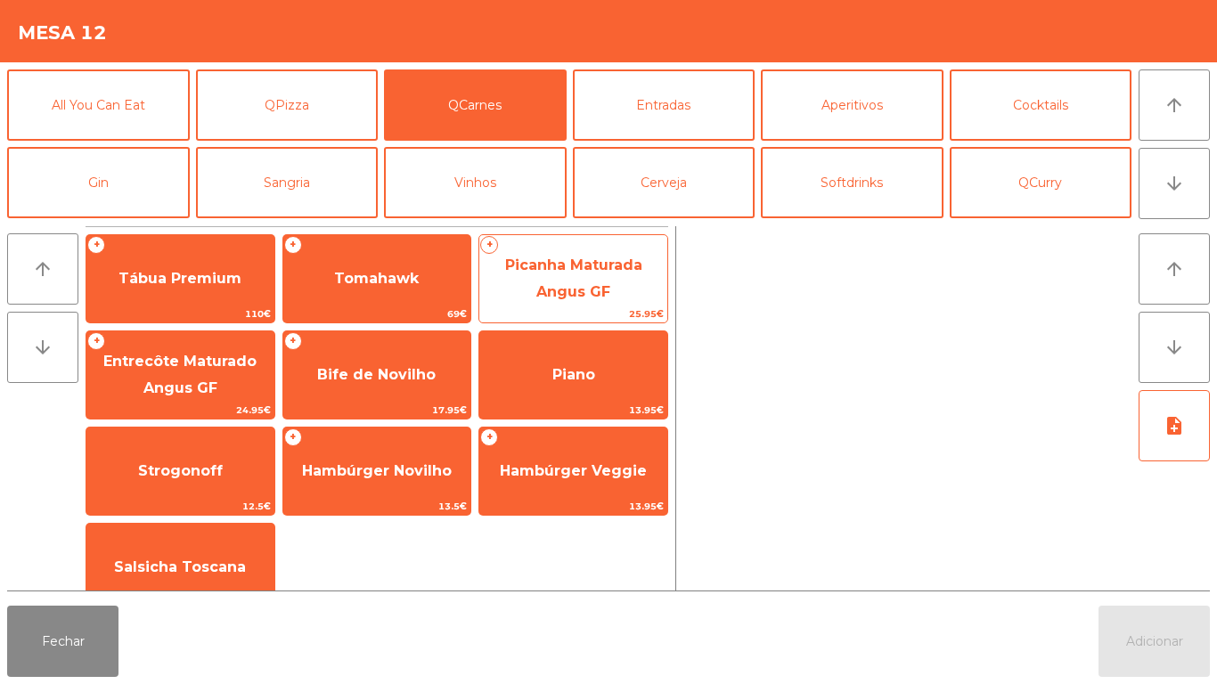
click at [572, 277] on span "Picanha Maturada Angus GF" at bounding box center [573, 279] width 188 height 76
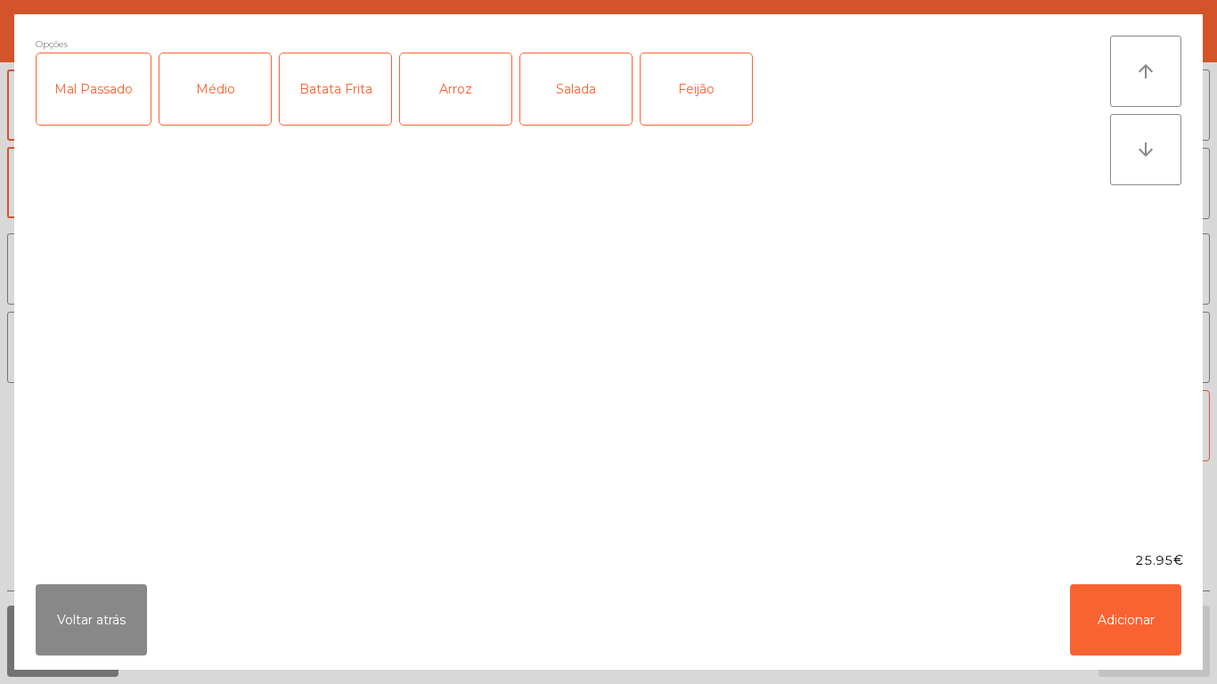
click at [211, 91] on div "Médio" at bounding box center [214, 88] width 111 height 71
click at [94, 86] on div "Mal Passado" at bounding box center [94, 88] width 114 height 71
click at [330, 102] on div "Batata Frita" at bounding box center [335, 88] width 111 height 71
click at [566, 86] on div "Salada" at bounding box center [575, 88] width 111 height 71
click at [1112, 597] on button "Adicionar" at bounding box center [1125, 619] width 111 height 71
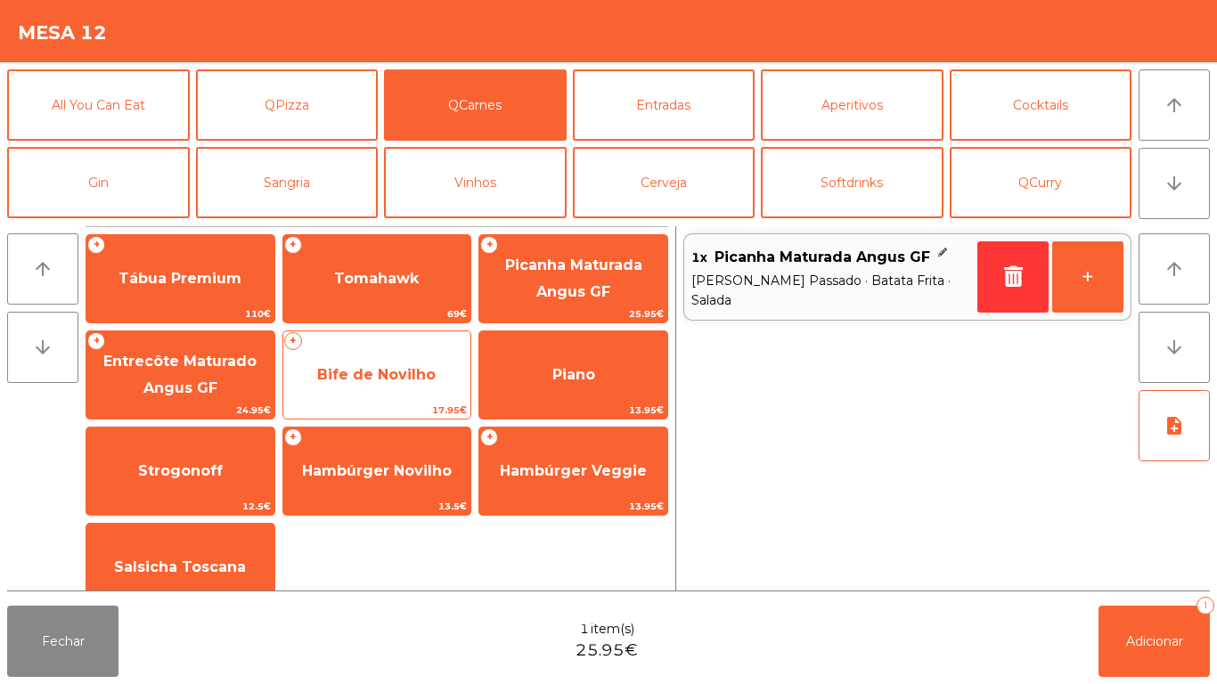
click at [405, 378] on span "Bife de Novilho" at bounding box center [376, 374] width 118 height 17
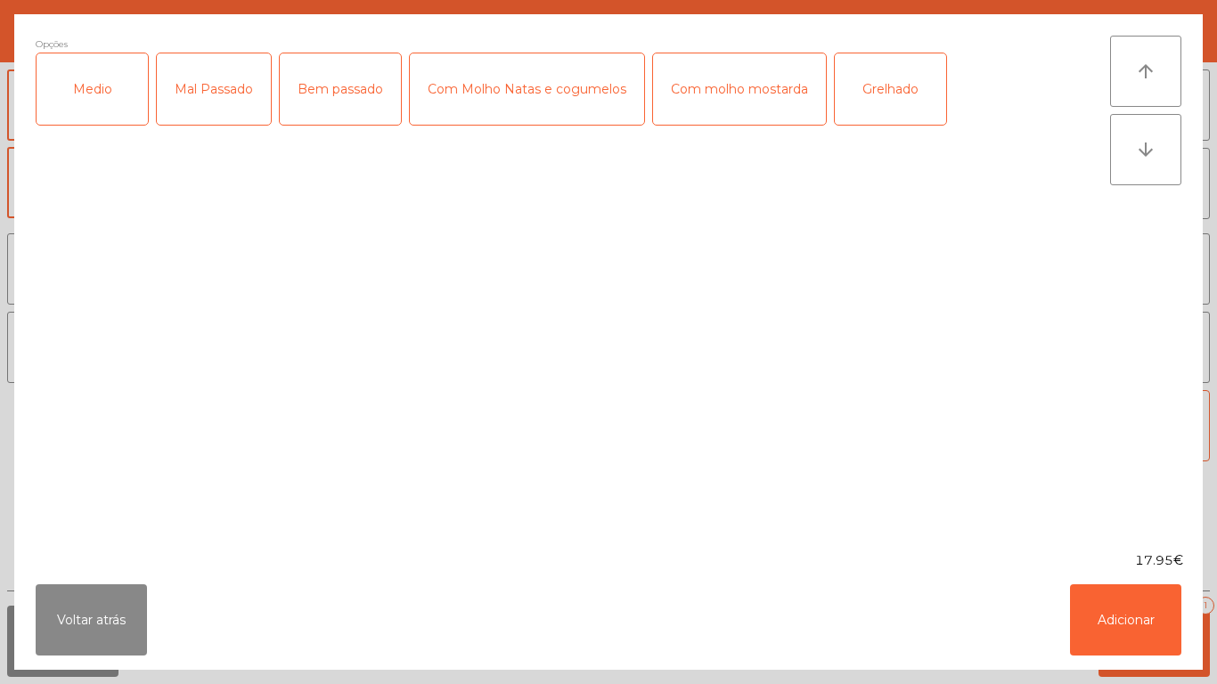
click at [111, 105] on div "Medio" at bounding box center [92, 88] width 111 height 71
click at [206, 81] on div "Mal Passado" at bounding box center [214, 88] width 114 height 71
click at [876, 86] on div "Grelhado" at bounding box center [890, 88] width 111 height 71
click at [1125, 607] on button "Adicionar" at bounding box center [1125, 619] width 111 height 71
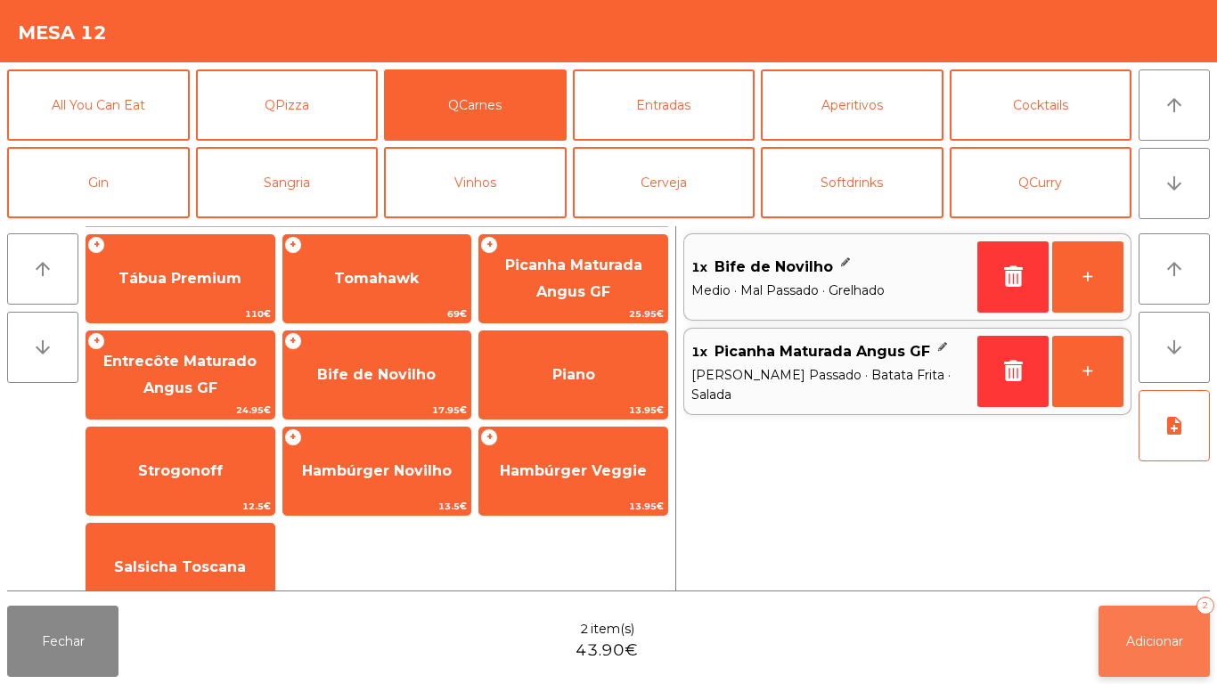
click at [1157, 628] on button "Adicionar 2" at bounding box center [1153, 641] width 111 height 71
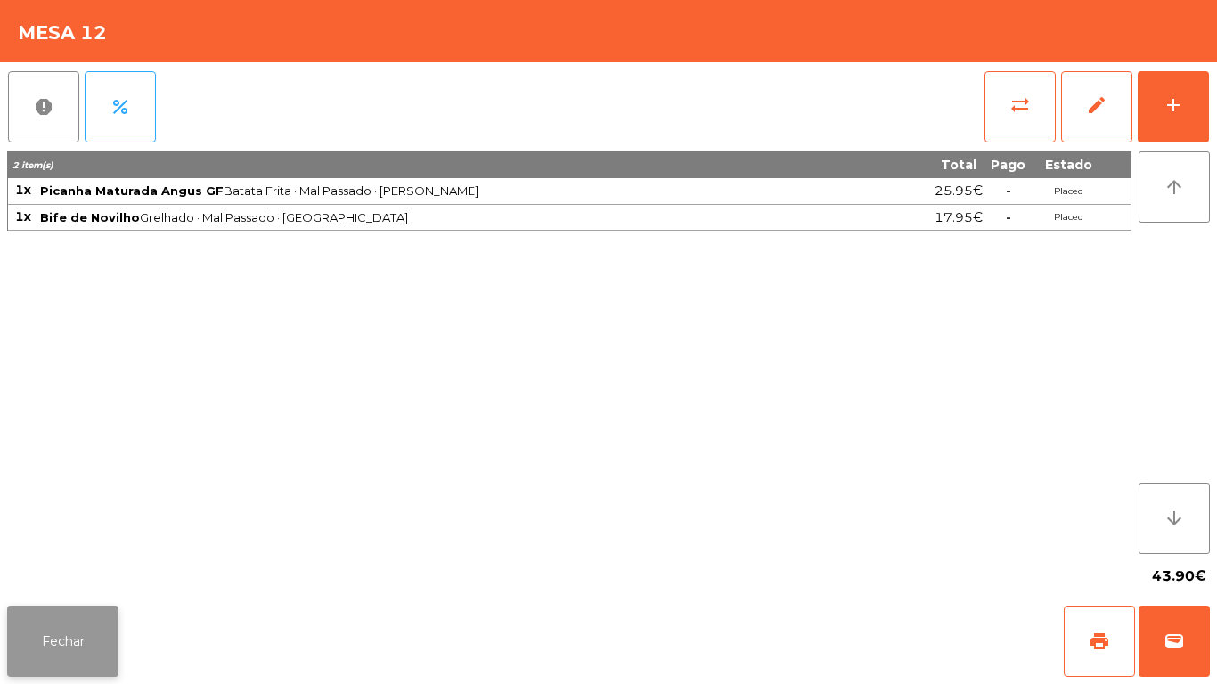
click at [57, 631] on button "Fechar" at bounding box center [62, 641] width 111 height 71
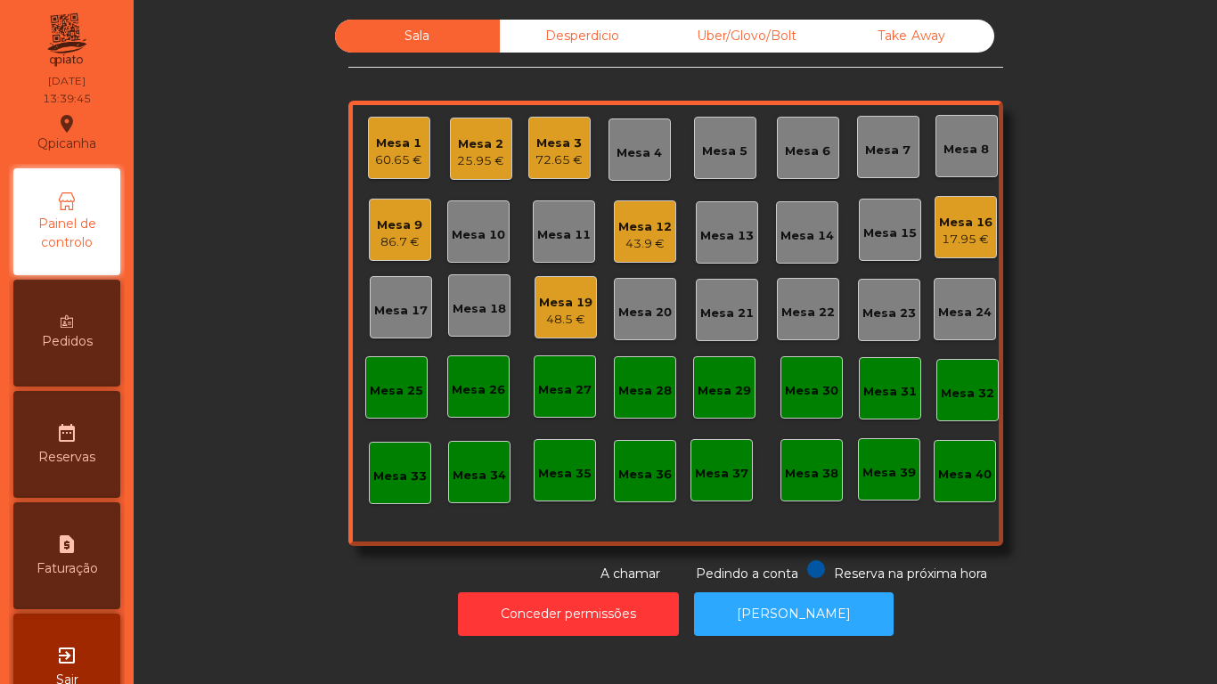
click at [394, 161] on div "60.65 €" at bounding box center [398, 160] width 47 height 18
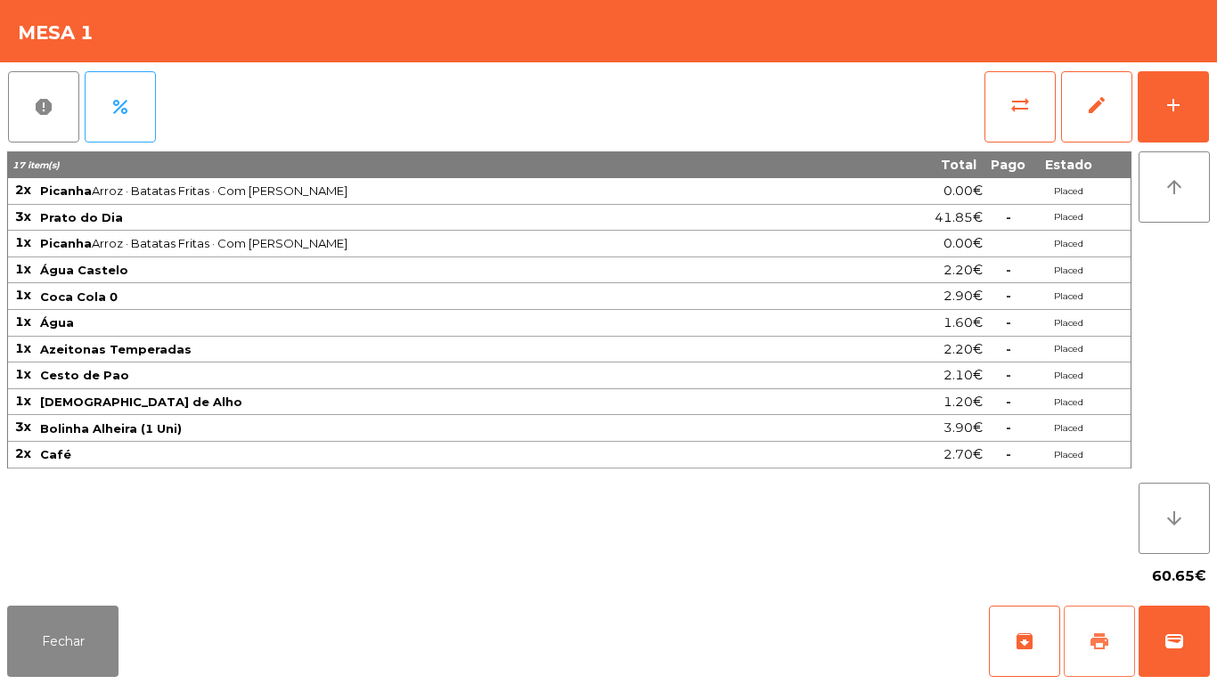
click at [1080, 628] on button "print" at bounding box center [1098, 641] width 71 height 71
click at [75, 627] on button "Fechar" at bounding box center [62, 641] width 111 height 71
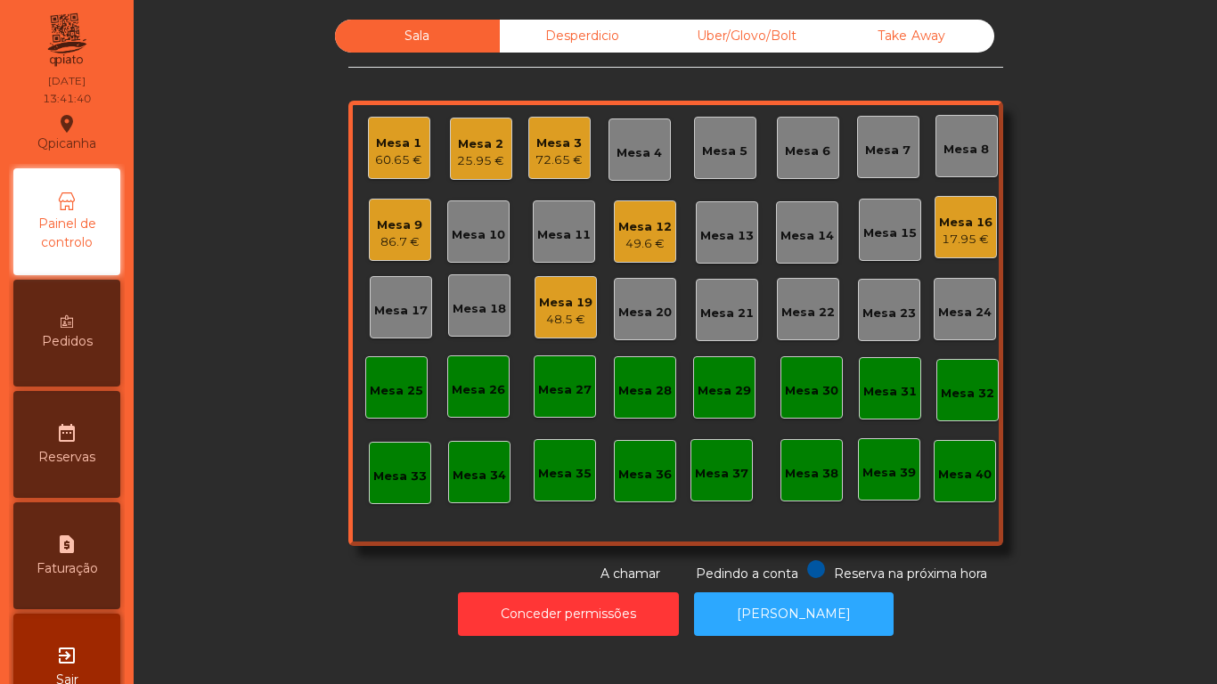
click at [942, 222] on div "Mesa 16" at bounding box center [965, 223] width 53 height 18
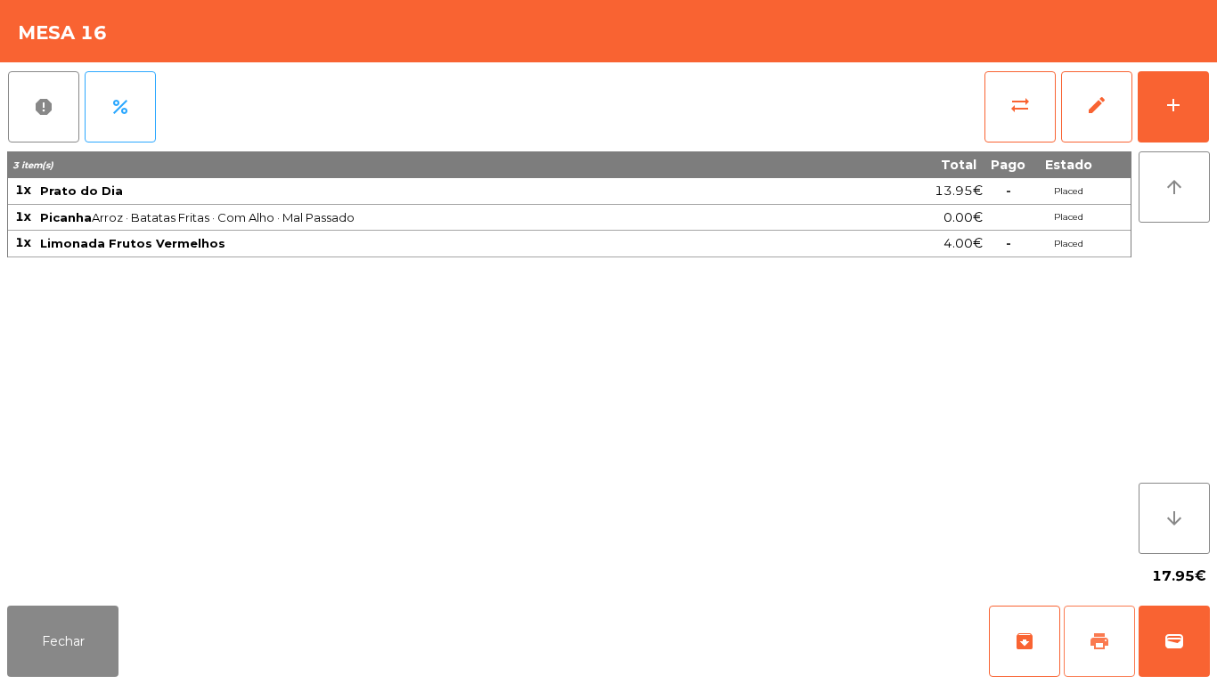
click at [1090, 631] on span "print" at bounding box center [1098, 641] width 21 height 21
click at [68, 639] on button "Fechar" at bounding box center [62, 641] width 111 height 71
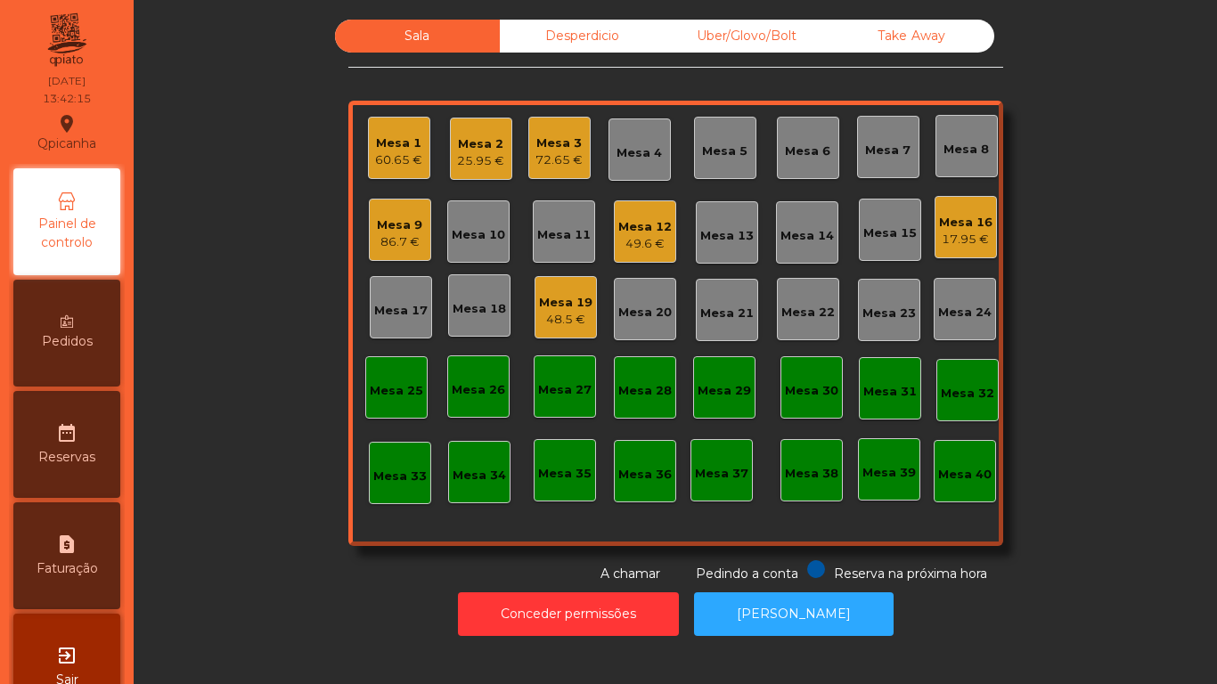
click at [393, 177] on div "Mesa 1 60.65 €" at bounding box center [399, 148] width 62 height 62
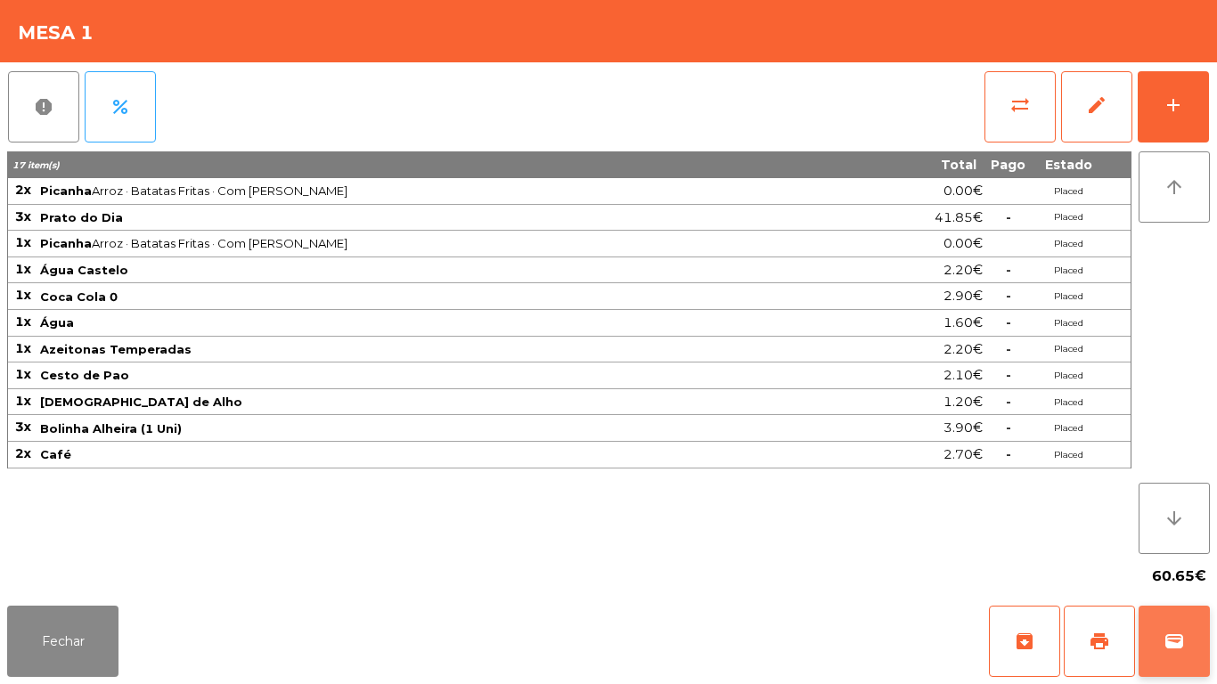
click at [1161, 624] on button "wallet" at bounding box center [1173, 641] width 71 height 71
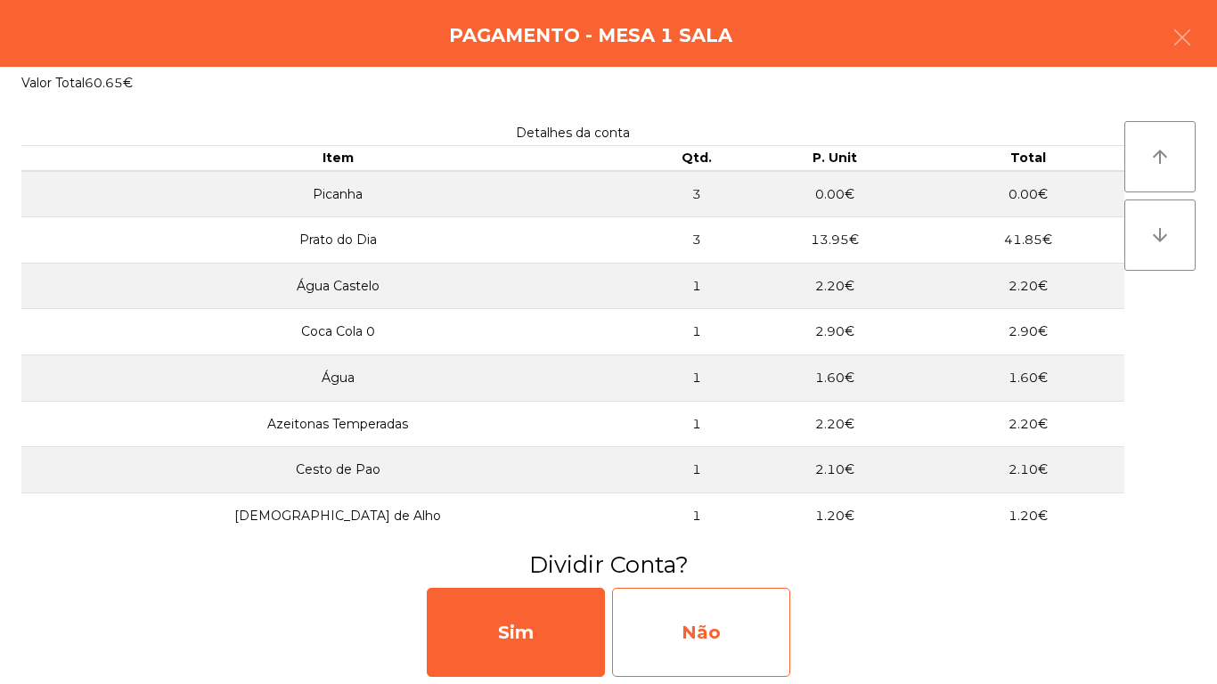
click at [713, 623] on div "Não" at bounding box center [701, 632] width 178 height 89
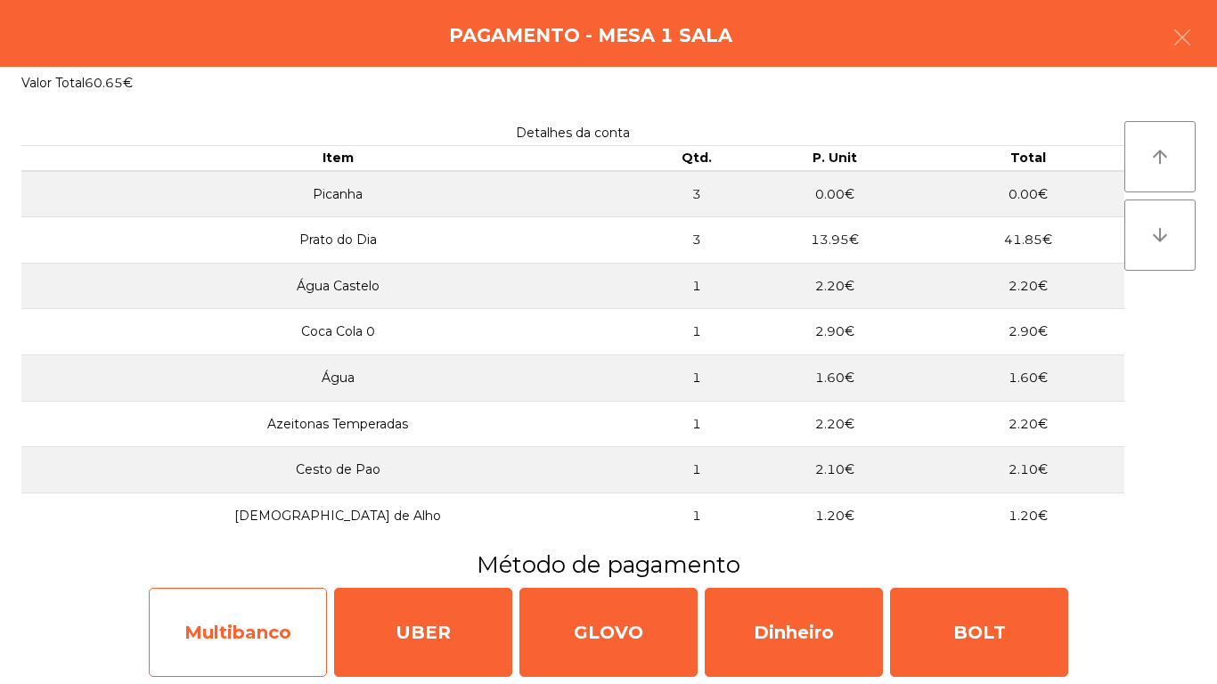
click at [264, 627] on div "Multibanco" at bounding box center [238, 632] width 178 height 89
select select "**"
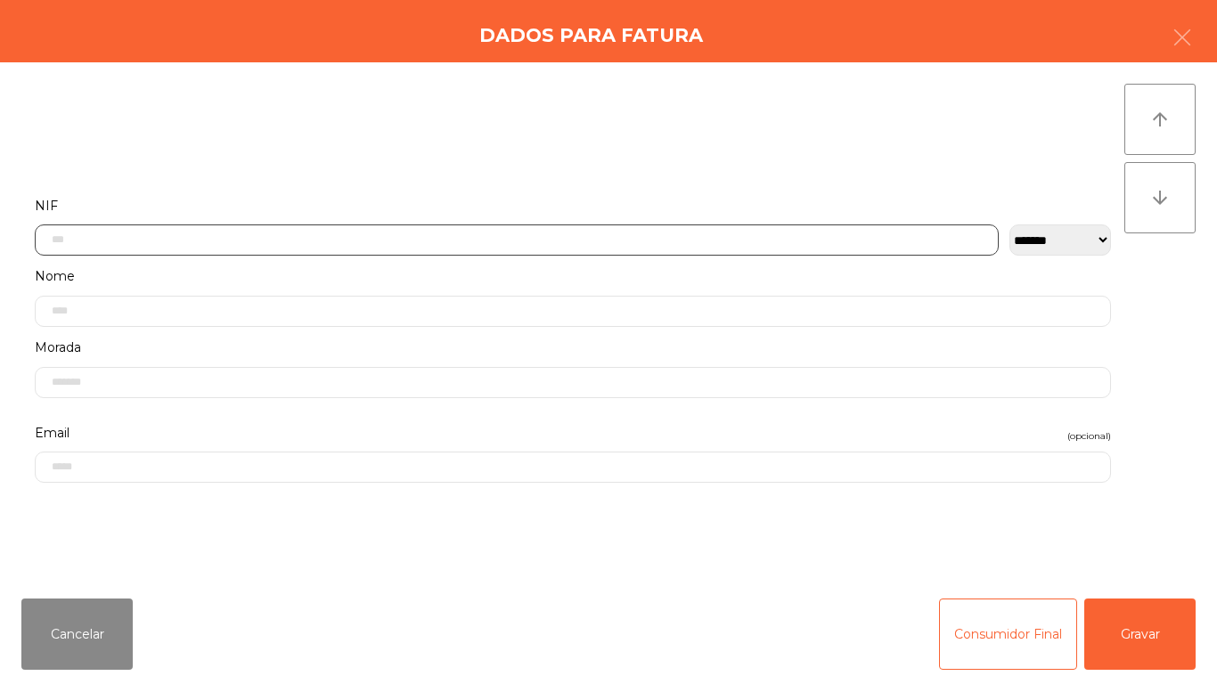
click at [110, 244] on input "text" at bounding box center [517, 239] width 964 height 31
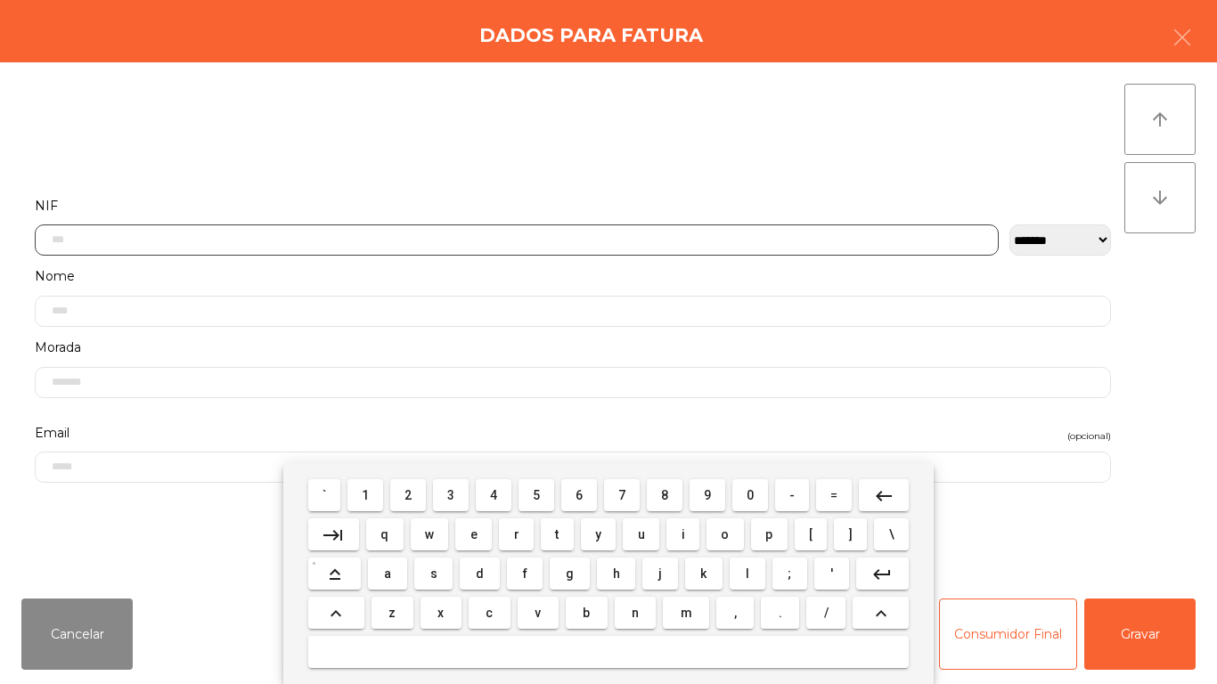
scroll to position [109, 0]
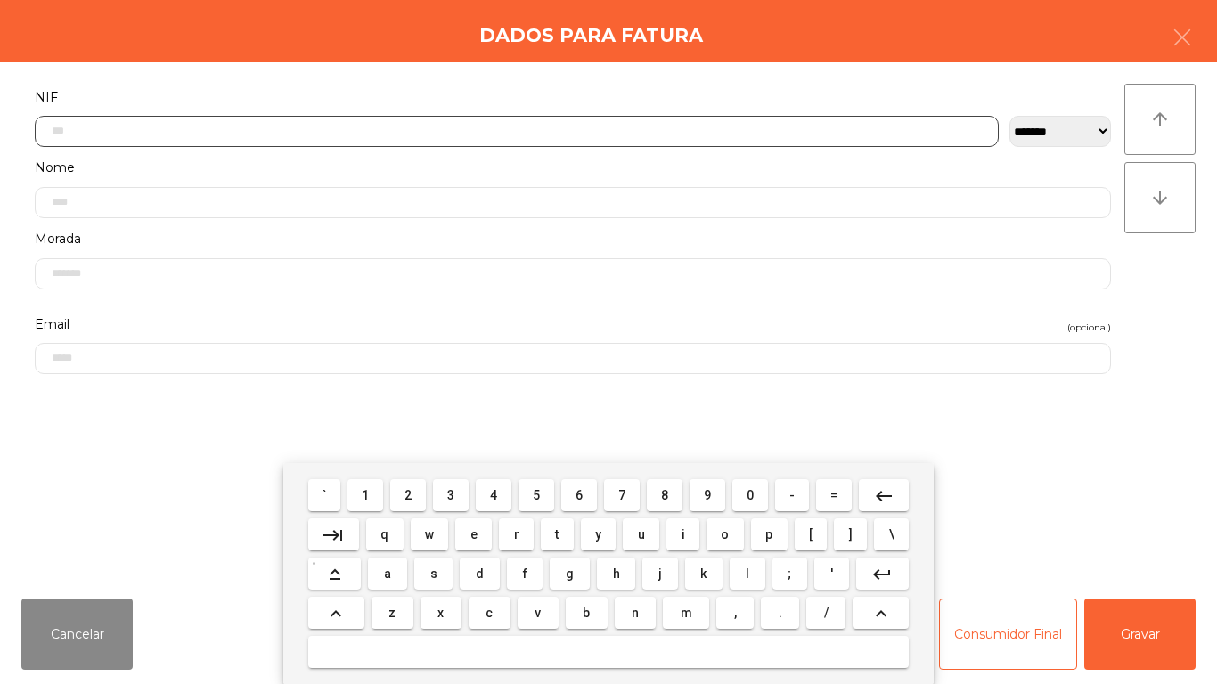
click at [536, 495] on span "5" at bounding box center [536, 495] width 7 height 14
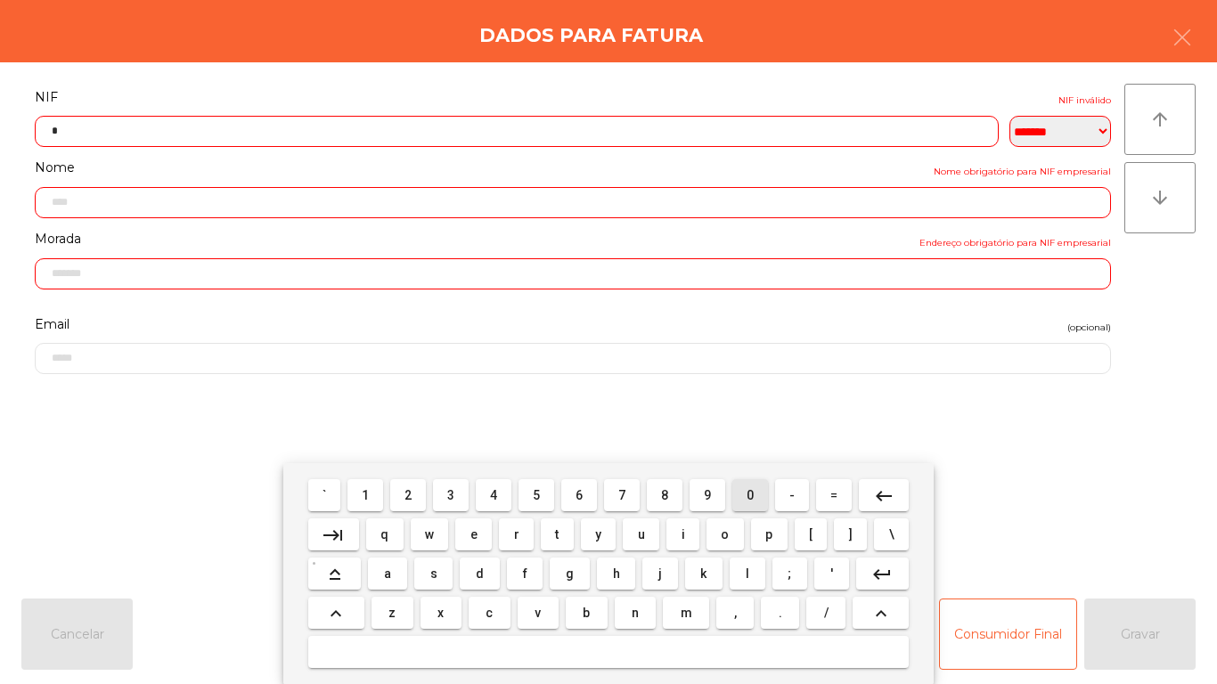
click at [748, 489] on span "0" at bounding box center [749, 495] width 7 height 14
click at [405, 499] on span "2" at bounding box center [407, 495] width 7 height 14
click at [623, 494] on span "7" at bounding box center [621, 495] width 7 height 14
click at [365, 496] on span "1" at bounding box center [365, 495] width 7 height 14
click at [591, 495] on button "6" at bounding box center [579, 495] width 36 height 32
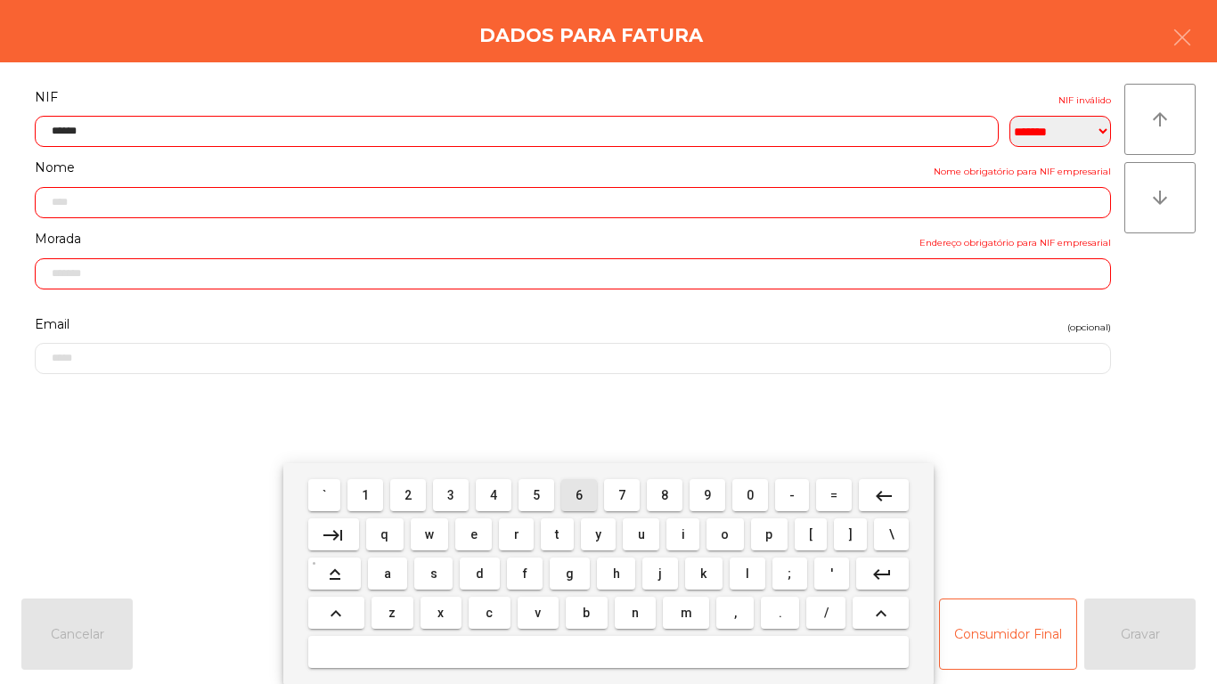
click at [579, 494] on span "6" at bounding box center [578, 495] width 7 height 14
click at [409, 497] on span "2" at bounding box center [407, 495] width 7 height 14
click at [452, 494] on span "3" at bounding box center [450, 495] width 7 height 14
click at [877, 490] on mat-icon "keyboard_backspace" at bounding box center [883, 495] width 21 height 21
click at [874, 485] on mat-icon "keyboard_backspace" at bounding box center [883, 495] width 21 height 21
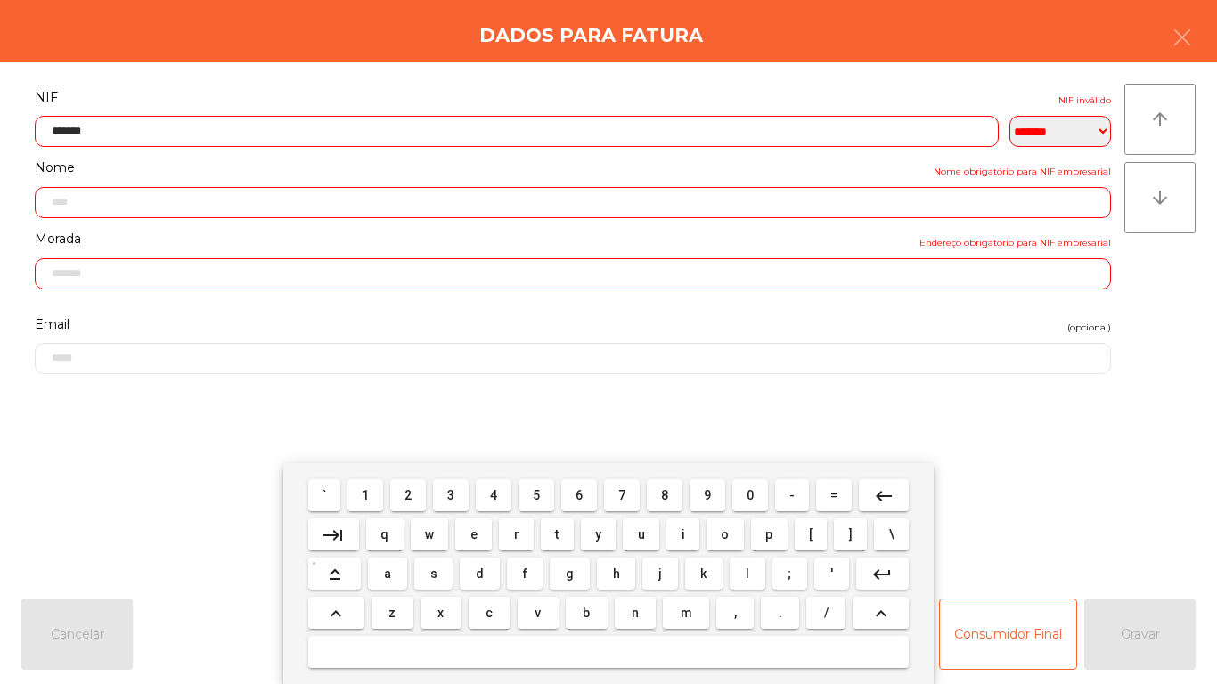
click at [451, 494] on span "3" at bounding box center [450, 495] width 7 height 14
click at [409, 497] on span "2" at bounding box center [407, 495] width 7 height 14
click at [883, 491] on mat-icon "keyboard_backspace" at bounding box center [883, 495] width 21 height 21
click at [750, 494] on span "0" at bounding box center [749, 495] width 7 height 14
type input "*********"
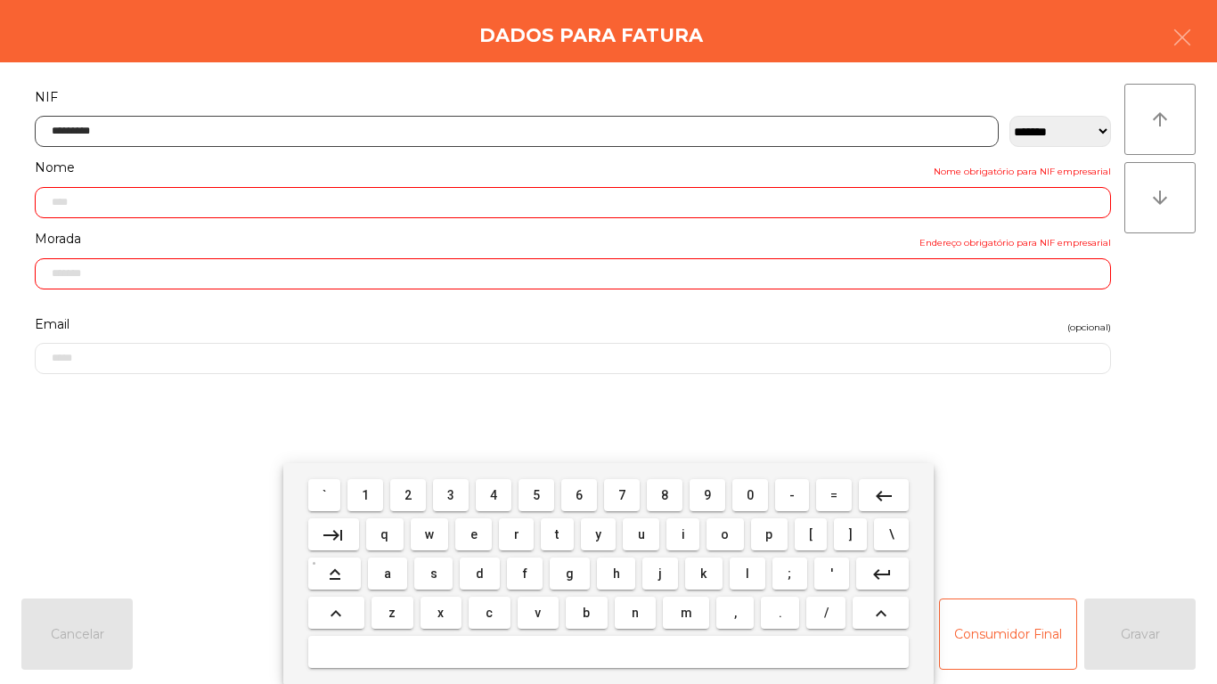
type input "**********"
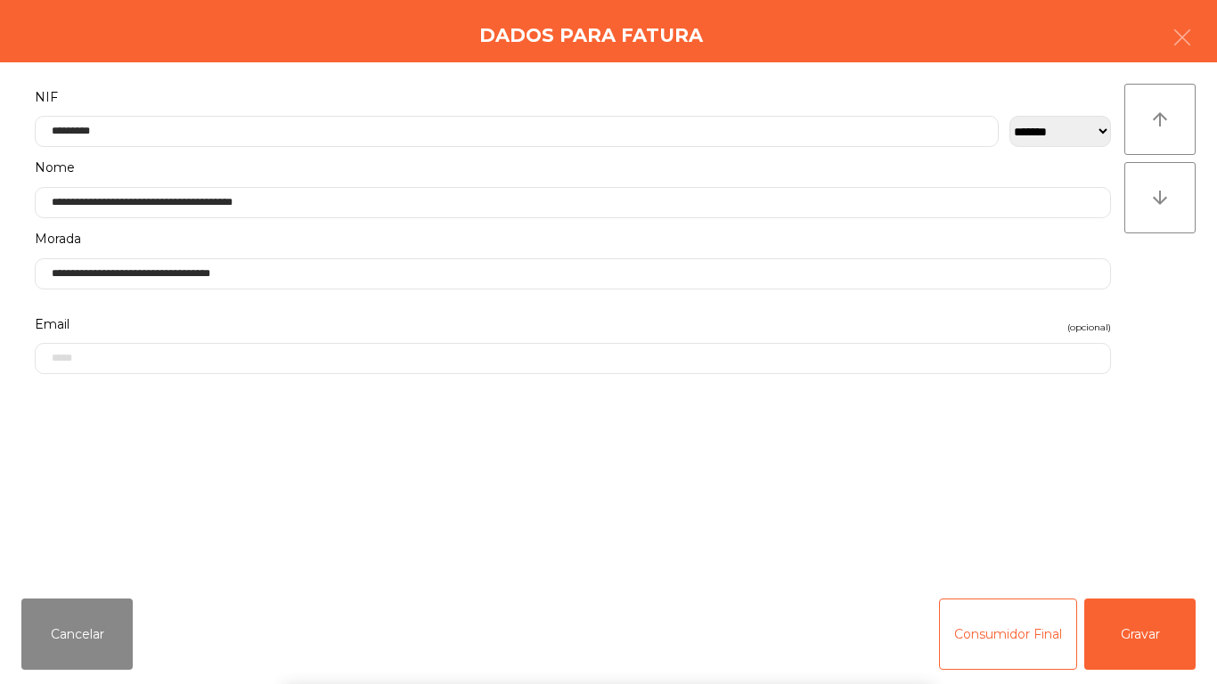
click at [1131, 623] on div "` 1 2 3 4 5 6 7 8 9 0 - = keyboard_backspace keyboard_tab q w e r t y u i o p […" at bounding box center [608, 573] width 1217 height 221
click at [1139, 636] on button "Gravar" at bounding box center [1139, 634] width 111 height 71
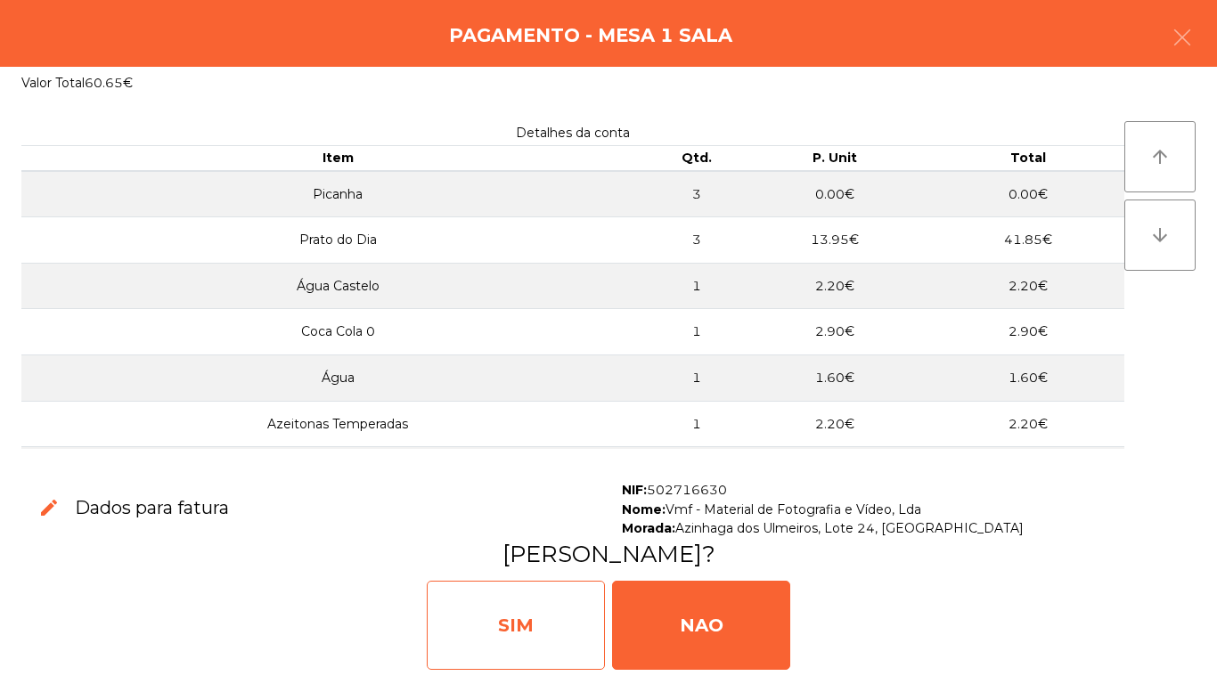
click at [529, 622] on div "SIM" at bounding box center [516, 625] width 178 height 89
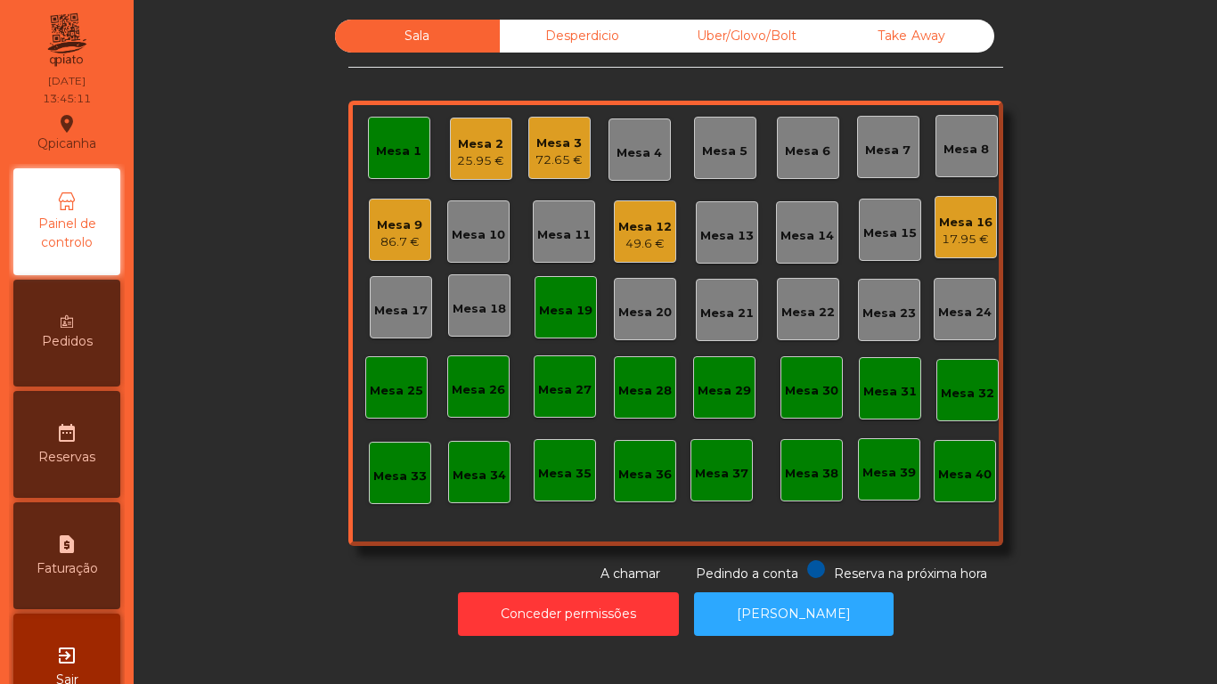
click at [549, 150] on div "Mesa 3" at bounding box center [558, 143] width 47 height 18
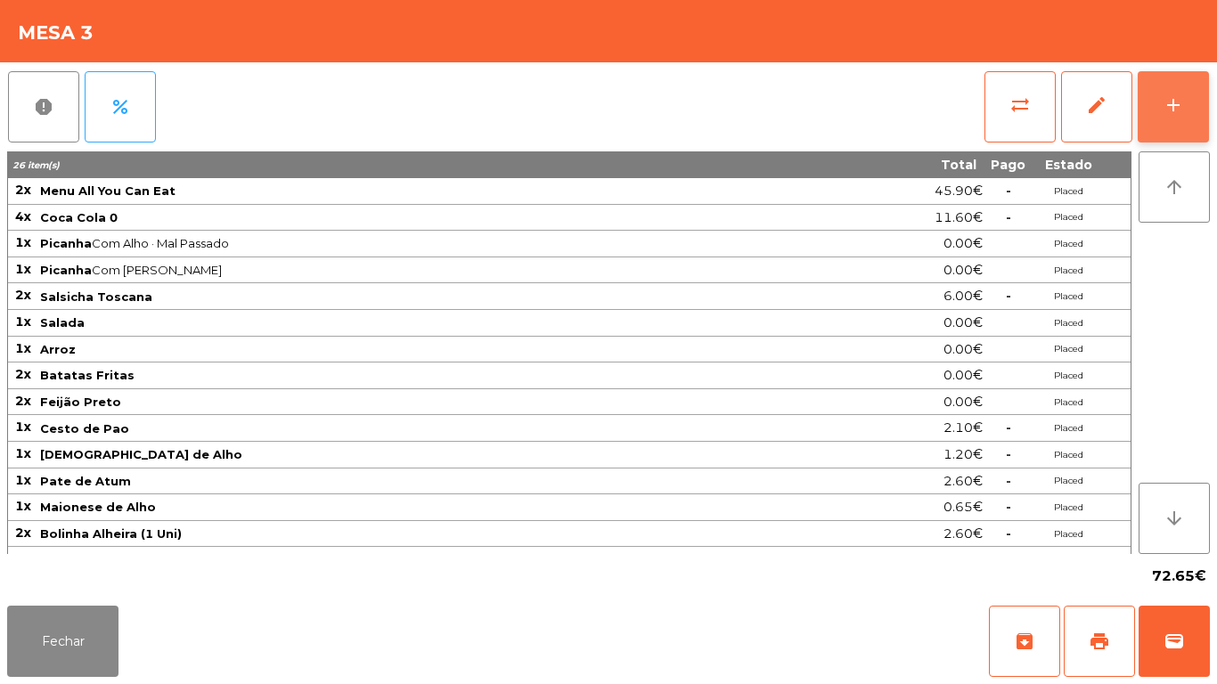
click at [1169, 110] on div "add" at bounding box center [1172, 104] width 21 height 21
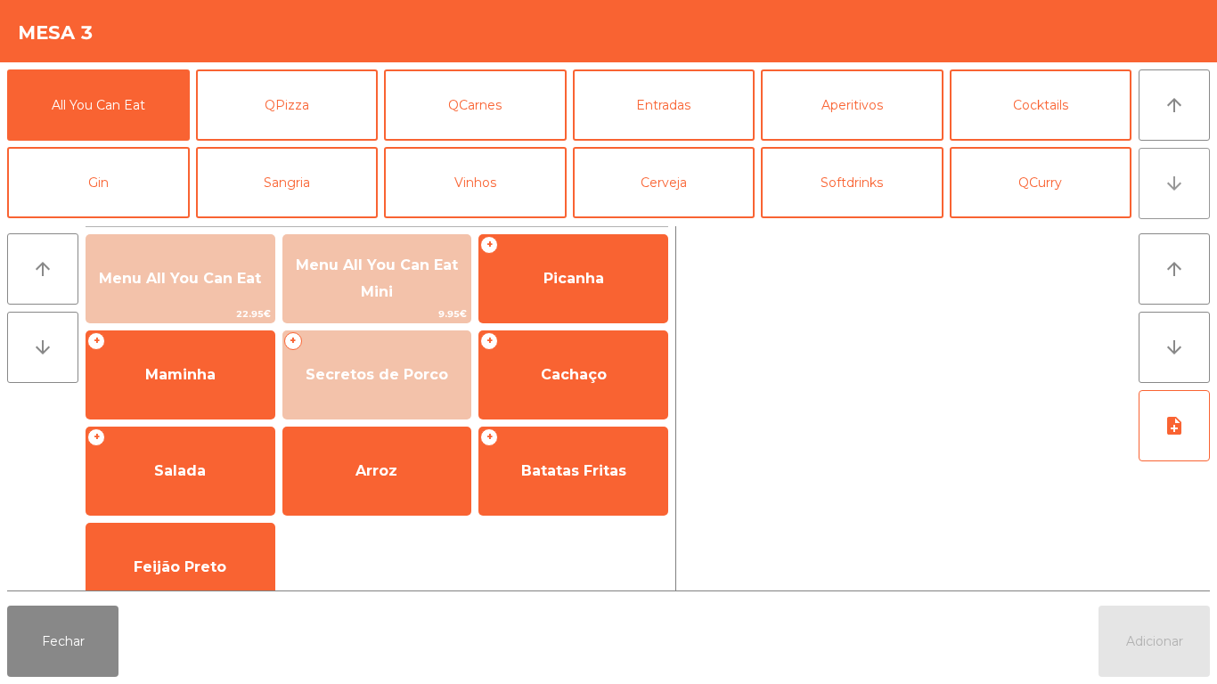
click at [1166, 185] on icon "arrow_downward" at bounding box center [1173, 183] width 21 height 21
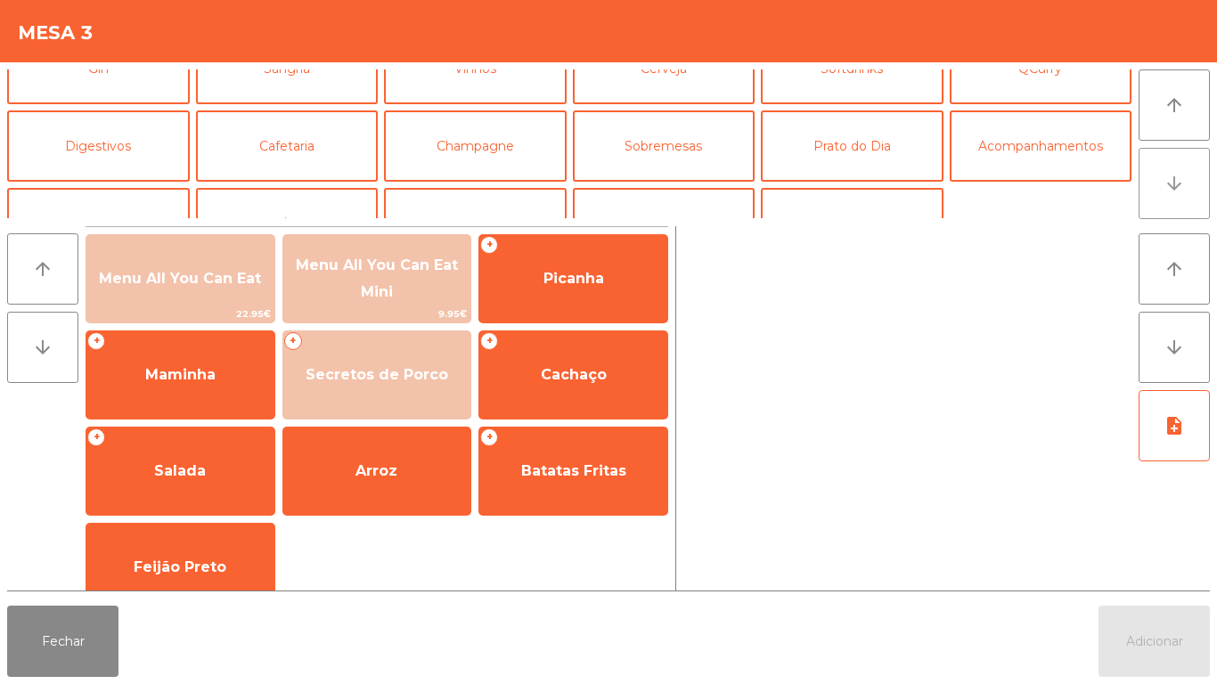
scroll to position [155, 0]
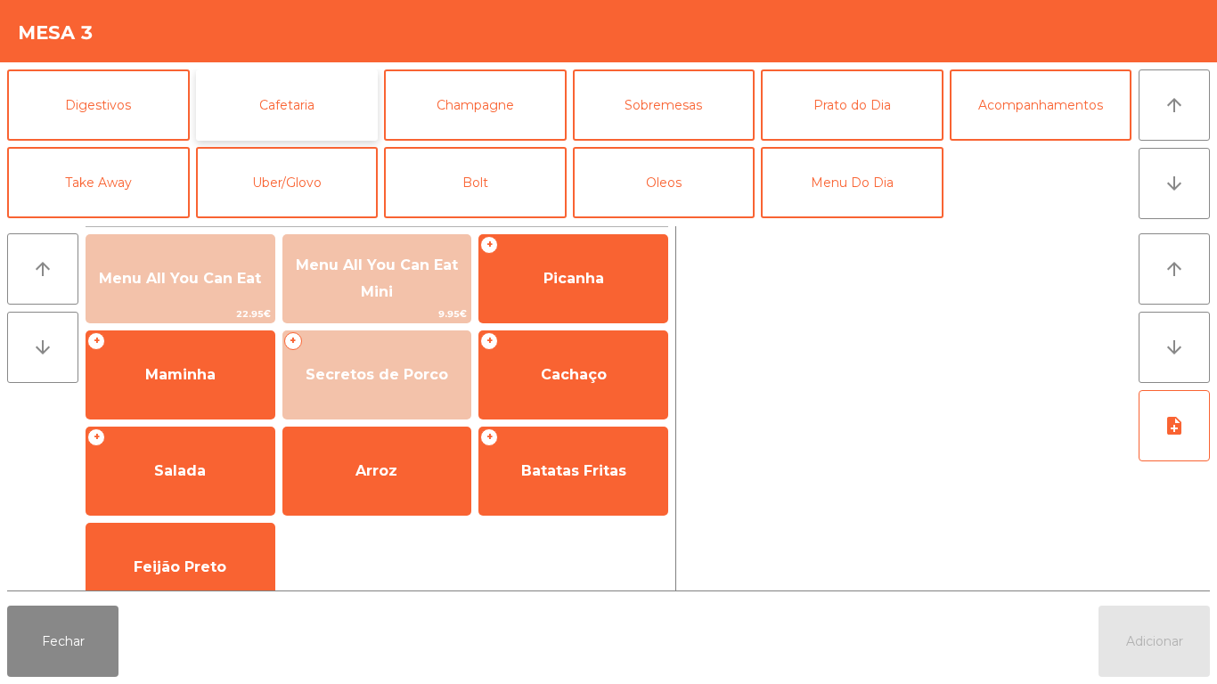
click at [315, 107] on button "Cafetaria" at bounding box center [287, 104] width 183 height 71
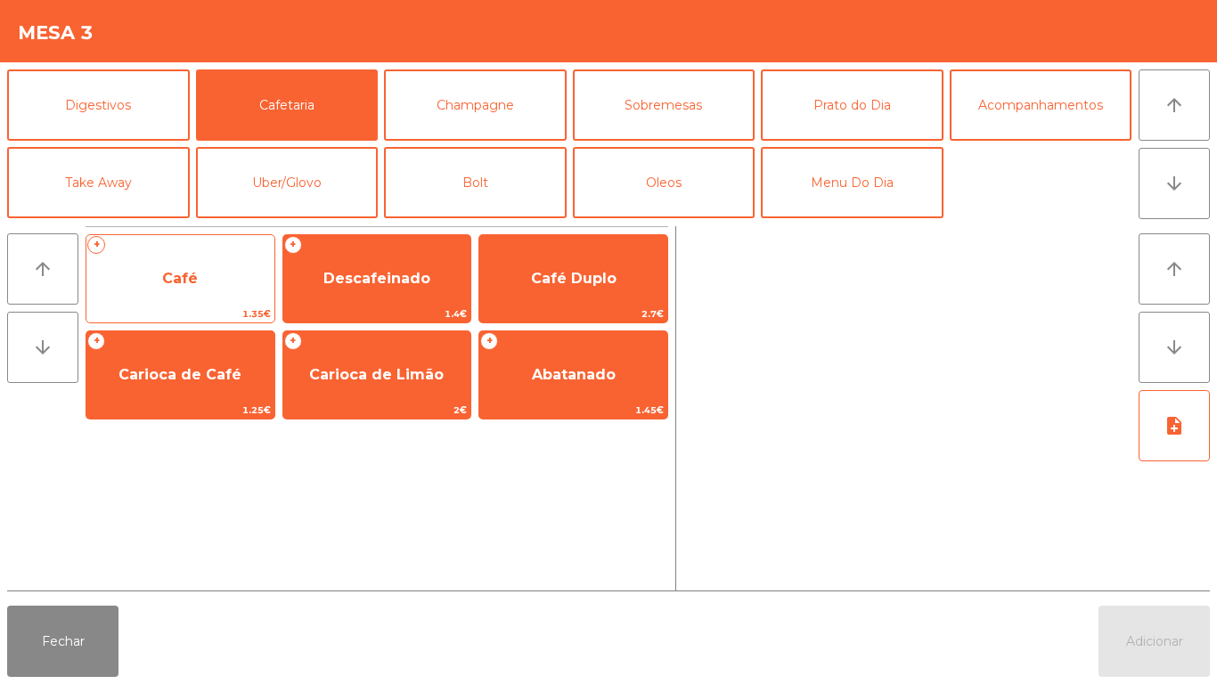
click at [176, 281] on span "Café" at bounding box center [180, 278] width 36 height 17
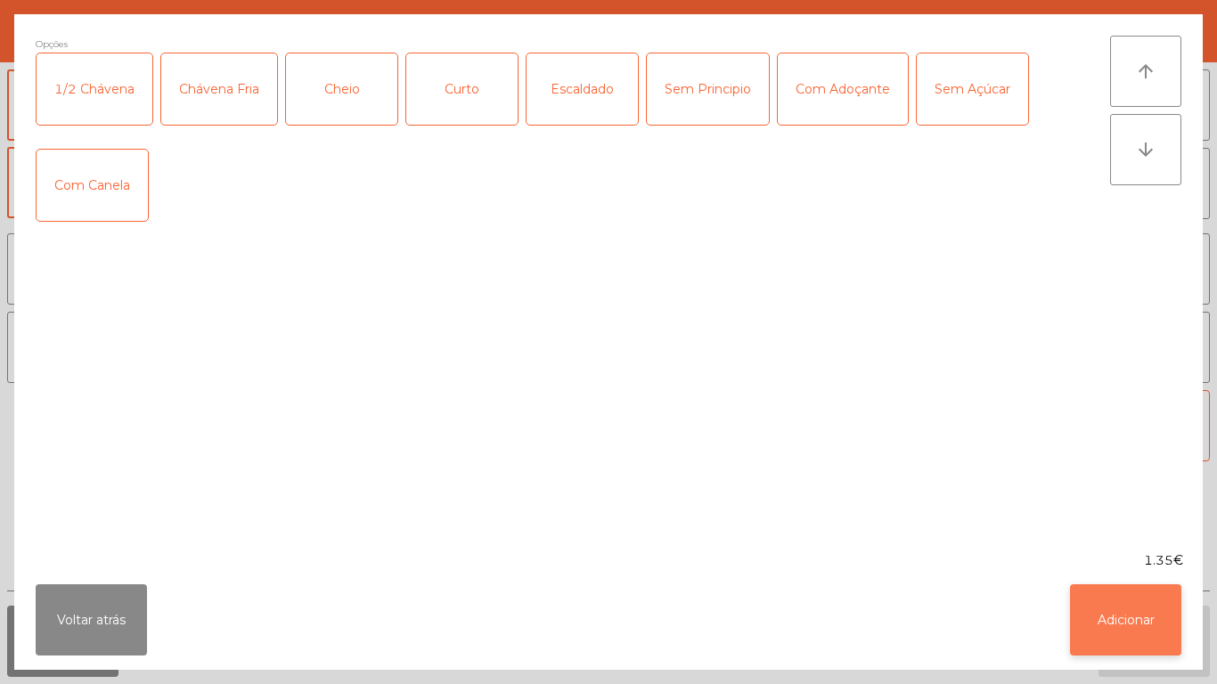
click at [1116, 600] on button "Adicionar" at bounding box center [1125, 619] width 111 height 71
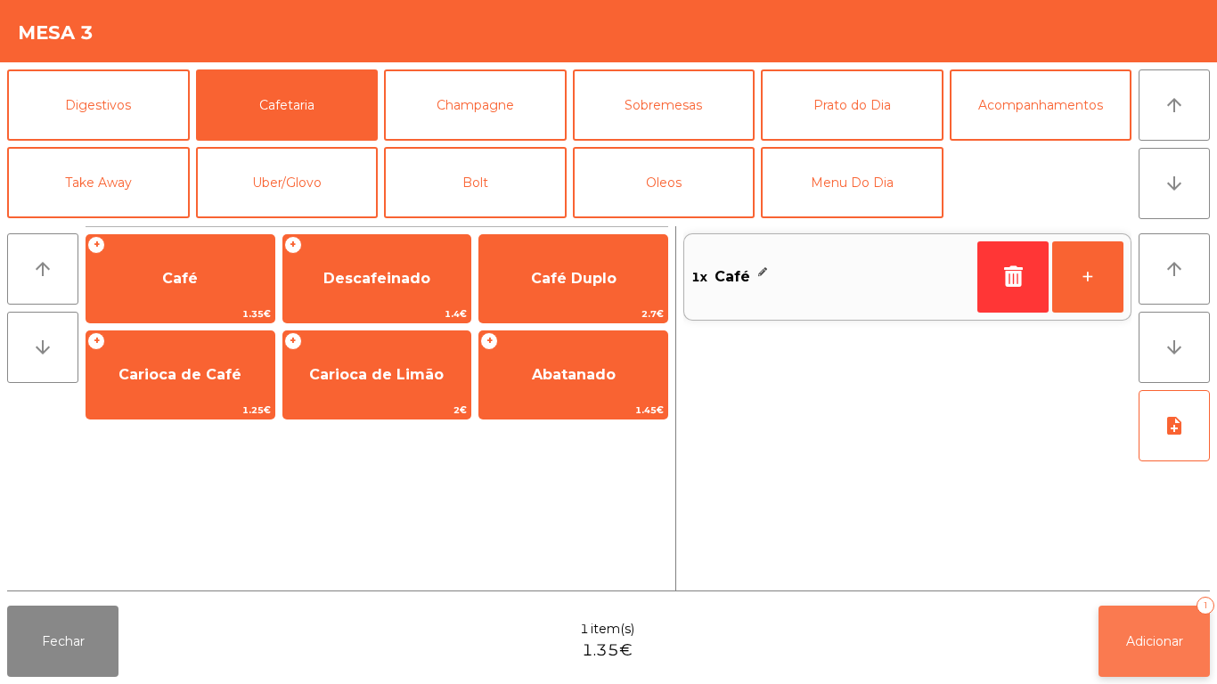
click at [1152, 631] on button "Adicionar 1" at bounding box center [1153, 641] width 111 height 71
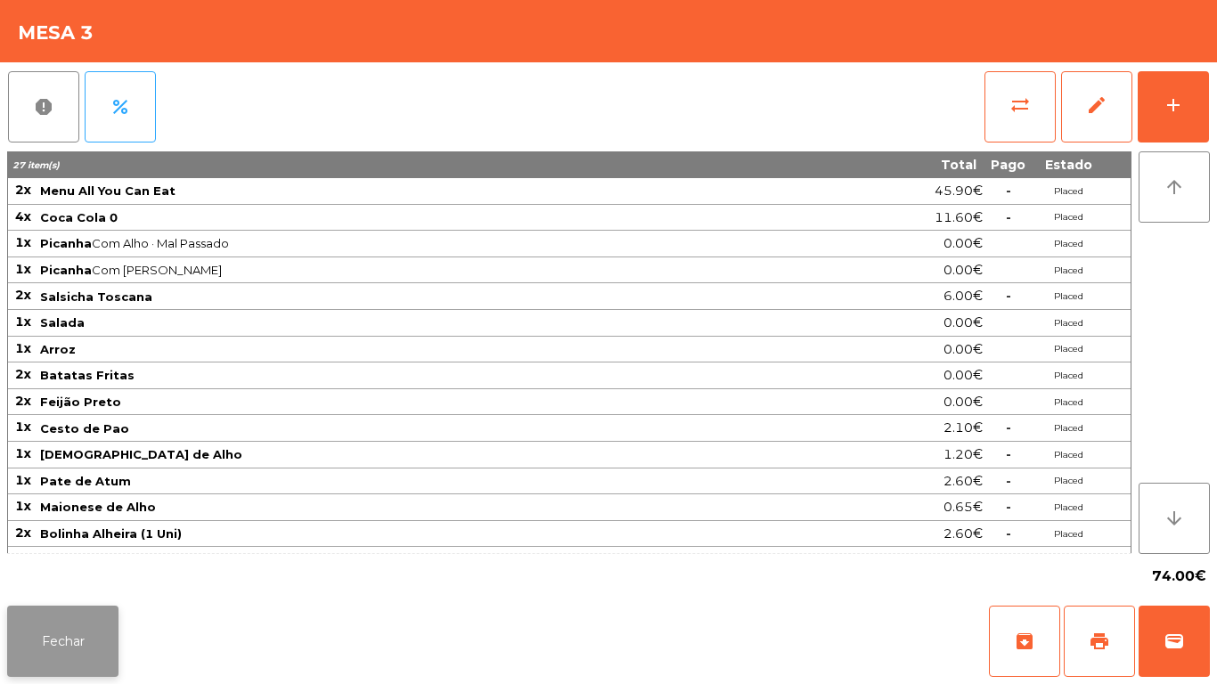
click at [58, 629] on button "Fechar" at bounding box center [62, 641] width 111 height 71
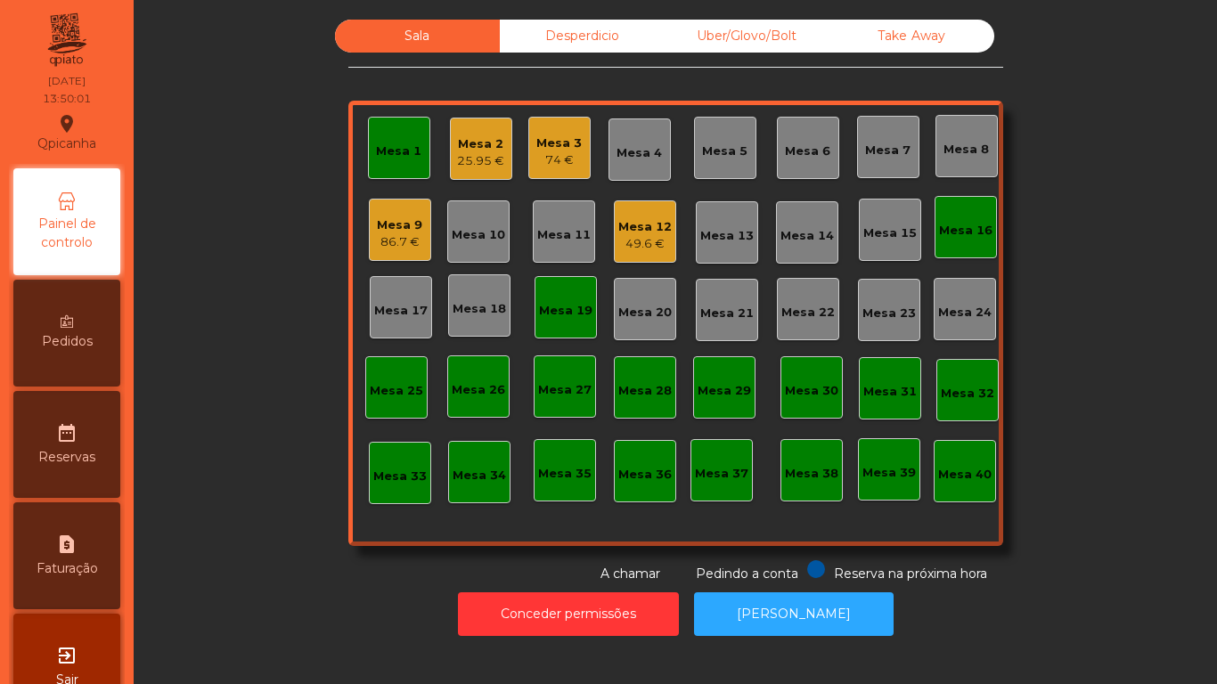
click at [634, 237] on div "49.6 €" at bounding box center [644, 244] width 53 height 18
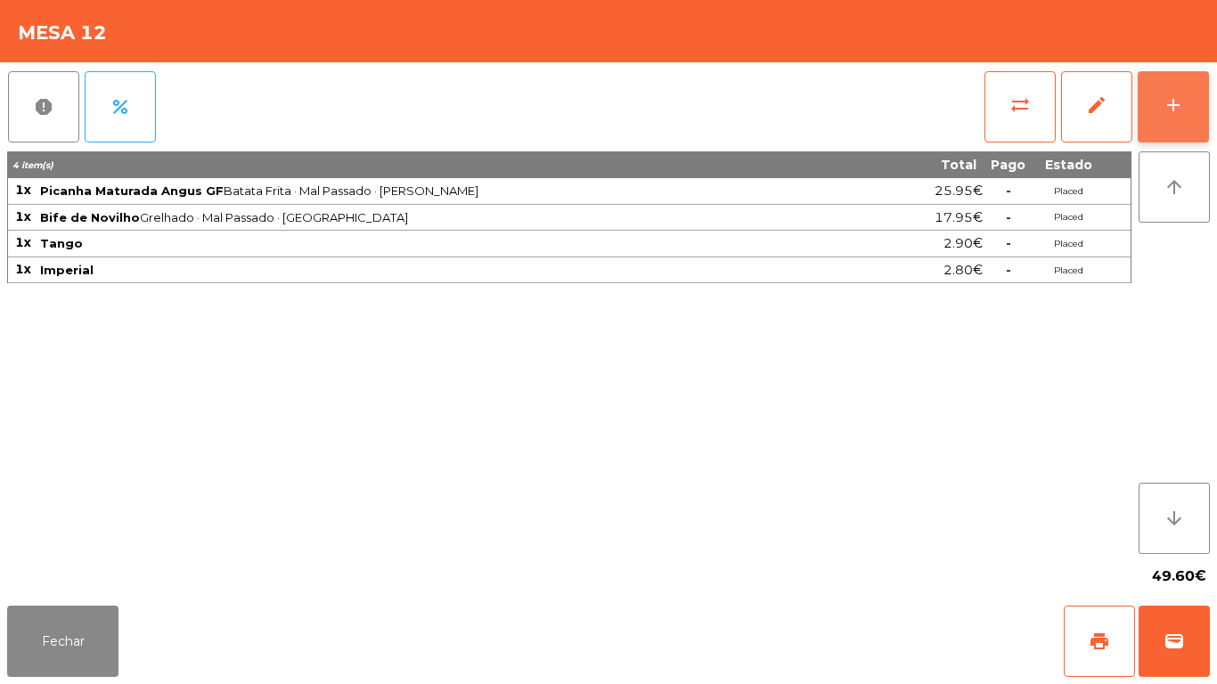
click at [1175, 97] on div "add" at bounding box center [1172, 104] width 21 height 21
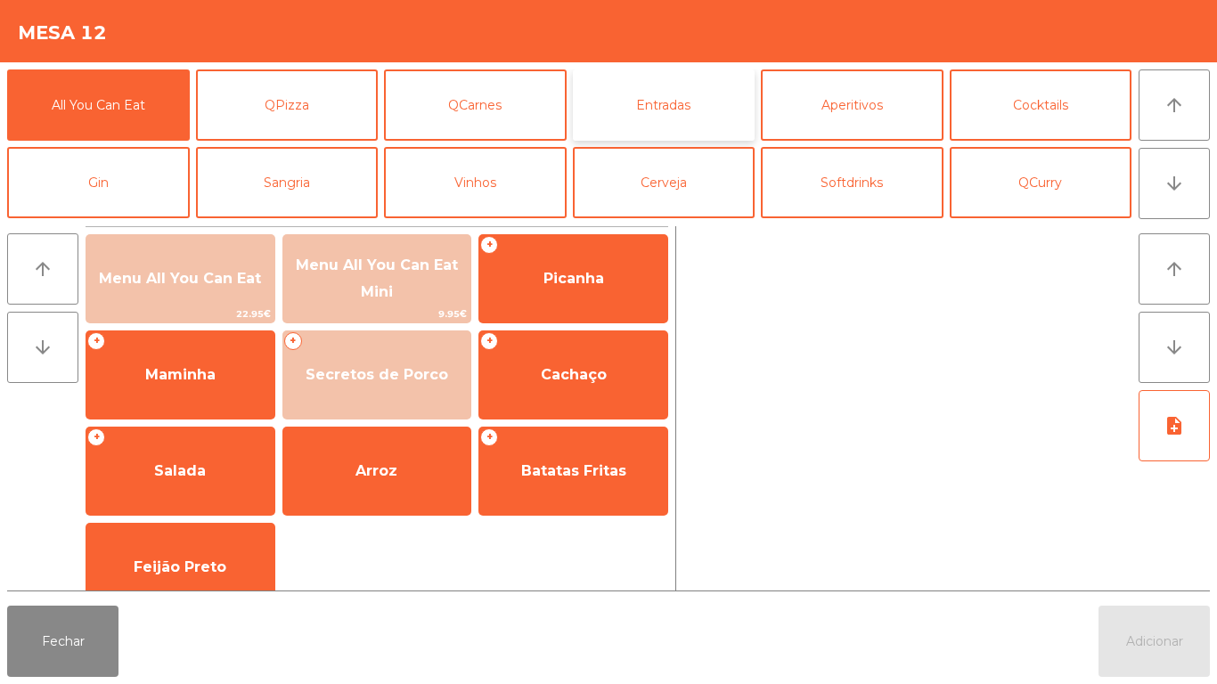
click at [658, 102] on button "Entradas" at bounding box center [664, 104] width 183 height 71
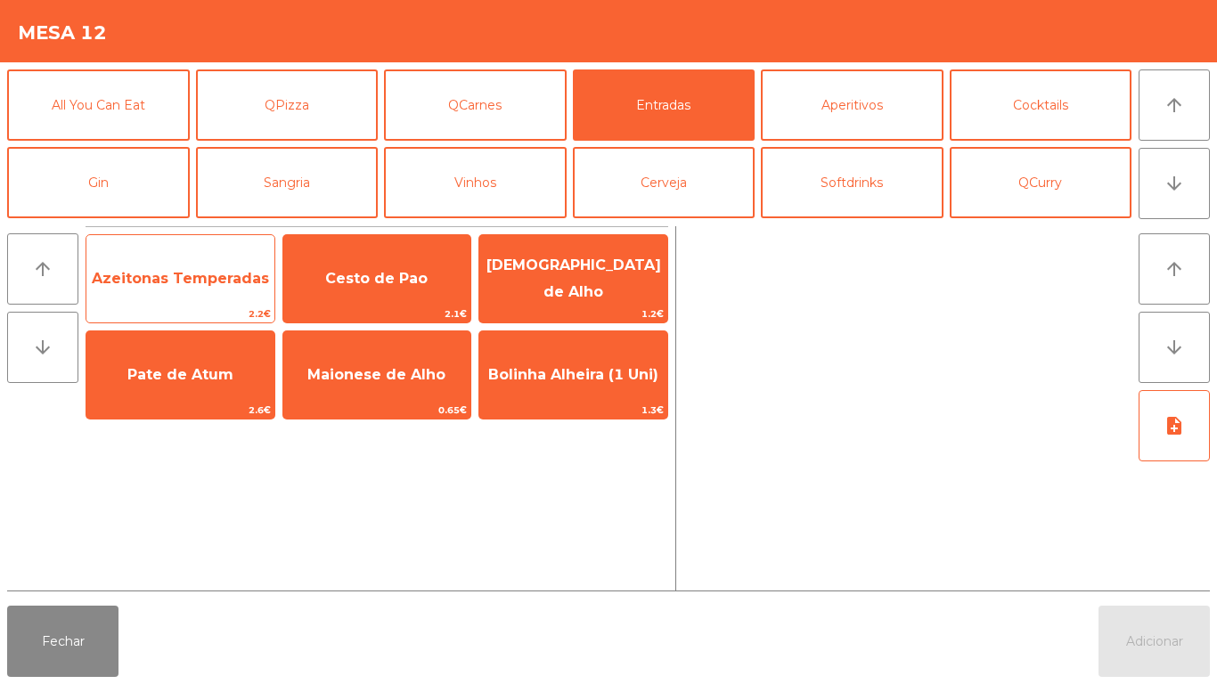
click at [186, 273] on span "Azeitonas Temperadas" at bounding box center [180, 278] width 177 height 17
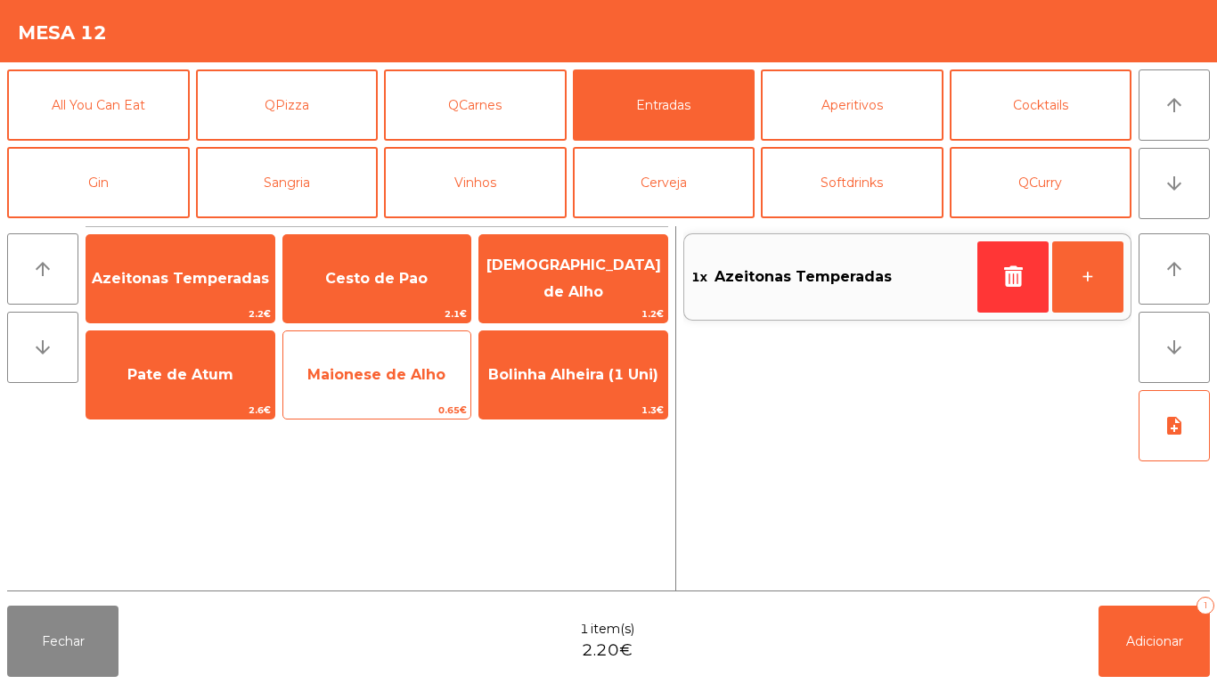
click at [377, 382] on span "Maionese de Alho" at bounding box center [376, 374] width 138 height 17
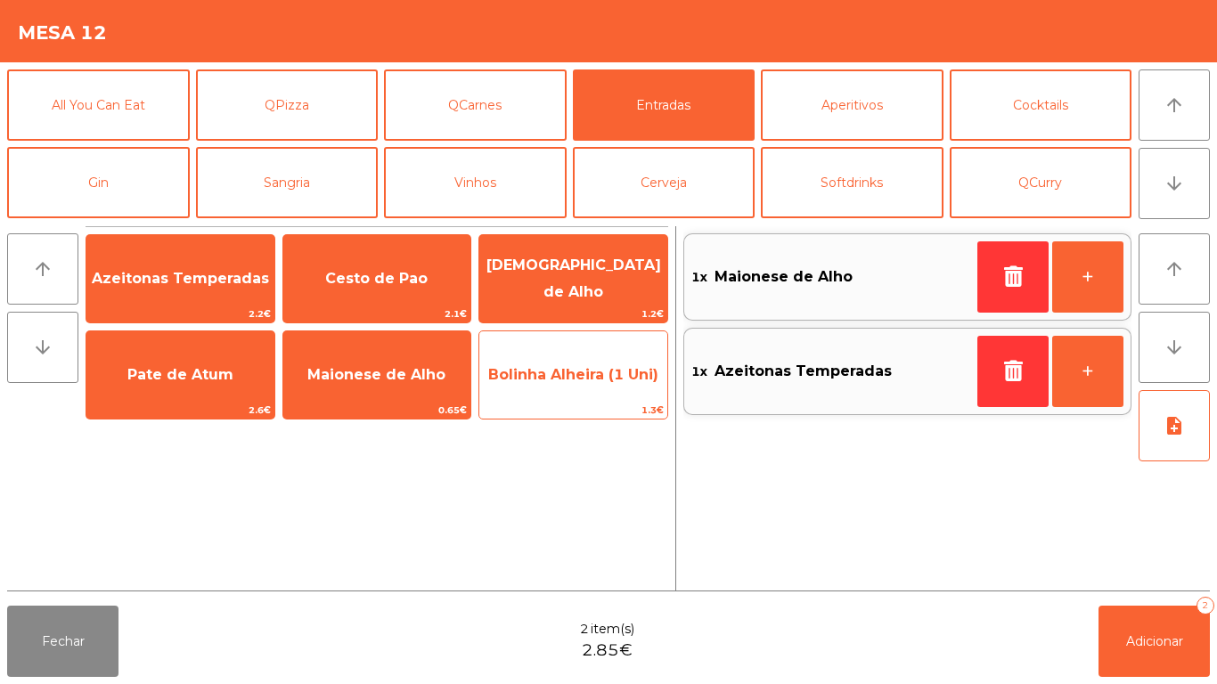
click at [568, 375] on span "Bolinha Alheira (1 Uni)" at bounding box center [573, 374] width 170 height 17
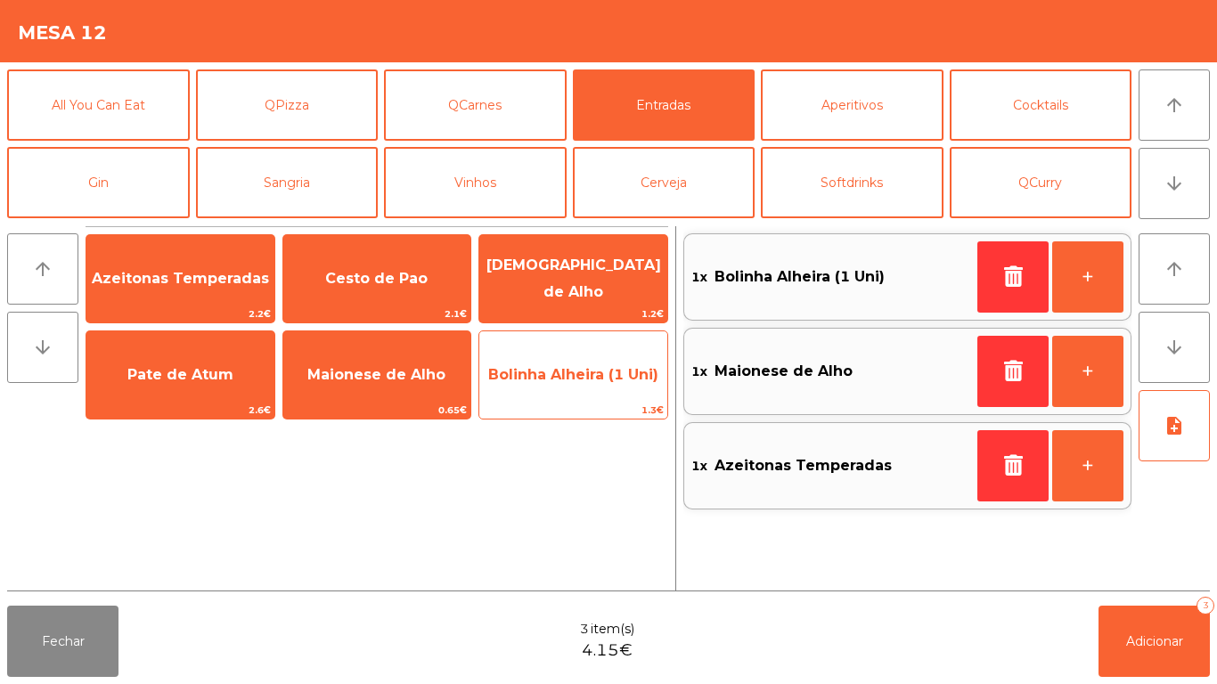
click at [562, 371] on span "Bolinha Alheira (1 Uni)" at bounding box center [573, 374] width 170 height 17
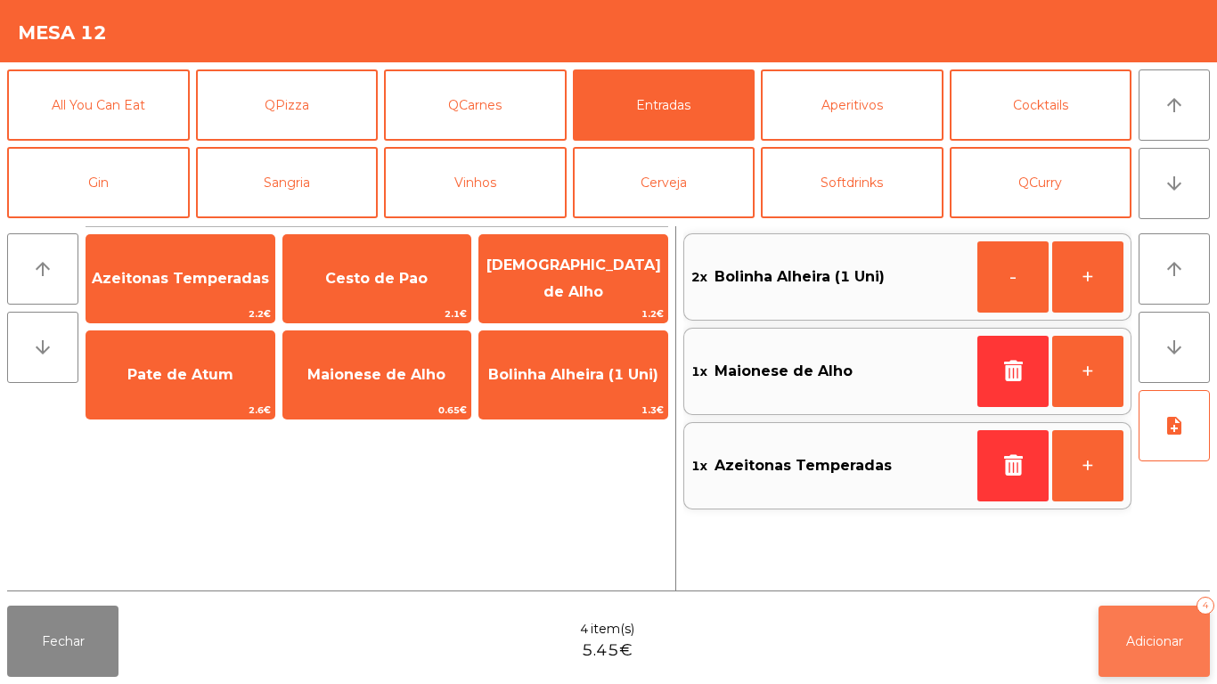
click at [1156, 631] on button "Adicionar 4" at bounding box center [1153, 641] width 111 height 71
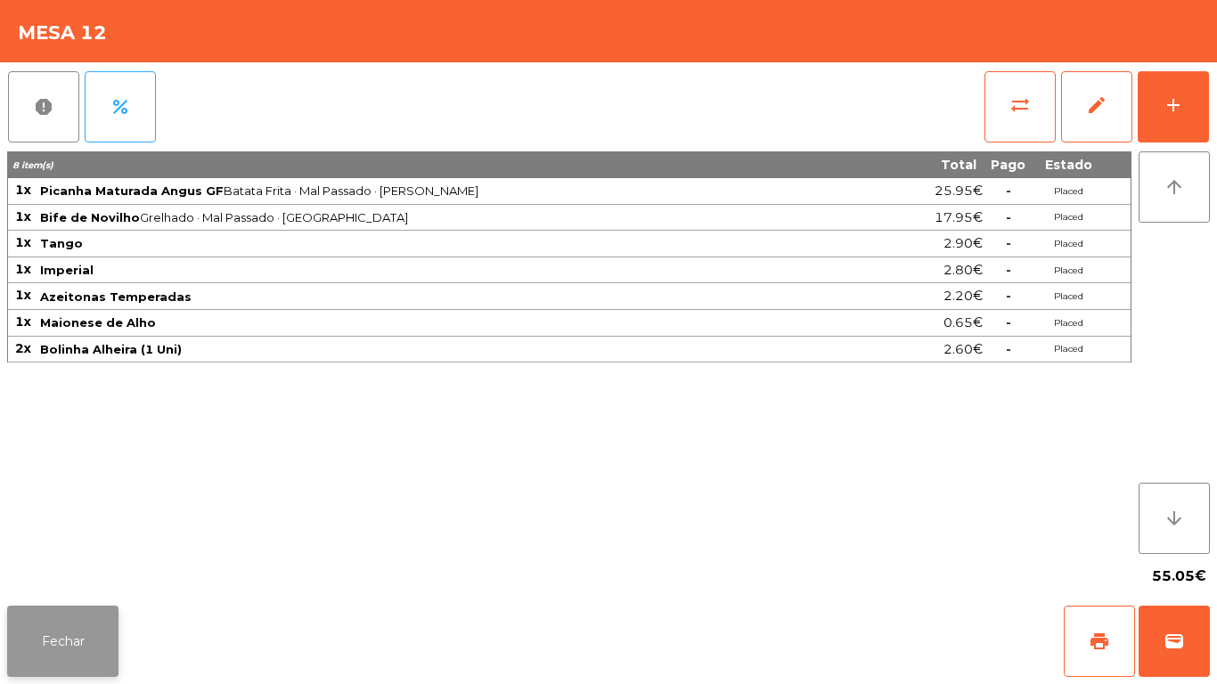
click at [45, 620] on button "Fechar" at bounding box center [62, 641] width 111 height 71
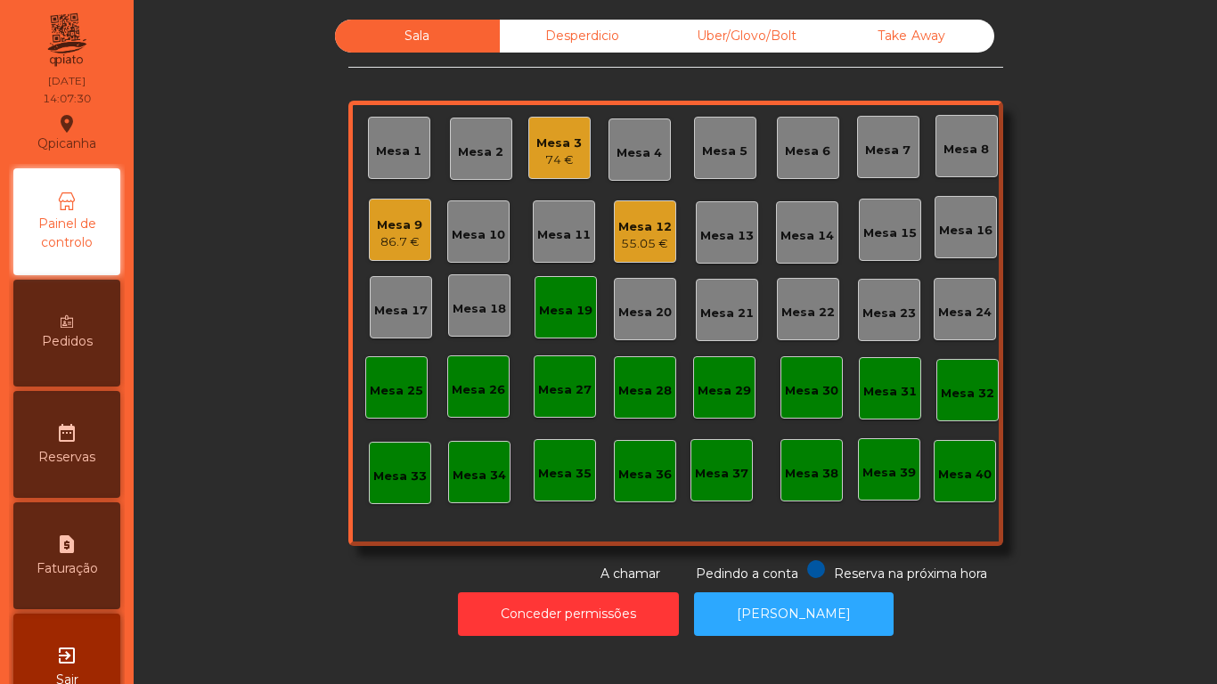
click at [554, 168] on div "74 €" at bounding box center [558, 160] width 45 height 18
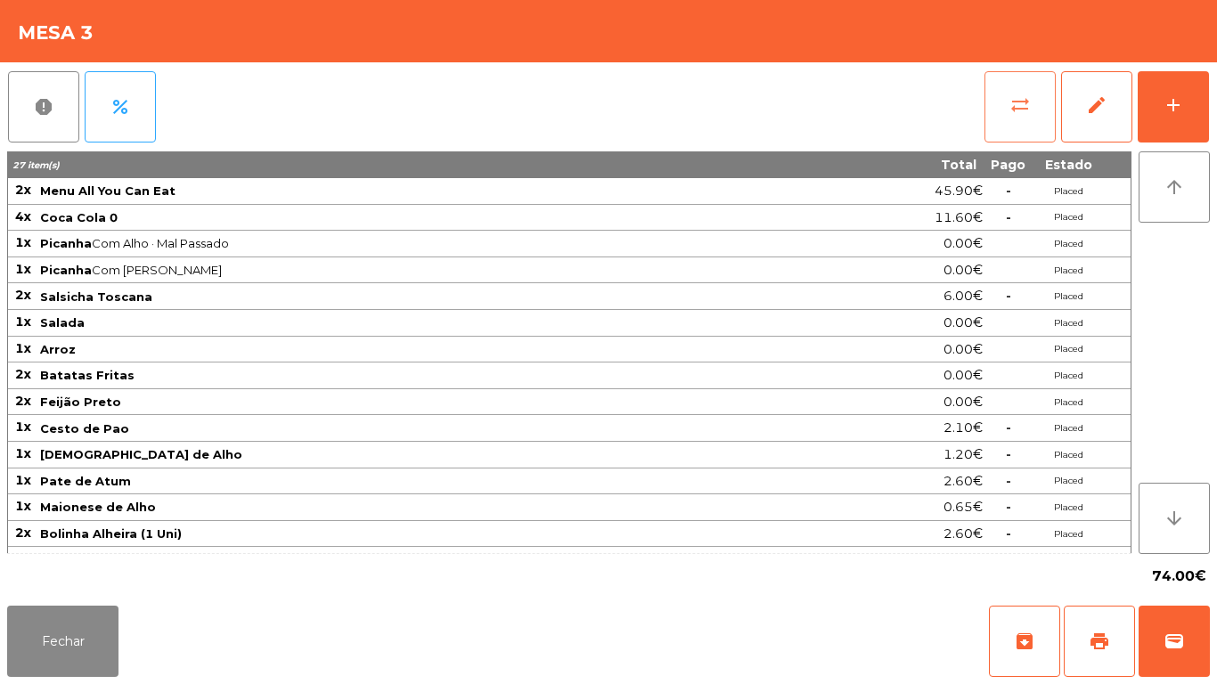
click at [999, 107] on button "sync_alt" at bounding box center [1019, 106] width 71 height 71
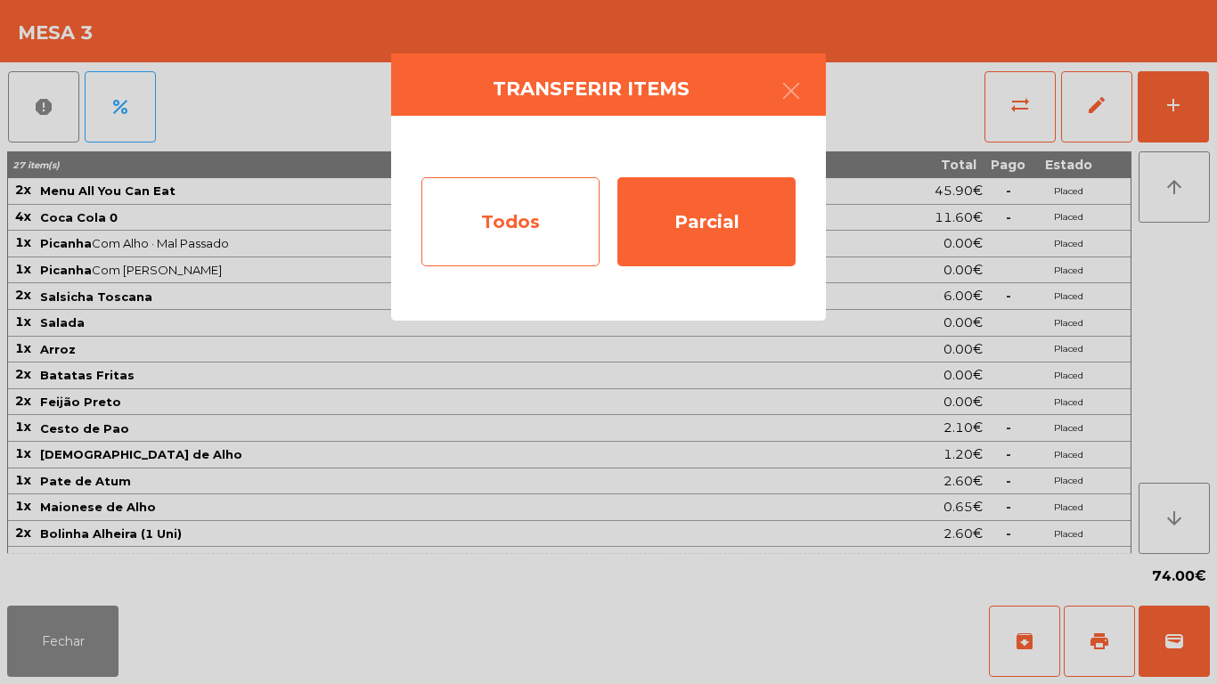
click at [508, 230] on div "Todos" at bounding box center [510, 221] width 178 height 89
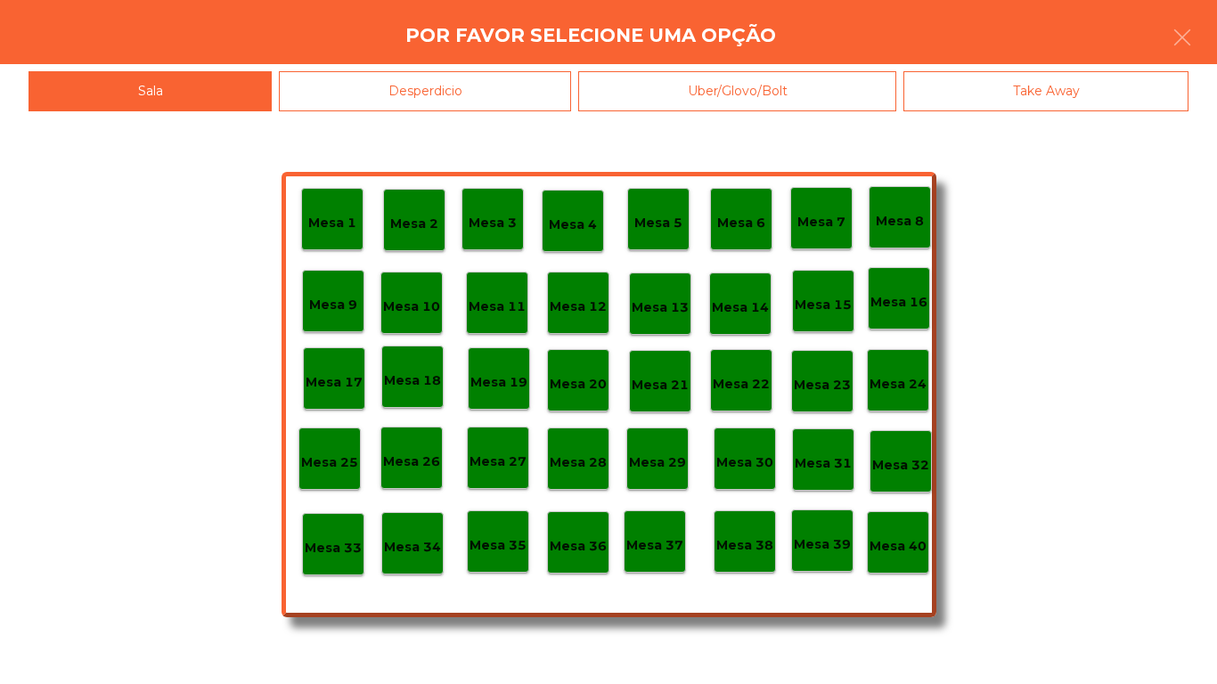
click at [879, 525] on div "Mesa 40" at bounding box center [898, 542] width 62 height 62
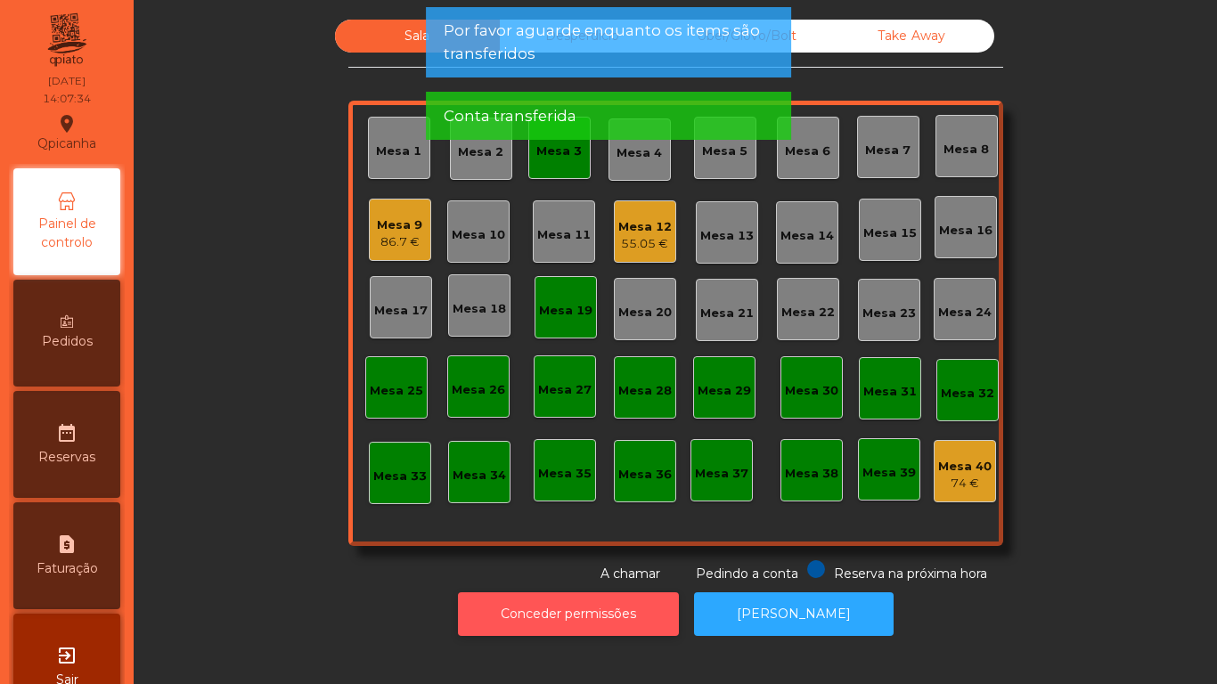
click at [589, 594] on button "Conceder permissões" at bounding box center [568, 614] width 221 height 44
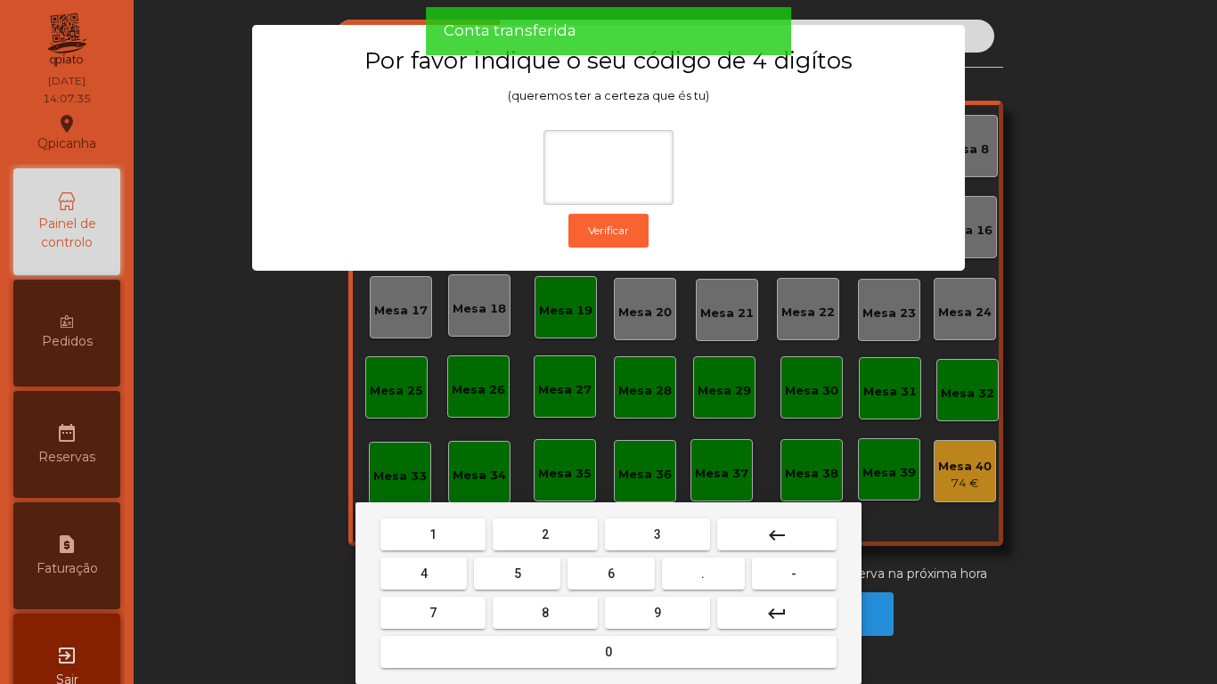
click at [432, 535] on span "1" at bounding box center [432, 534] width 7 height 14
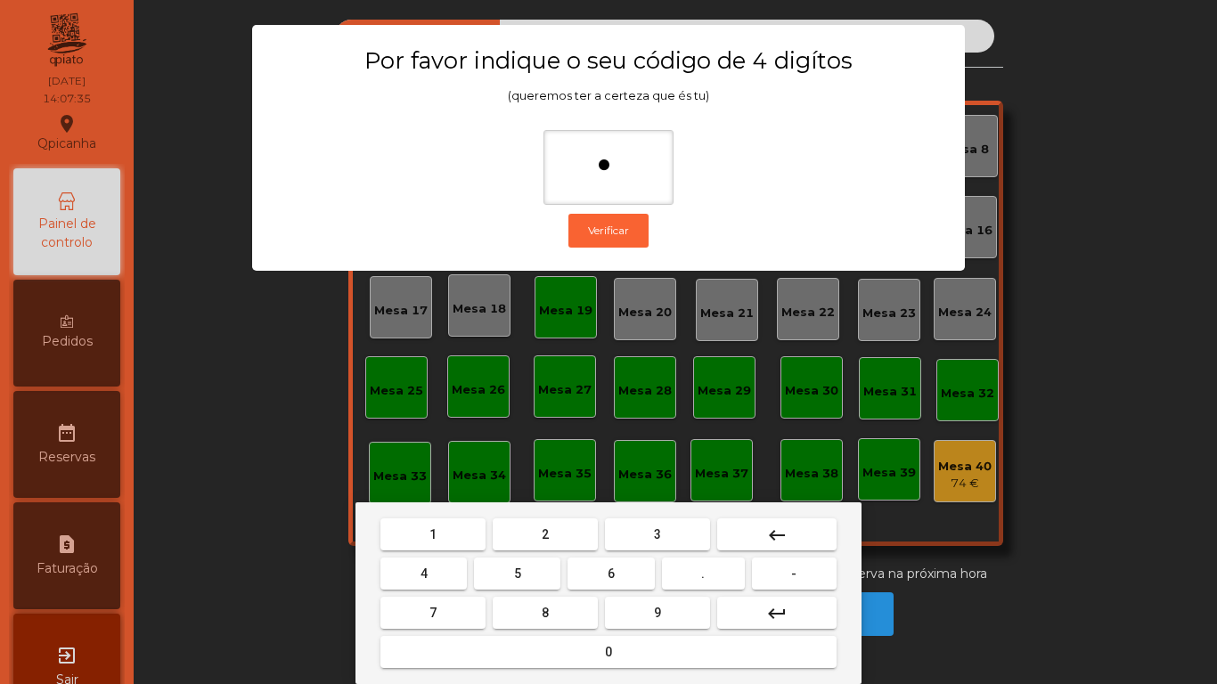
click at [675, 615] on button "9" at bounding box center [657, 613] width 105 height 32
click at [426, 574] on span "4" at bounding box center [423, 573] width 7 height 14
click at [564, 683] on div "1 2 3 keyboard_backspace 4 5 6 . - 7 8 9 keyboard_return 0" at bounding box center [608, 593] width 506 height 182
click at [562, 642] on button "0" at bounding box center [608, 652] width 456 height 32
type input "****"
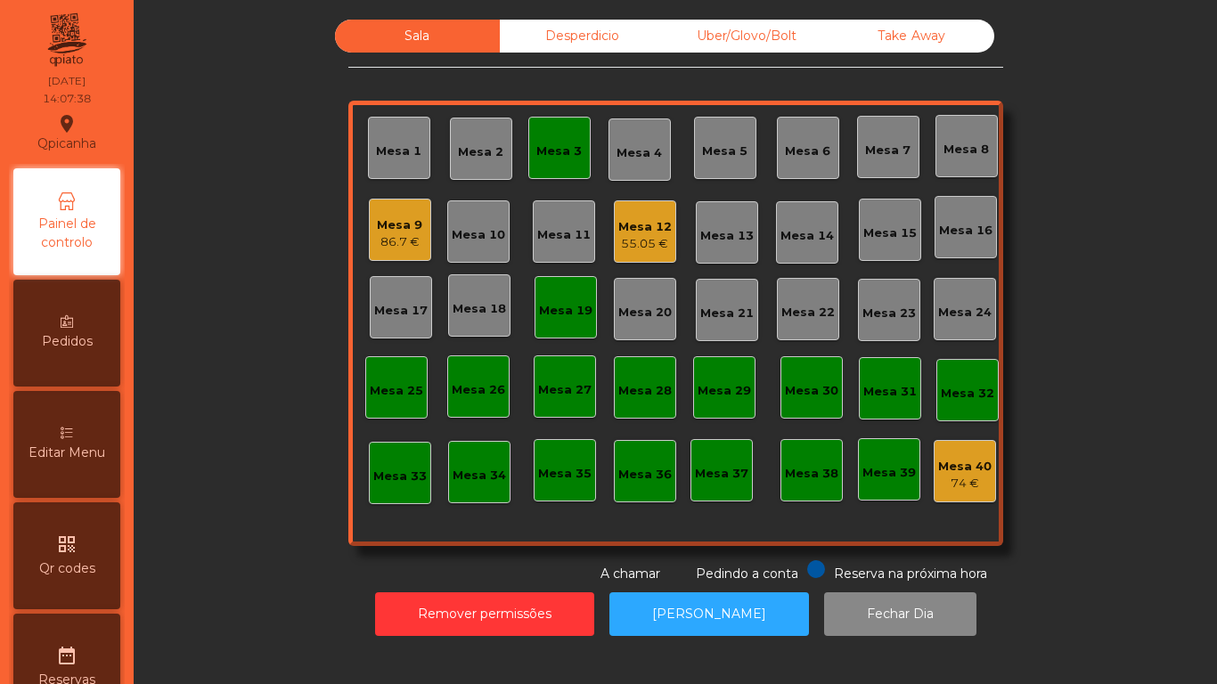
click at [575, 50] on div "Desperdicio" at bounding box center [582, 36] width 165 height 33
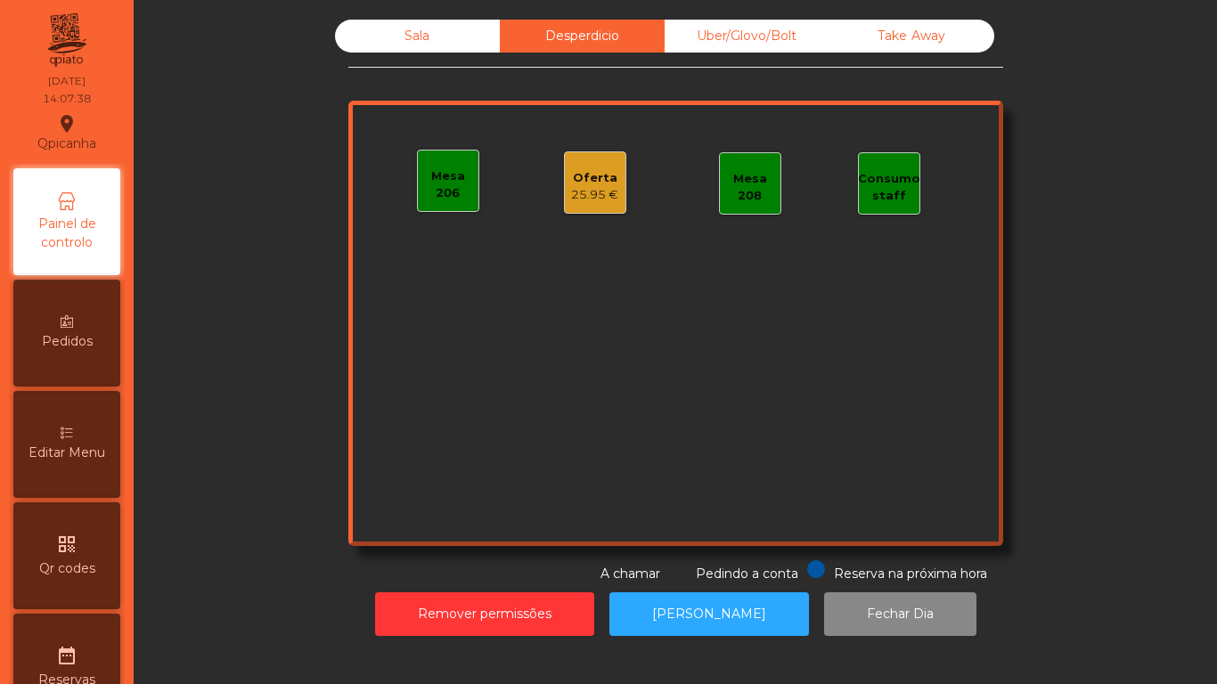
click at [600, 196] on div "25.95 €" at bounding box center [594, 195] width 47 height 18
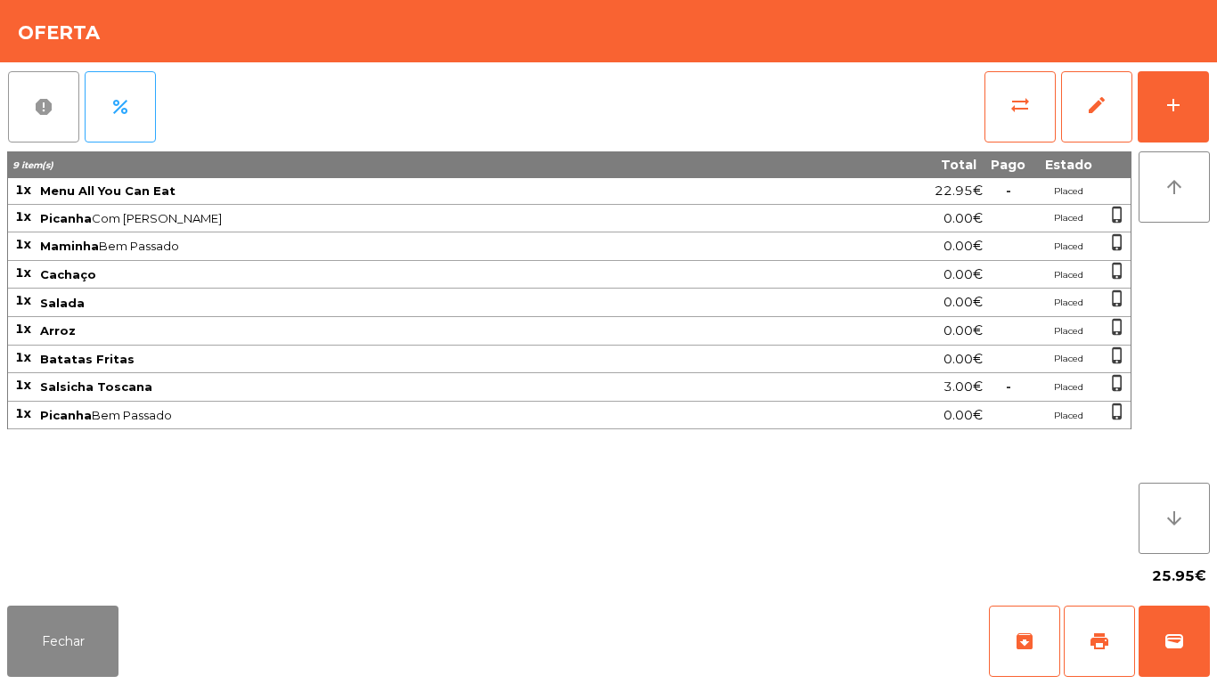
click at [59, 119] on button "report" at bounding box center [43, 106] width 71 height 71
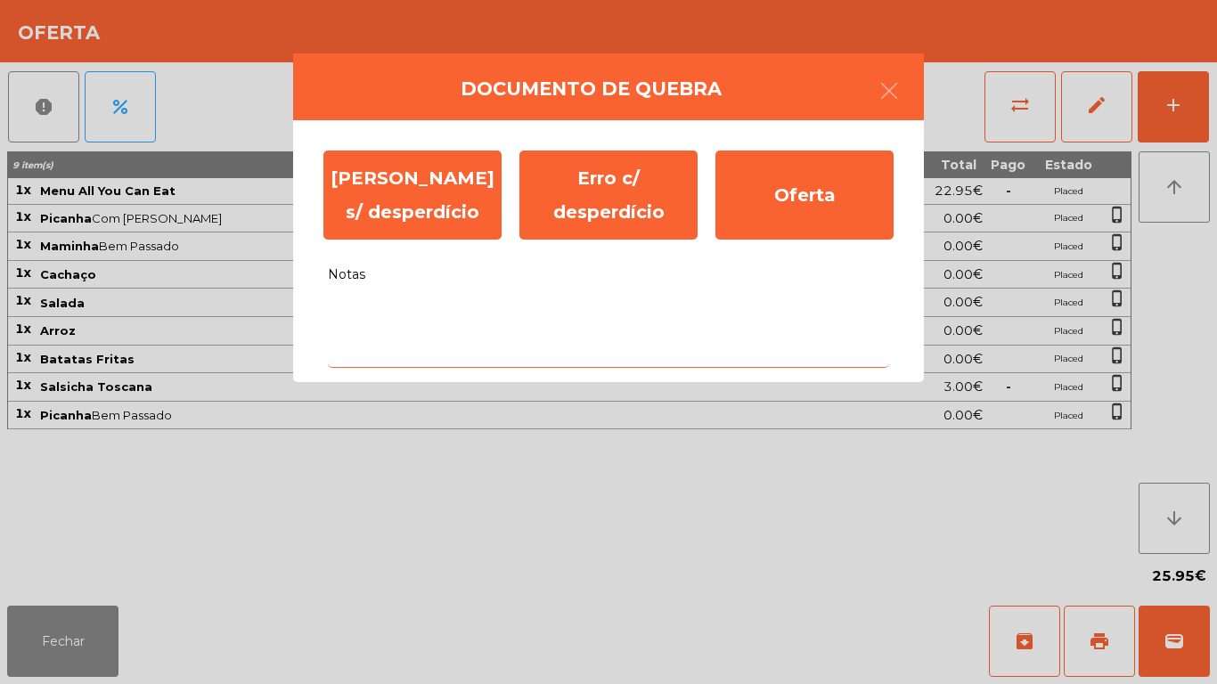
click at [481, 351] on textarea "Notas" at bounding box center [608, 331] width 561 height 74
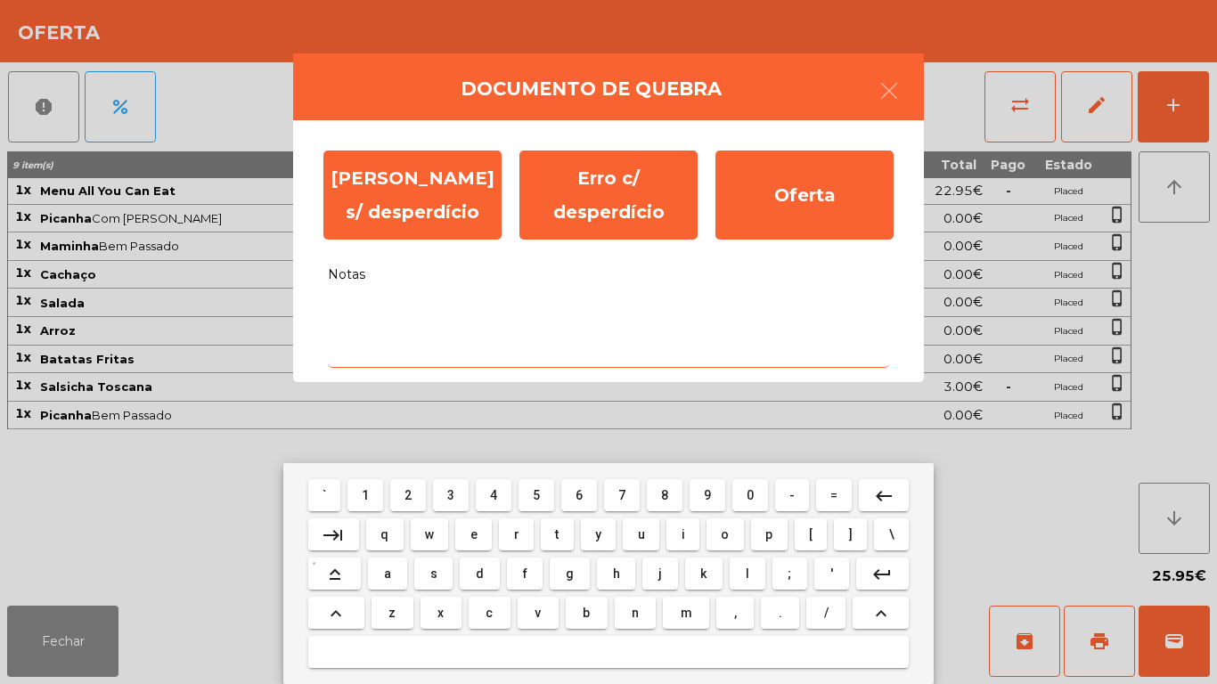
click at [516, 533] on span "r" at bounding box center [516, 534] width 5 height 14
type textarea "*"
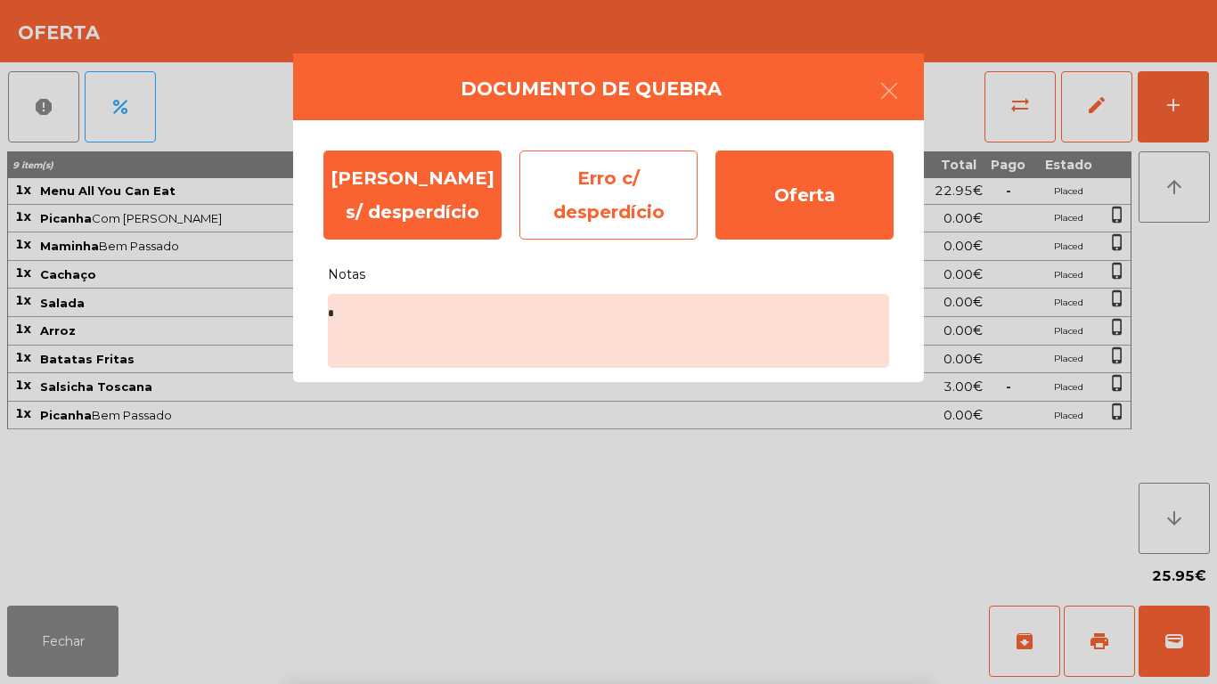
click at [582, 207] on div "Erro c/ desperdício" at bounding box center [608, 195] width 178 height 89
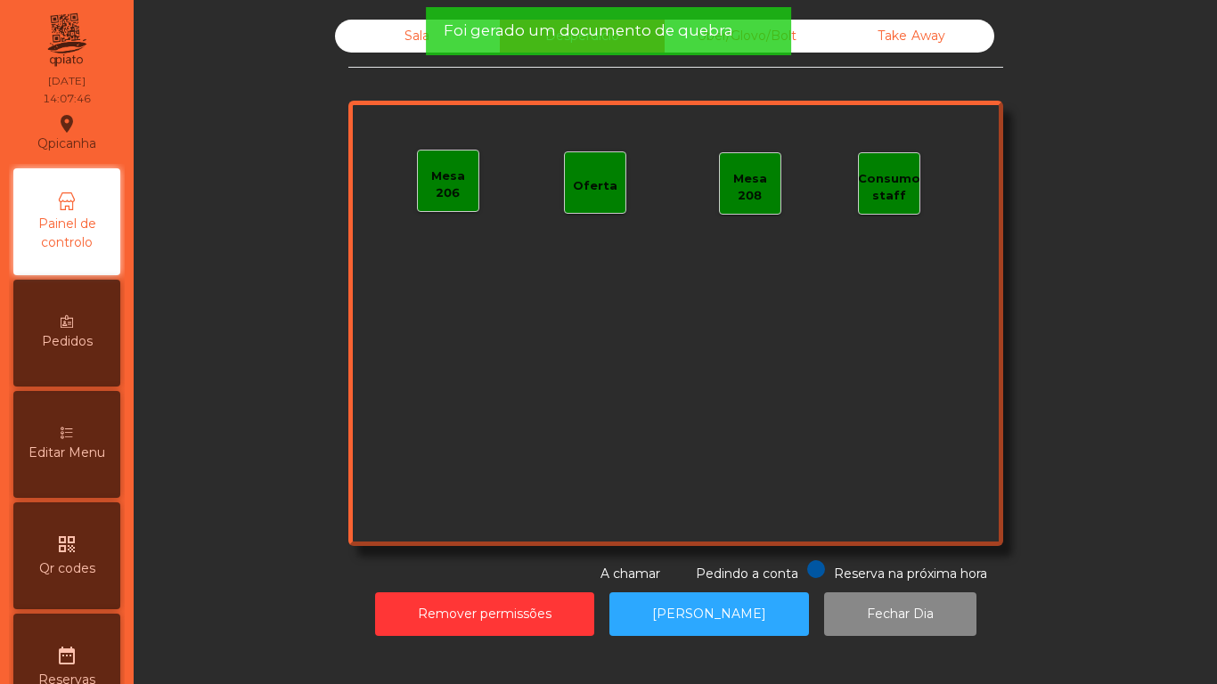
click at [401, 45] on div "Sala" at bounding box center [417, 36] width 165 height 33
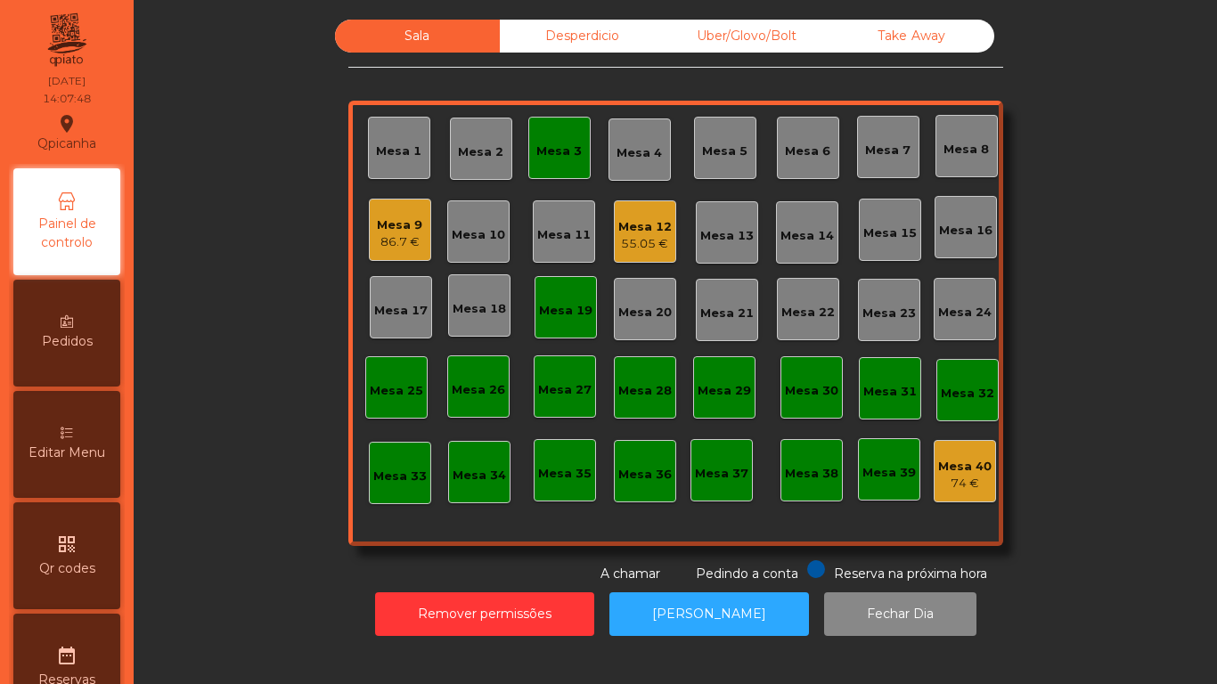
click at [549, 141] on div "Mesa 3" at bounding box center [558, 147] width 45 height 25
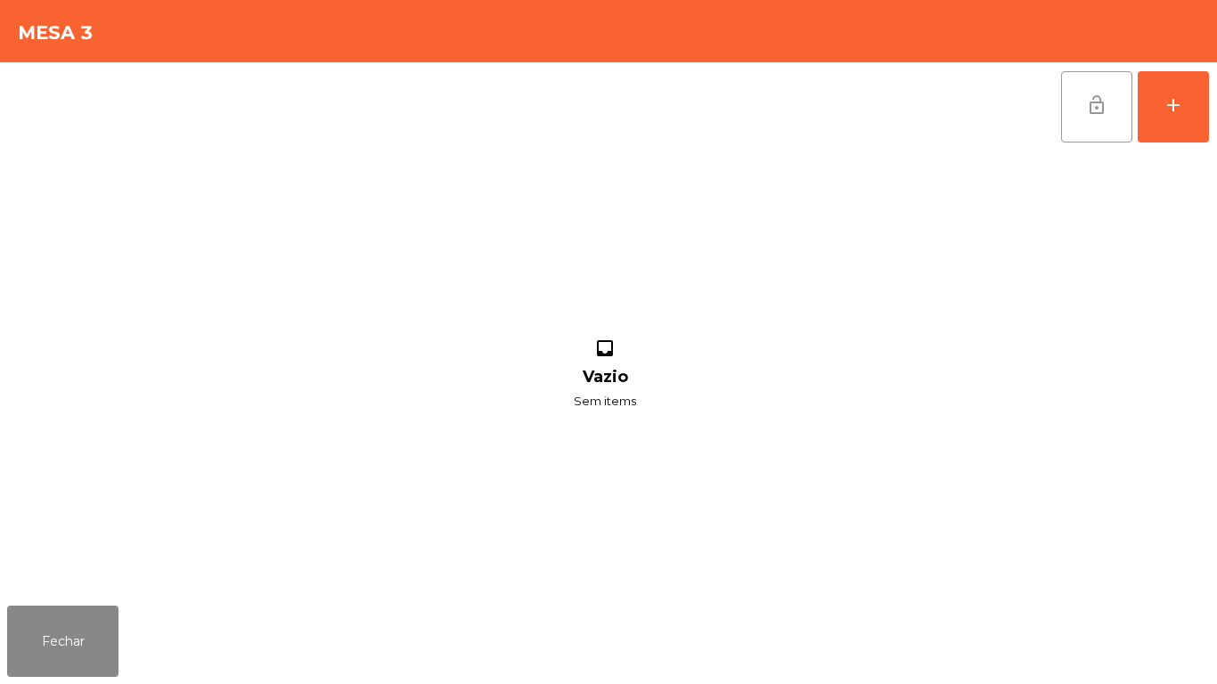
click at [1096, 96] on span "lock_open" at bounding box center [1096, 104] width 21 height 21
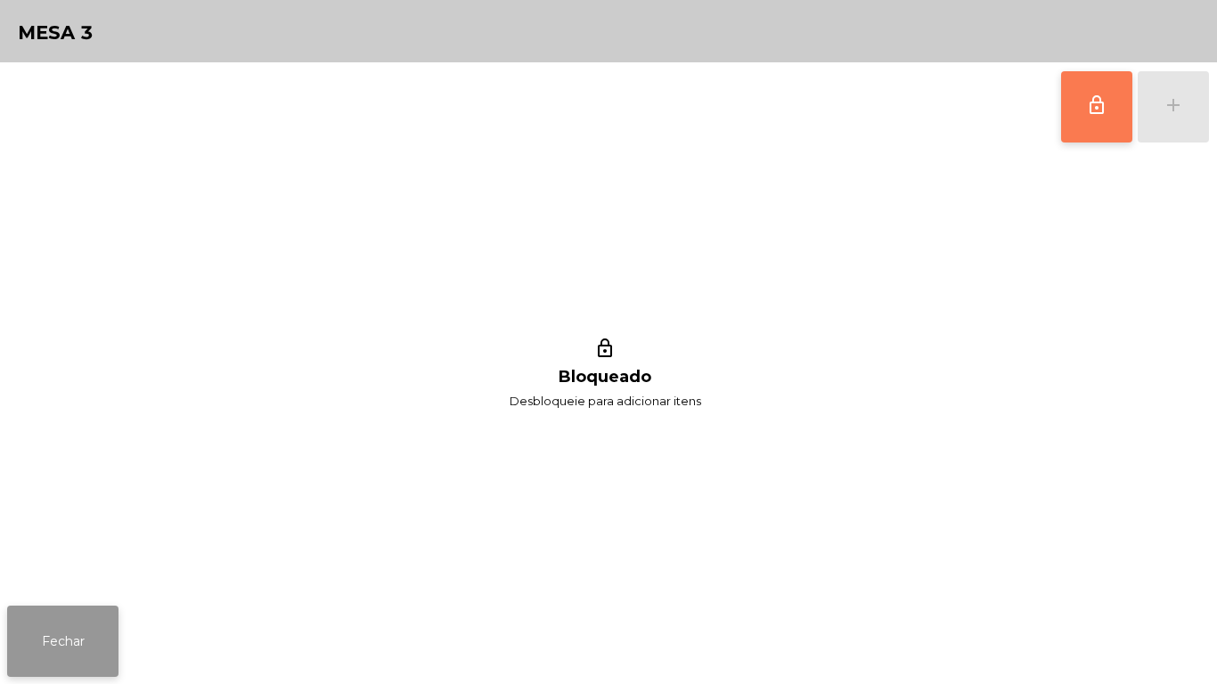
click at [83, 610] on button "Fechar" at bounding box center [62, 641] width 111 height 71
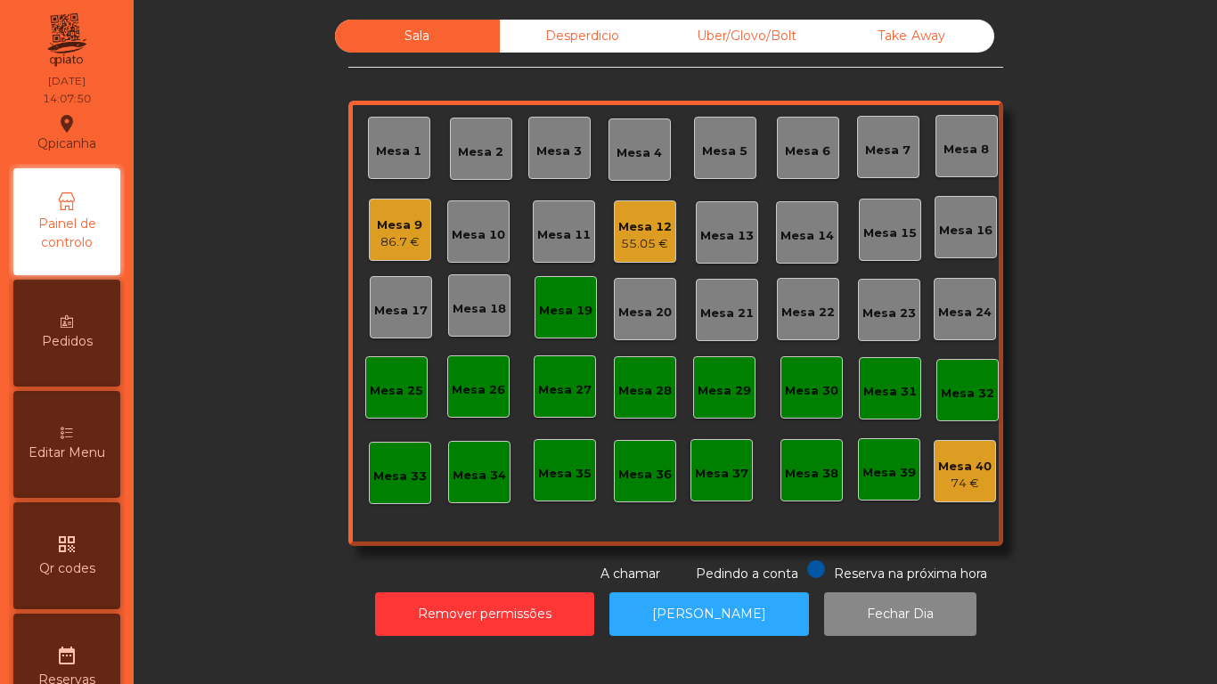
click at [573, 316] on div "Mesa 19" at bounding box center [565, 311] width 53 height 18
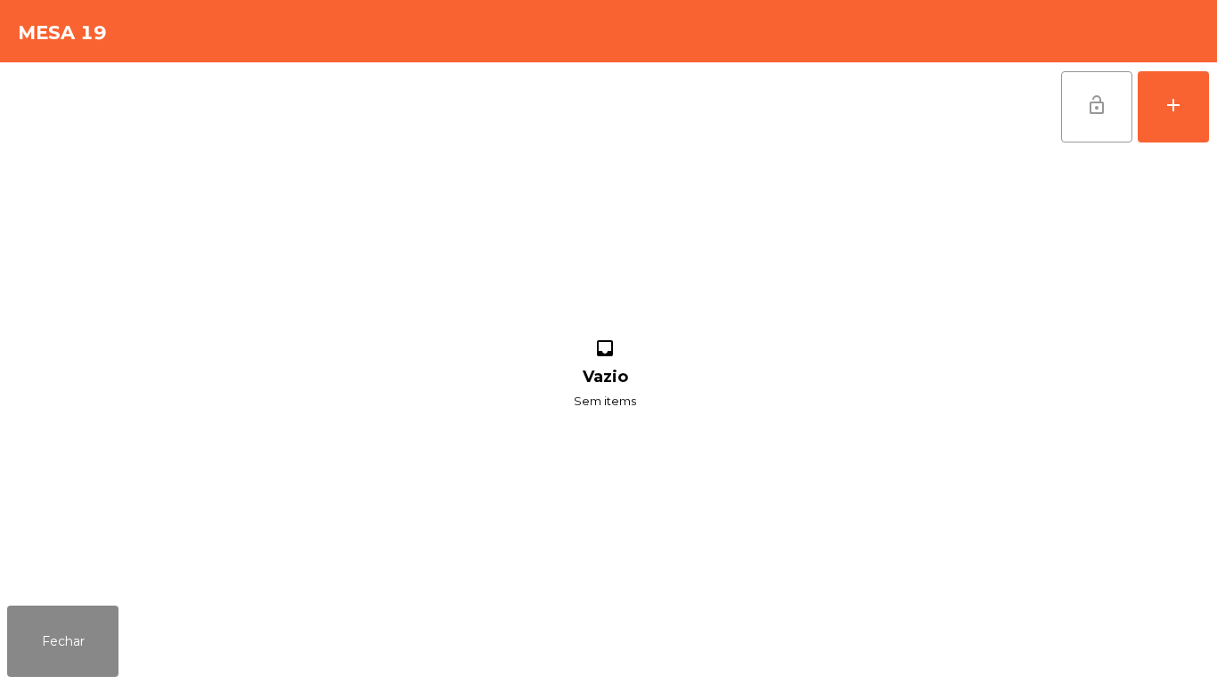
click at [1097, 116] on button "lock_open" at bounding box center [1096, 106] width 71 height 71
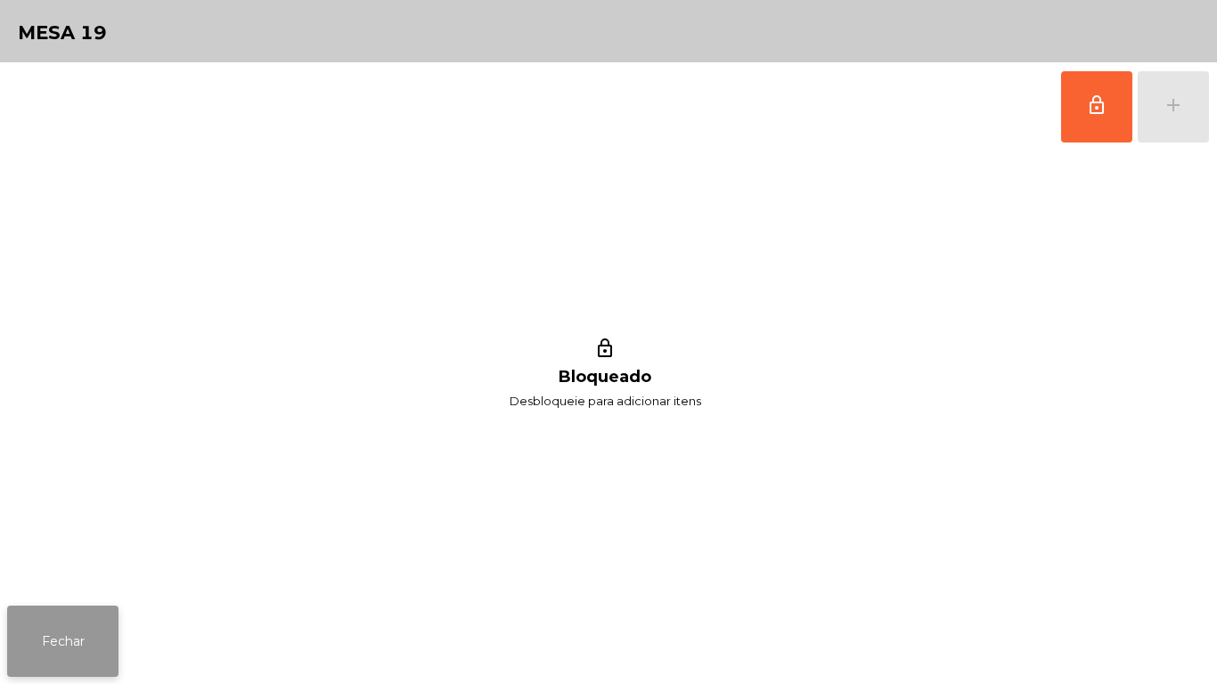
click at [84, 631] on button "Fechar" at bounding box center [62, 641] width 111 height 71
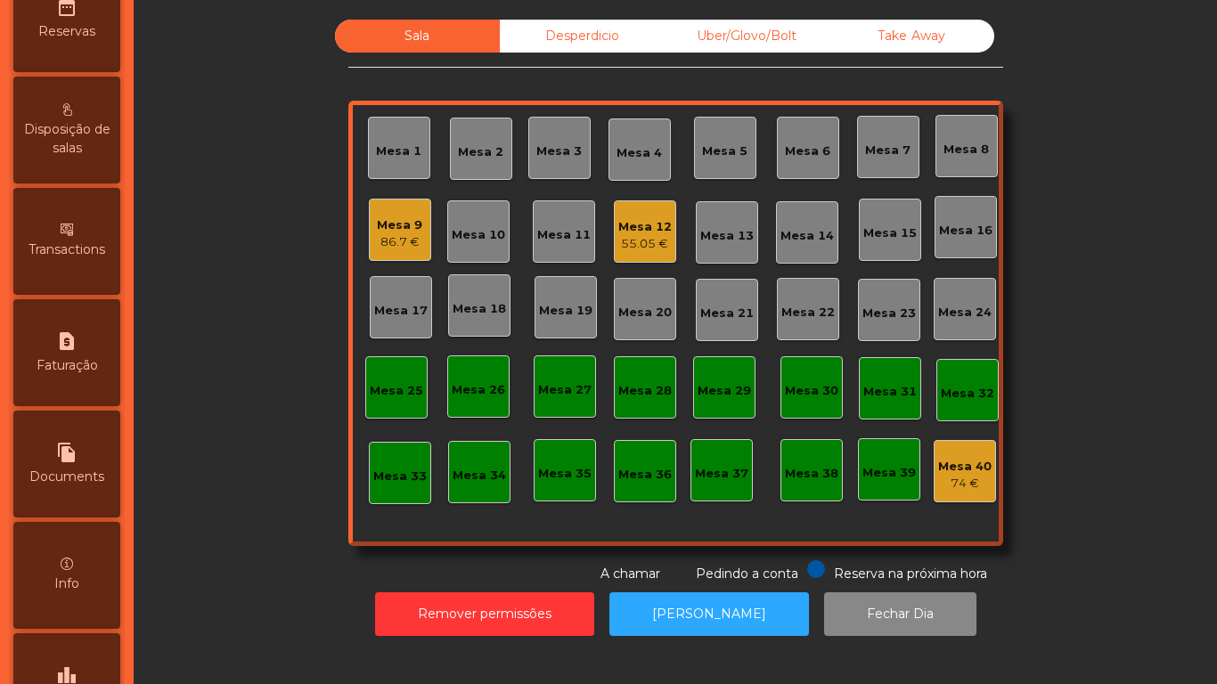
scroll to position [829, 0]
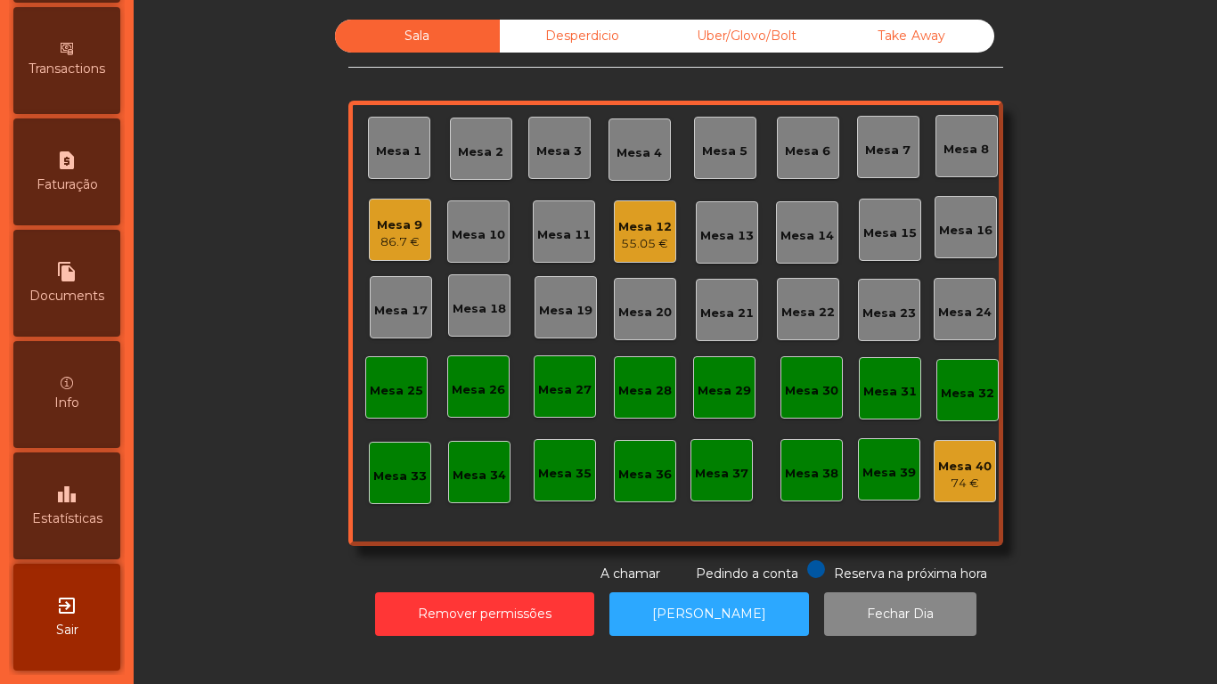
click at [102, 485] on div "leaderboard Estatísticas" at bounding box center [66, 505] width 107 height 107
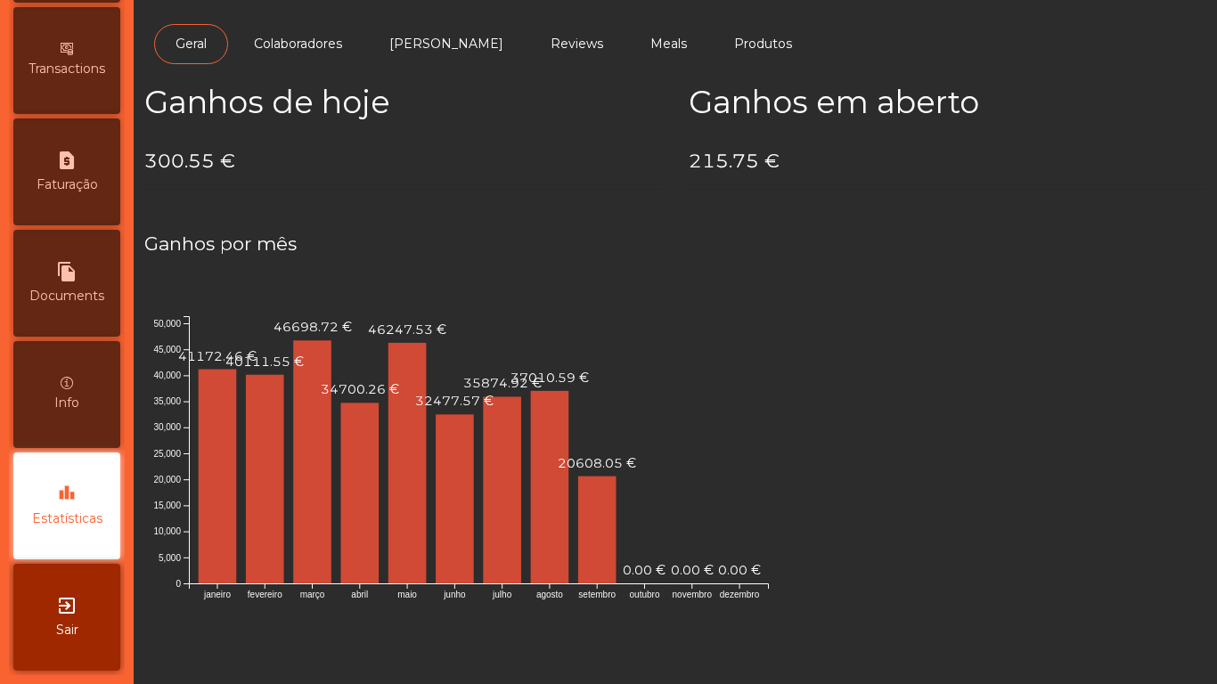
click at [86, 61] on span "Transactions" at bounding box center [67, 69] width 77 height 19
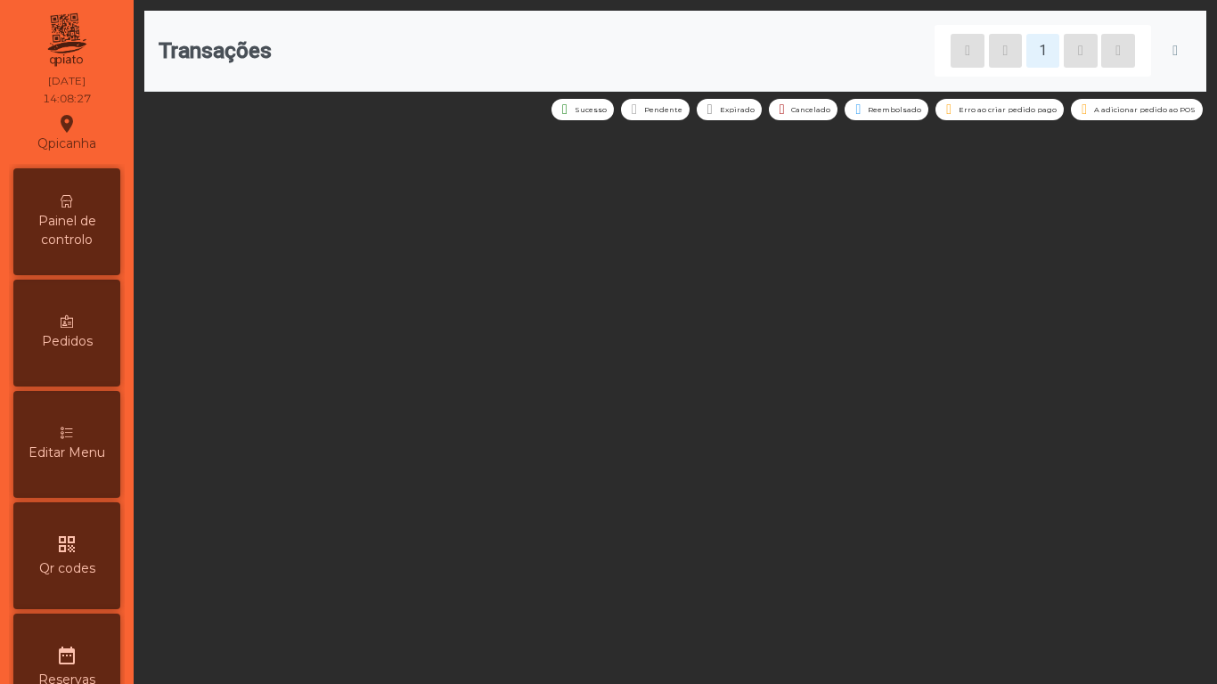
click at [90, 209] on div "Painel de controlo" at bounding box center [66, 221] width 107 height 107
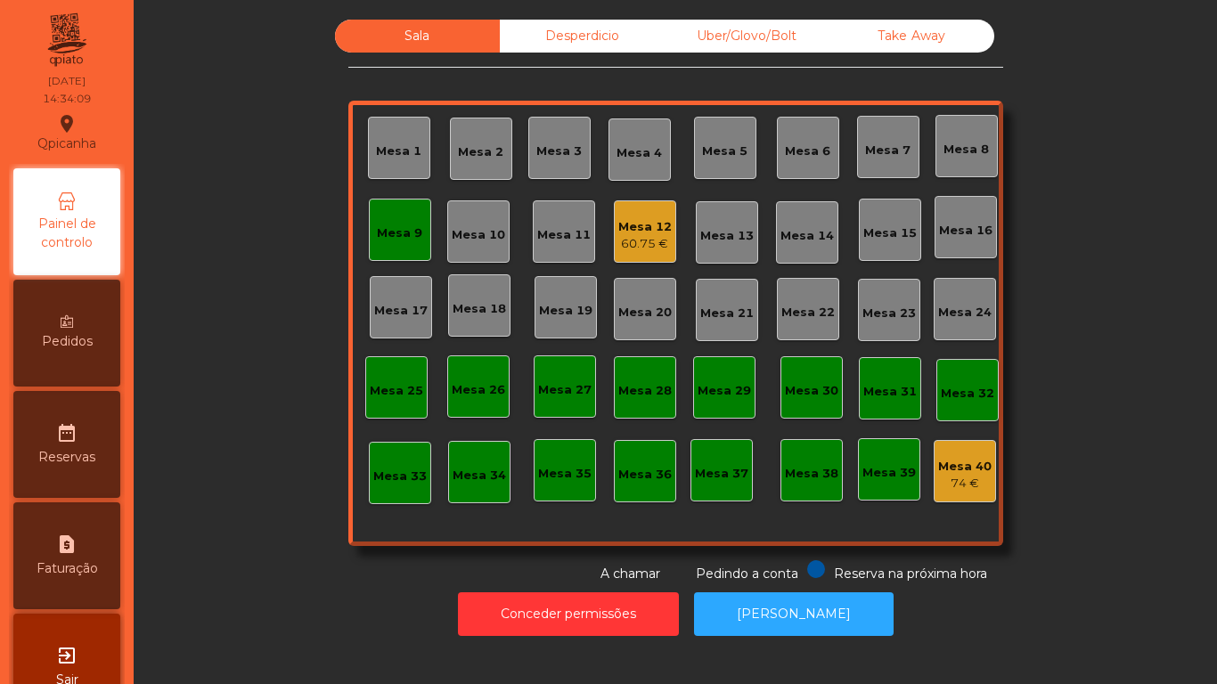
click at [380, 229] on div "Mesa 9" at bounding box center [399, 233] width 45 height 18
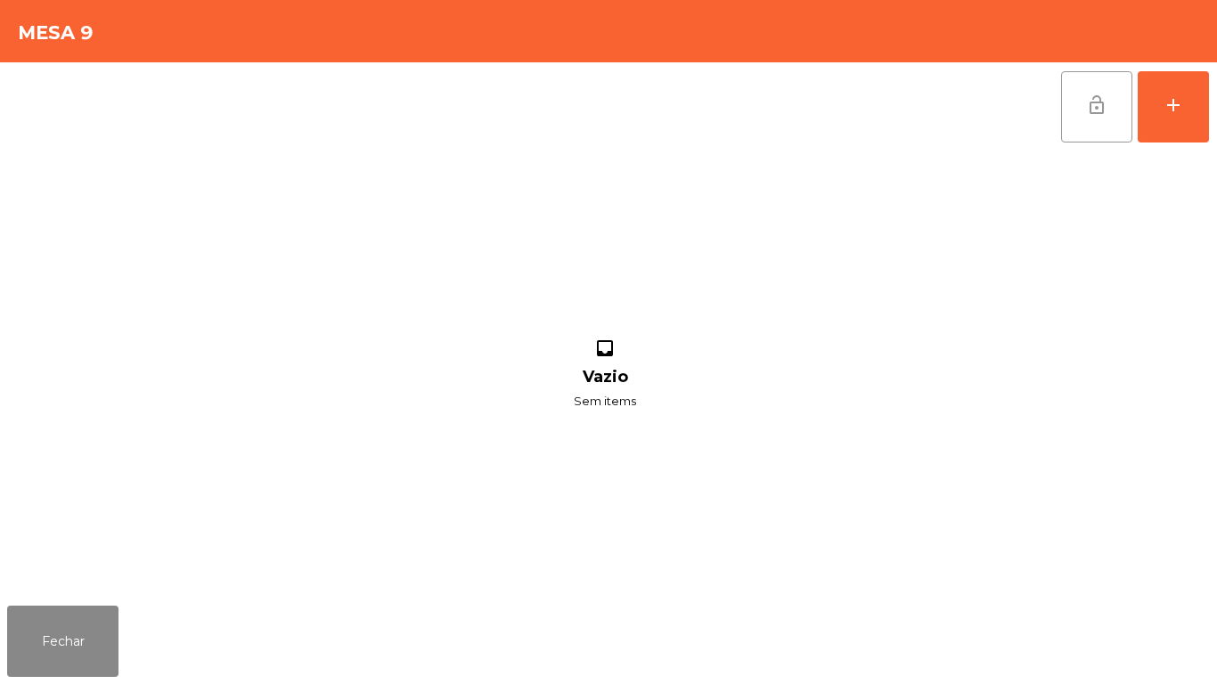
click at [1078, 103] on button "lock_open" at bounding box center [1096, 106] width 71 height 71
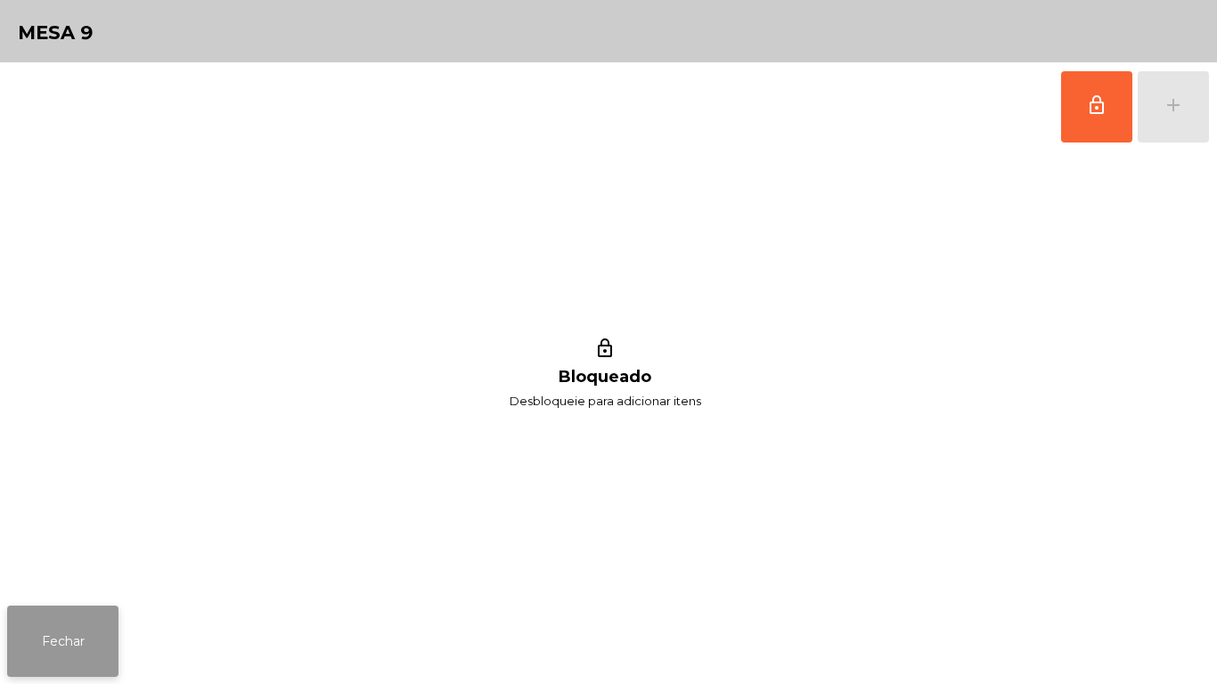
click at [41, 646] on button "Fechar" at bounding box center [62, 641] width 111 height 71
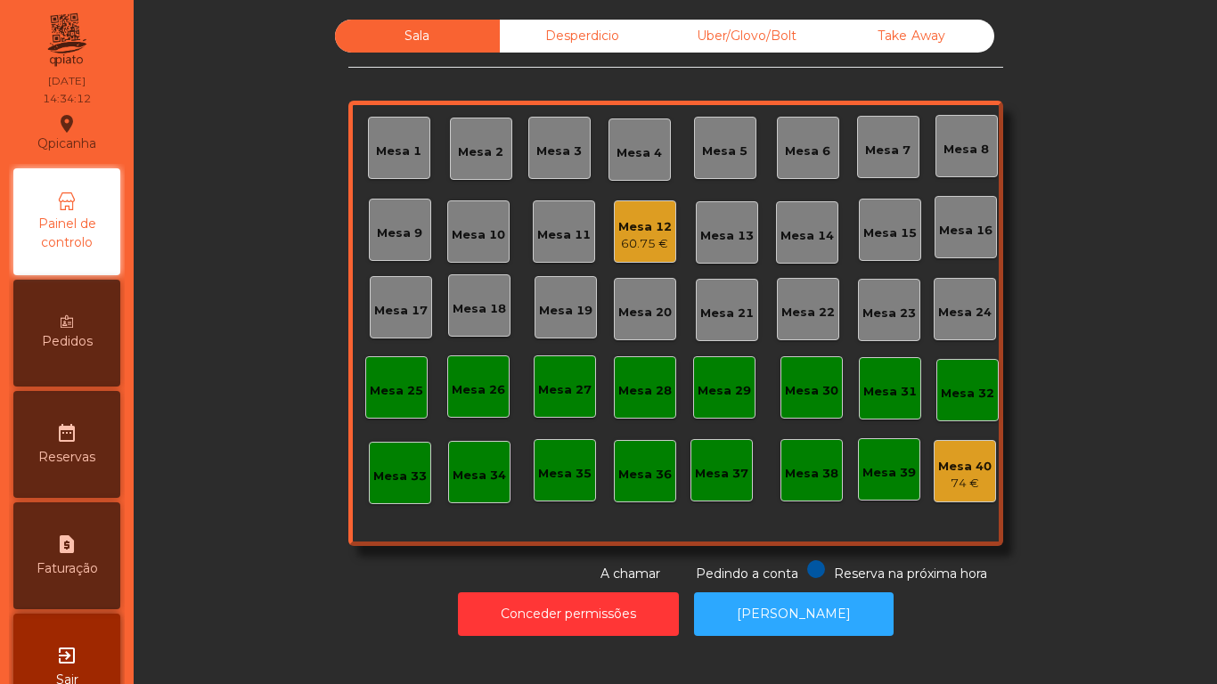
scroll to position [50, 0]
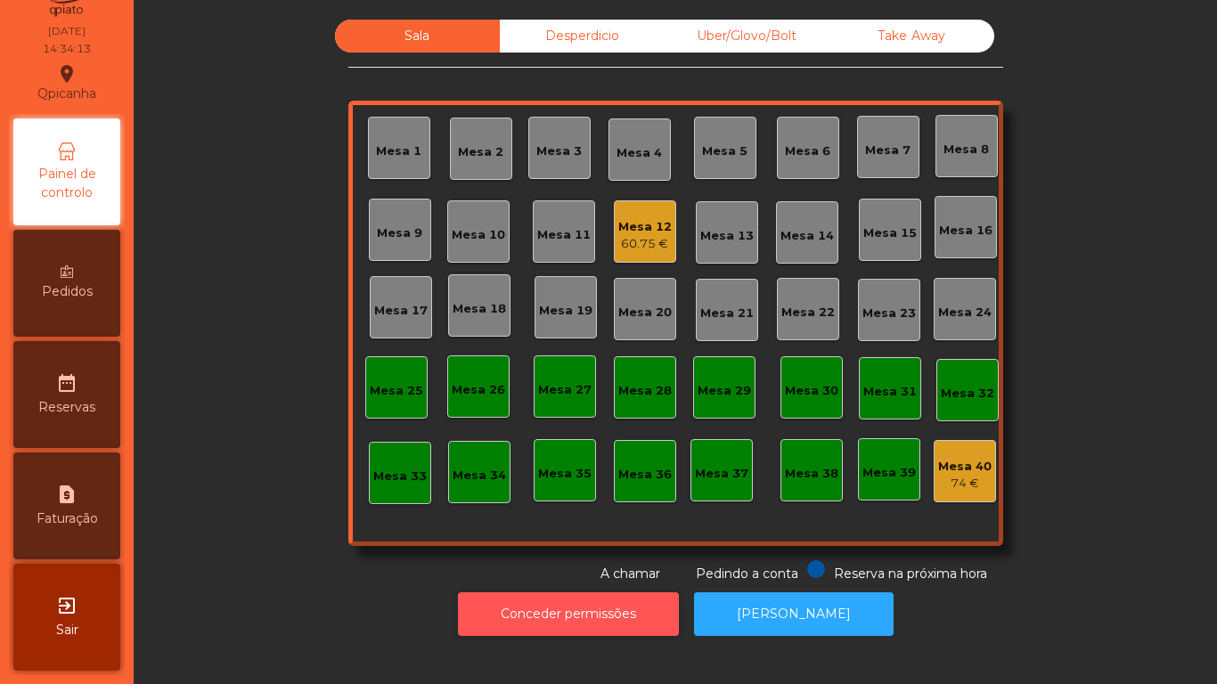
click at [560, 614] on button "Conceder permissões" at bounding box center [568, 614] width 221 height 44
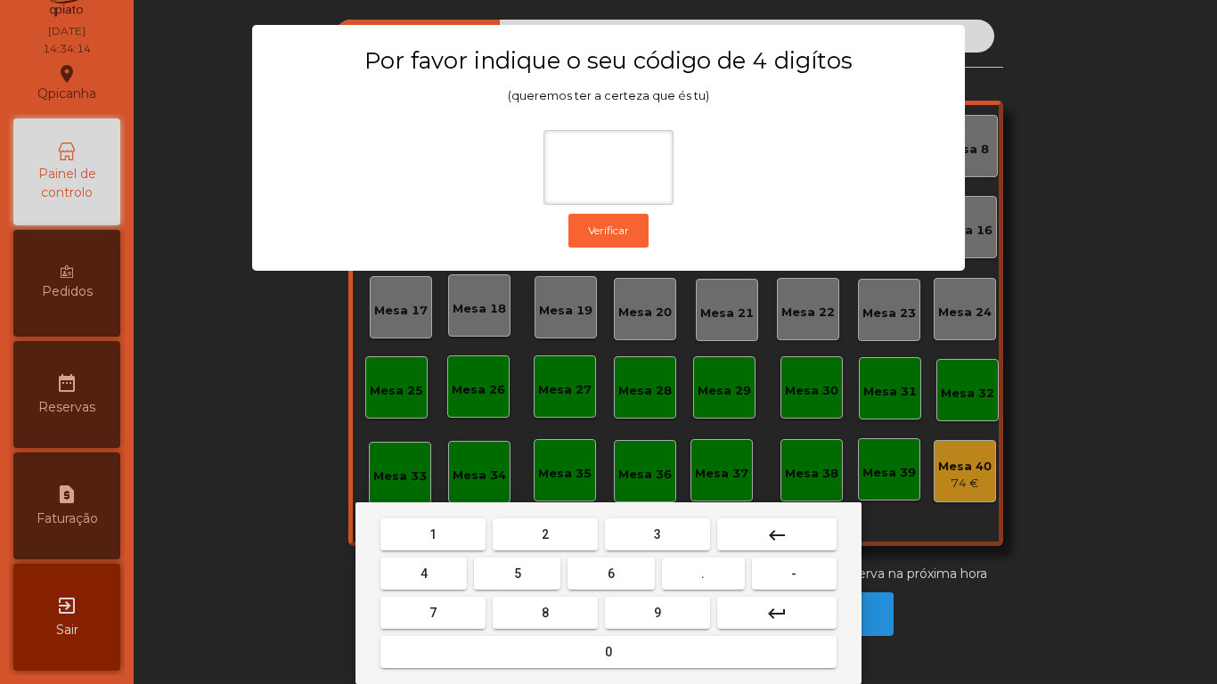
click at [426, 536] on button "1" at bounding box center [432, 534] width 105 height 32
click at [657, 612] on span "9" at bounding box center [657, 613] width 7 height 14
click at [426, 566] on span "4" at bounding box center [423, 573] width 7 height 14
click at [590, 649] on button "0" at bounding box center [608, 652] width 456 height 32
type input "****"
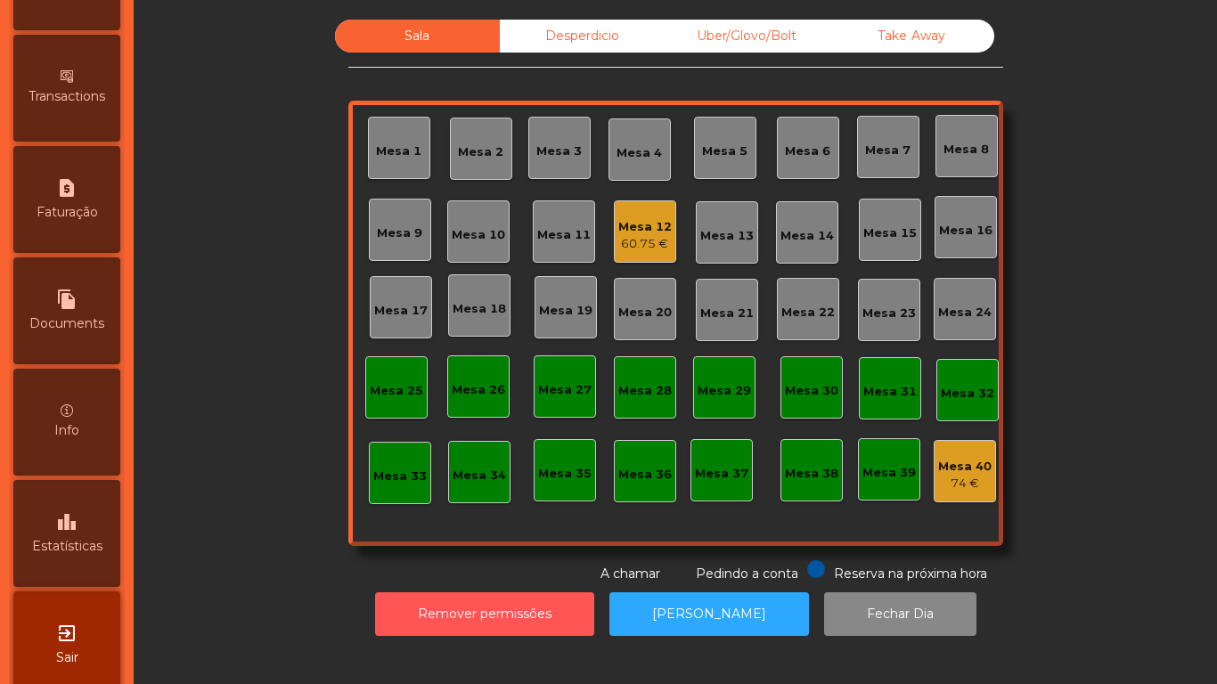
scroll to position [829, 0]
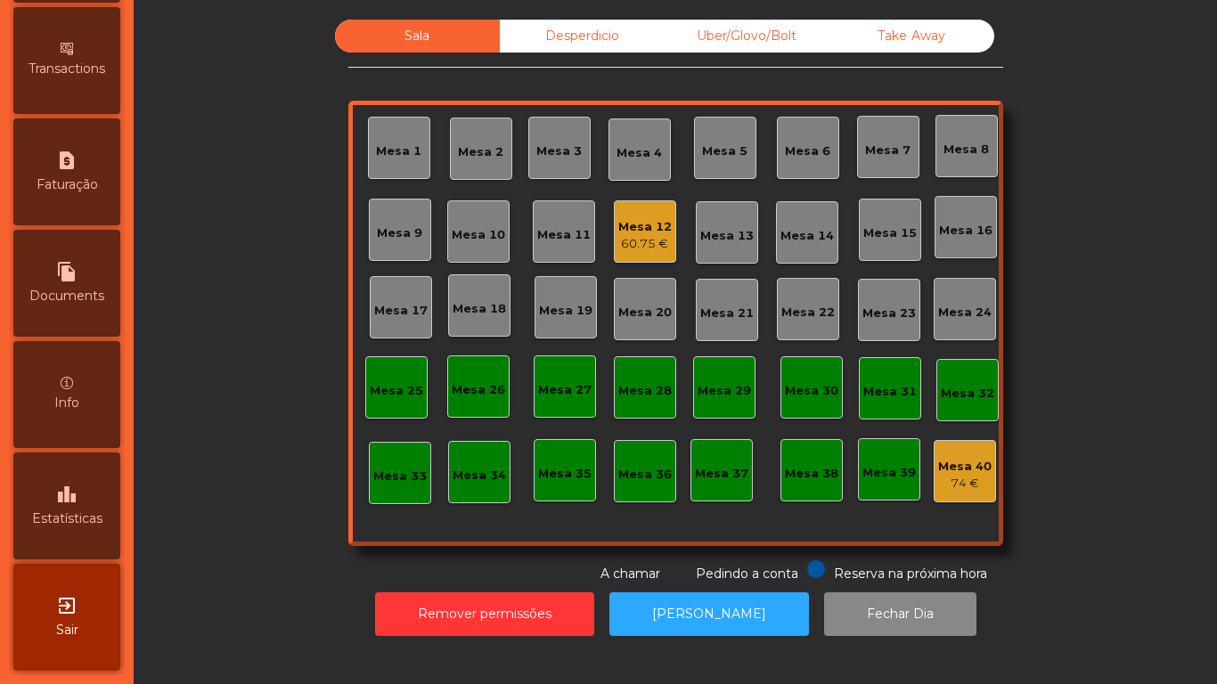
click at [86, 509] on span "Estatísticas" at bounding box center [67, 518] width 70 height 19
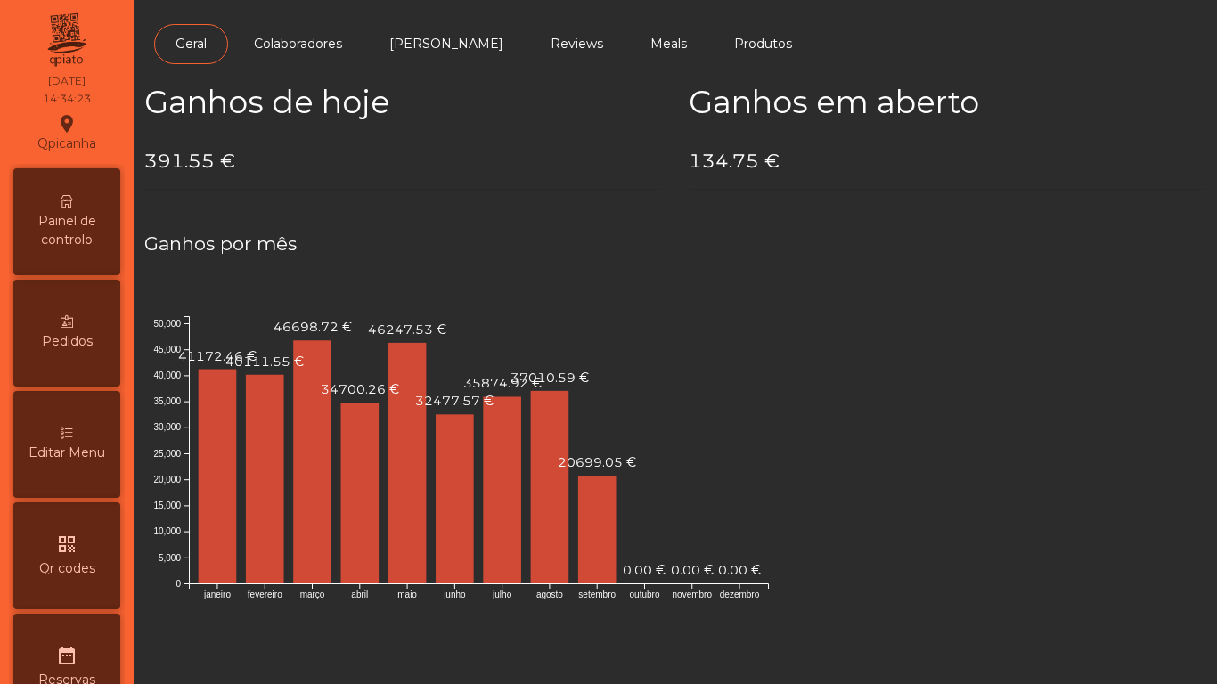
click at [102, 223] on span "Painel de controlo" at bounding box center [67, 230] width 98 height 37
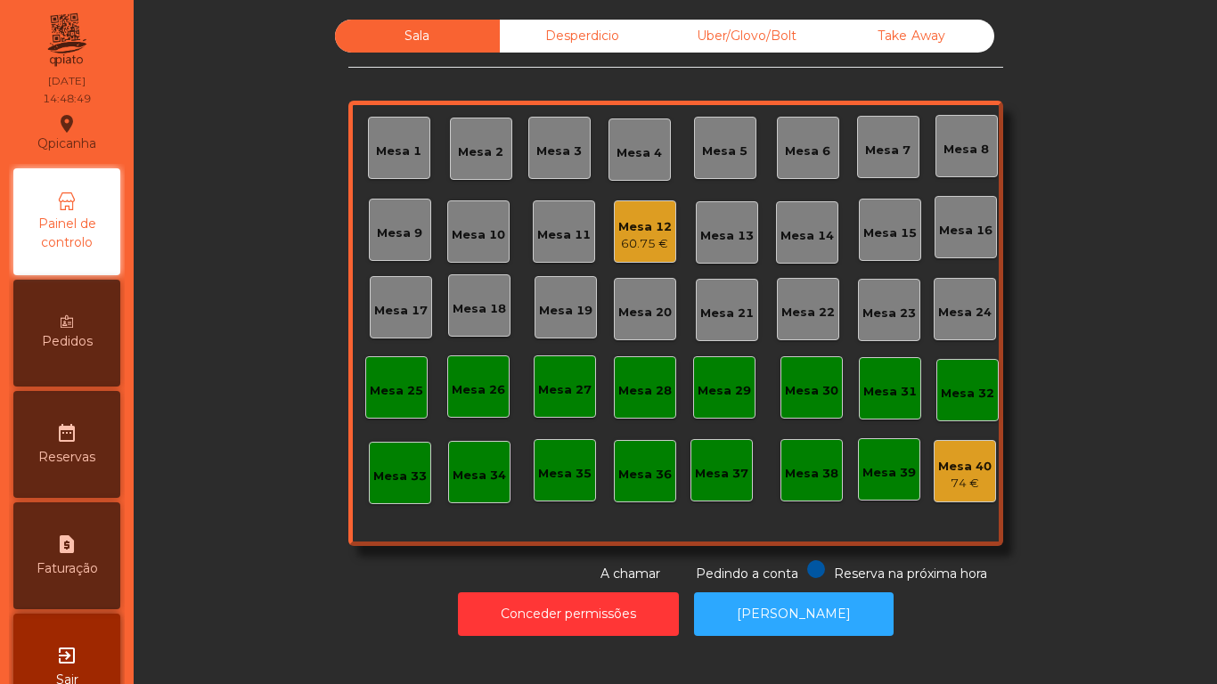
click at [638, 244] on div "60.75 €" at bounding box center [644, 244] width 53 height 18
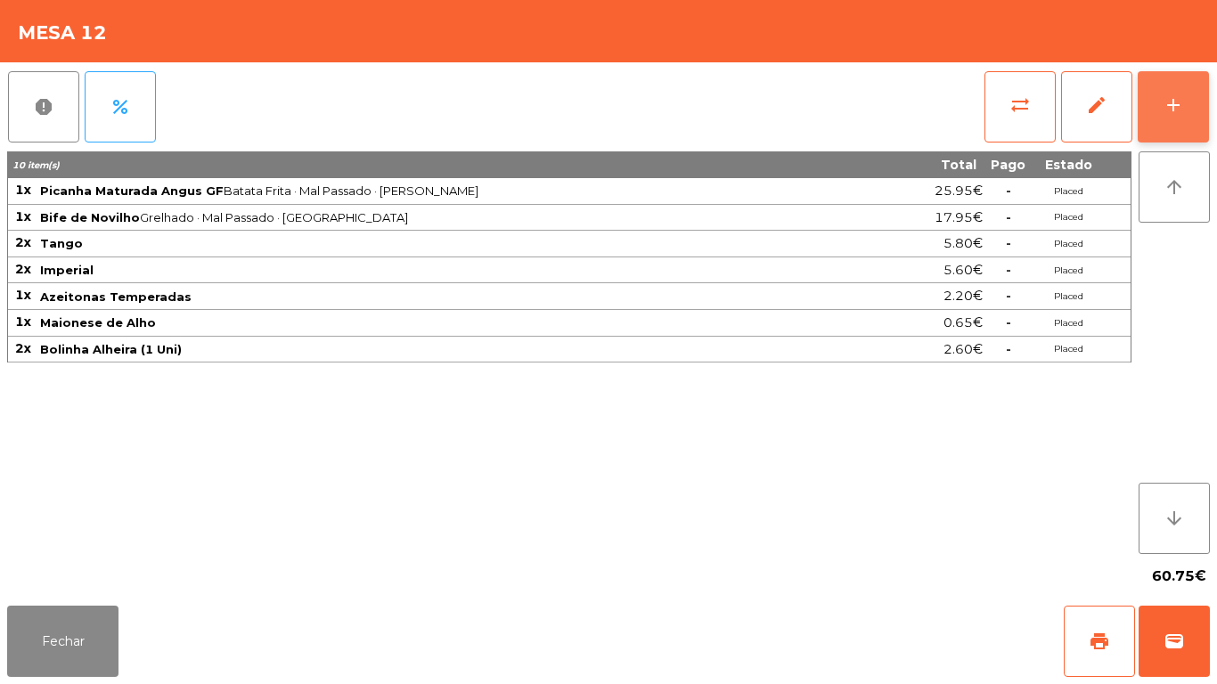
click at [1157, 108] on button "add" at bounding box center [1172, 106] width 71 height 71
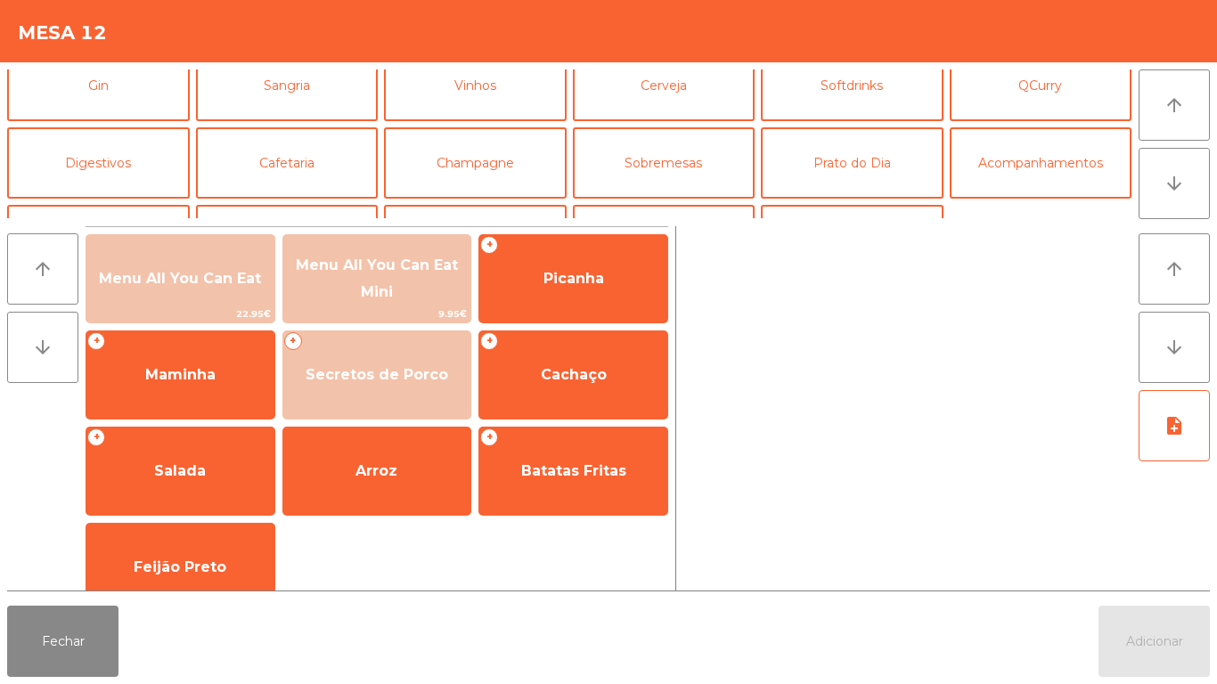
scroll to position [98, 0]
click at [309, 174] on button "Cafetaria" at bounding box center [287, 161] width 183 height 71
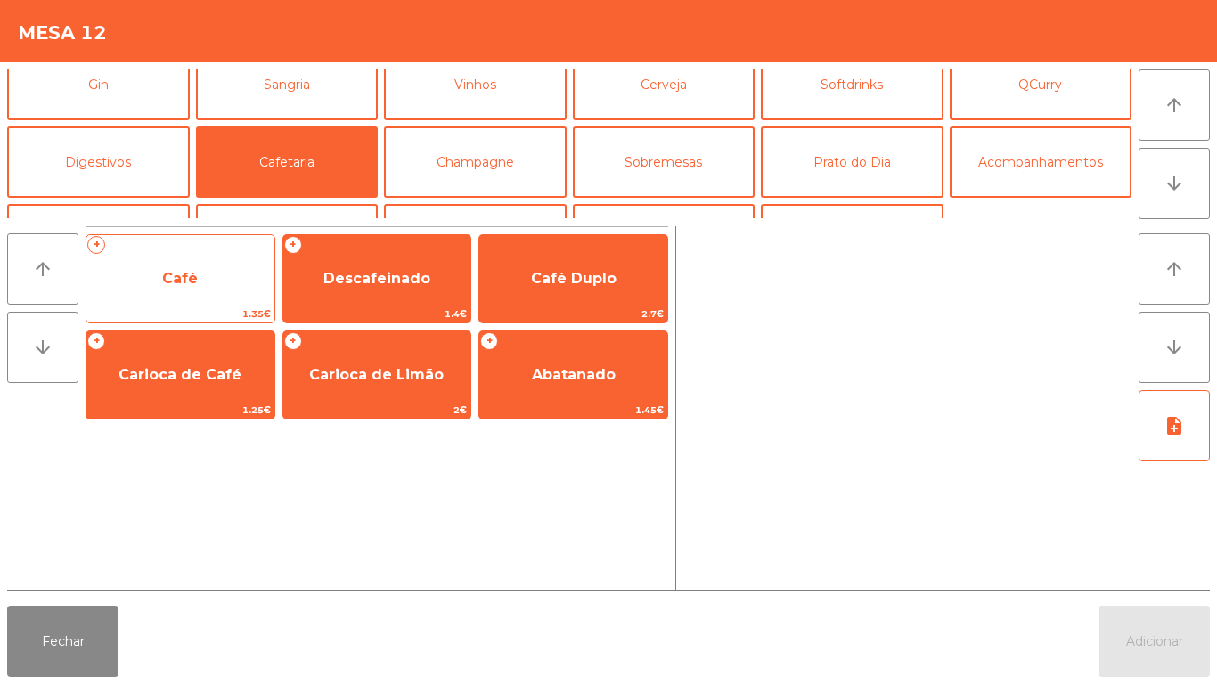
click at [197, 277] on span "Café" at bounding box center [180, 278] width 36 height 17
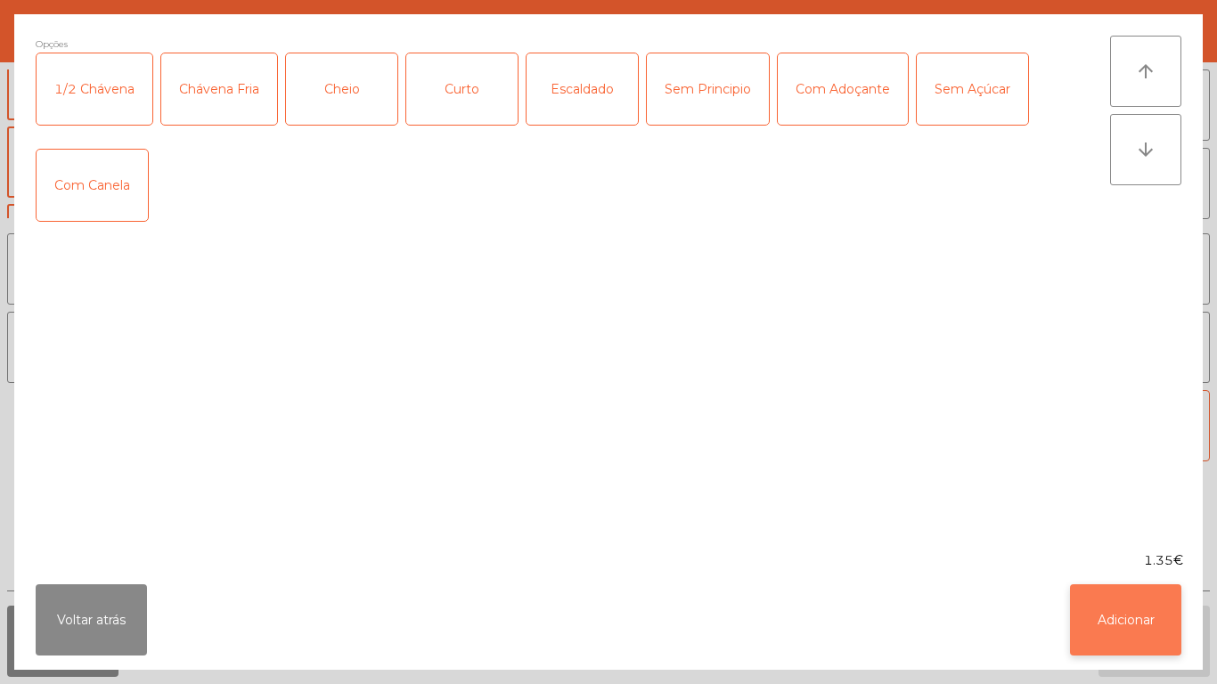
click at [1098, 615] on button "Adicionar" at bounding box center [1125, 619] width 111 height 71
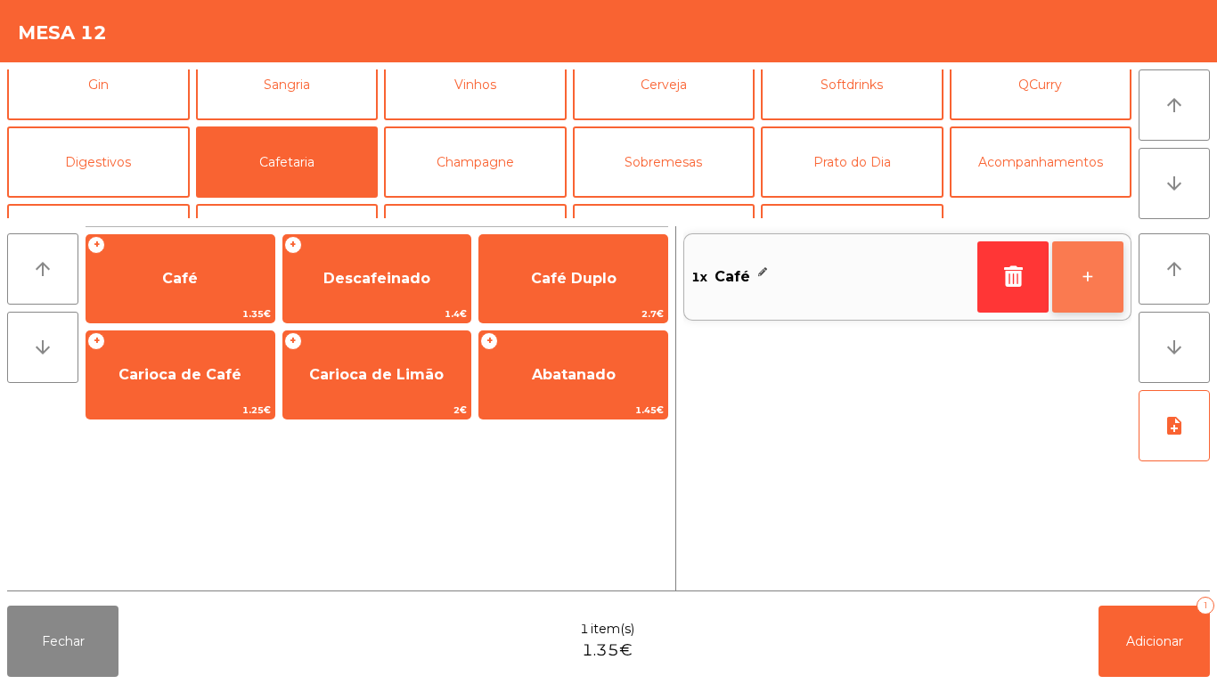
click at [1066, 269] on button "+" at bounding box center [1087, 276] width 71 height 71
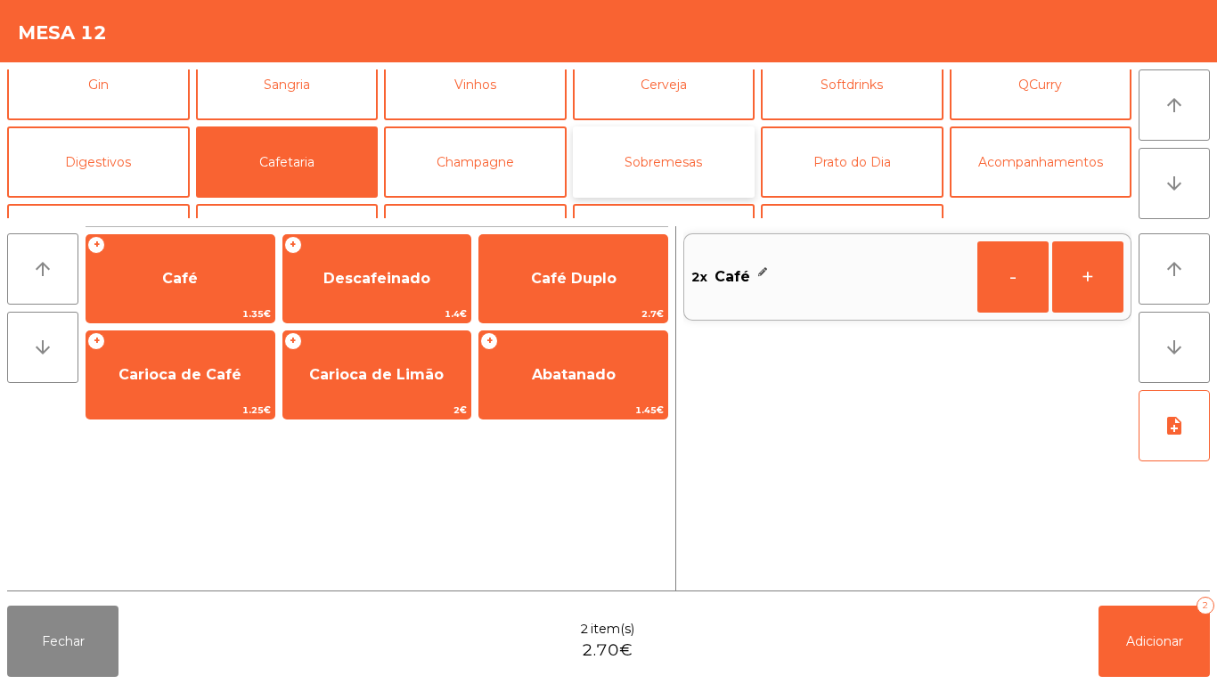
click at [664, 167] on button "Sobremesas" at bounding box center [664, 161] width 183 height 71
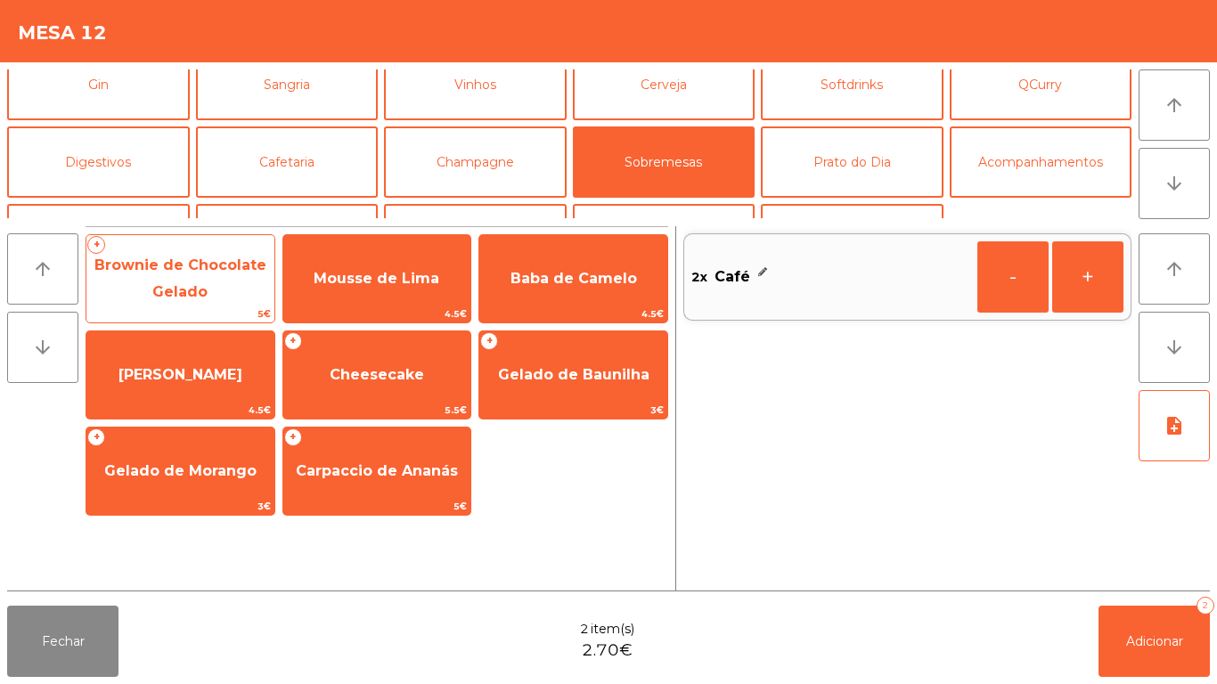
click at [209, 296] on span "Brownie de Chocolate Gelado" at bounding box center [180, 279] width 188 height 76
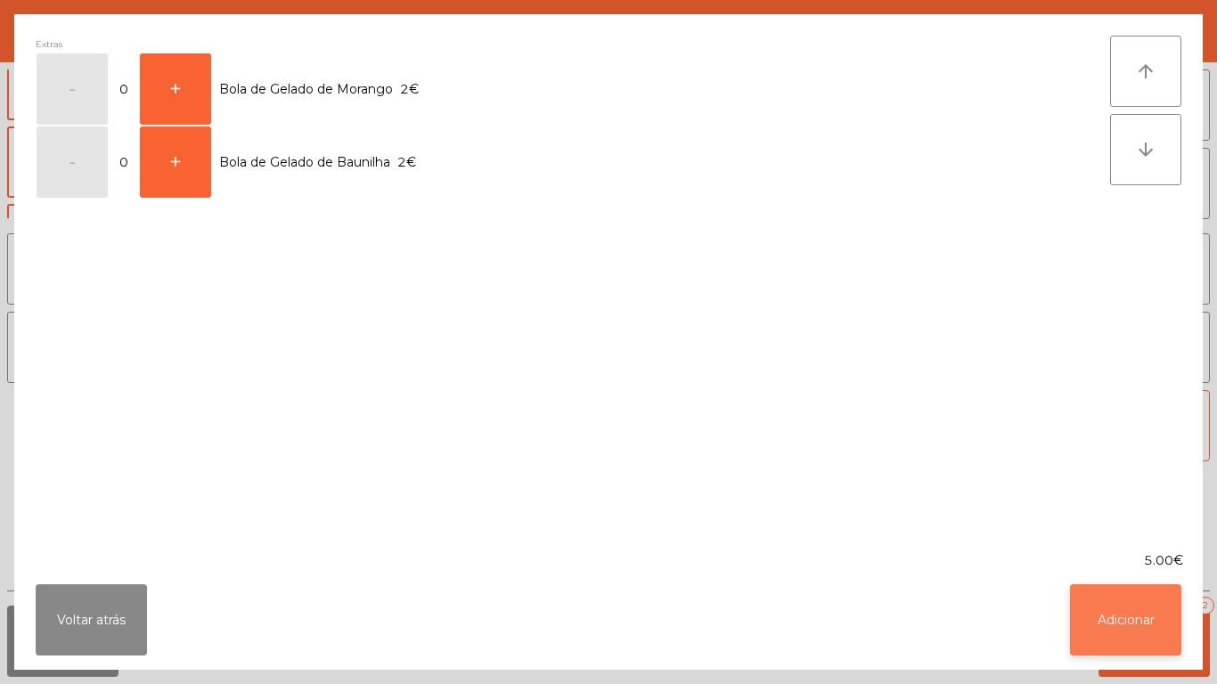
click at [1110, 613] on button "Adicionar" at bounding box center [1125, 619] width 111 height 71
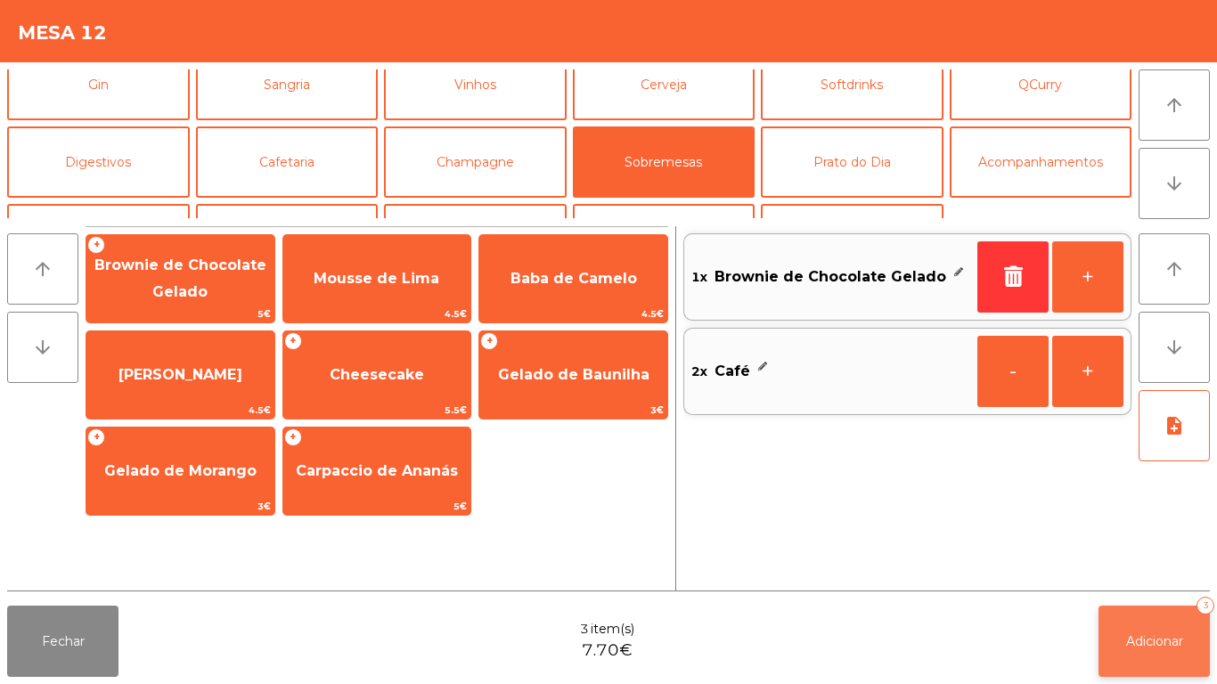
click at [1158, 629] on button "Adicionar 3" at bounding box center [1153, 641] width 111 height 71
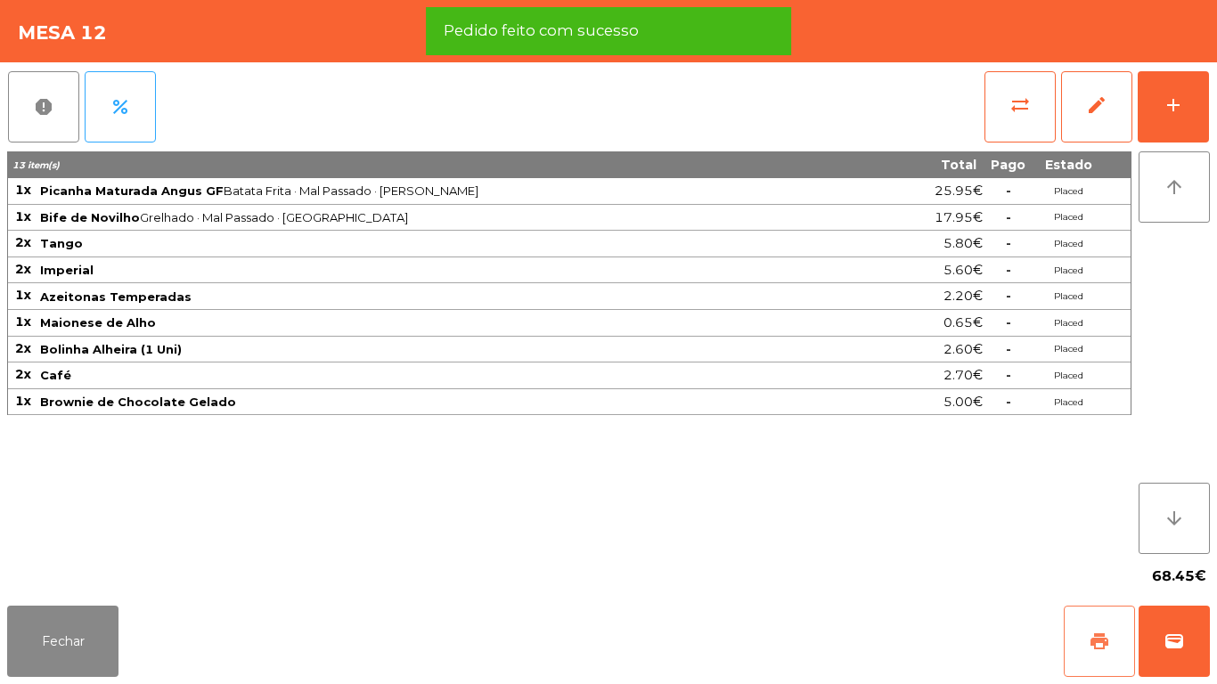
click at [1094, 611] on button "print" at bounding box center [1098, 641] width 71 height 71
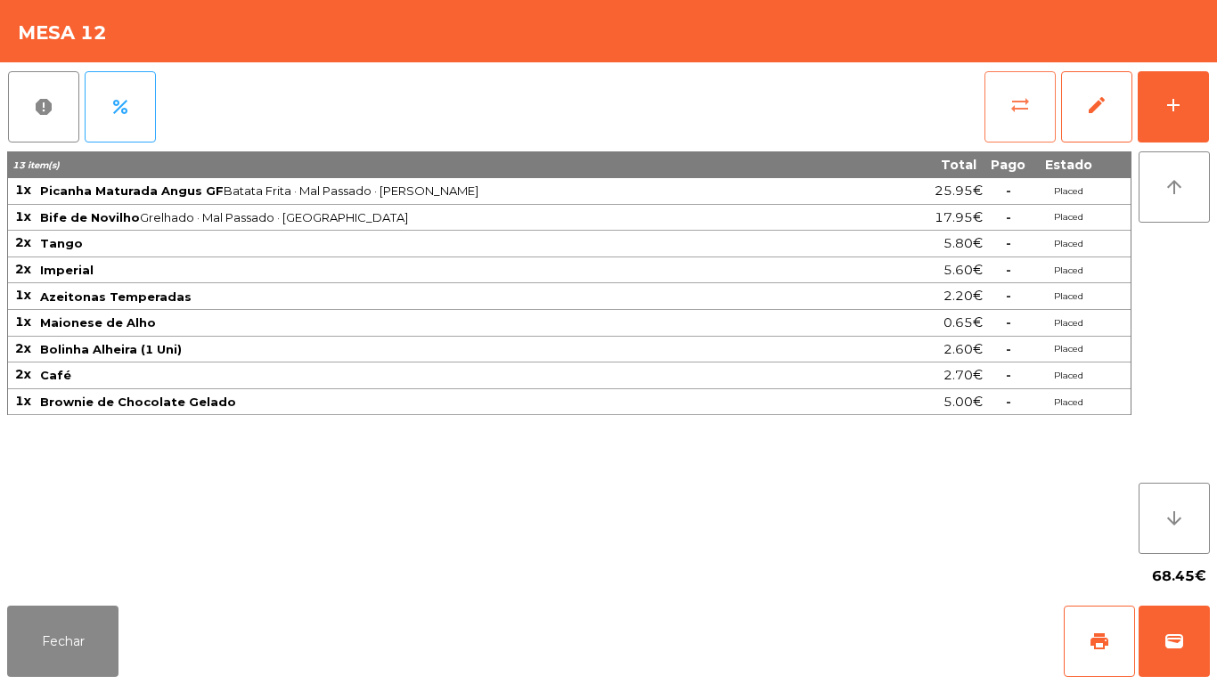
click at [995, 123] on button "sync_alt" at bounding box center [1019, 106] width 71 height 71
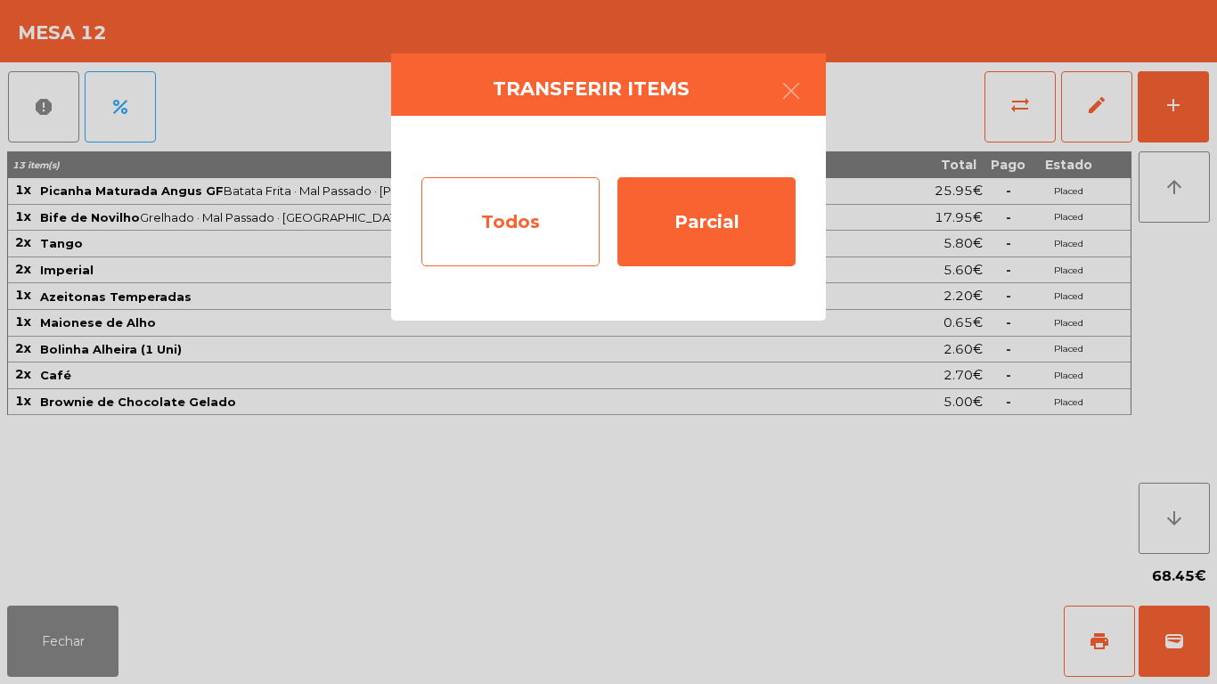
click at [532, 231] on div "Todos" at bounding box center [510, 221] width 178 height 89
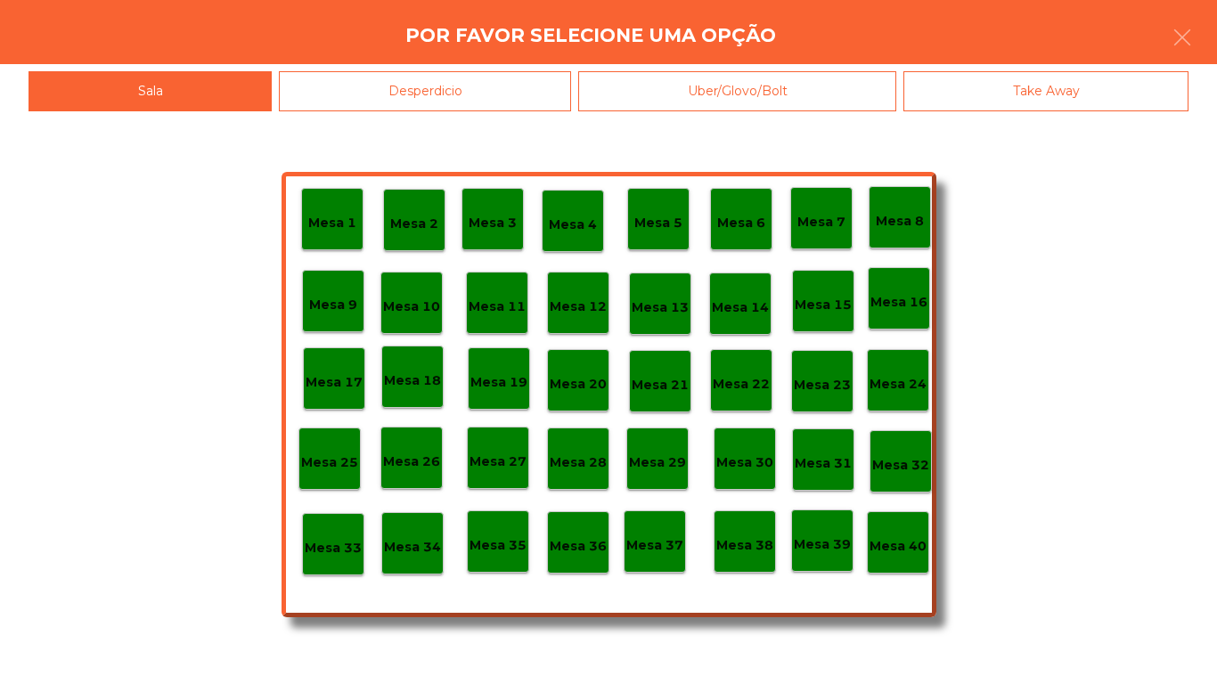
click at [891, 536] on p "Mesa 40" at bounding box center [897, 546] width 57 height 20
